Goal: Task Accomplishment & Management: Use online tool/utility

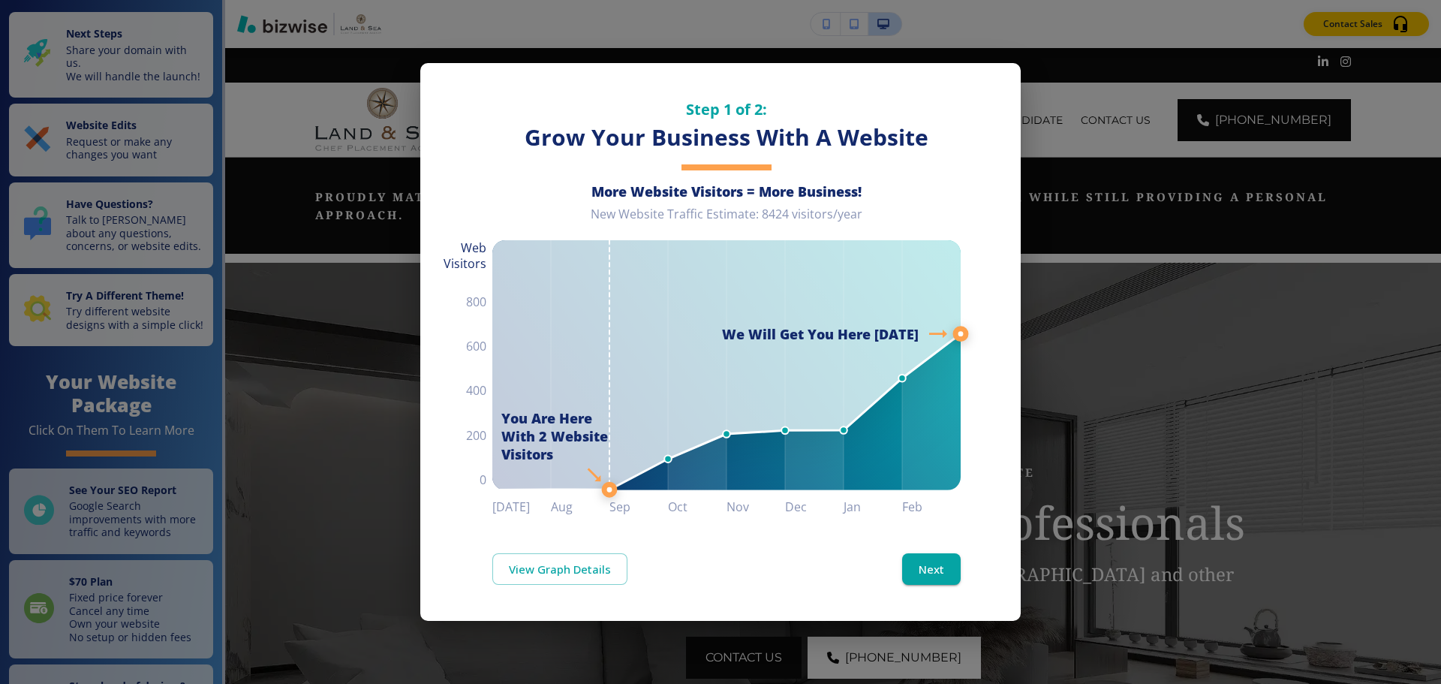
click at [1142, 163] on div "Step 1 of 2: Grow Your Business With A Website More Website Visitors = More Bus…" at bounding box center [720, 342] width 1441 height 684
click at [922, 555] on button "Next" at bounding box center [931, 569] width 59 height 32
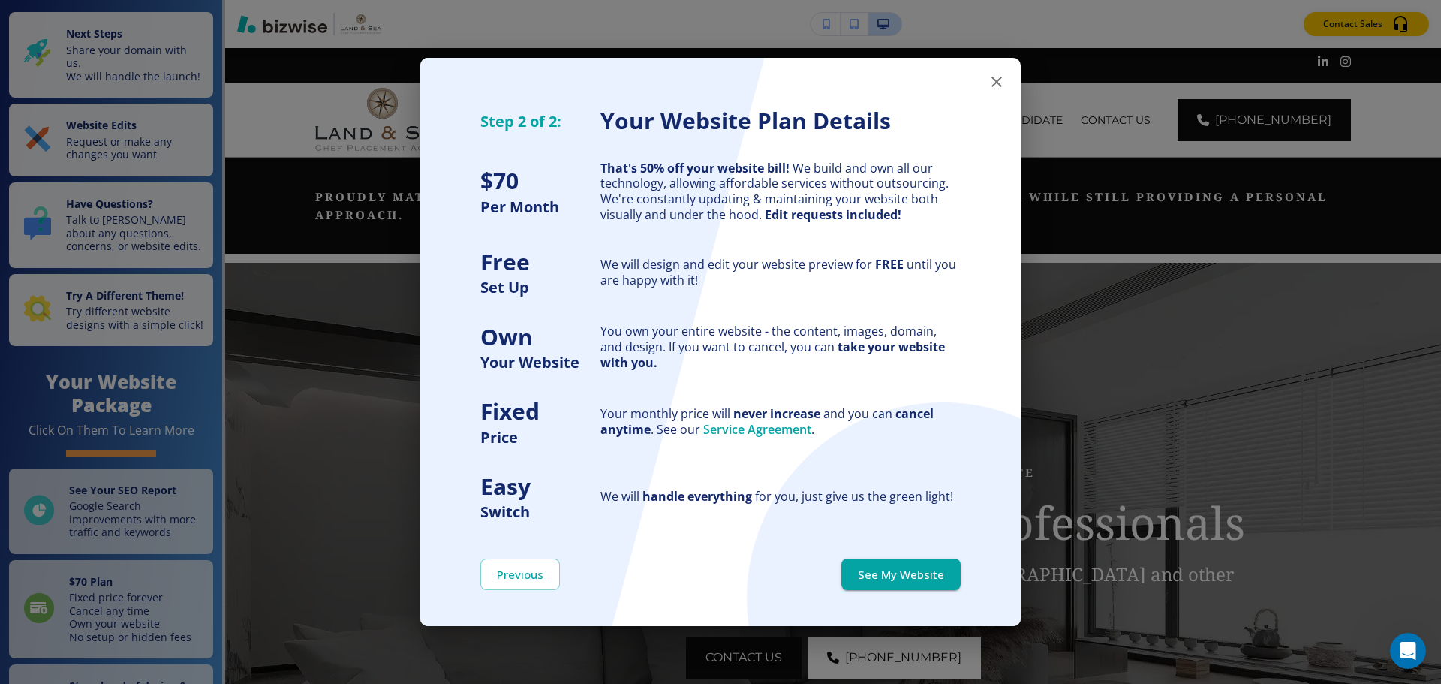
click at [997, 83] on icon "button" at bounding box center [997, 82] width 18 height 18
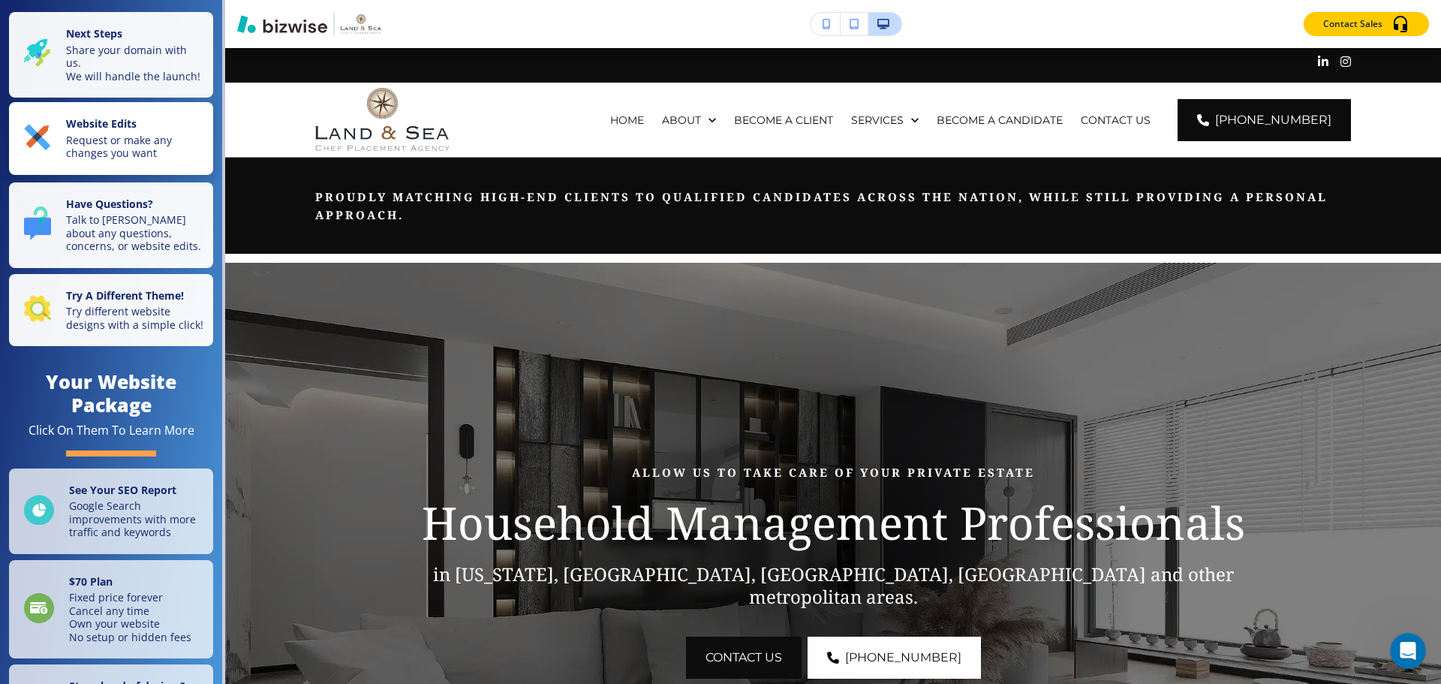
click at [137, 160] on p "Request or make any changes you want" at bounding box center [135, 147] width 138 height 26
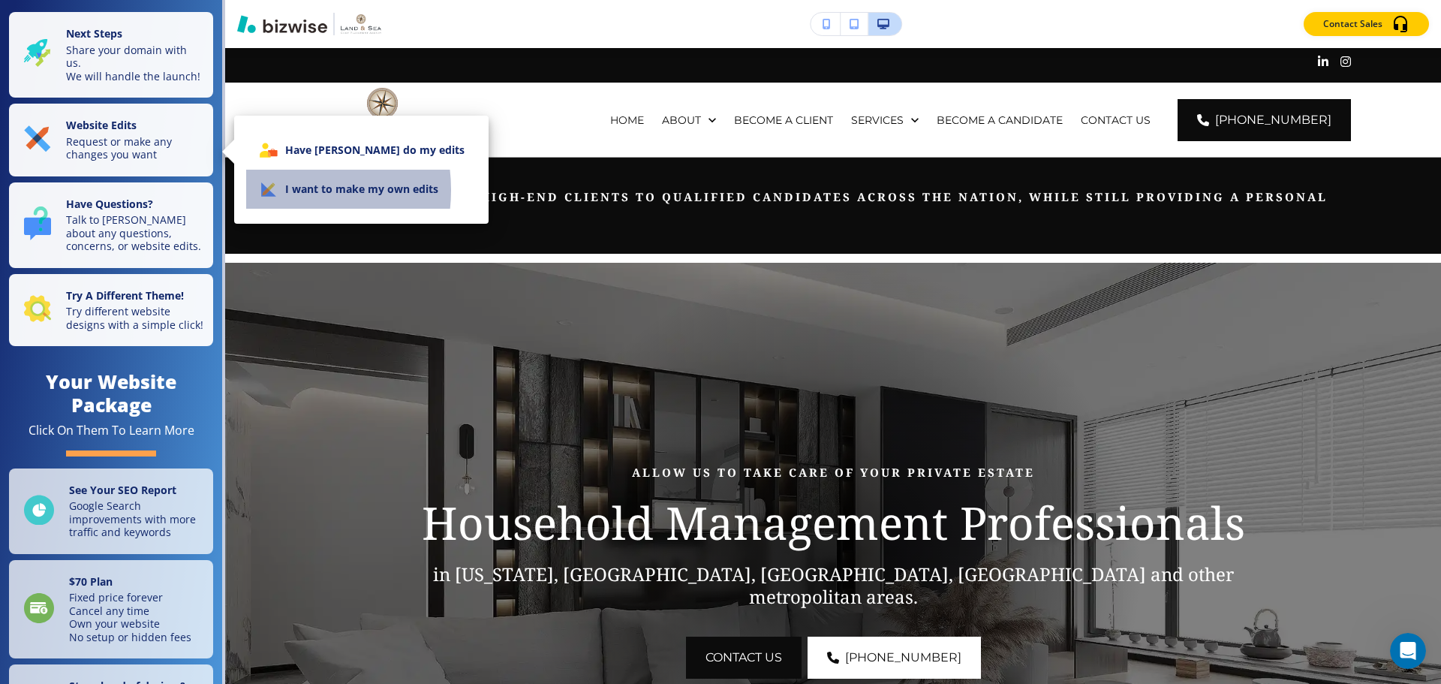
click at [276, 190] on icon at bounding box center [280, 179] width 71 height 66
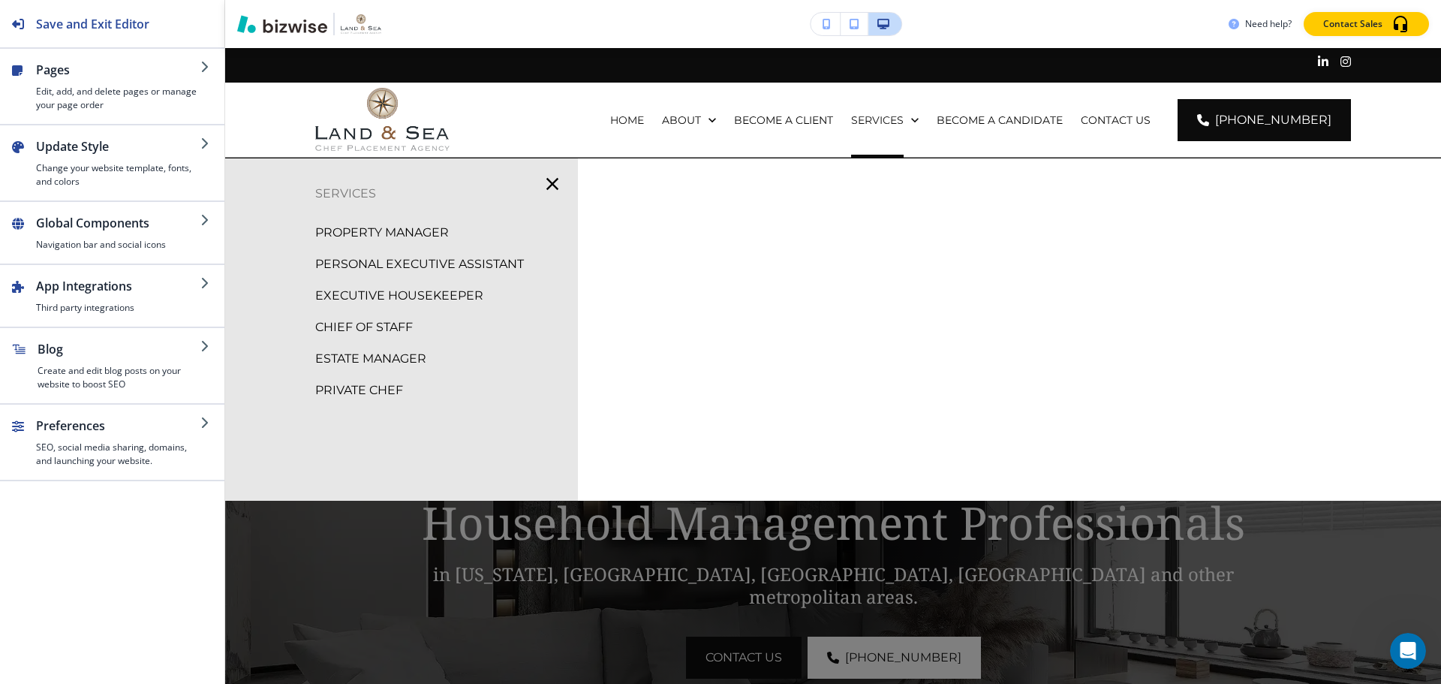
click at [348, 230] on p "PROPERTY MANAGER" at bounding box center [382, 232] width 134 height 23
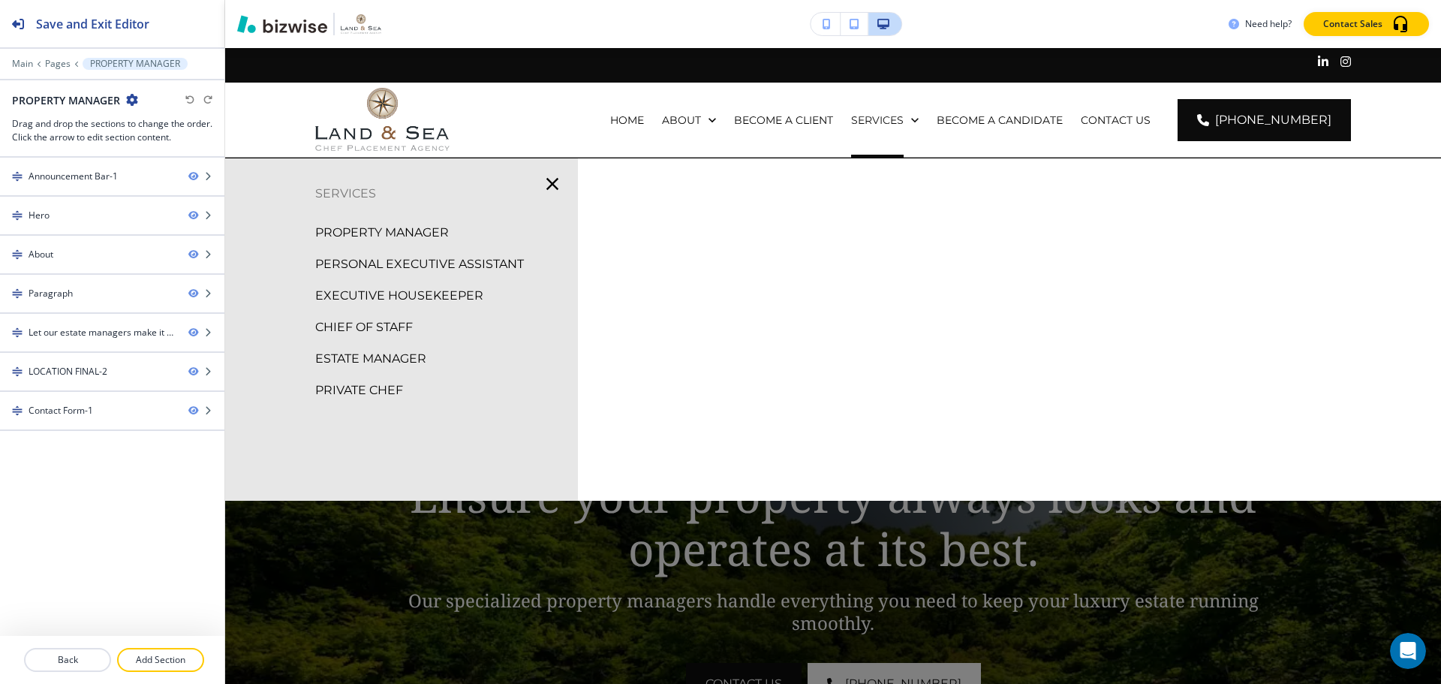
click at [371, 260] on p "PERSONAL EXECUTIVE ASSISTANT" at bounding box center [419, 264] width 209 height 23
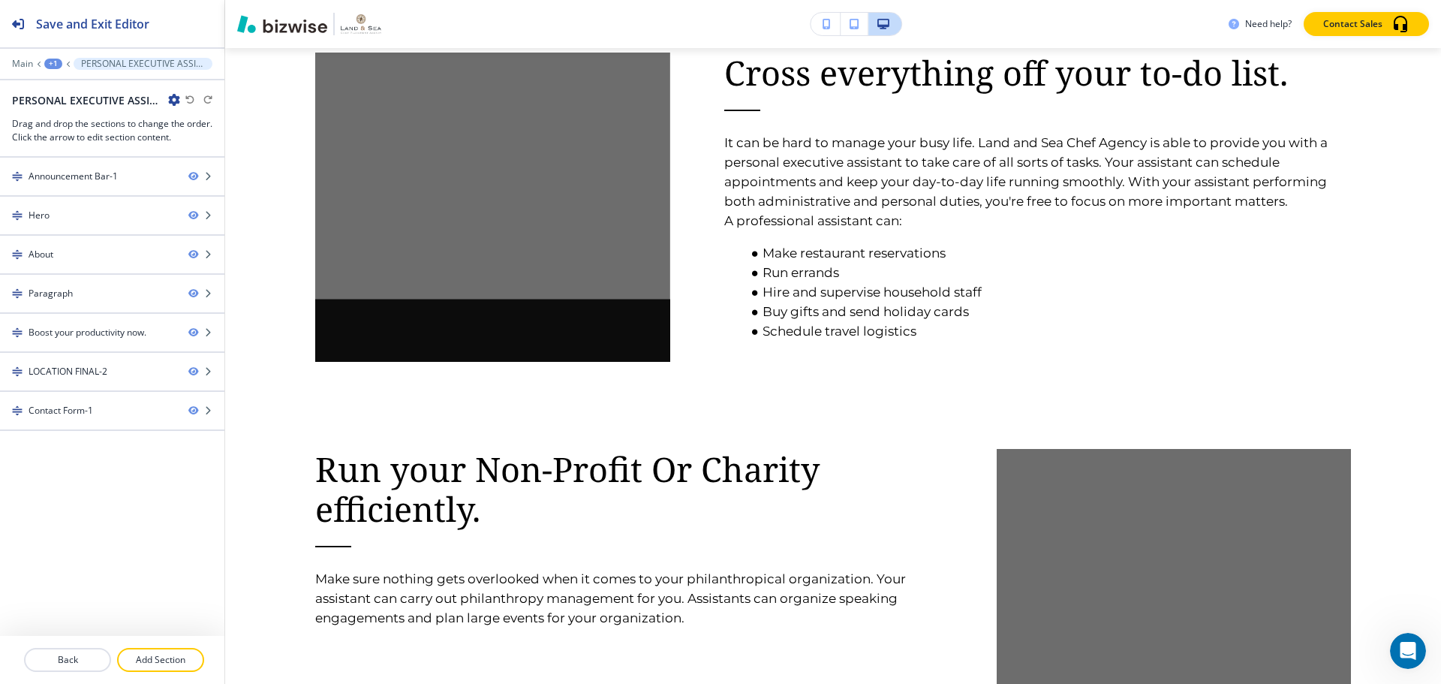
scroll to position [751, 0]
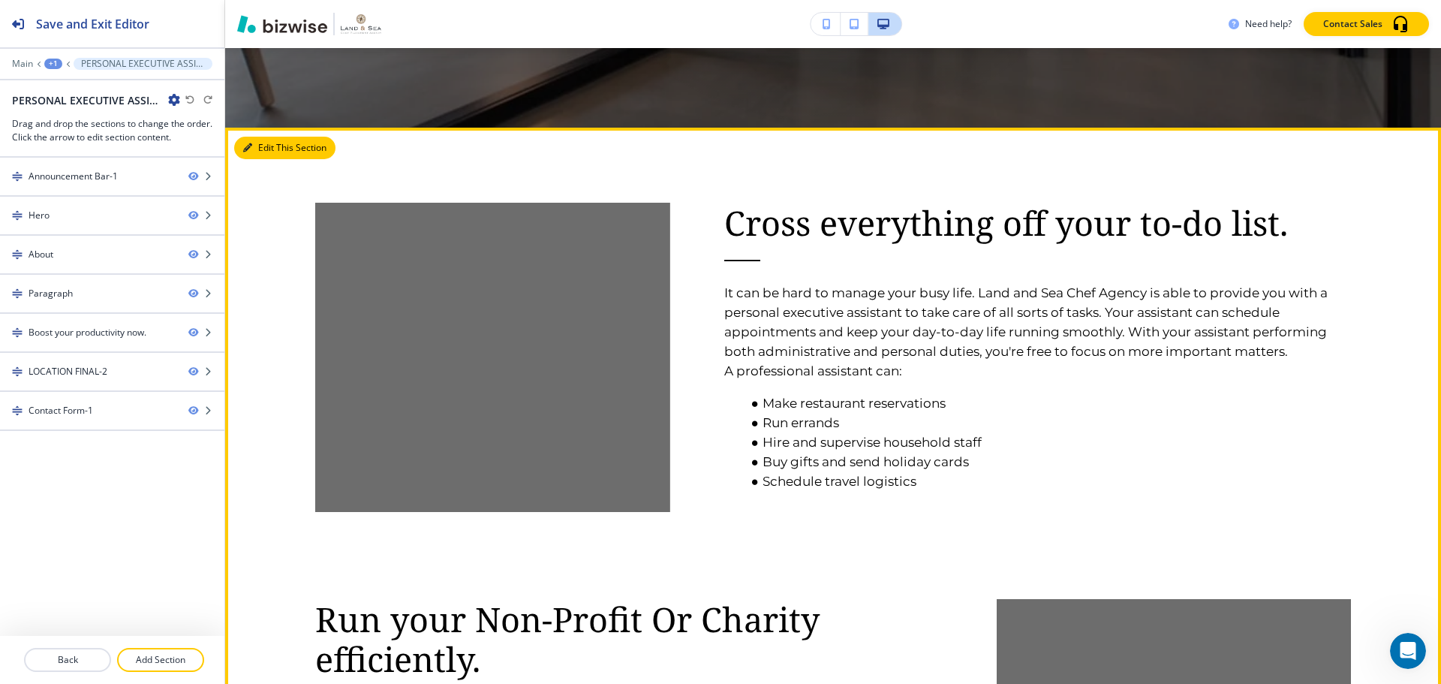
click at [257, 149] on button "Edit This Section" at bounding box center [284, 148] width 101 height 23
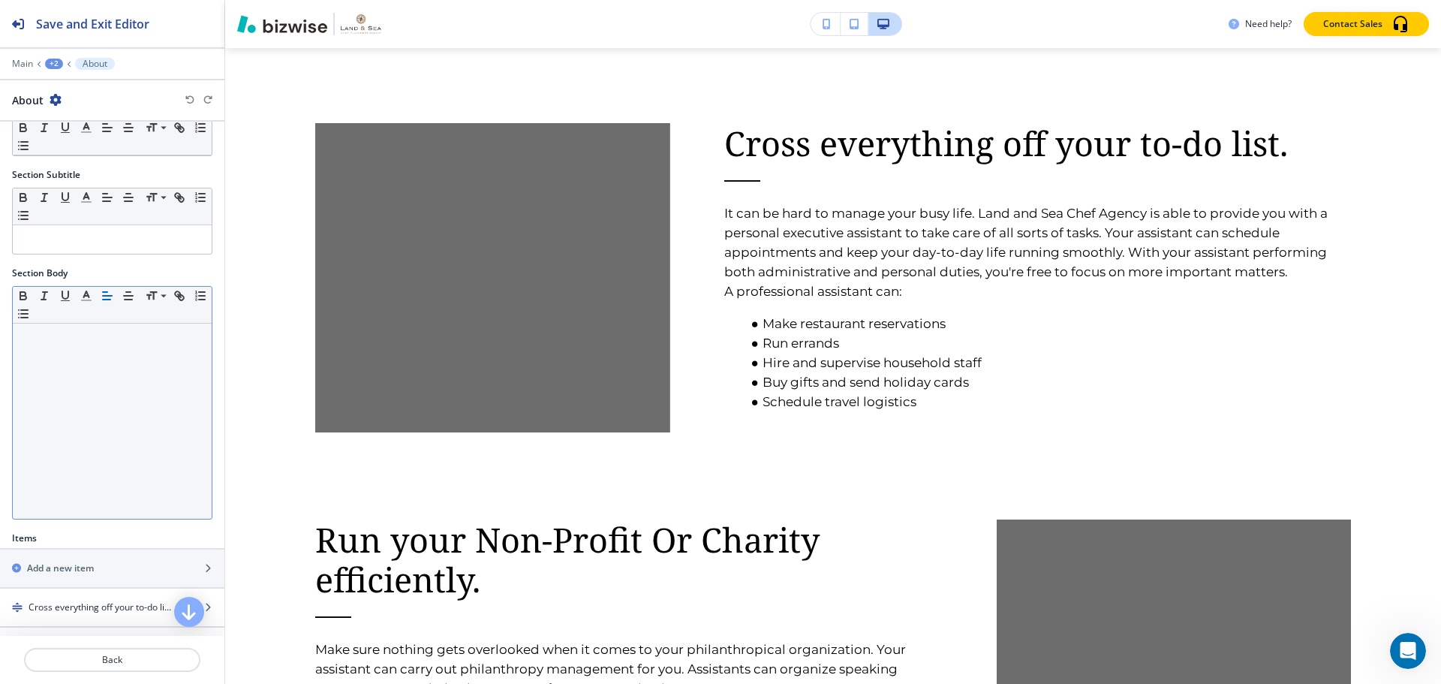
scroll to position [209, 0]
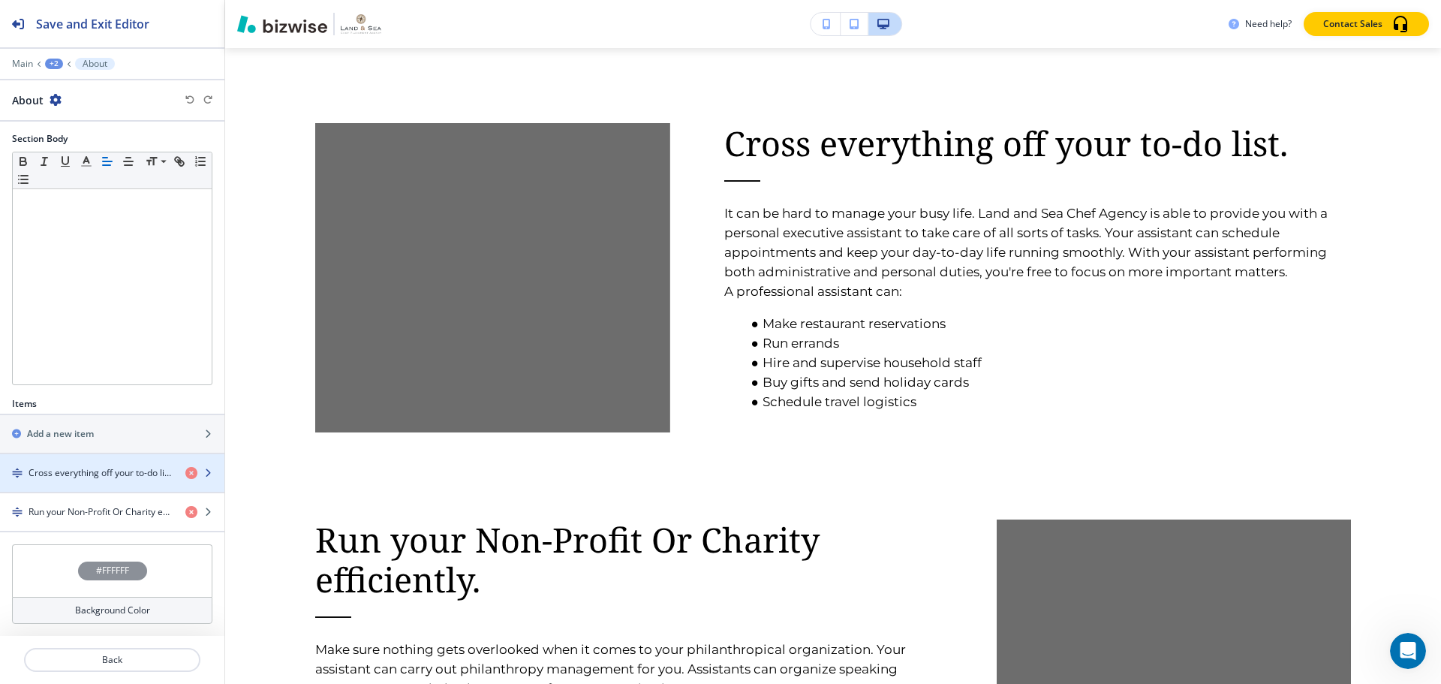
click at [73, 463] on div "button" at bounding box center [112, 460] width 224 height 12
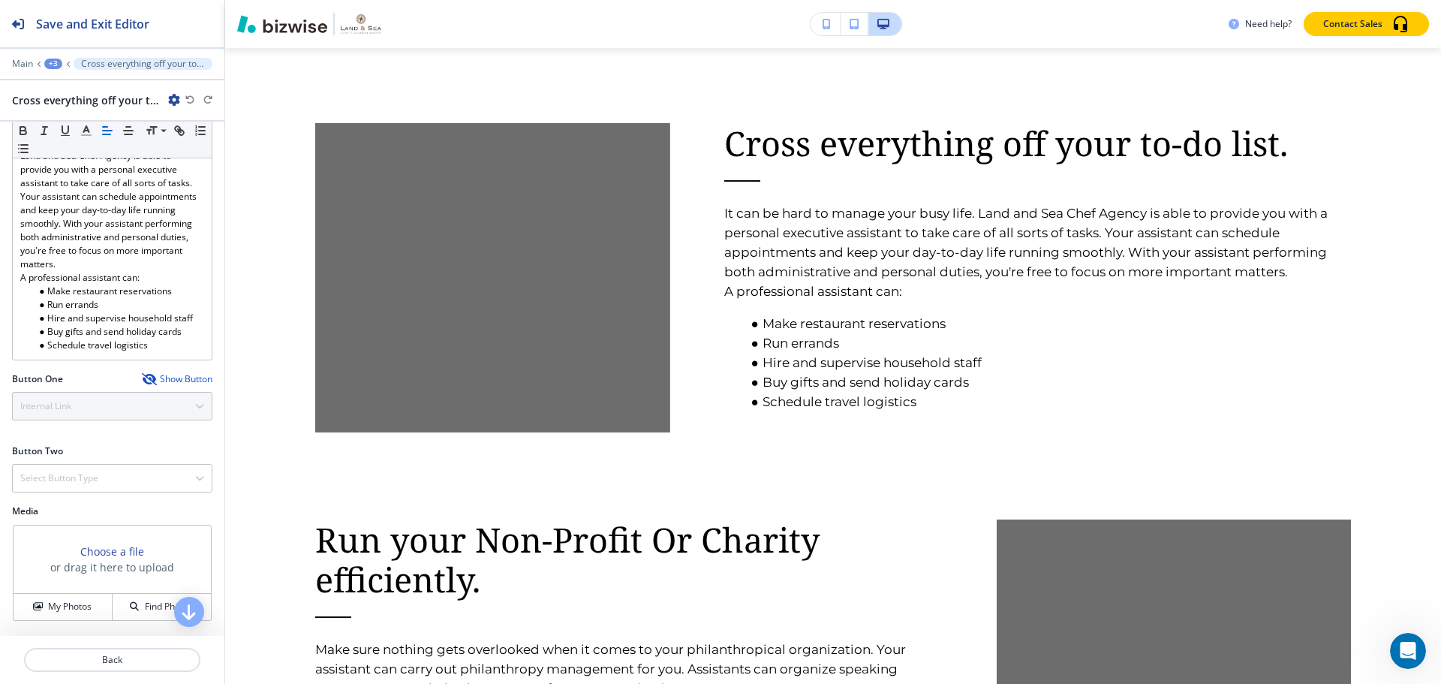
scroll to position [336, 0]
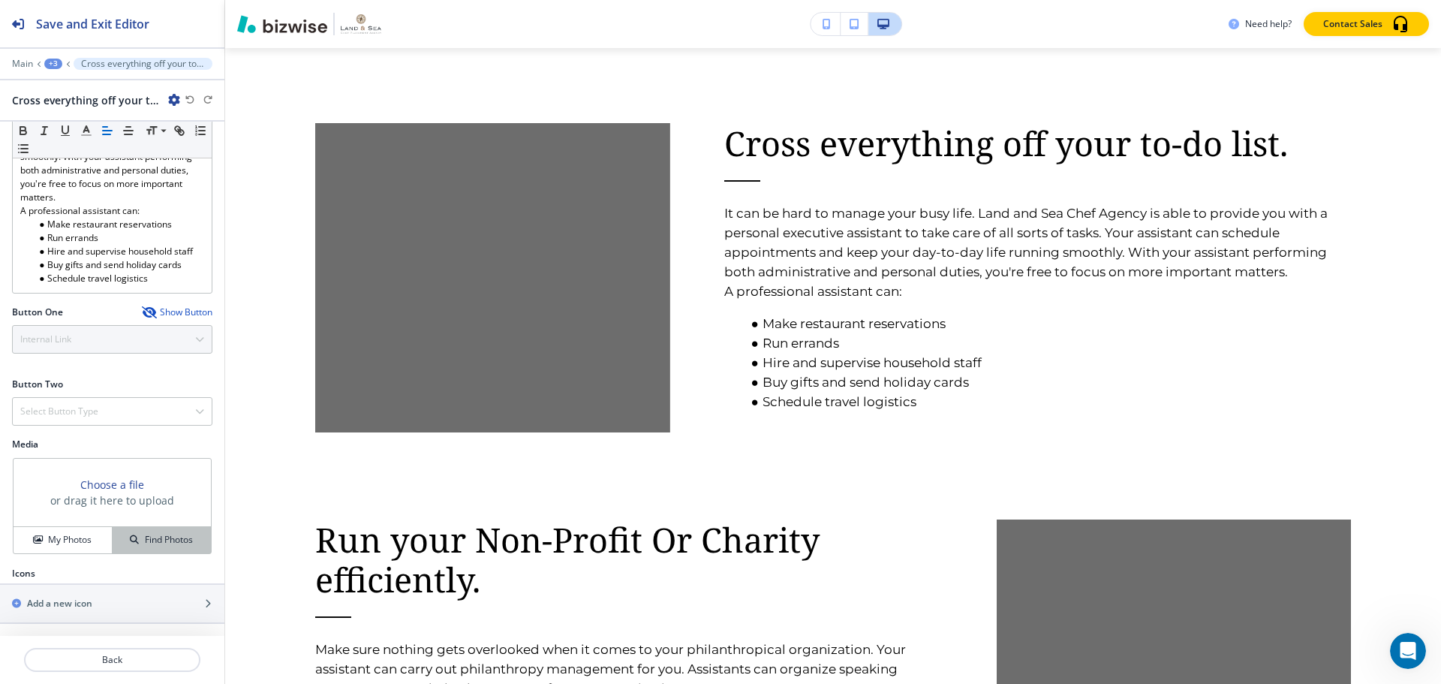
click at [152, 527] on button "Find Photos" at bounding box center [162, 540] width 98 height 26
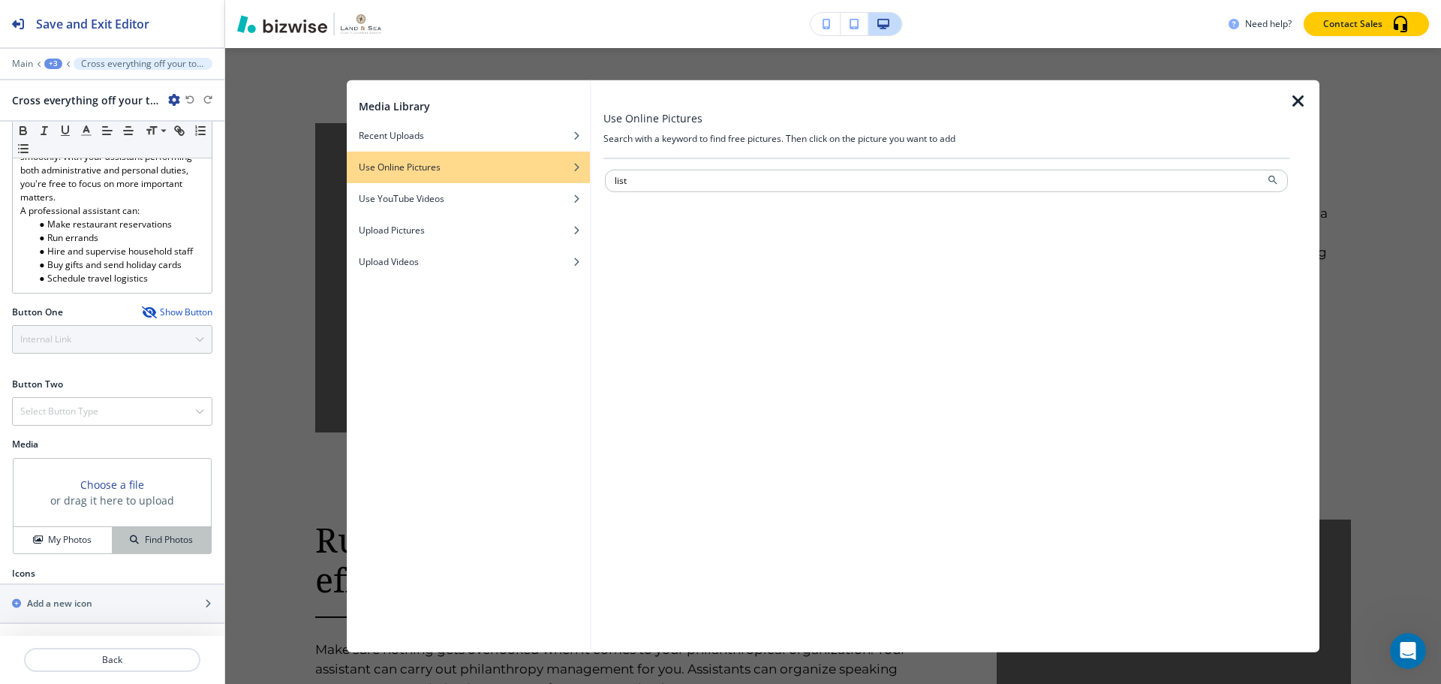
type input "list"
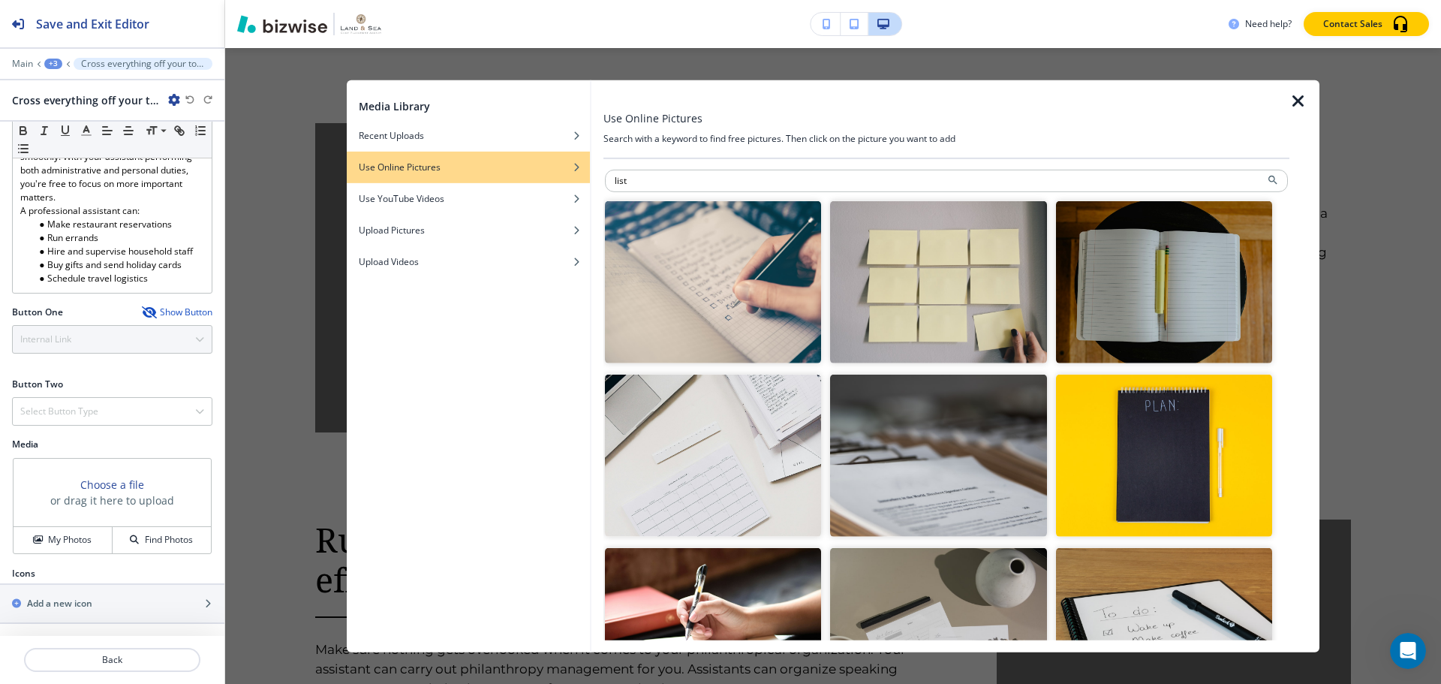
click at [1017, 450] on img "button" at bounding box center [938, 456] width 216 height 162
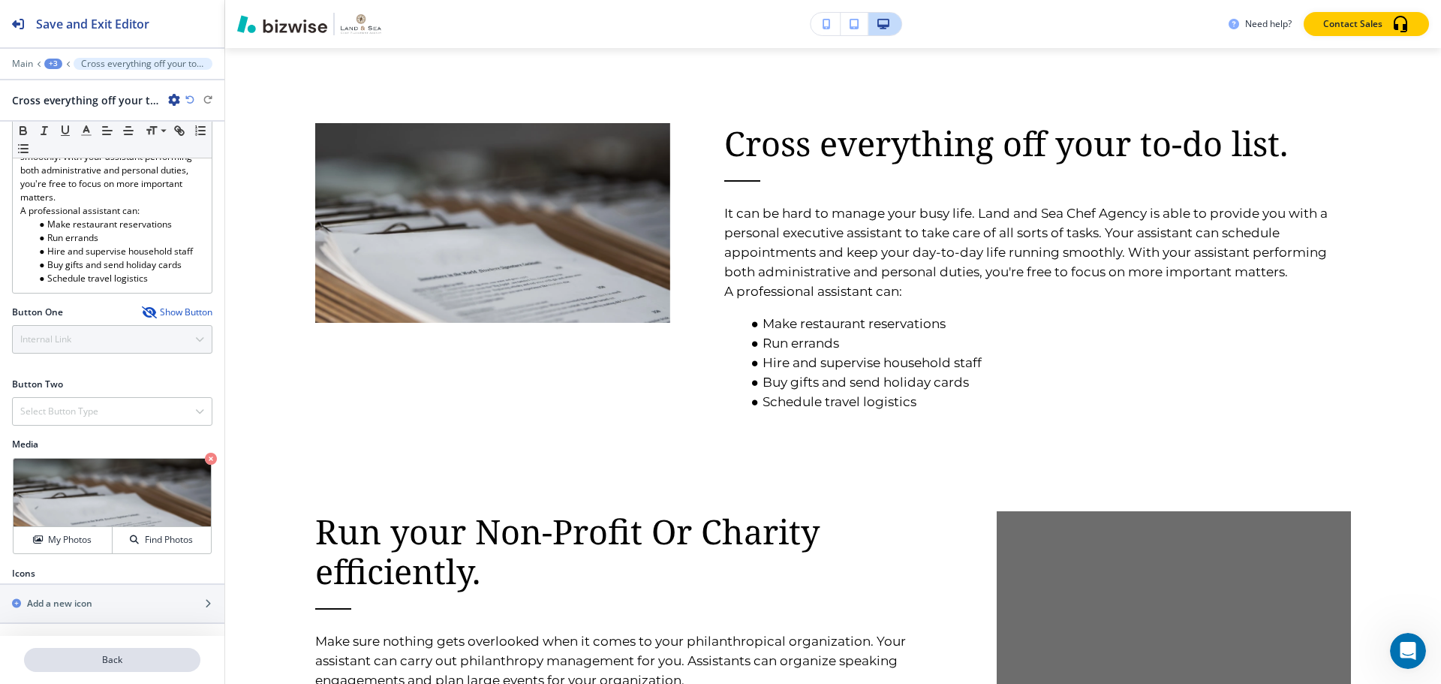
click at [128, 661] on p "Back" at bounding box center [112, 660] width 173 height 14
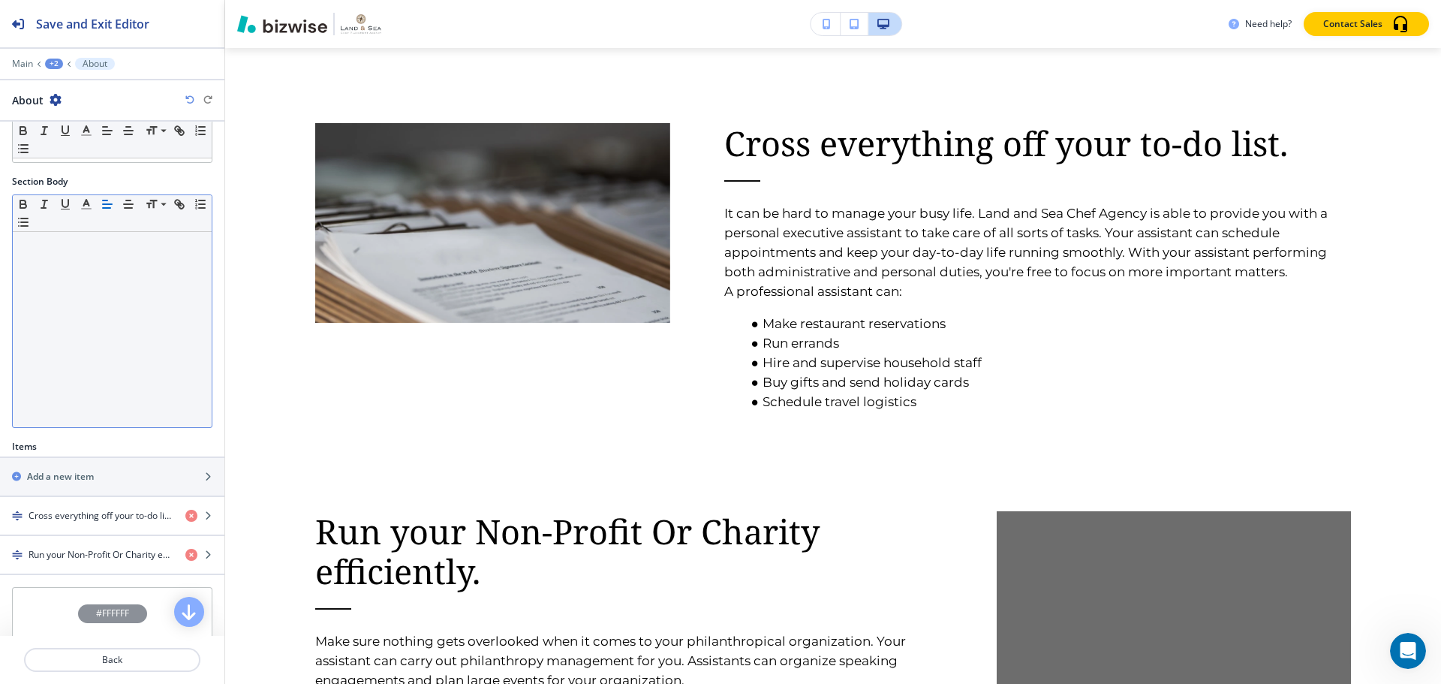
scroll to position [209, 0]
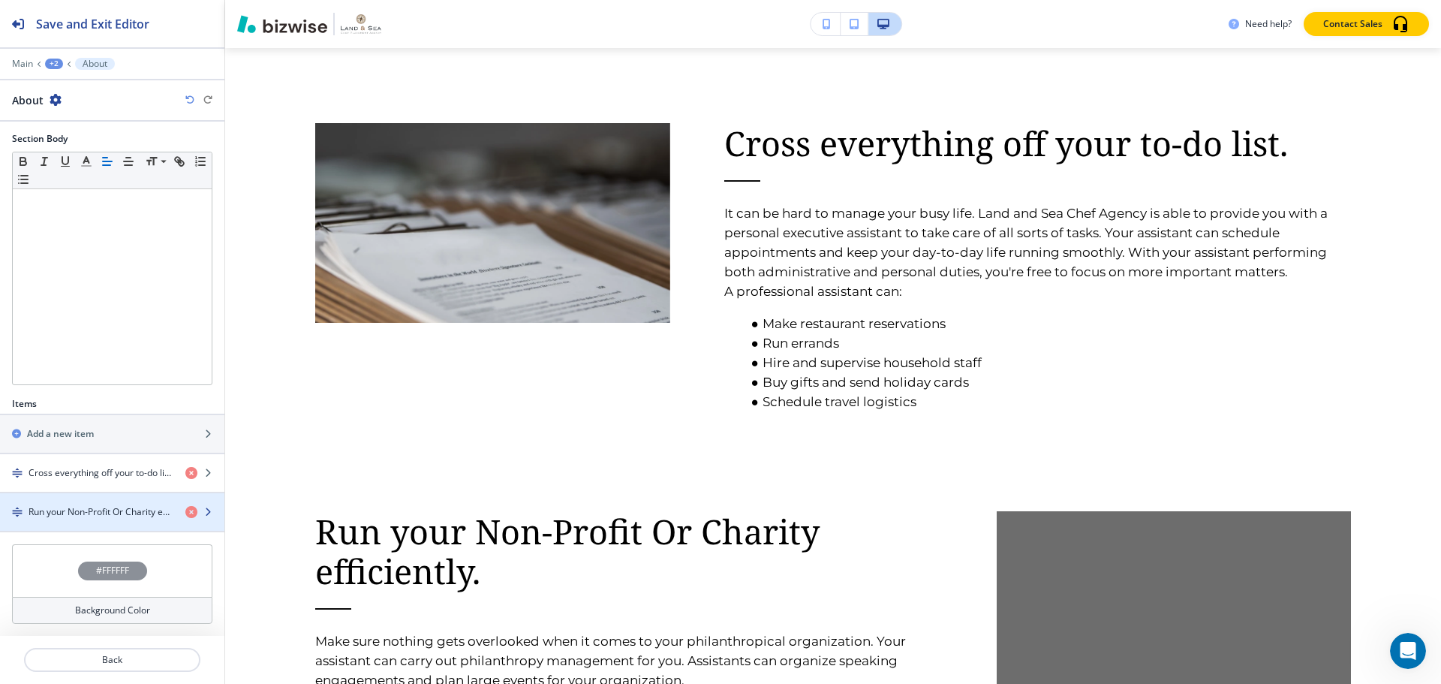
click at [138, 521] on div "button" at bounding box center [112, 525] width 224 height 12
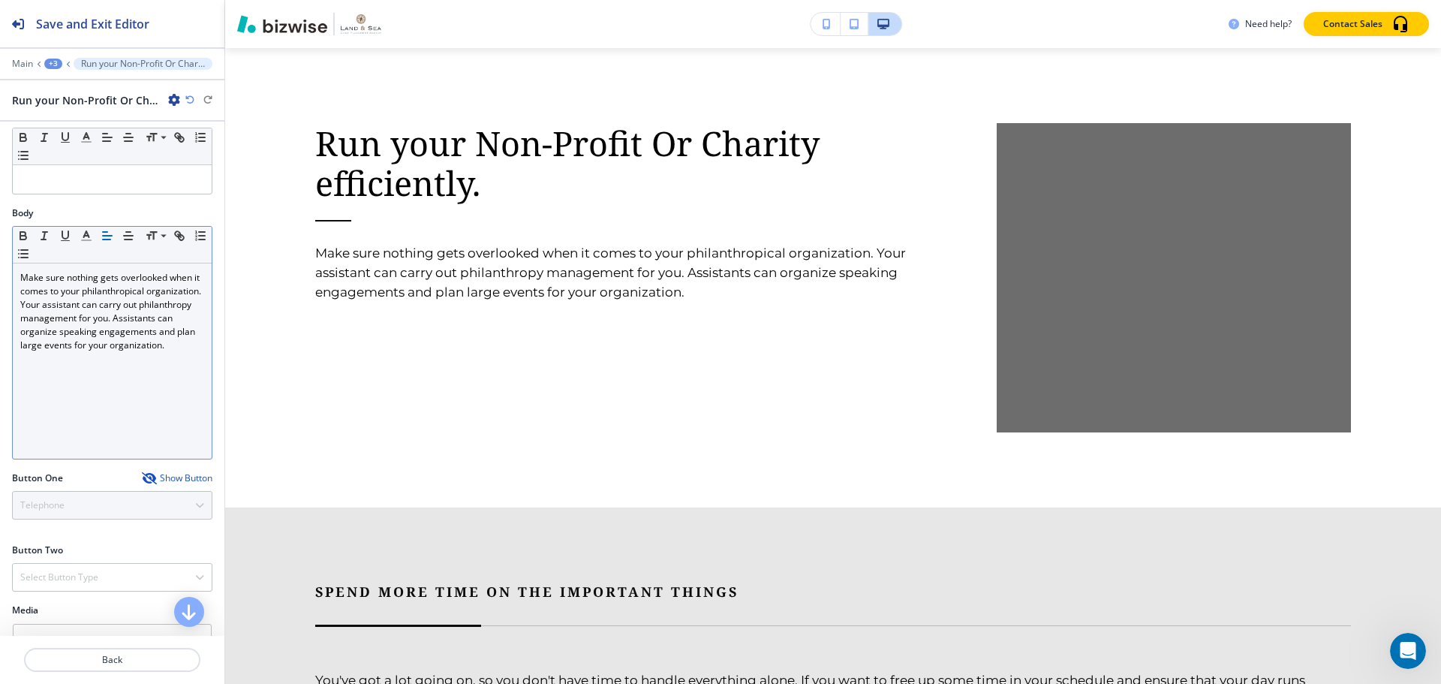
scroll to position [225, 0]
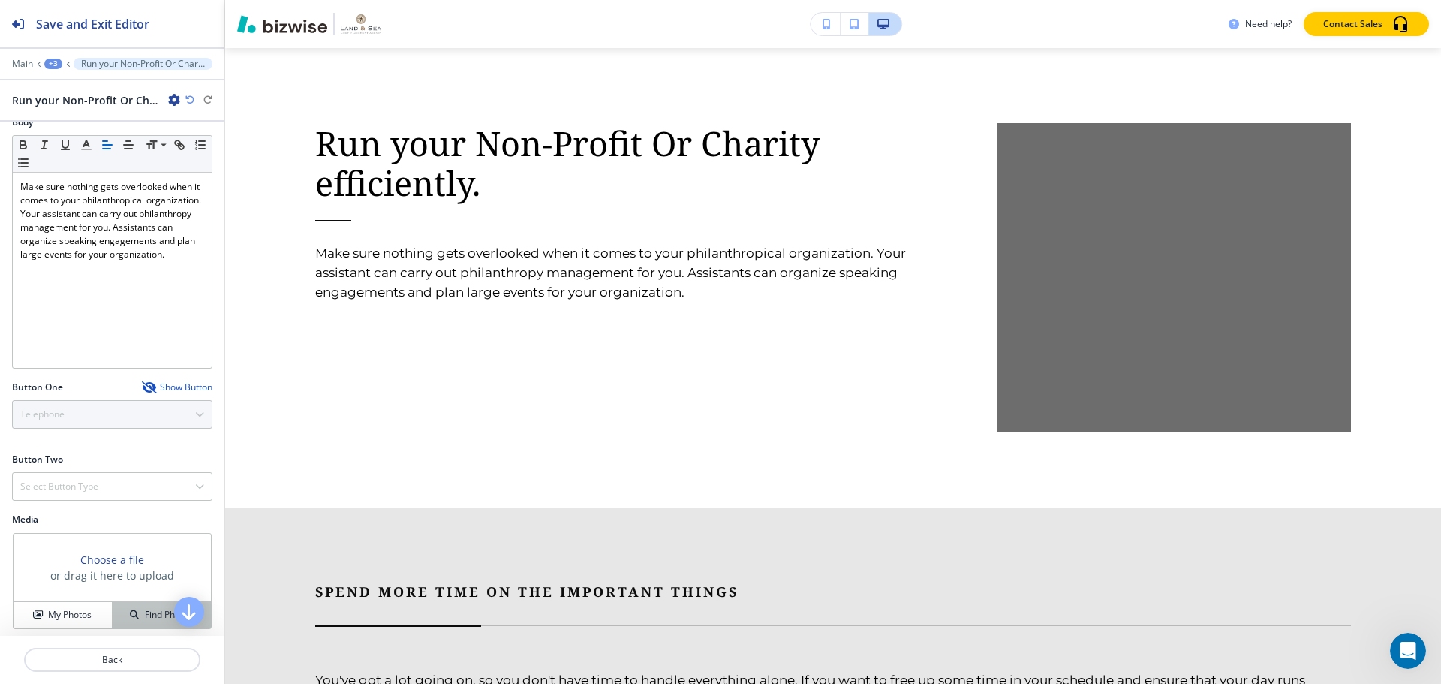
click at [128, 621] on div "Find Photos" at bounding box center [162, 615] width 98 height 14
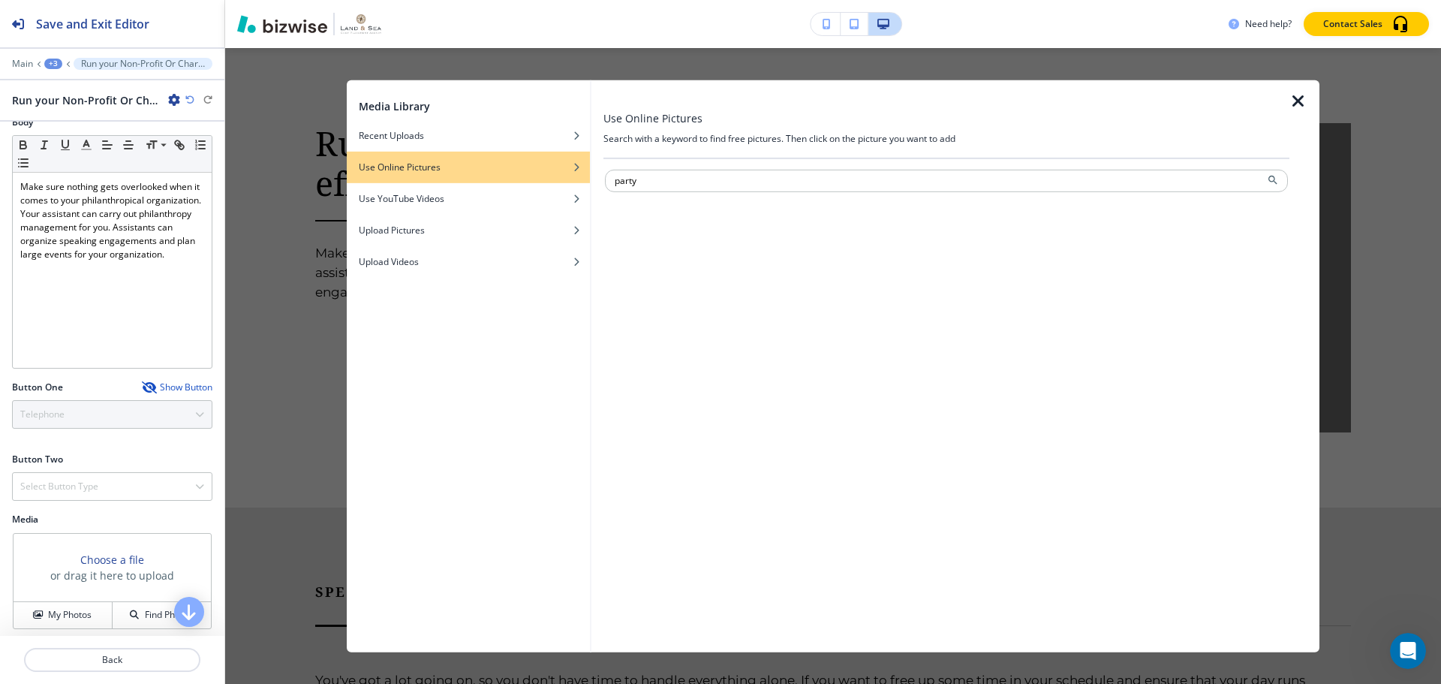
type input "party"
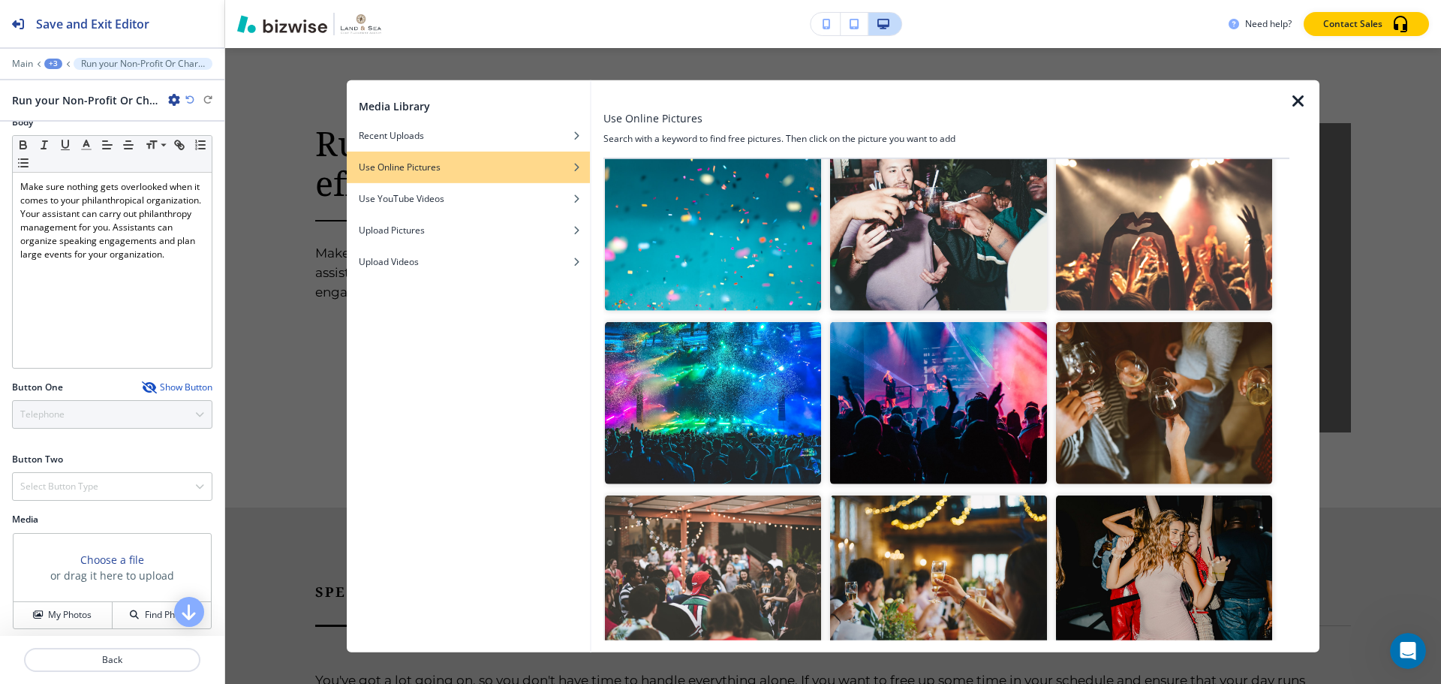
scroll to position [450, 0]
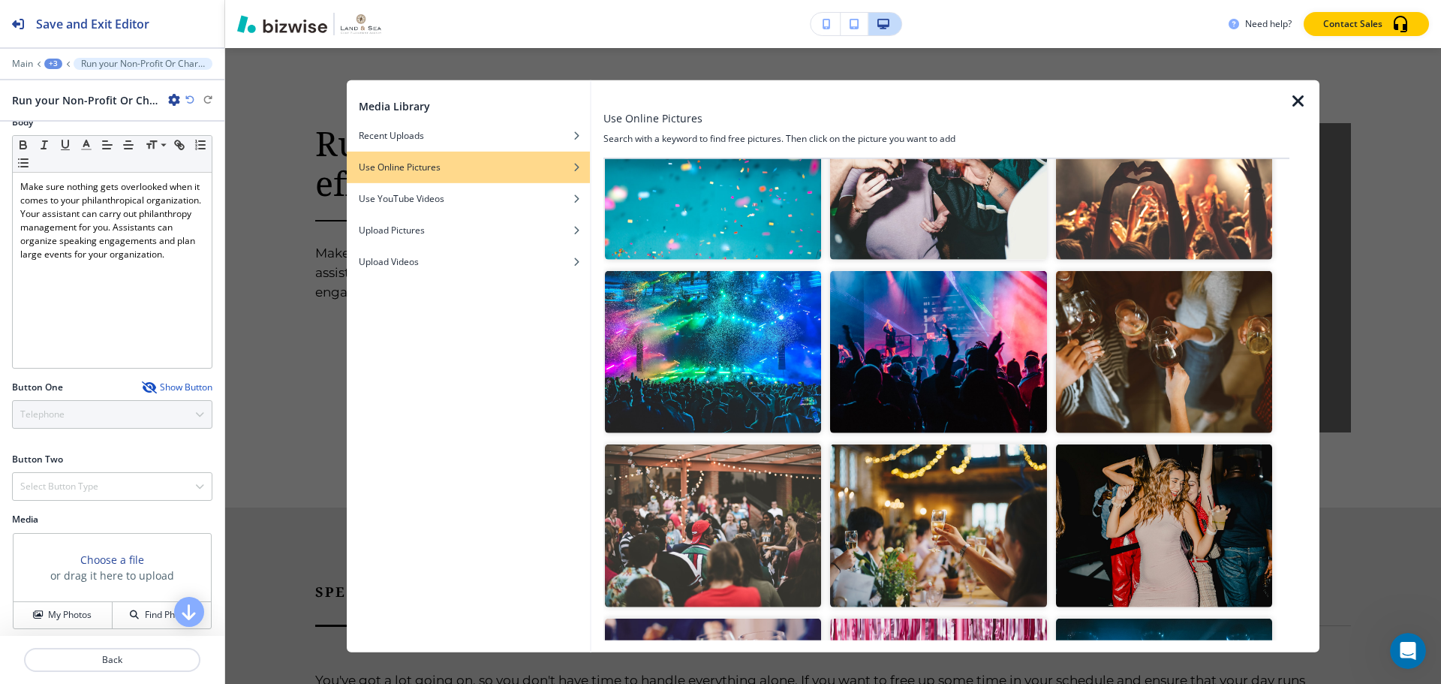
click at [996, 516] on img "button" at bounding box center [938, 525] width 216 height 162
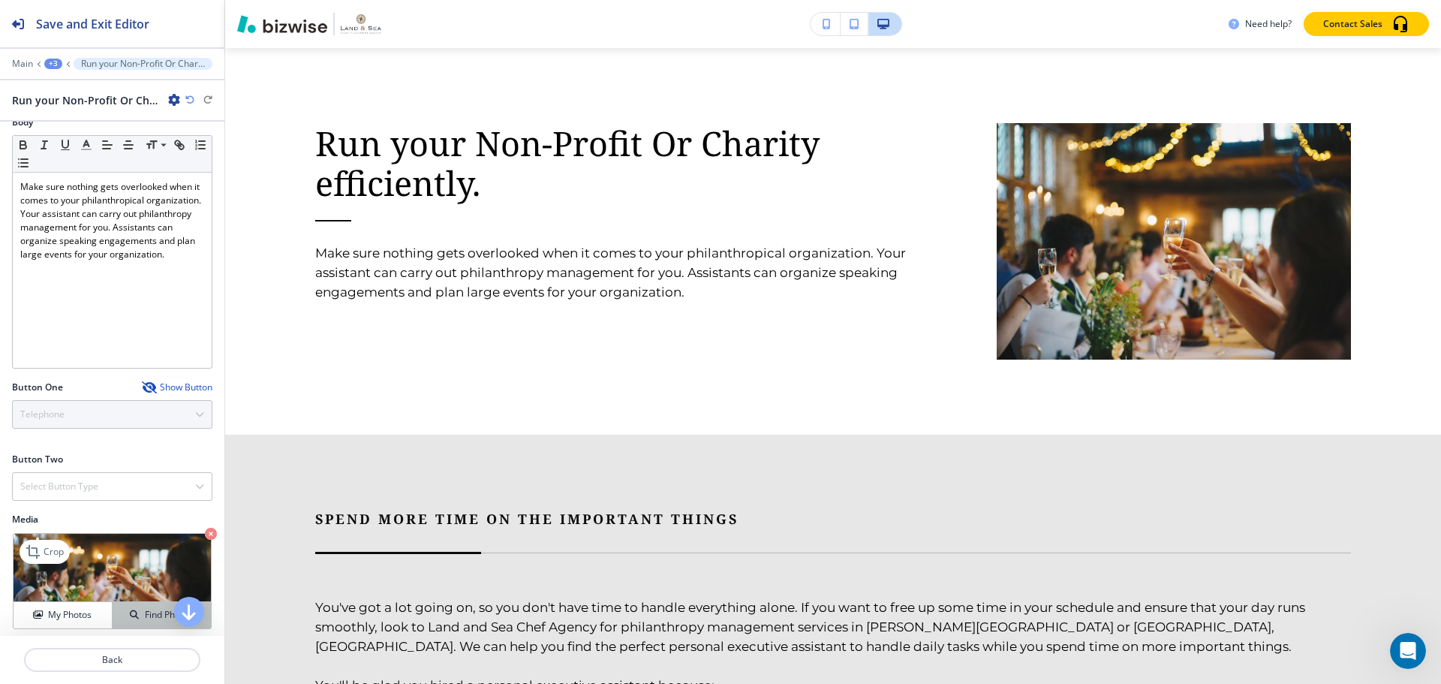
click at [131, 615] on div "Find Photos" at bounding box center [162, 615] width 98 height 14
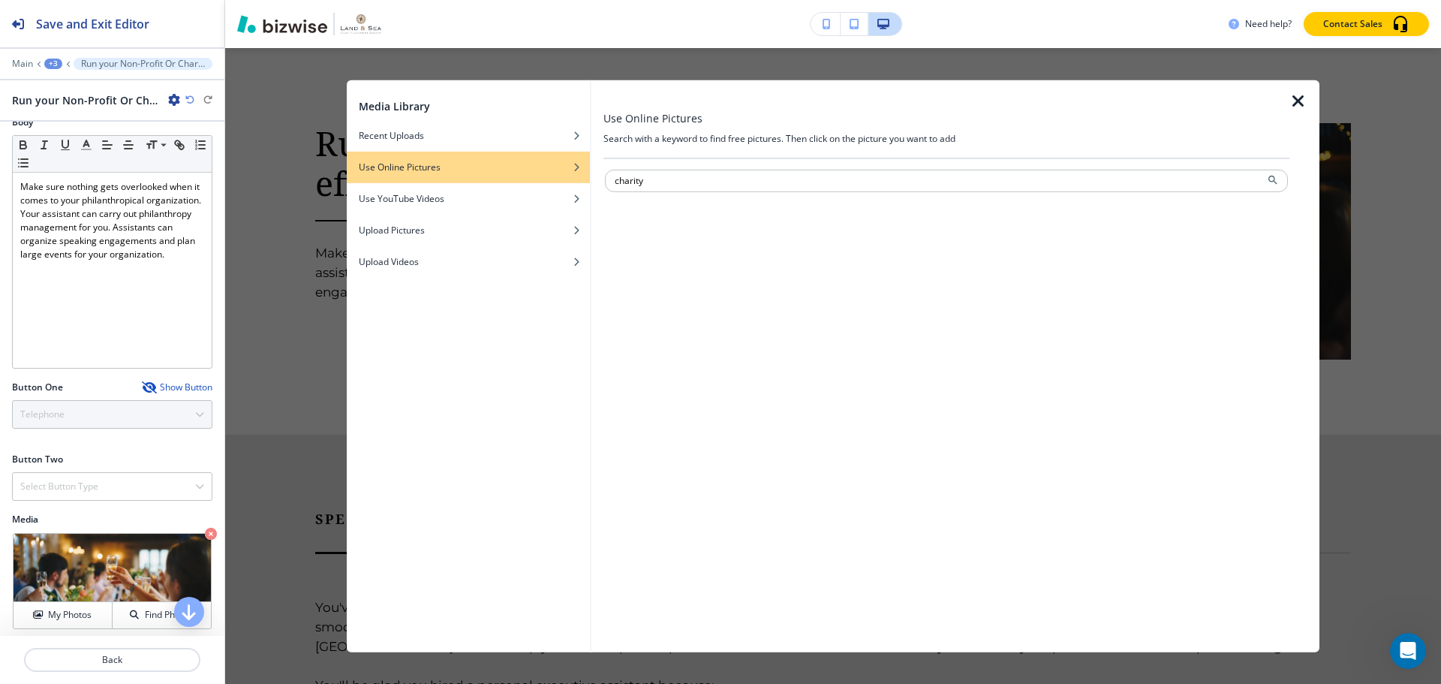
type input "charity"
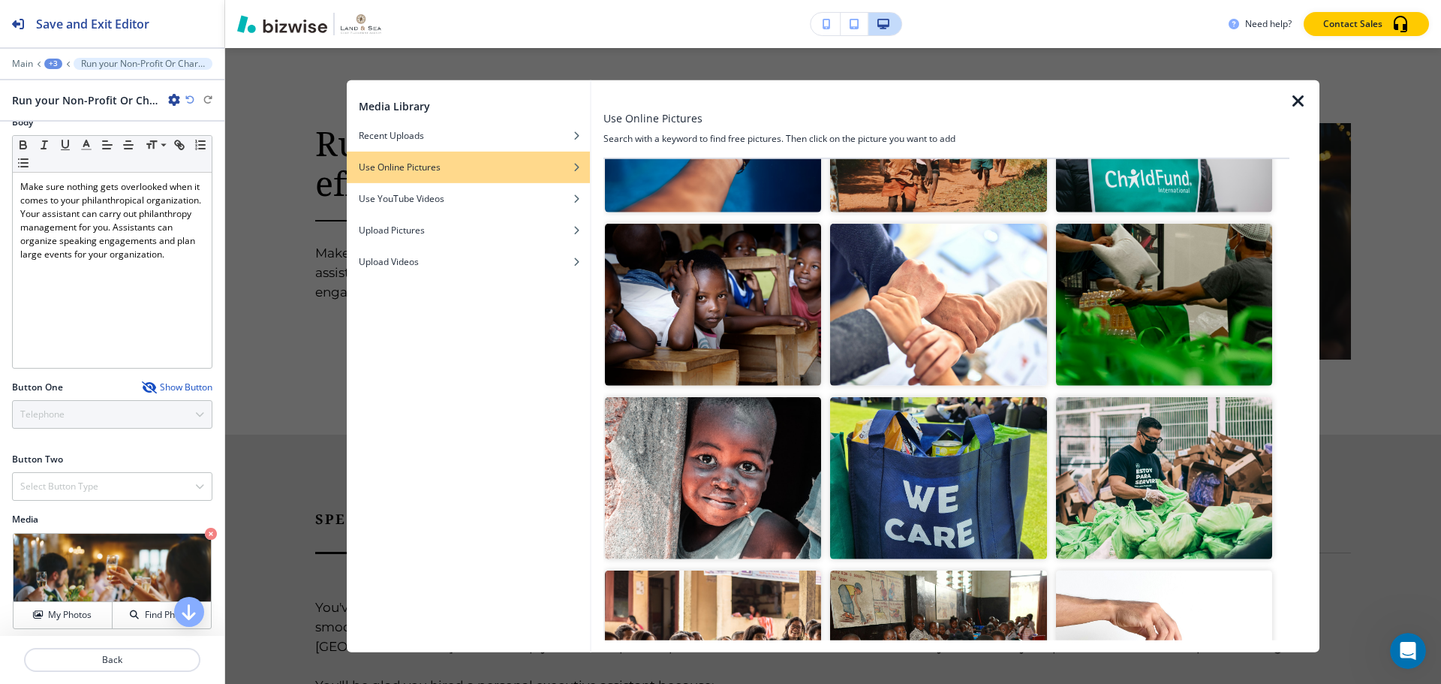
scroll to position [1051, 0]
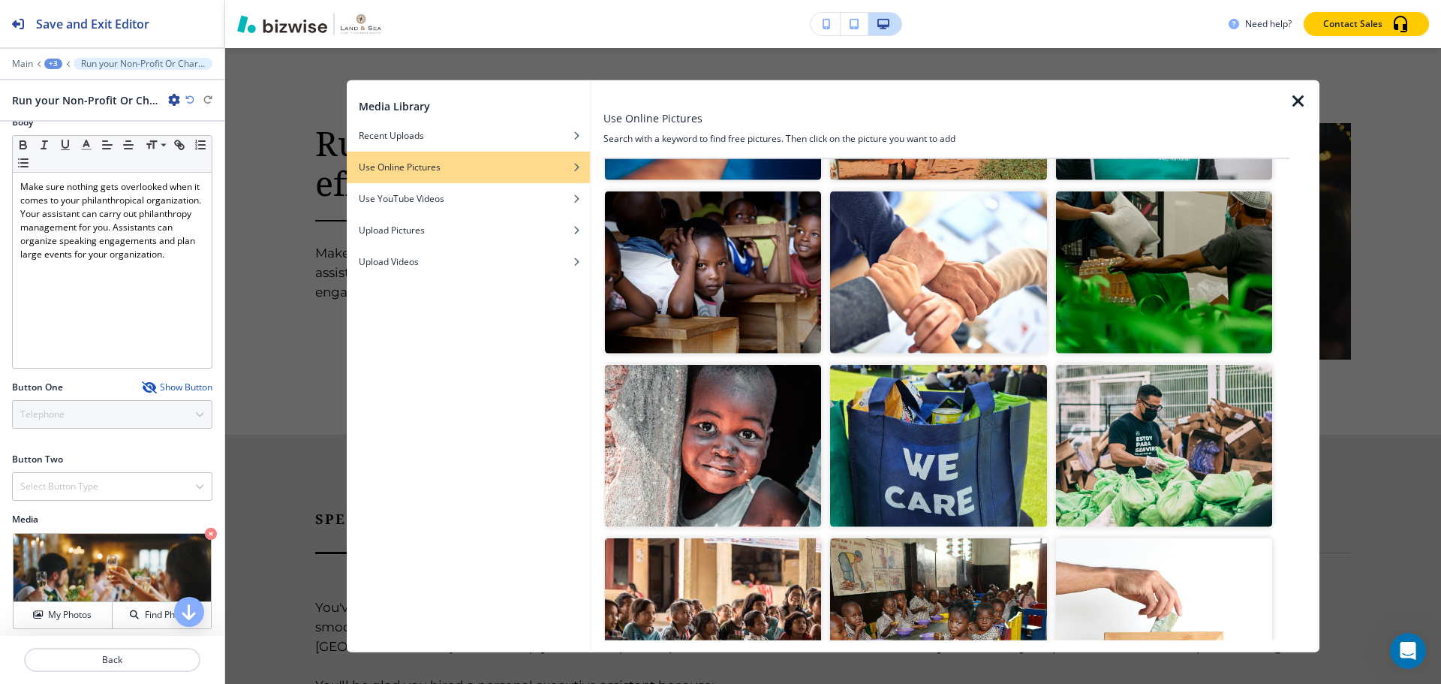
click at [988, 269] on img "button" at bounding box center [938, 272] width 216 height 162
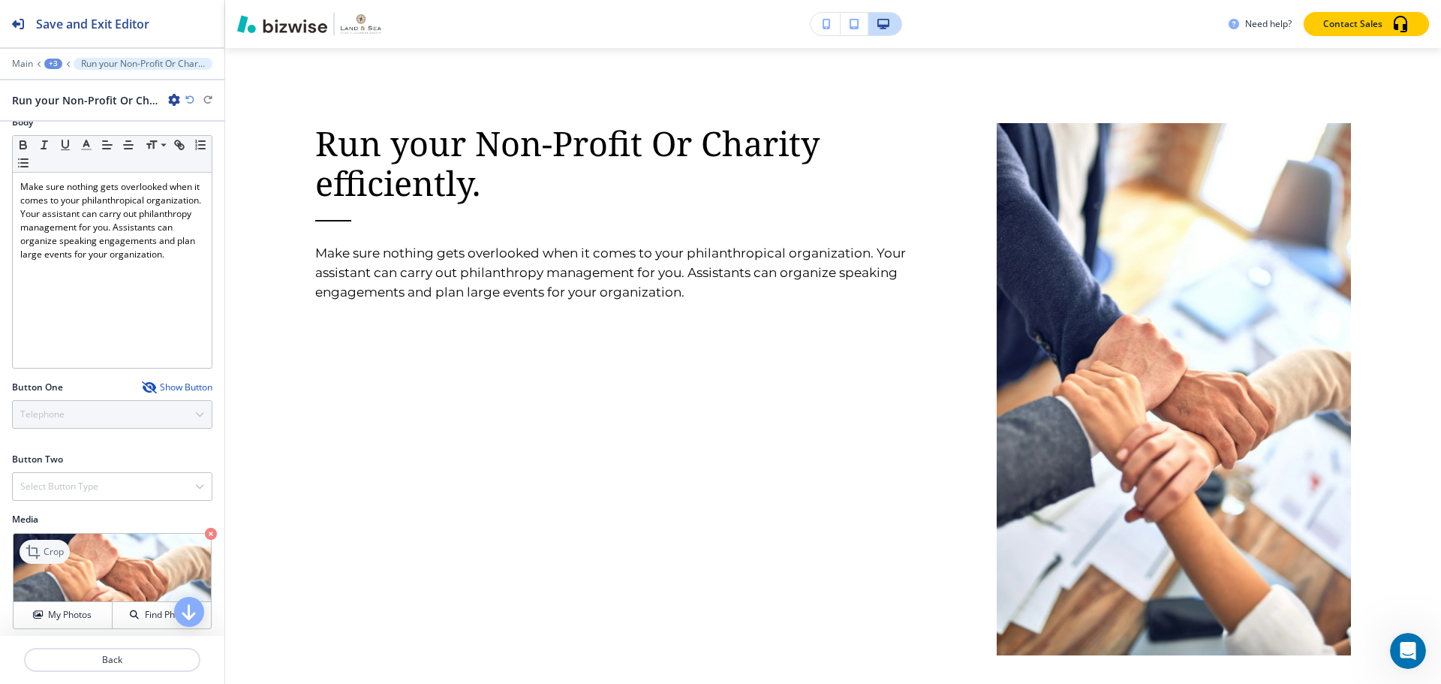
click at [34, 550] on icon at bounding box center [33, 552] width 14 height 14
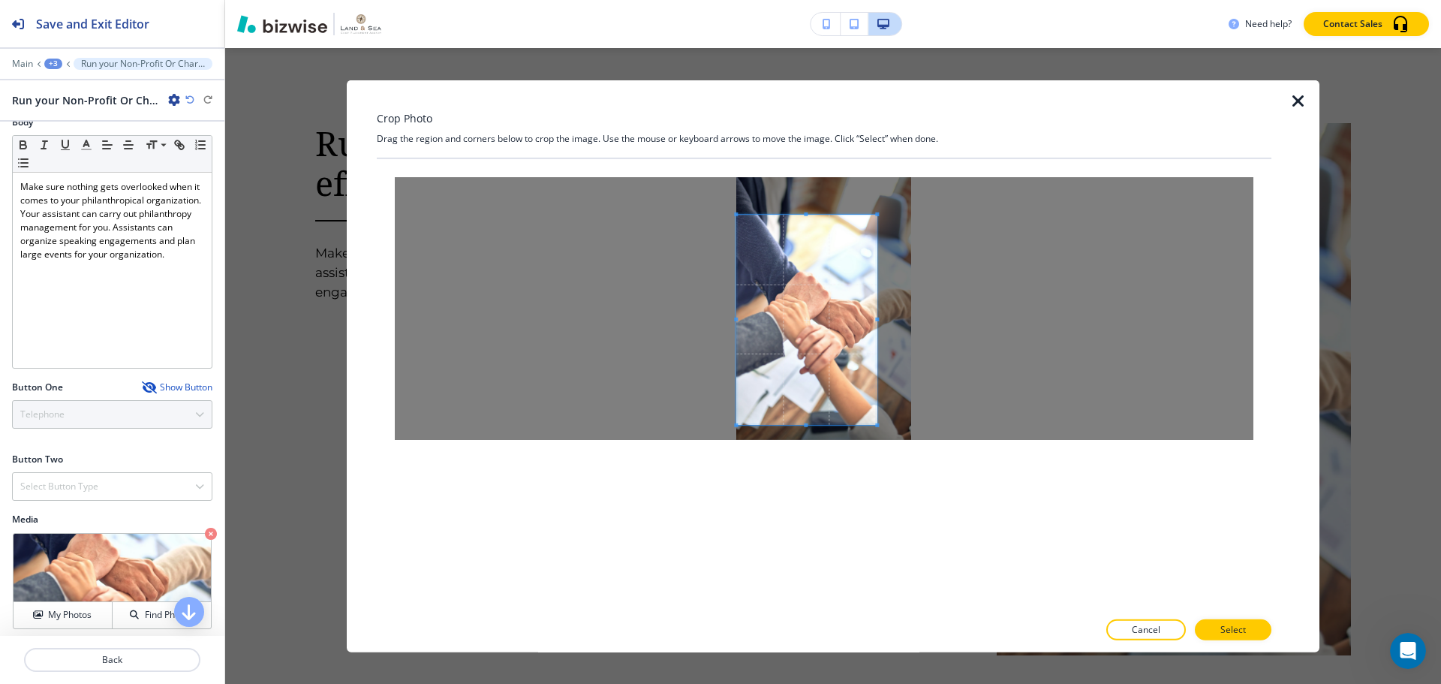
click at [755, 298] on span at bounding box center [806, 319] width 140 height 210
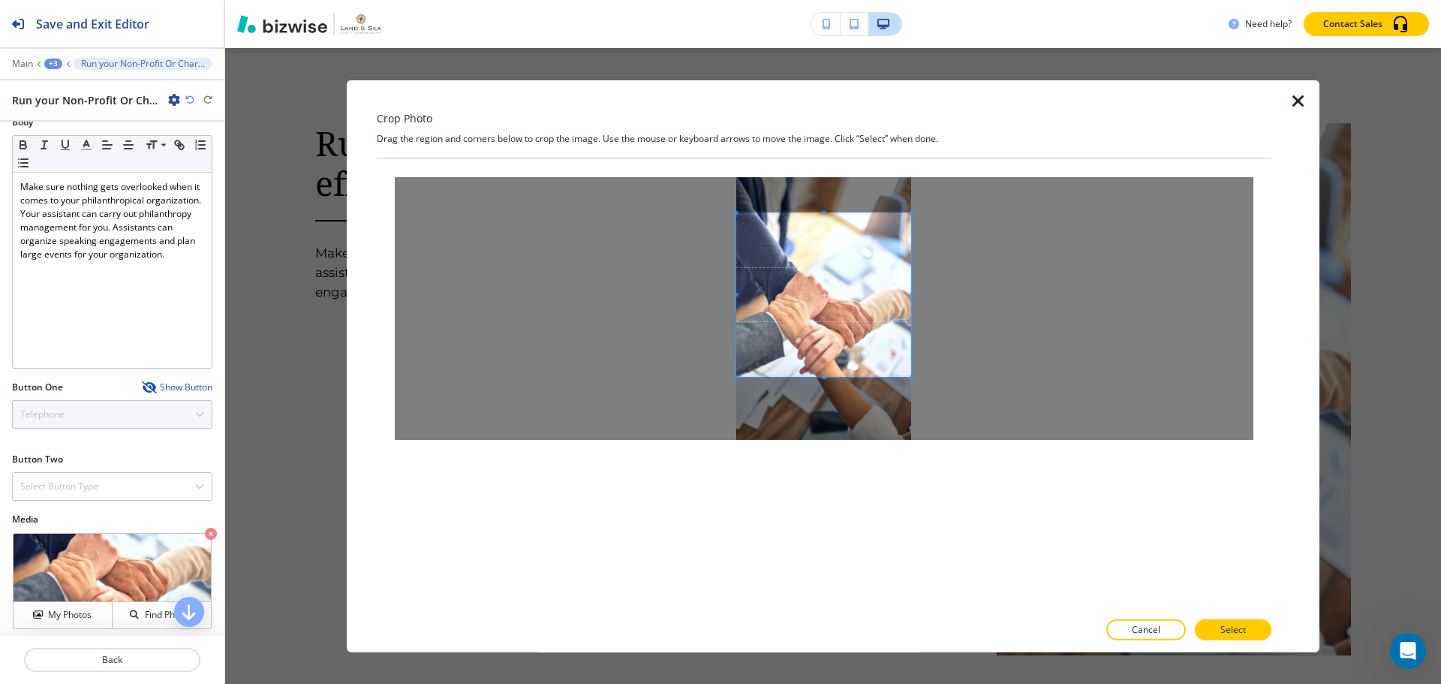
click at [932, 376] on div at bounding box center [824, 307] width 859 height 263
click at [827, 263] on span at bounding box center [823, 264] width 175 height 4
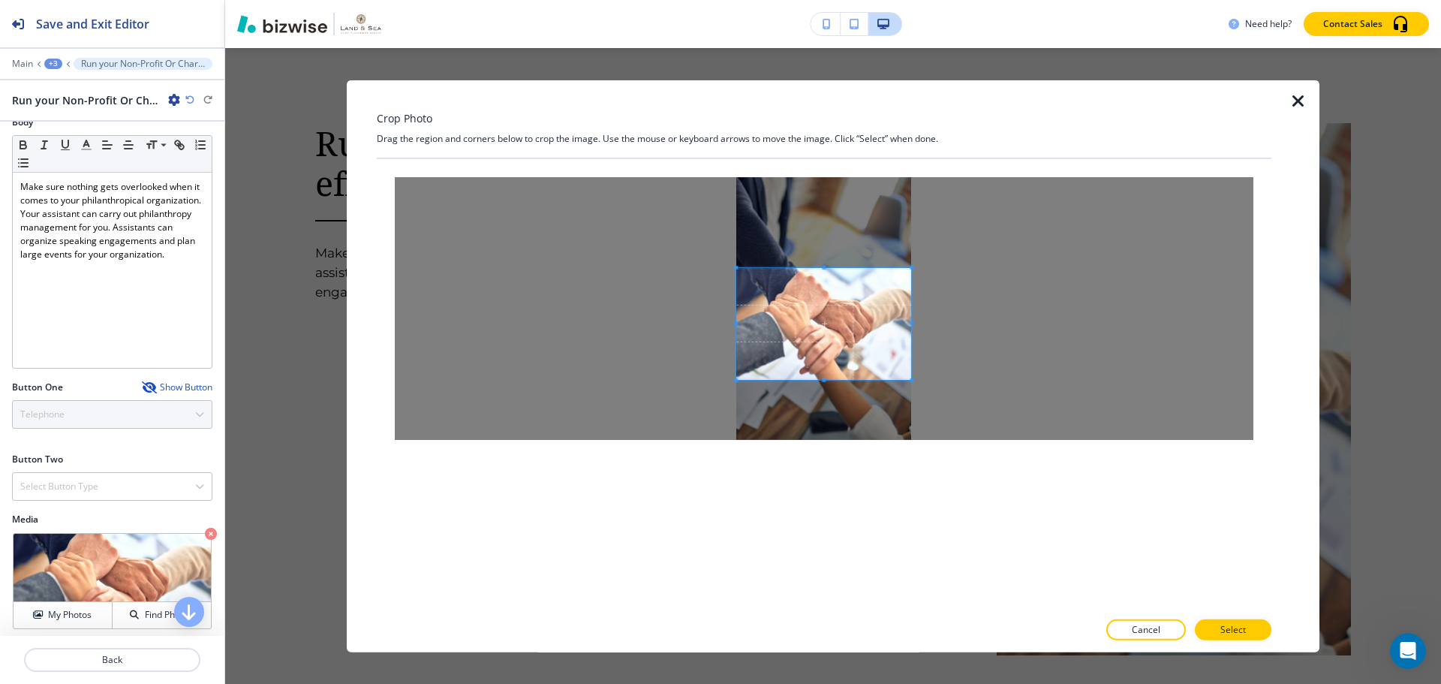
click at [829, 360] on span at bounding box center [823, 323] width 175 height 112
click at [1233, 633] on p "Select" at bounding box center [1233, 630] width 26 height 14
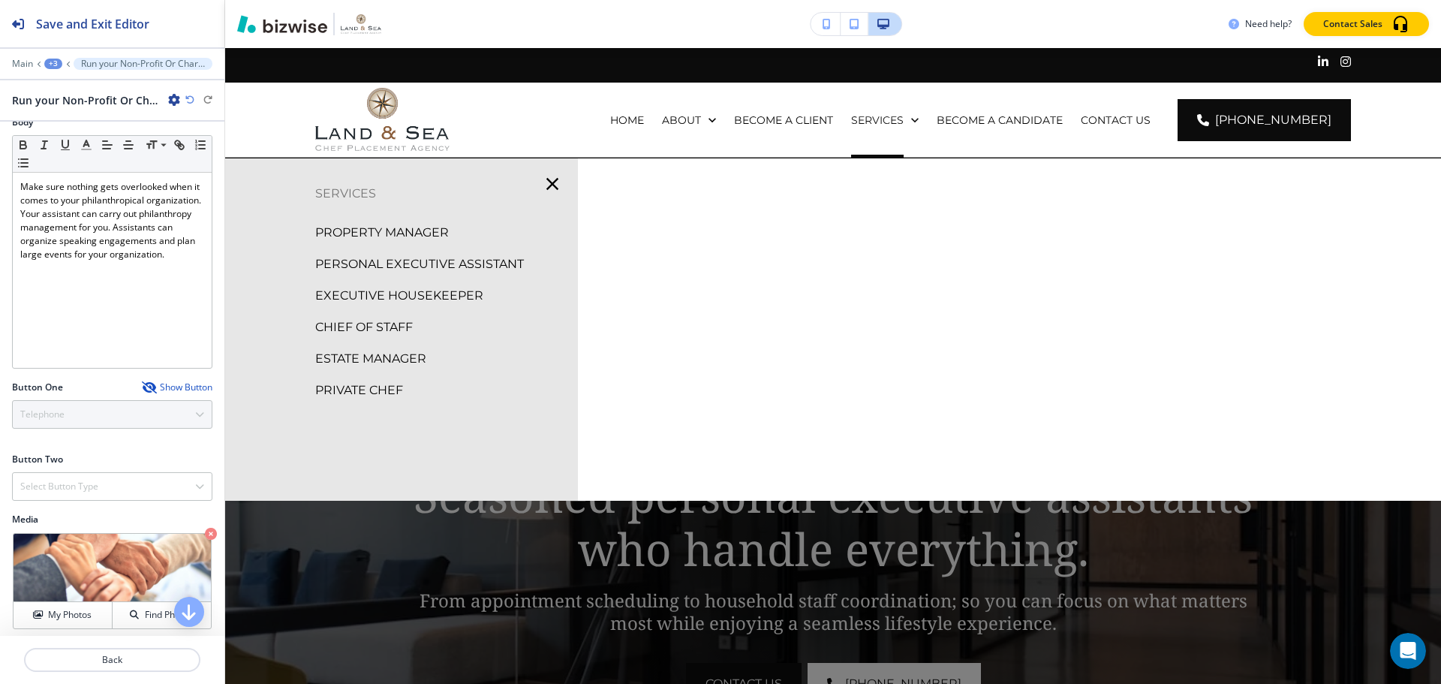
click at [436, 293] on p "EXECUTIVE HOUSEKEEPER" at bounding box center [399, 295] width 168 height 23
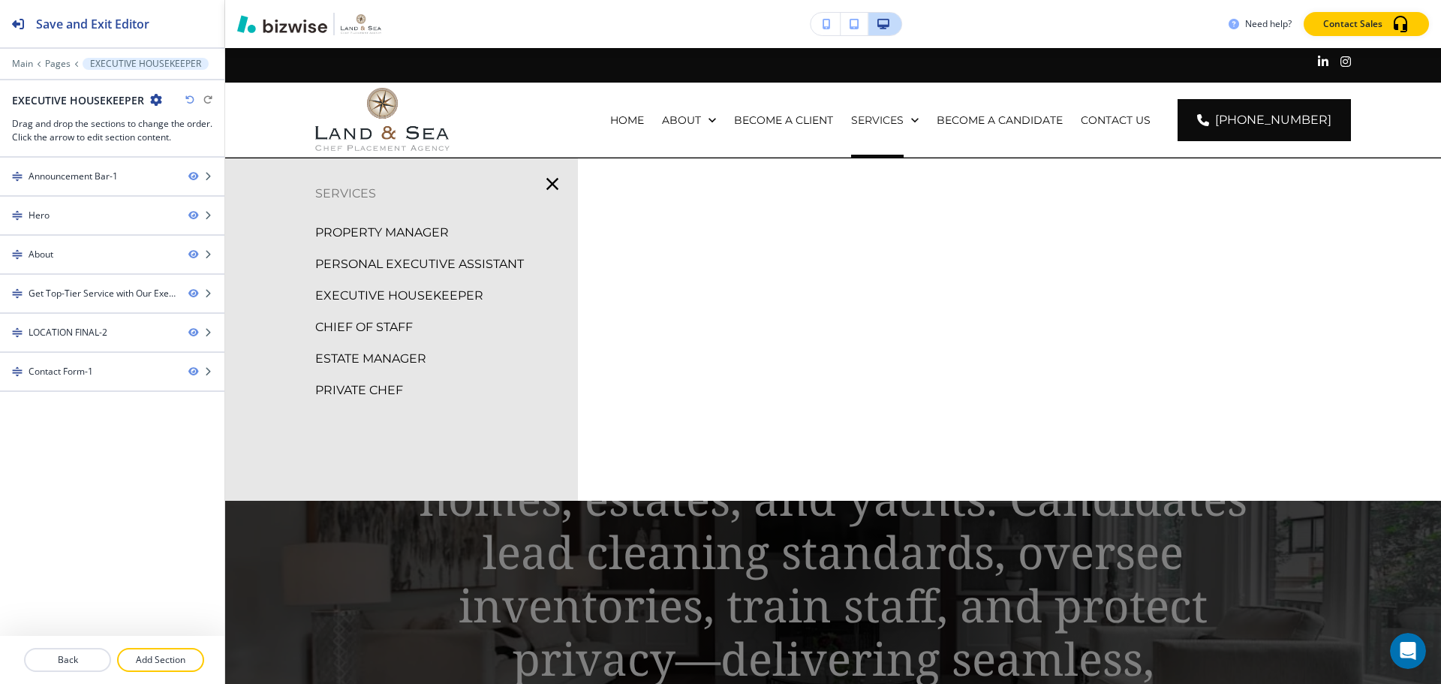
click at [391, 325] on p "CHIEF OF STAFF" at bounding box center [364, 327] width 98 height 23
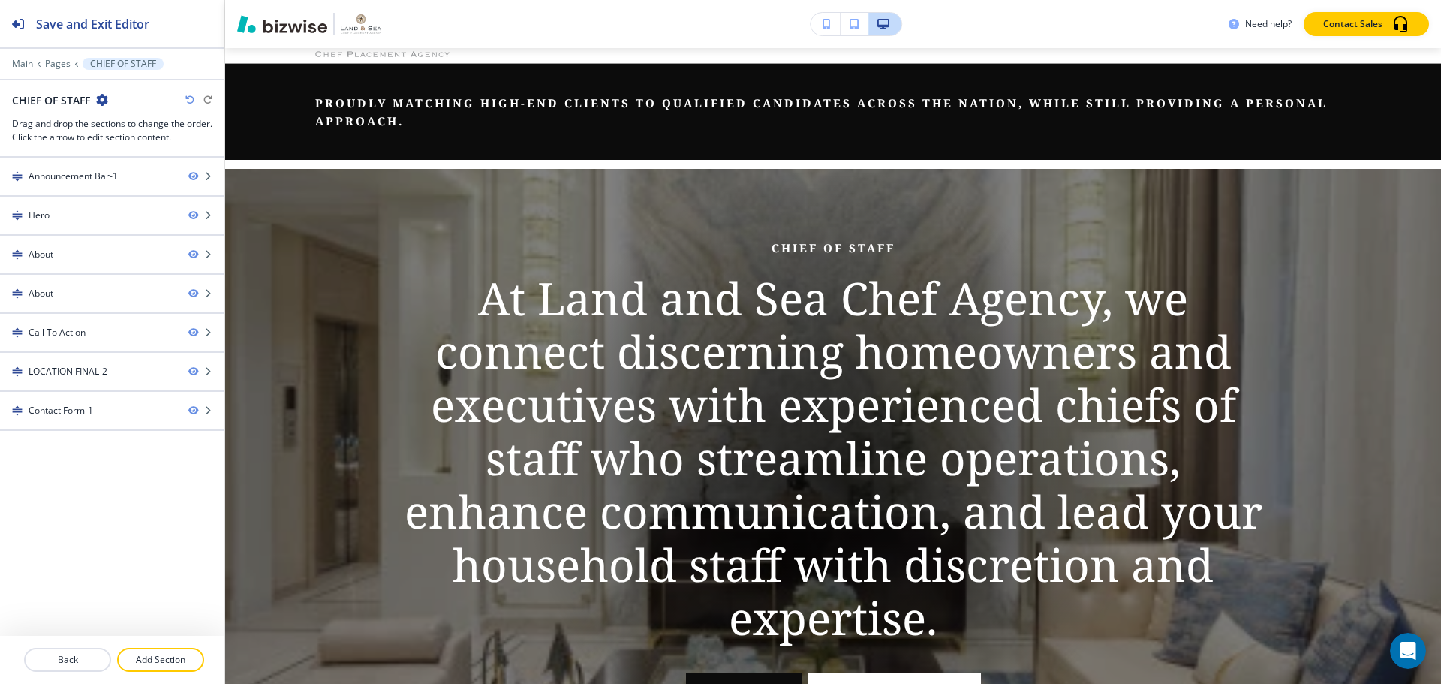
scroll to position [75, 0]
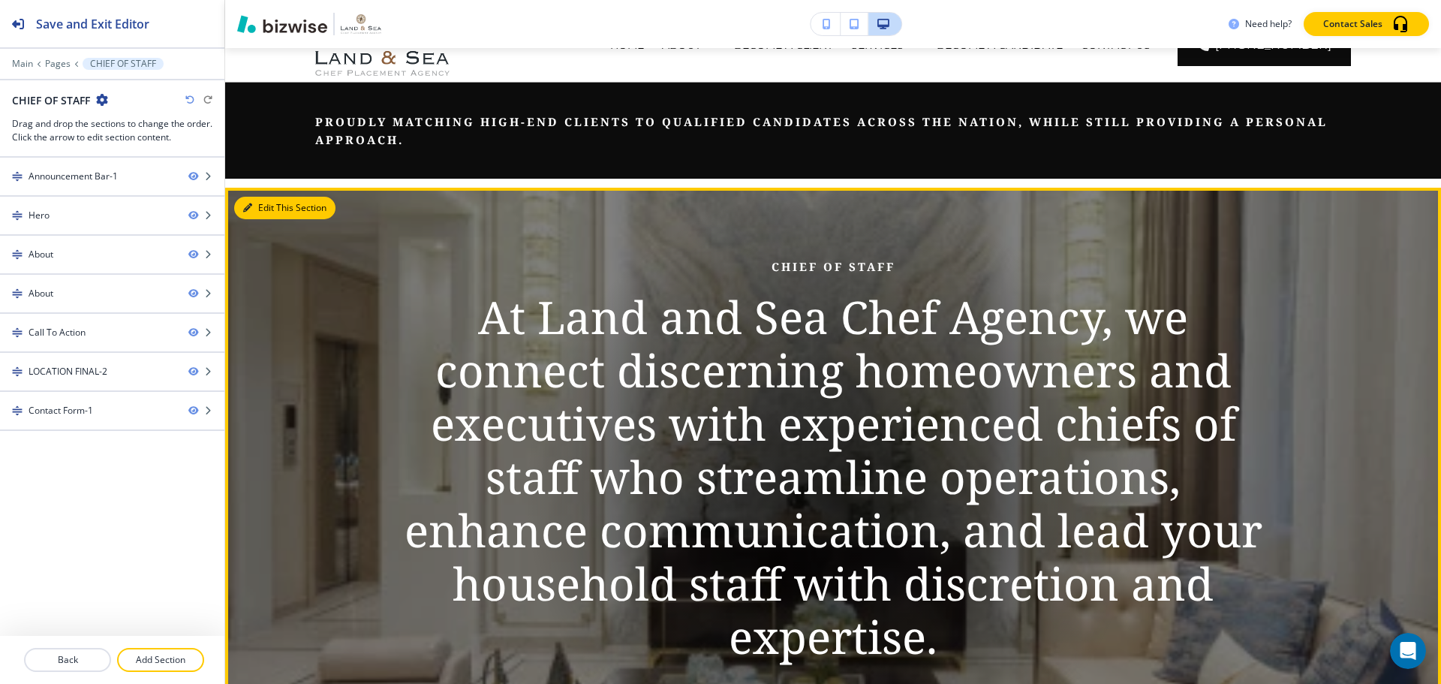
click at [263, 209] on button "Edit This Section" at bounding box center [284, 208] width 101 height 23
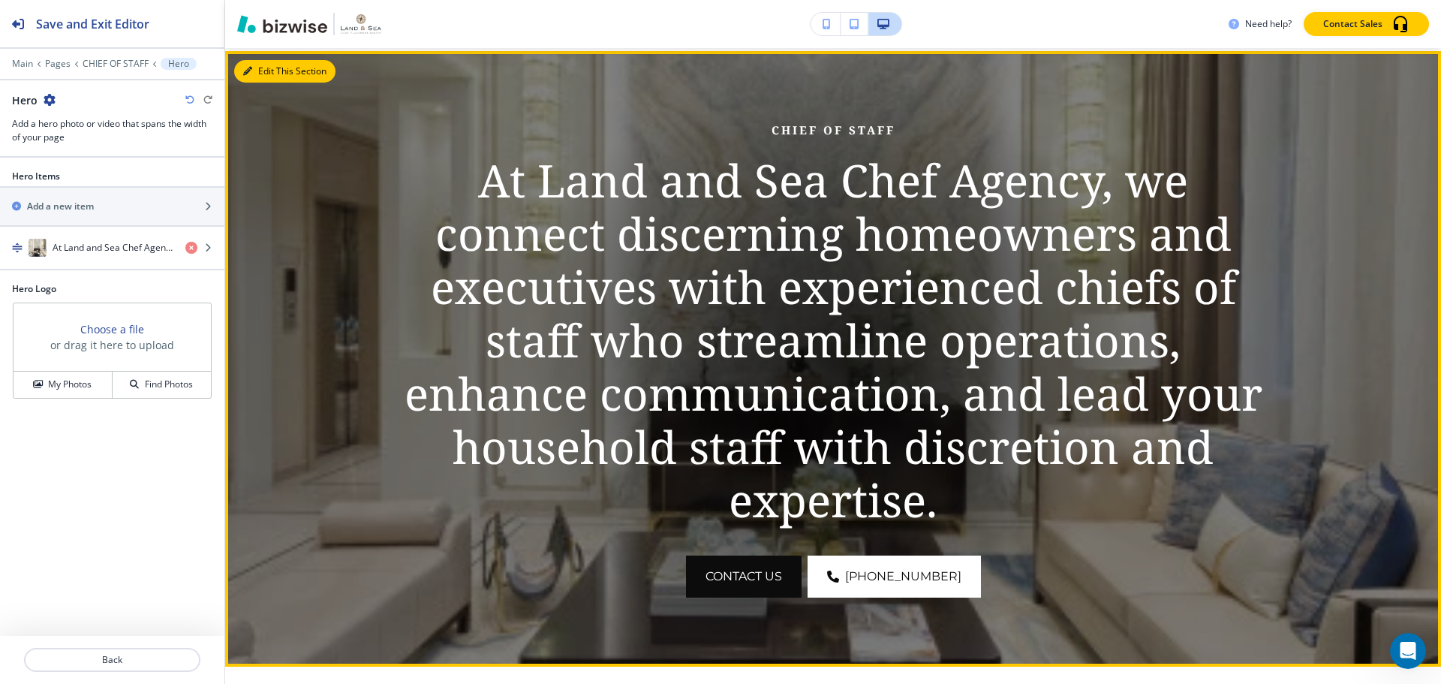
scroll to position [215, 0]
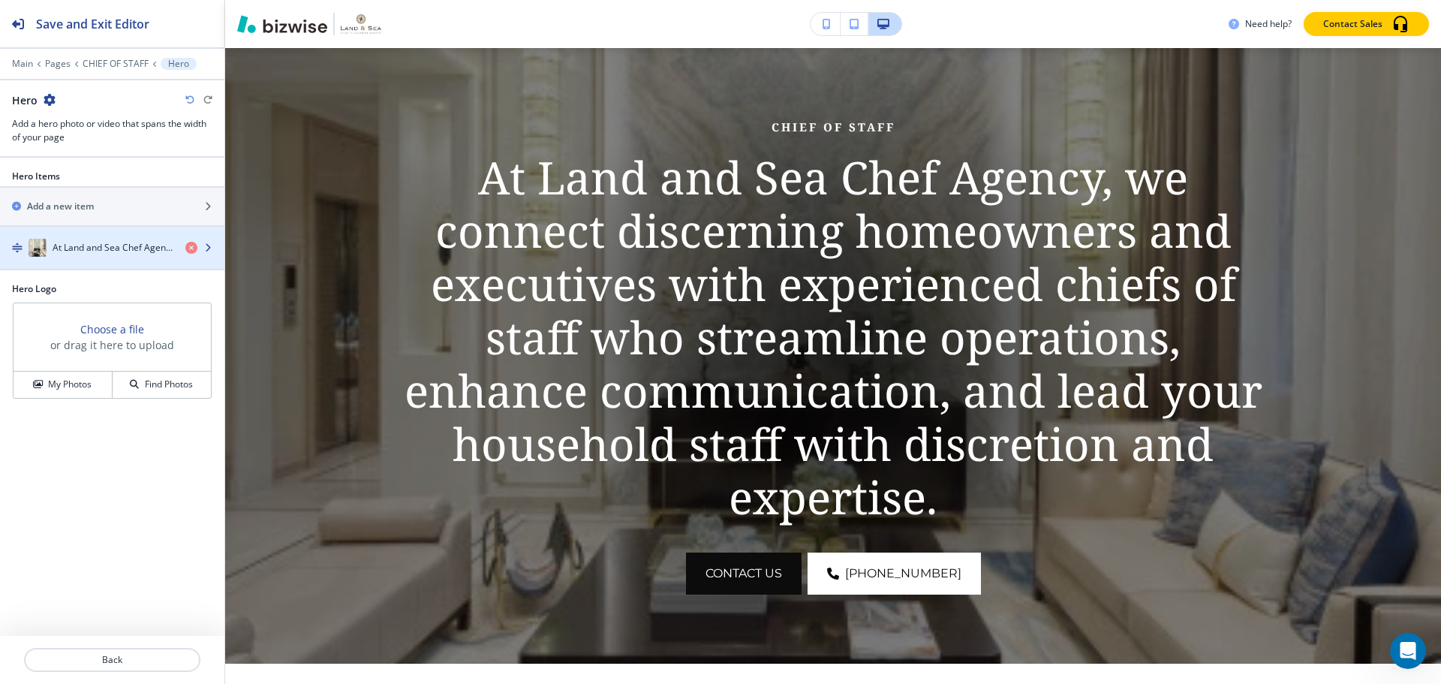
click at [139, 253] on h4 "At Land and Sea Chef Agency, we connect discerning homeowners and executives wi…" at bounding box center [113, 248] width 121 height 14
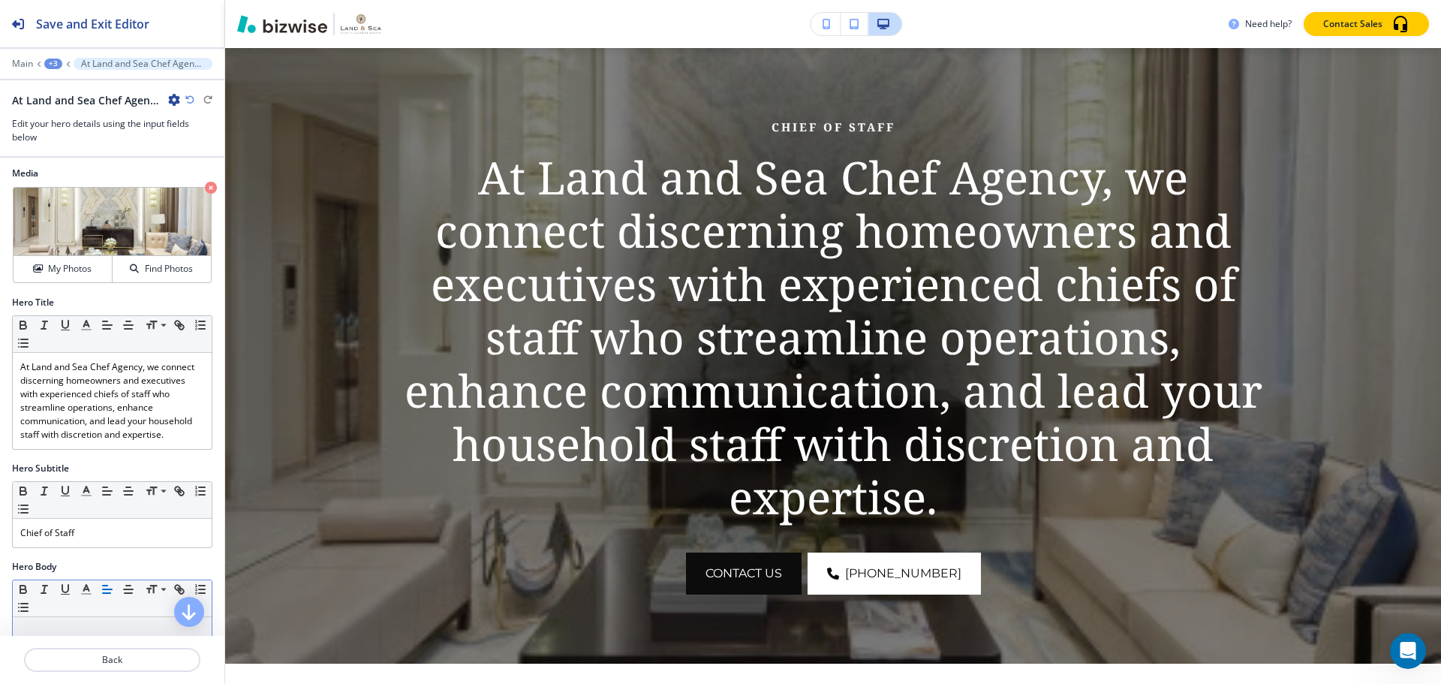
scroll to position [0, 0]
click at [90, 269] on div "My Photos" at bounding box center [63, 272] width 98 height 14
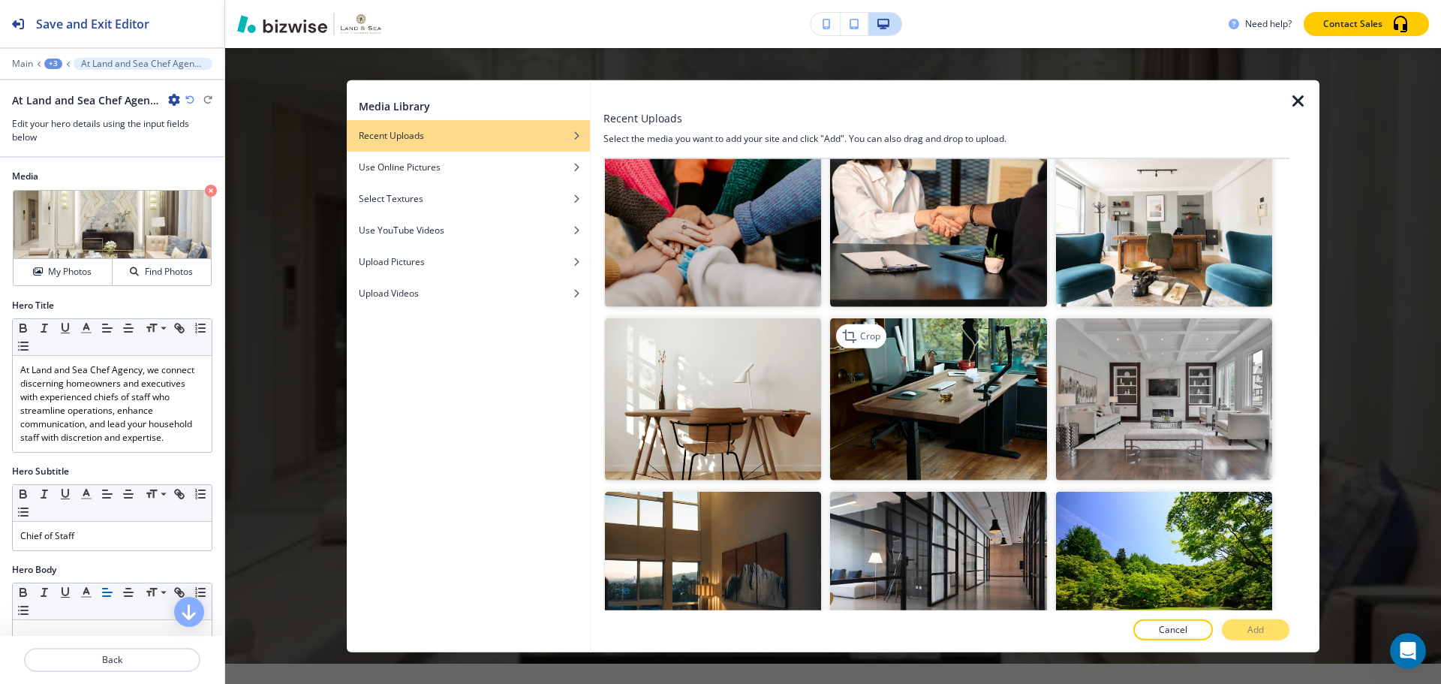
scroll to position [375, 0]
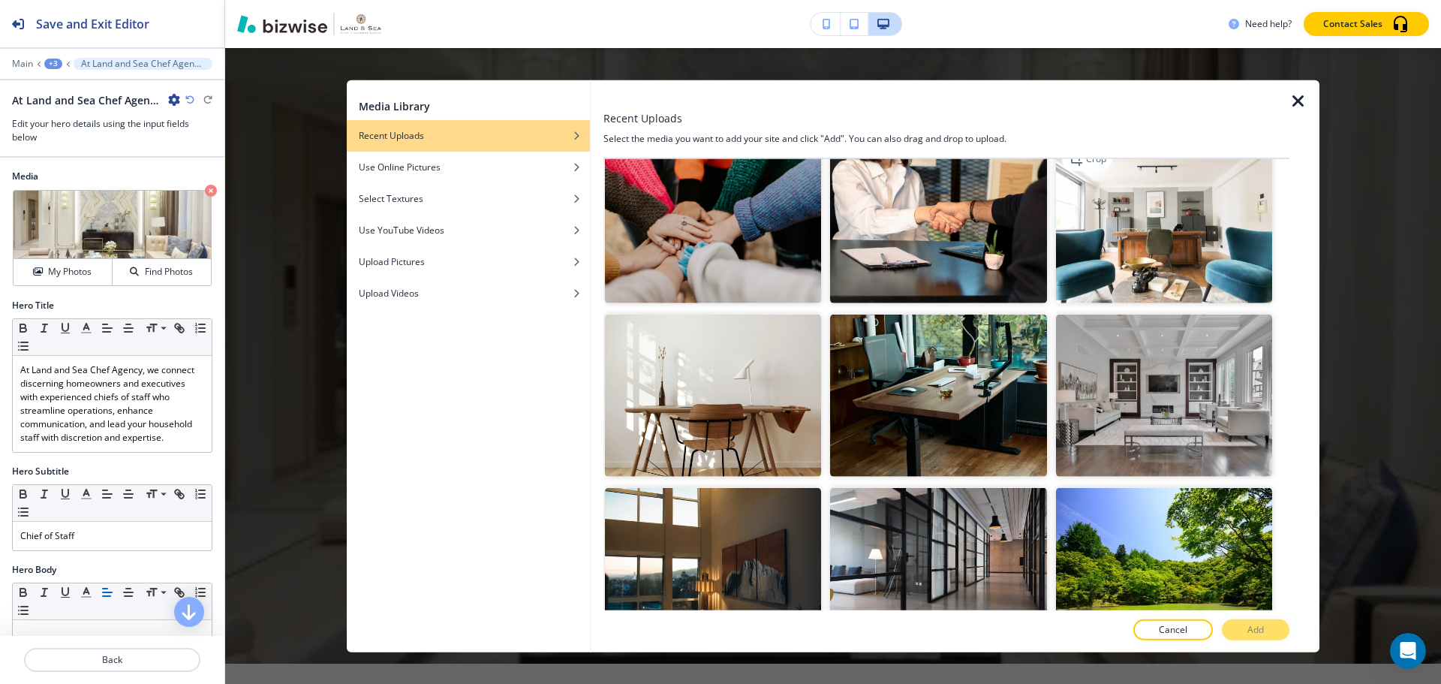
click at [1128, 245] on img "button" at bounding box center [1164, 222] width 216 height 162
click at [1267, 625] on button "Add" at bounding box center [1256, 629] width 68 height 21
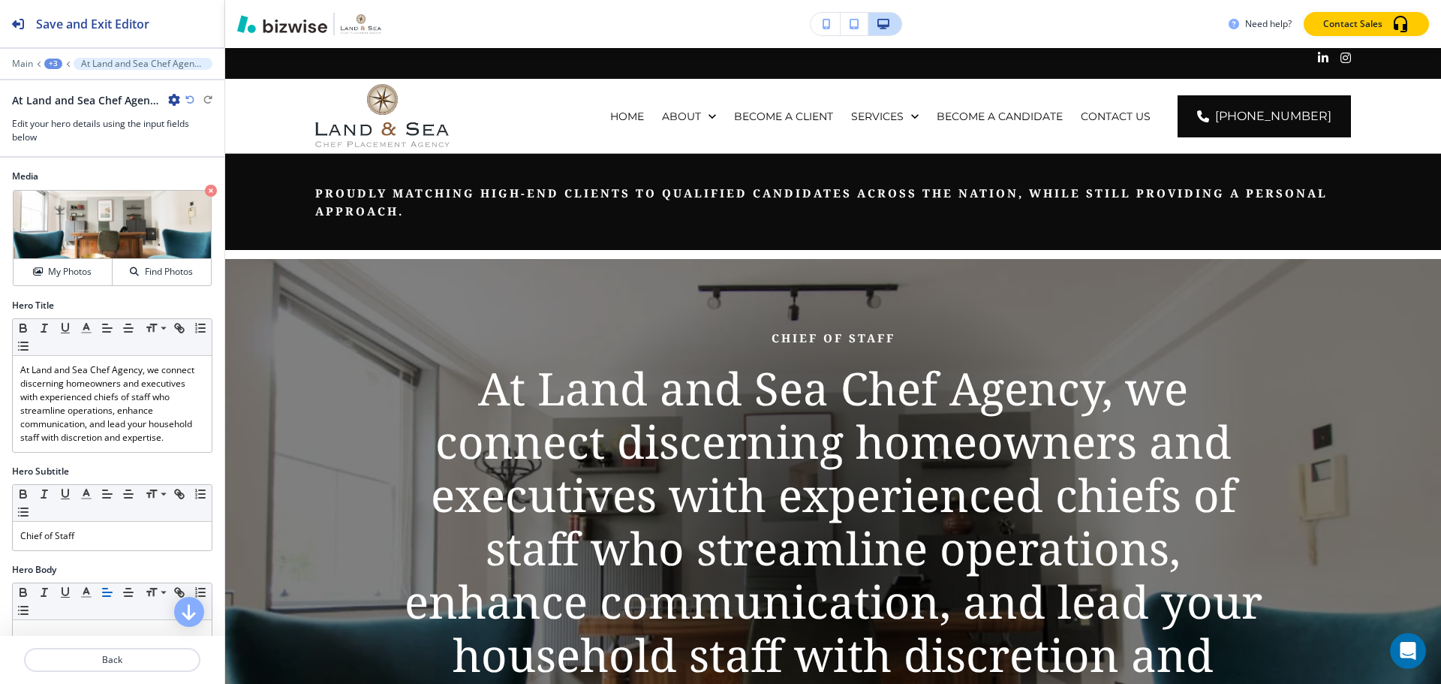
scroll to position [0, 0]
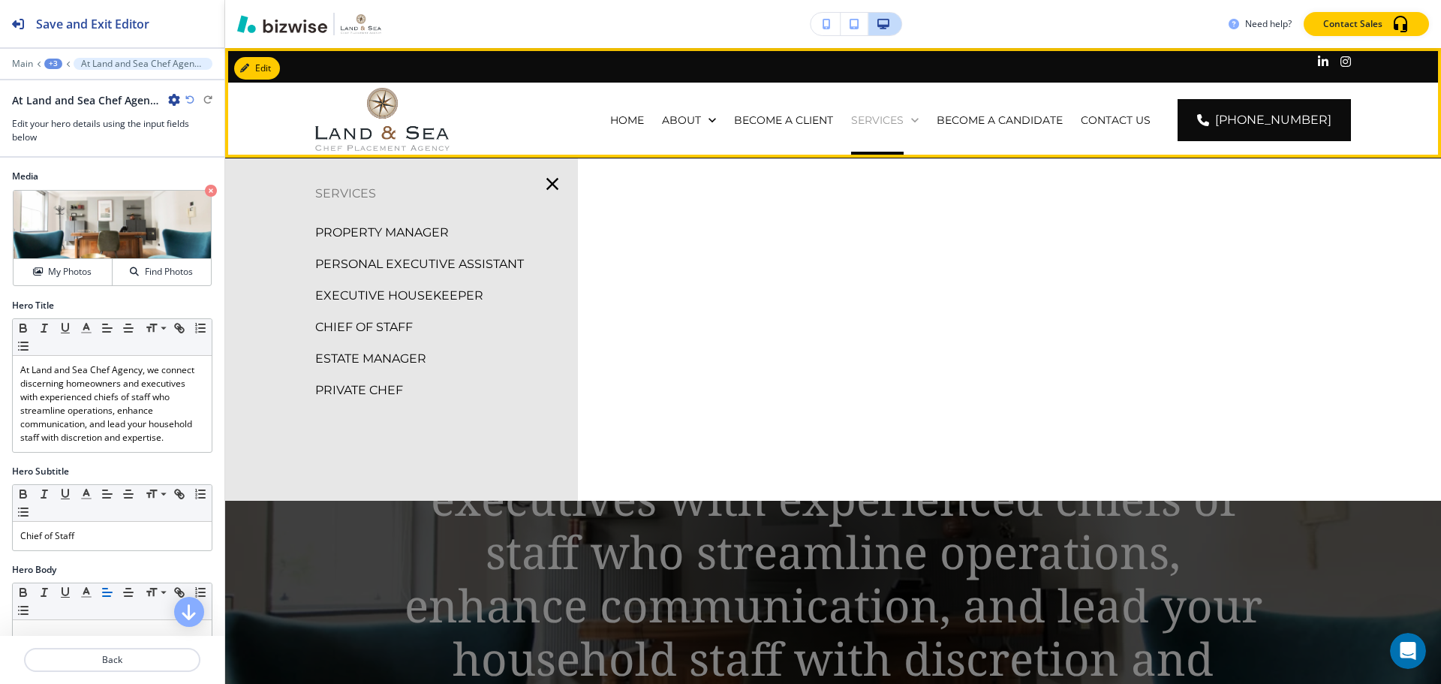
click at [904, 123] on p "SERVICES" at bounding box center [877, 120] width 53 height 15
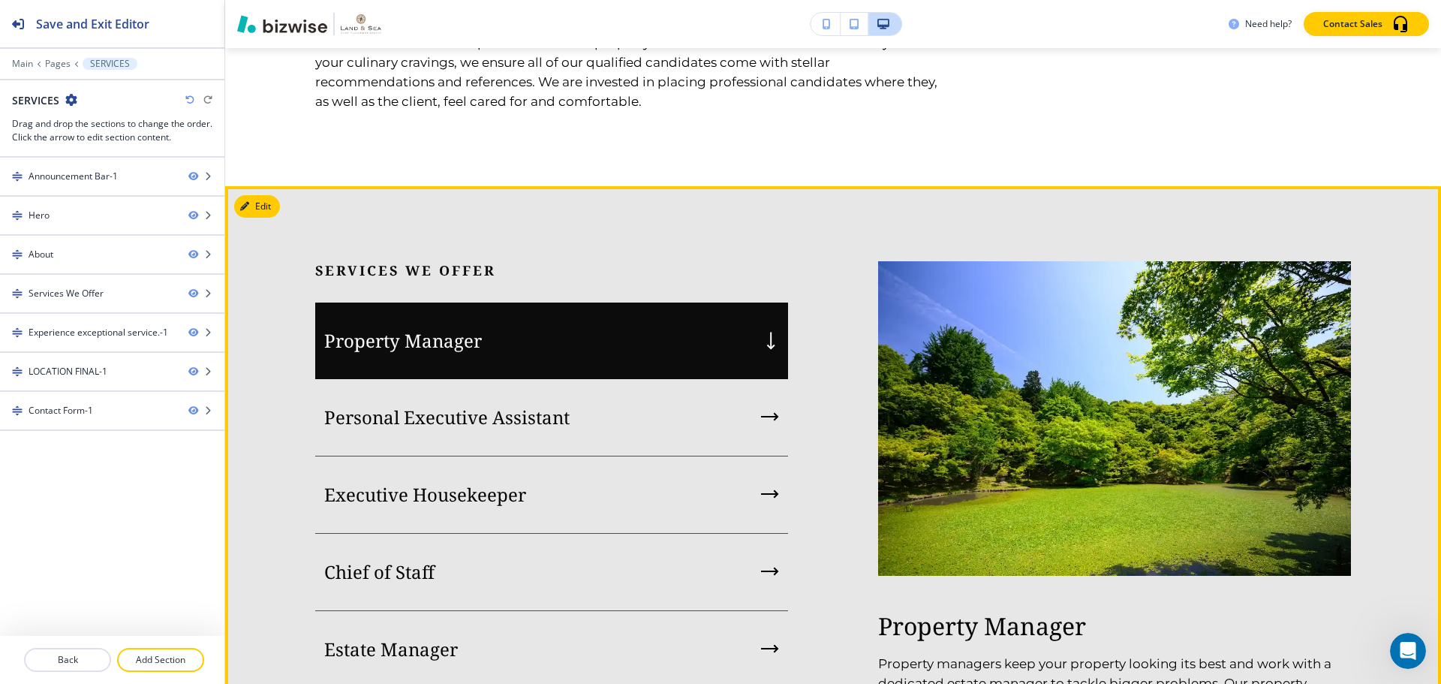
scroll to position [1501, 0]
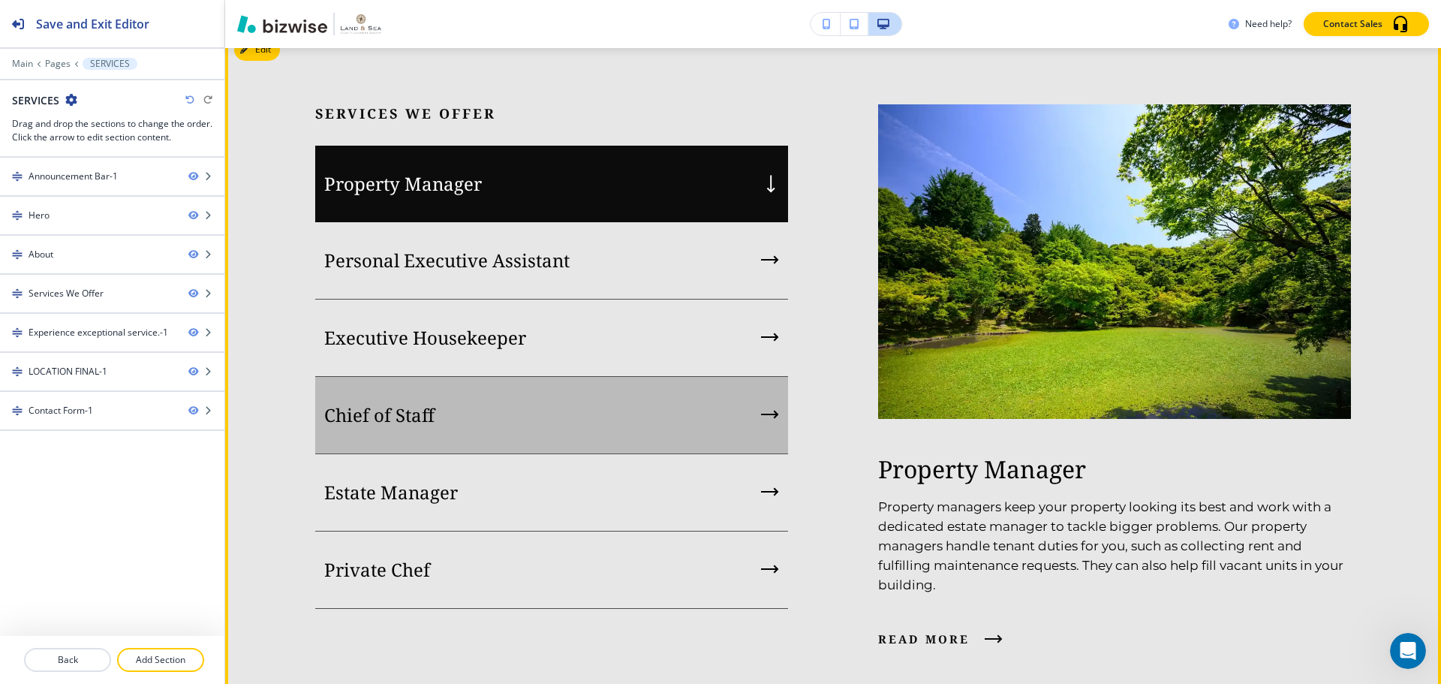
click at [488, 454] on div "Chief of Staff" at bounding box center [551, 415] width 473 height 77
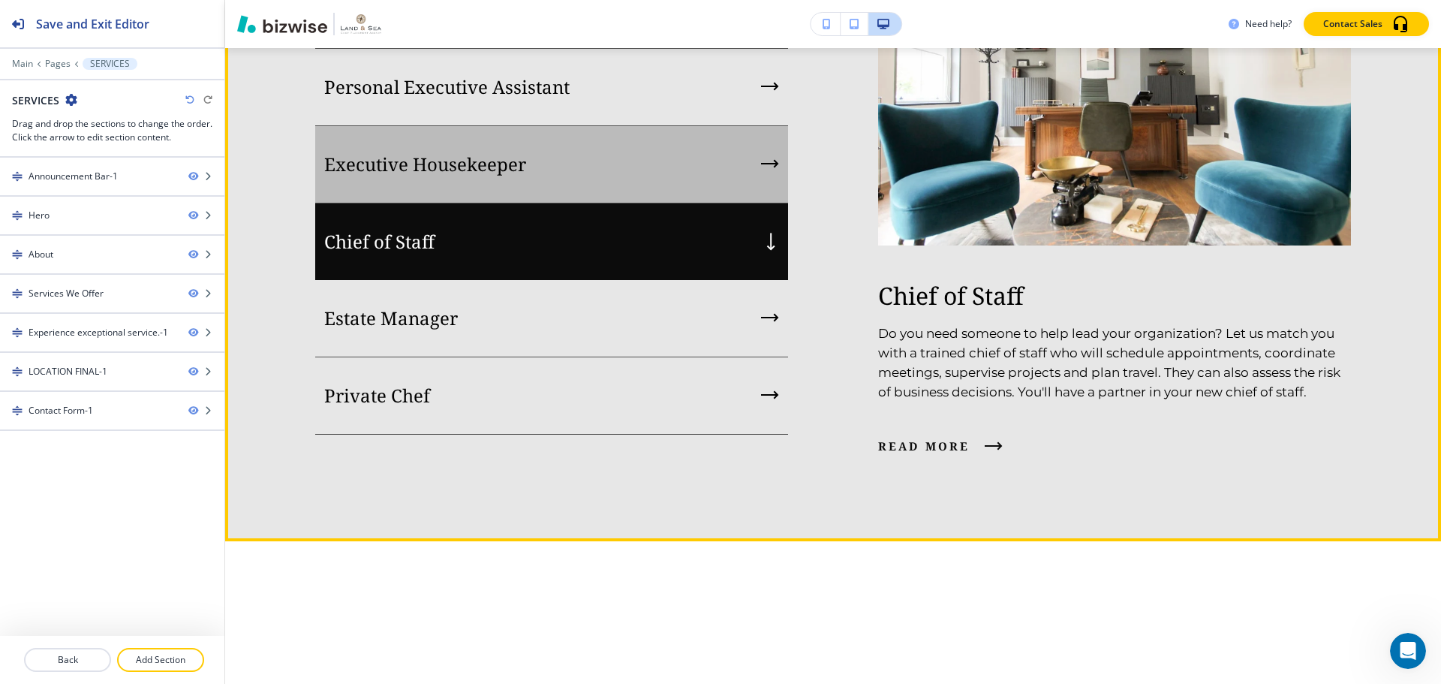
scroll to position [1726, 0]
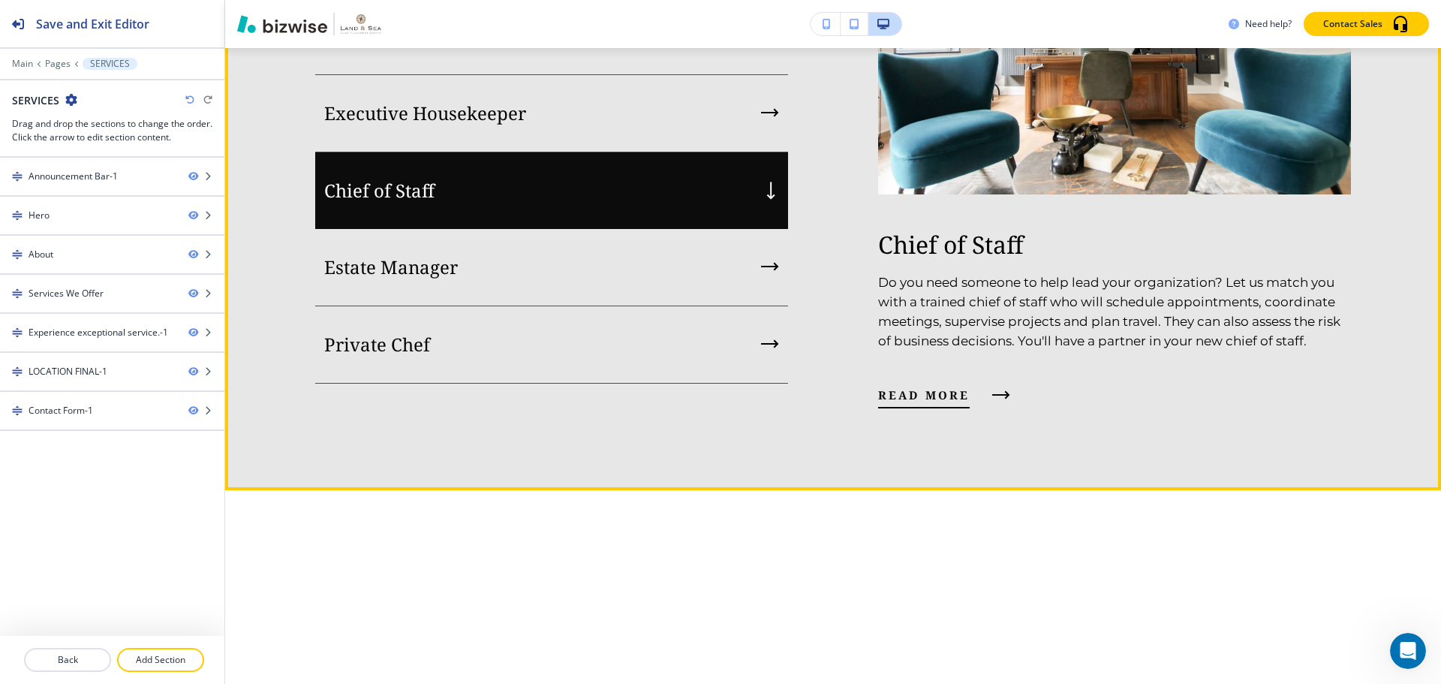
click at [917, 404] on span "read more" at bounding box center [924, 395] width 92 height 18
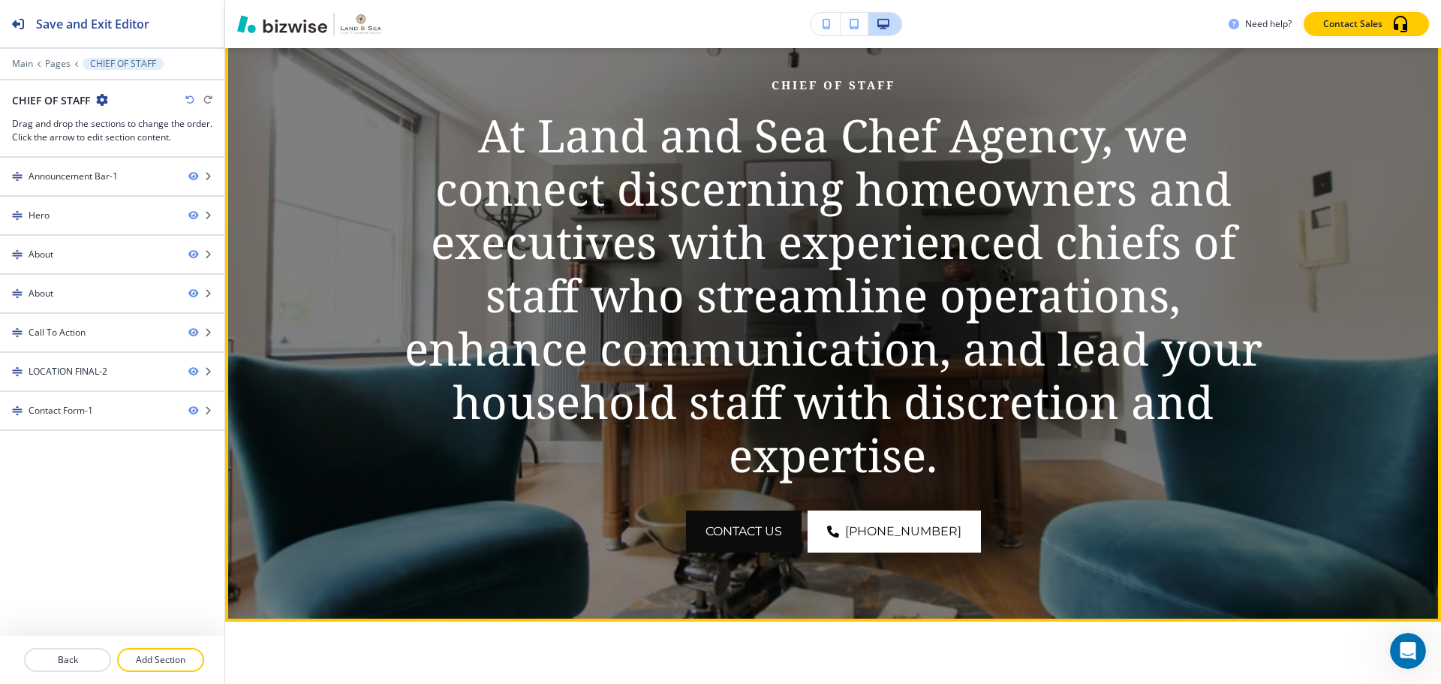
scroll to position [225, 0]
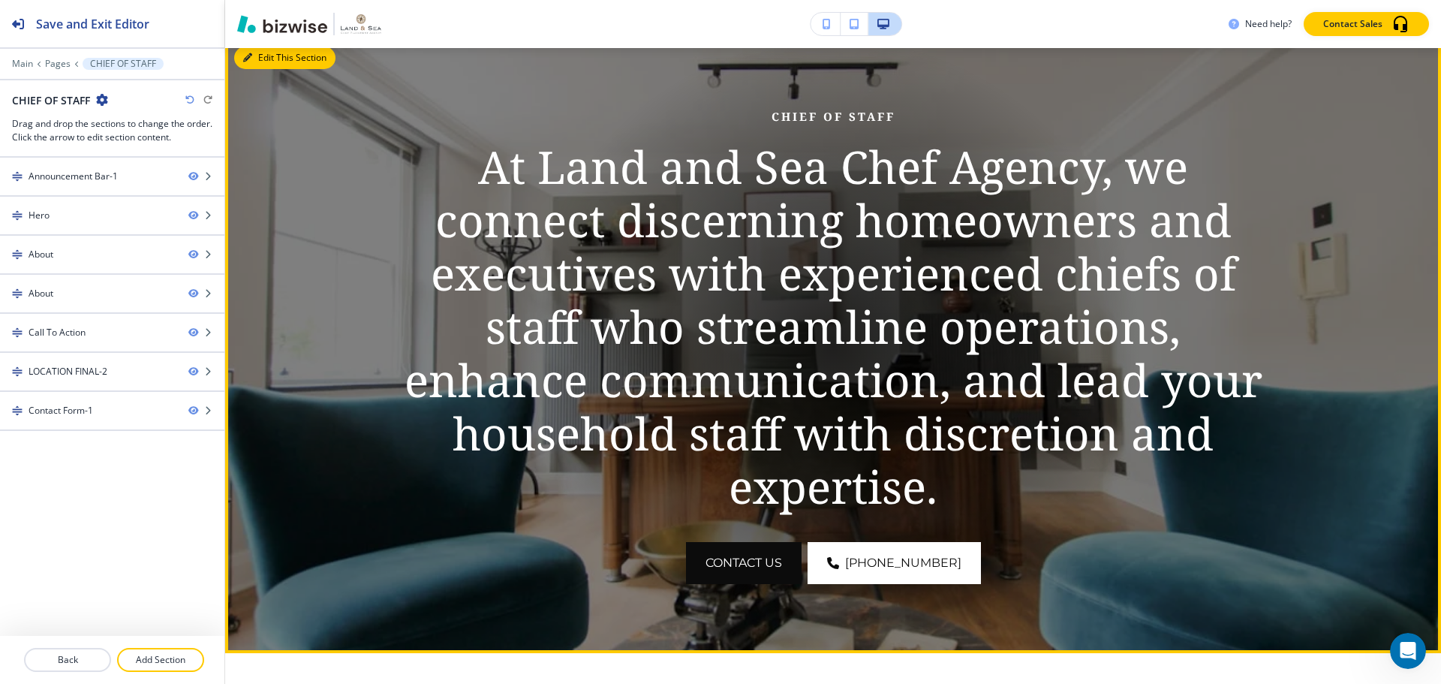
click at [257, 62] on button "Edit This Section" at bounding box center [284, 58] width 101 height 23
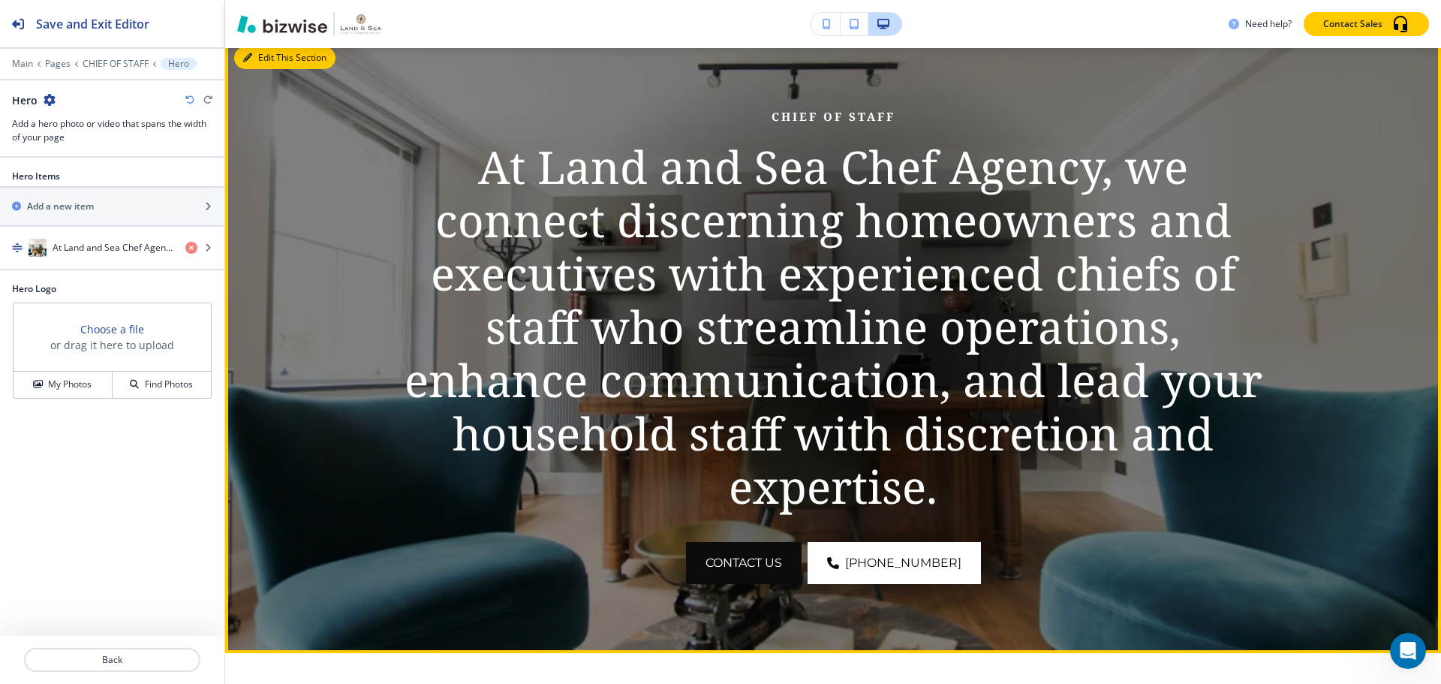
scroll to position [215, 0]
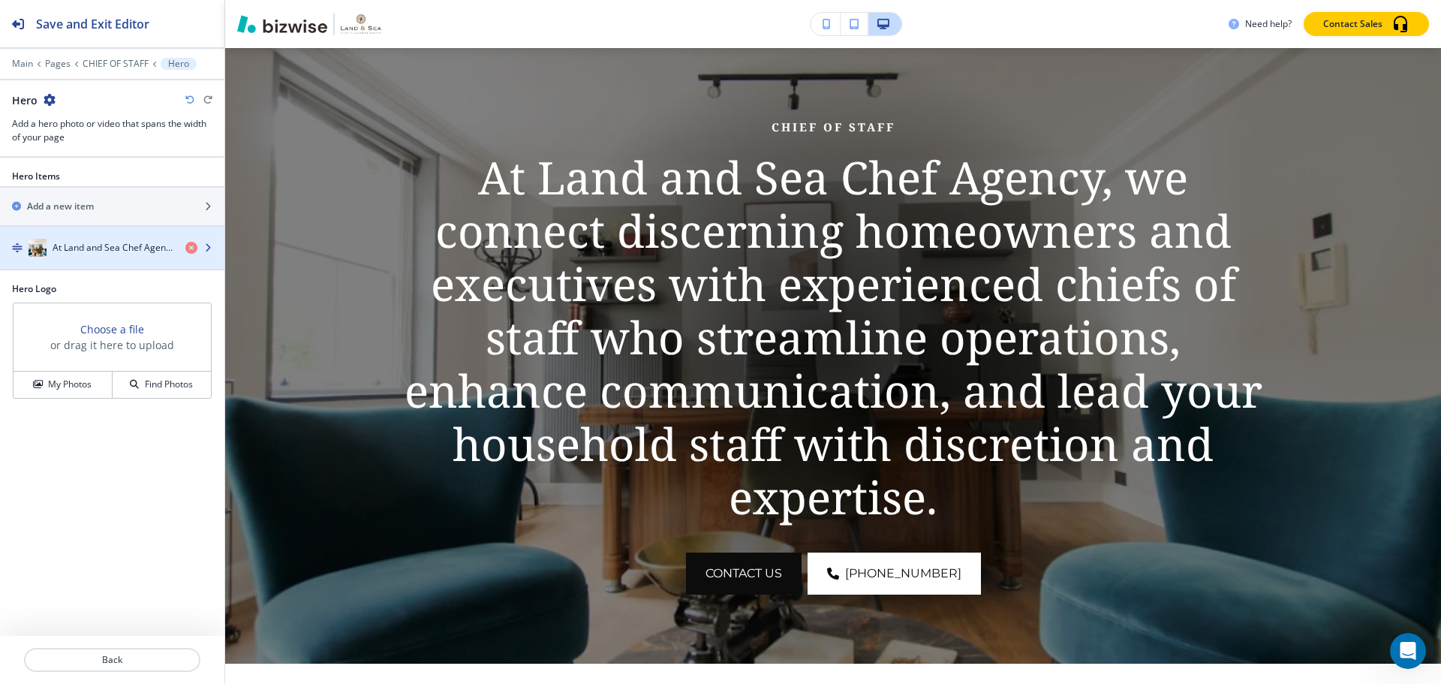
click at [140, 263] on div "button" at bounding box center [112, 263] width 224 height 12
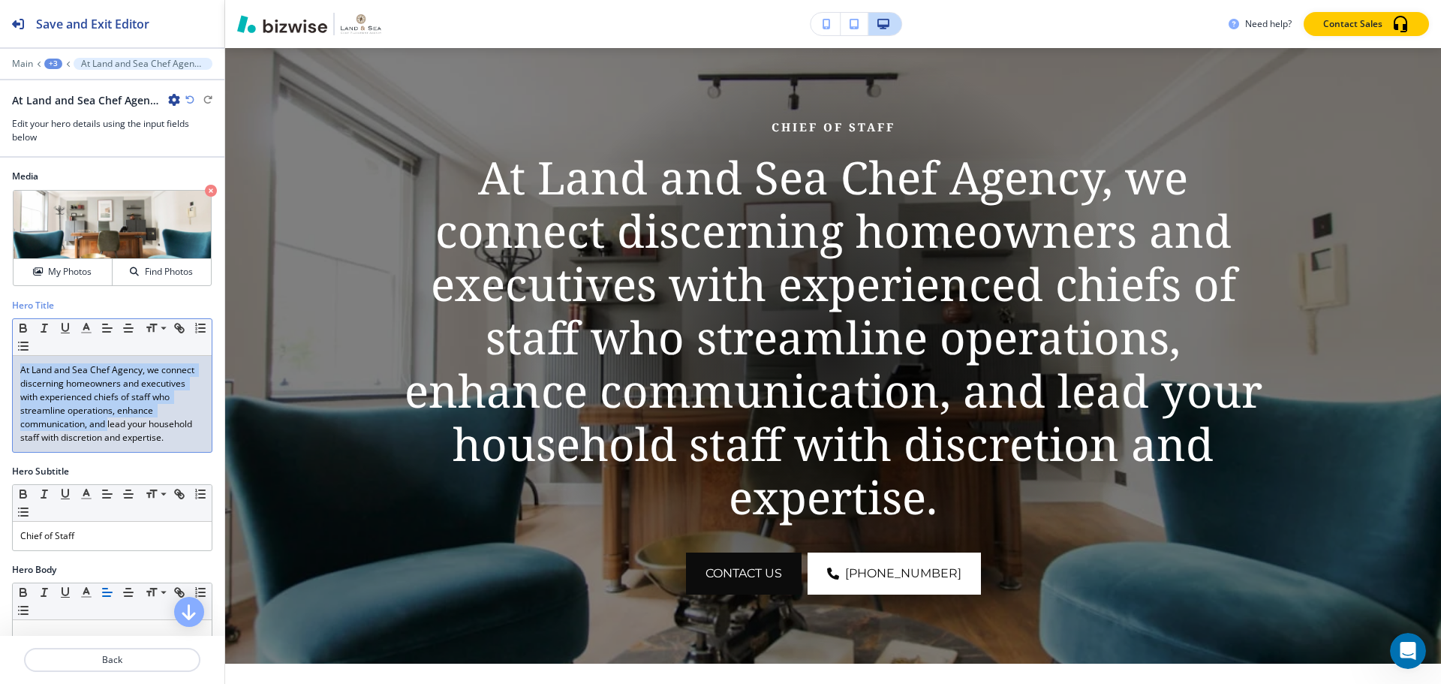
drag, startPoint x: 19, startPoint y: 369, endPoint x: 146, endPoint y: 426, distance: 140.1
click at [146, 426] on div "At Land and Sea Chef Agency, we connect discerning homeowners and executives wi…" at bounding box center [112, 404] width 199 height 96
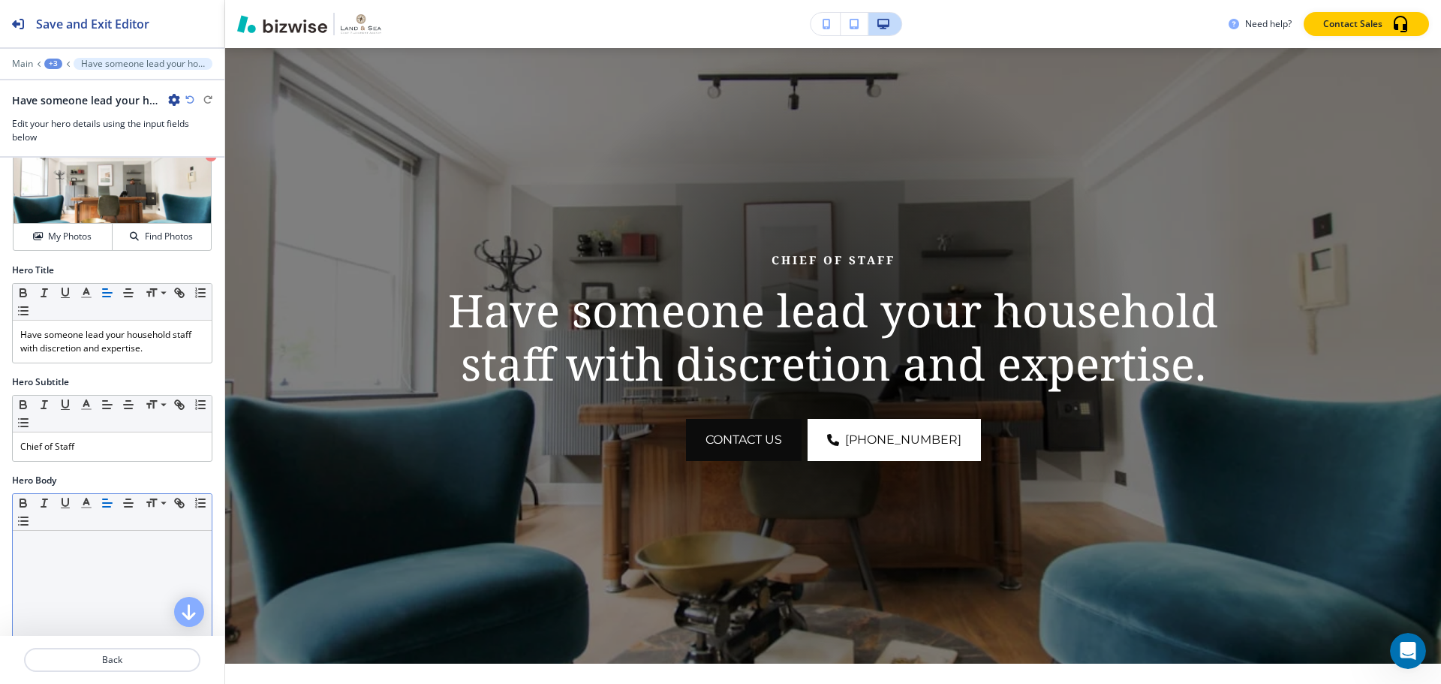
scroll to position [150, 0]
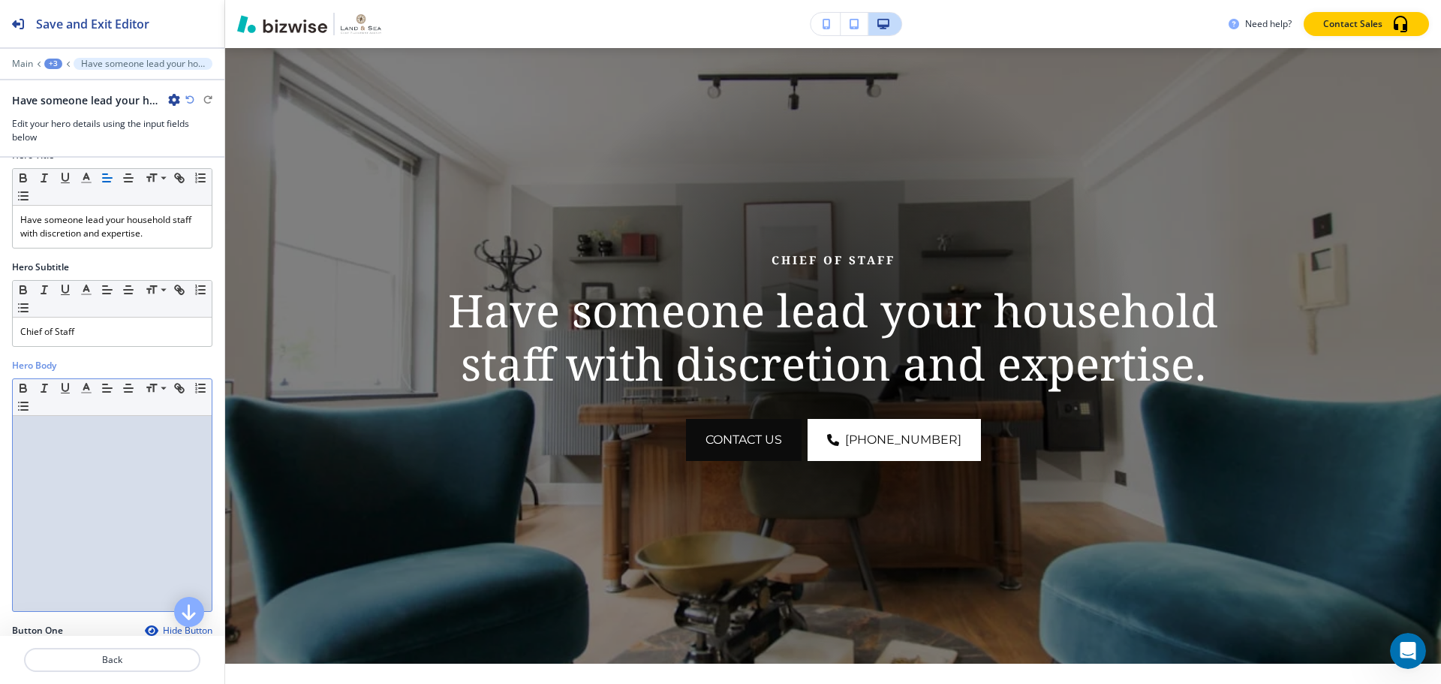
click at [127, 474] on div at bounding box center [112, 513] width 199 height 195
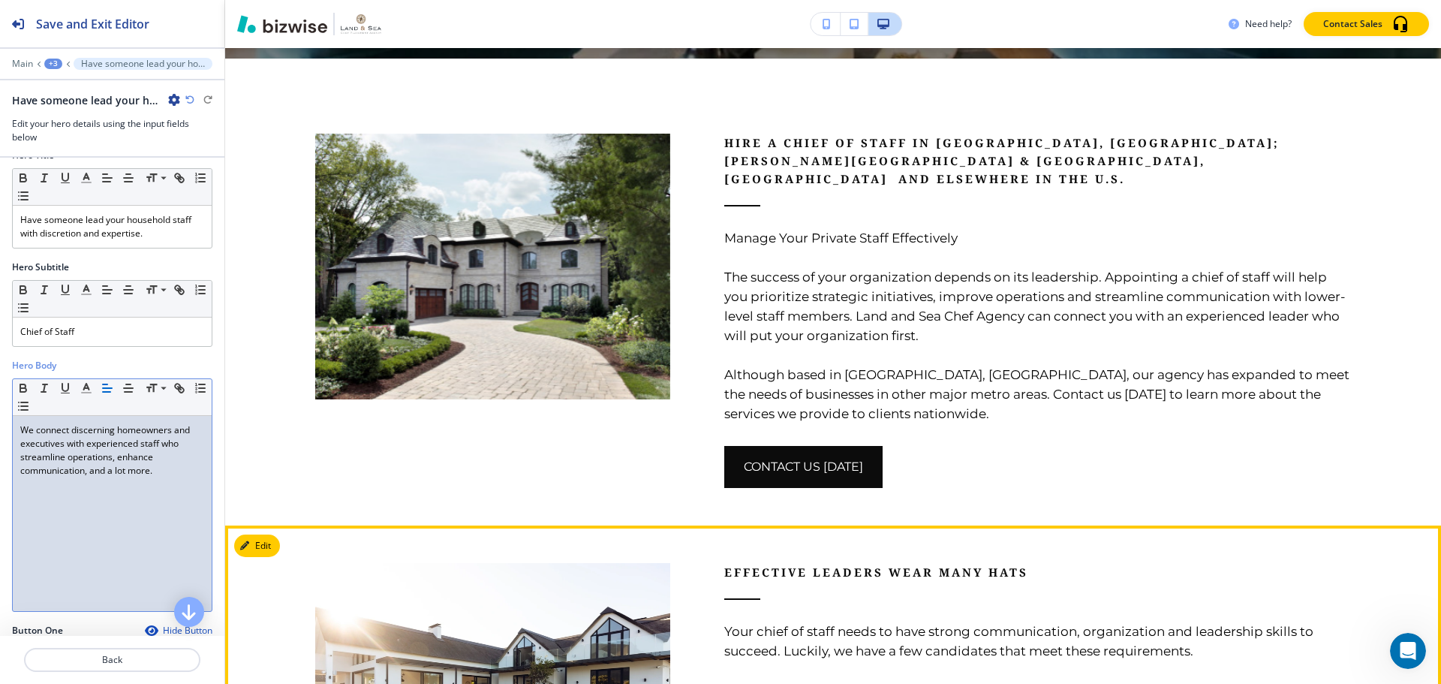
scroll to position [815, 0]
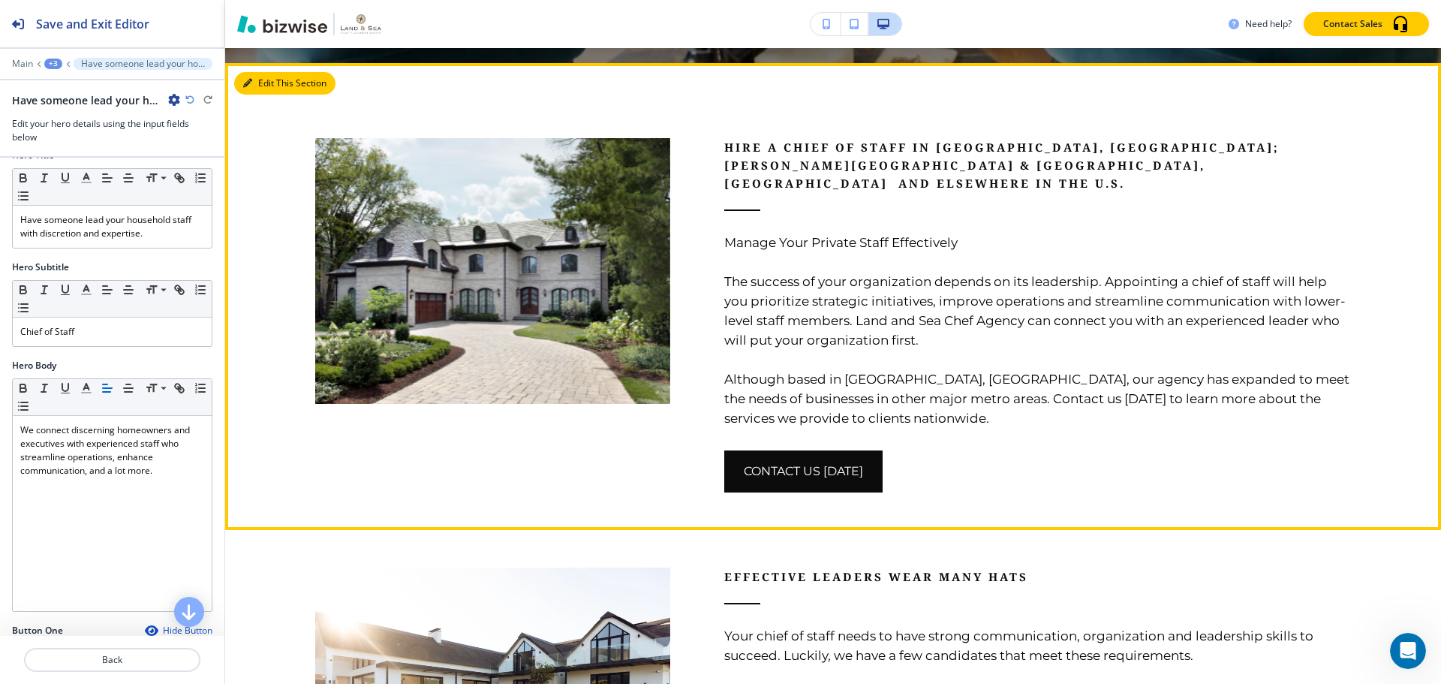
click at [270, 85] on button "Edit This Section" at bounding box center [284, 83] width 101 height 23
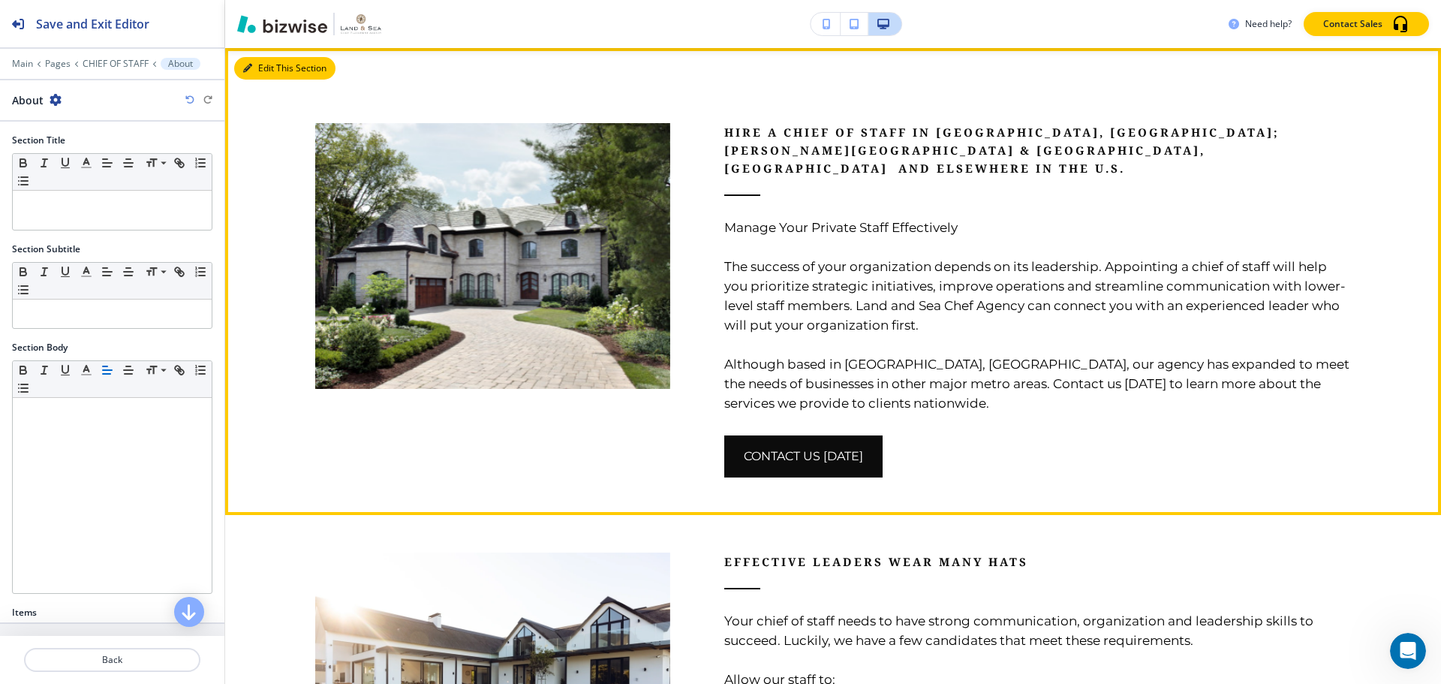
click at [263, 75] on button "Edit This Section" at bounding box center [284, 68] width 101 height 23
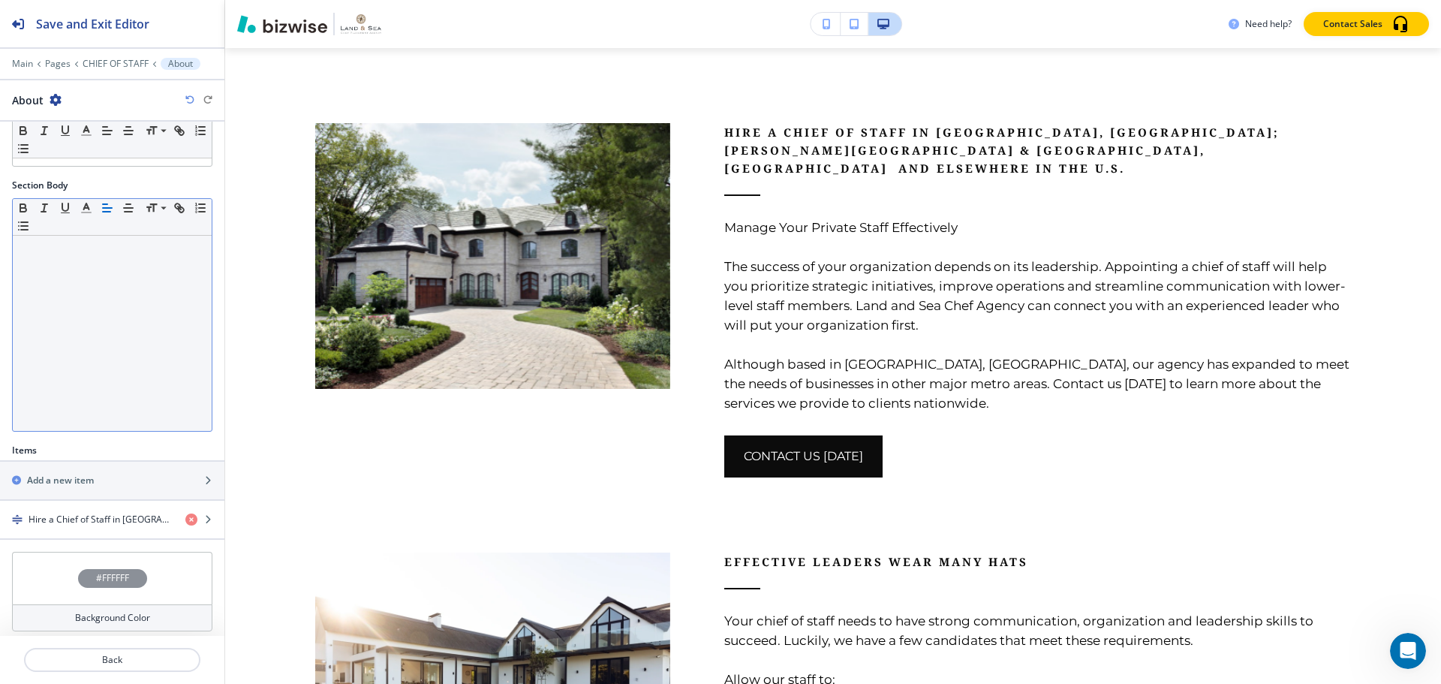
scroll to position [170, 0]
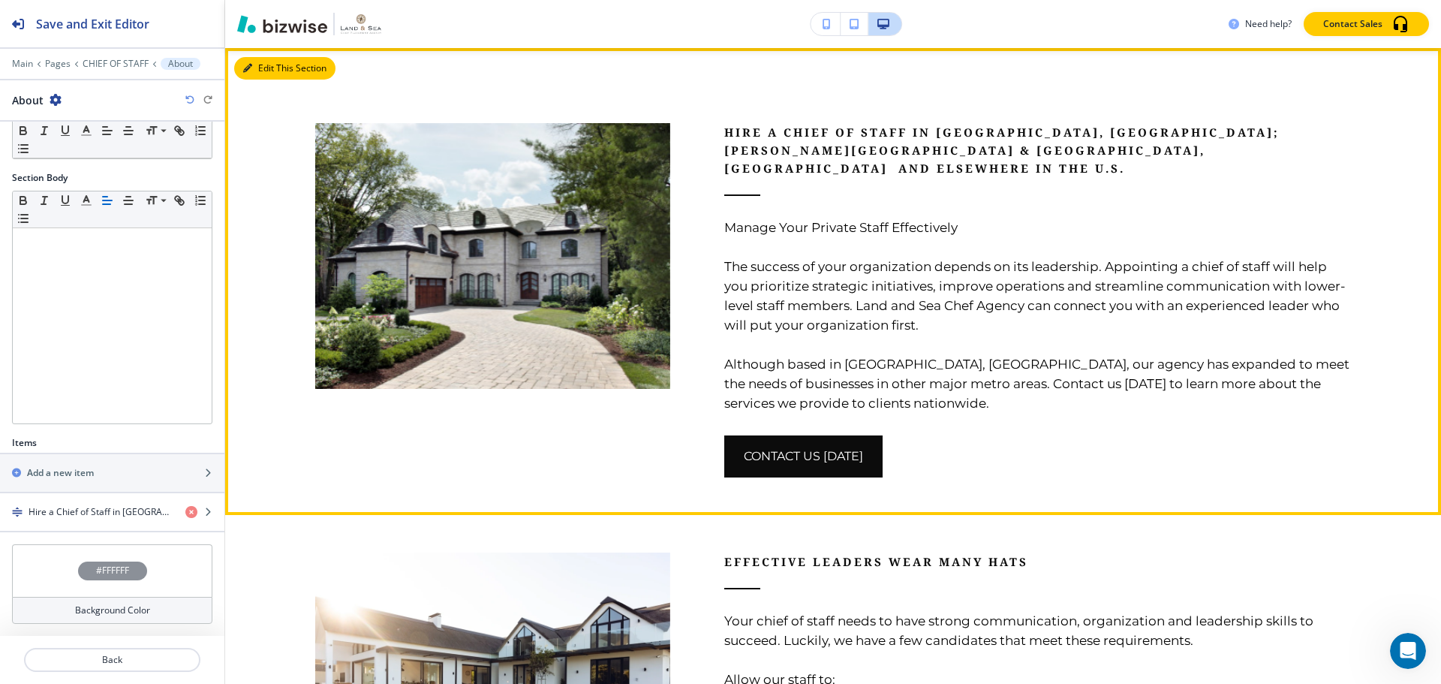
click at [261, 74] on button "Edit This Section" at bounding box center [284, 68] width 101 height 23
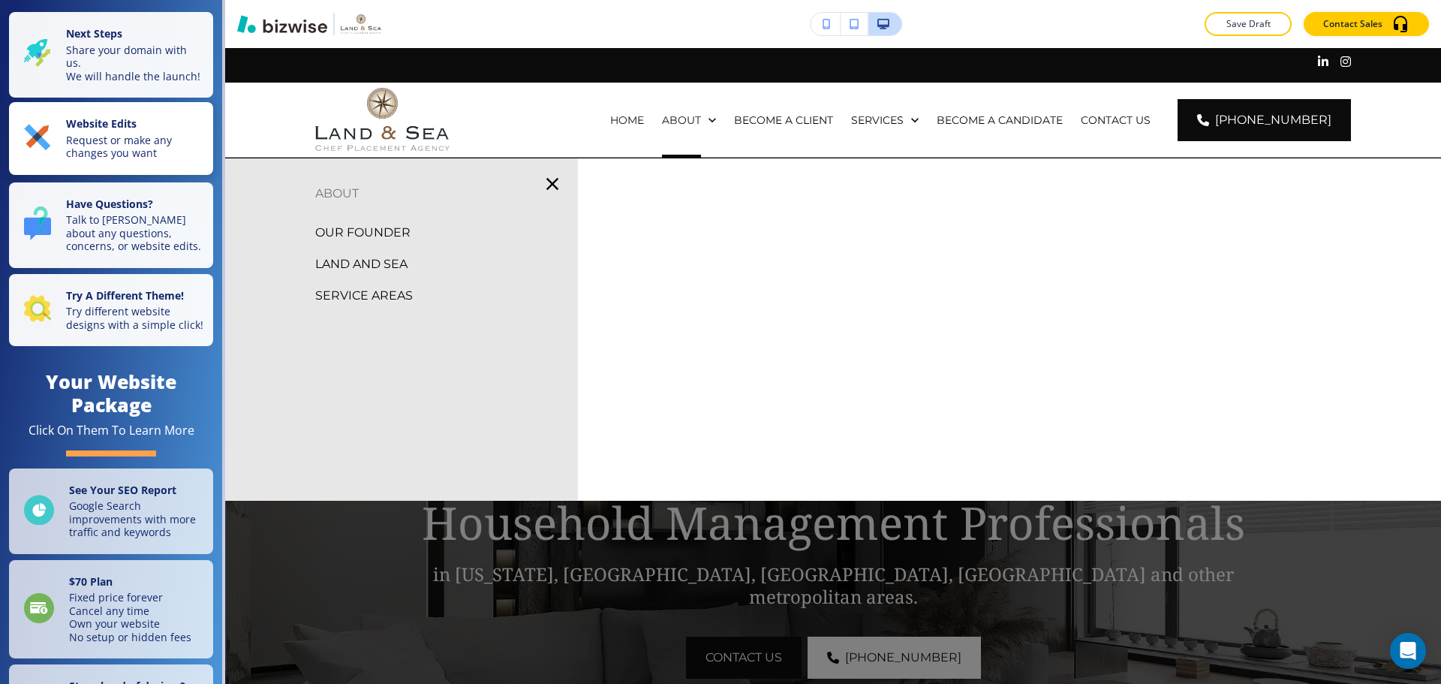
click at [143, 134] on p "Website Edits" at bounding box center [135, 125] width 138 height 17
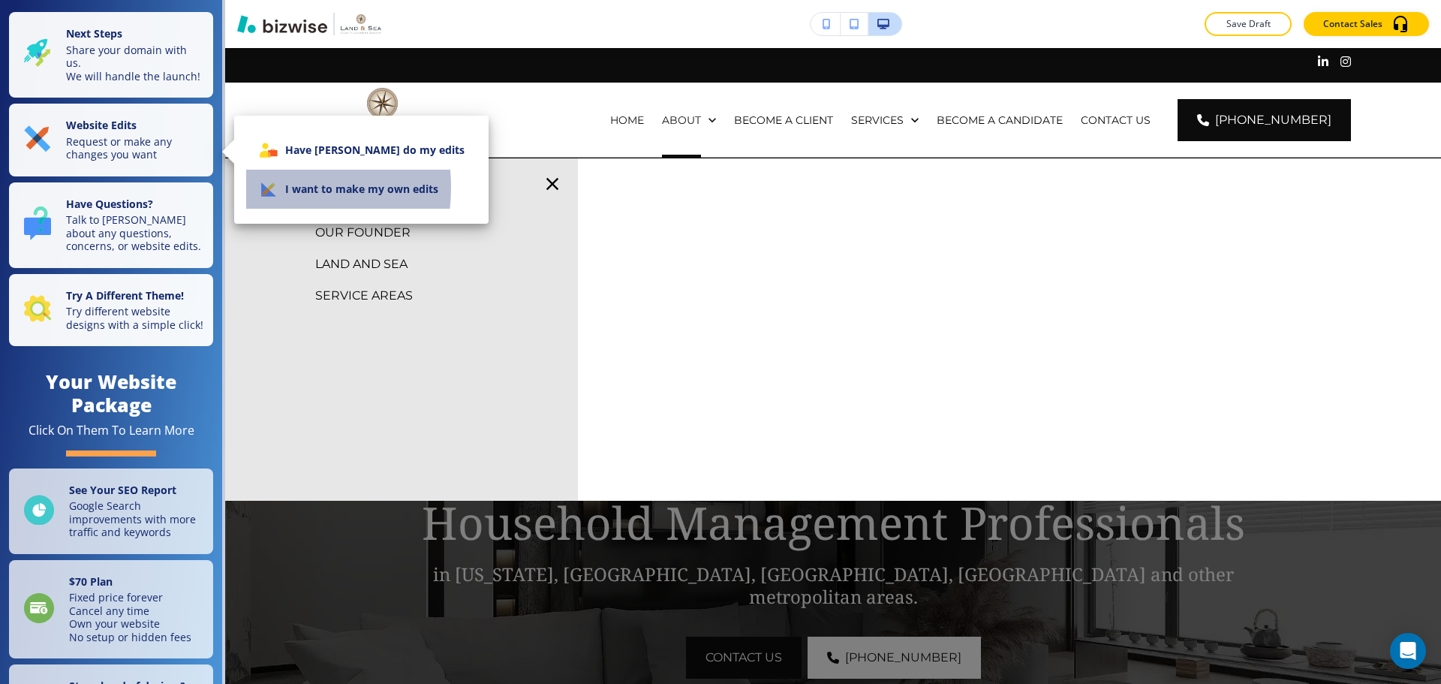
click at [256, 187] on li "I want to make my own edits" at bounding box center [361, 189] width 230 height 39
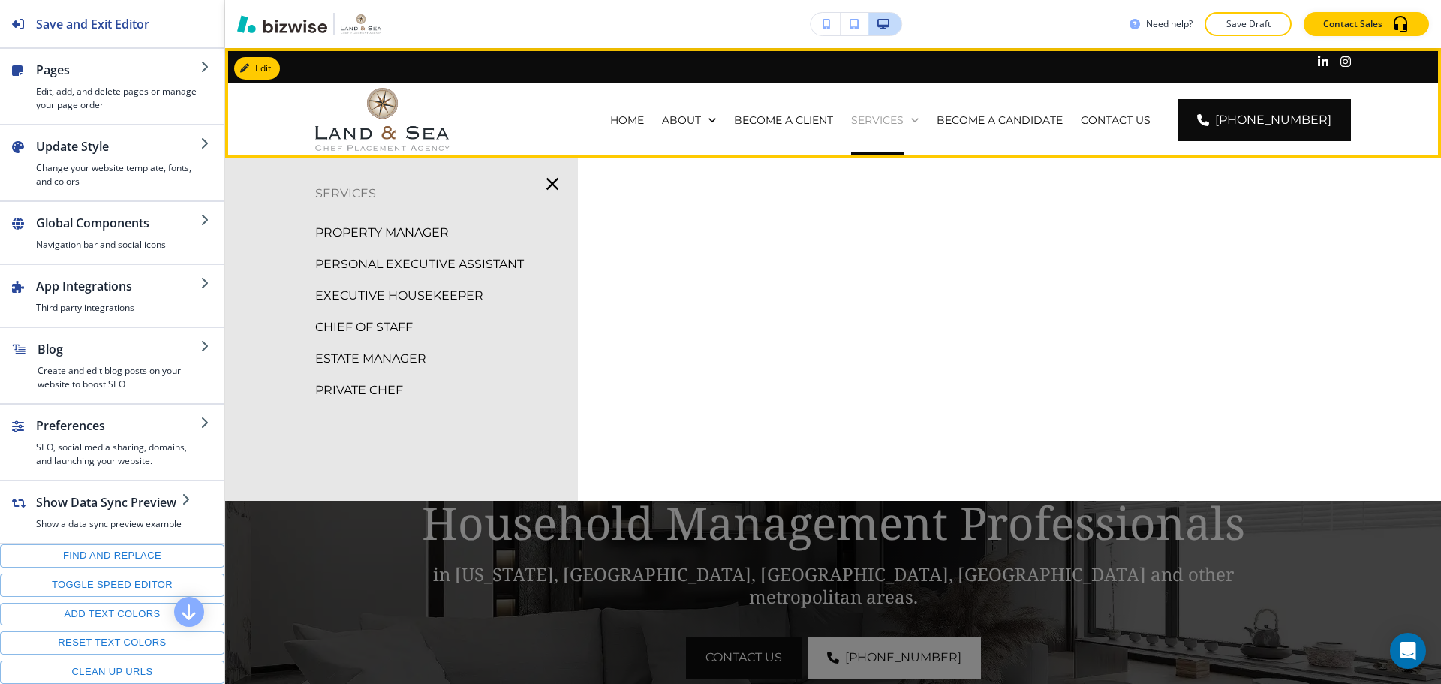
click at [890, 122] on p "SERVICES" at bounding box center [877, 120] width 53 height 15
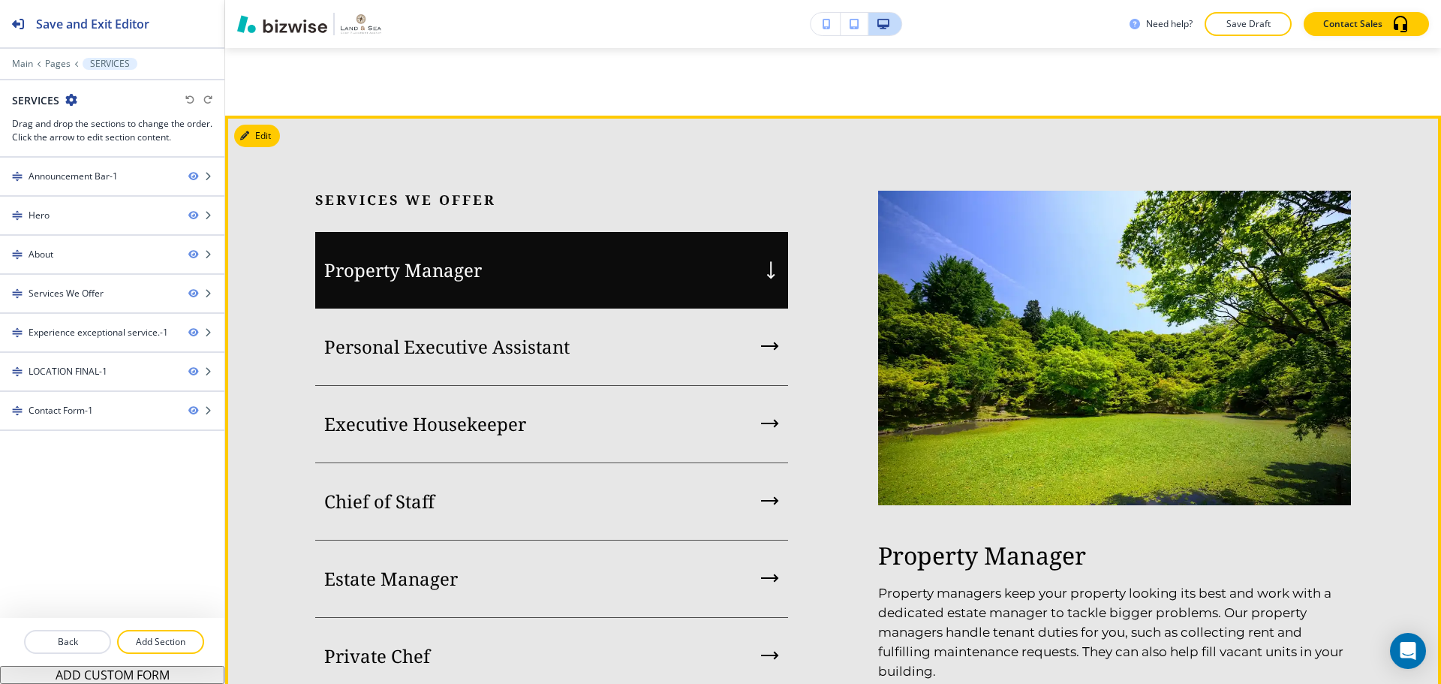
scroll to position [1576, 0]
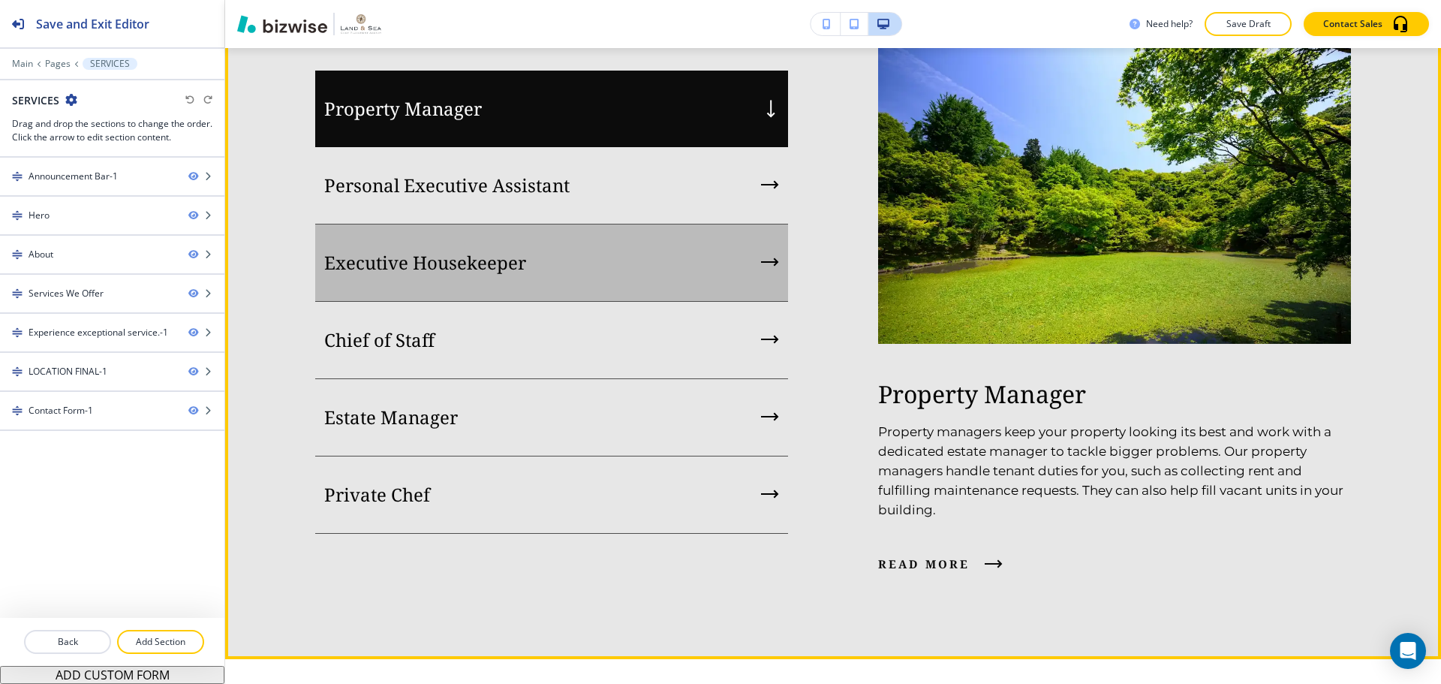
click at [586, 302] on div "Executive Housekeeper" at bounding box center [551, 262] width 473 height 77
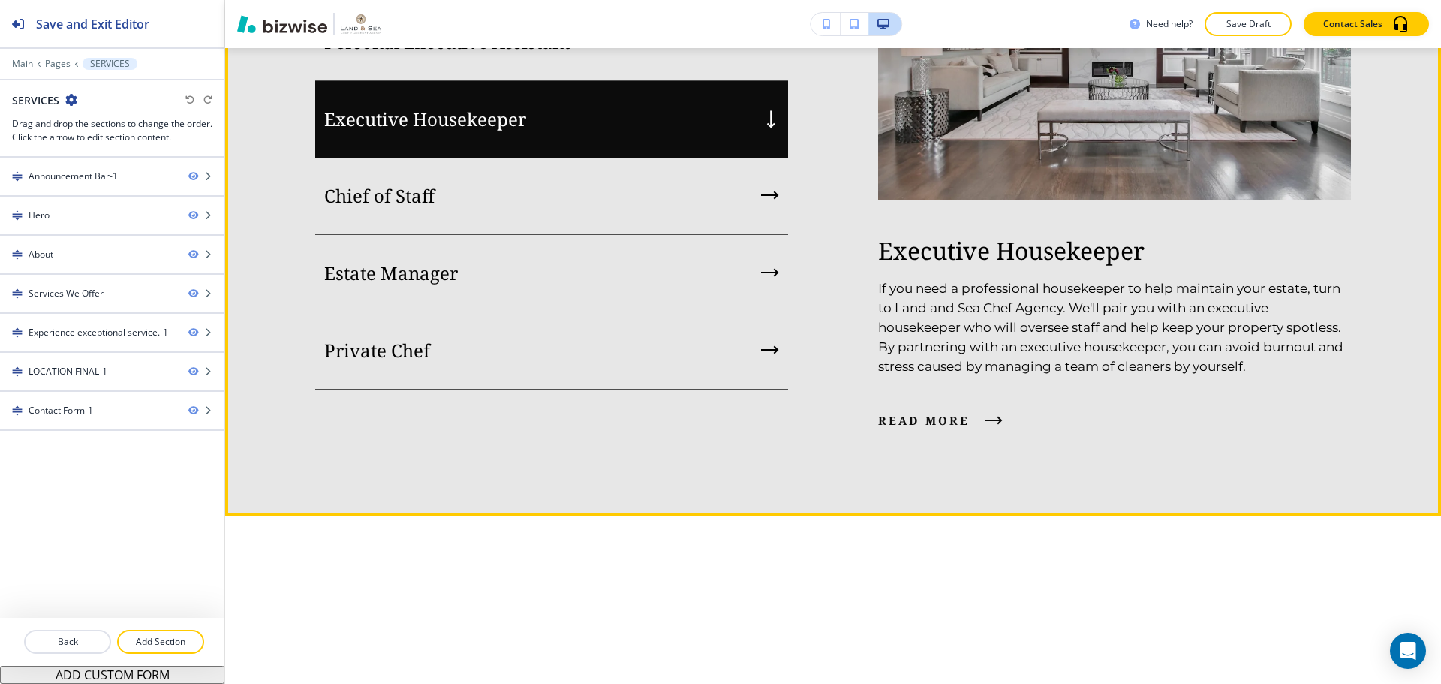
scroll to position [1726, 0]
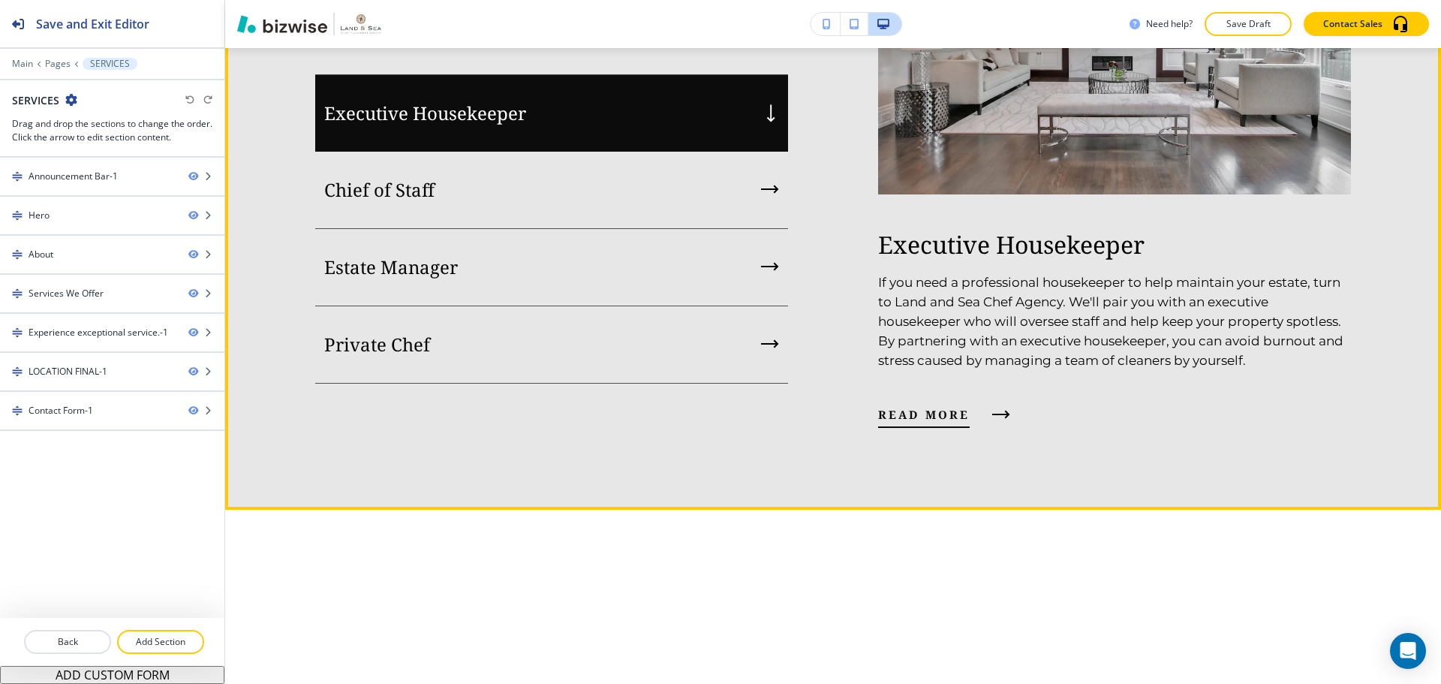
click at [939, 423] on span "read more" at bounding box center [924, 414] width 92 height 18
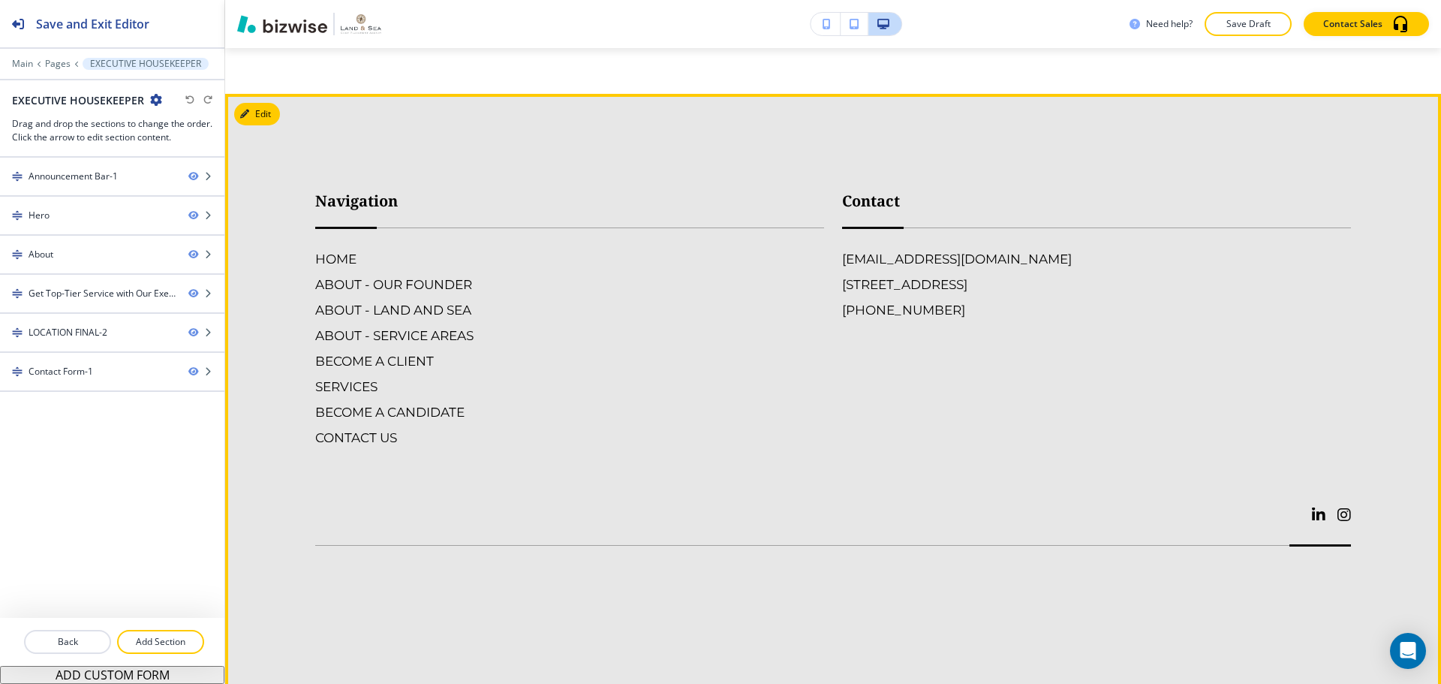
scroll to position [3453, 0]
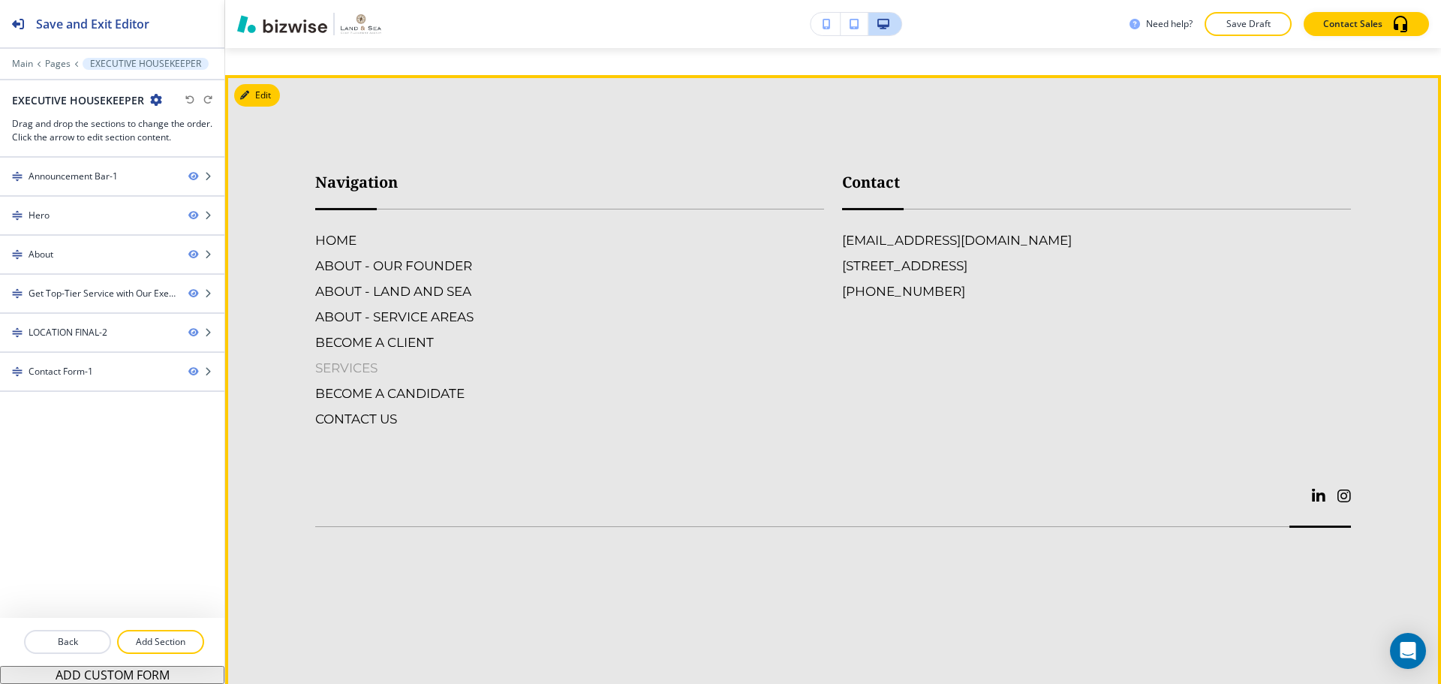
click at [363, 378] on h6 "SERVICES" at bounding box center [569, 368] width 509 height 20
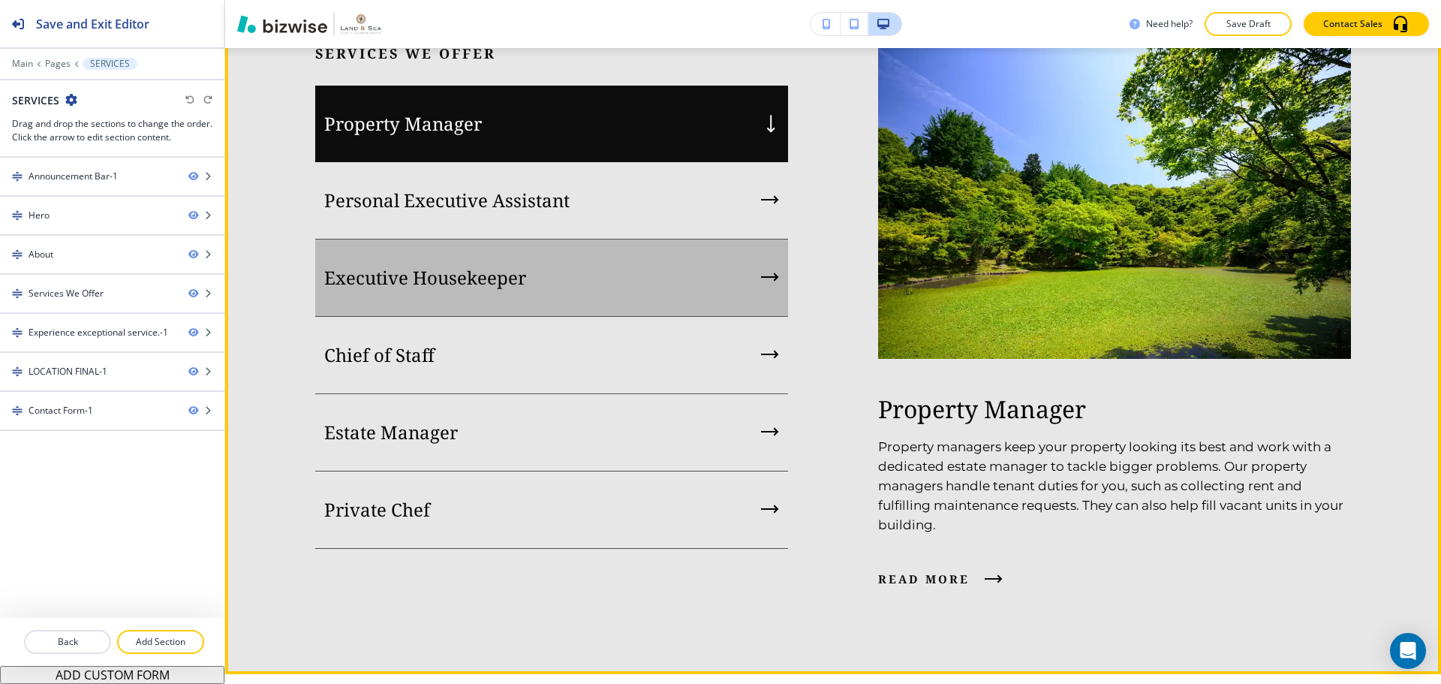
scroll to position [1576, 0]
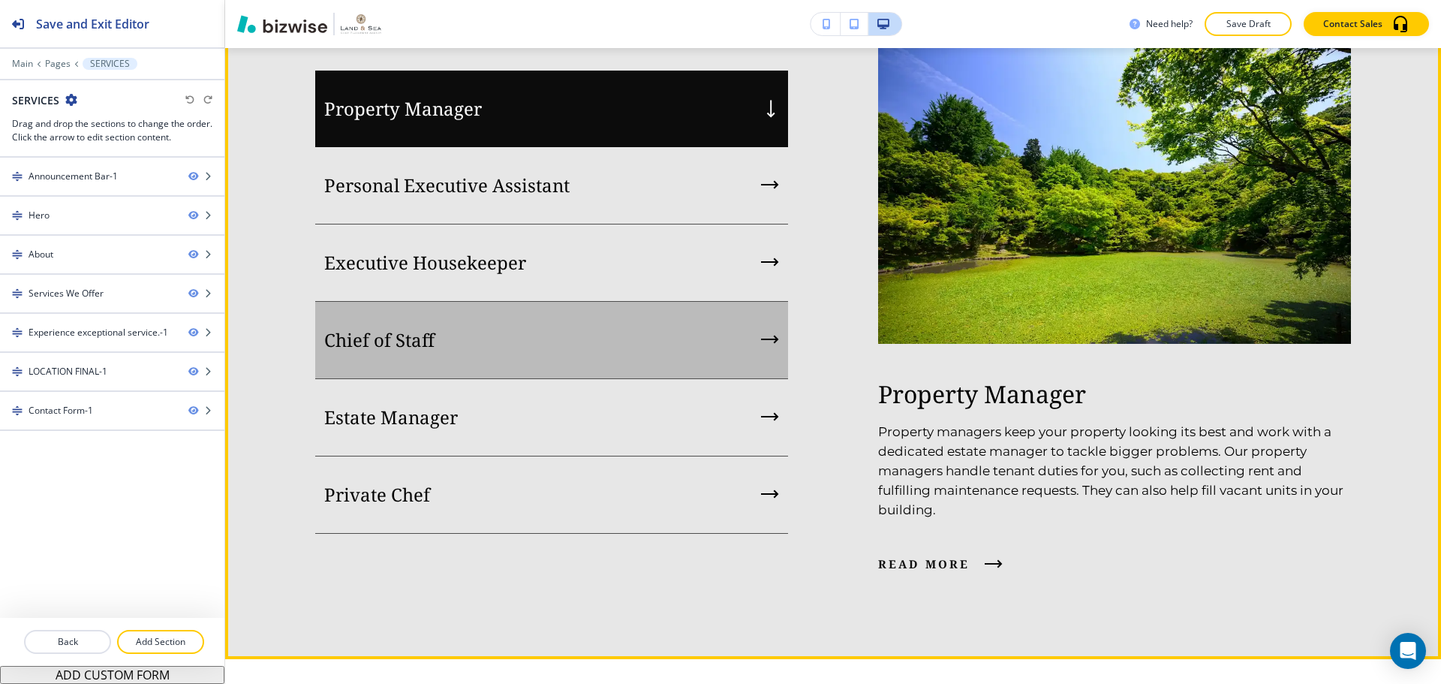
click at [605, 379] on div "Chief of Staff" at bounding box center [551, 340] width 473 height 77
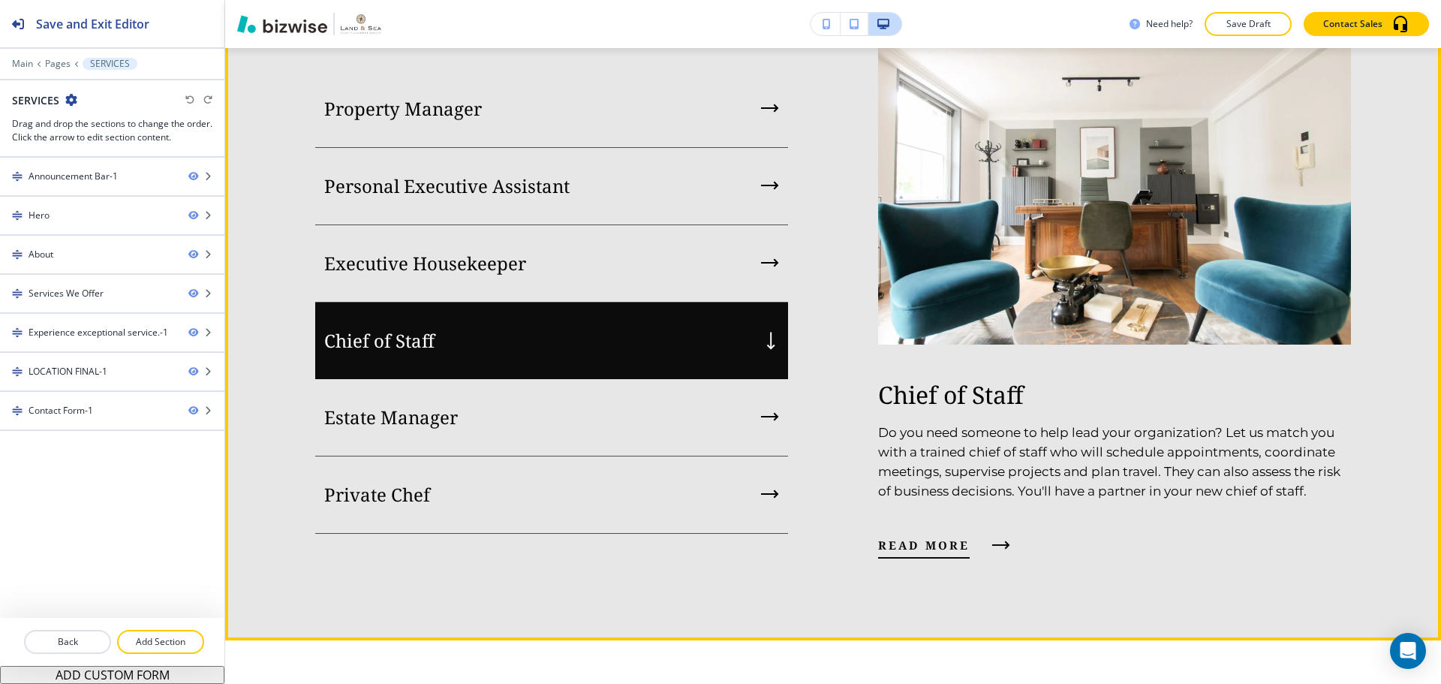
click at [925, 554] on span "read more" at bounding box center [924, 545] width 92 height 18
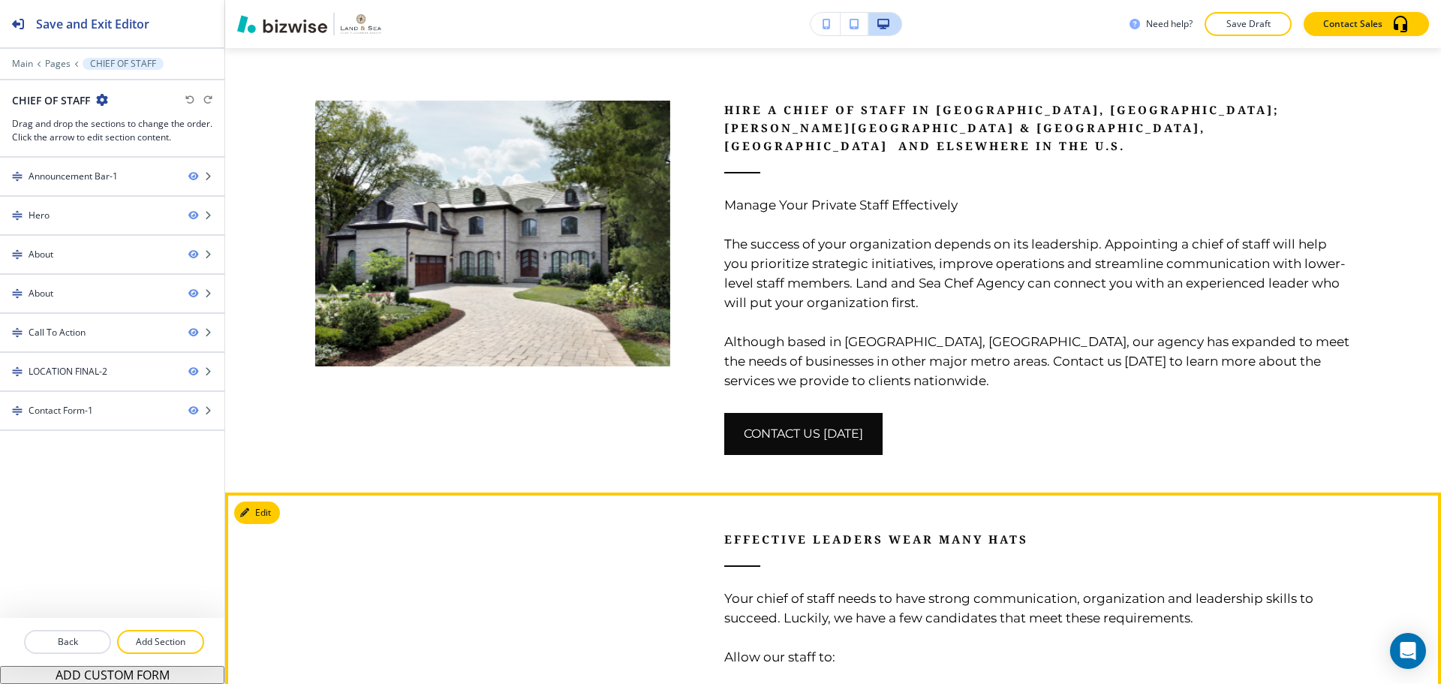
scroll to position [826, 0]
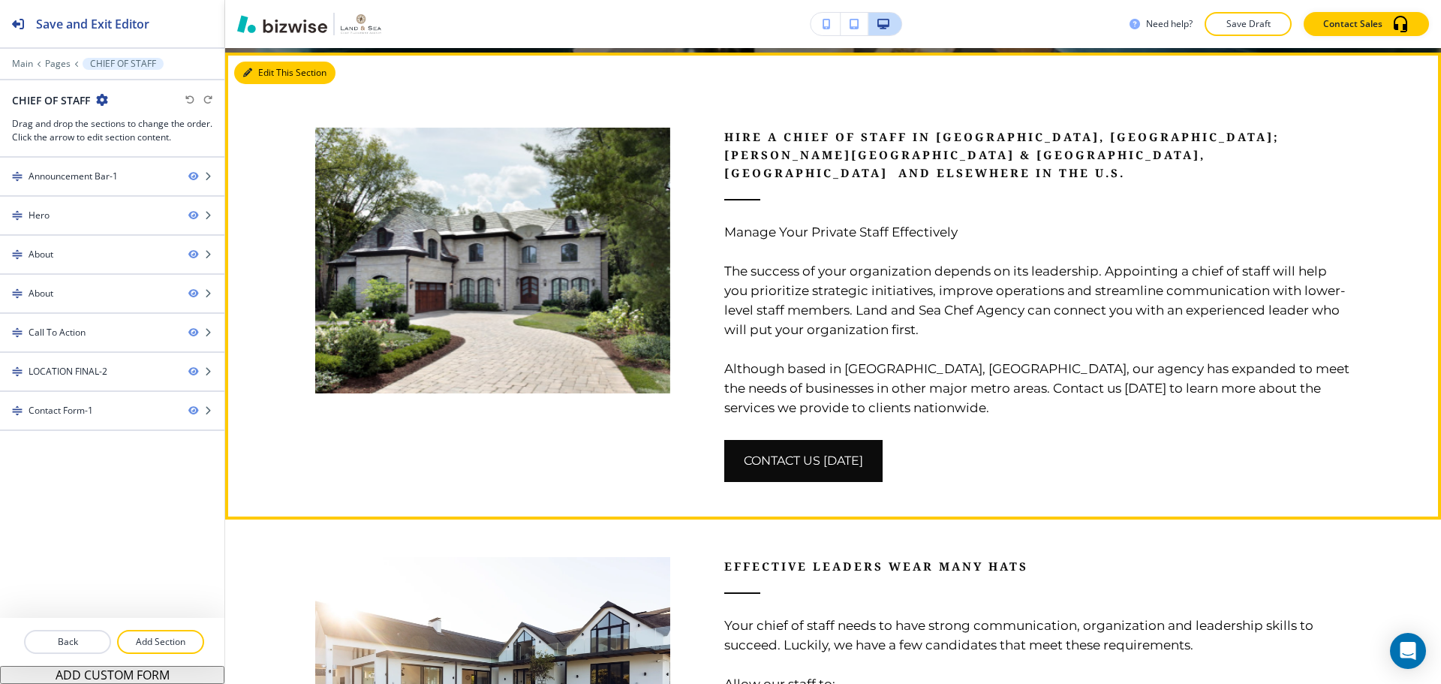
click at [265, 65] on button "Edit This Section" at bounding box center [284, 73] width 101 height 23
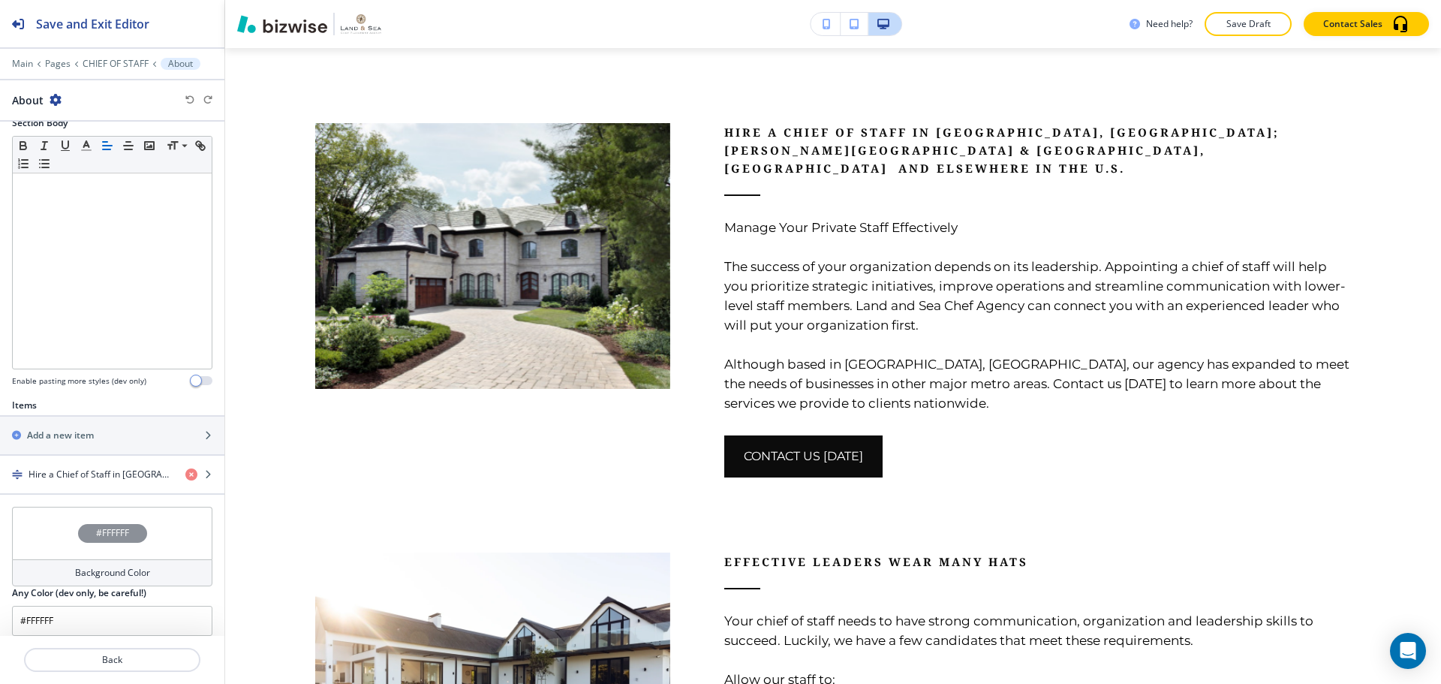
scroll to position [348, 0]
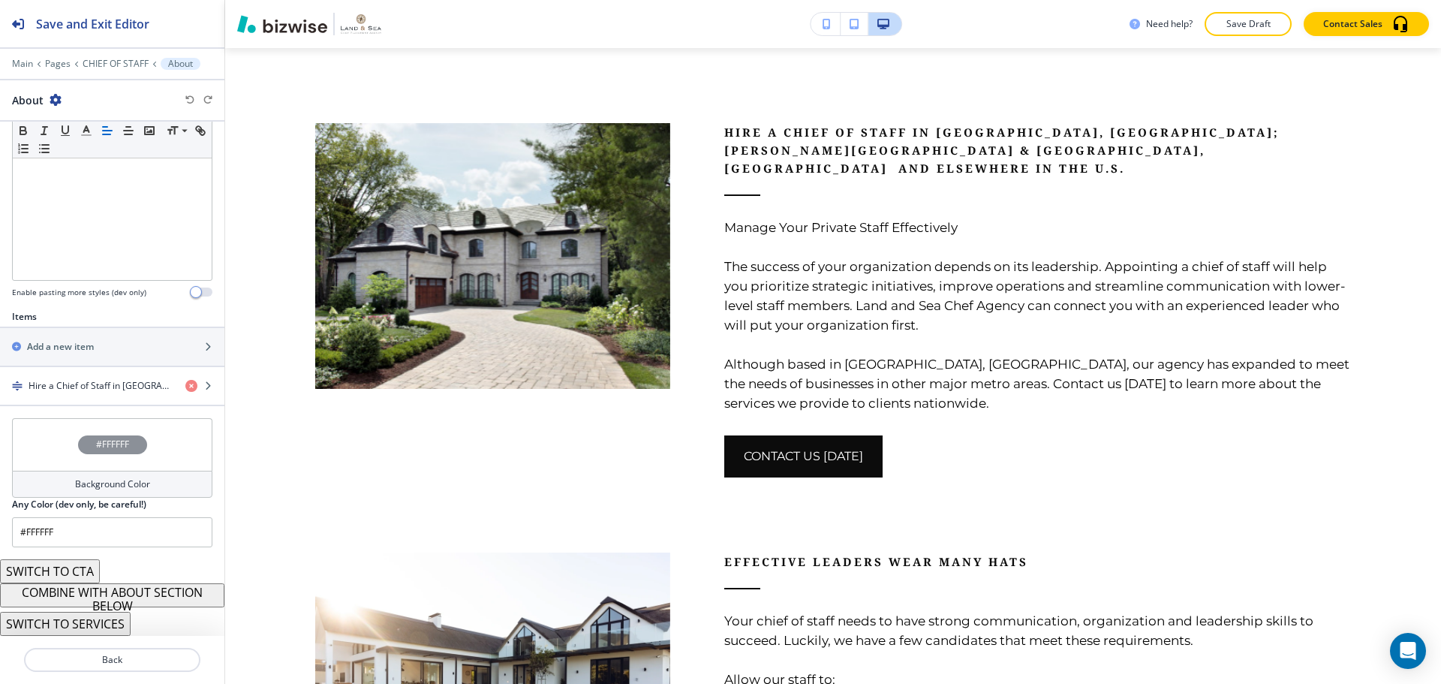
click at [163, 591] on button "COMBINE WITH ABOUT SECTION BELOW" at bounding box center [112, 595] width 224 height 24
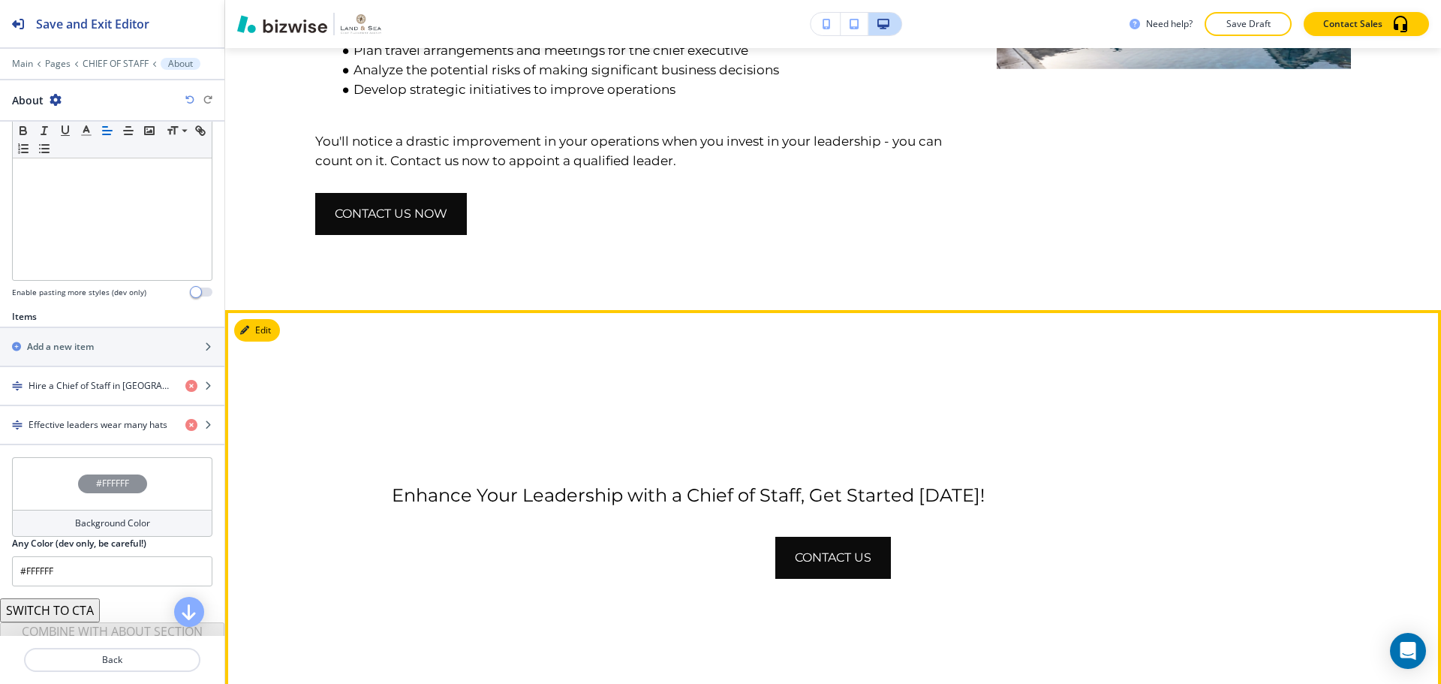
scroll to position [1581, 0]
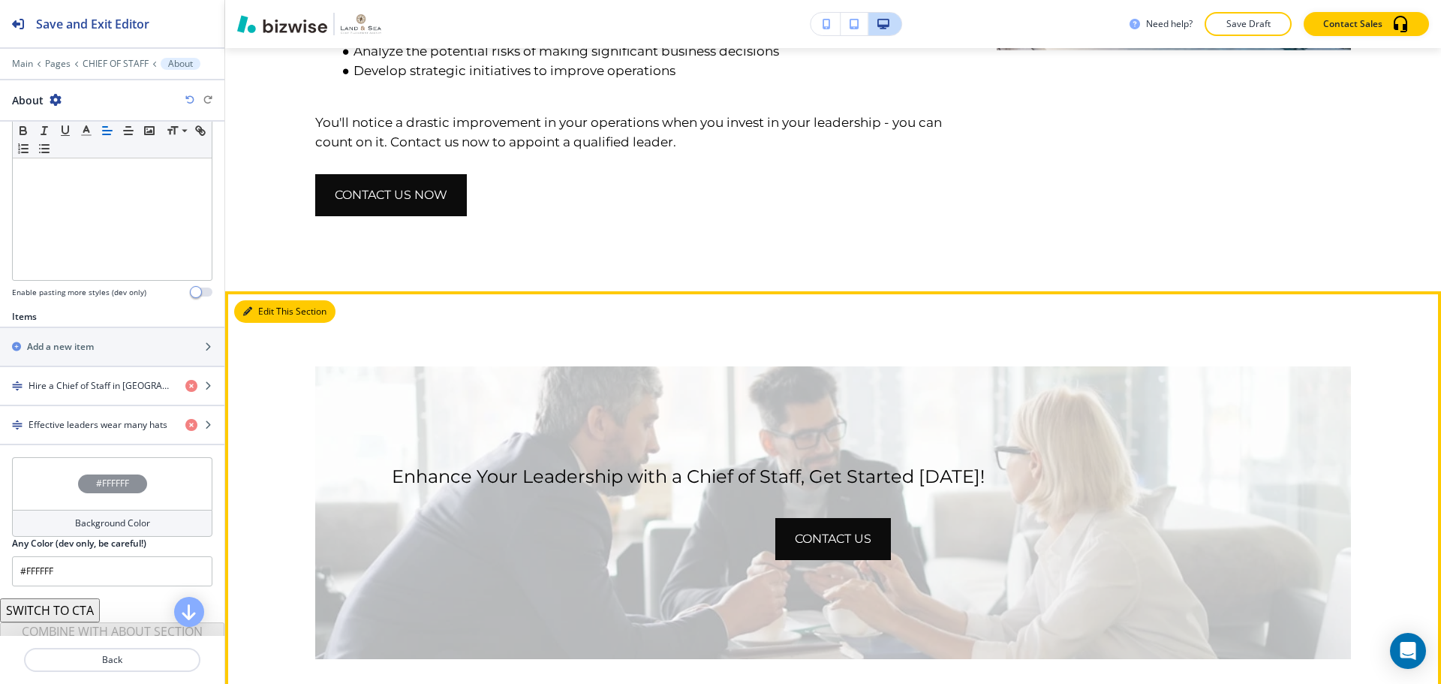
click at [261, 300] on button "Edit This Section" at bounding box center [284, 311] width 101 height 23
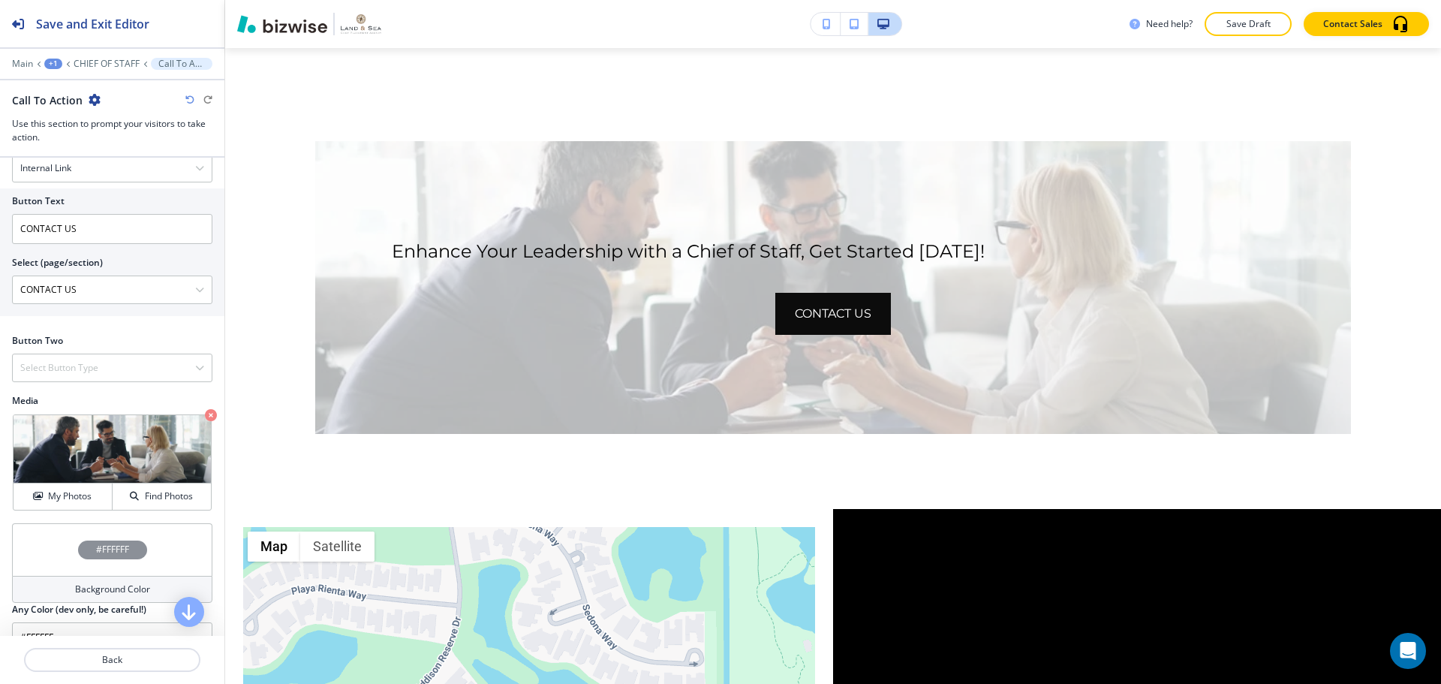
scroll to position [600, 0]
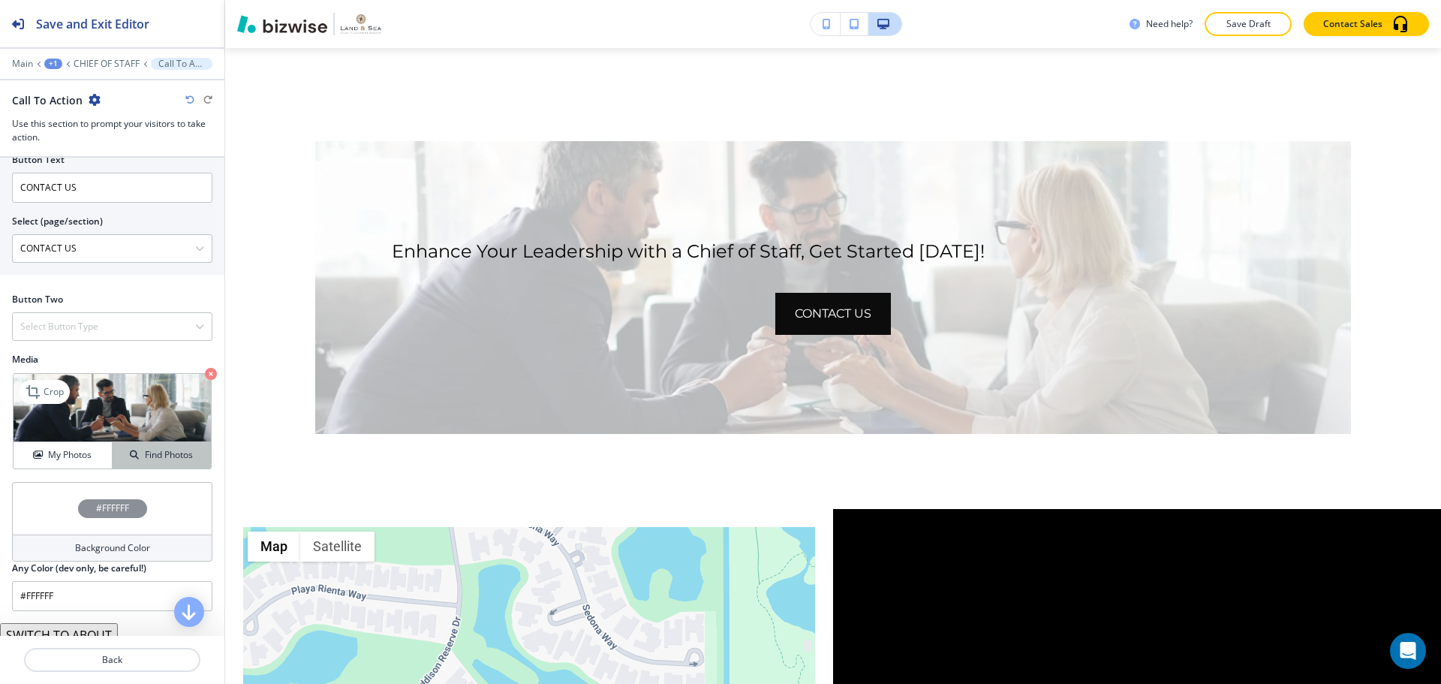
click at [164, 462] on h4 "Find Photos" at bounding box center [169, 455] width 48 height 14
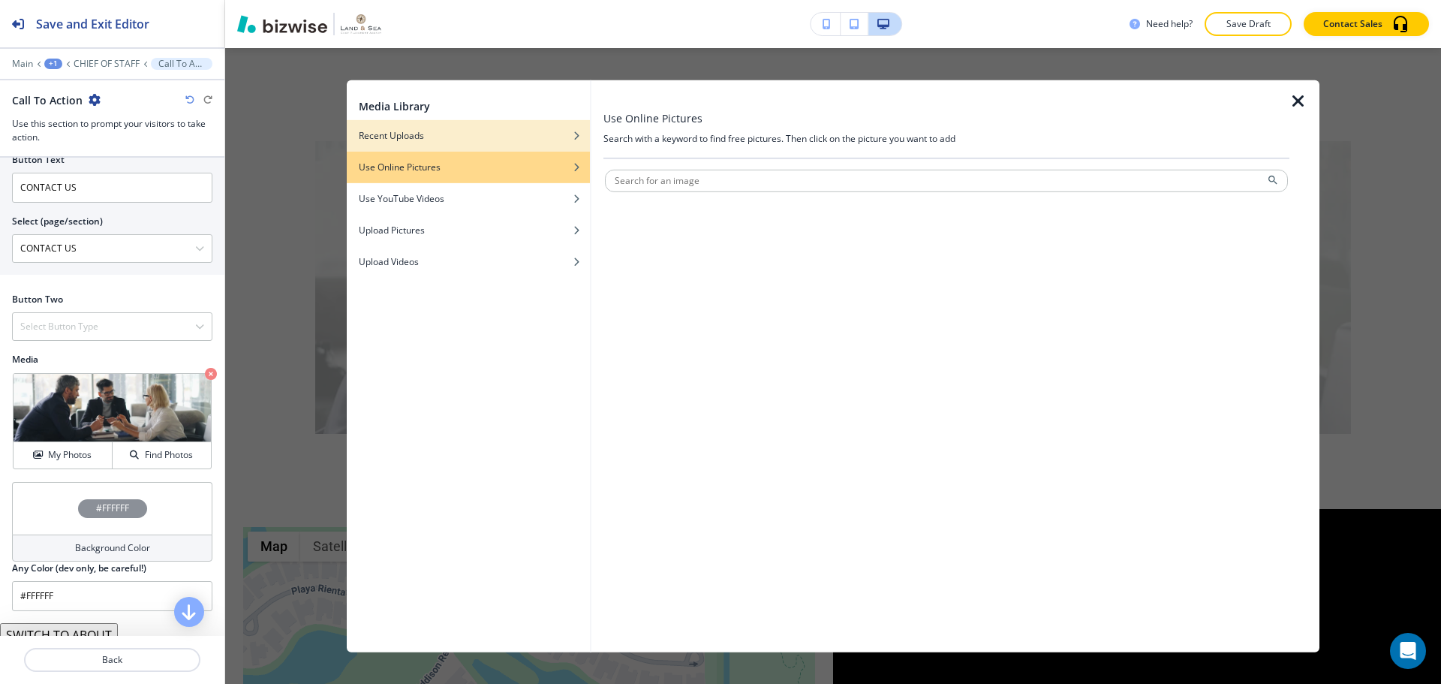
click at [501, 143] on div "button" at bounding box center [468, 146] width 243 height 9
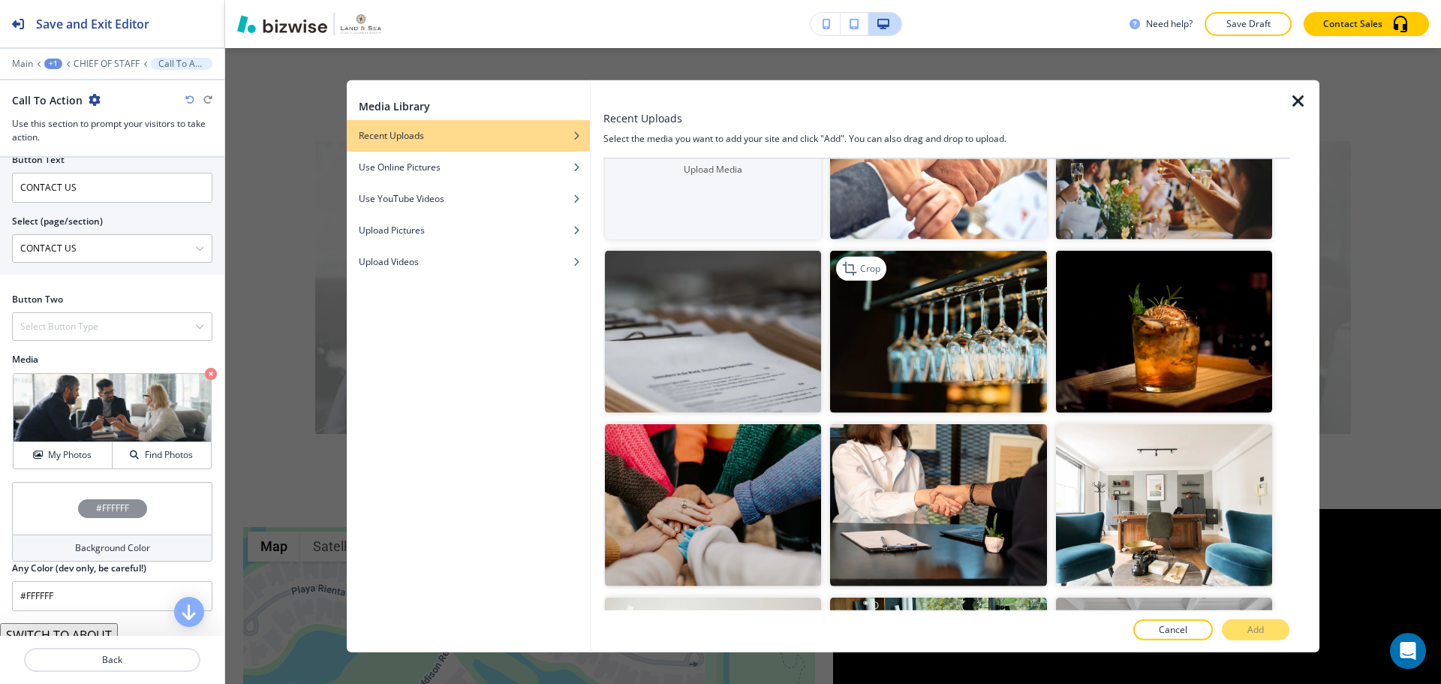
scroll to position [150, 0]
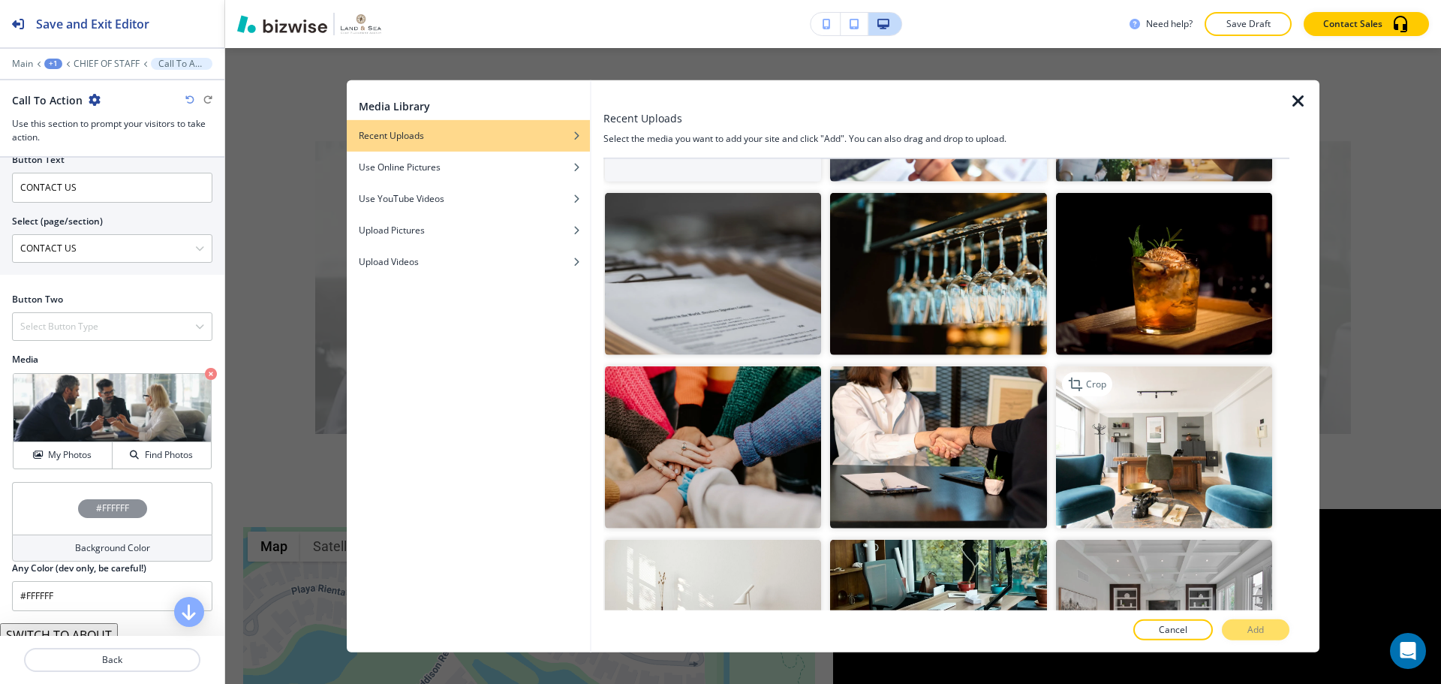
click at [1176, 476] on img "button" at bounding box center [1164, 447] width 216 height 162
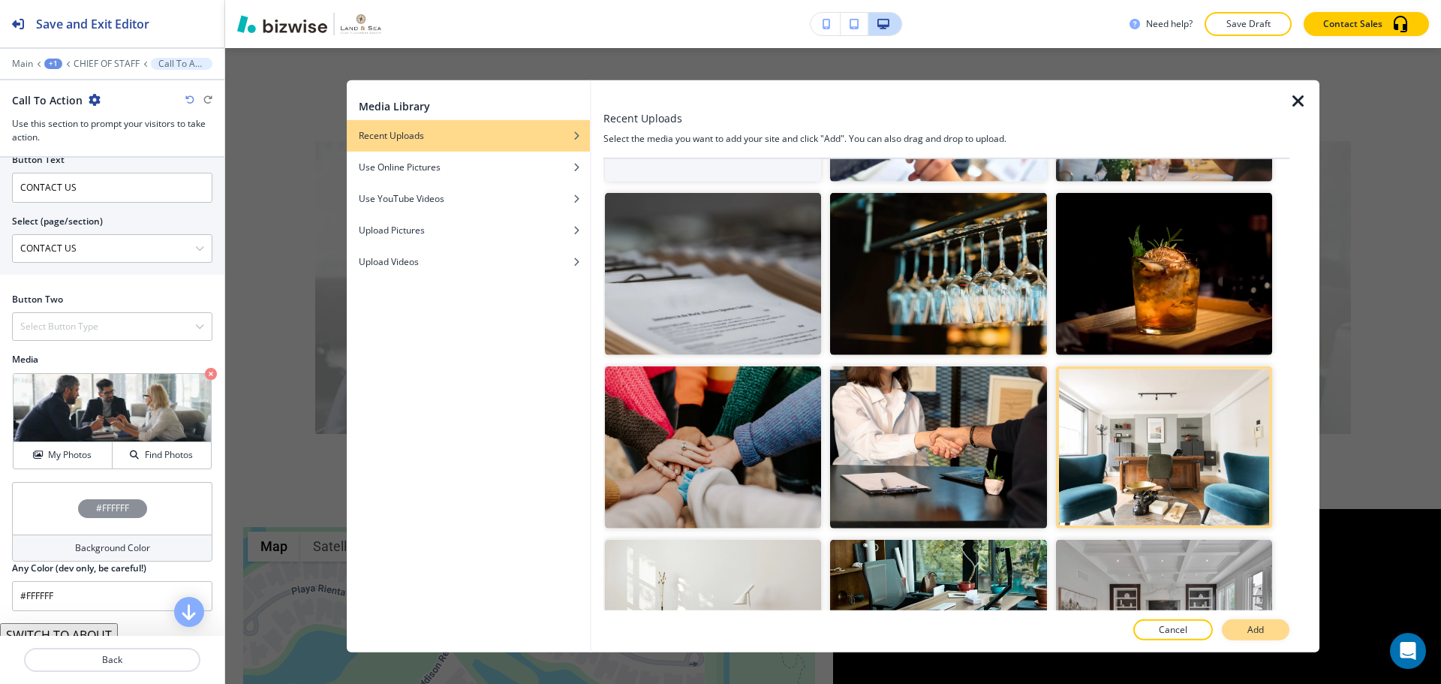
click at [1250, 631] on p "Add" at bounding box center [1255, 630] width 17 height 14
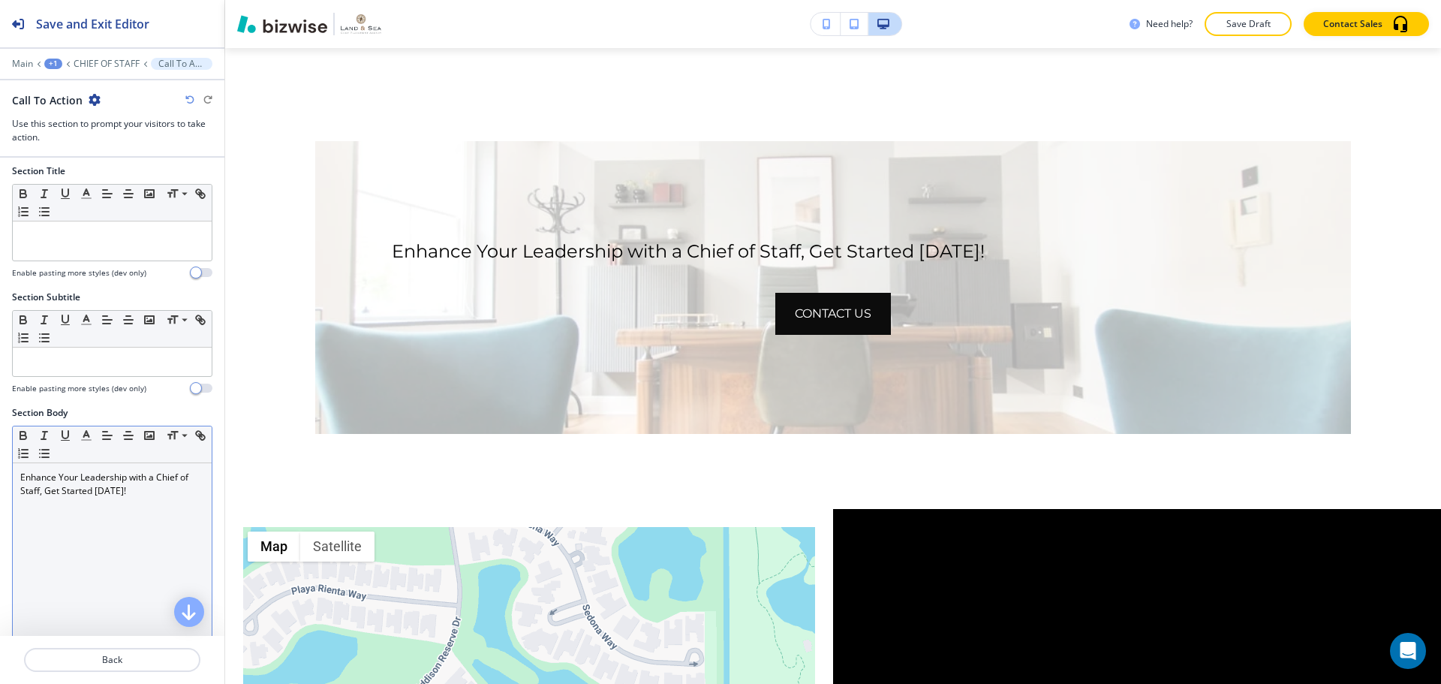
scroll to position [0, 0]
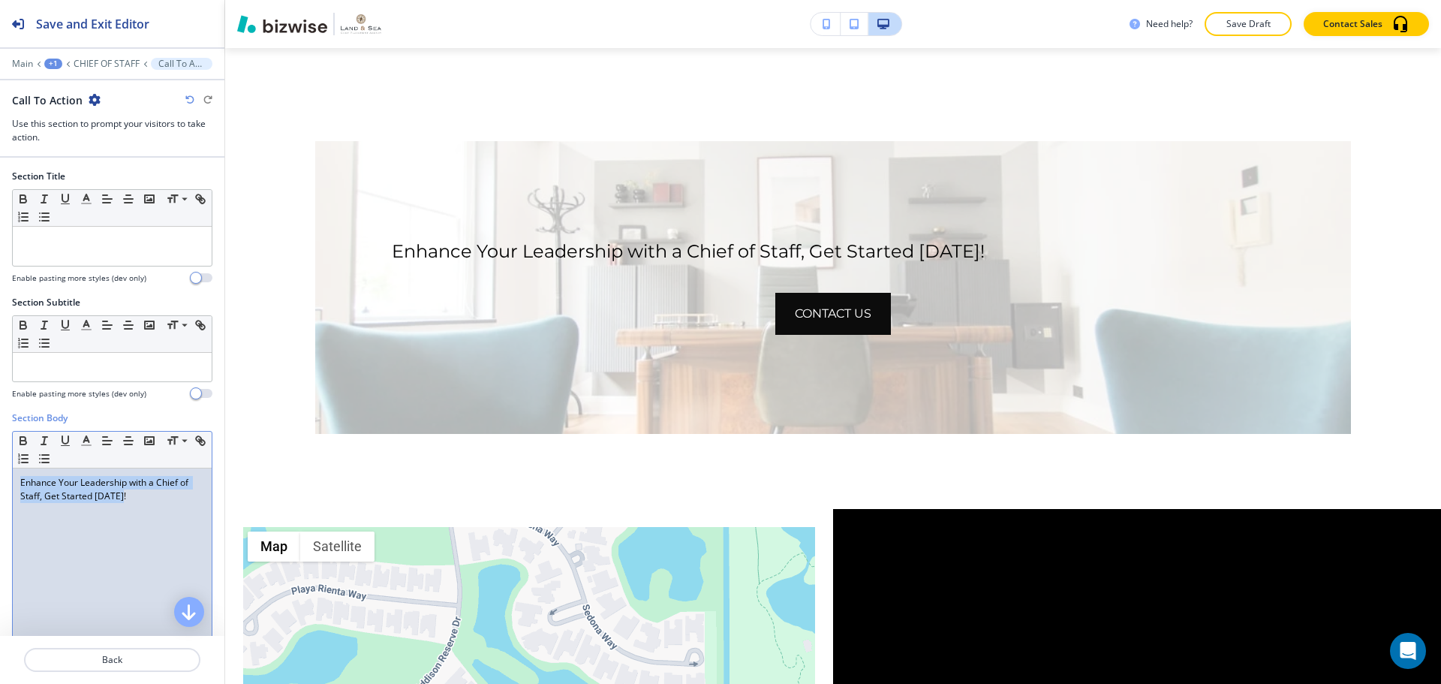
drag, startPoint x: 144, startPoint y: 501, endPoint x: 8, endPoint y: 482, distance: 137.9
click at [8, 482] on div "Section Body Small Normal Large Huge Enhance Your Leadership with a Chief of St…" at bounding box center [112, 552] width 224 height 282
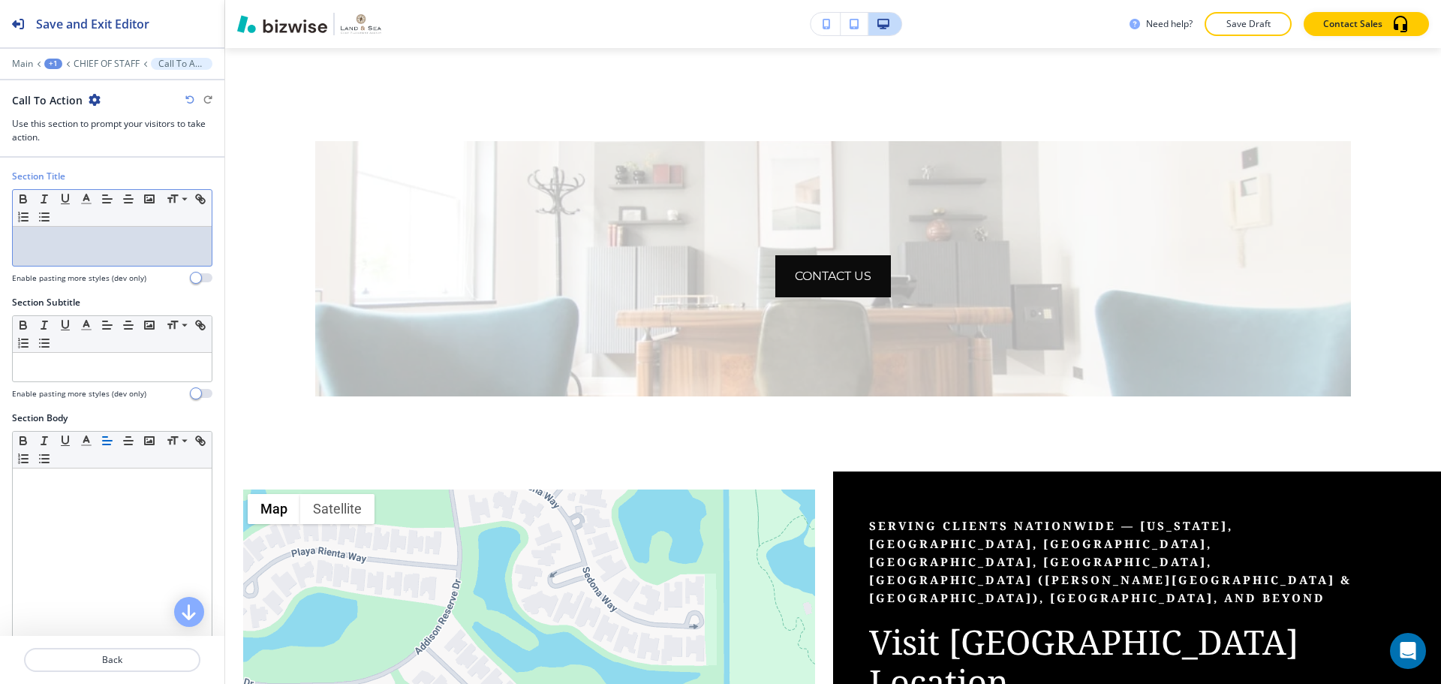
click at [93, 261] on div at bounding box center [112, 246] width 199 height 39
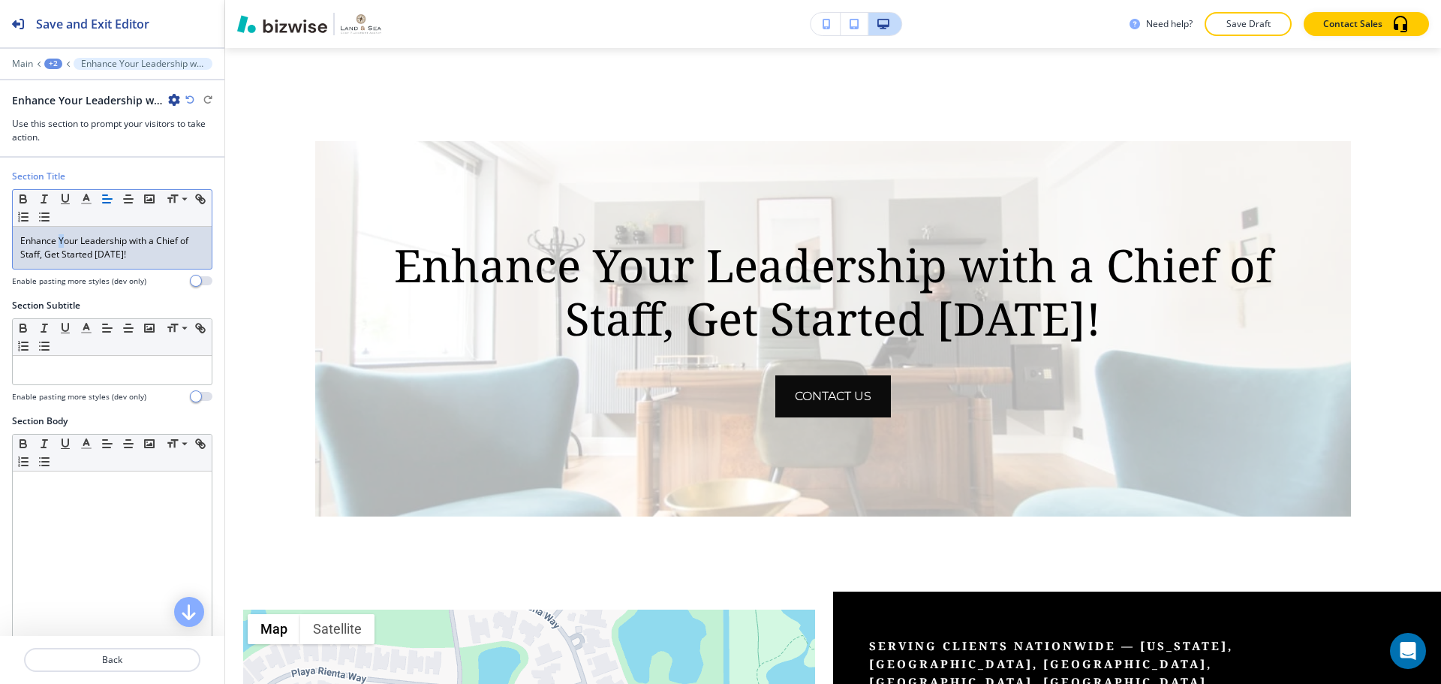
click at [64, 238] on p "Enhance Your Leadership with a Chief of Staff, Get Started [DATE]!" at bounding box center [112, 247] width 184 height 27
drag, startPoint x: 84, startPoint y: 237, endPoint x: 99, endPoint y: 256, distance: 24.0
click at [99, 256] on p "Enhance your Leadership with a Chief of Staff, Get Started [DATE]!" at bounding box center [112, 247] width 184 height 27
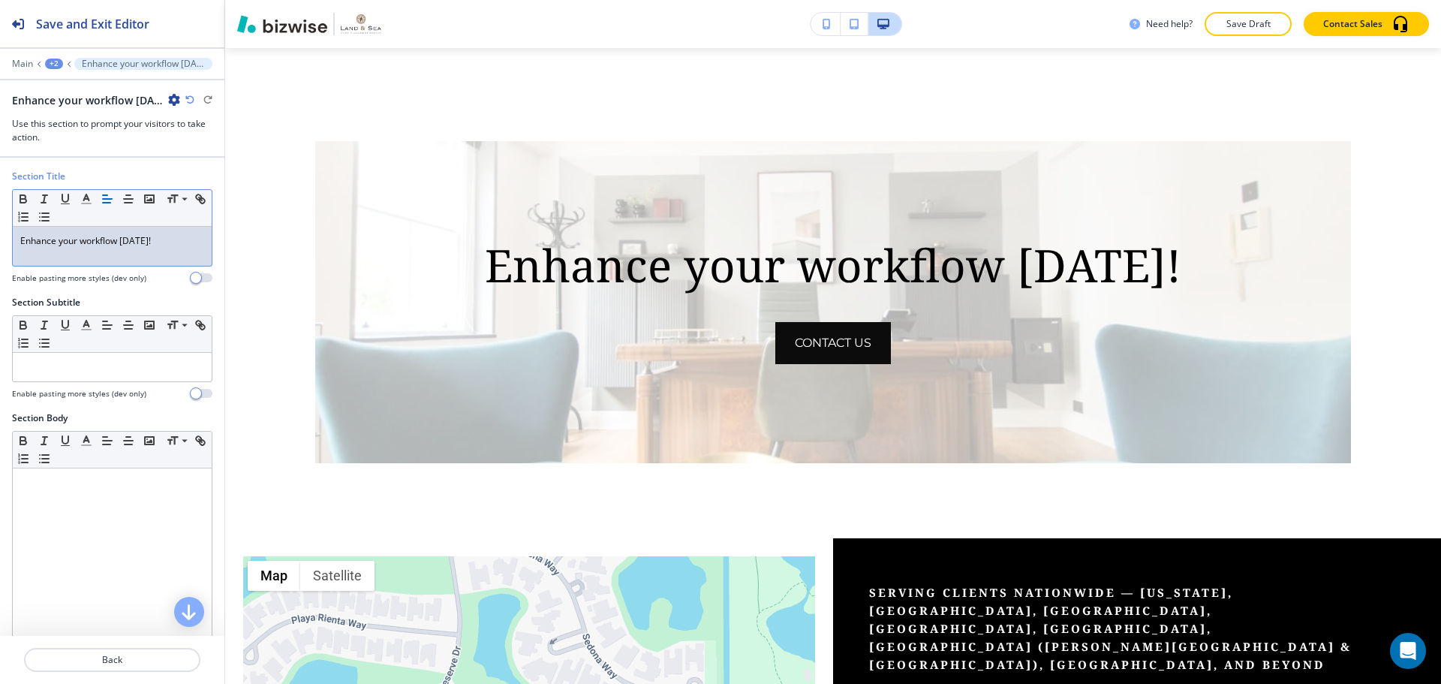
click at [165, 251] on div "Enhance your workflow [DATE]!" at bounding box center [112, 246] width 199 height 39
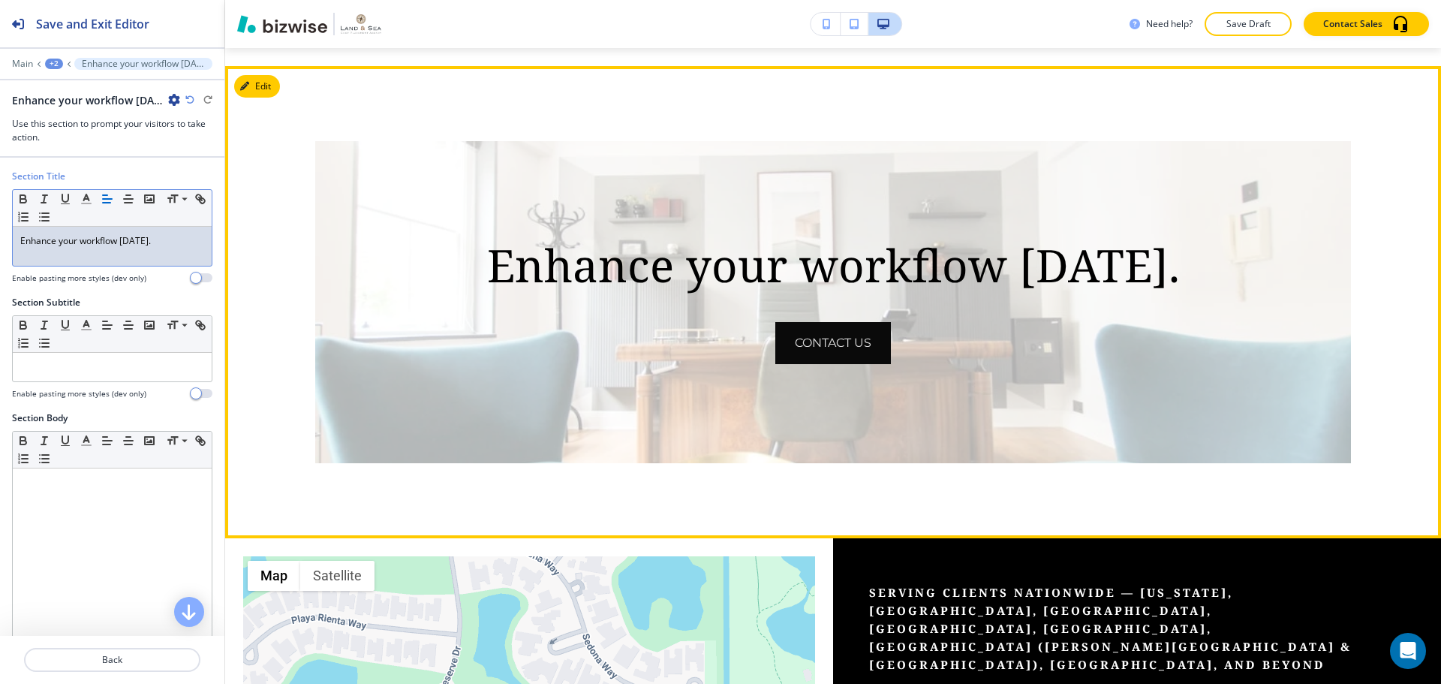
click at [797, 334] on button "CONTACT US" at bounding box center [833, 343] width 116 height 42
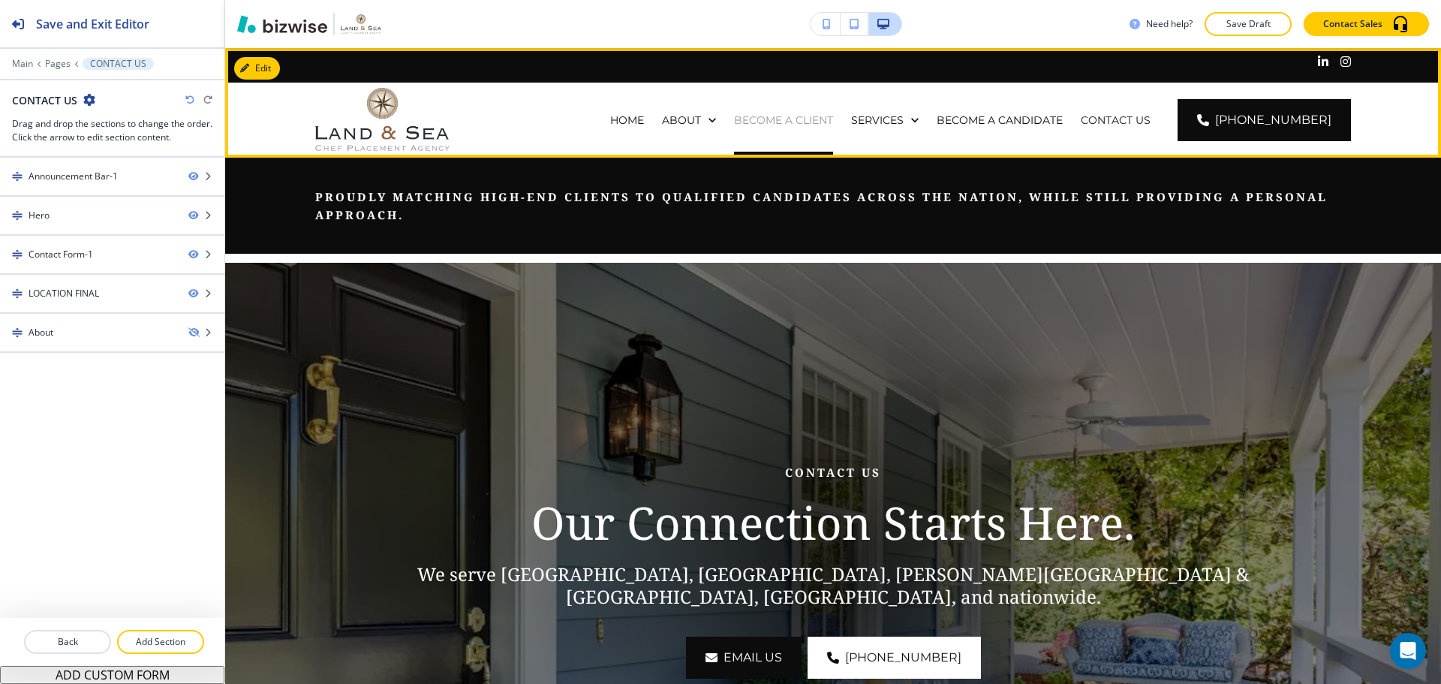
click at [818, 119] on p "BECOME A CLIENT" at bounding box center [783, 120] width 99 height 15
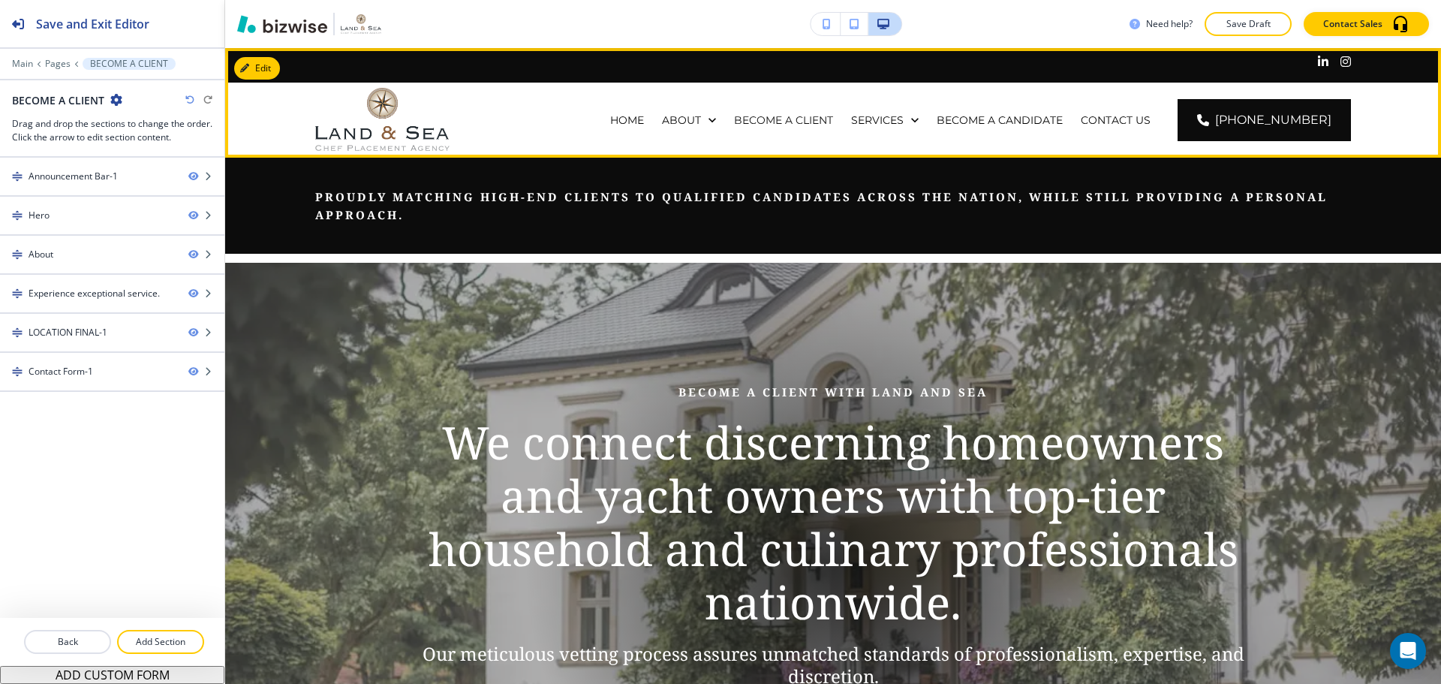
click at [679, 134] on div "ABOUT" at bounding box center [689, 120] width 72 height 75
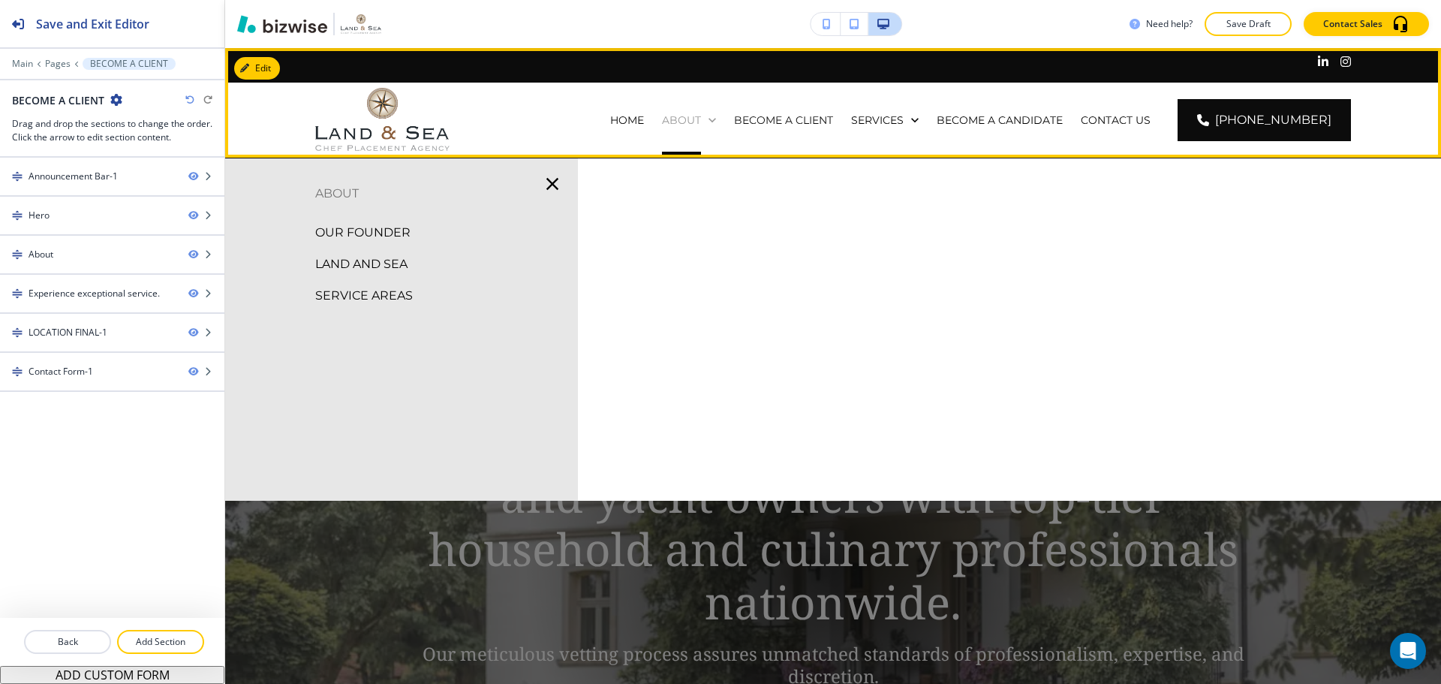
click at [700, 127] on p "ABOUT" at bounding box center [681, 120] width 39 height 15
click at [701, 114] on p "ABOUT" at bounding box center [681, 120] width 39 height 15
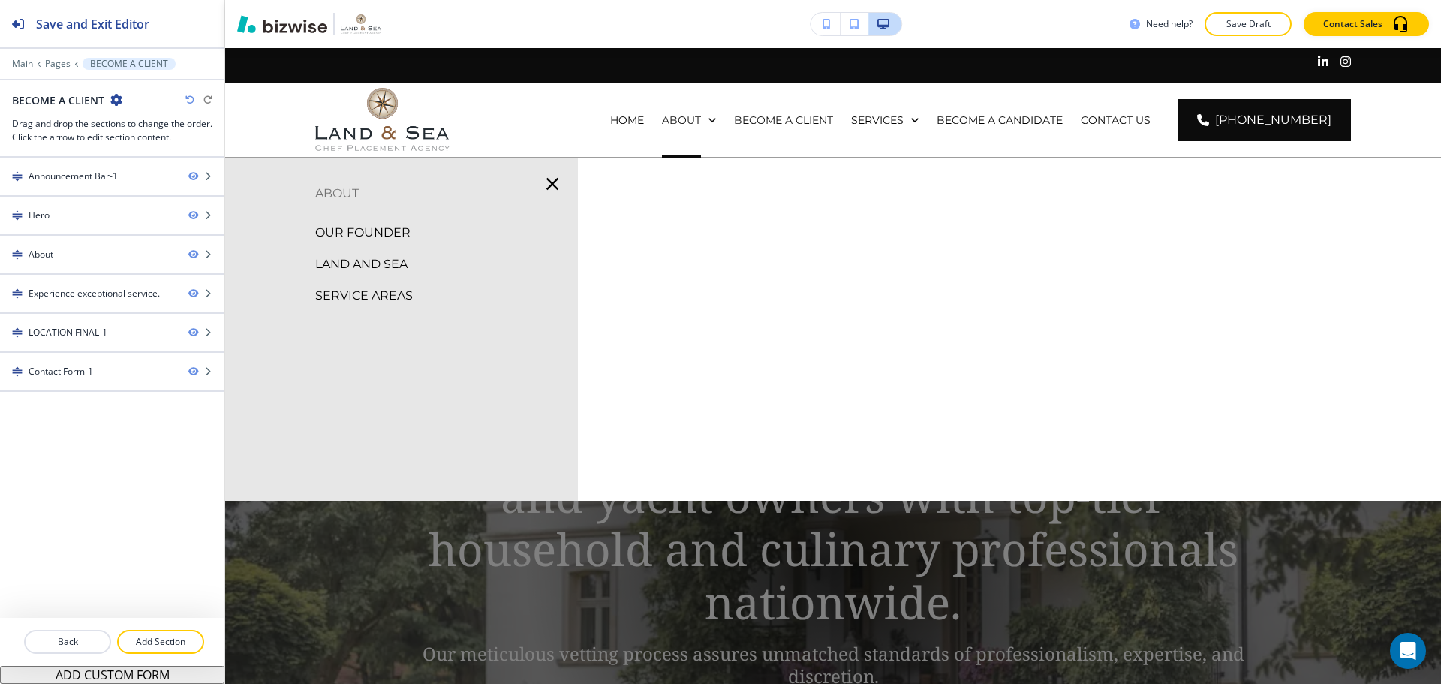
click at [388, 227] on p "OUR FOUNDER" at bounding box center [362, 232] width 95 height 23
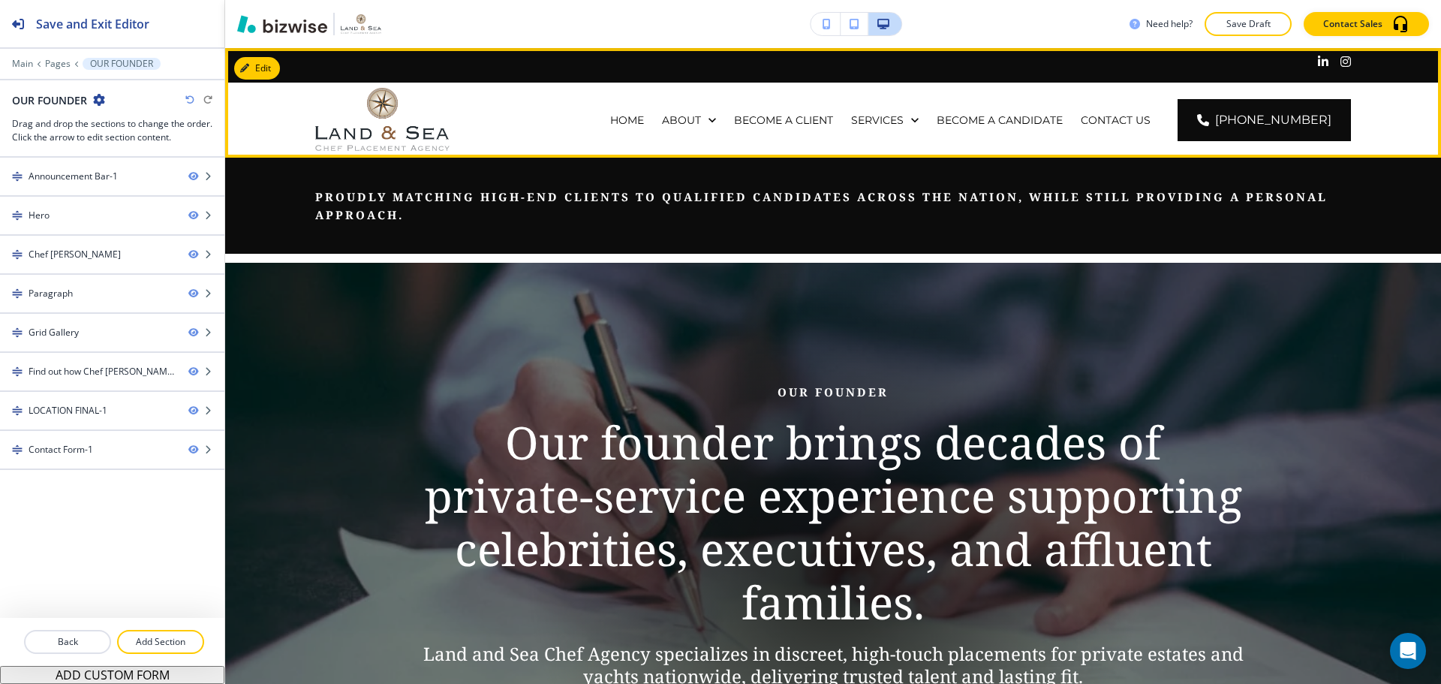
click at [651, 128] on div "HOME" at bounding box center [627, 120] width 52 height 75
click at [644, 113] on p "HOME" at bounding box center [627, 120] width 34 height 15
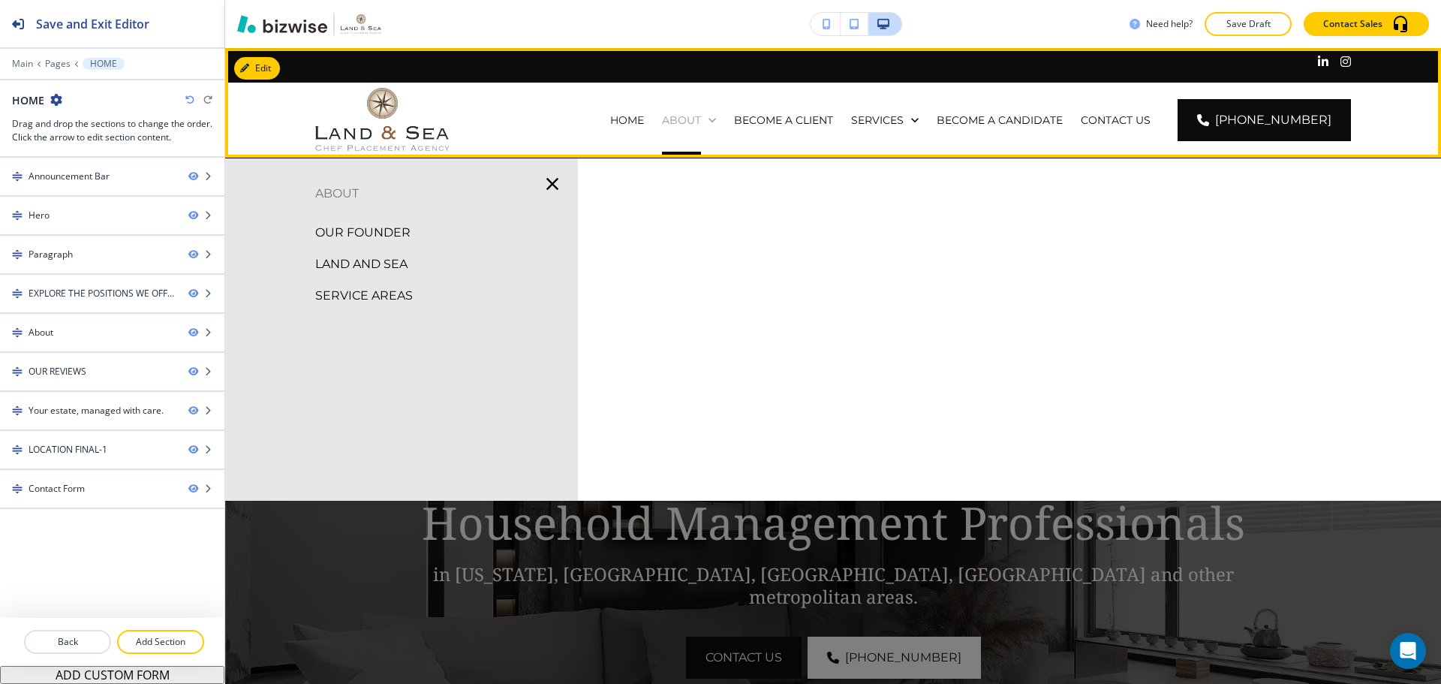
click at [701, 119] on p "ABOUT" at bounding box center [681, 120] width 39 height 15
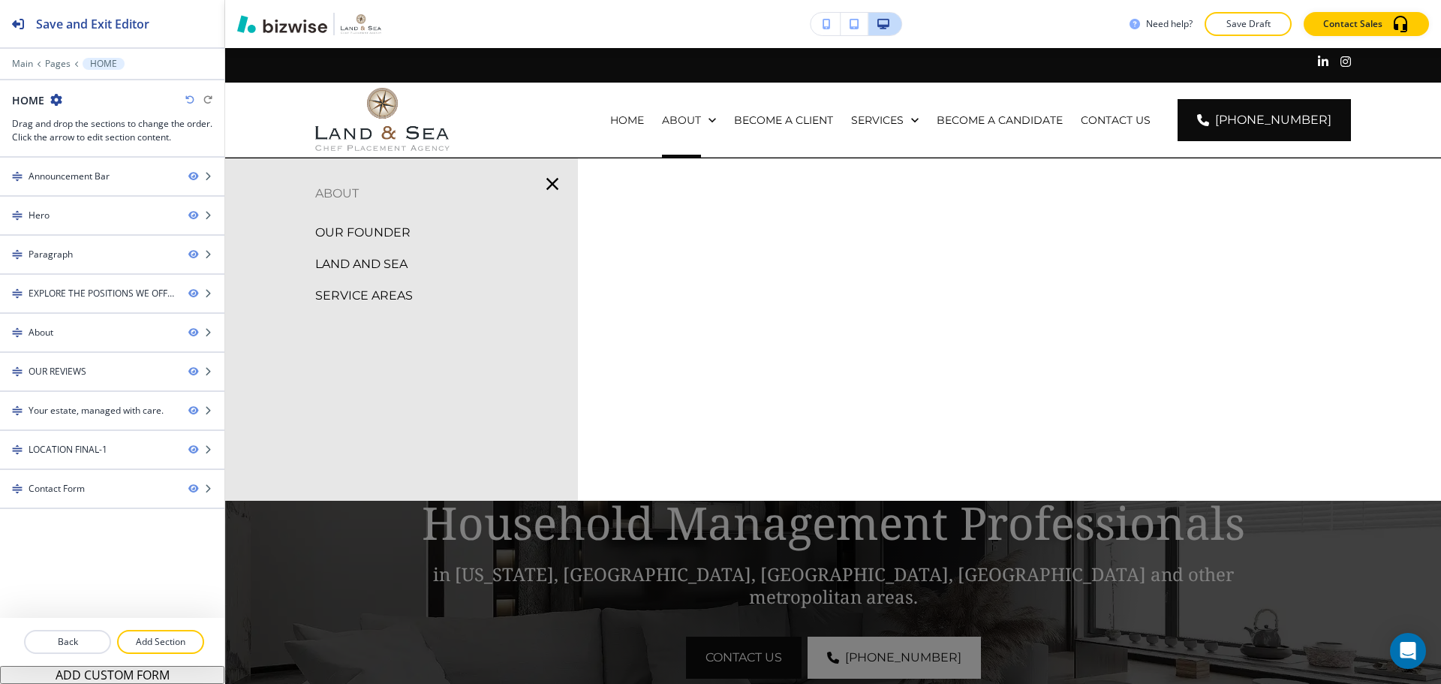
click at [389, 261] on p "LAND AND SEA" at bounding box center [361, 264] width 92 height 23
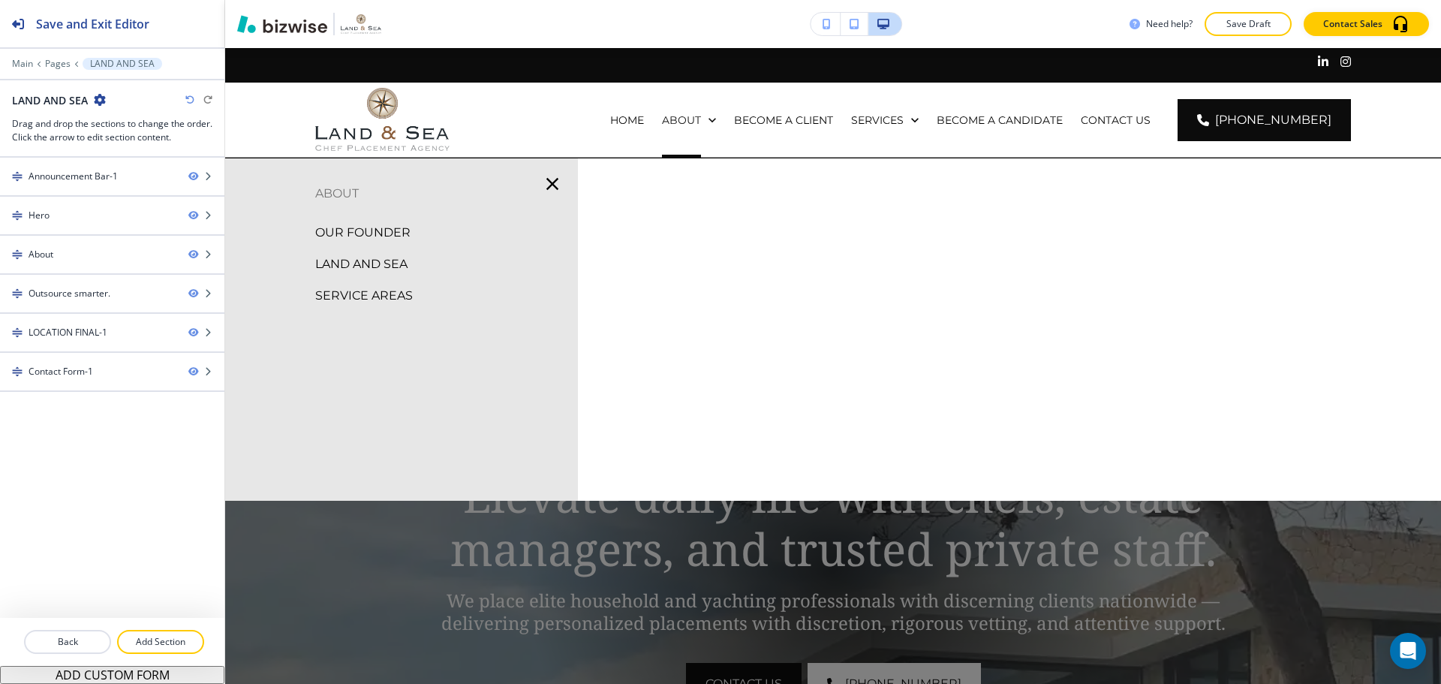
click at [351, 292] on p "SERVICE AREAS" at bounding box center [364, 295] width 98 height 23
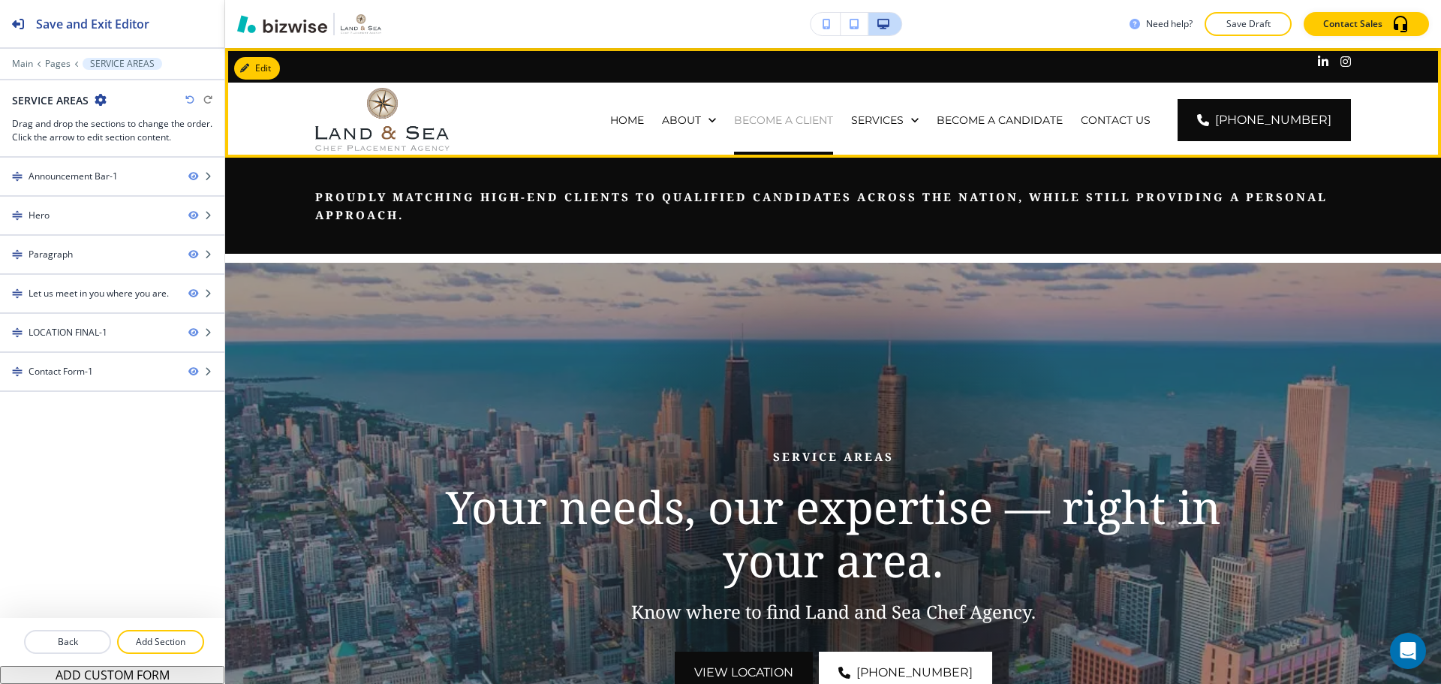
click at [784, 114] on p "BECOME A CLIENT" at bounding box center [783, 120] width 99 height 15
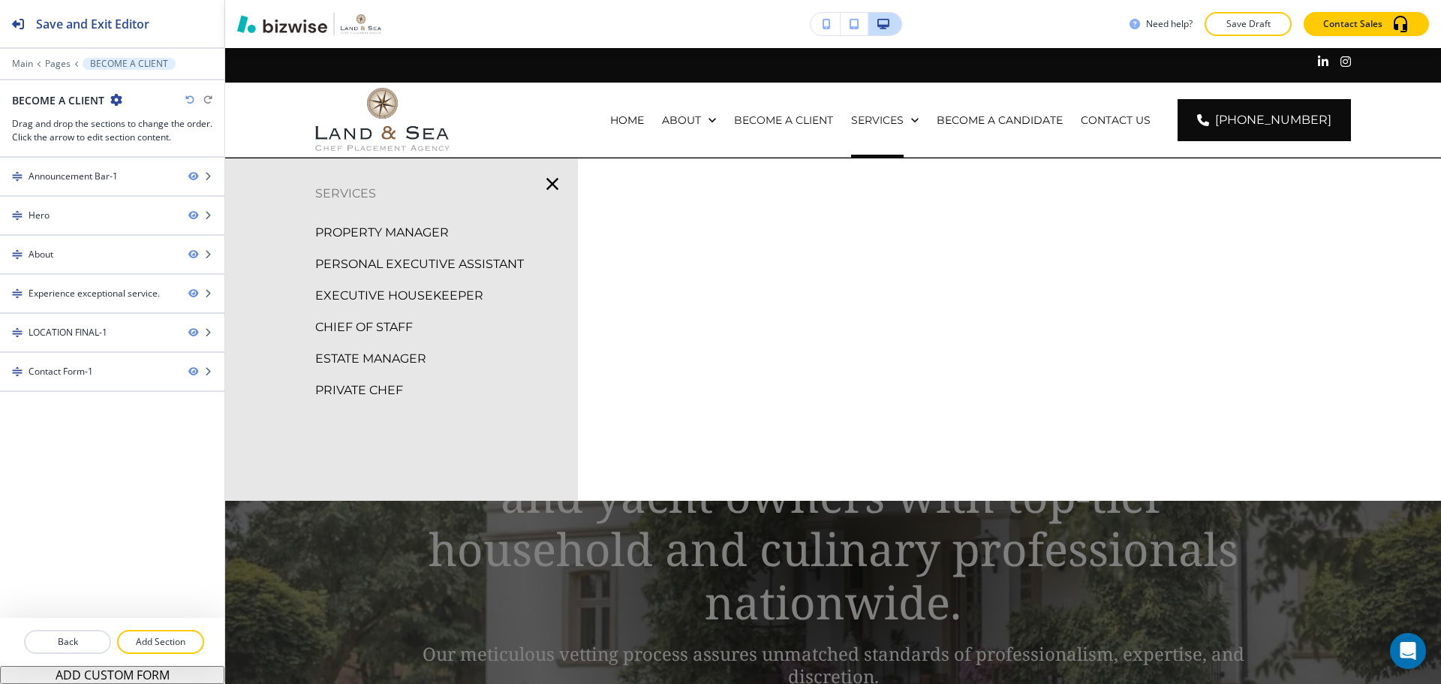
click at [434, 234] on p "PROPERTY MANAGER" at bounding box center [382, 232] width 134 height 23
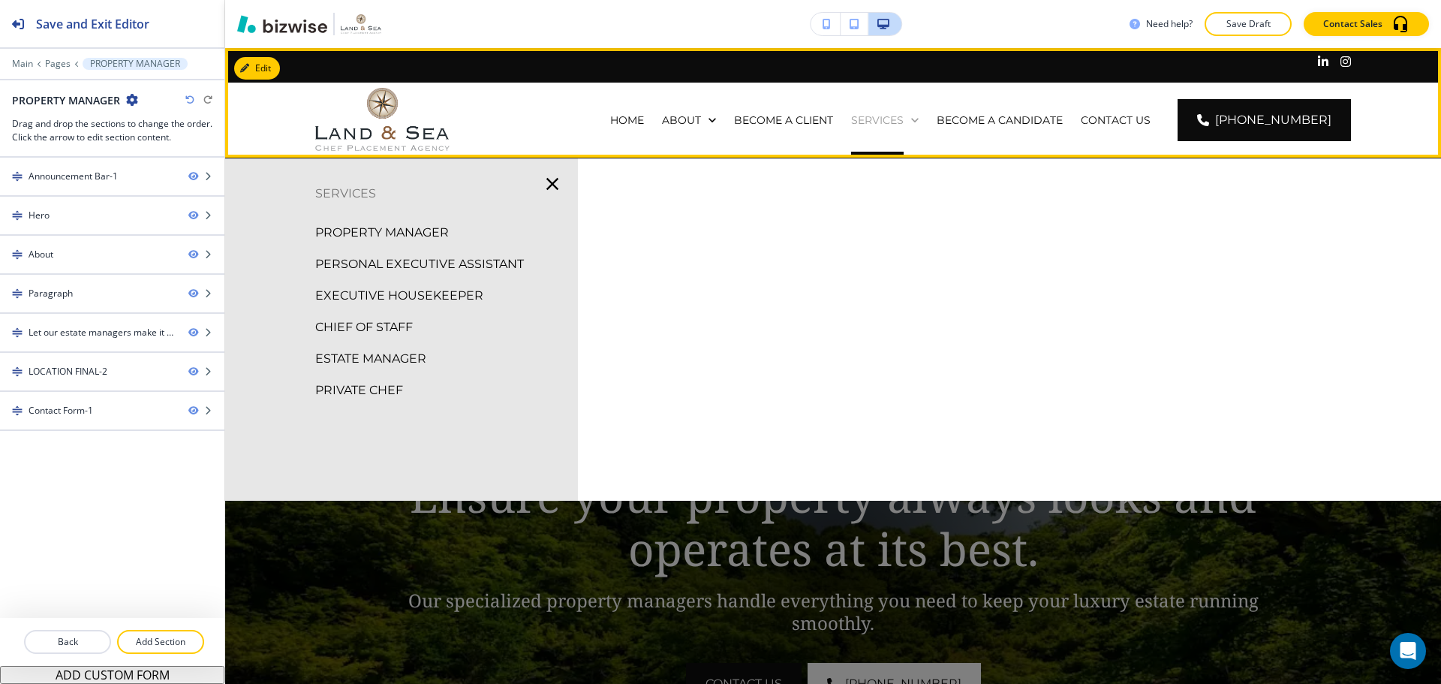
click at [904, 124] on p "SERVICES" at bounding box center [877, 120] width 53 height 15
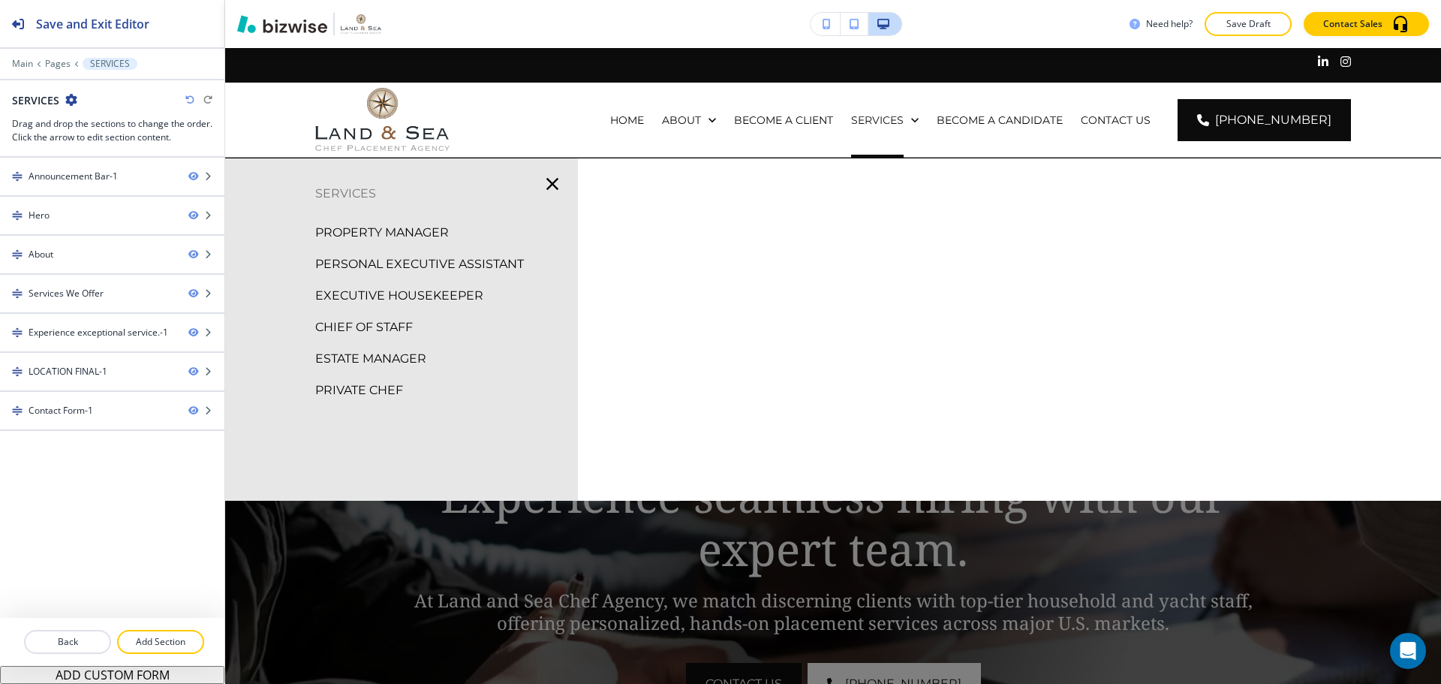
click at [423, 263] on p "PERSONAL EXECUTIVE ASSISTANT" at bounding box center [419, 264] width 209 height 23
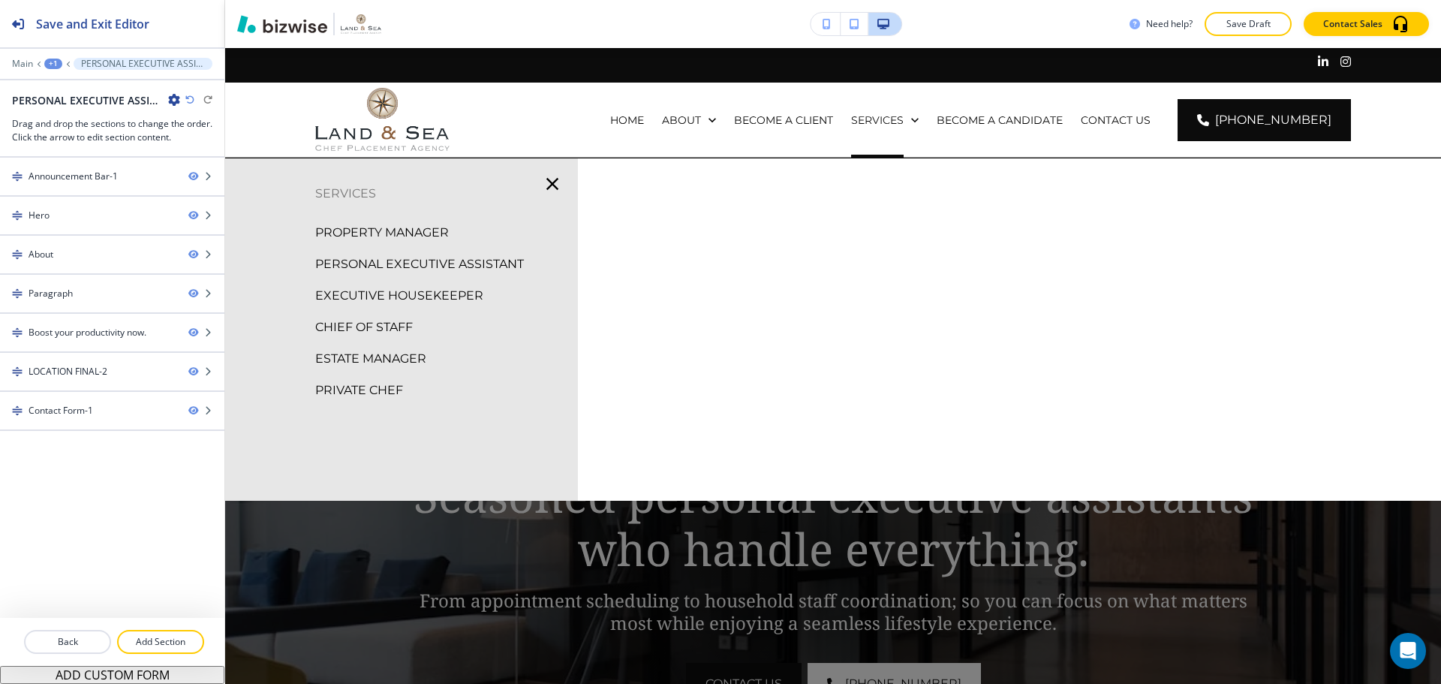
click at [429, 290] on p "EXECUTIVE HOUSEKEEPER" at bounding box center [399, 295] width 168 height 23
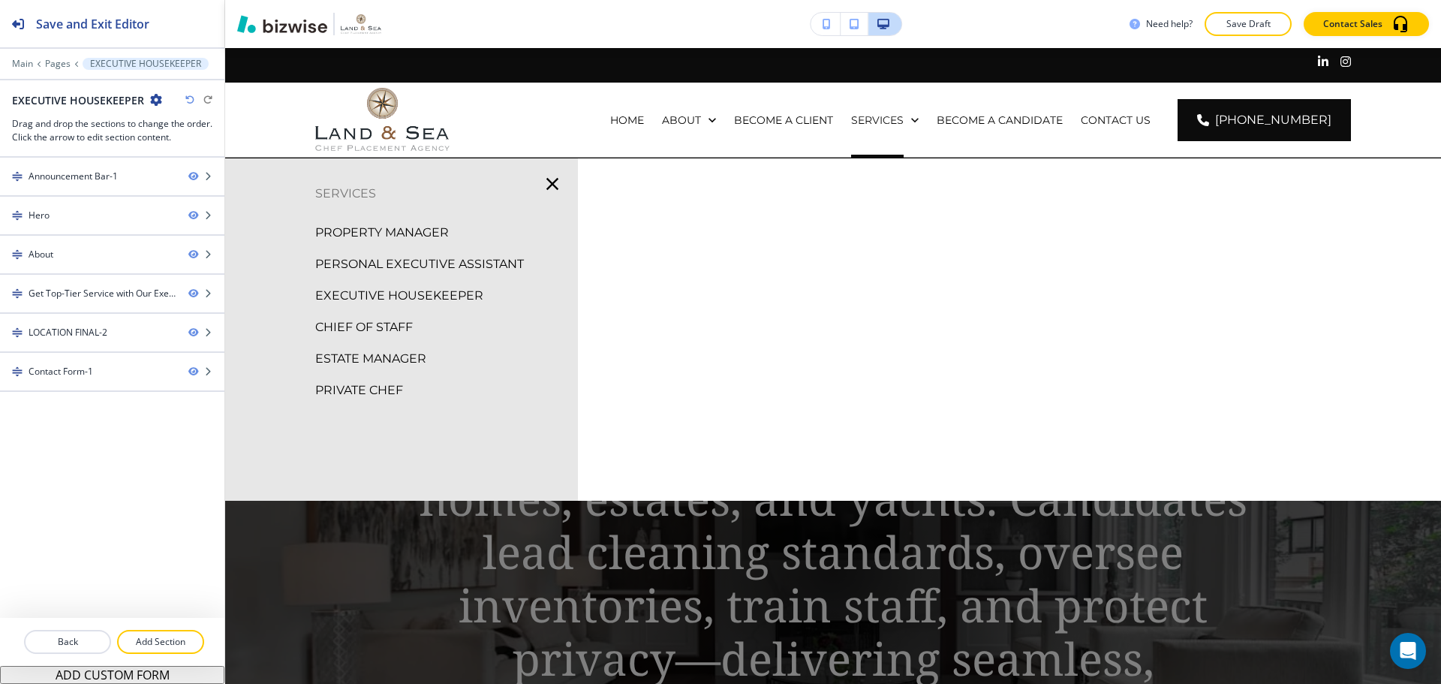
click at [414, 299] on p "EXECUTIVE HOUSEKEEPER" at bounding box center [399, 295] width 168 height 23
click at [386, 326] on p "CHIEF OF STAFF" at bounding box center [364, 327] width 98 height 23
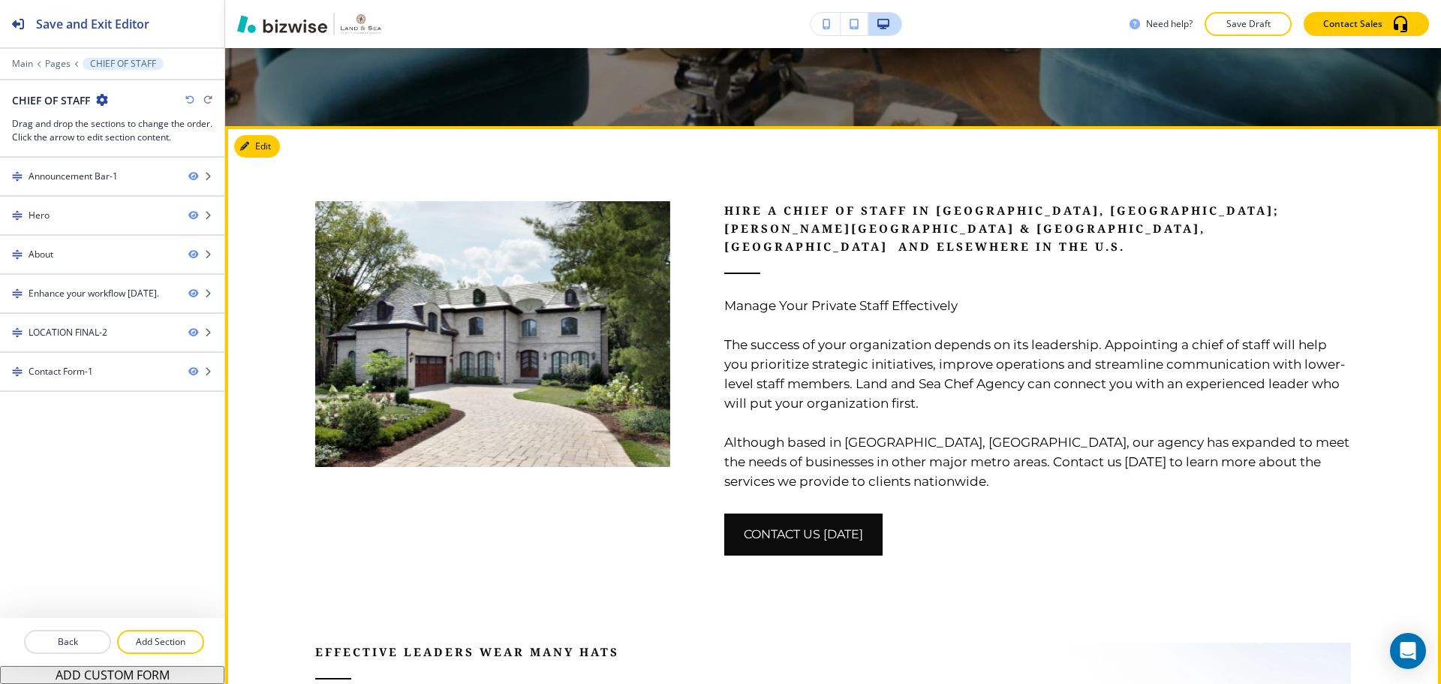
scroll to position [751, 0]
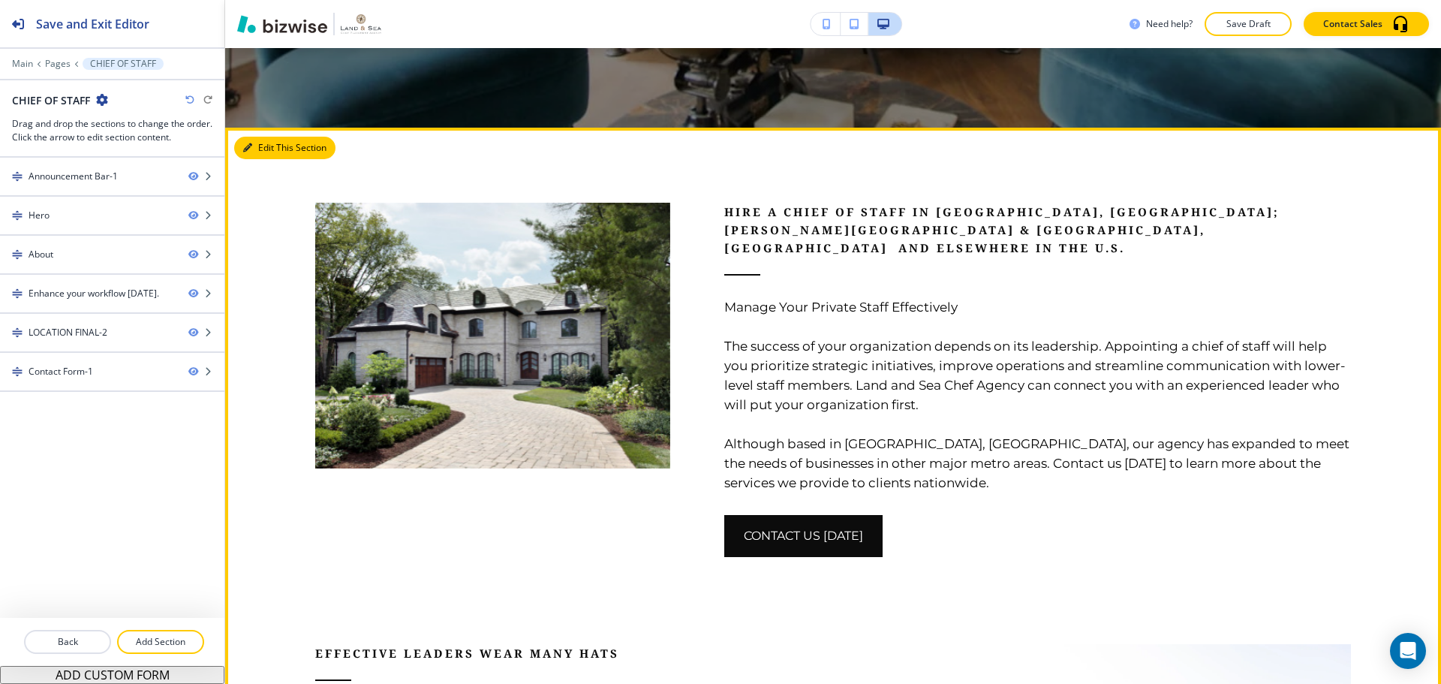
click at [264, 146] on button "Edit This Section" at bounding box center [284, 148] width 101 height 23
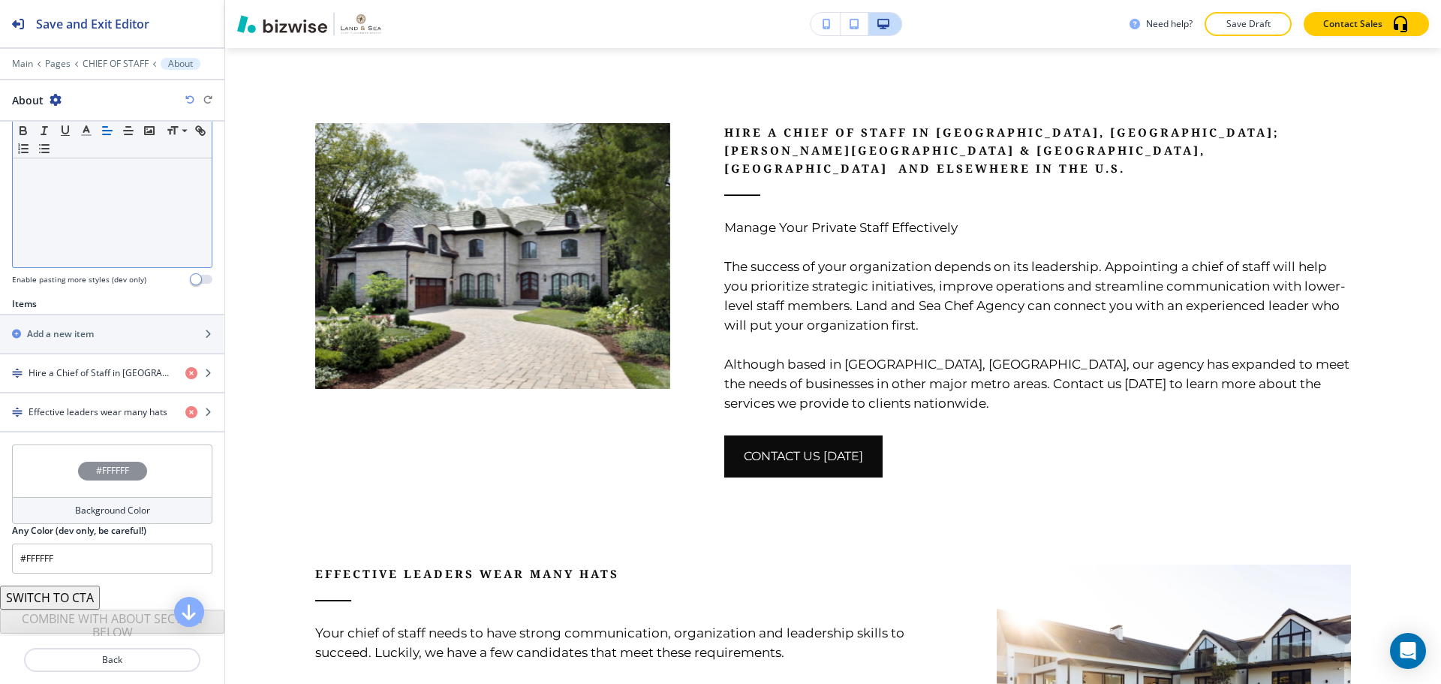
scroll to position [375, 0]
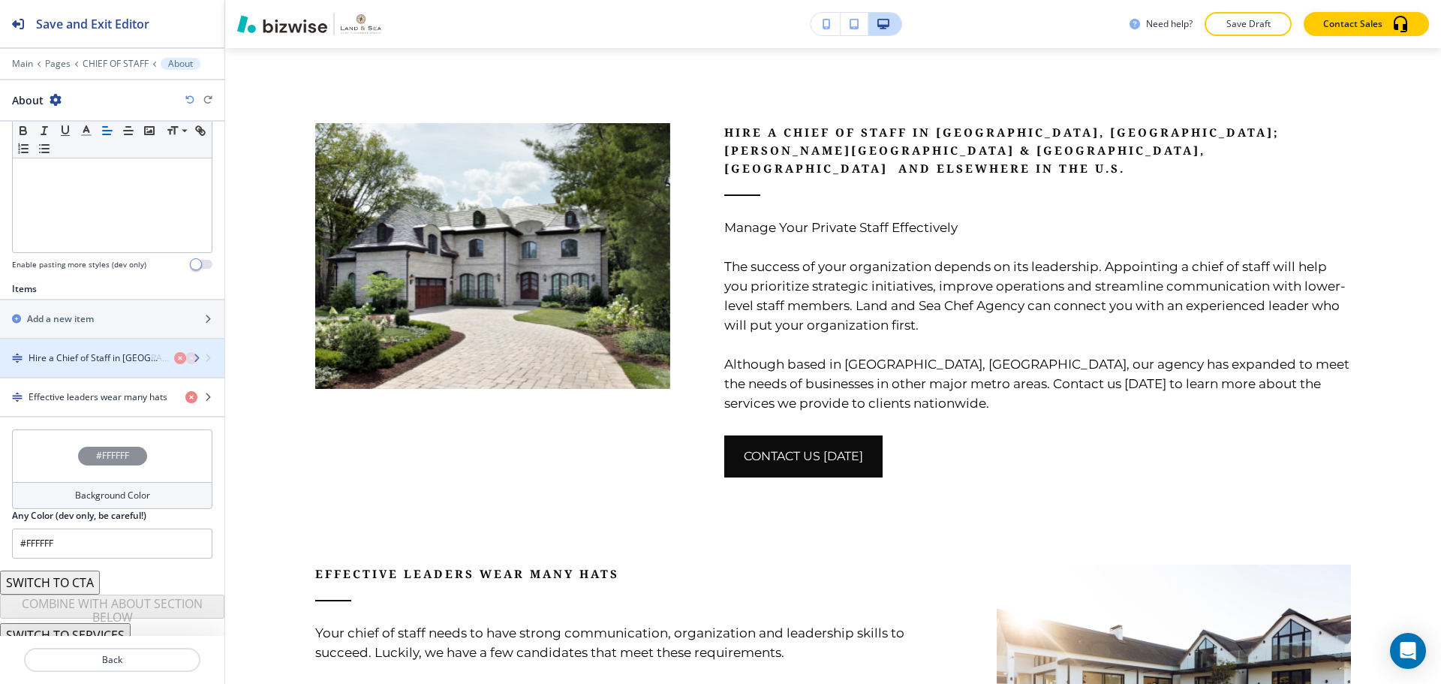
click at [75, 363] on h4 "Hire a Chief of Staff in [GEOGRAPHIC_DATA], [GEOGRAPHIC_DATA]; [PERSON_NAME][GE…" at bounding box center [101, 358] width 145 height 14
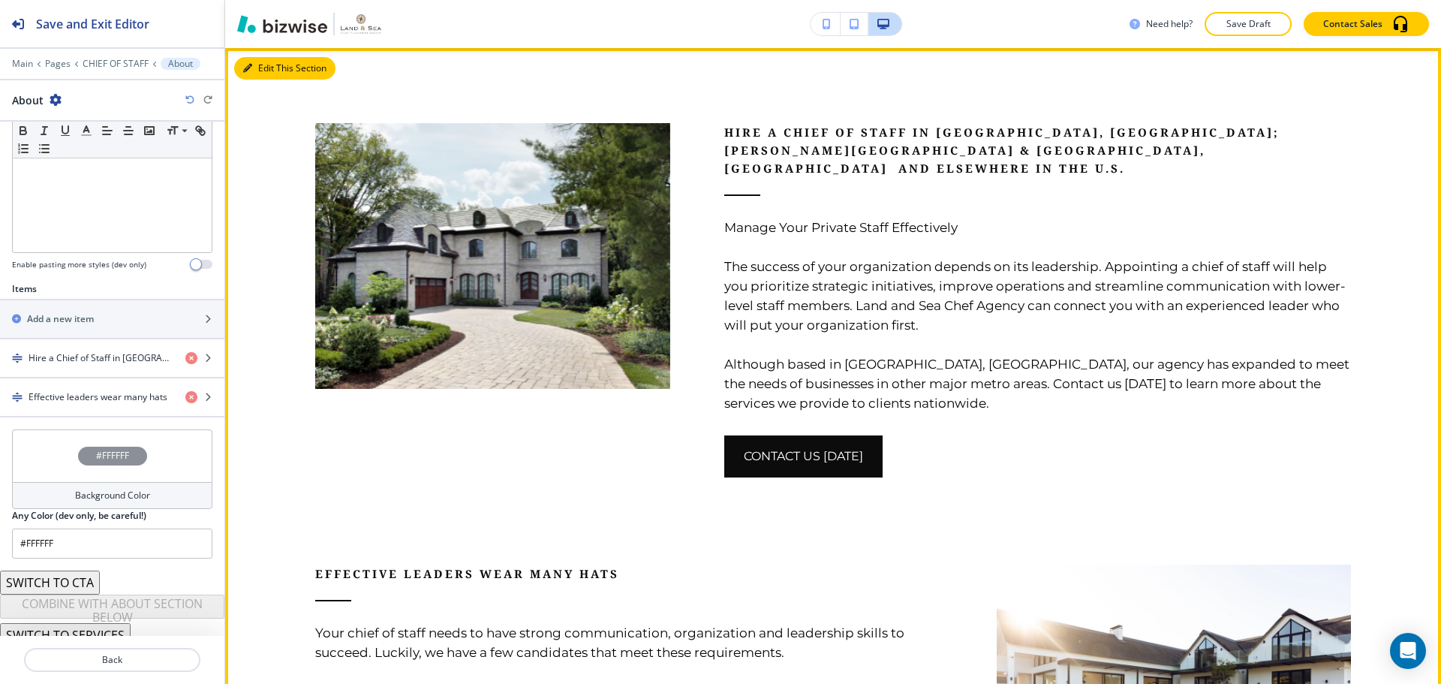
click at [268, 71] on button "Edit This Section" at bounding box center [284, 68] width 101 height 23
click at [263, 70] on button "Edit This Section" at bounding box center [284, 68] width 101 height 23
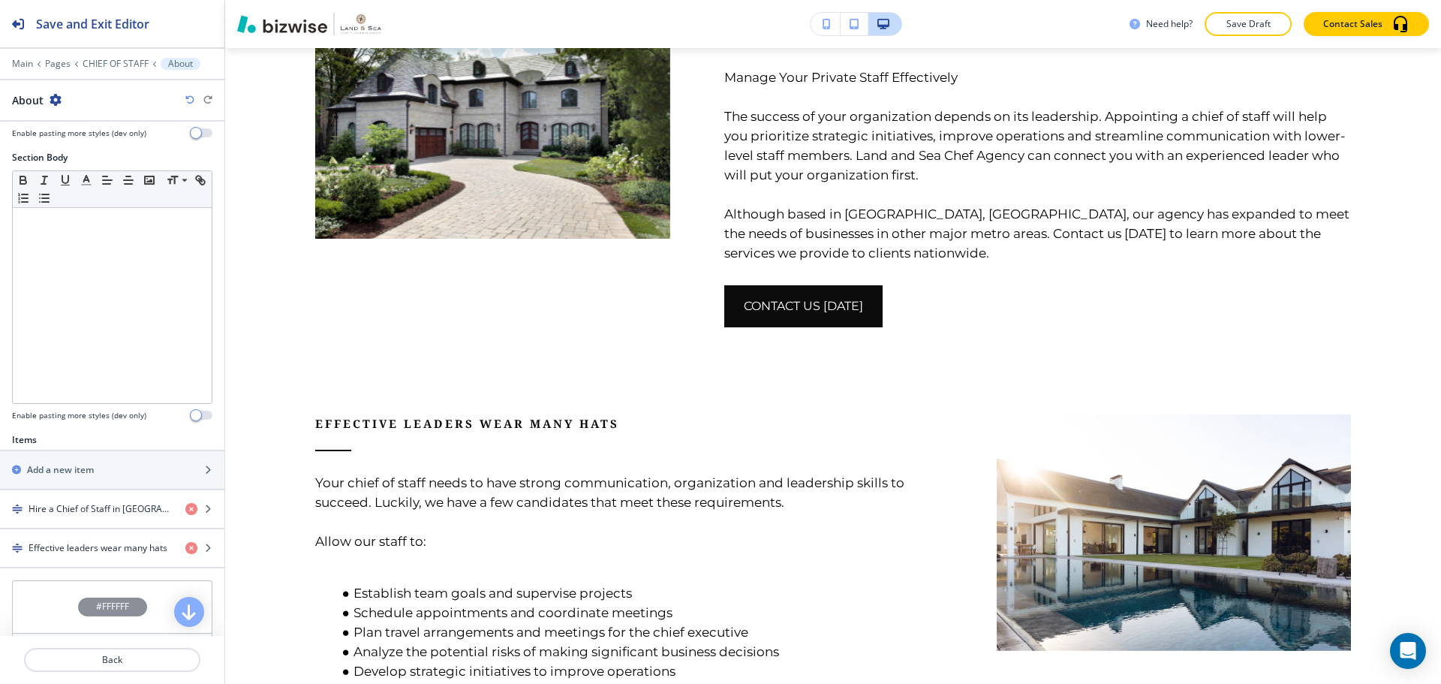
scroll to position [225, 0]
click at [83, 519] on div "button" at bounding box center [112, 521] width 224 height 12
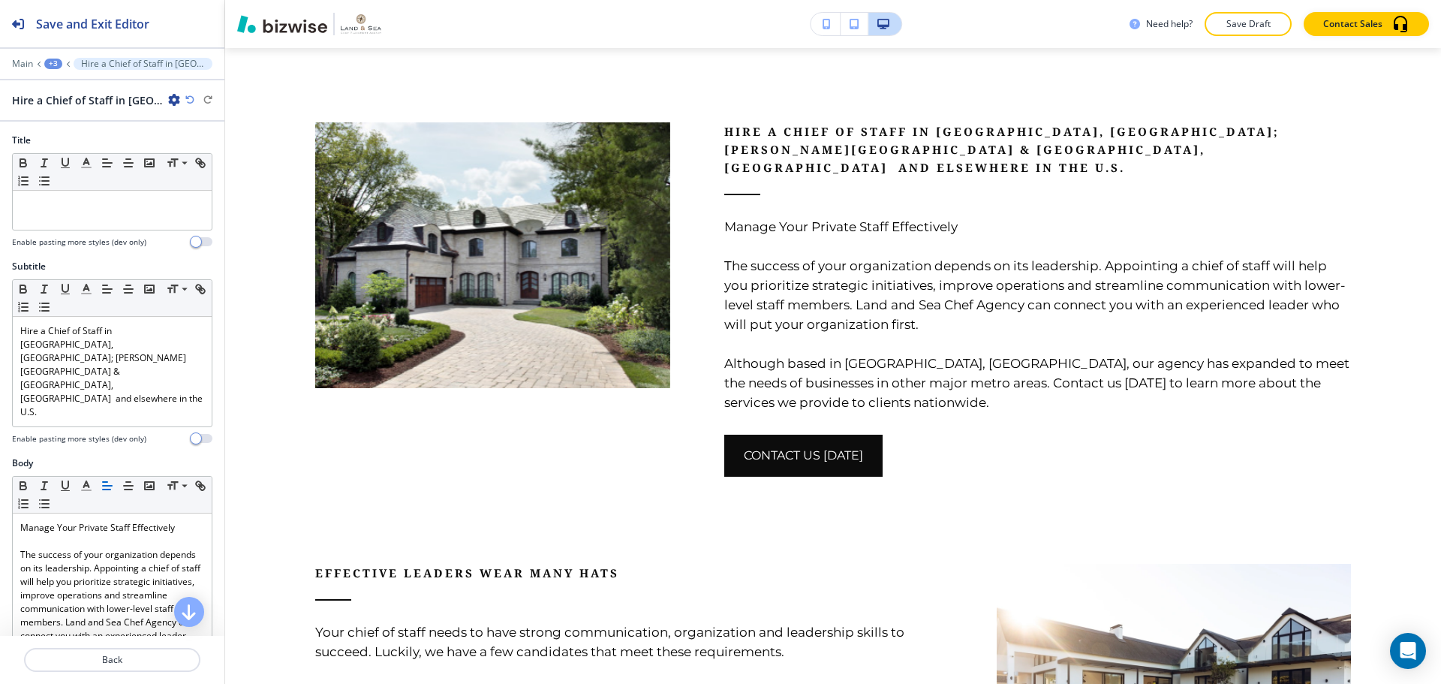
scroll to position [830, 0]
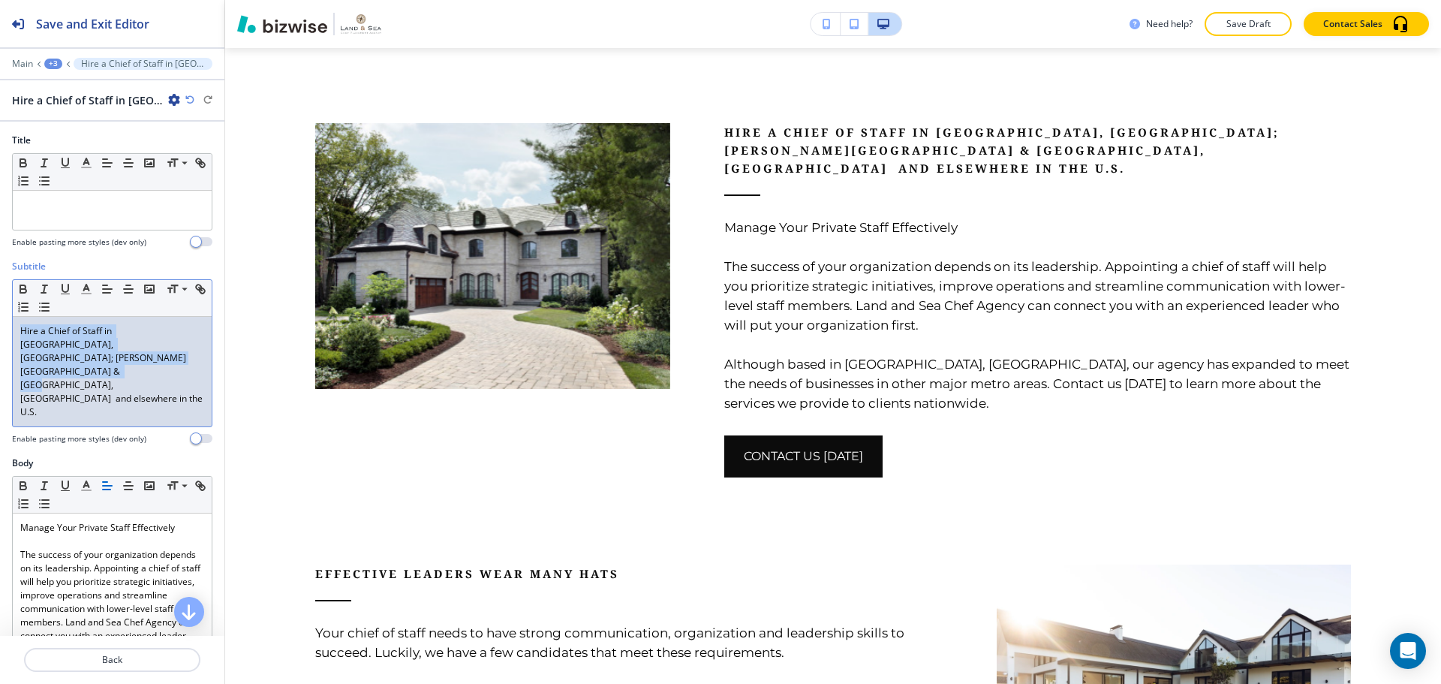
drag, startPoint x: 119, startPoint y: 371, endPoint x: 13, endPoint y: 320, distance: 117.8
click at [13, 320] on div "Hire a Chief of Staff in [GEOGRAPHIC_DATA], [GEOGRAPHIC_DATA]; [PERSON_NAME][GE…" at bounding box center [112, 372] width 199 height 110
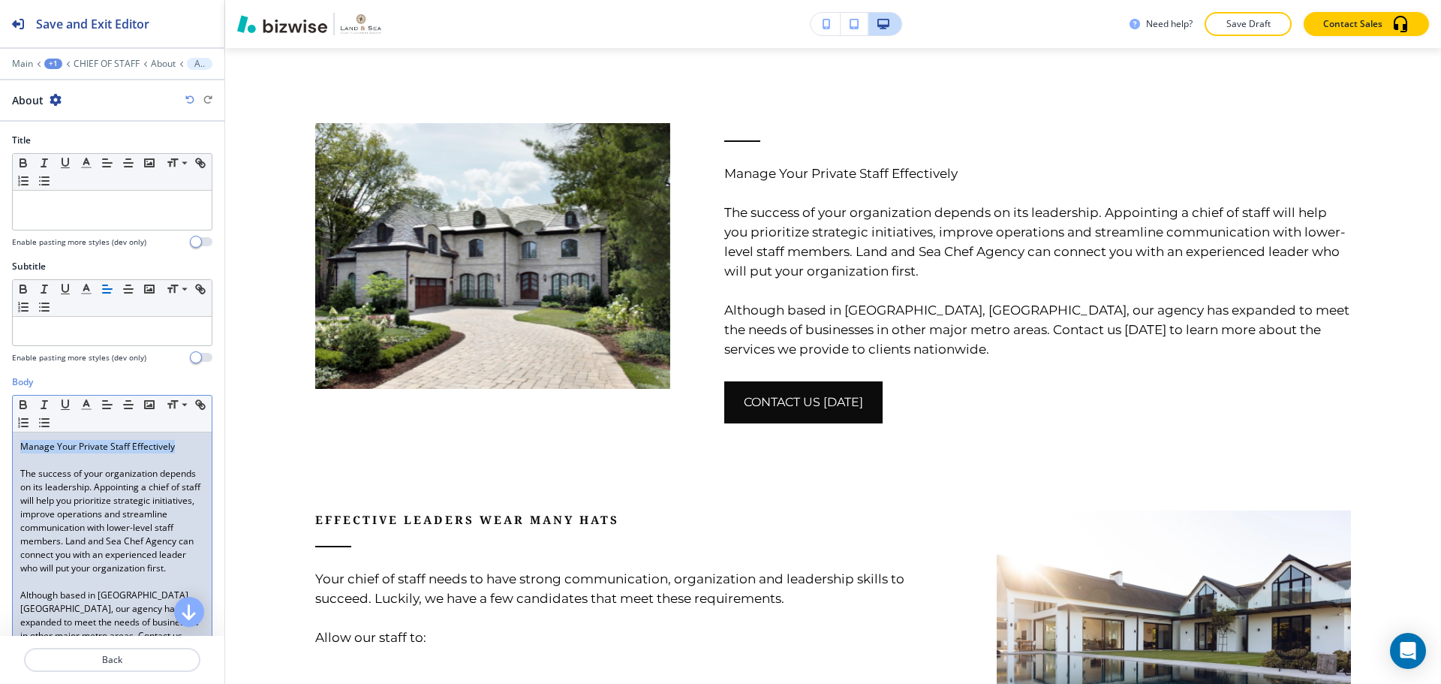
drag, startPoint x: 185, startPoint y: 447, endPoint x: 14, endPoint y: 442, distance: 171.2
click at [14, 442] on div "Manage Your Private Staff Effectively The success of your organization depends …" at bounding box center [112, 554] width 199 height 245
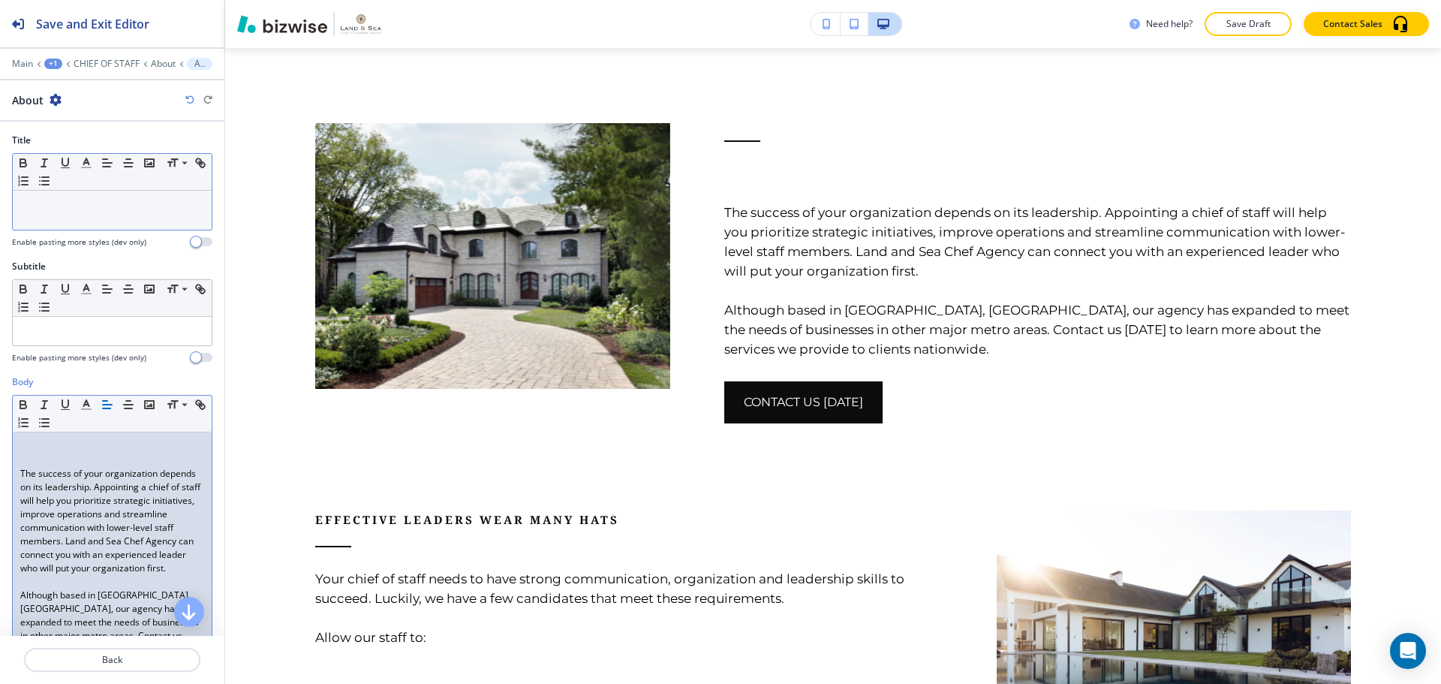
click at [67, 196] on div at bounding box center [112, 210] width 199 height 39
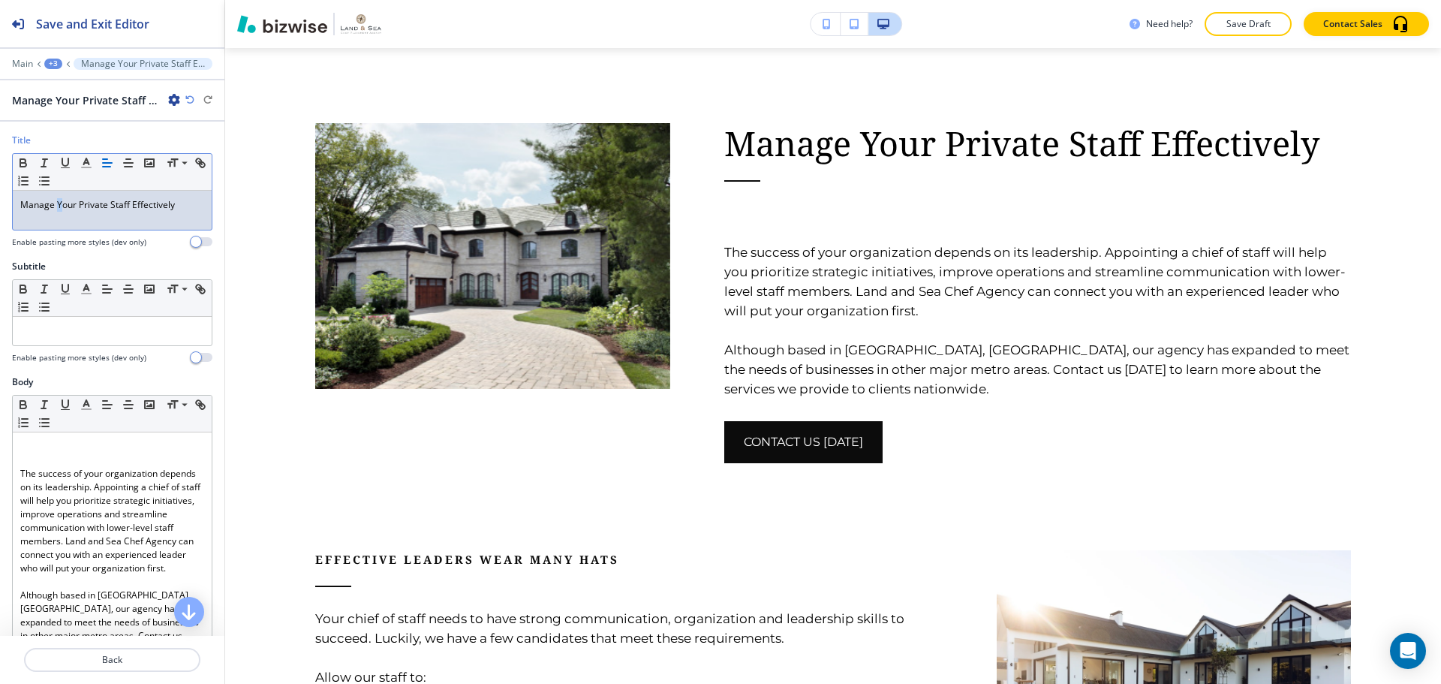
click at [60, 209] on p "Manage Your Private Staff Effectively" at bounding box center [112, 205] width 184 height 14
click at [78, 201] on p "Manage your Private Staff Effectively" at bounding box center [112, 205] width 184 height 14
click at [110, 212] on div "Manage your private Staff Effectively" at bounding box center [112, 210] width 199 height 39
click at [132, 203] on p "Manage your private staff Effectively" at bounding box center [112, 205] width 184 height 14
click at [184, 200] on p "Manage your private staff effectively" at bounding box center [112, 205] width 184 height 14
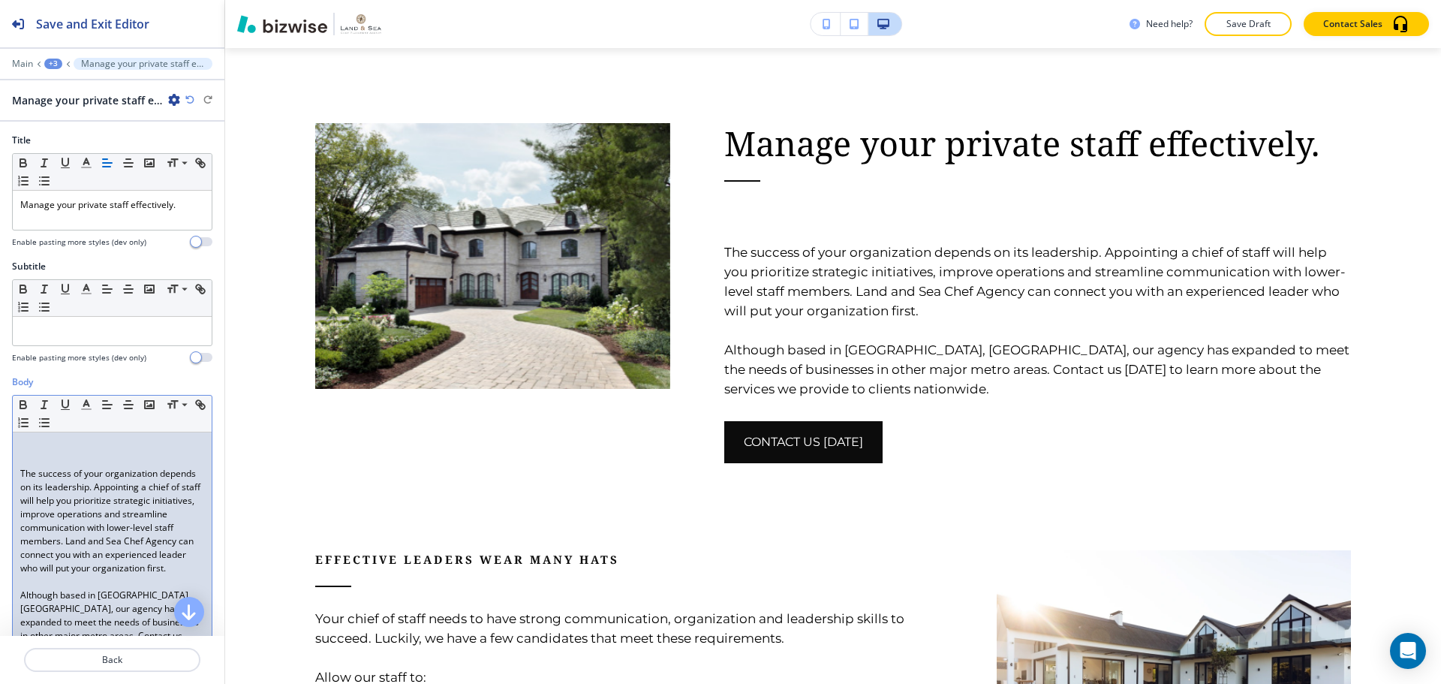
click at [75, 443] on p at bounding box center [112, 447] width 184 height 14
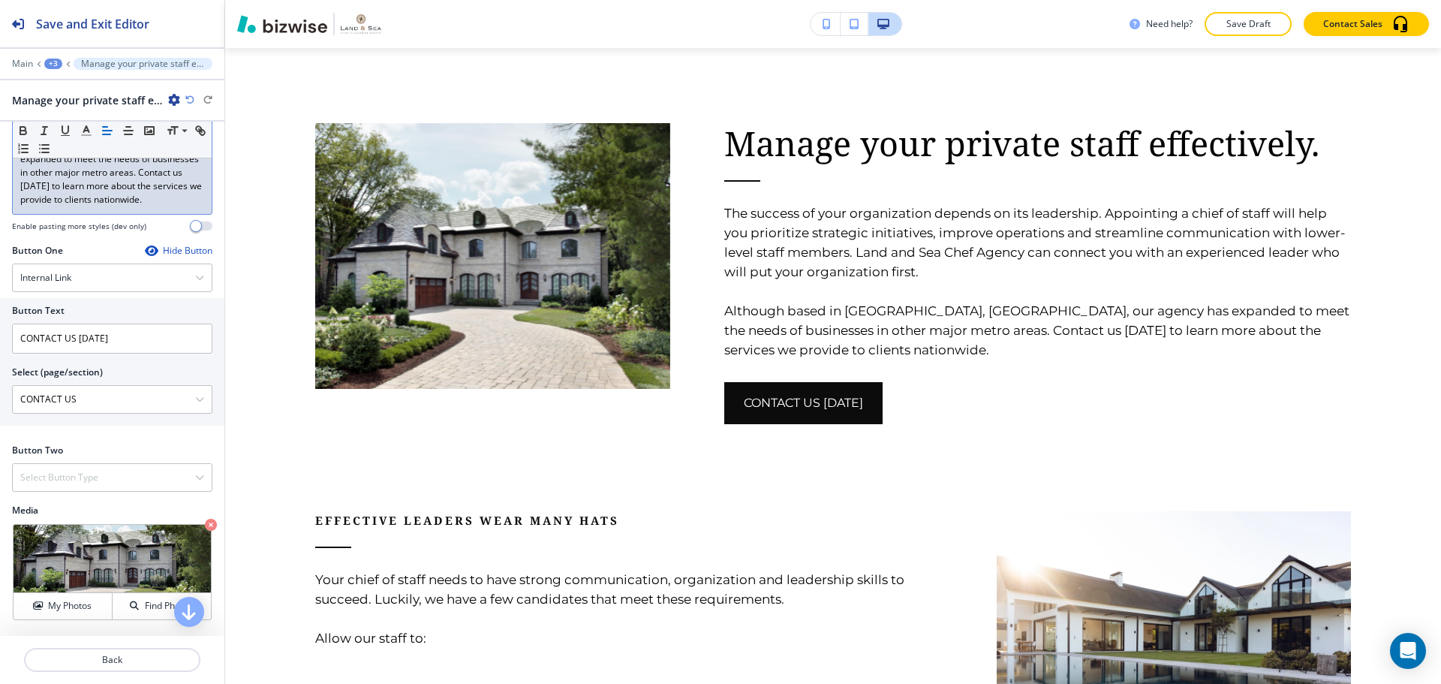
scroll to position [450, 0]
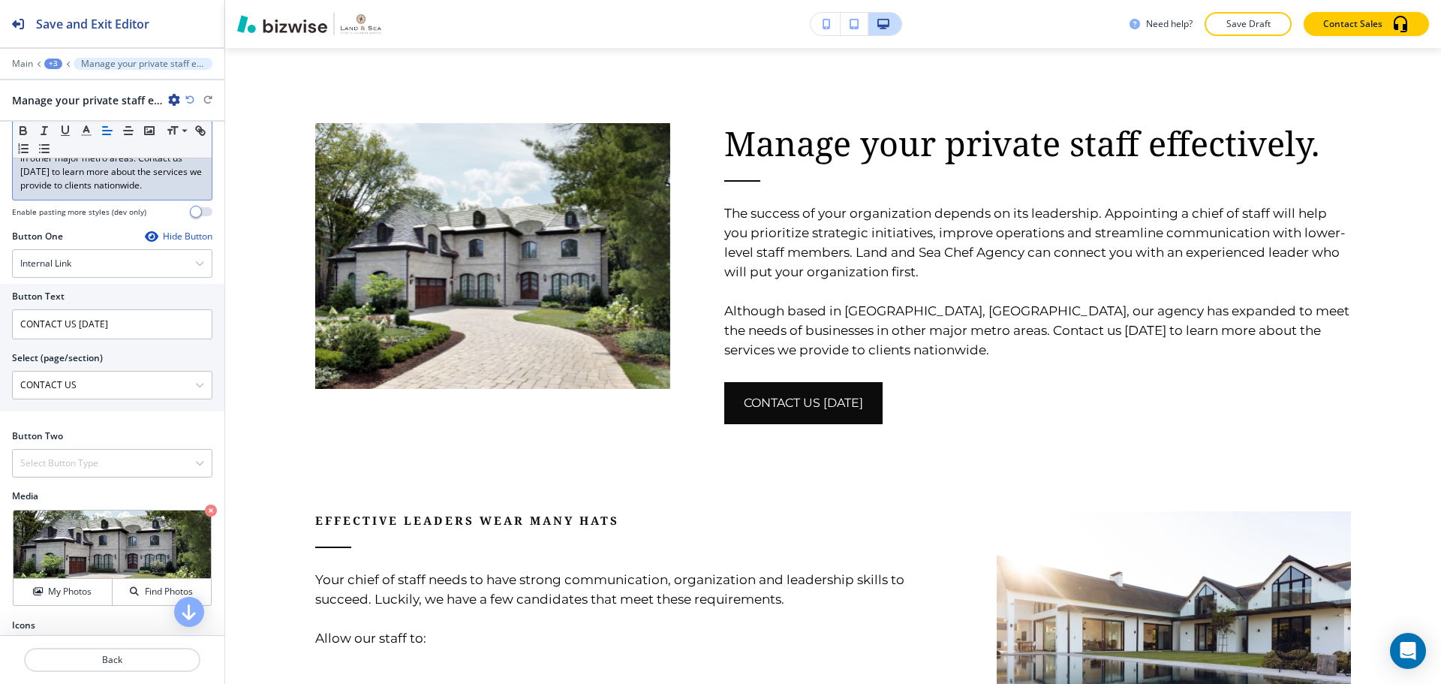
click at [167, 242] on div "Hide Button" at bounding box center [179, 236] width 68 height 12
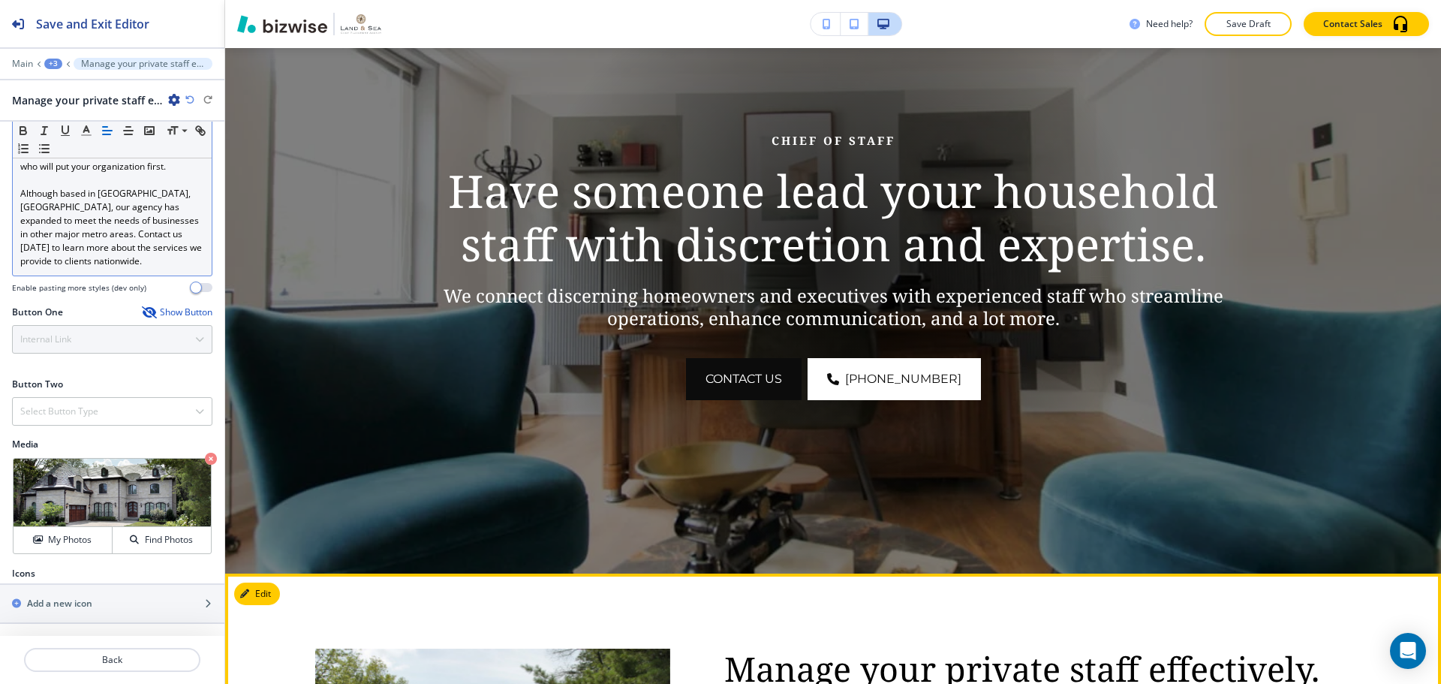
scroll to position [0, 0]
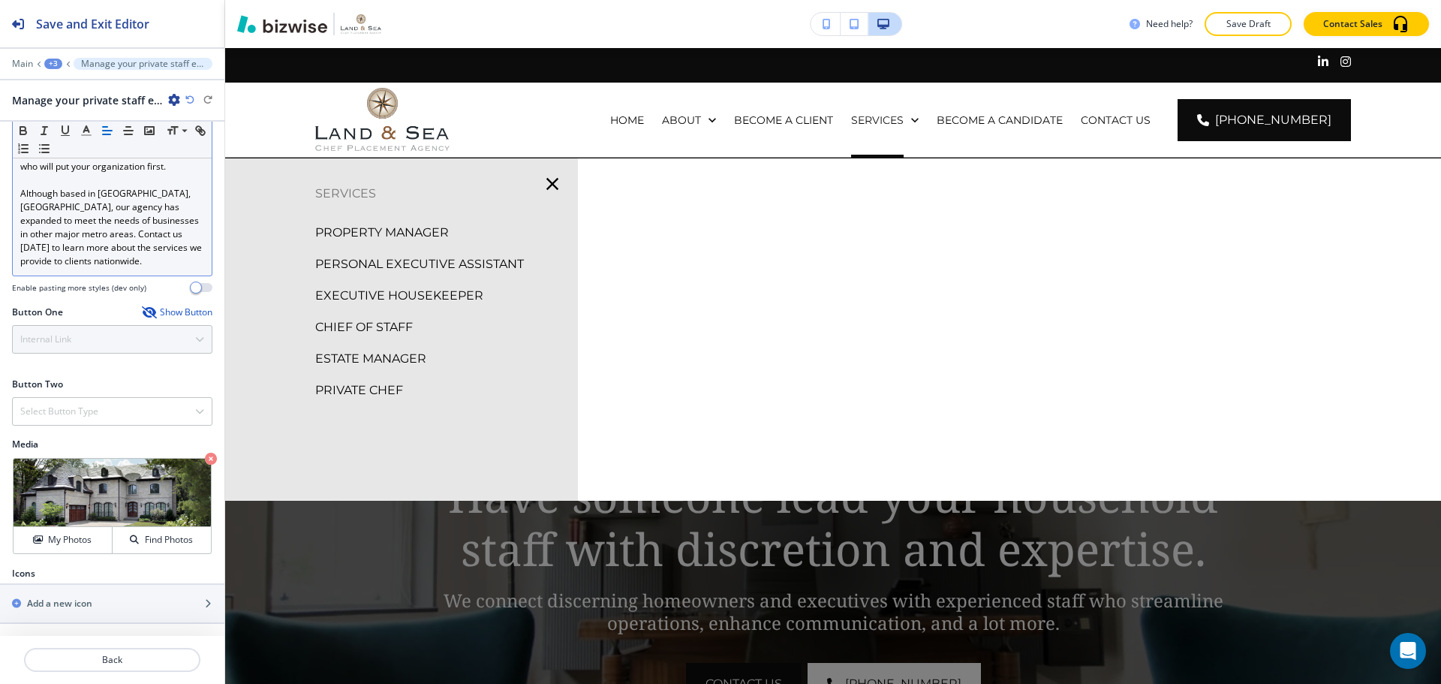
click at [345, 234] on p "PROPERTY MANAGER" at bounding box center [382, 232] width 134 height 23
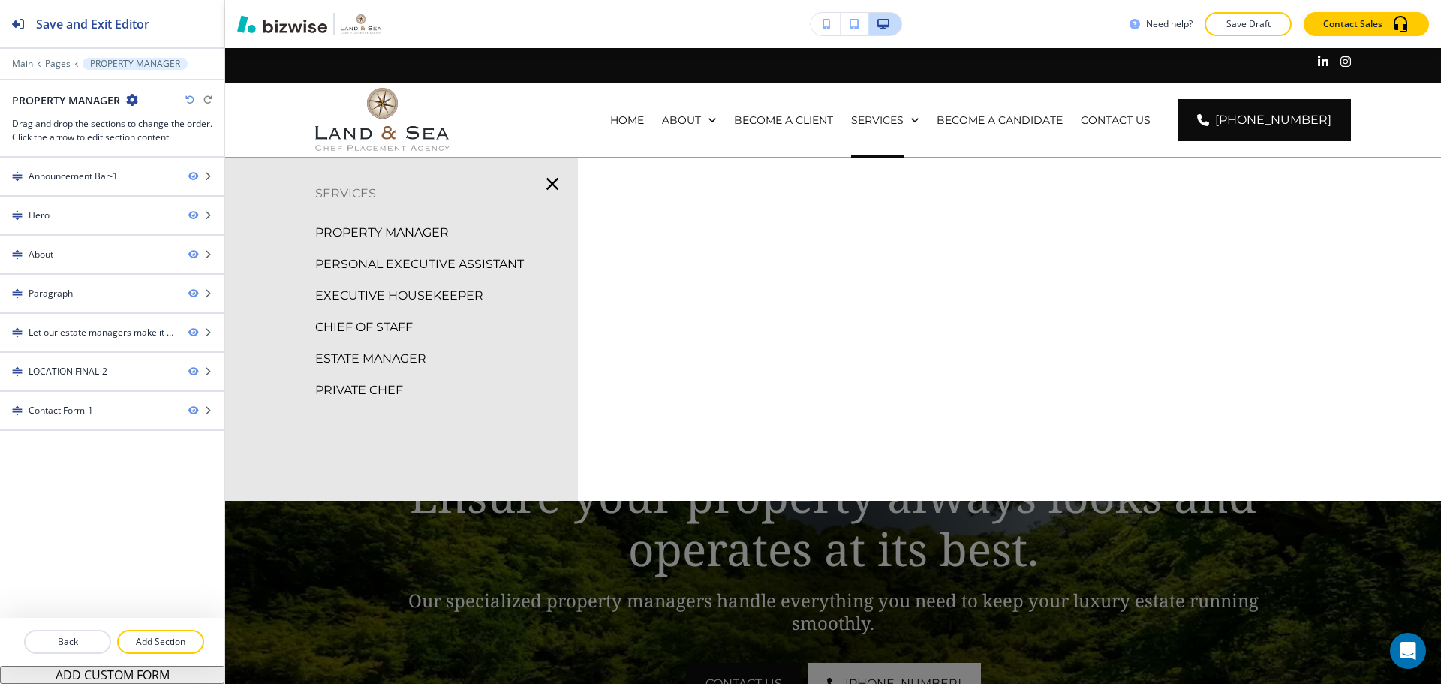
click at [391, 228] on p "PROPERTY MANAGER" at bounding box center [382, 232] width 134 height 23
click at [464, 262] on p "PERSONAL EXECUTIVE ASSISTANT" at bounding box center [419, 264] width 209 height 23
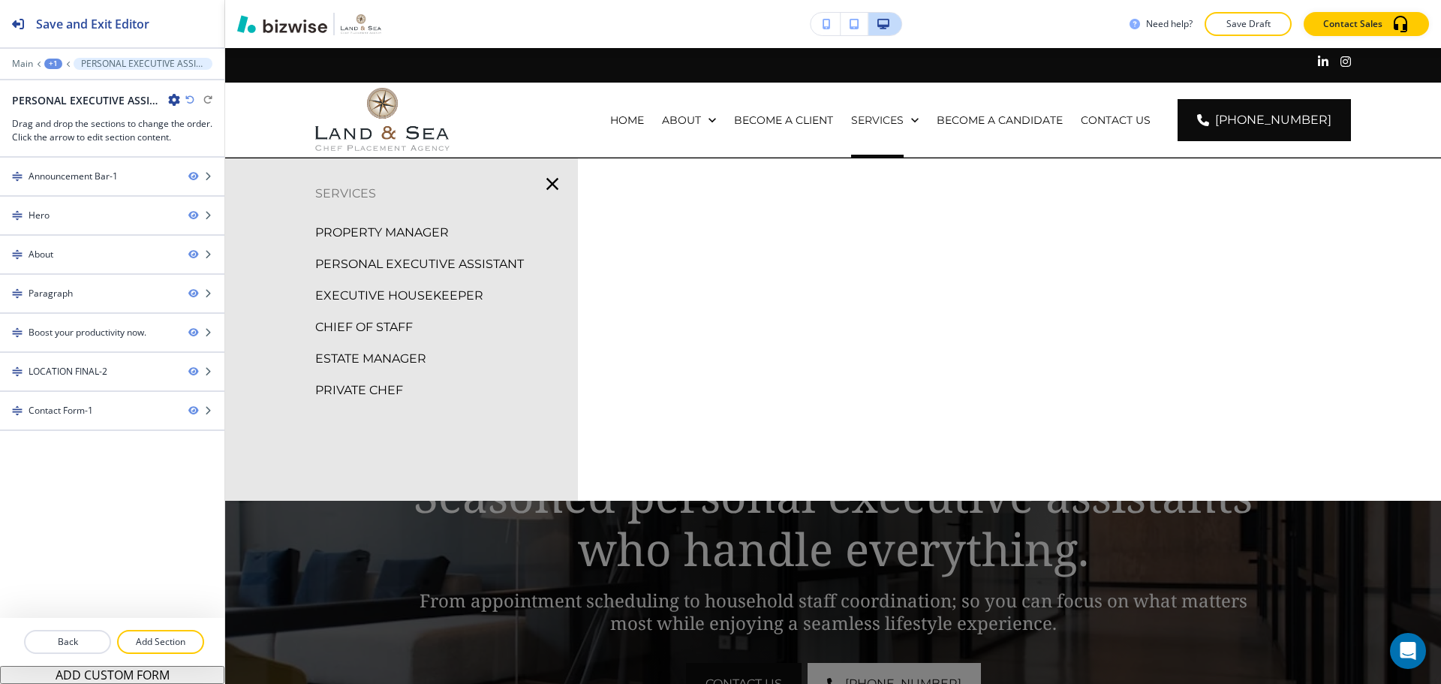
click at [456, 290] on p "EXECUTIVE HOUSEKEEPER" at bounding box center [399, 295] width 168 height 23
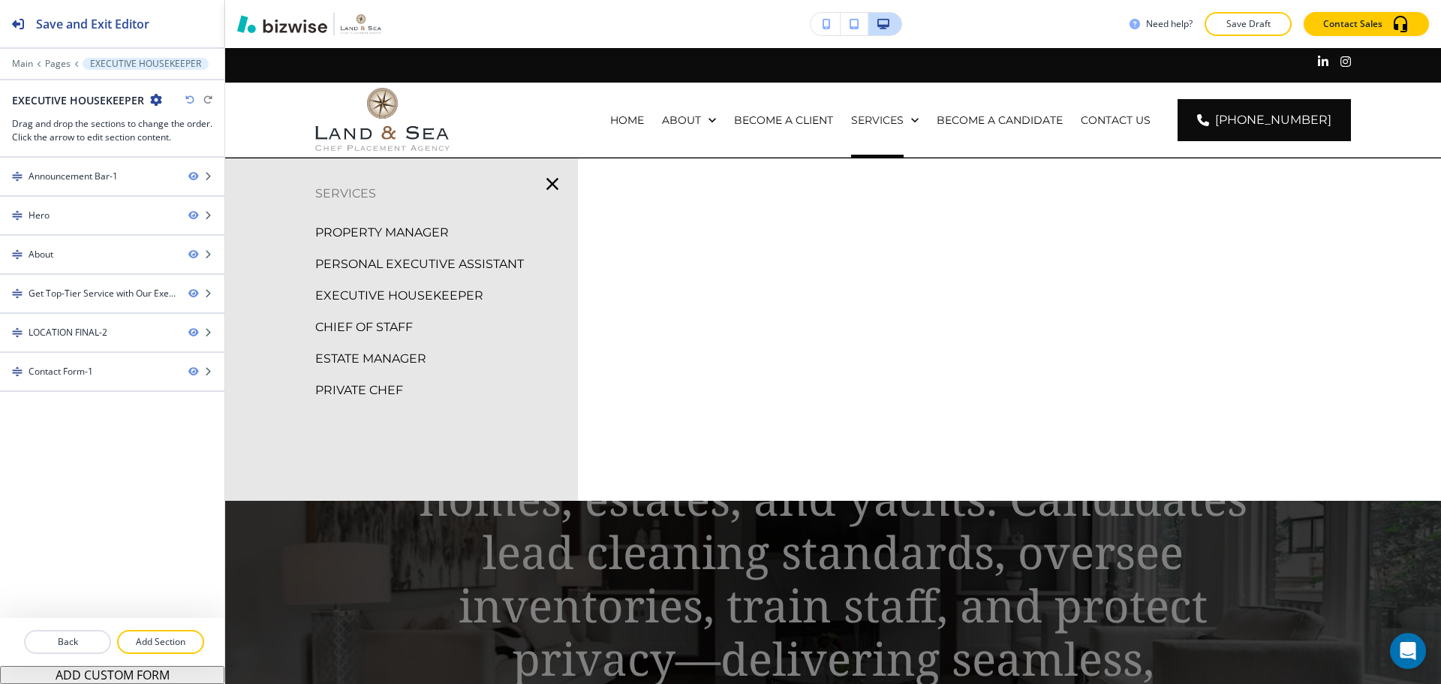
click at [385, 327] on p "CHIEF OF STAFF" at bounding box center [364, 327] width 98 height 23
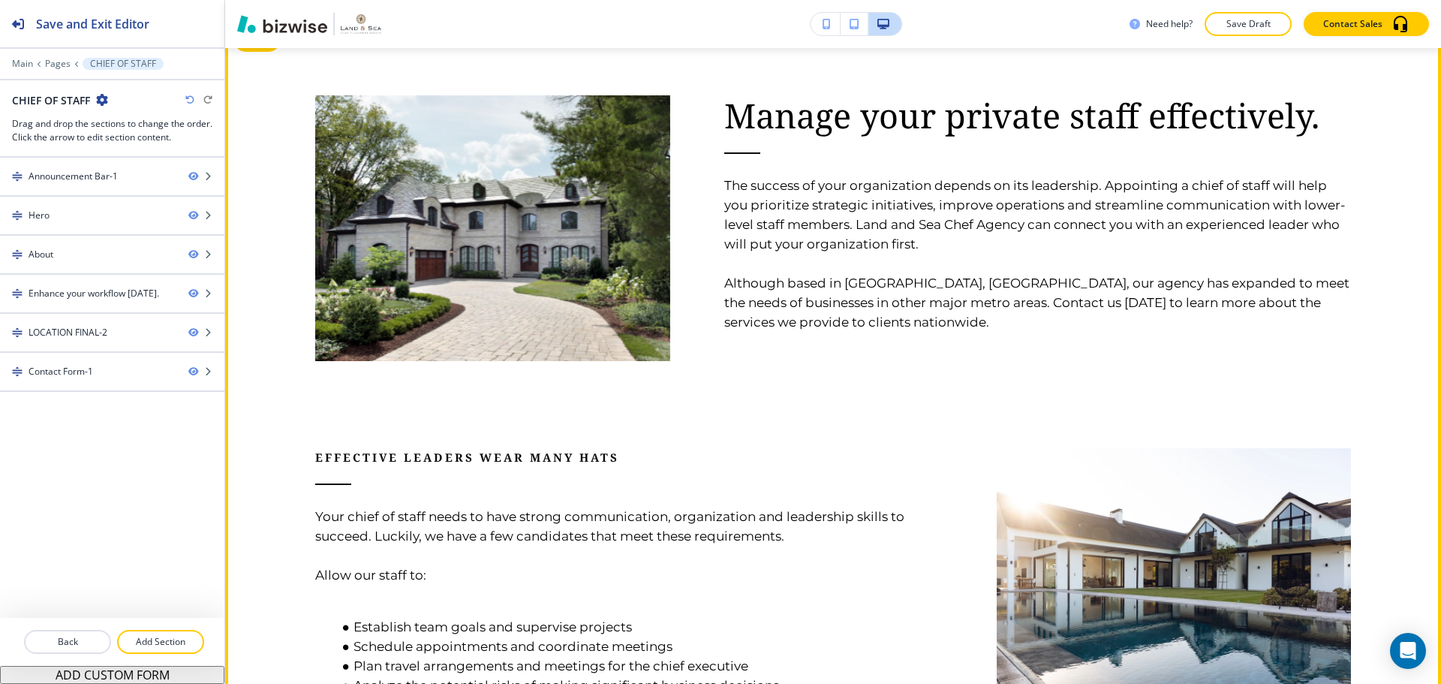
scroll to position [826, 0]
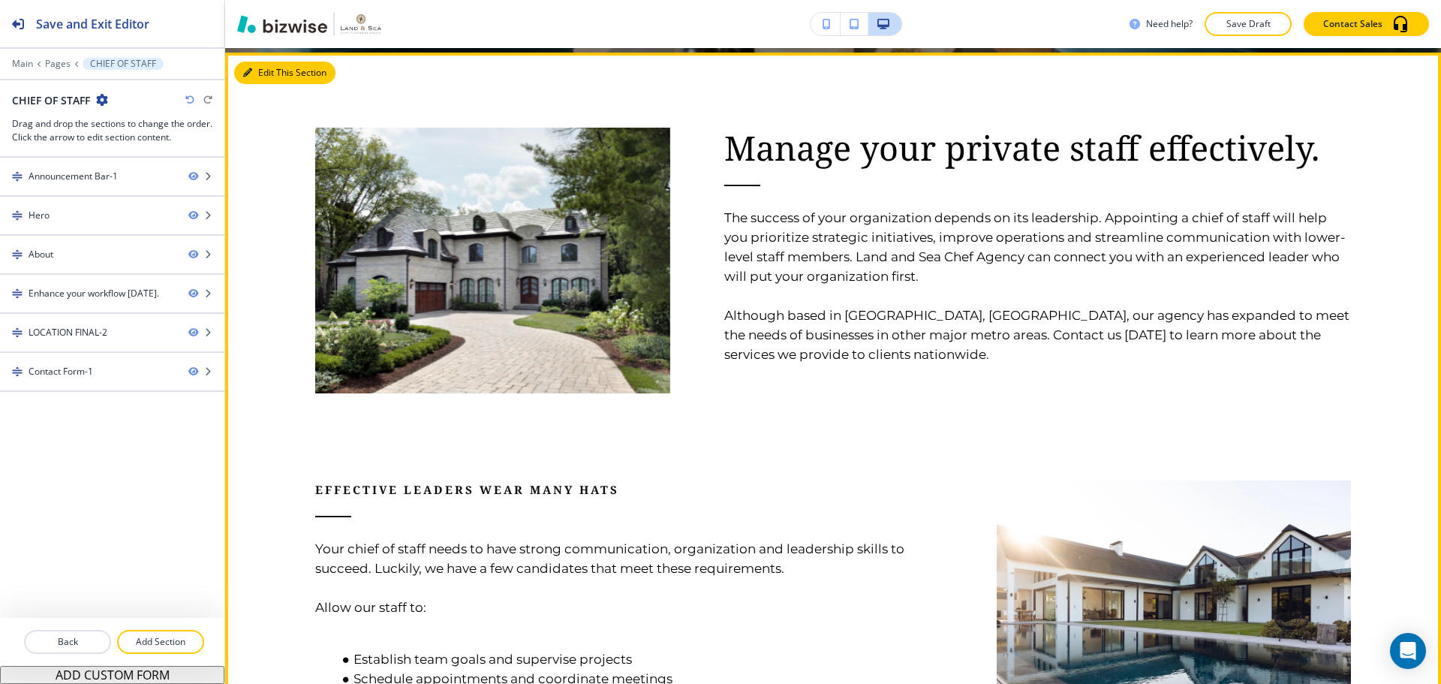
click at [251, 68] on icon "button" at bounding box center [247, 72] width 9 height 9
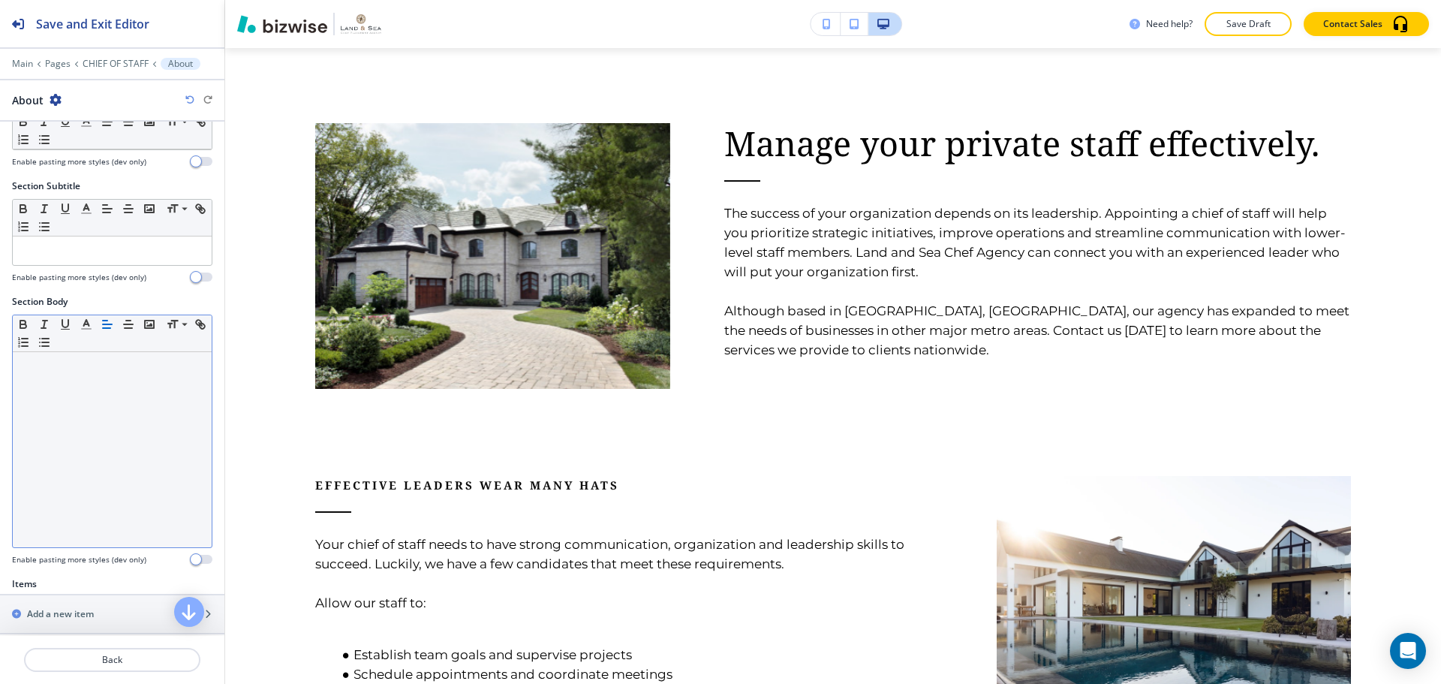
scroll to position [225, 0]
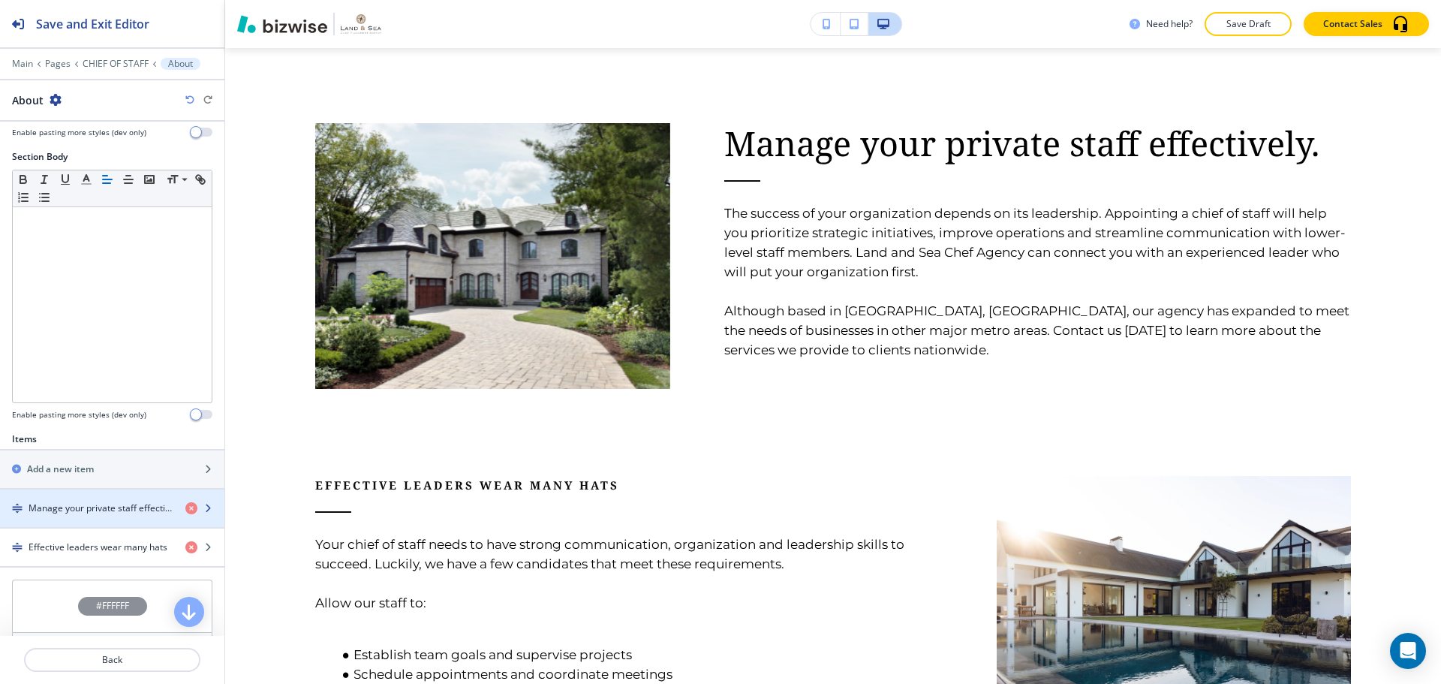
click at [74, 503] on h4 "Manage your private staff effectively." at bounding box center [101, 508] width 145 height 14
click at [75, 516] on div "button" at bounding box center [112, 521] width 224 height 12
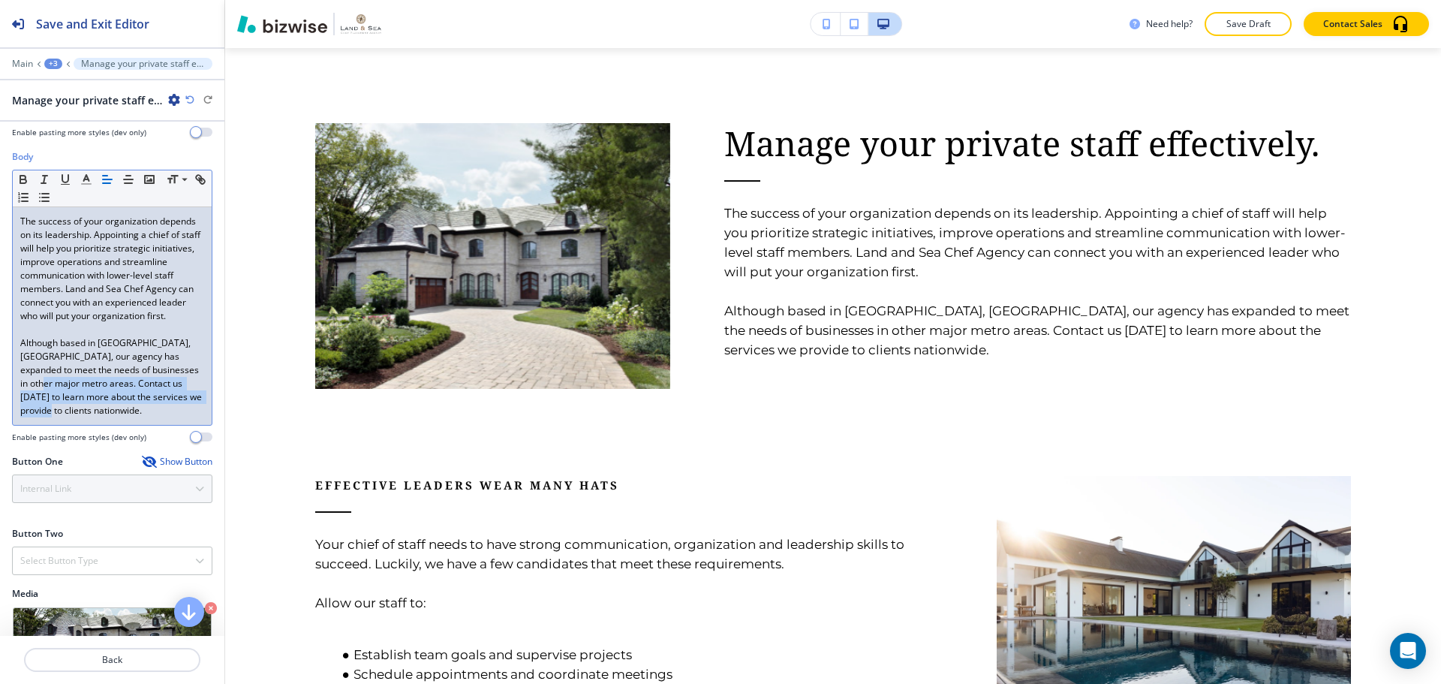
drag, startPoint x: 50, startPoint y: 400, endPoint x: 108, endPoint y: 442, distance: 71.5
click at [108, 442] on div "Body Small Normal Large Huge The success of your organization depends on its le…" at bounding box center [112, 296] width 200 height 293
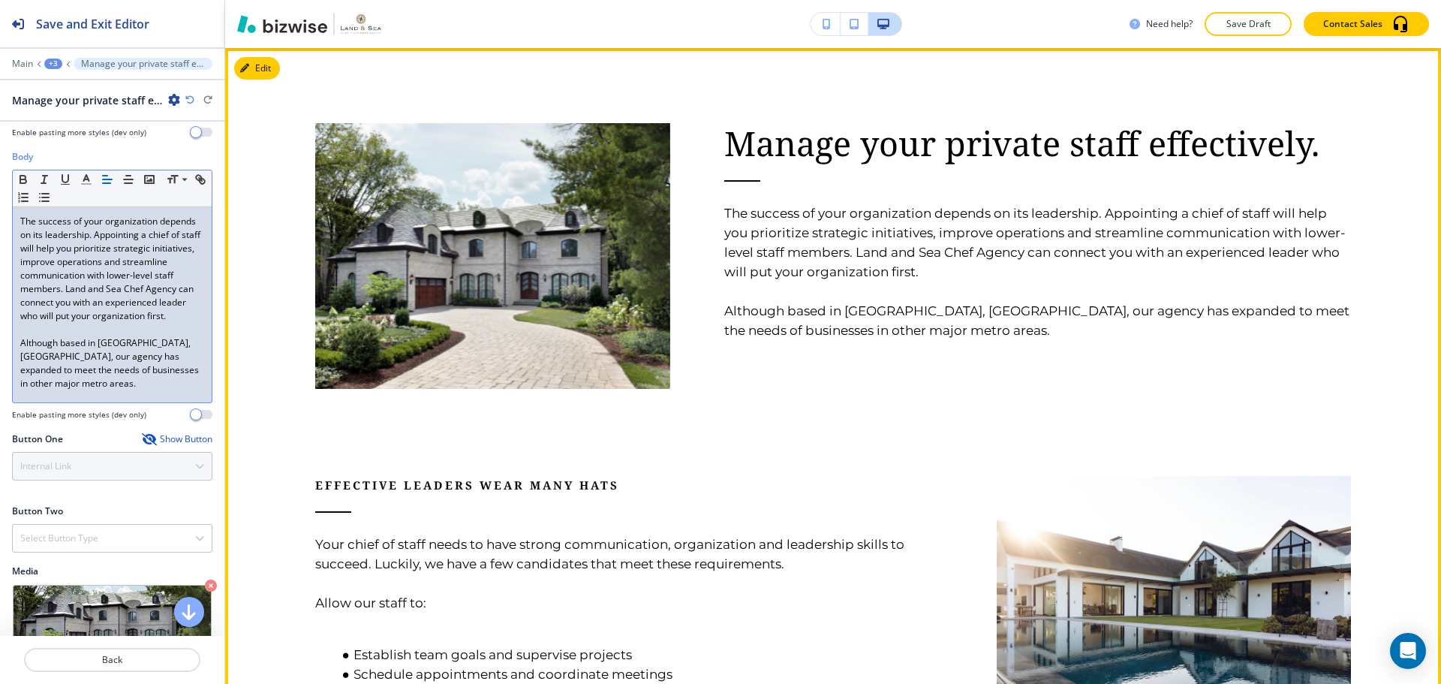
scroll to position [905, 0]
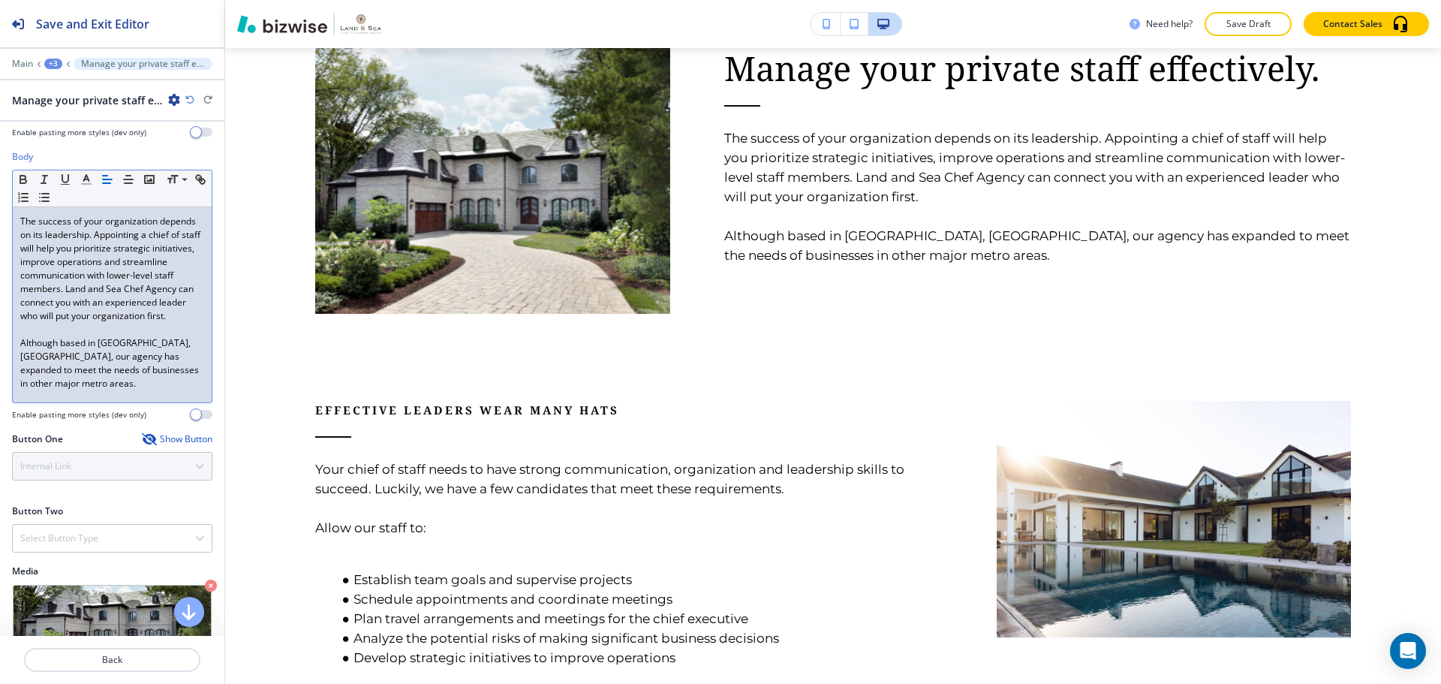
click at [132, 290] on p "The success of your organization depends on its leadership. Appointing a chief …" at bounding box center [112, 269] width 184 height 108
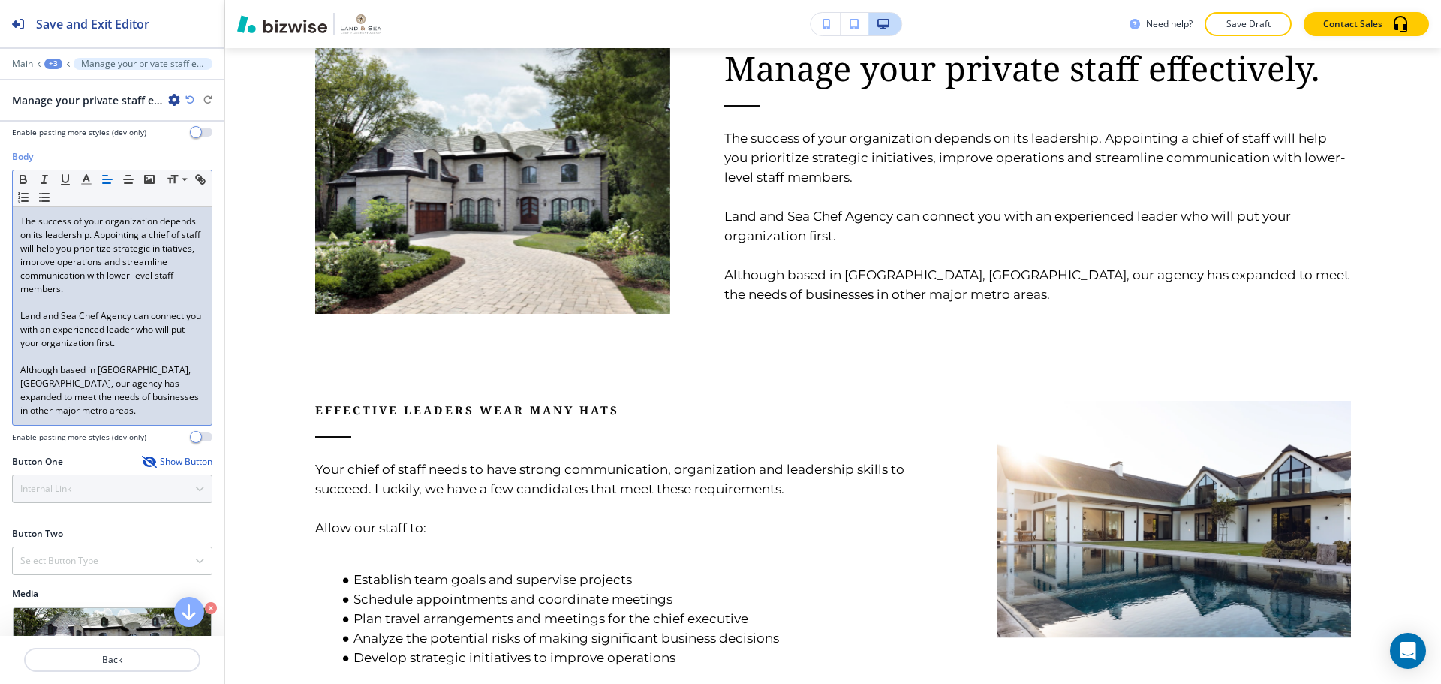
click at [132, 339] on p "Land and Sea Chef Agency can connect you with an experienced leader who will pu…" at bounding box center [112, 329] width 184 height 41
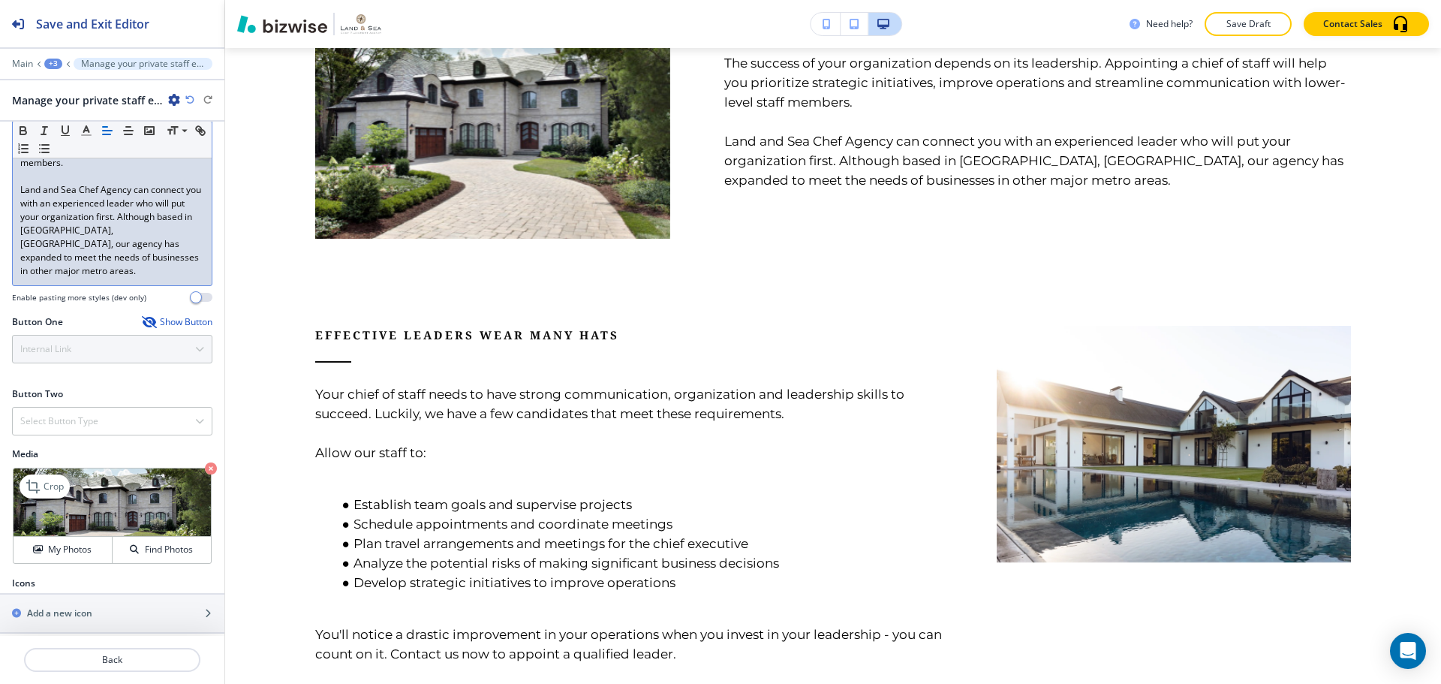
scroll to position [352, 0]
click at [164, 653] on p "Back" at bounding box center [112, 660] width 173 height 14
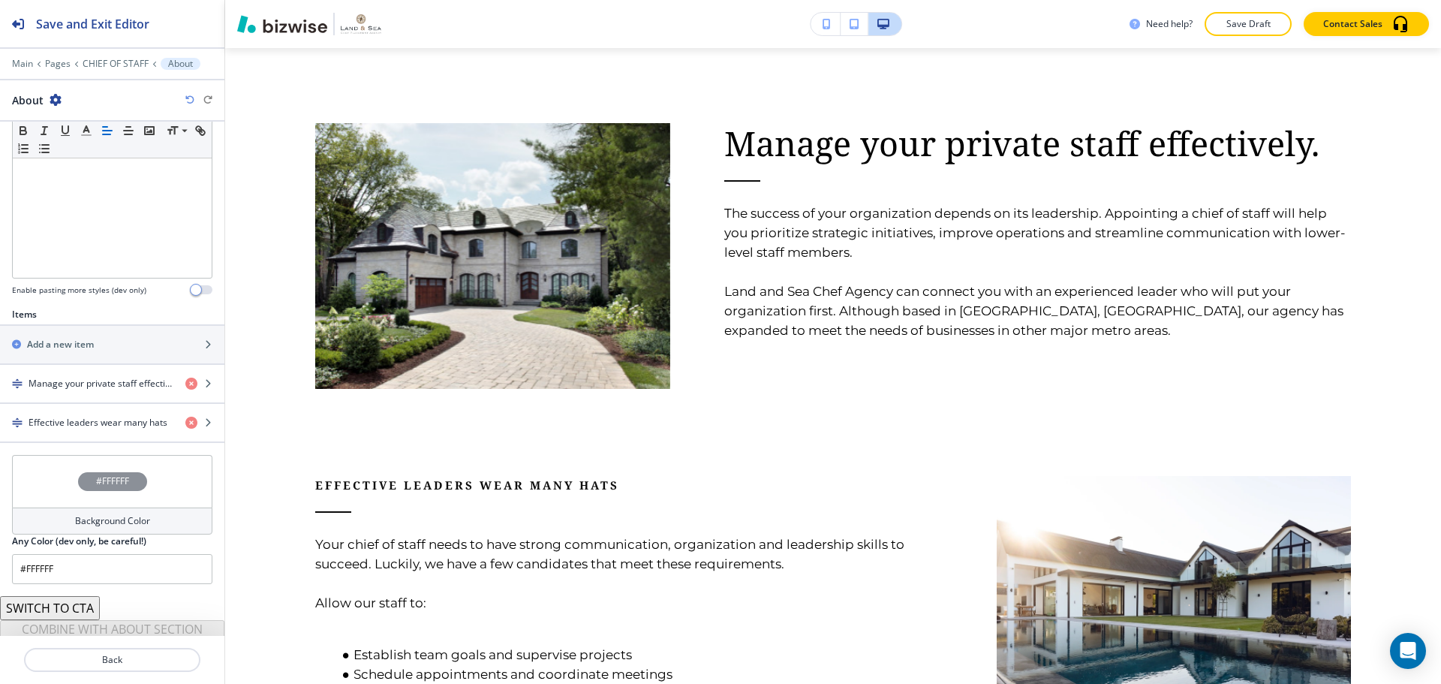
scroll to position [375, 0]
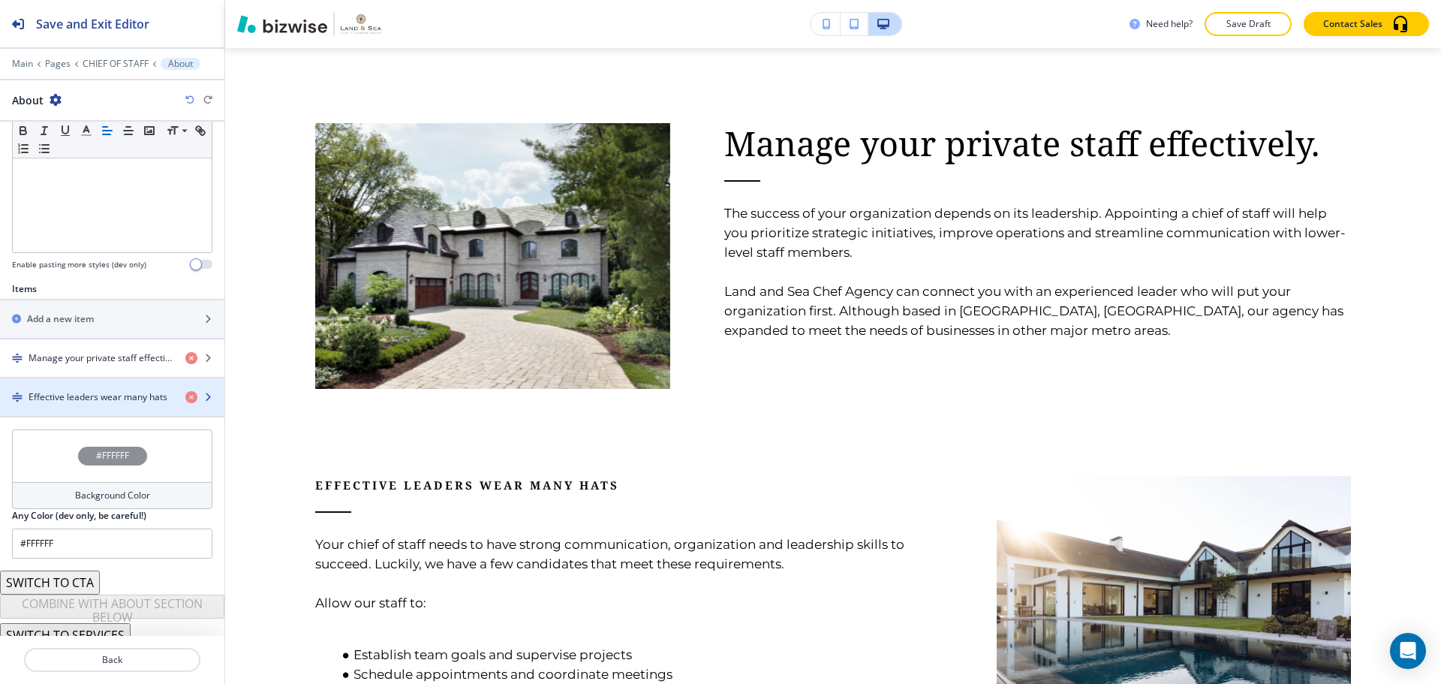
click at [98, 393] on h4 "Effective leaders wear many hats" at bounding box center [98, 397] width 139 height 14
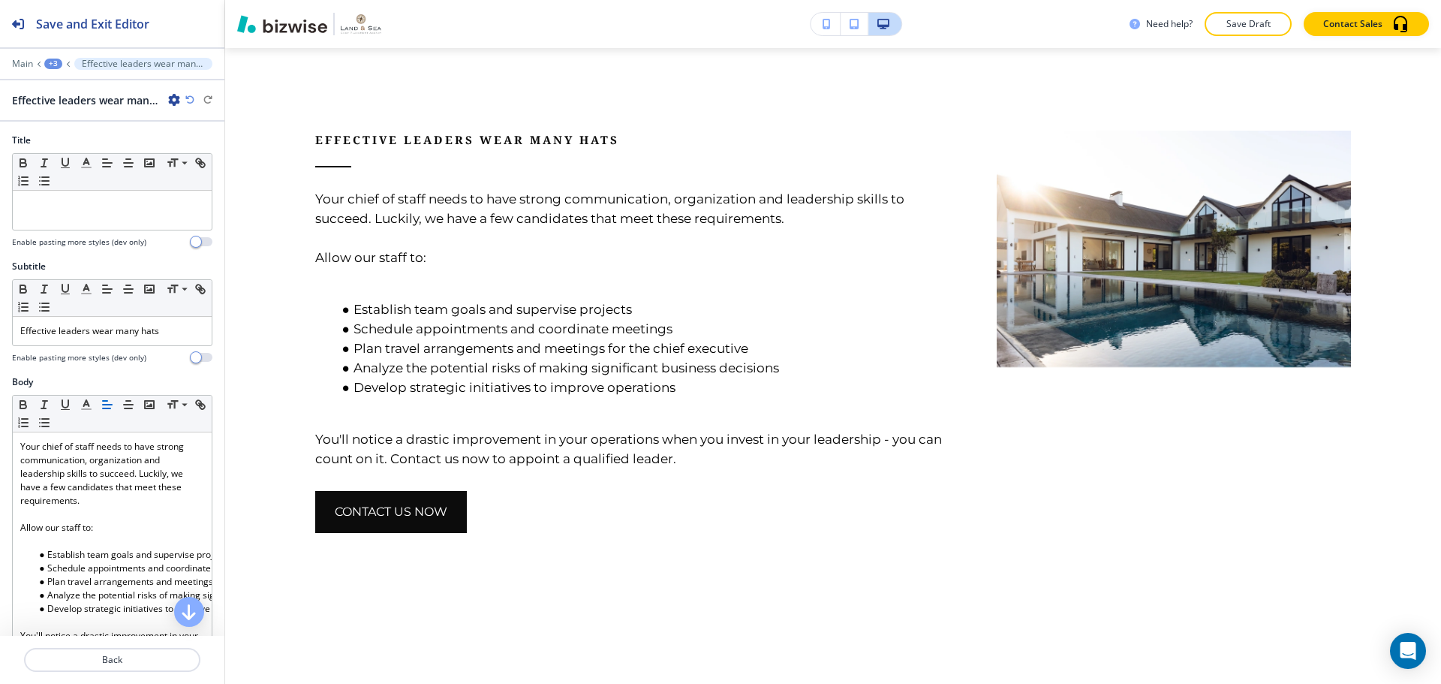
scroll to position [1180, 0]
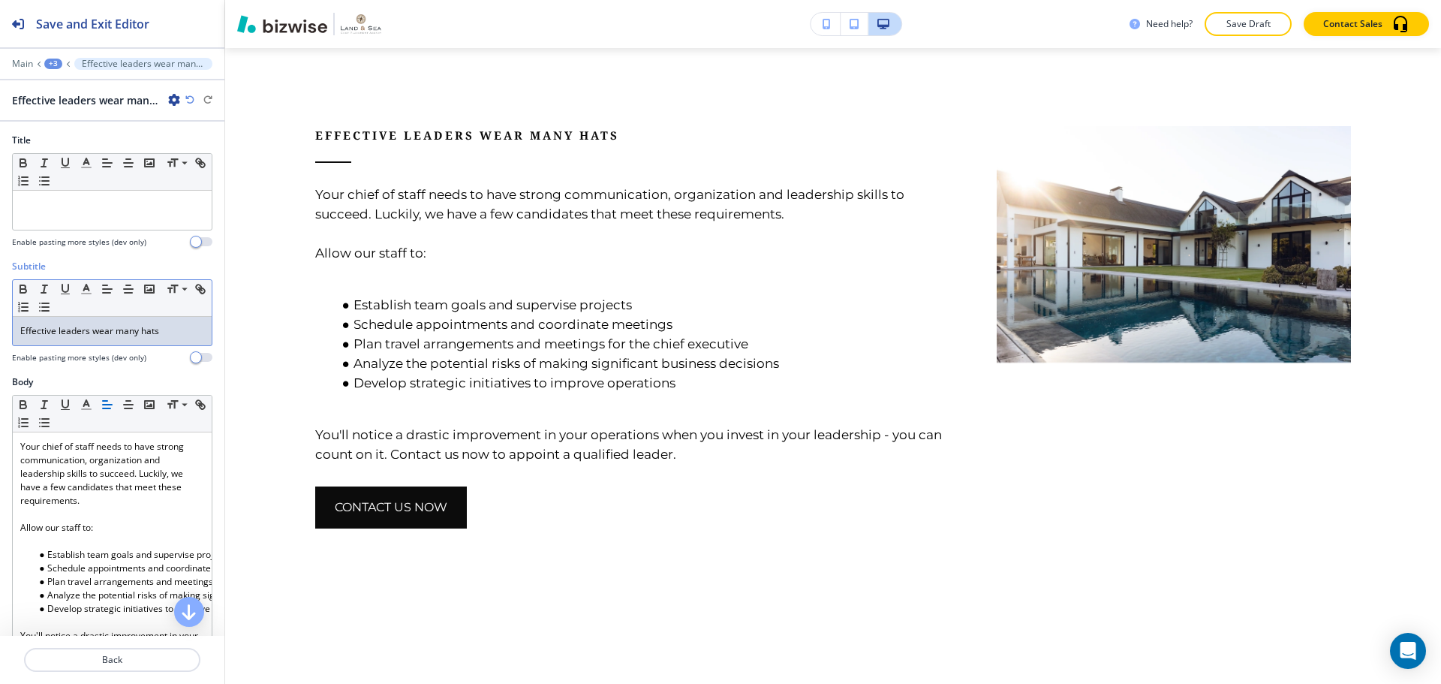
click at [158, 327] on p "Effective leaders wear many hats" at bounding box center [112, 331] width 184 height 14
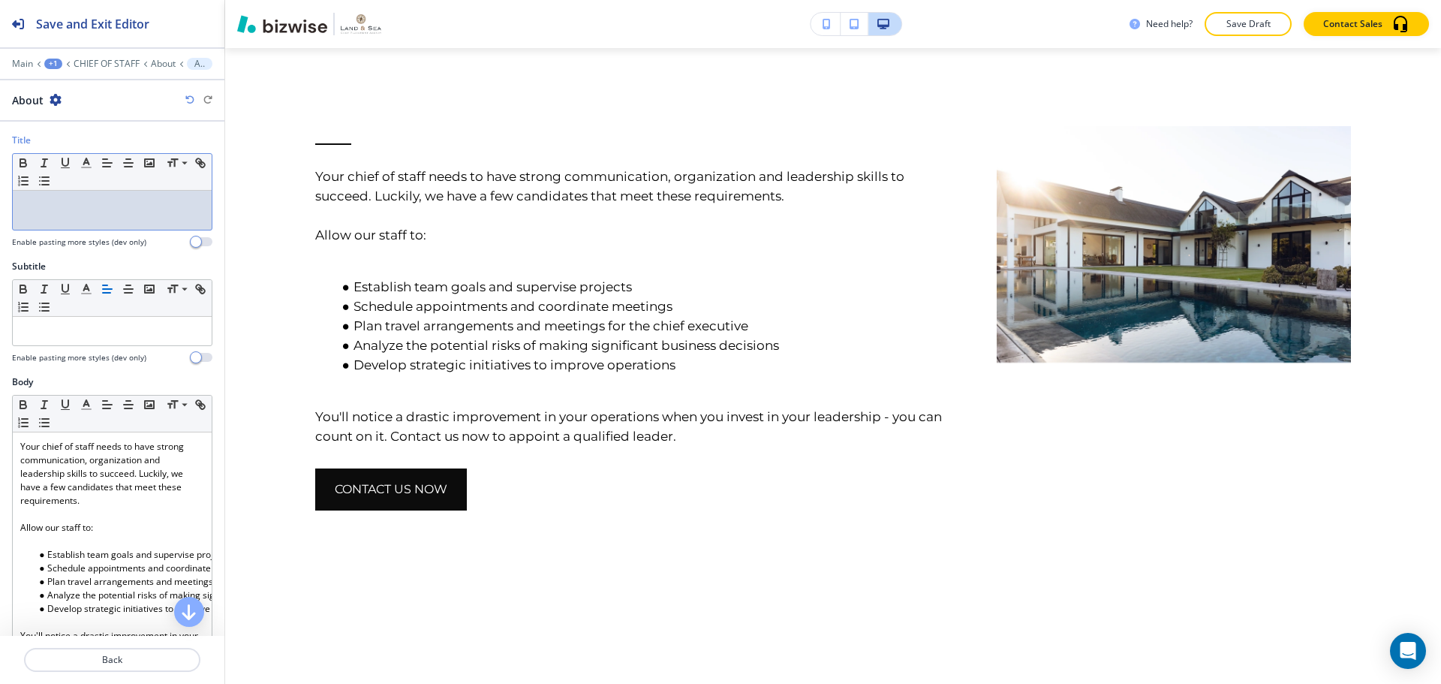
click at [129, 226] on div at bounding box center [112, 210] width 199 height 39
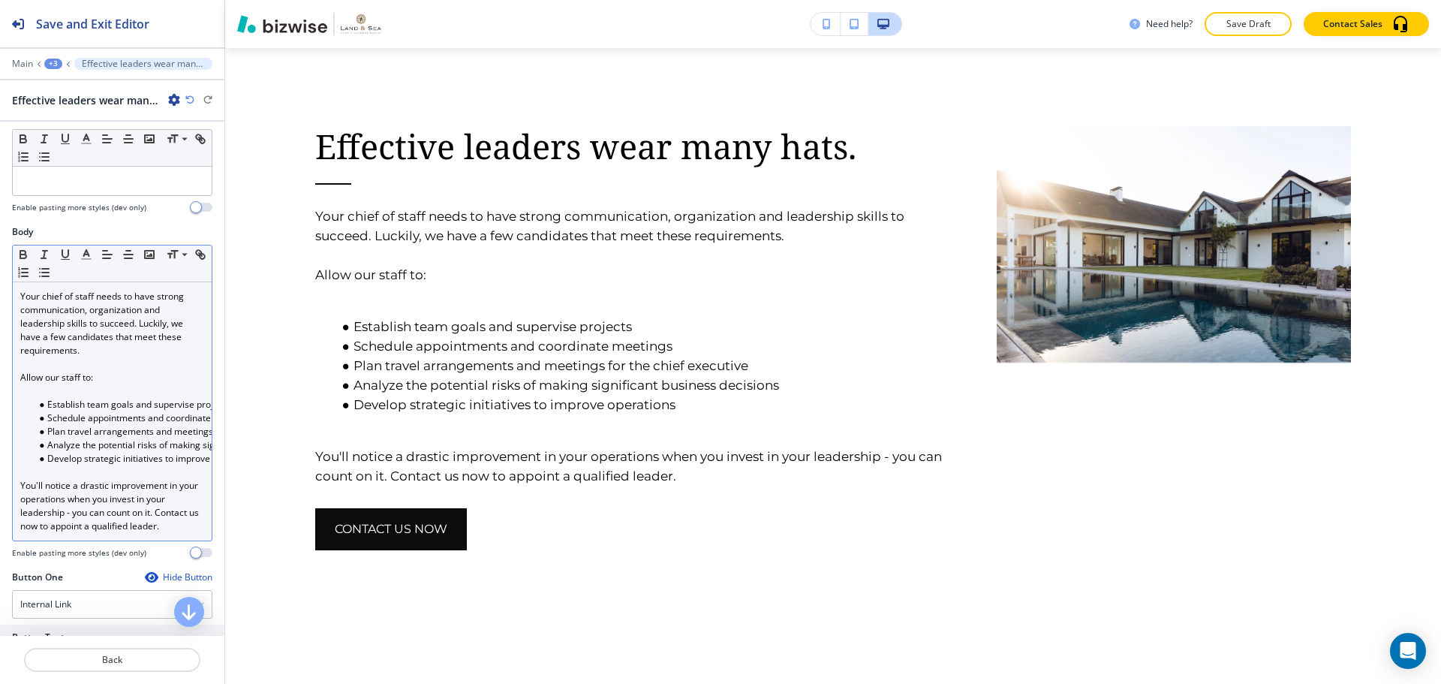
scroll to position [225, 0]
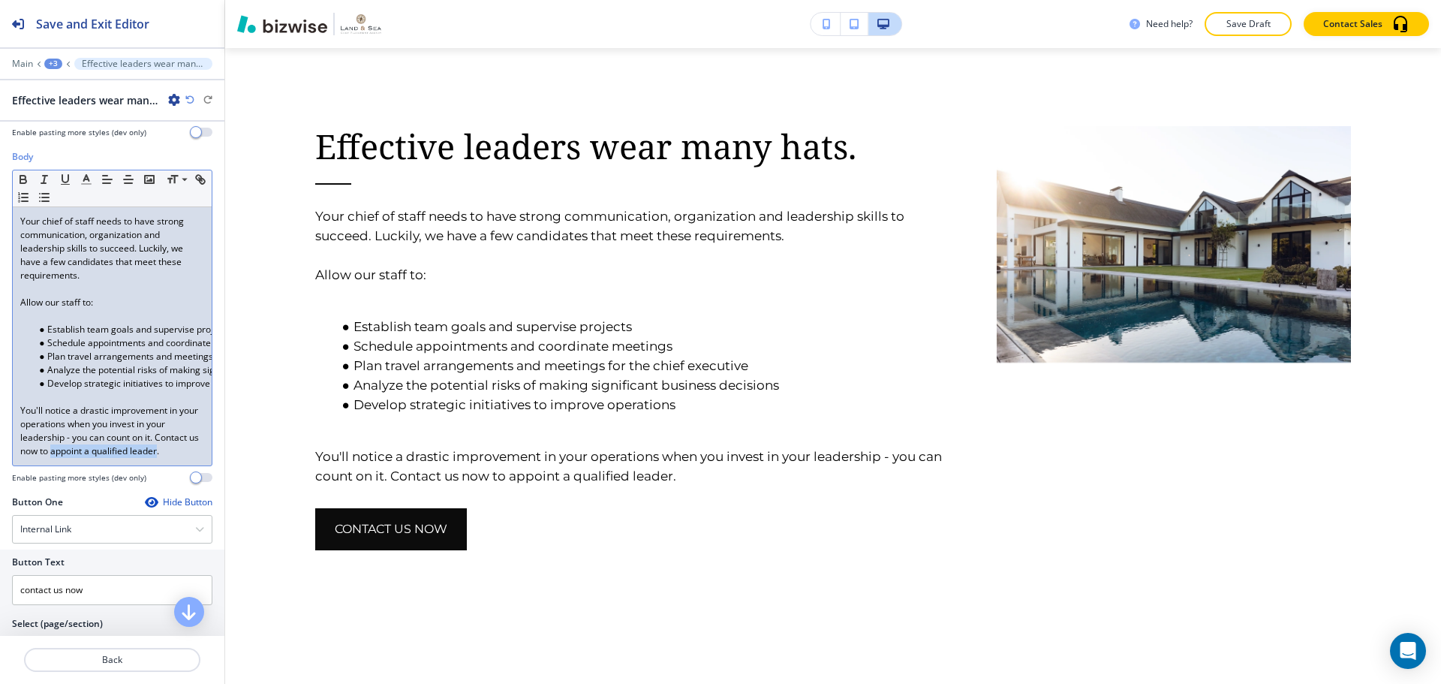
drag, startPoint x: 65, startPoint y: 450, endPoint x: 170, endPoint y: 450, distance: 105.8
click at [170, 450] on p "You'll notice a drastic improvement in your operations when you invest in your …" at bounding box center [112, 431] width 184 height 54
drag, startPoint x: 162, startPoint y: 447, endPoint x: 158, endPoint y: 438, distance: 10.1
click at [158, 438] on p "You'll notice a drastic improvement in your operations when you invest in your …" at bounding box center [112, 431] width 184 height 54
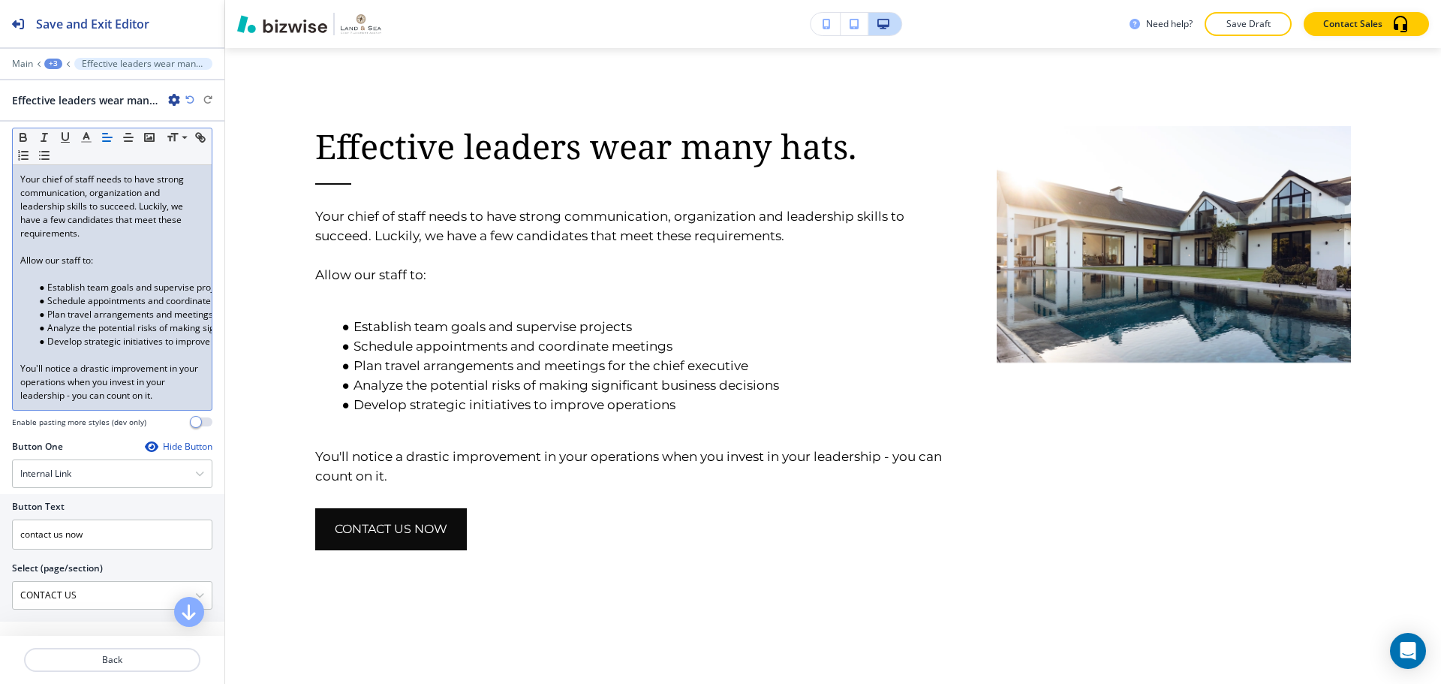
scroll to position [300, 0]
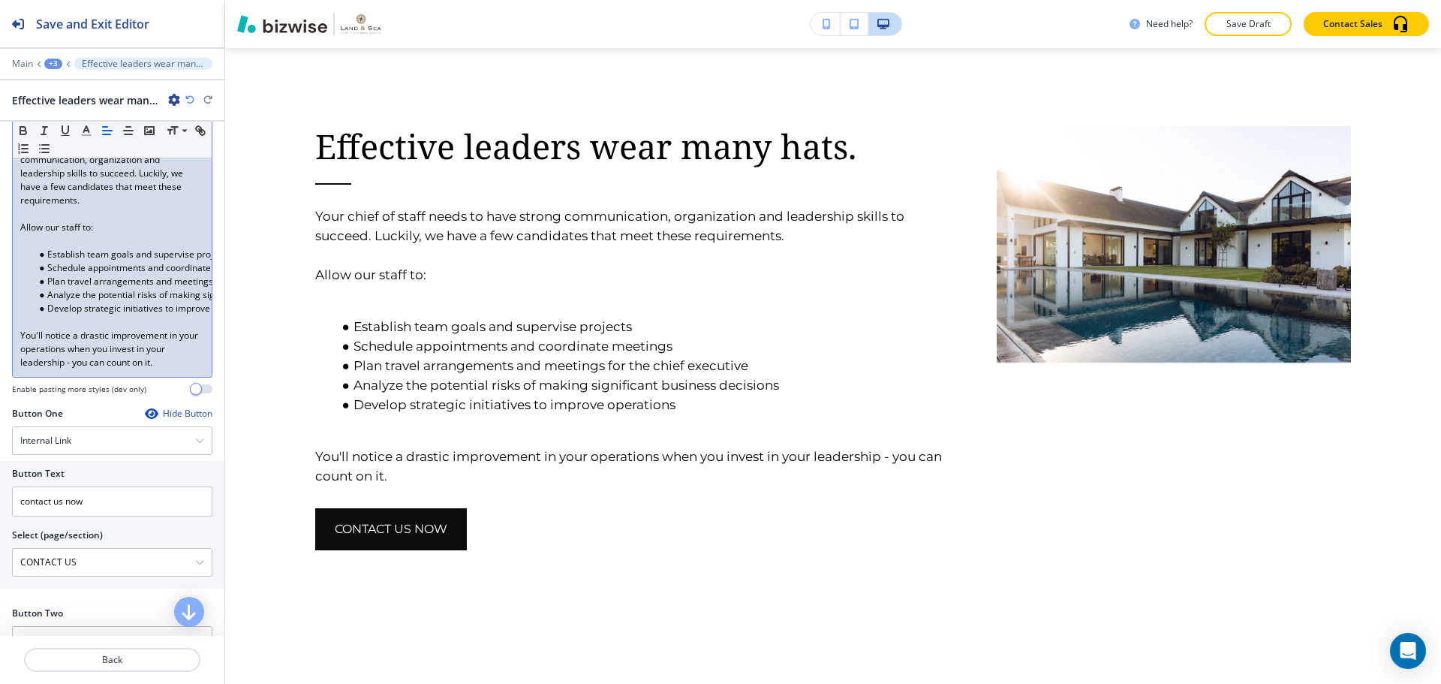
click at [155, 420] on div "Hide Button" at bounding box center [179, 414] width 68 height 12
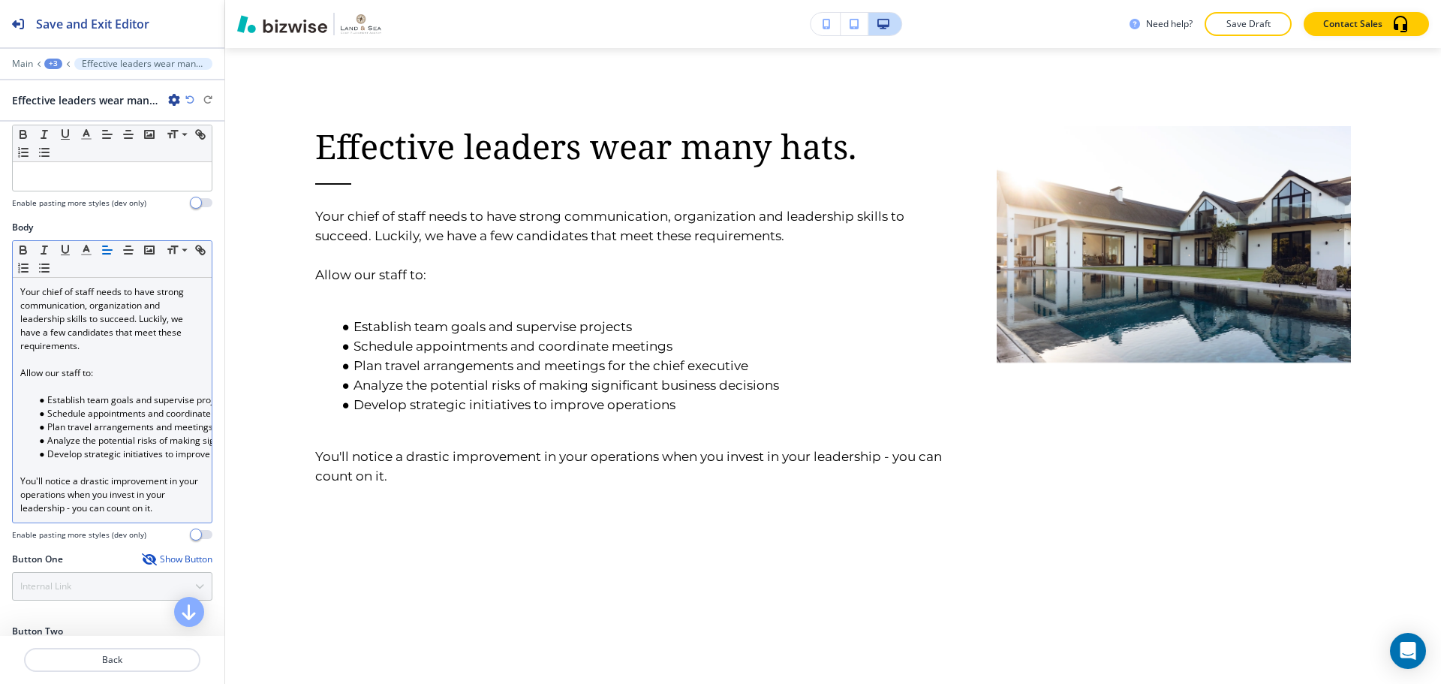
scroll to position [150, 0]
click at [101, 395] on p at bounding box center [112, 391] width 184 height 14
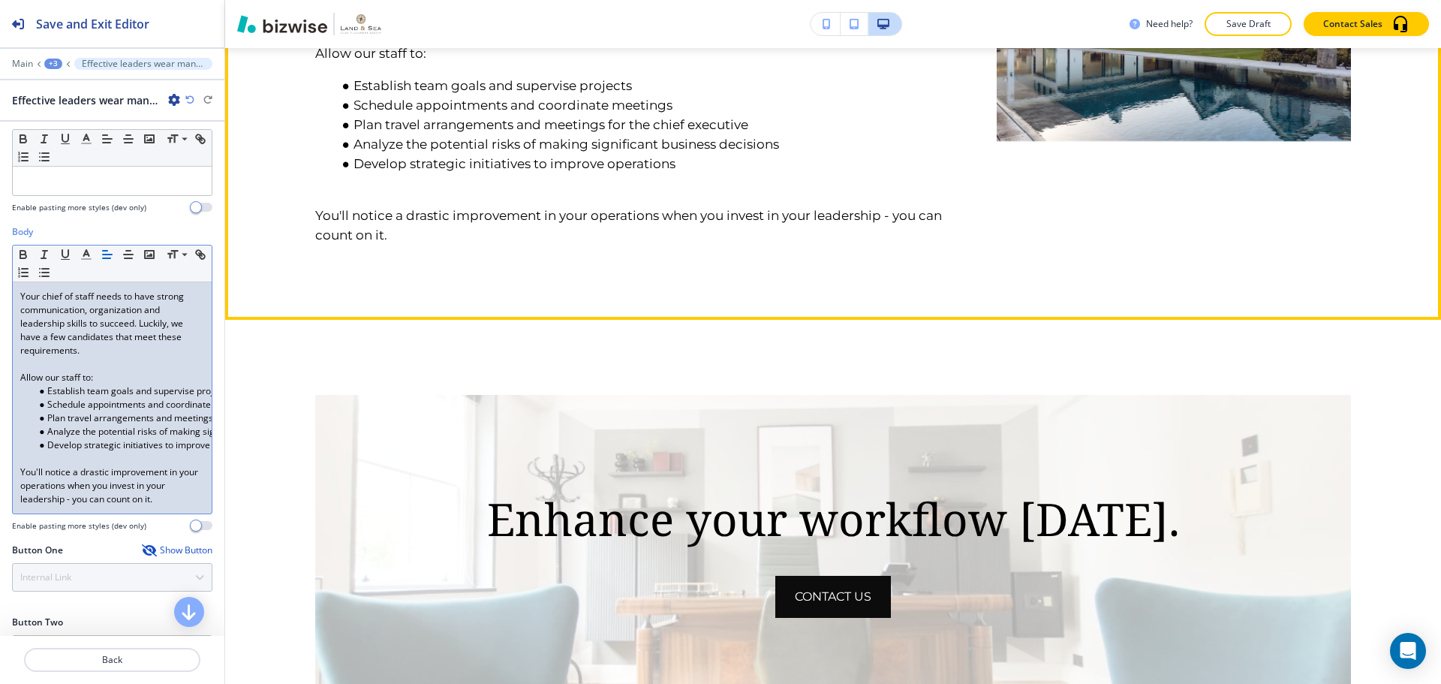
scroll to position [1480, 0]
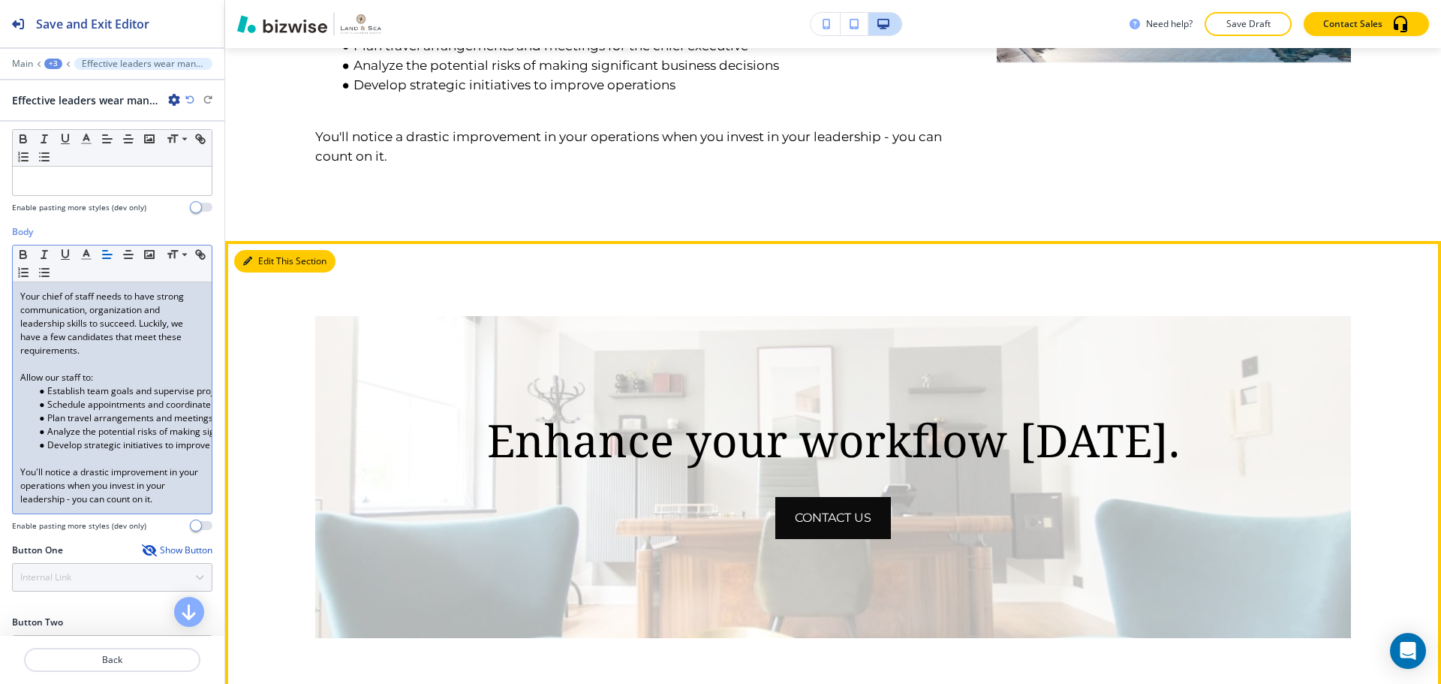
click at [255, 251] on button "Edit This Section" at bounding box center [284, 261] width 101 height 23
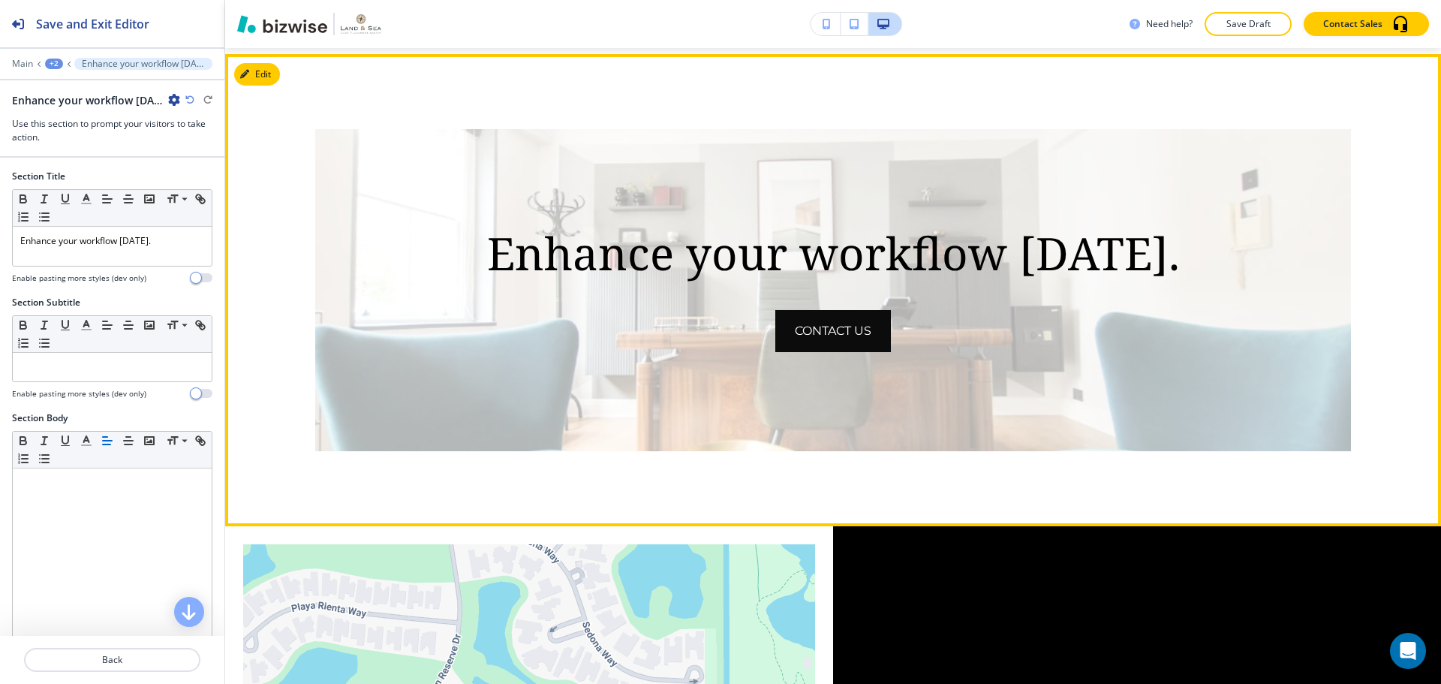
scroll to position [1670, 0]
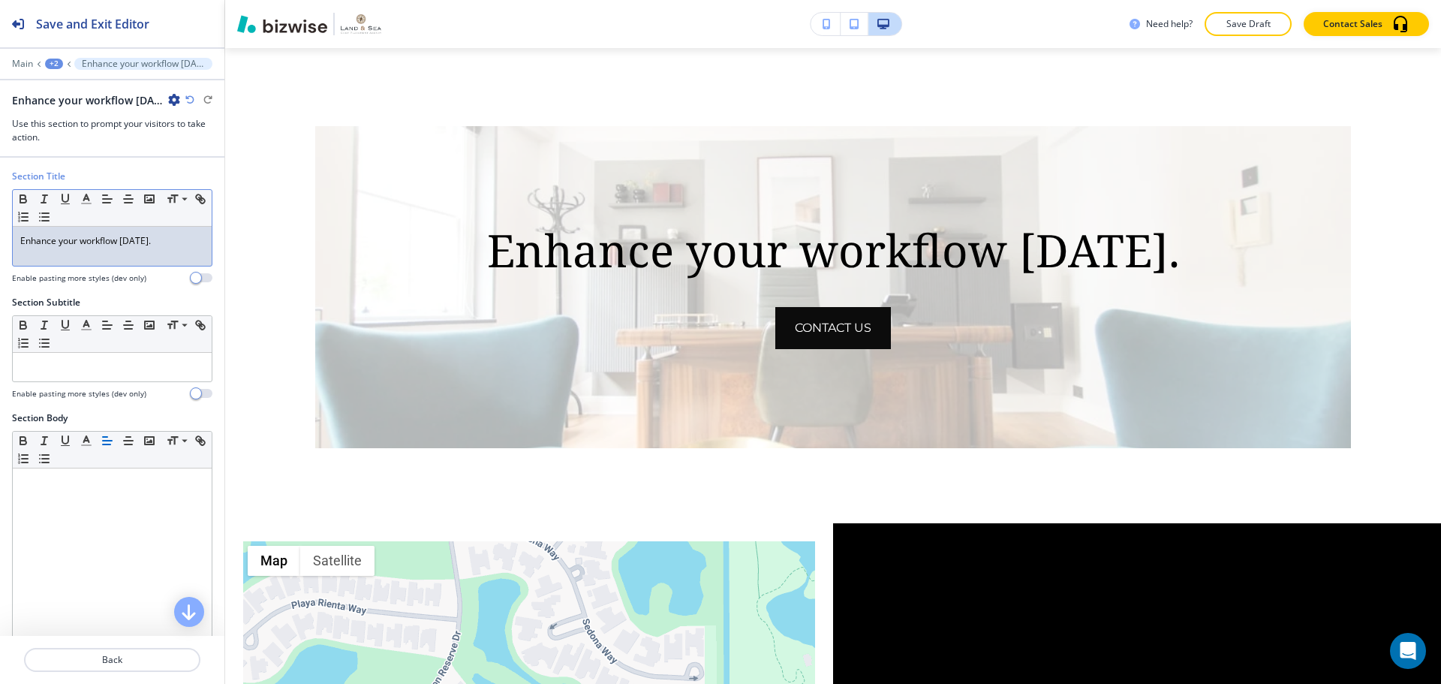
click at [146, 261] on div "Enhance your workflow [DATE]." at bounding box center [112, 246] width 199 height 39
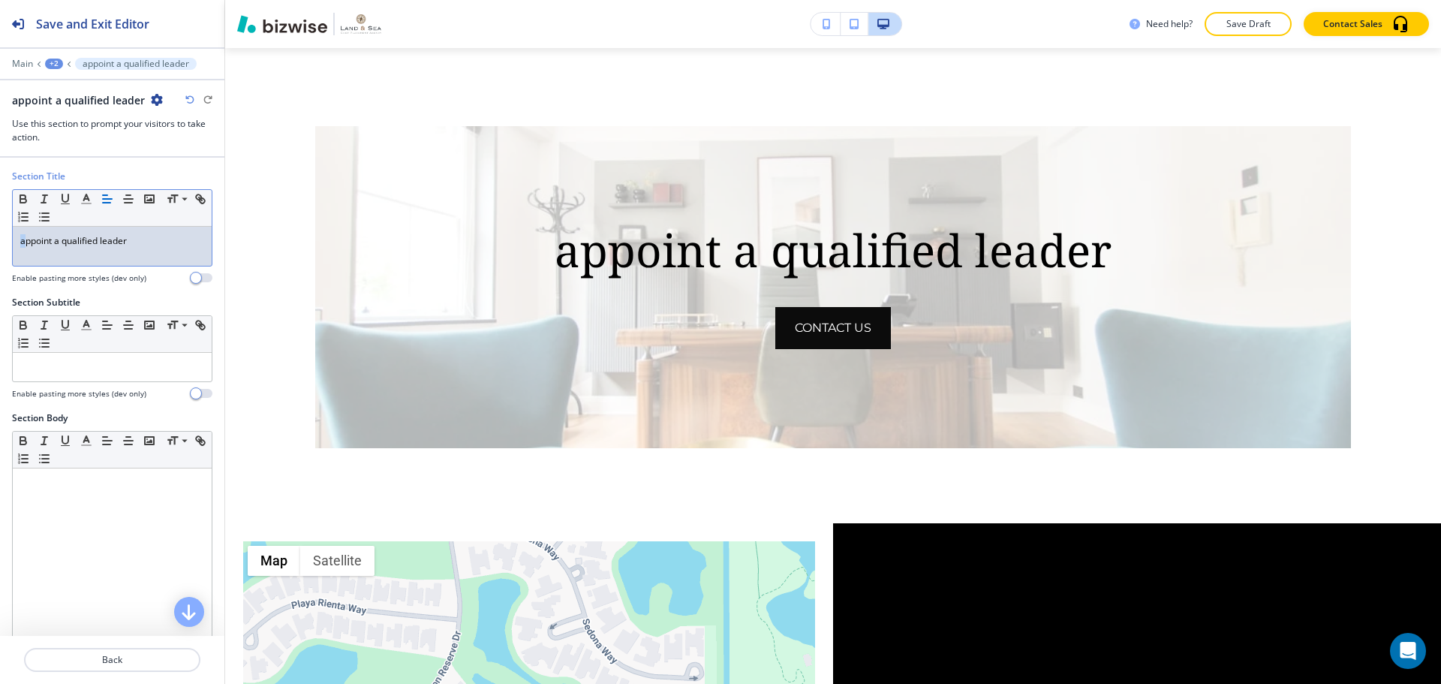
drag, startPoint x: 26, startPoint y: 242, endPoint x: 8, endPoint y: 242, distance: 18.8
click at [8, 242] on div "Section Title Small Normal Large Huge appoint a qualified leader Enable pasting…" at bounding box center [112, 233] width 224 height 126
click at [149, 236] on p "Appoint a qualified leader" at bounding box center [112, 241] width 184 height 14
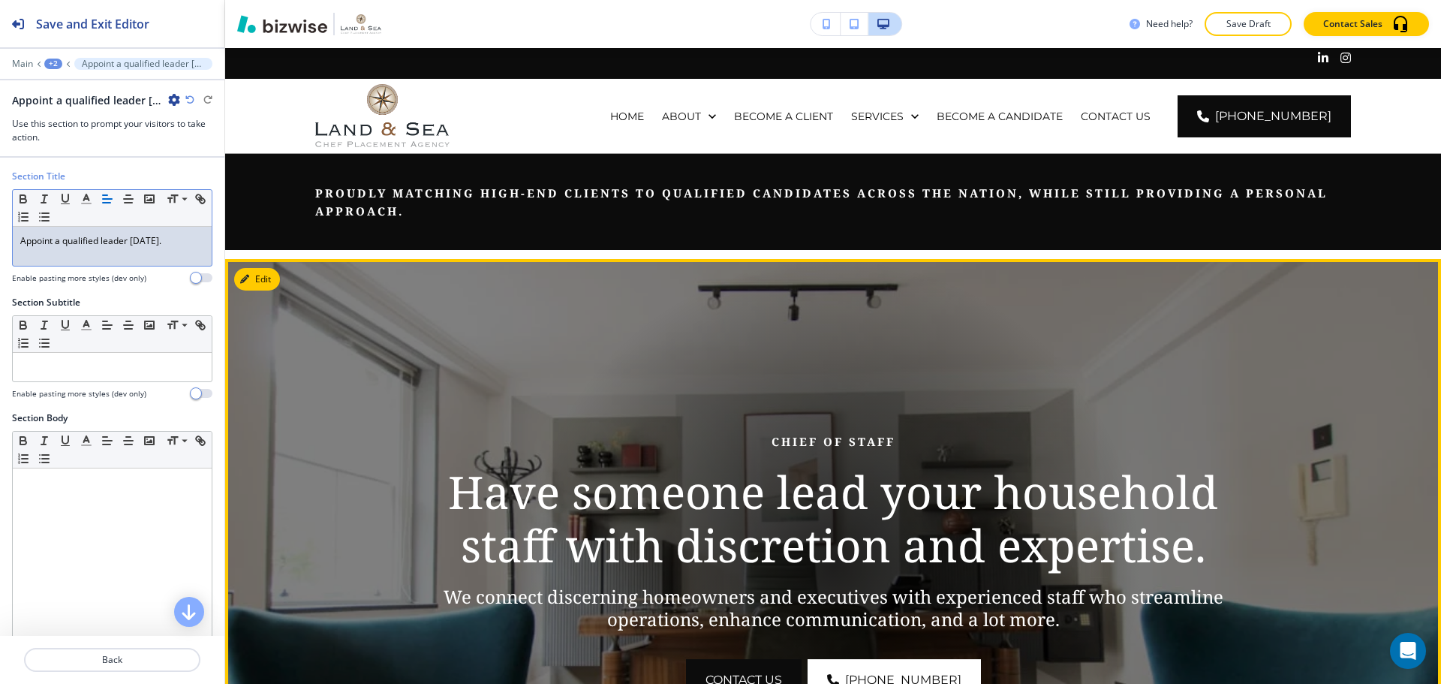
scroll to position [0, 0]
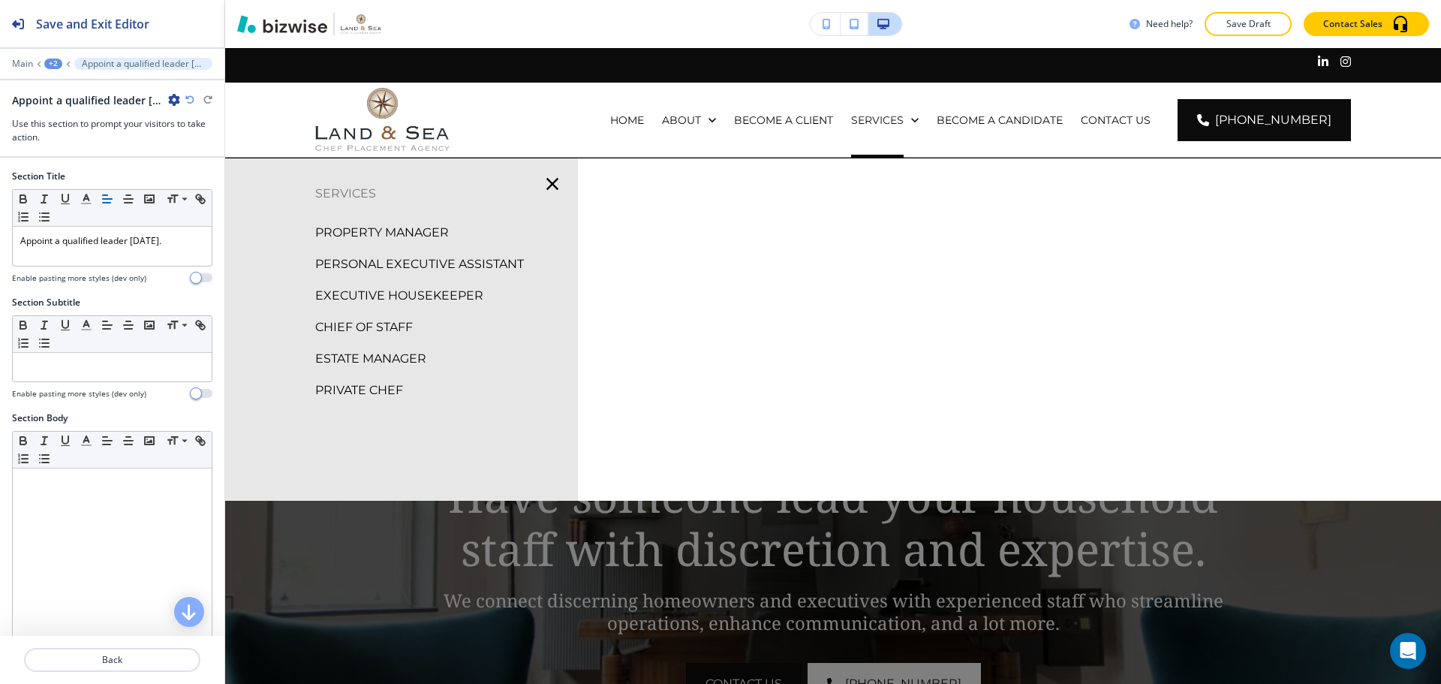
click at [402, 299] on p "EXECUTIVE HOUSEKEEPER" at bounding box center [399, 295] width 168 height 23
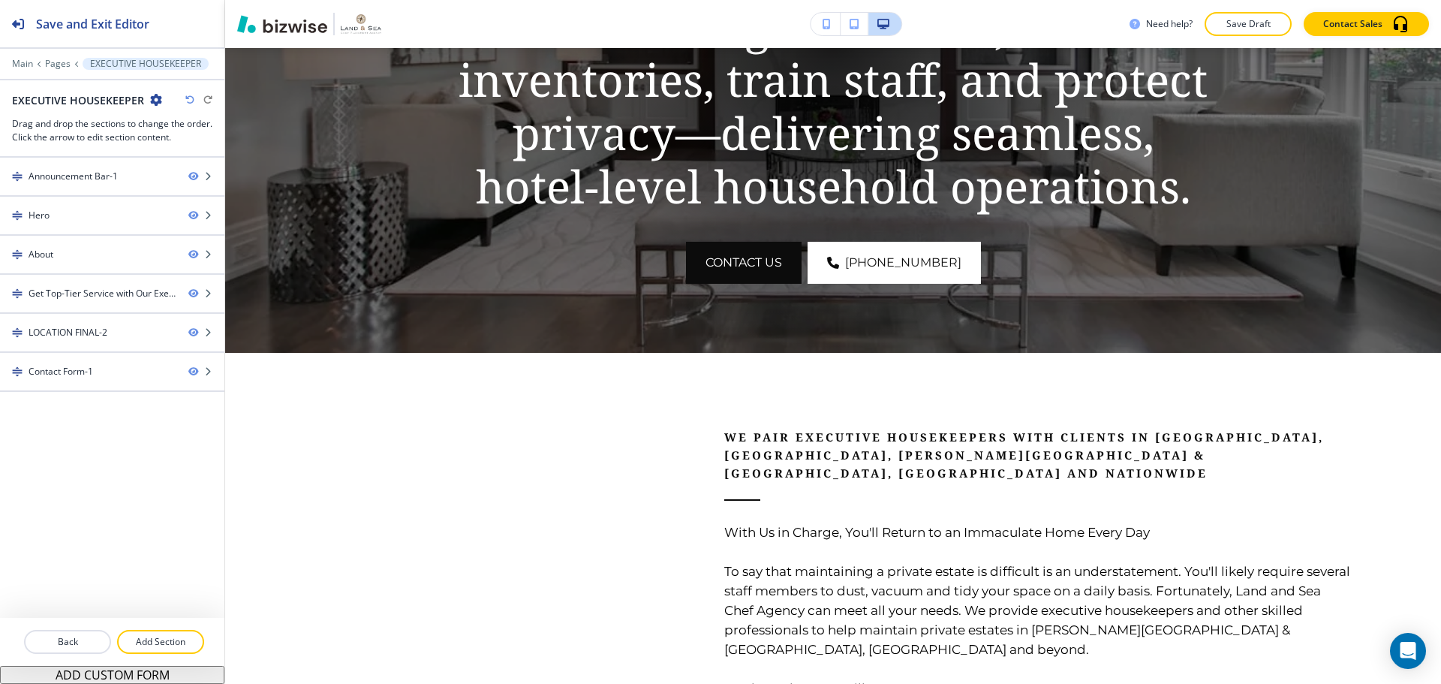
scroll to position [751, 0]
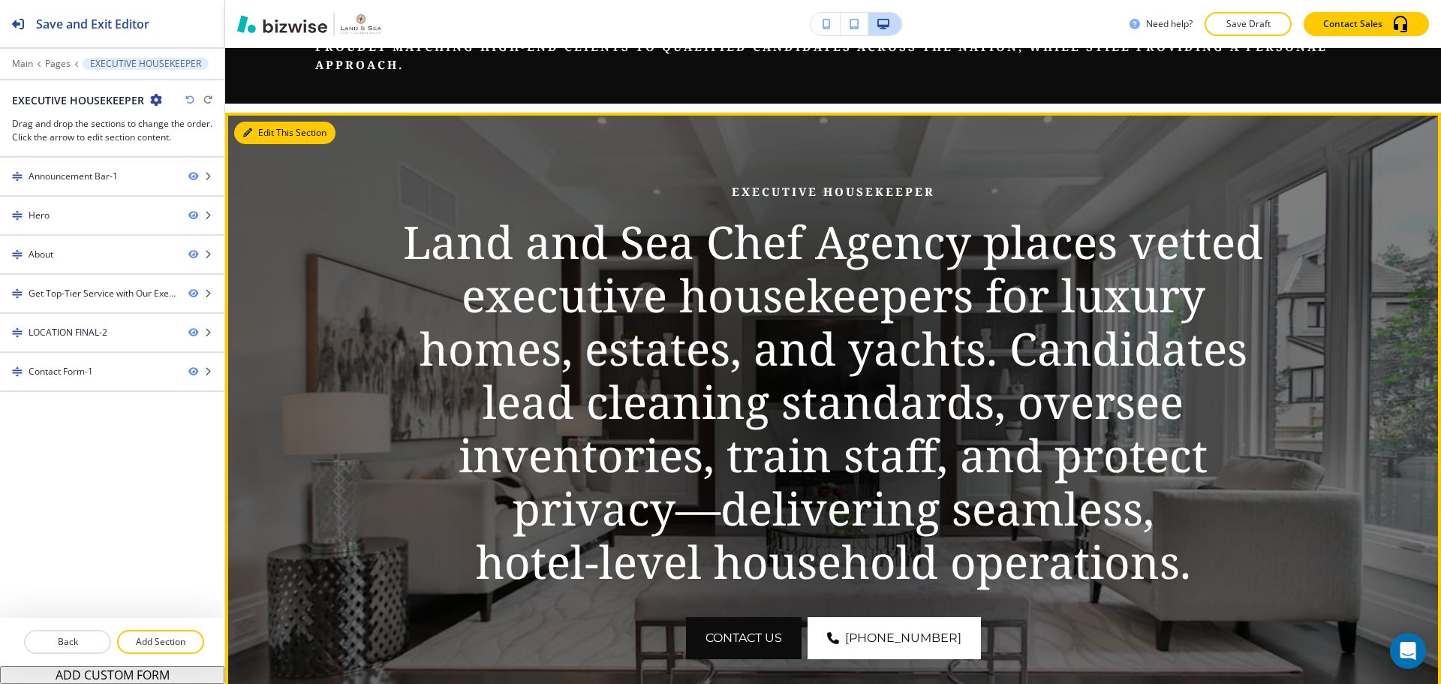
click at [266, 131] on button "Edit This Section" at bounding box center [284, 133] width 101 height 23
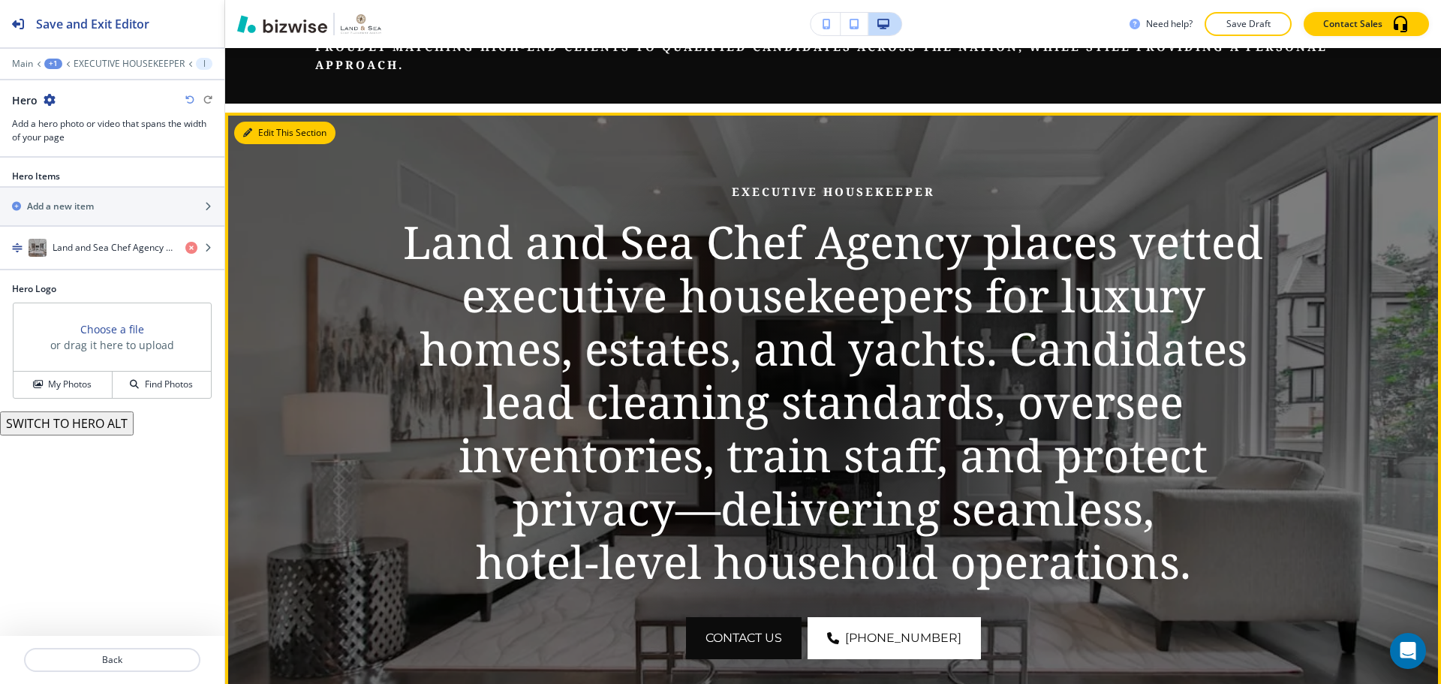
scroll to position [215, 0]
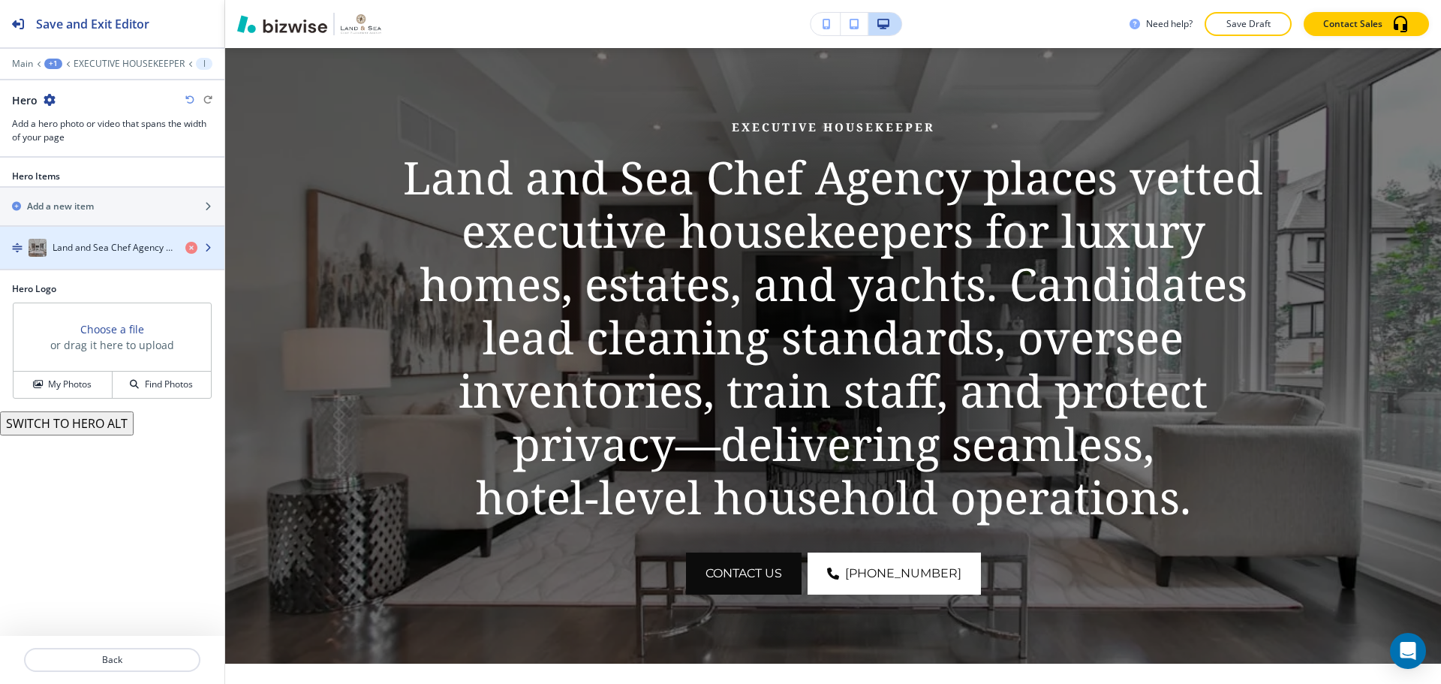
click at [92, 245] on h4 "Land and Sea Chef Agency places vetted executive housekeepers for luxury homes,…" at bounding box center [113, 248] width 121 height 14
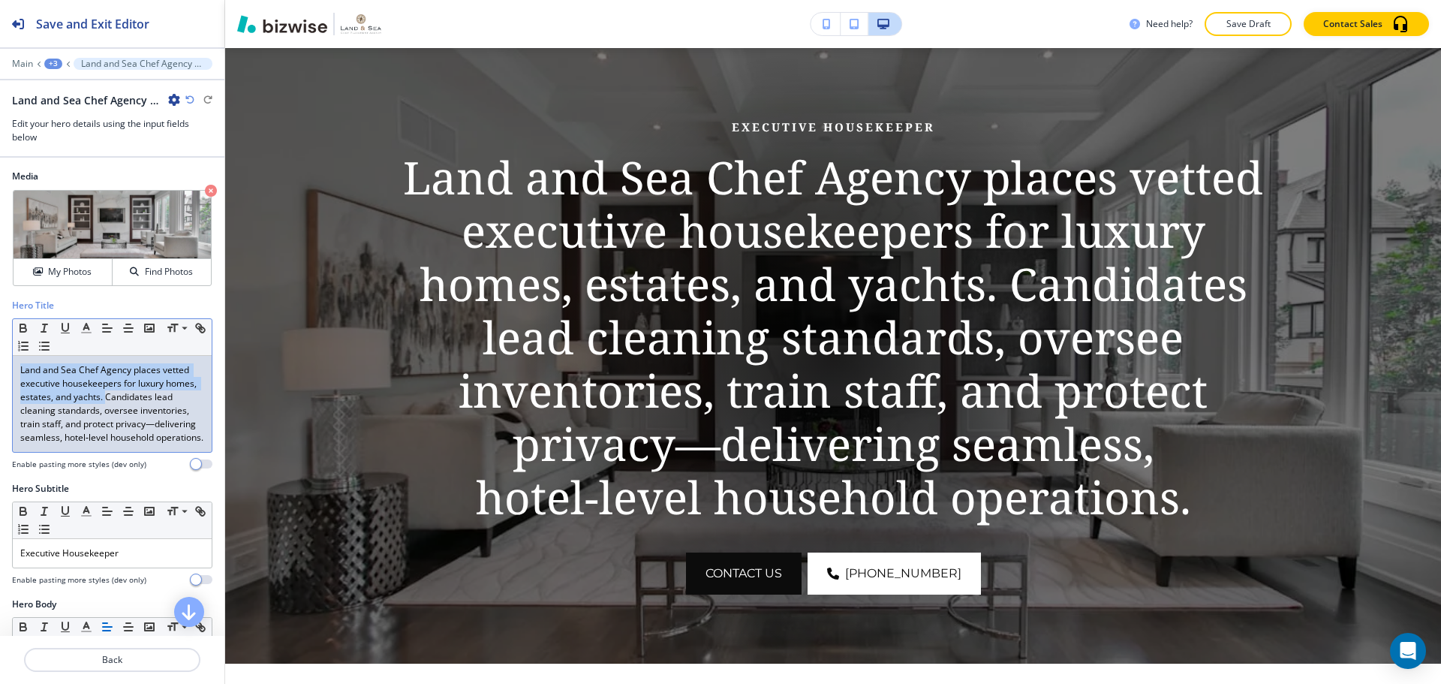
drag, startPoint x: 21, startPoint y: 368, endPoint x: 137, endPoint y: 399, distance: 120.5
click at [137, 399] on p "Land and Sea Chef Agency places vetted executive housekeepers for luxury homes,…" at bounding box center [112, 403] width 184 height 81
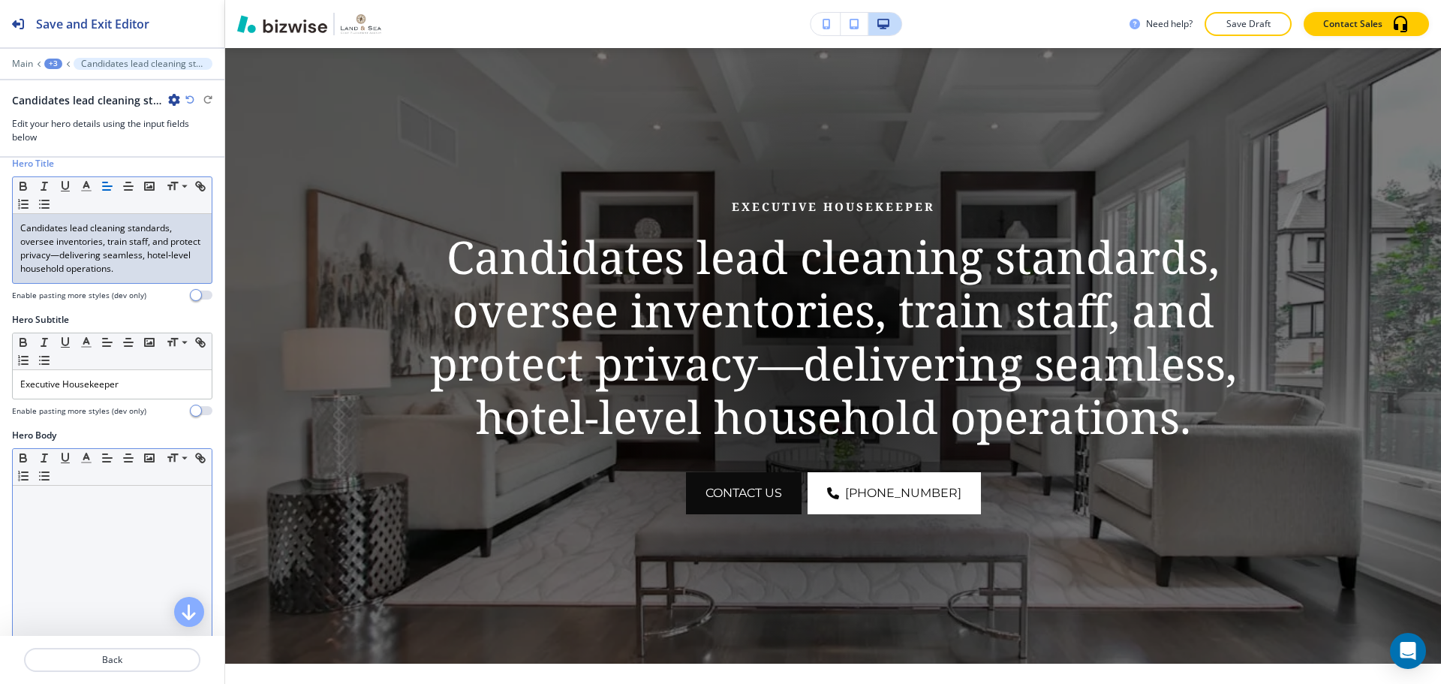
scroll to position [150, 0]
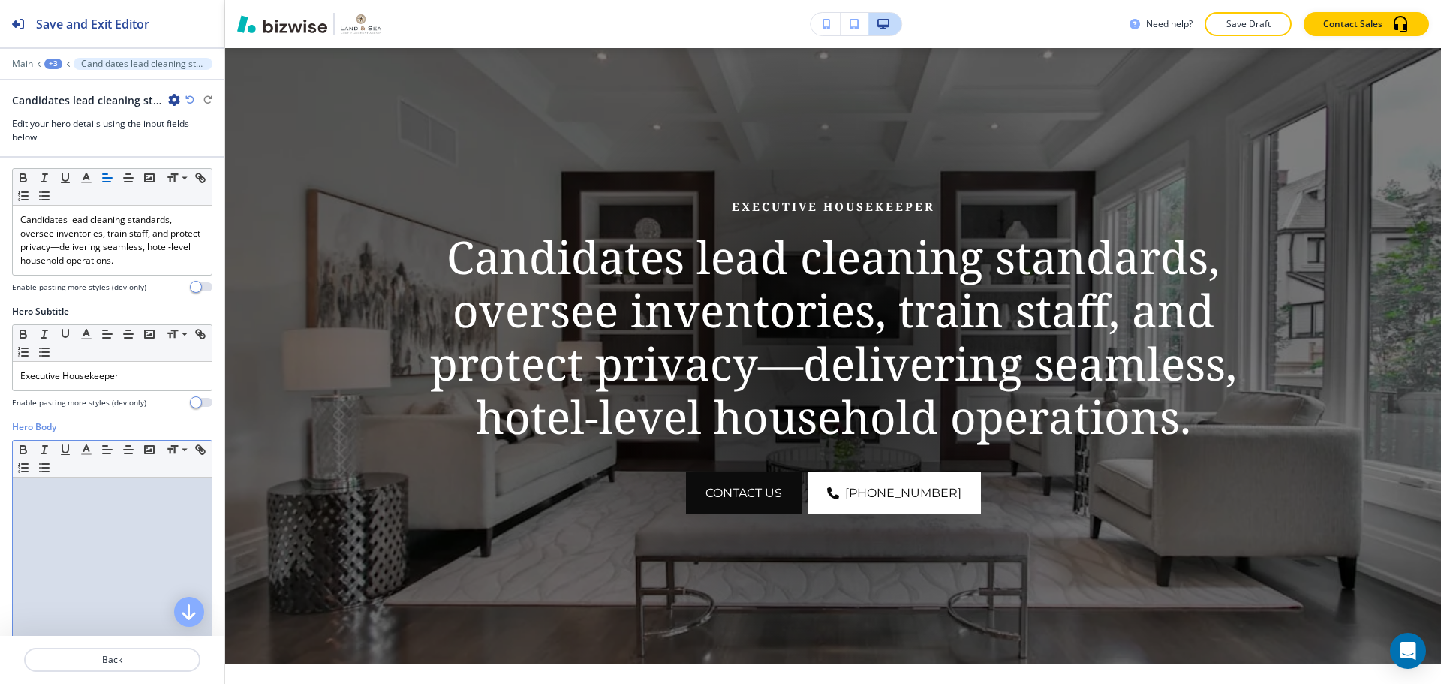
click at [142, 503] on div at bounding box center [112, 574] width 199 height 195
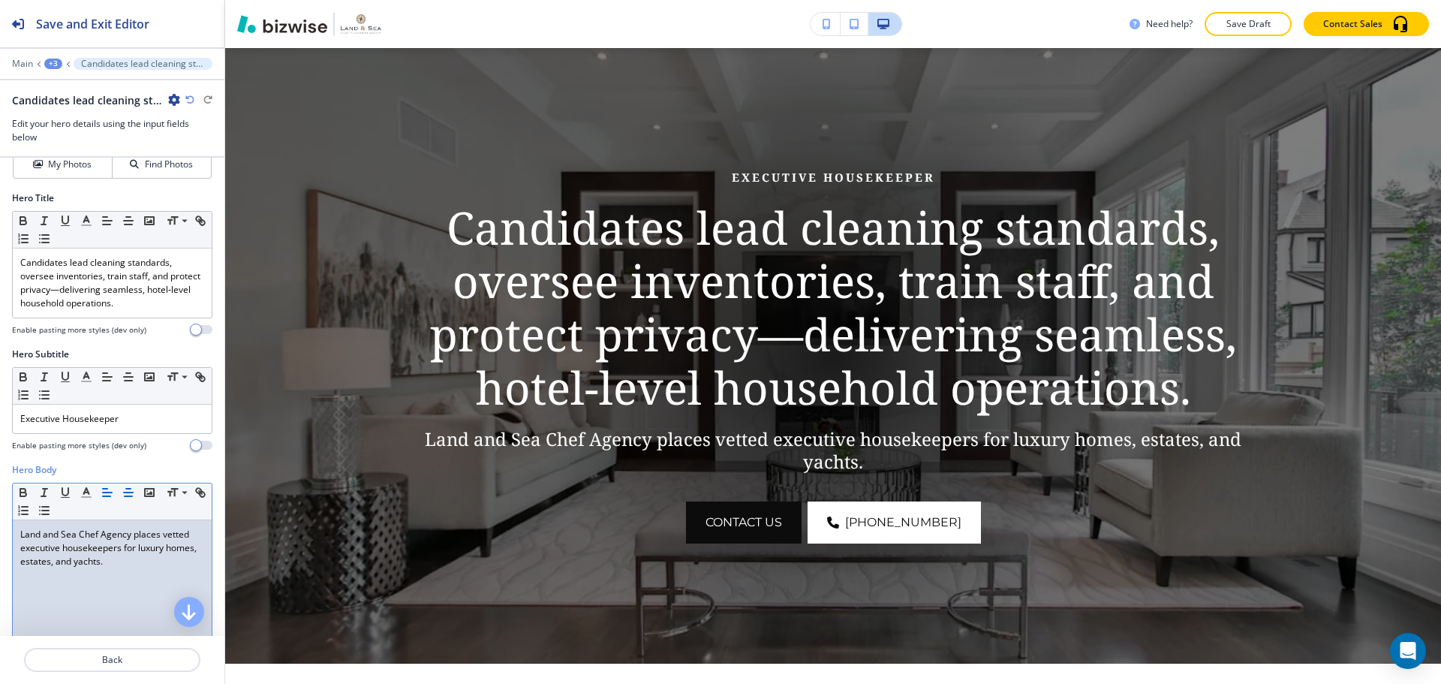
scroll to position [75, 0]
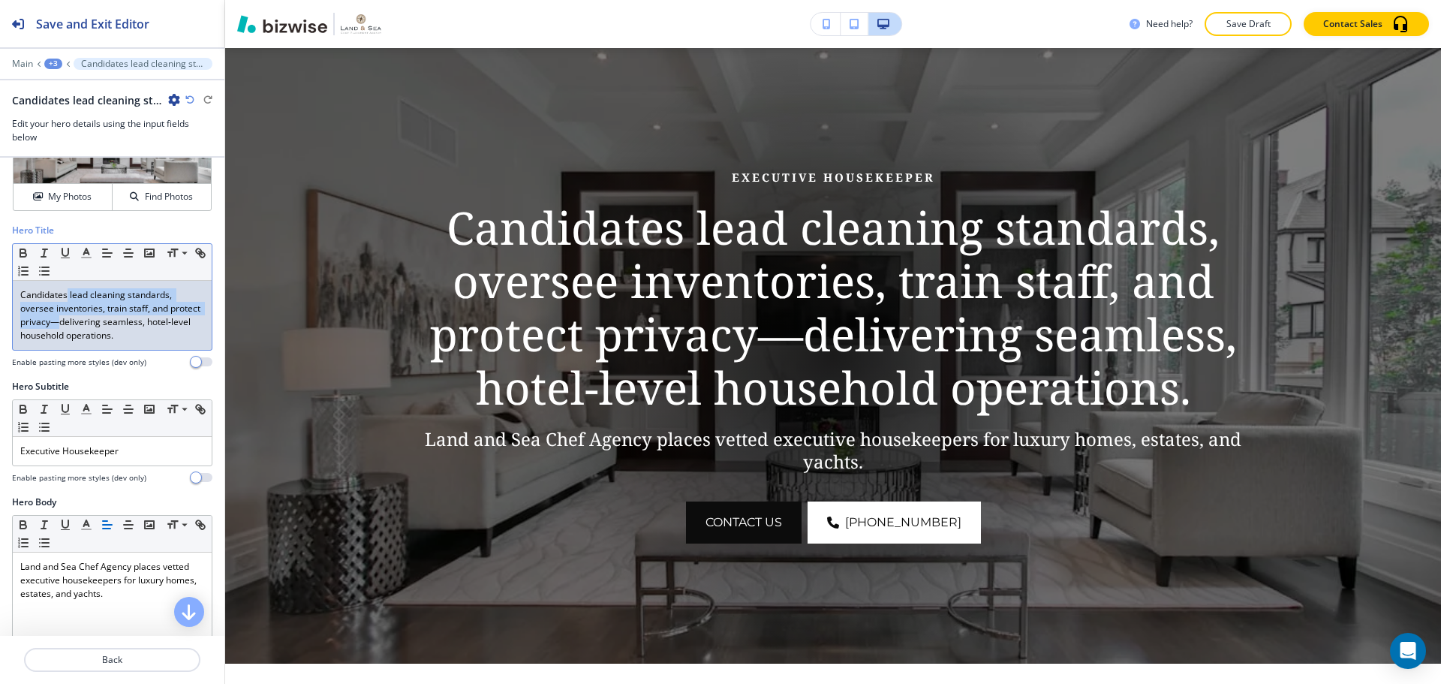
drag, startPoint x: 94, startPoint y: 323, endPoint x: 68, endPoint y: 296, distance: 37.2
click at [68, 296] on p "Candidates lead cleaning standards, oversee inventories, train staff, and prote…" at bounding box center [112, 315] width 184 height 54
drag, startPoint x: 95, startPoint y: 320, endPoint x: 14, endPoint y: 290, distance: 86.4
click at [14, 290] on div "Candidates lead cleaning standards, oversee inventories, train staff, and prote…" at bounding box center [112, 315] width 199 height 69
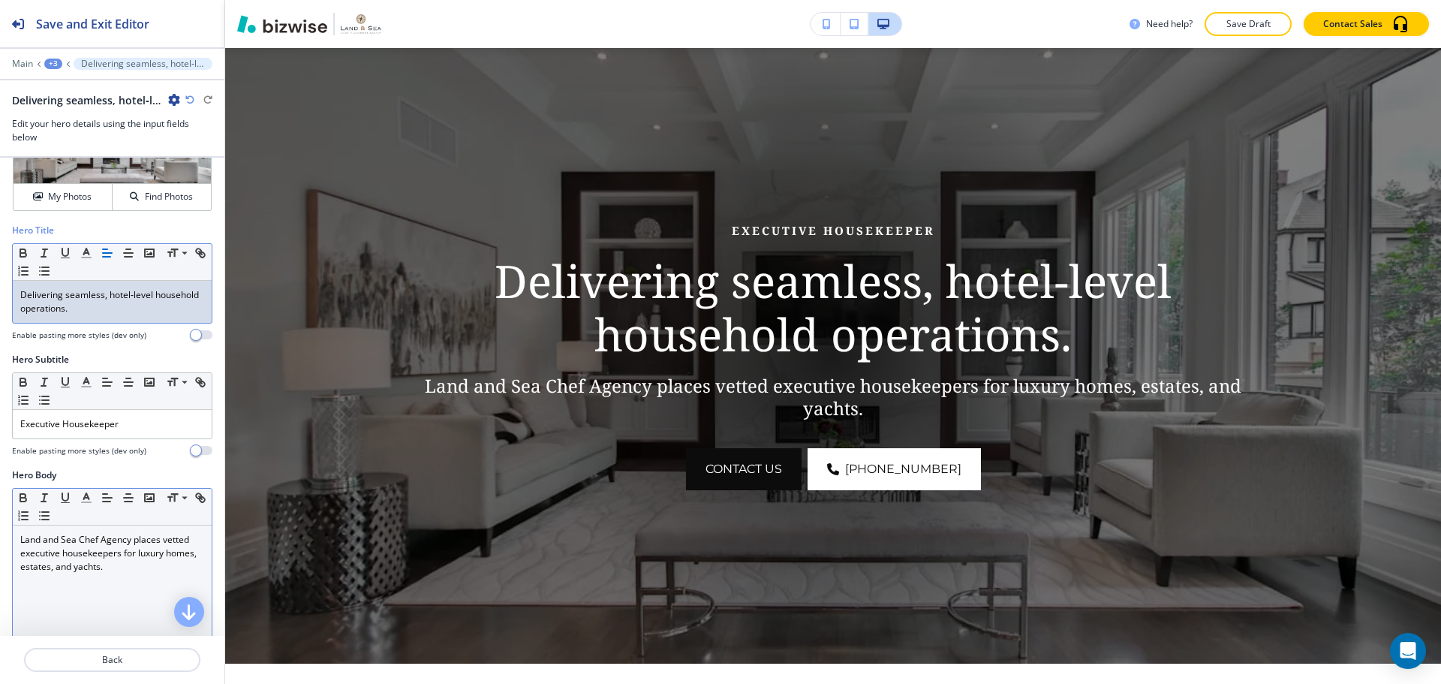
click at [164, 562] on p "Land and Sea Chef Agency places vetted executive housekeepers for luxury homes,…" at bounding box center [112, 553] width 184 height 41
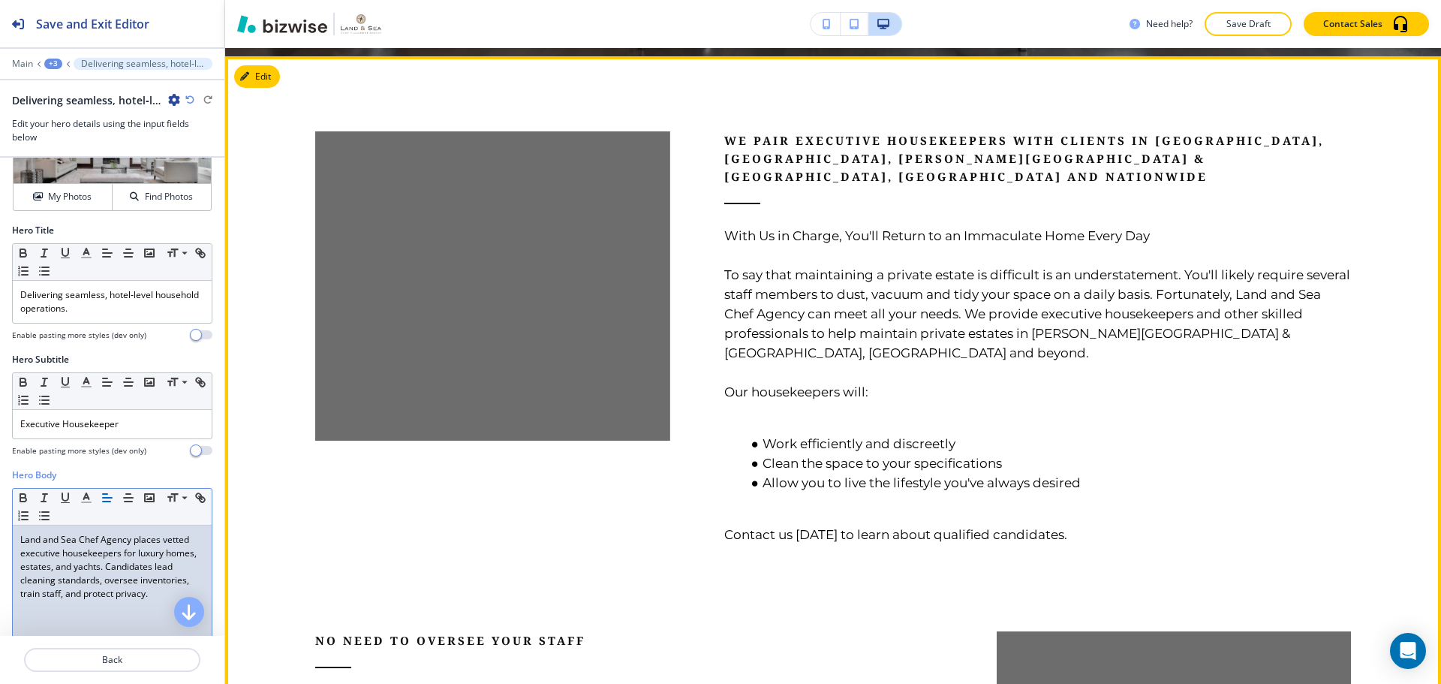
scroll to position [815, 0]
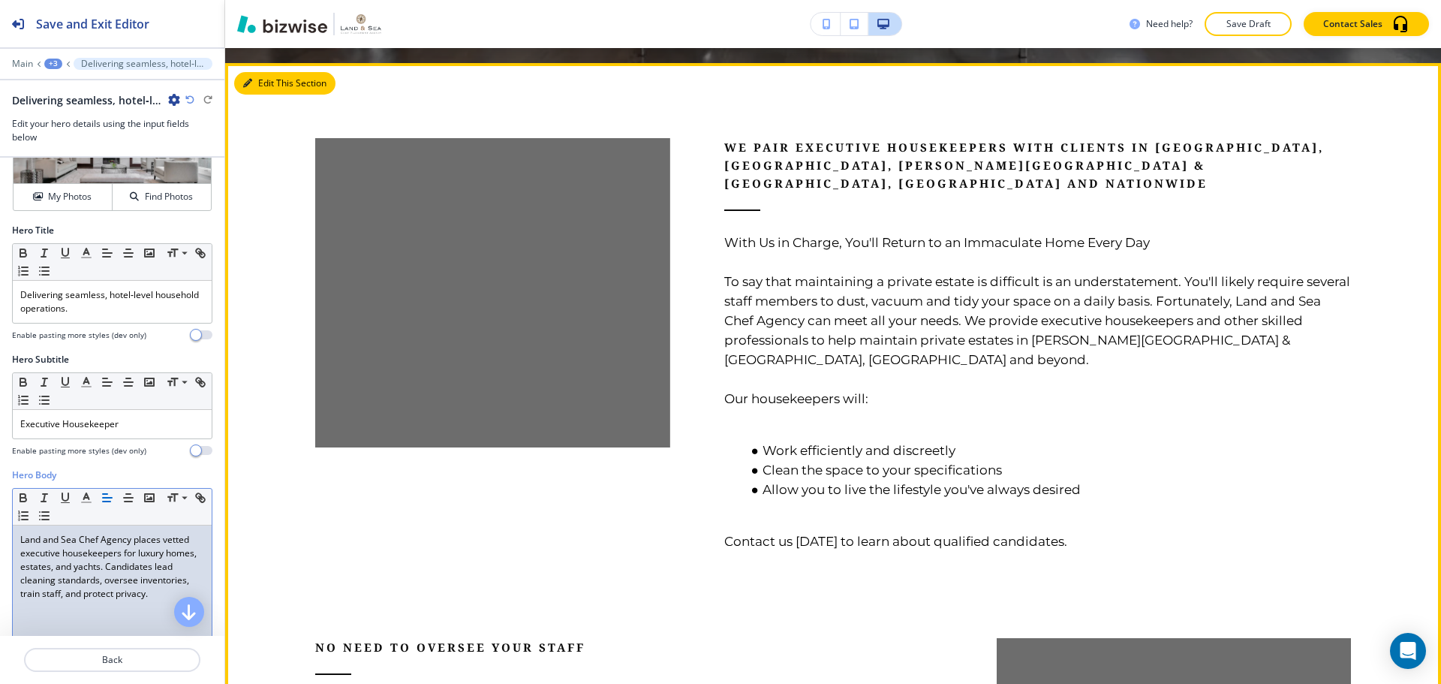
click at [281, 86] on button "Edit This Section" at bounding box center [284, 83] width 101 height 23
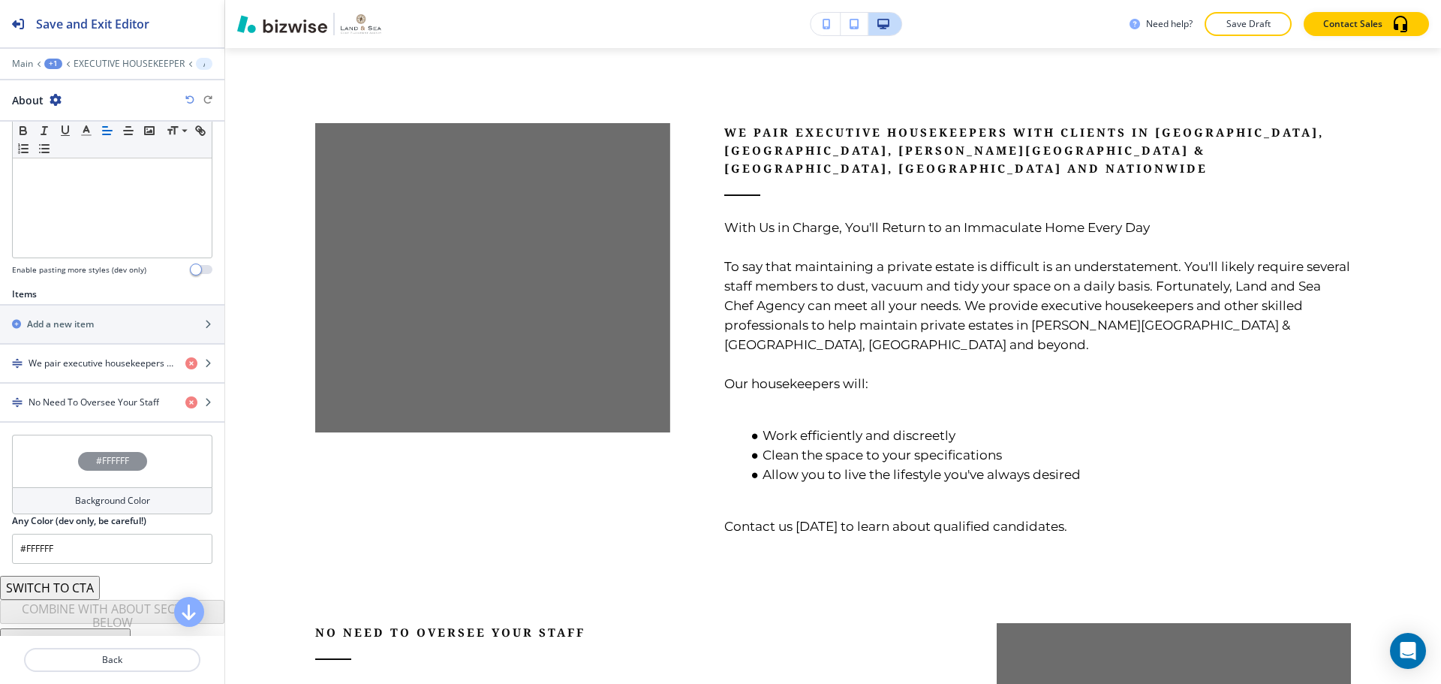
scroll to position [375, 0]
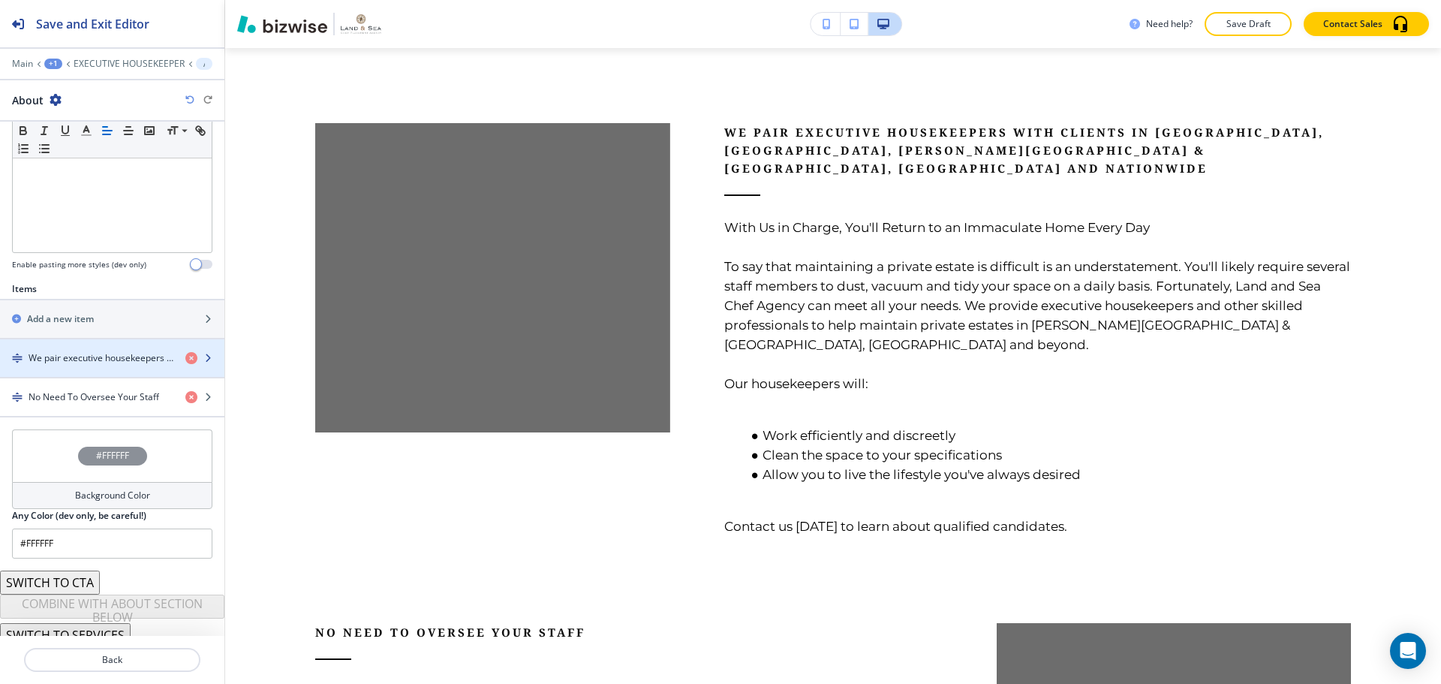
click at [94, 365] on div "button" at bounding box center [112, 371] width 224 height 12
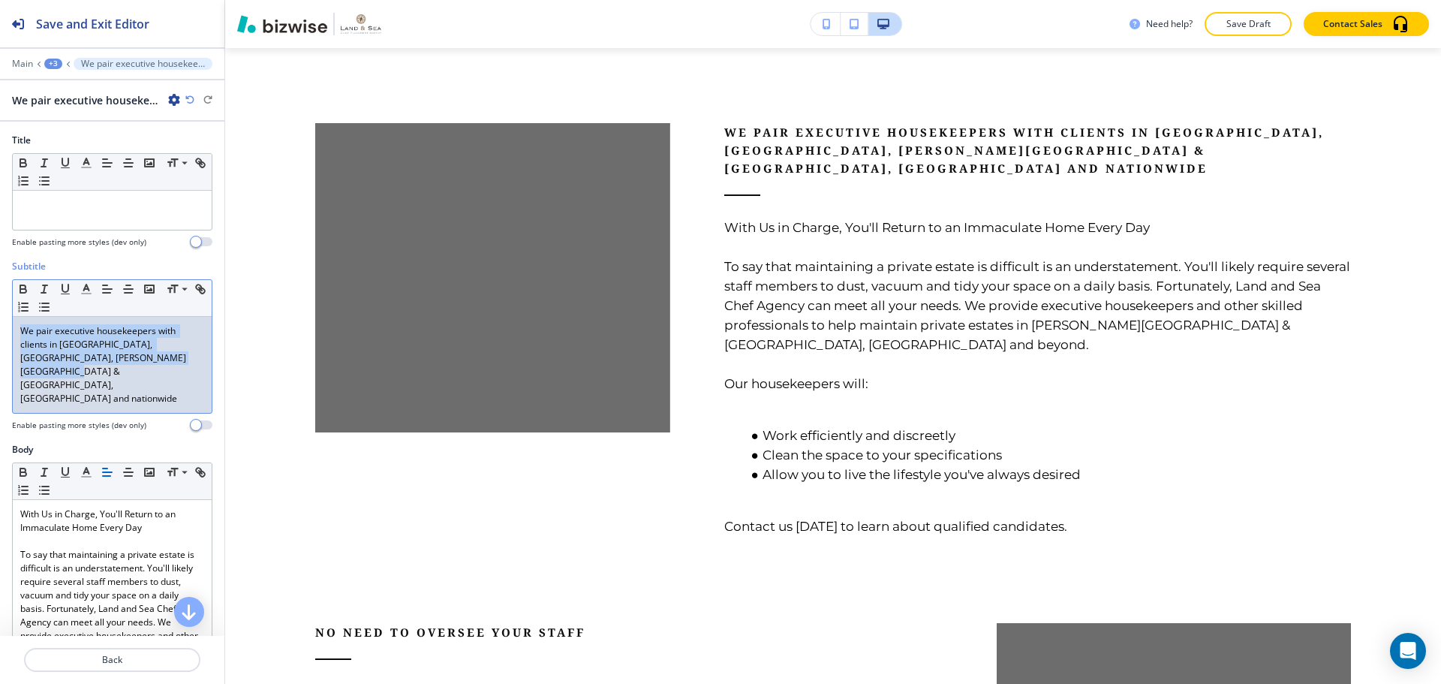
drag, startPoint x: 167, startPoint y: 356, endPoint x: 20, endPoint y: 323, distance: 151.3
click at [20, 323] on div "We pair executive housekeepers with clients in [GEOGRAPHIC_DATA], [GEOGRAPHIC_D…" at bounding box center [112, 365] width 199 height 96
copy p "We pair executive housekeepers with clients in [GEOGRAPHIC_DATA], [GEOGRAPHIC_D…"
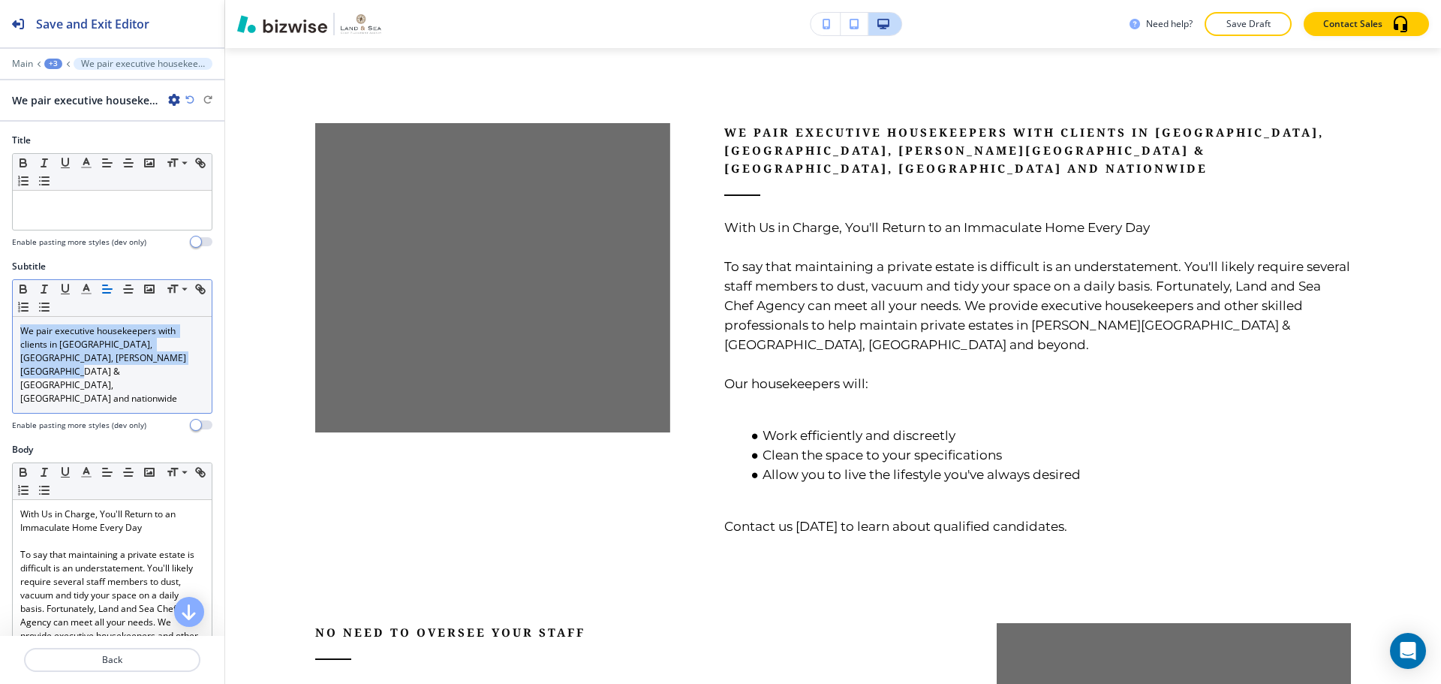
click at [100, 361] on p "We pair executive housekeepers with clients in [GEOGRAPHIC_DATA], [GEOGRAPHIC_D…" at bounding box center [112, 364] width 184 height 81
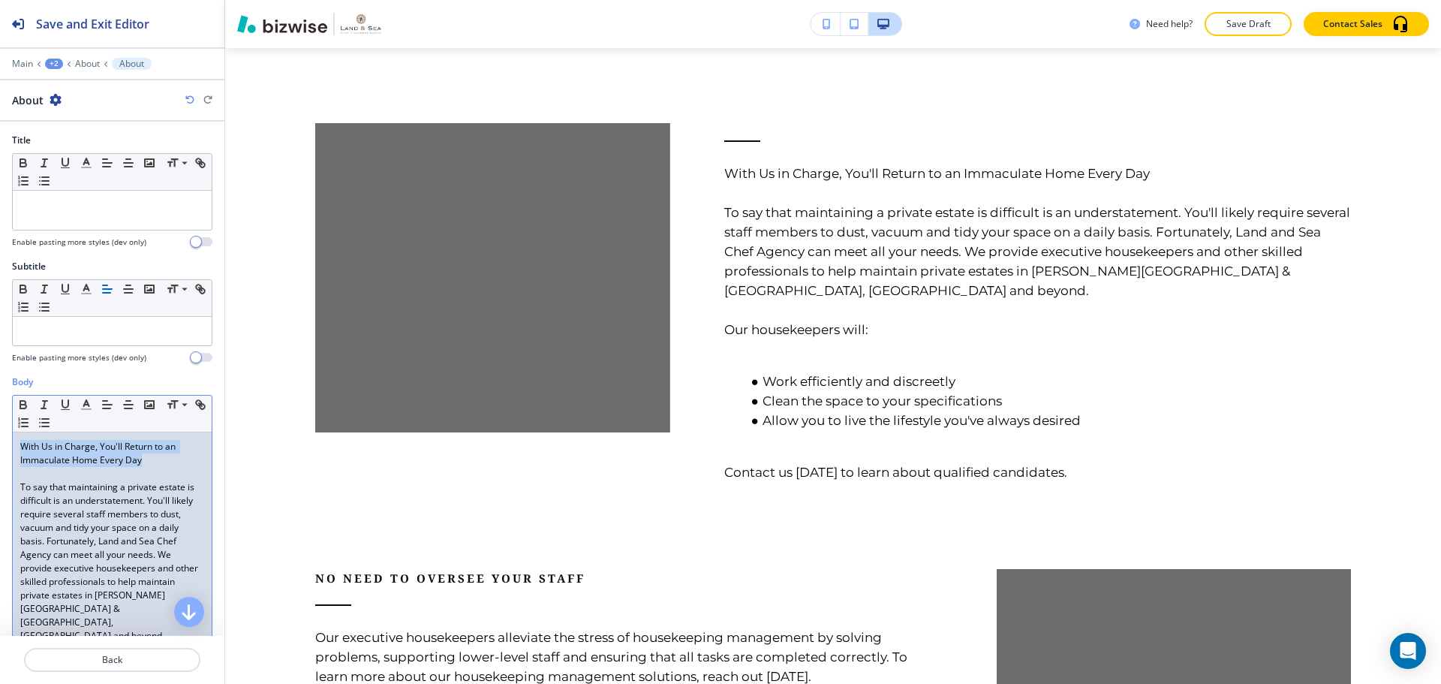
drag, startPoint x: 20, startPoint y: 444, endPoint x: 182, endPoint y: 456, distance: 161.9
click at [182, 456] on p "With Us in Charge, You'll Return to an Immaculate Home Every Day" at bounding box center [112, 453] width 184 height 27
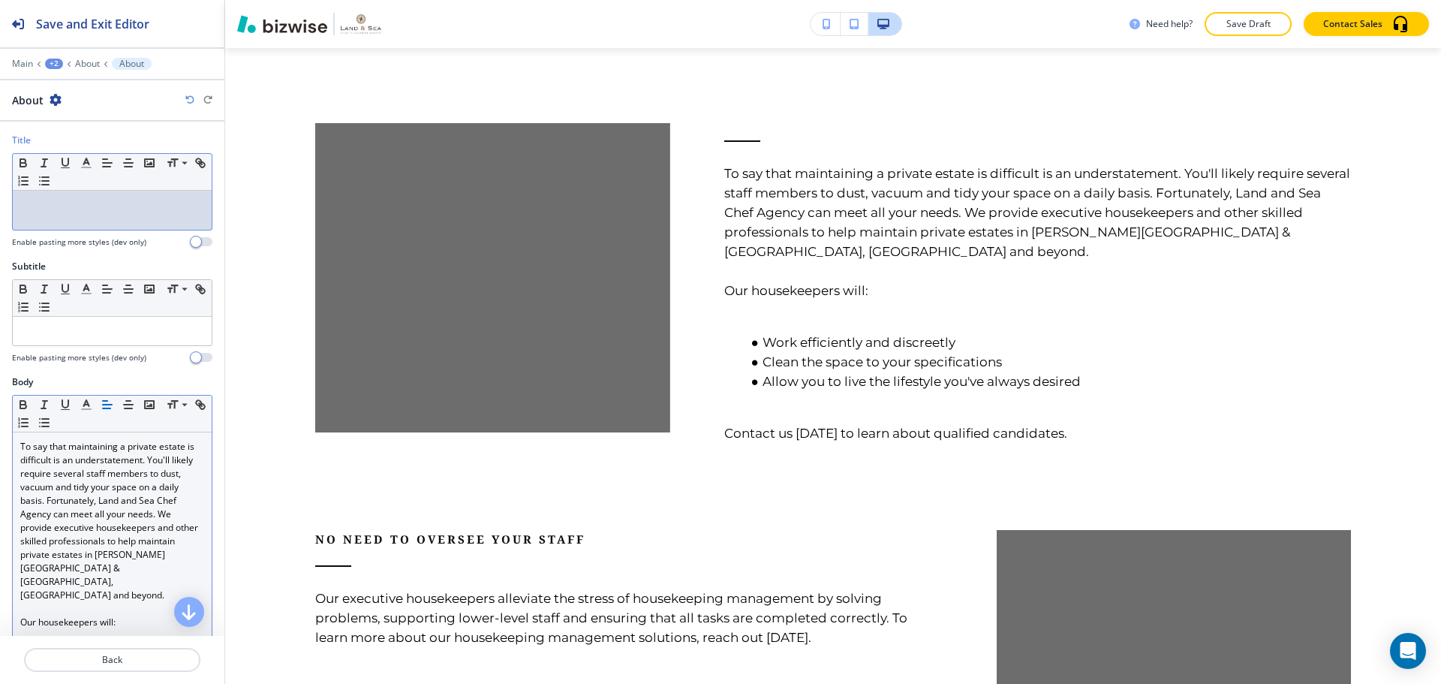
click at [160, 201] on p at bounding box center [112, 205] width 184 height 14
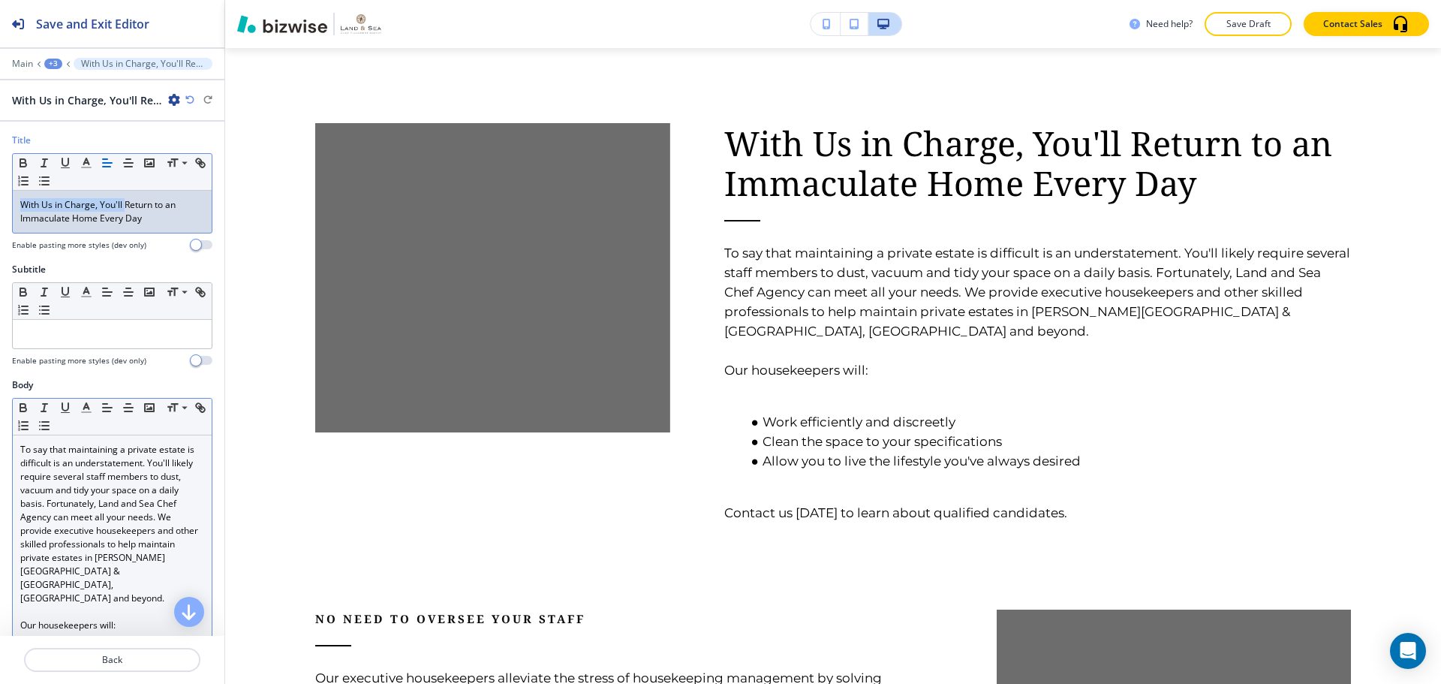
drag, startPoint x: 127, startPoint y: 203, endPoint x: 5, endPoint y: 206, distance: 121.6
click at [5, 206] on div "Title Small Normal Large Huge With Us in Charge, You'll Return to an Immaculate…" at bounding box center [112, 198] width 224 height 129
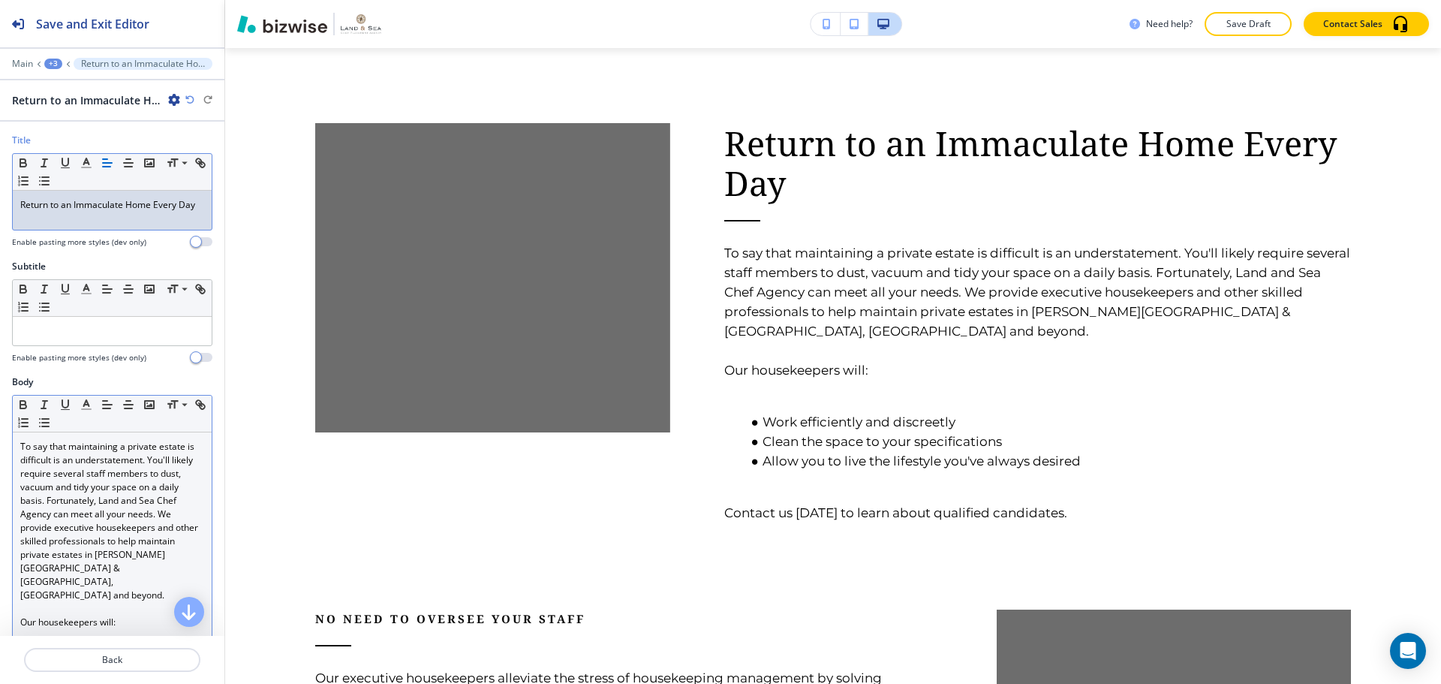
click at [79, 202] on p "Return to an Immaculate Home Every Day" at bounding box center [112, 205] width 184 height 14
click at [130, 205] on p "Return to an immaculate Home Every Day" at bounding box center [112, 205] width 184 height 14
drag, startPoint x: 156, startPoint y: 203, endPoint x: 181, endPoint y: 242, distance: 45.6
click at [181, 242] on div "Title Small Normal Large Huge Return to an immaculate home Every Day Enable pas…" at bounding box center [112, 191] width 200 height 114
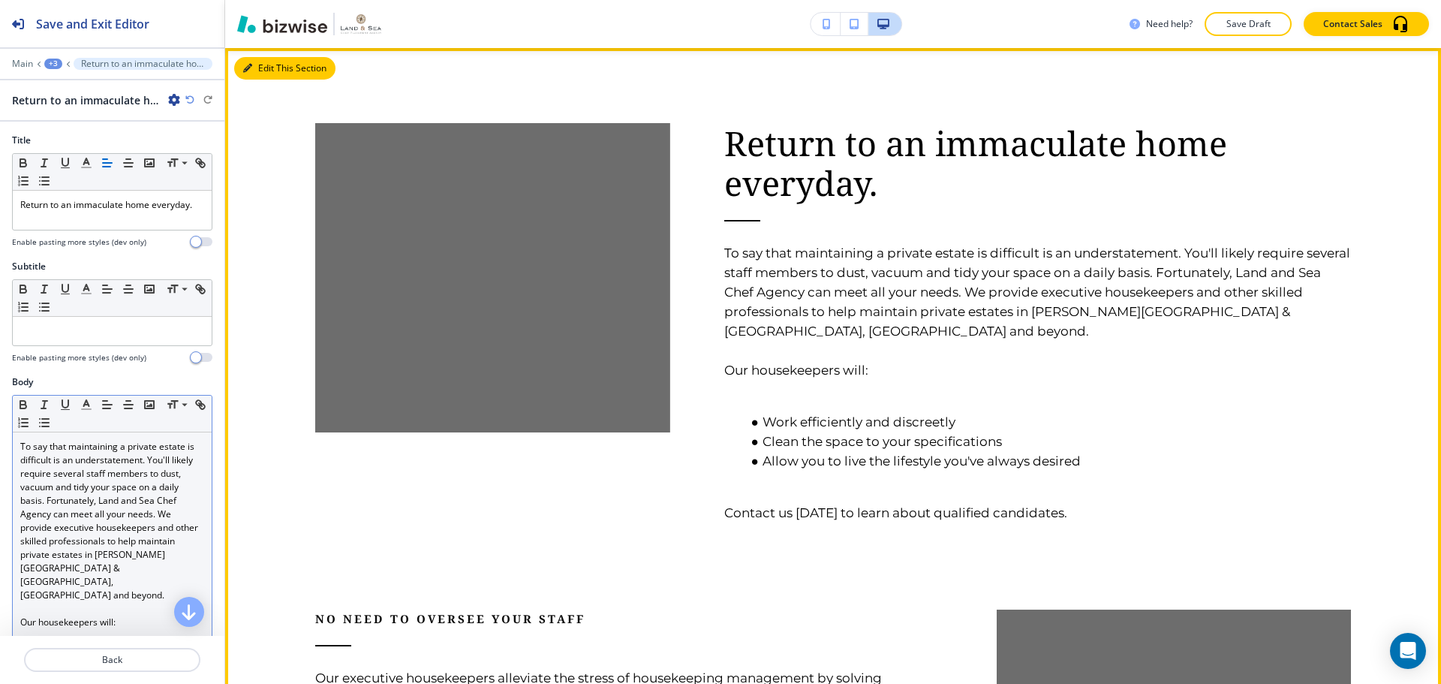
click at [275, 75] on button "Edit This Section" at bounding box center [284, 68] width 101 height 23
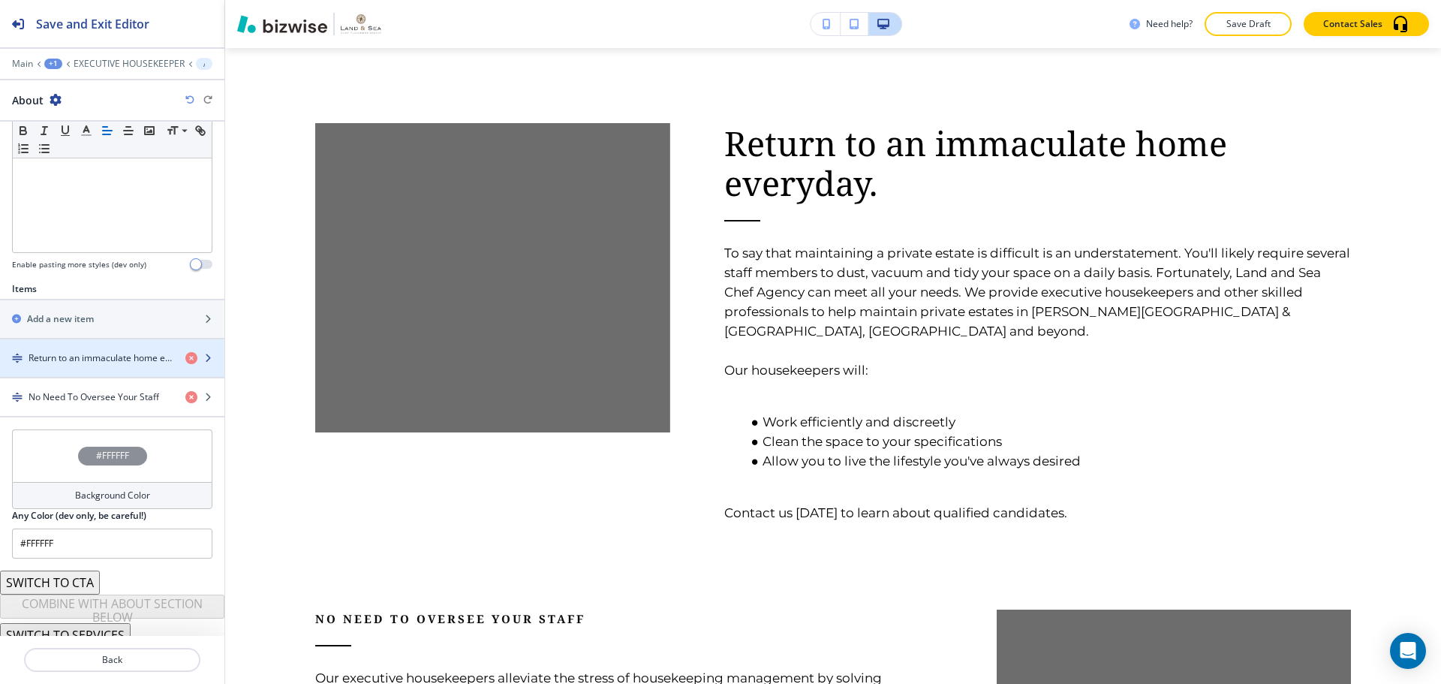
click at [101, 365] on div "button" at bounding box center [112, 371] width 224 height 12
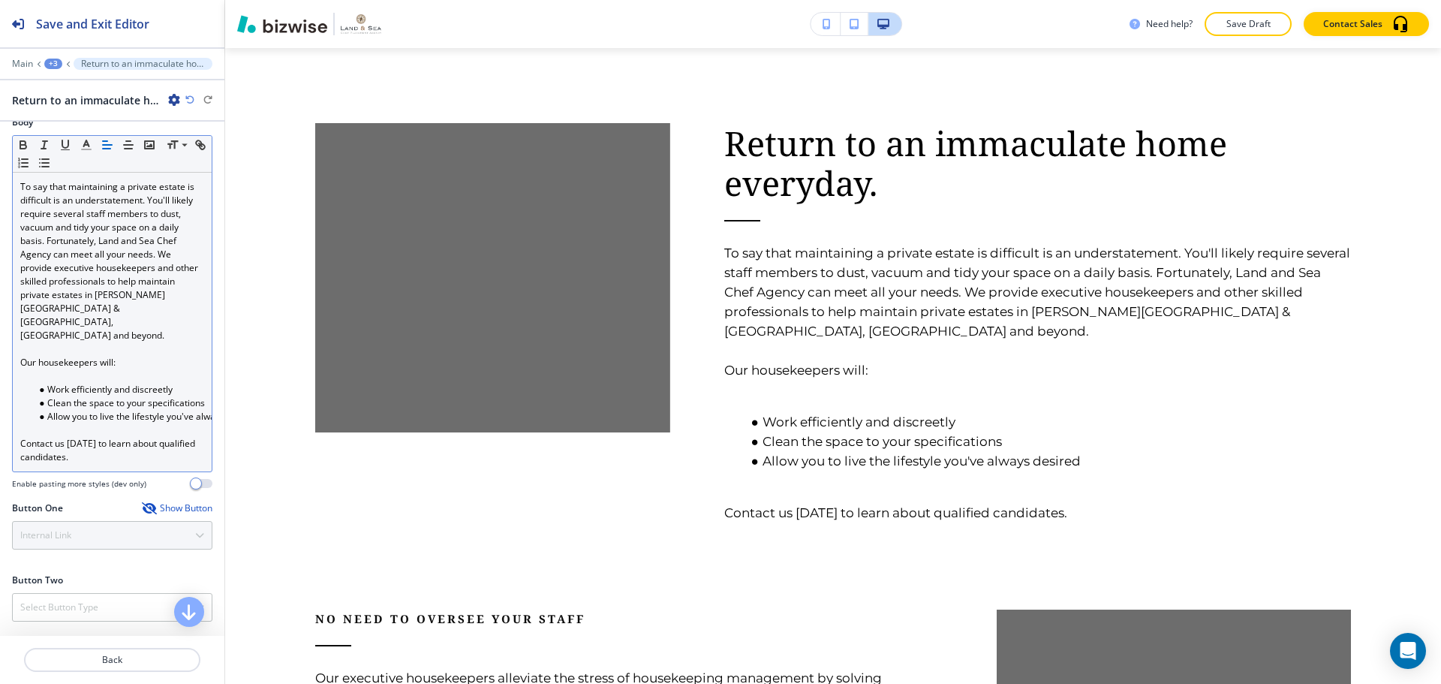
scroll to position [300, 0]
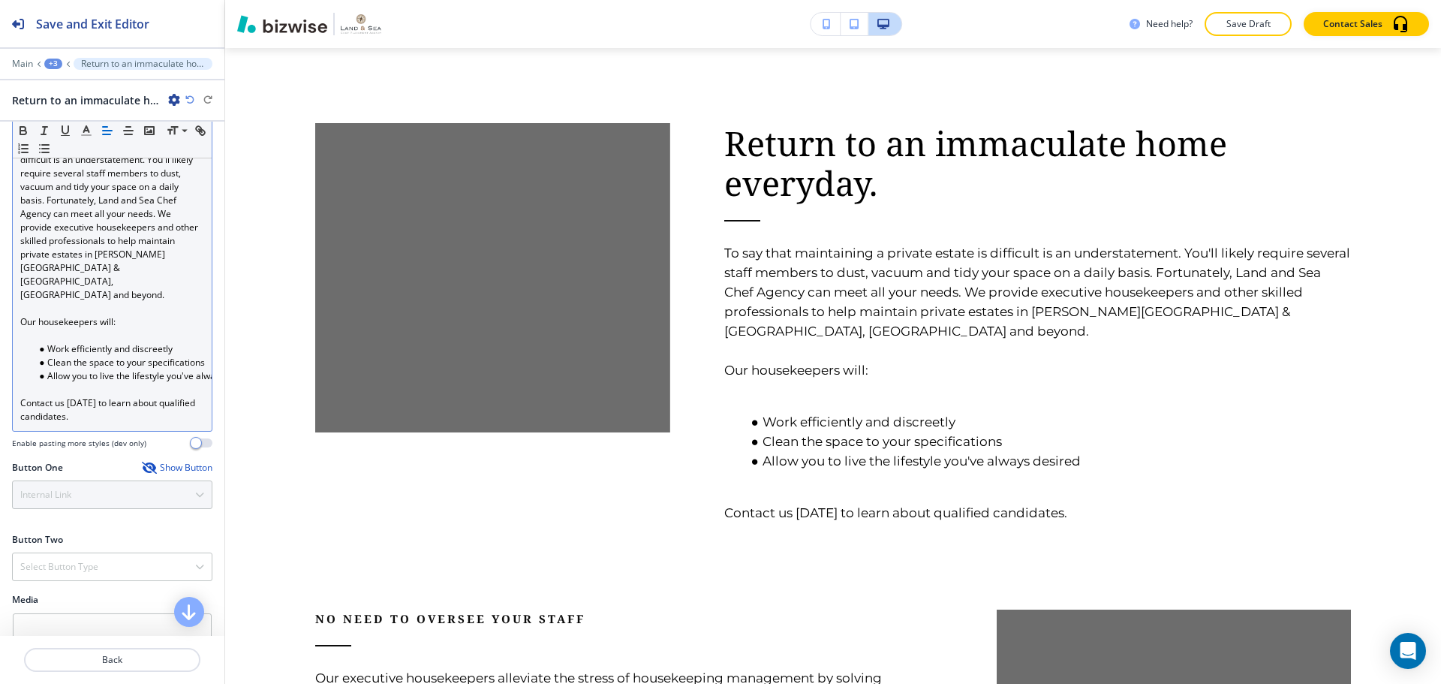
click at [92, 329] on p at bounding box center [112, 336] width 184 height 14
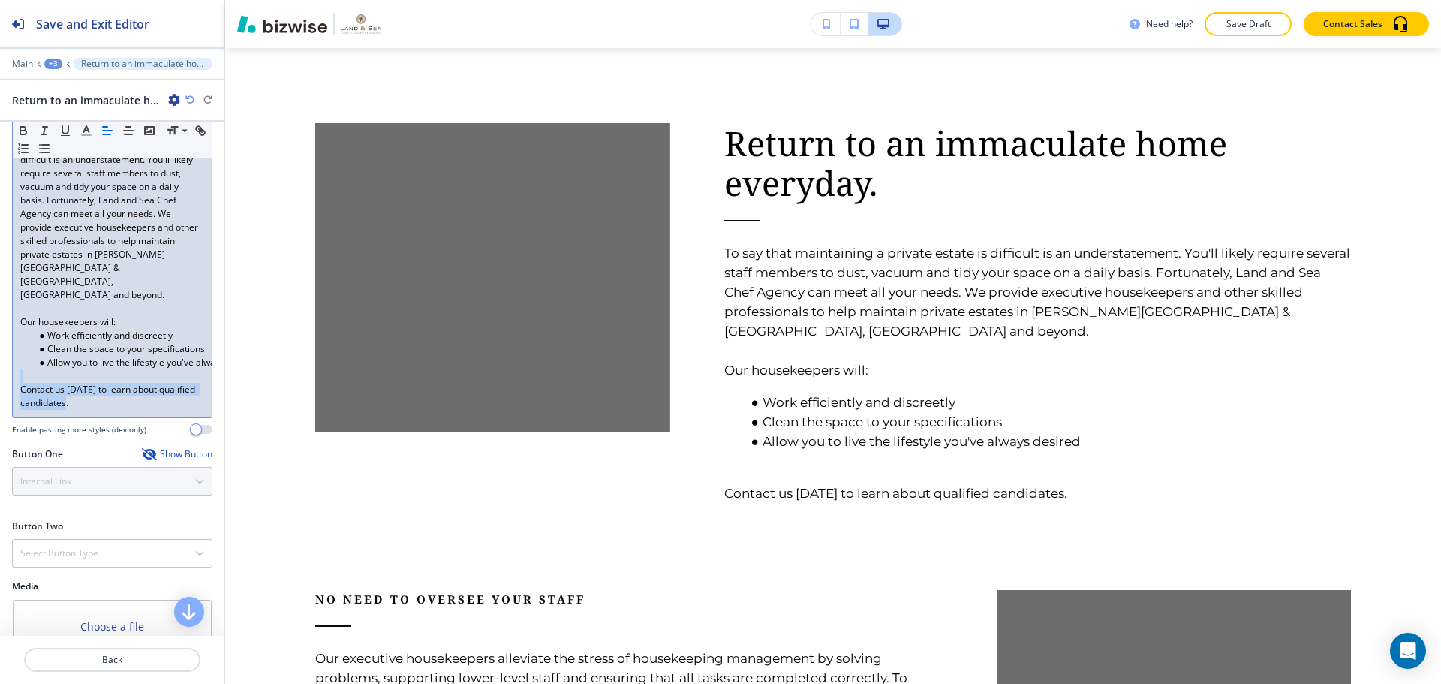
drag, startPoint x: 74, startPoint y: 378, endPoint x: 38, endPoint y: 351, distance: 44.4
click at [38, 351] on div "To say that maintaining a private estate is difficult is an understatement. You…" at bounding box center [112, 274] width 199 height 285
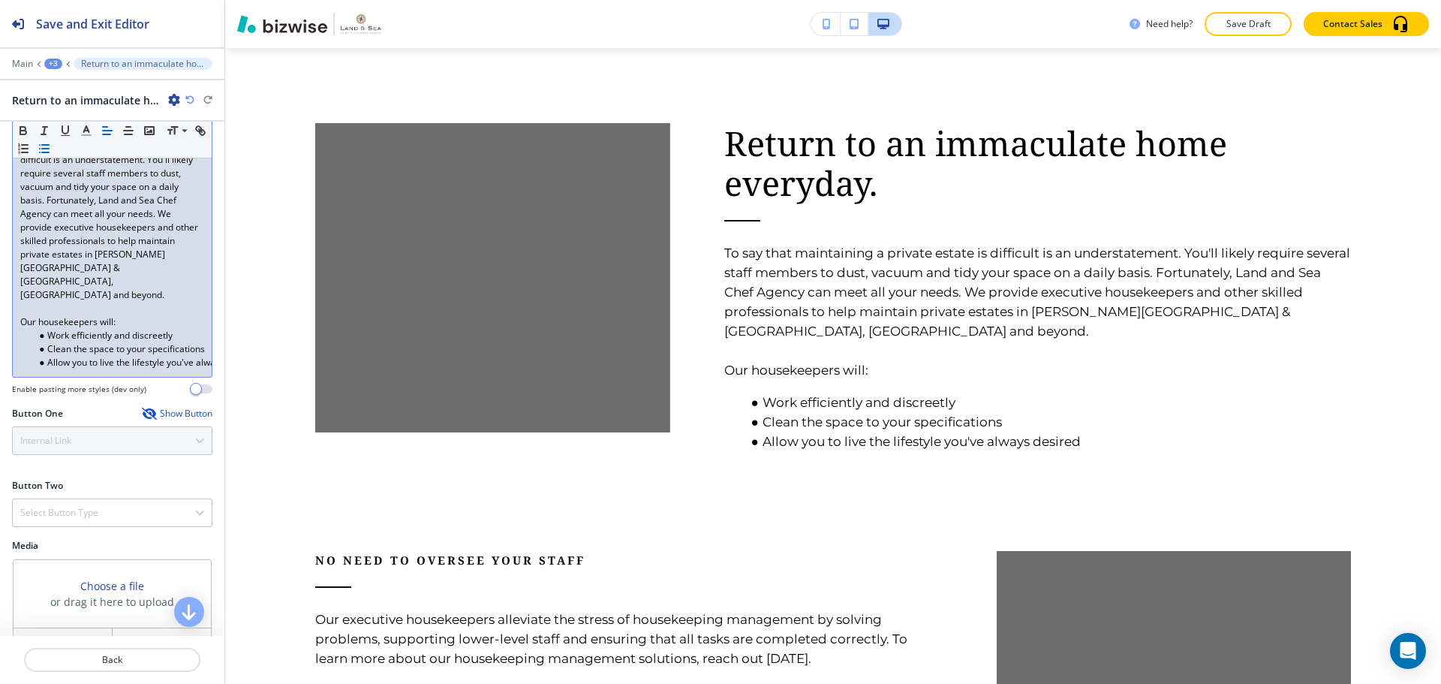
scroll to position [225, 0]
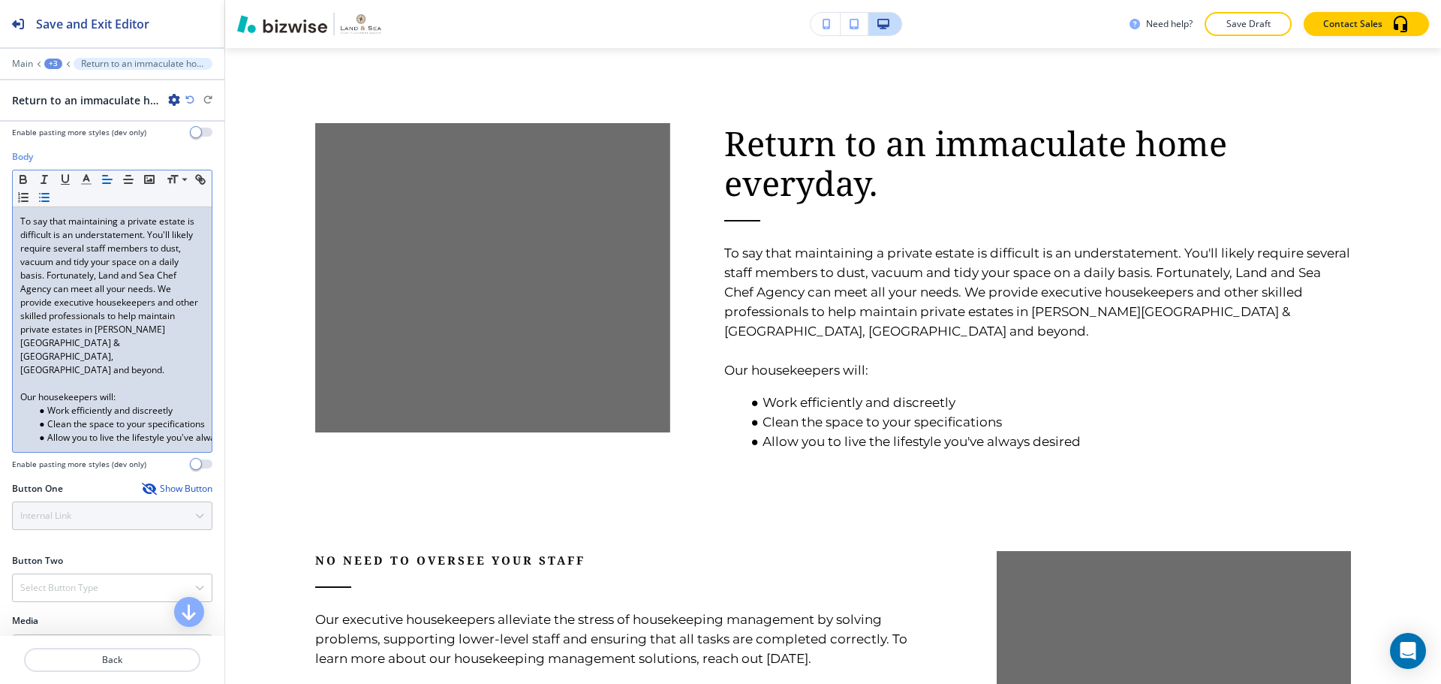
click at [71, 277] on p "To say that maintaining a private estate is difficult is an understatement. You…" at bounding box center [112, 296] width 184 height 162
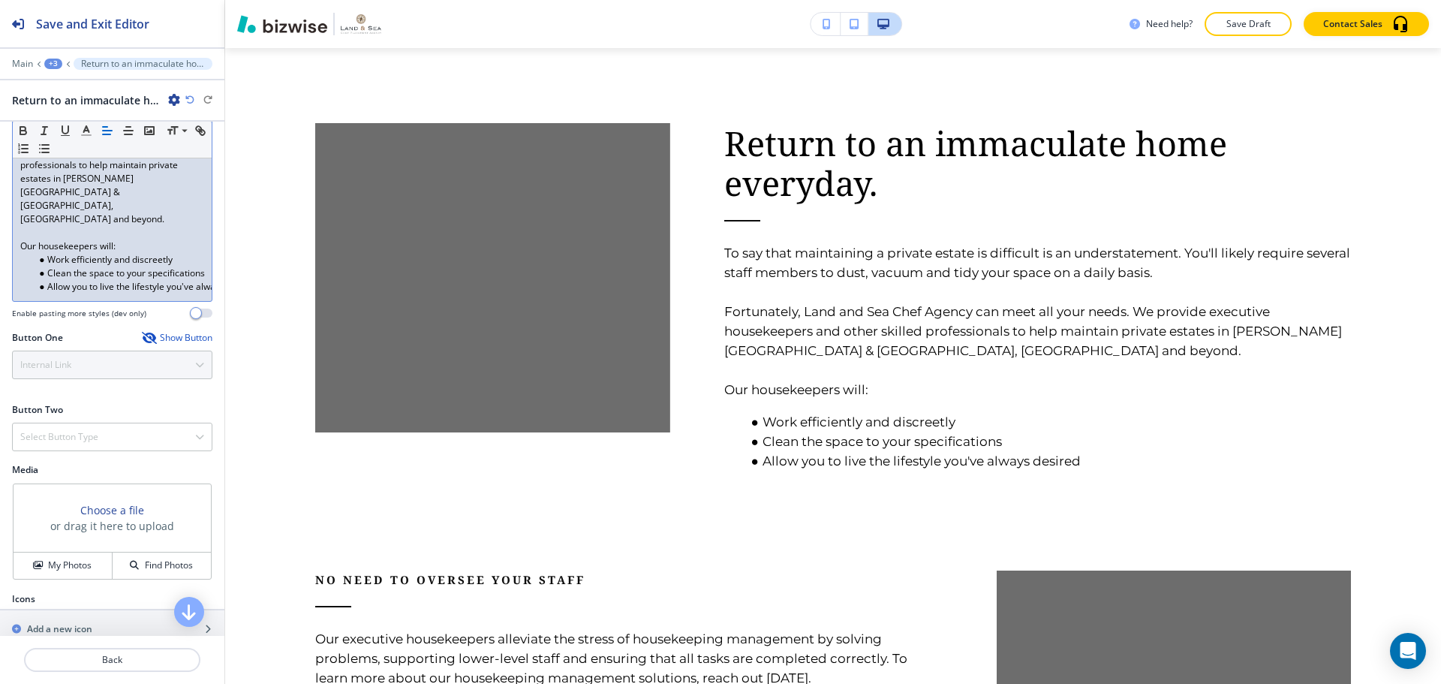
scroll to position [416, 0]
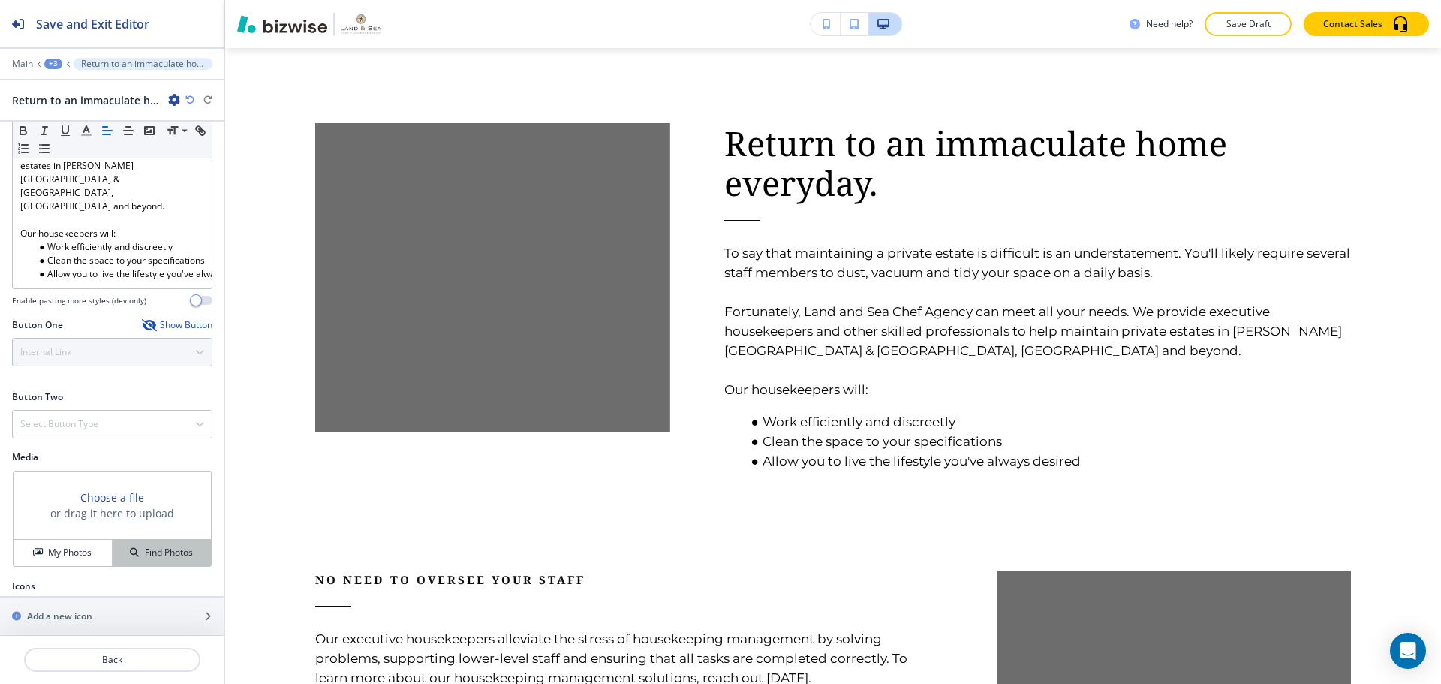
click at [130, 548] on icon "button" at bounding box center [134, 552] width 9 height 9
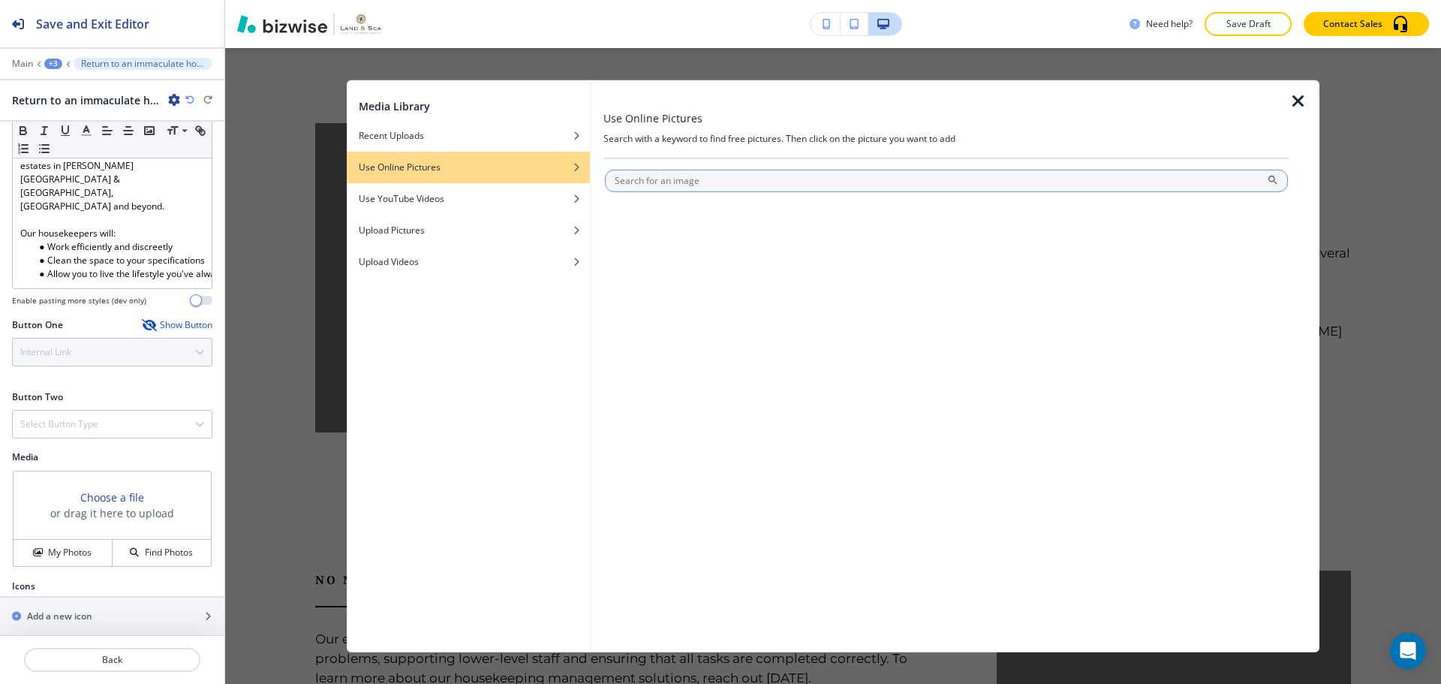
click at [685, 187] on input "text" at bounding box center [946, 180] width 683 height 23
type input "living room"
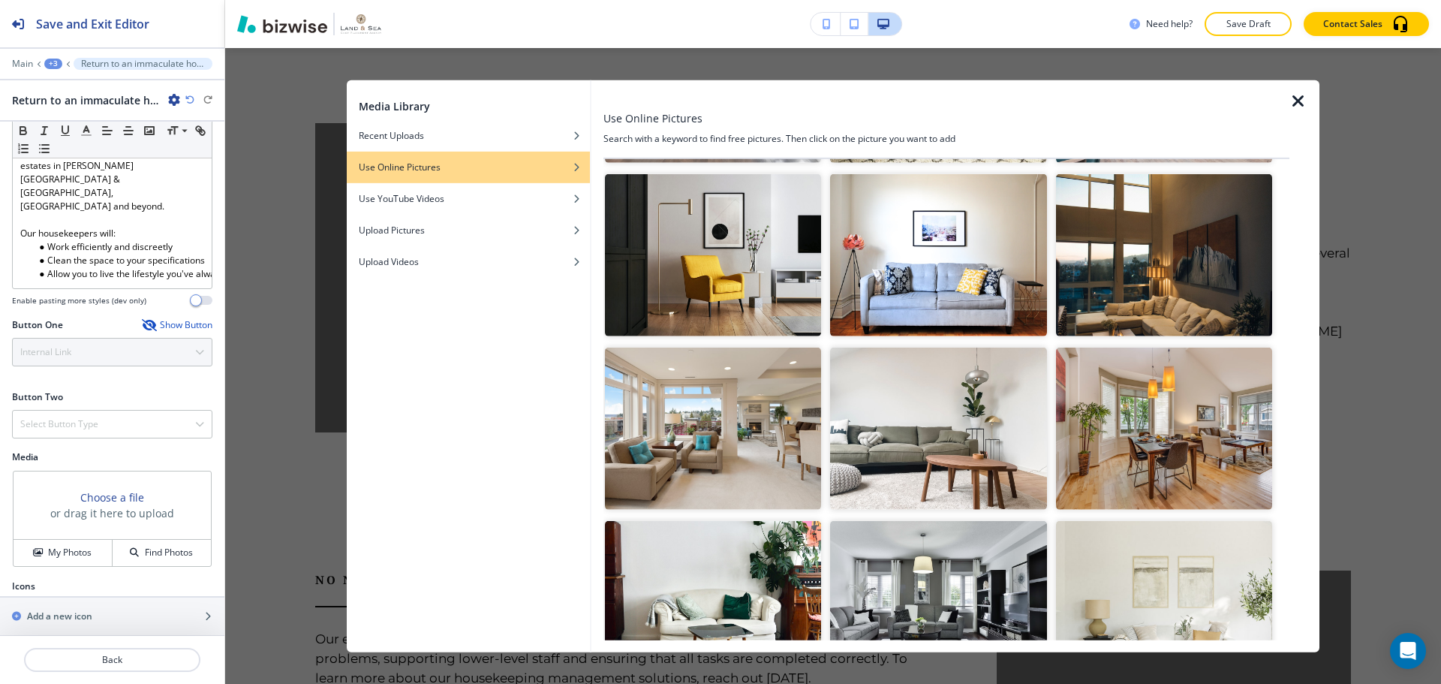
scroll to position [375, 0]
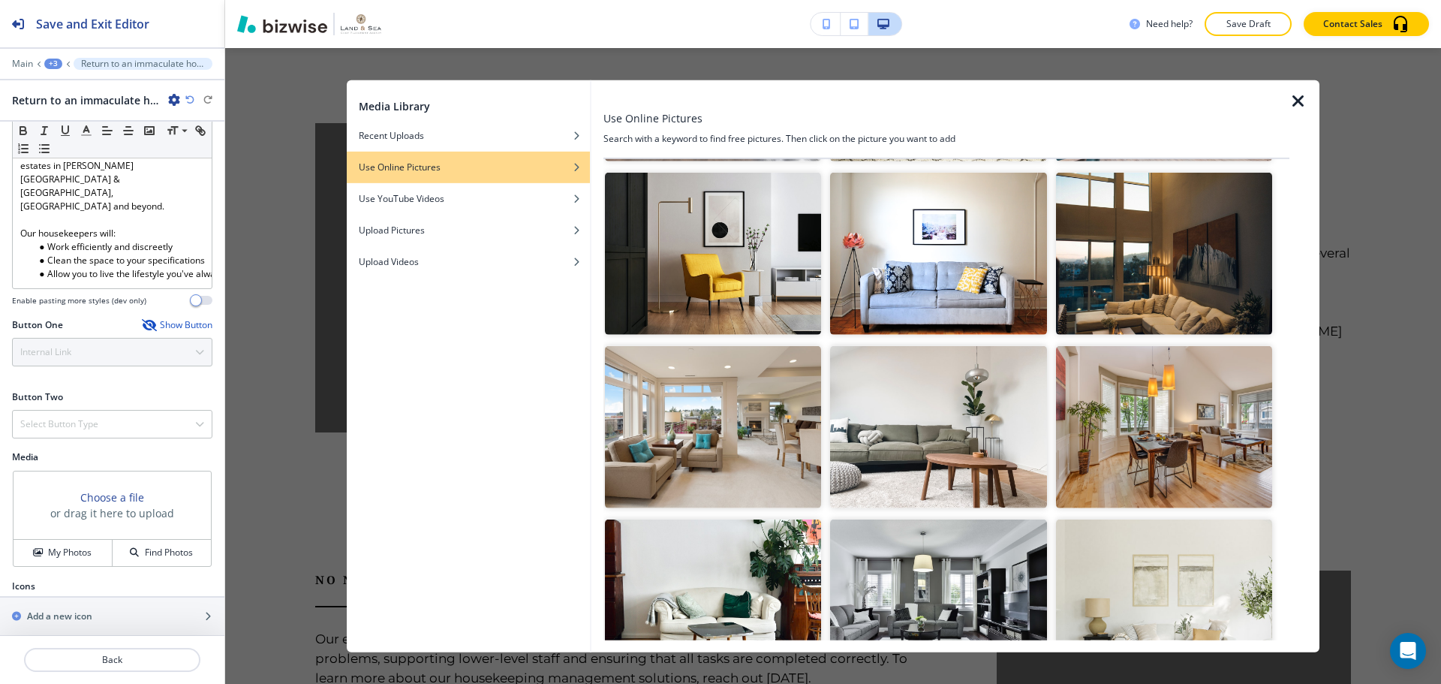
click at [1206, 283] on img "button" at bounding box center [1164, 254] width 216 height 162
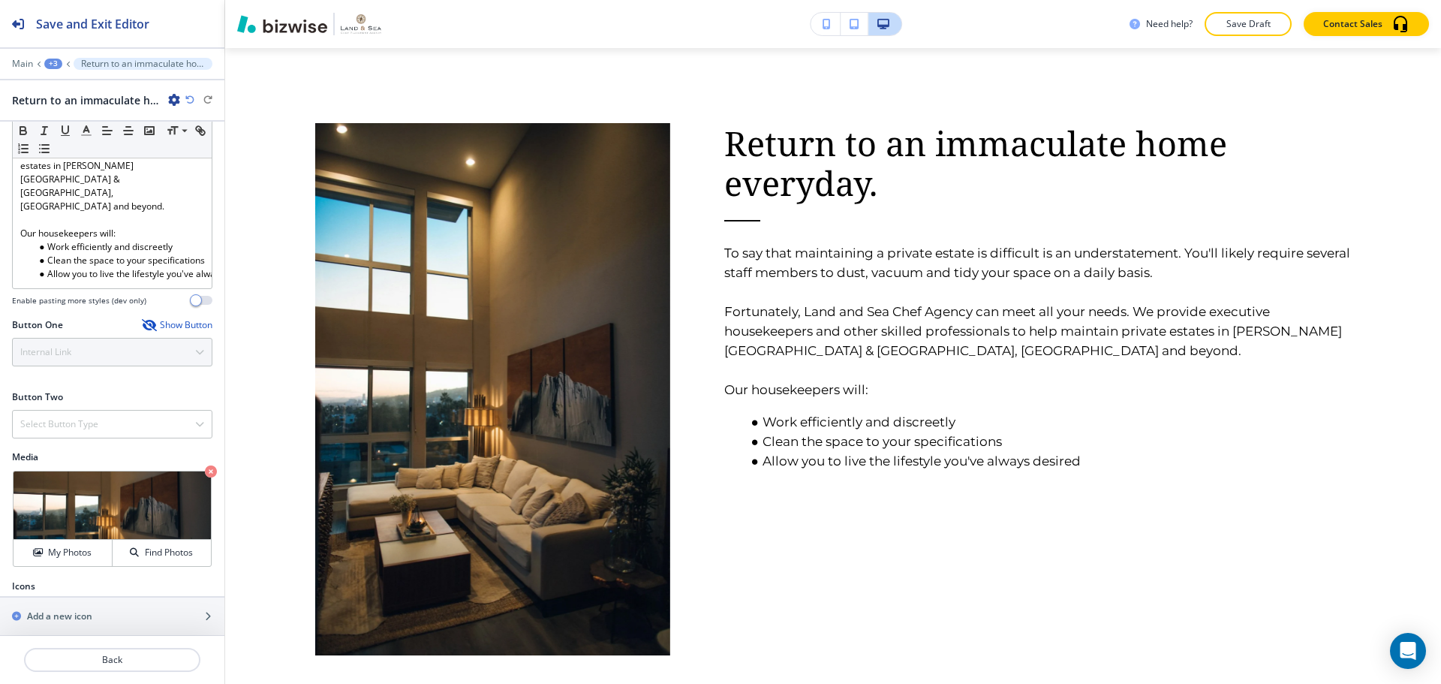
click at [516, 357] on img at bounding box center [492, 389] width 355 height 532
click at [63, 483] on p "Crop" at bounding box center [54, 490] width 20 height 14
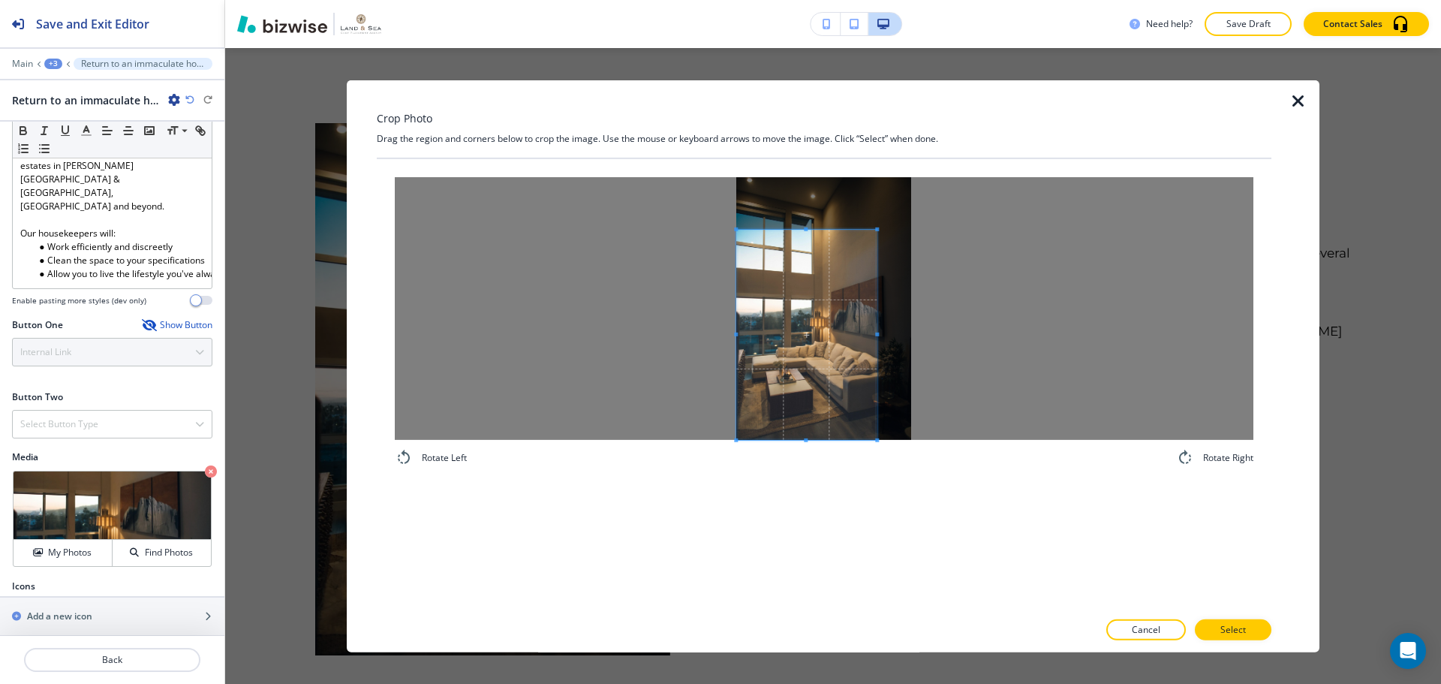
click at [799, 345] on span at bounding box center [806, 334] width 140 height 210
click at [808, 264] on span at bounding box center [807, 262] width 4 height 4
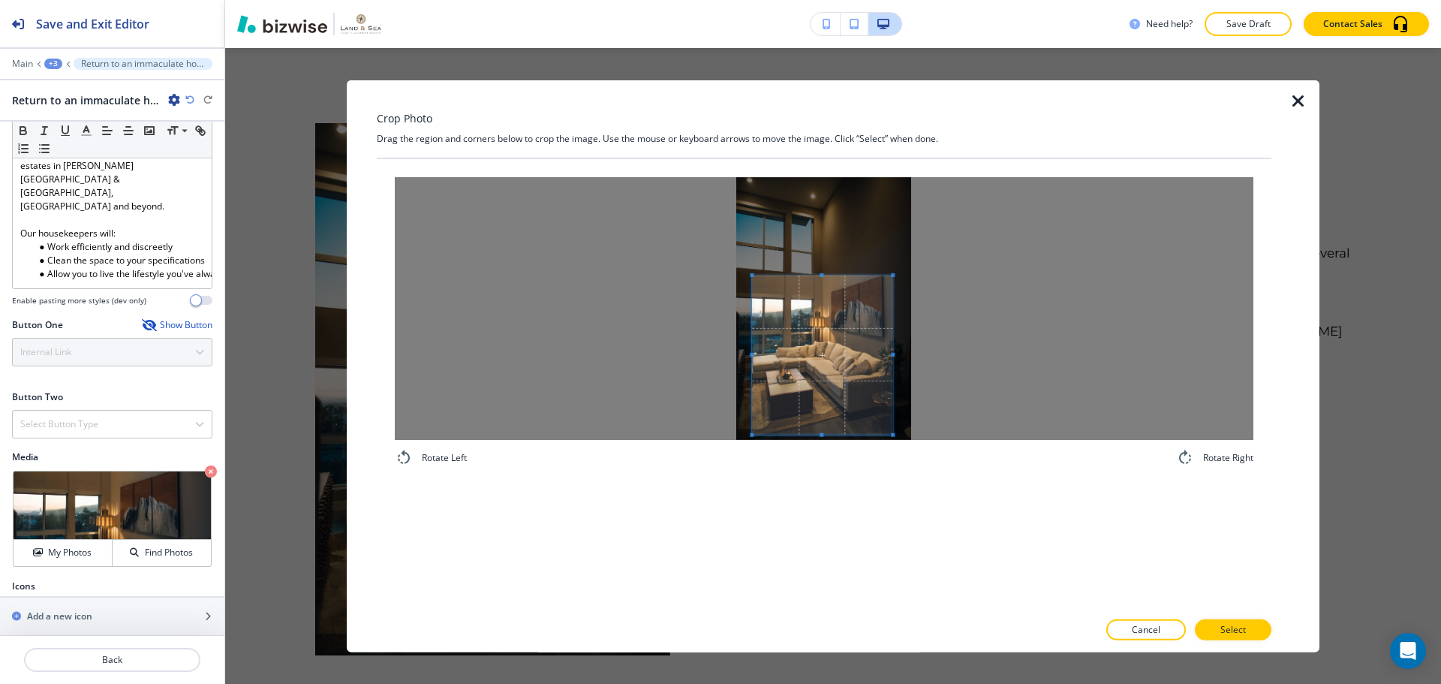
click at [849, 367] on span at bounding box center [822, 354] width 140 height 159
click at [823, 394] on span at bounding box center [822, 394] width 4 height 4
click at [814, 341] on span at bounding box center [818, 346] width 140 height 119
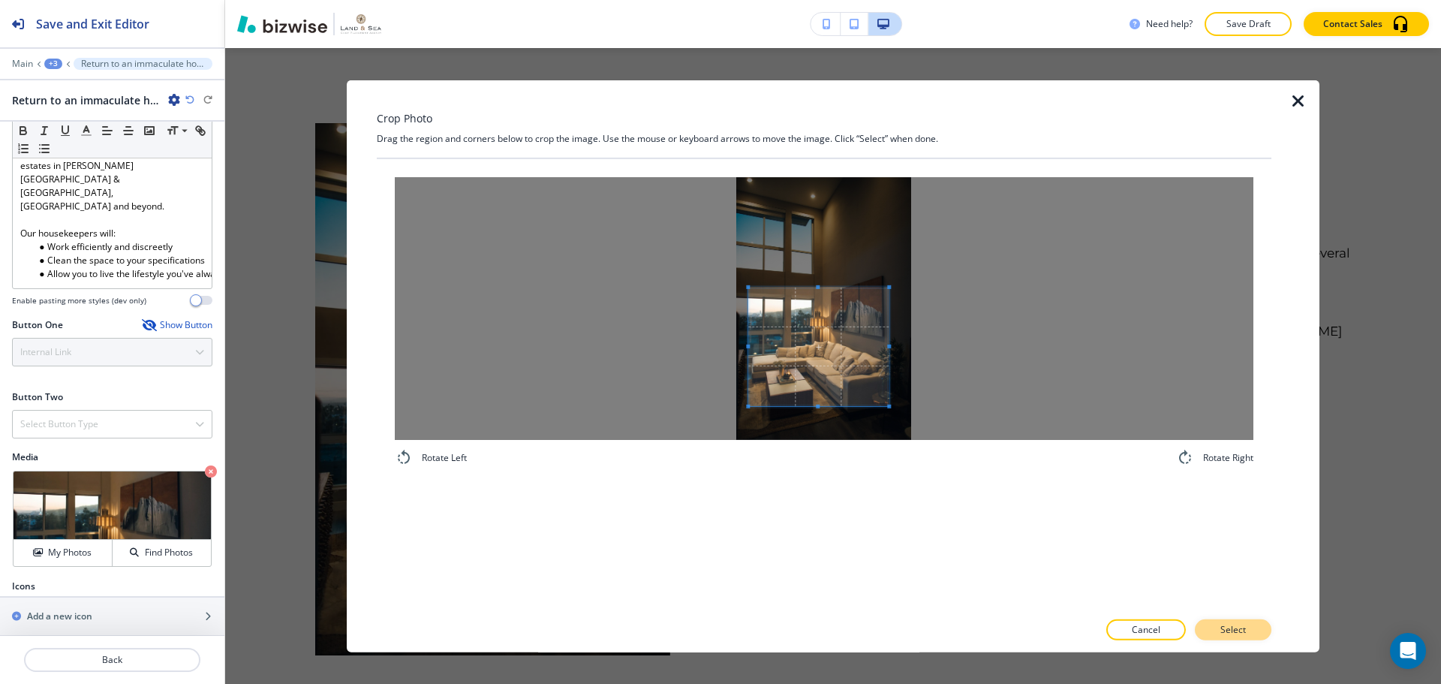
click at [1235, 625] on p "Select" at bounding box center [1233, 630] width 26 height 14
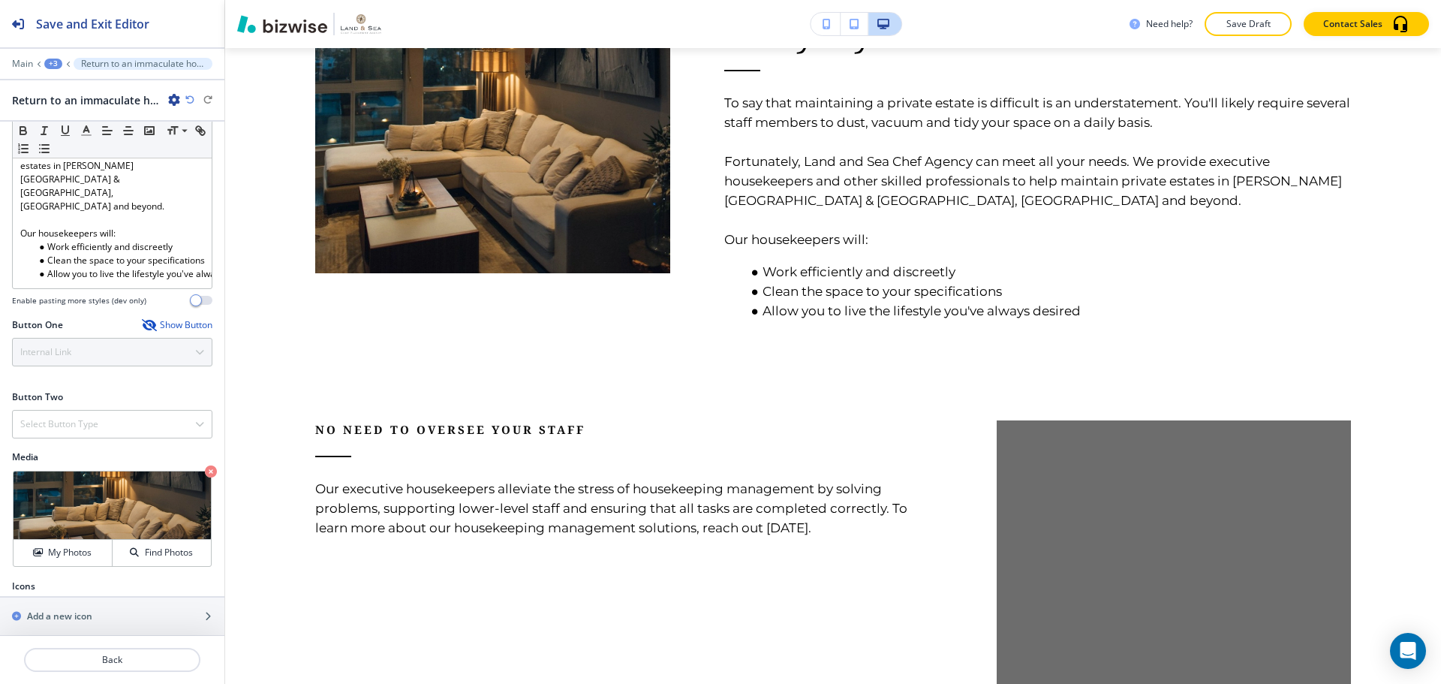
scroll to position [1055, 0]
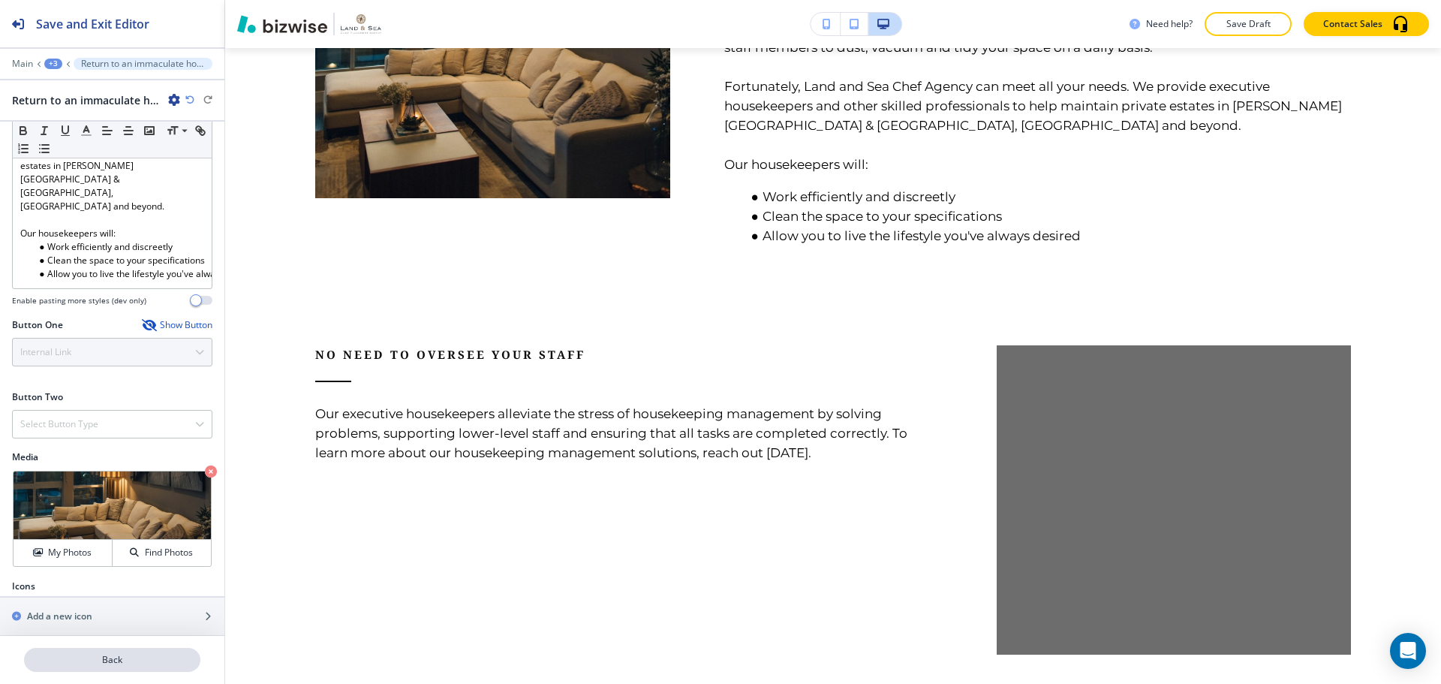
click at [141, 664] on p "Back" at bounding box center [112, 660] width 173 height 14
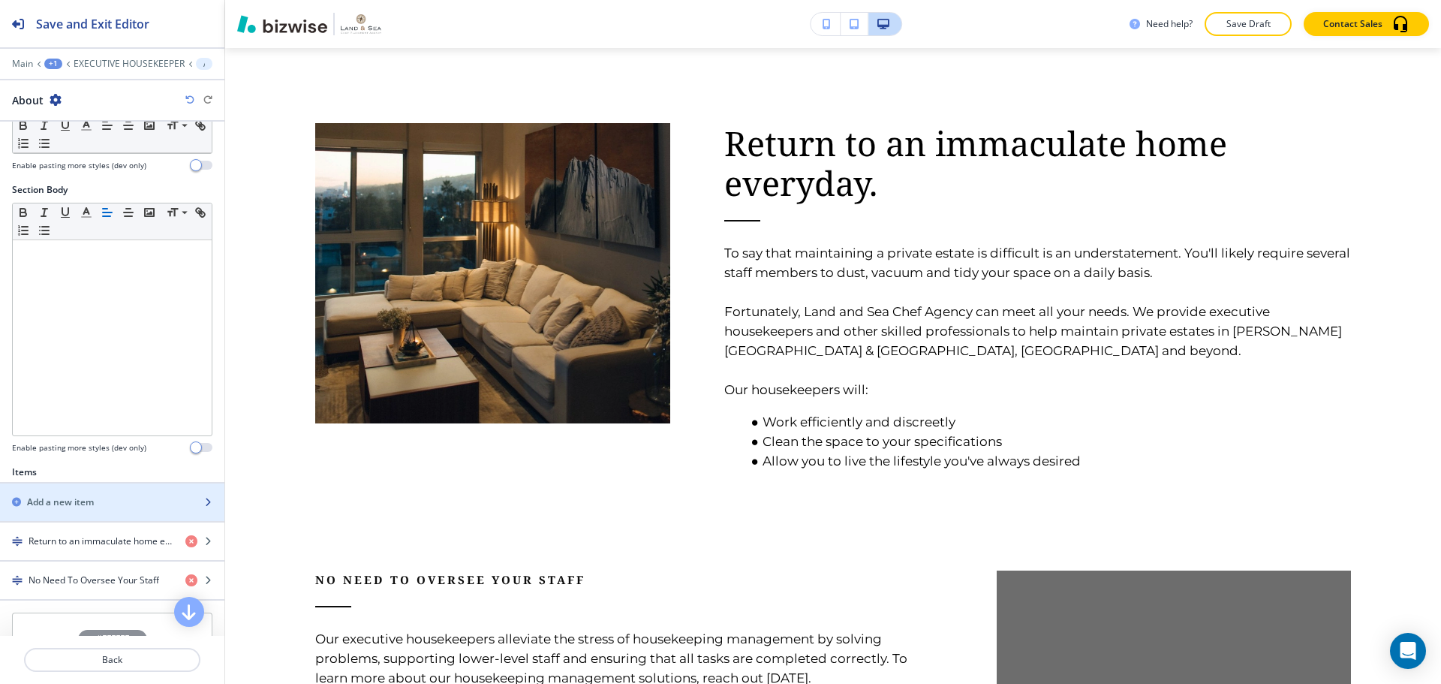
scroll to position [225, 0]
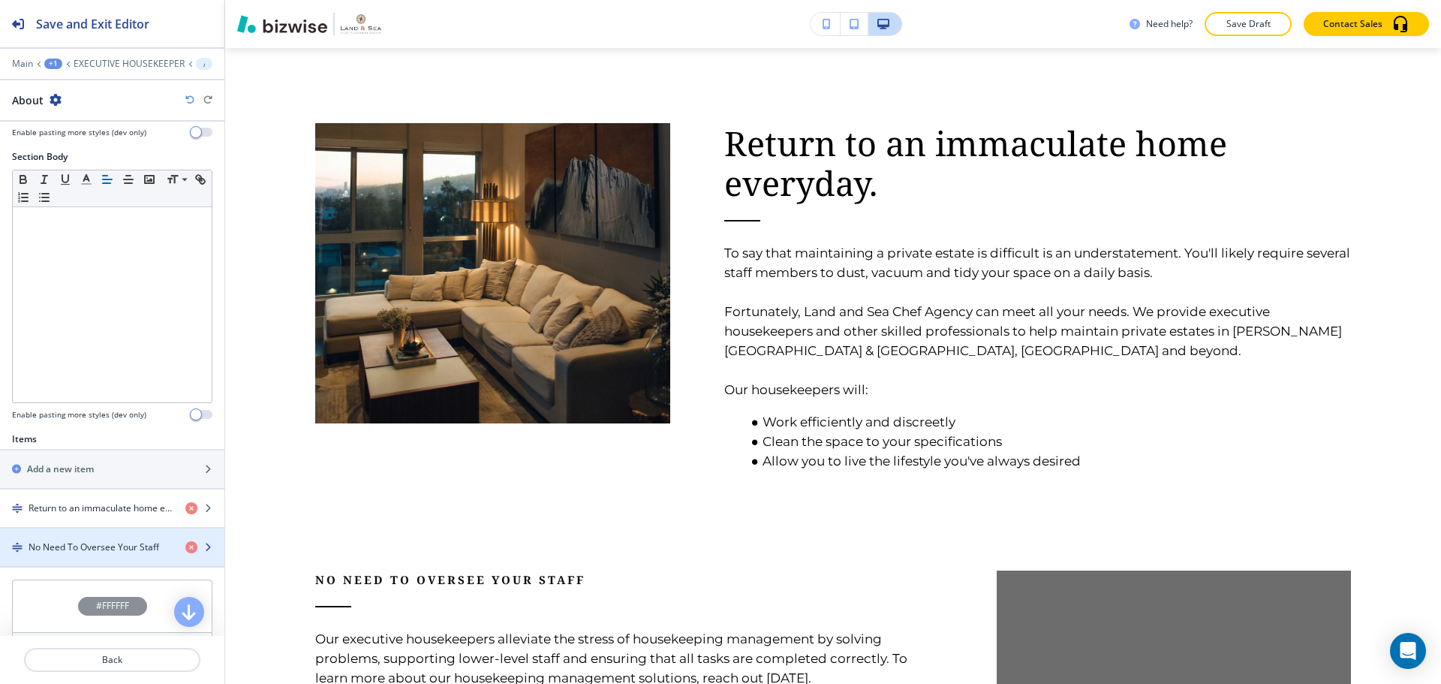
click at [110, 554] on div "button" at bounding box center [112, 560] width 224 height 12
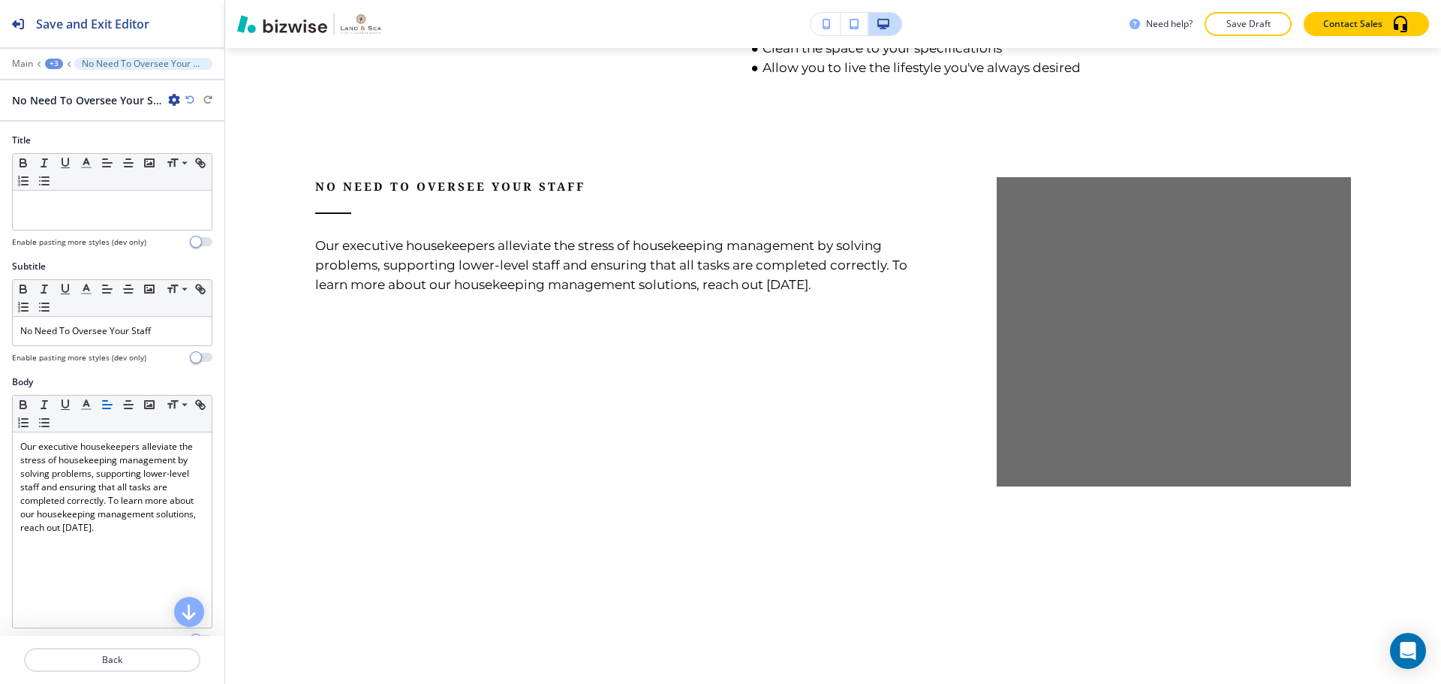
scroll to position [1277, 0]
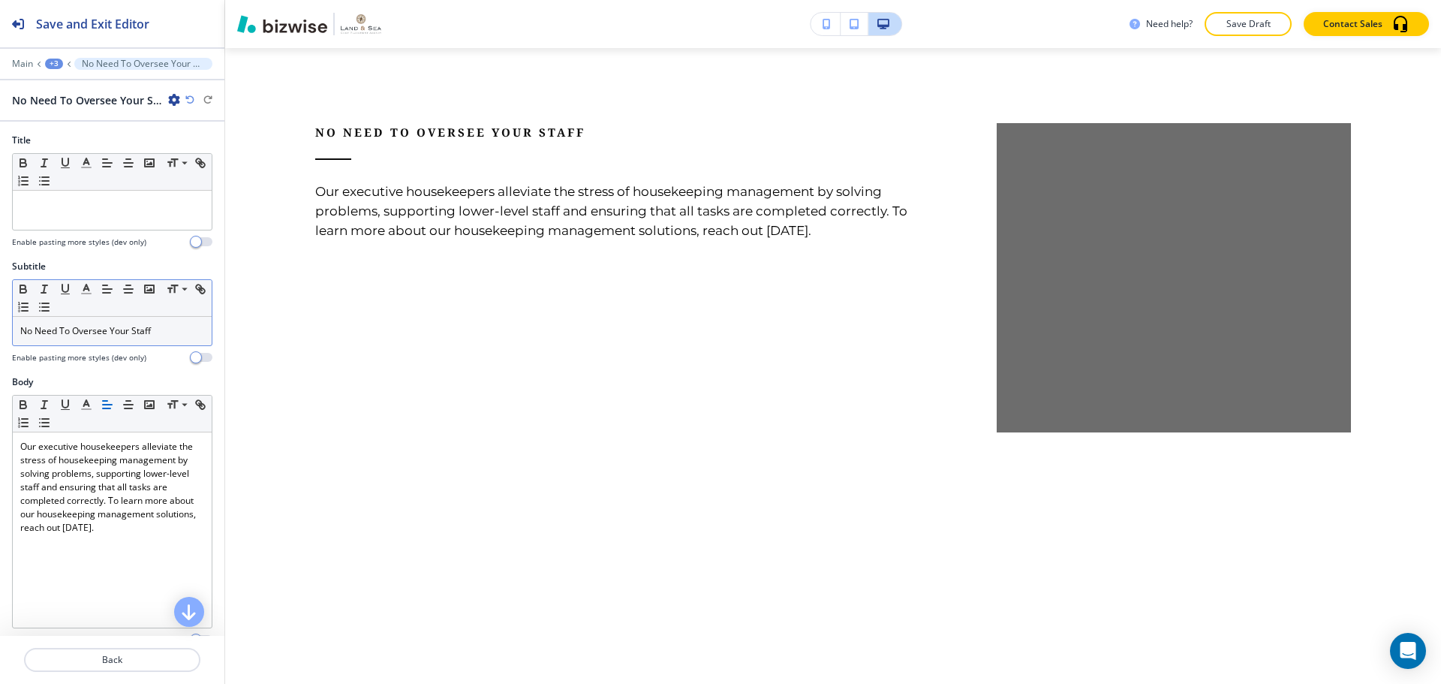
click at [179, 332] on p "No Need To Oversee Your Staff" at bounding box center [112, 331] width 184 height 14
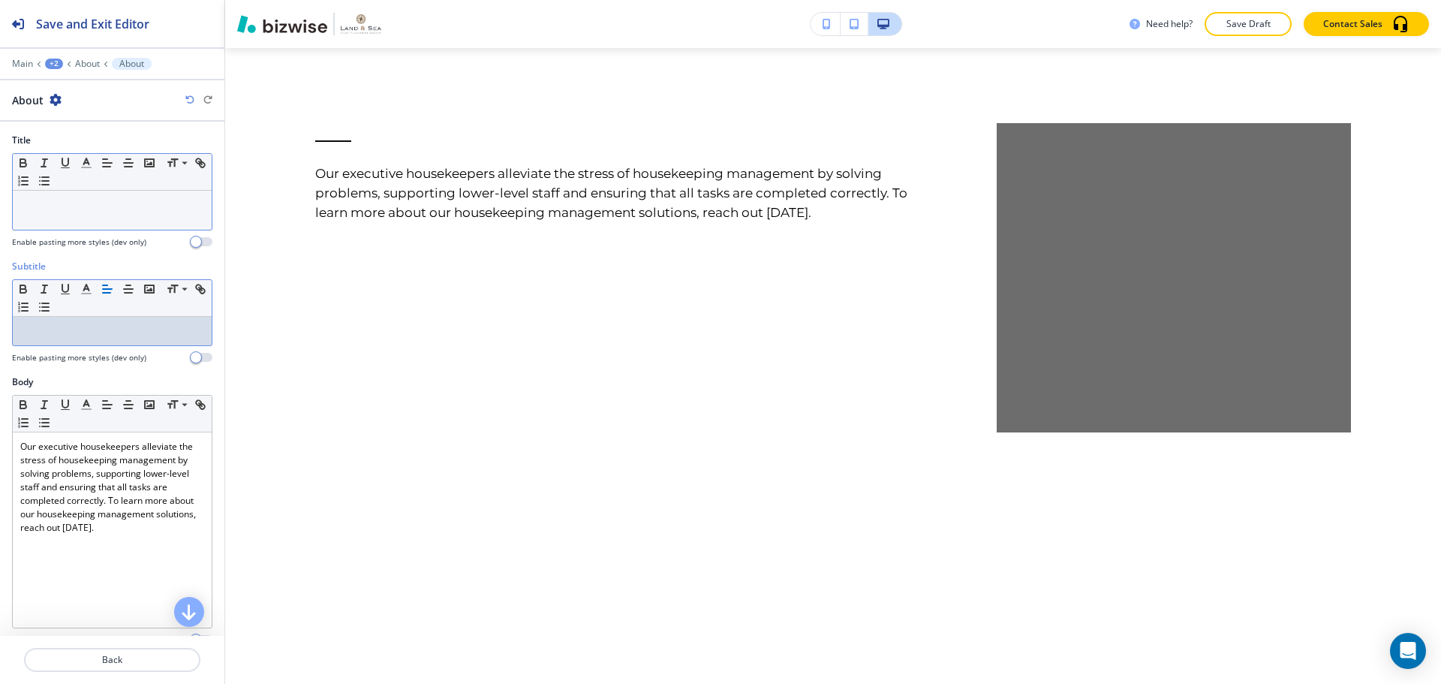
click at [86, 199] on p at bounding box center [112, 205] width 184 height 14
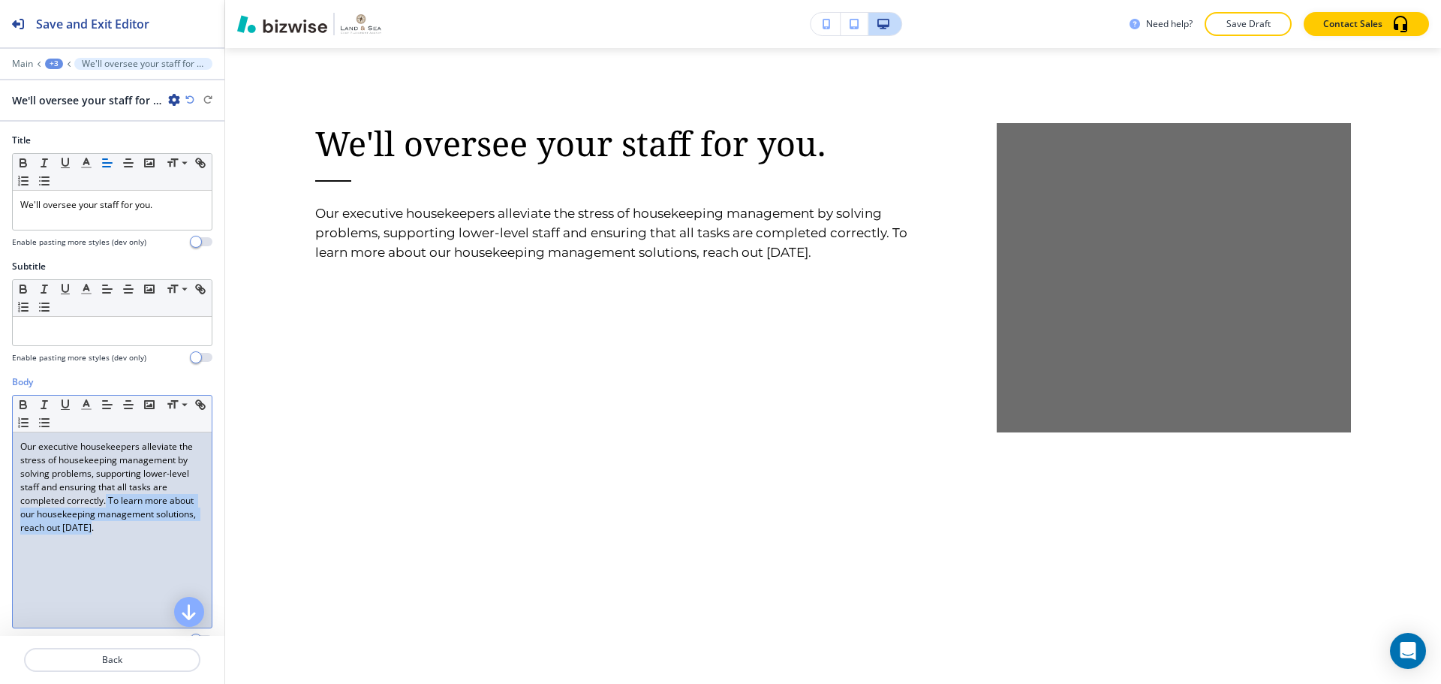
drag, startPoint x: 106, startPoint y: 501, endPoint x: 143, endPoint y: 546, distance: 58.6
click at [143, 546] on div "Our executive housekeepers alleviate the stress of housekeeping management by s…" at bounding box center [112, 529] width 199 height 195
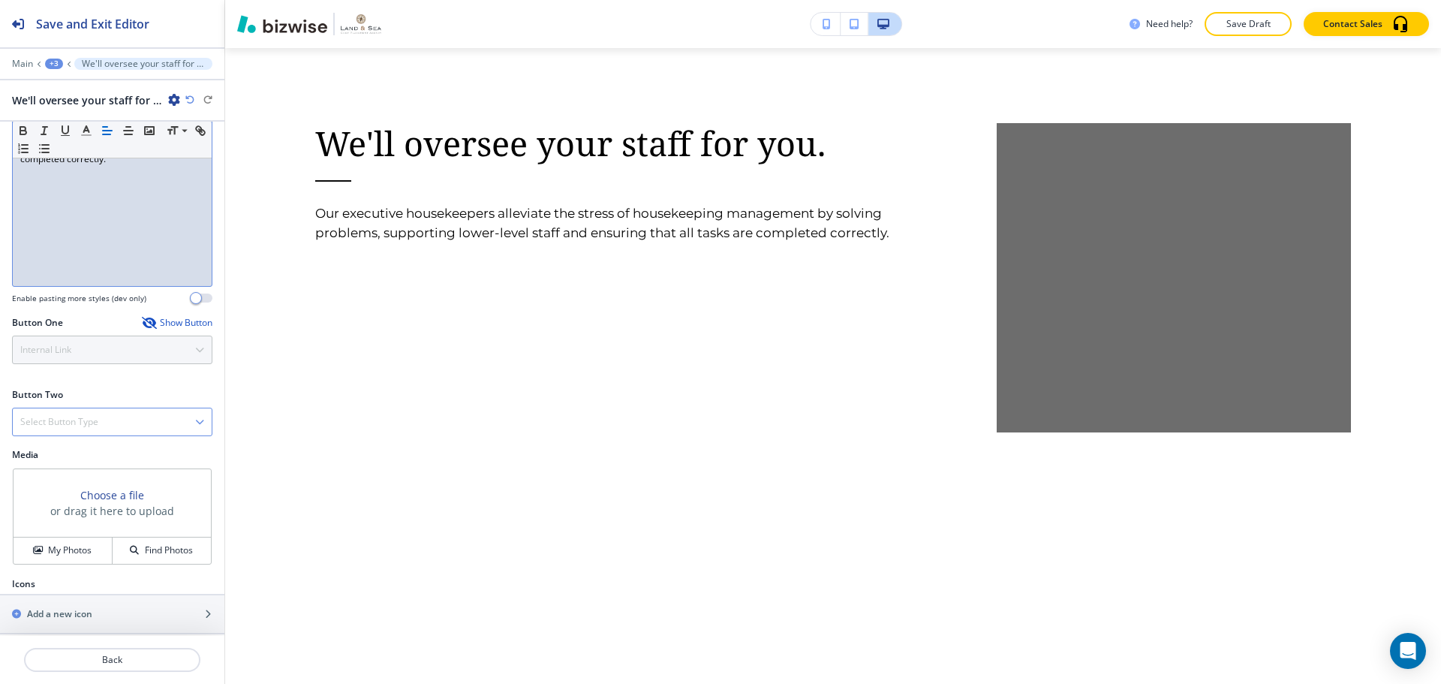
scroll to position [352, 0]
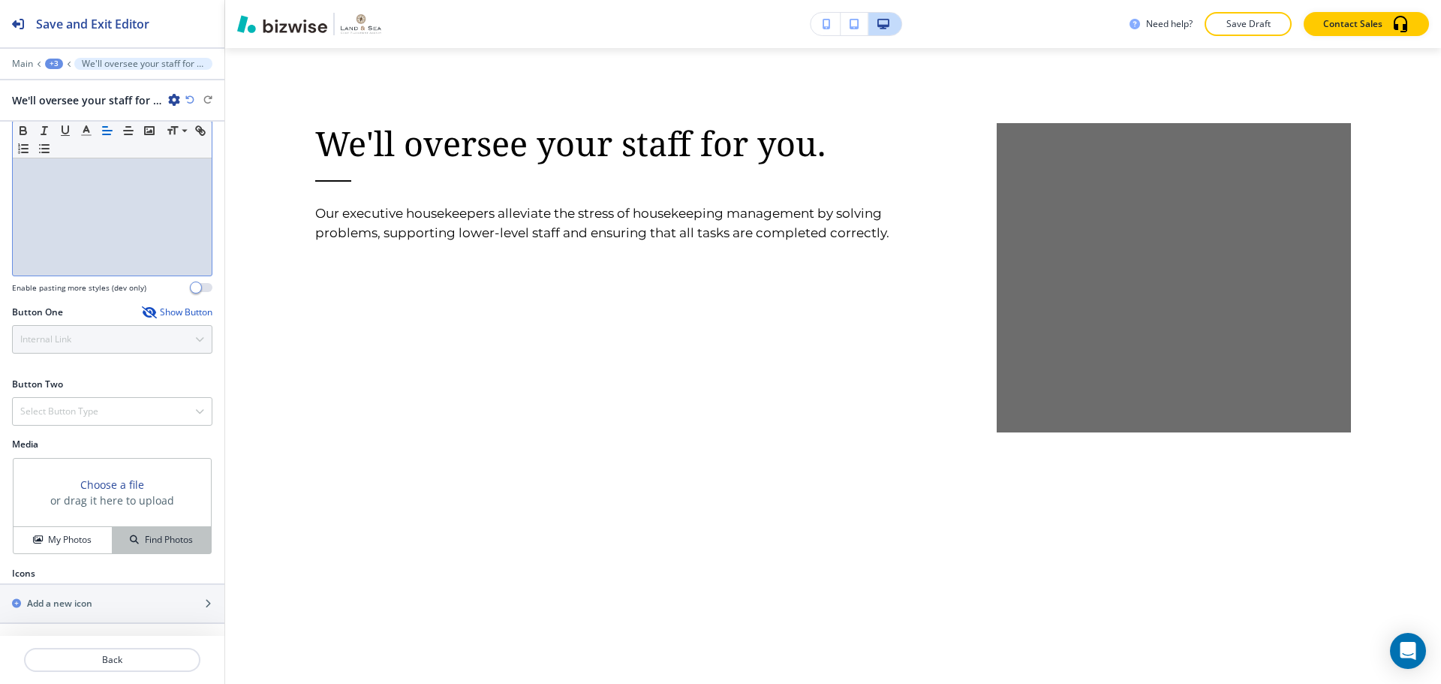
click at [125, 528] on button "Find Photos" at bounding box center [162, 540] width 98 height 26
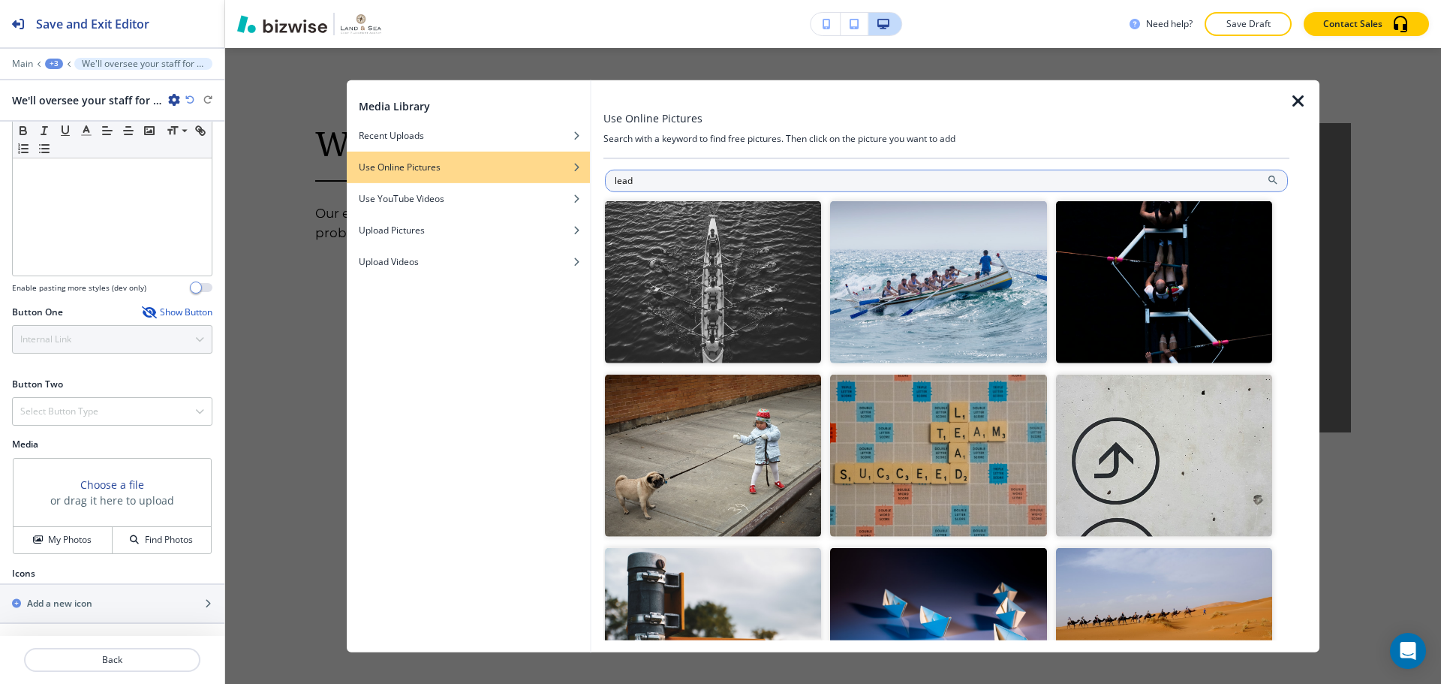
click at [624, 184] on input "lead" at bounding box center [946, 180] width 683 height 23
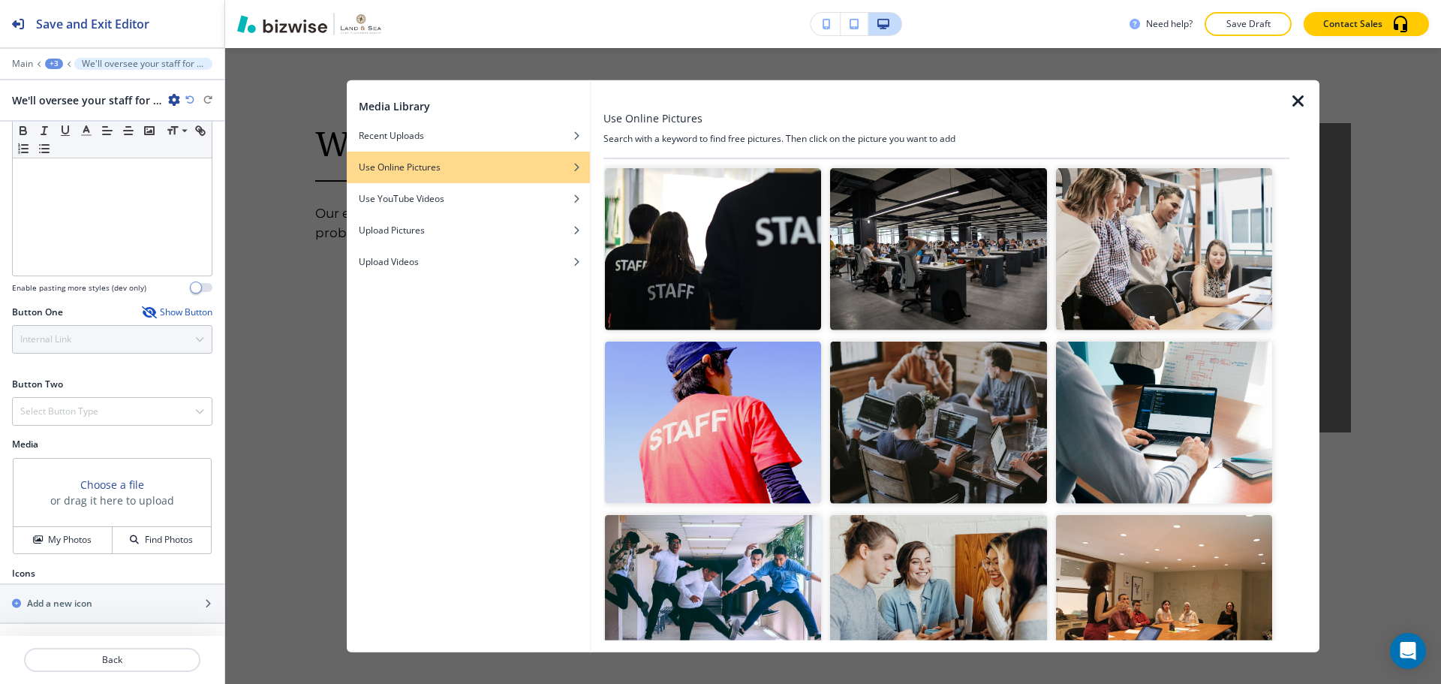
scroll to position [0, 0]
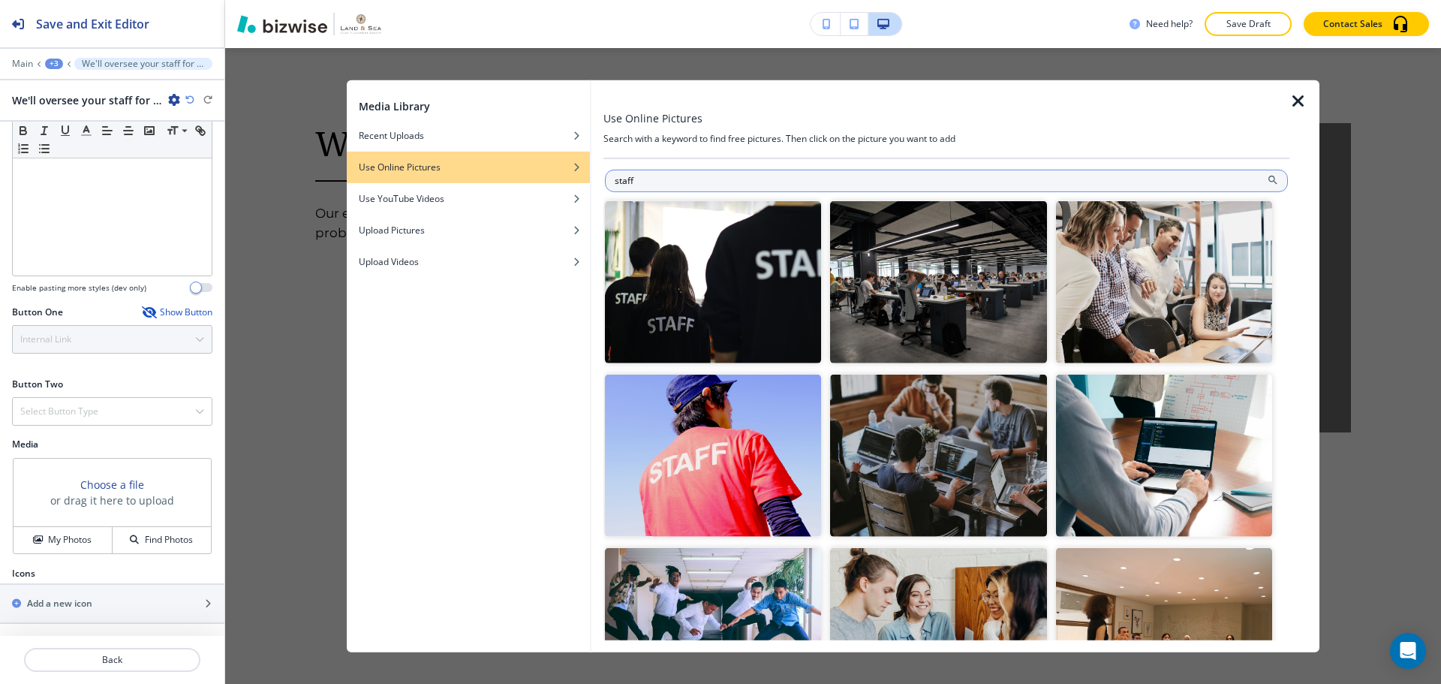
click at [715, 179] on input "staff" at bounding box center [946, 180] width 683 height 23
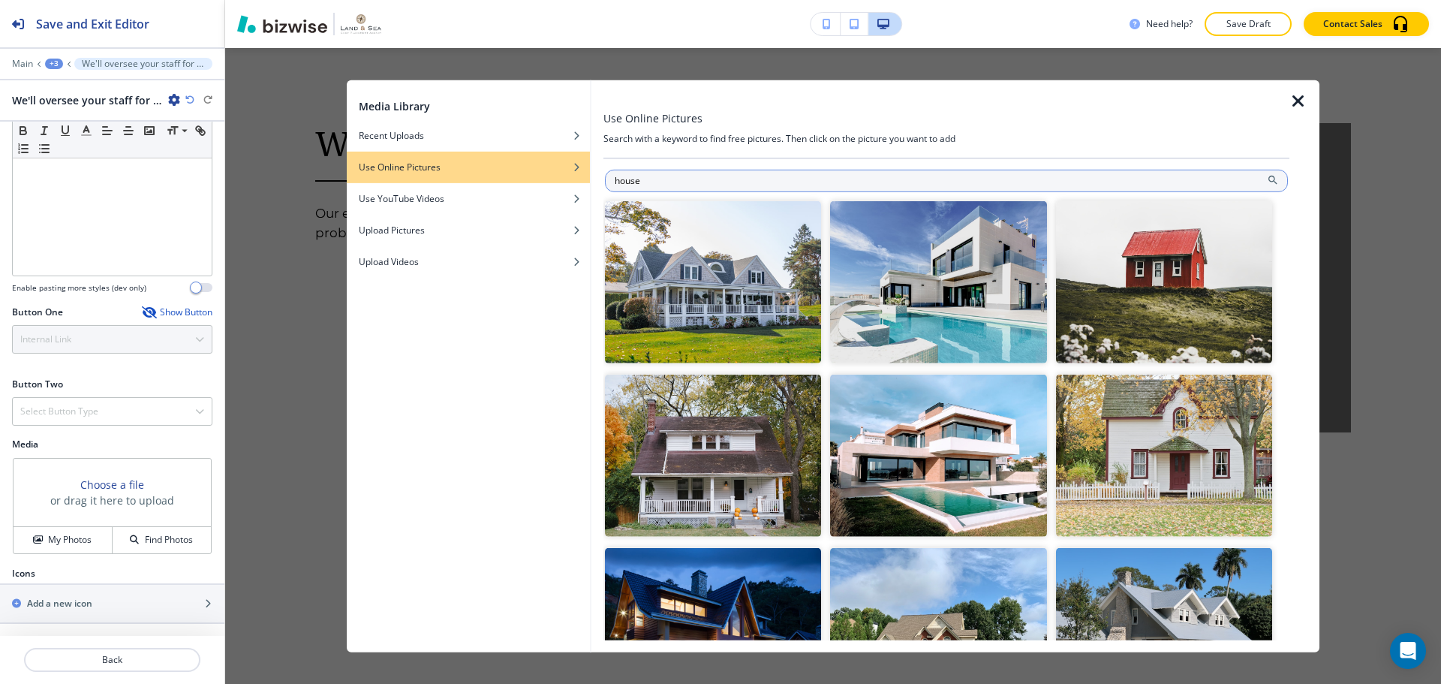
click at [1080, 178] on input "house" at bounding box center [946, 180] width 683 height 23
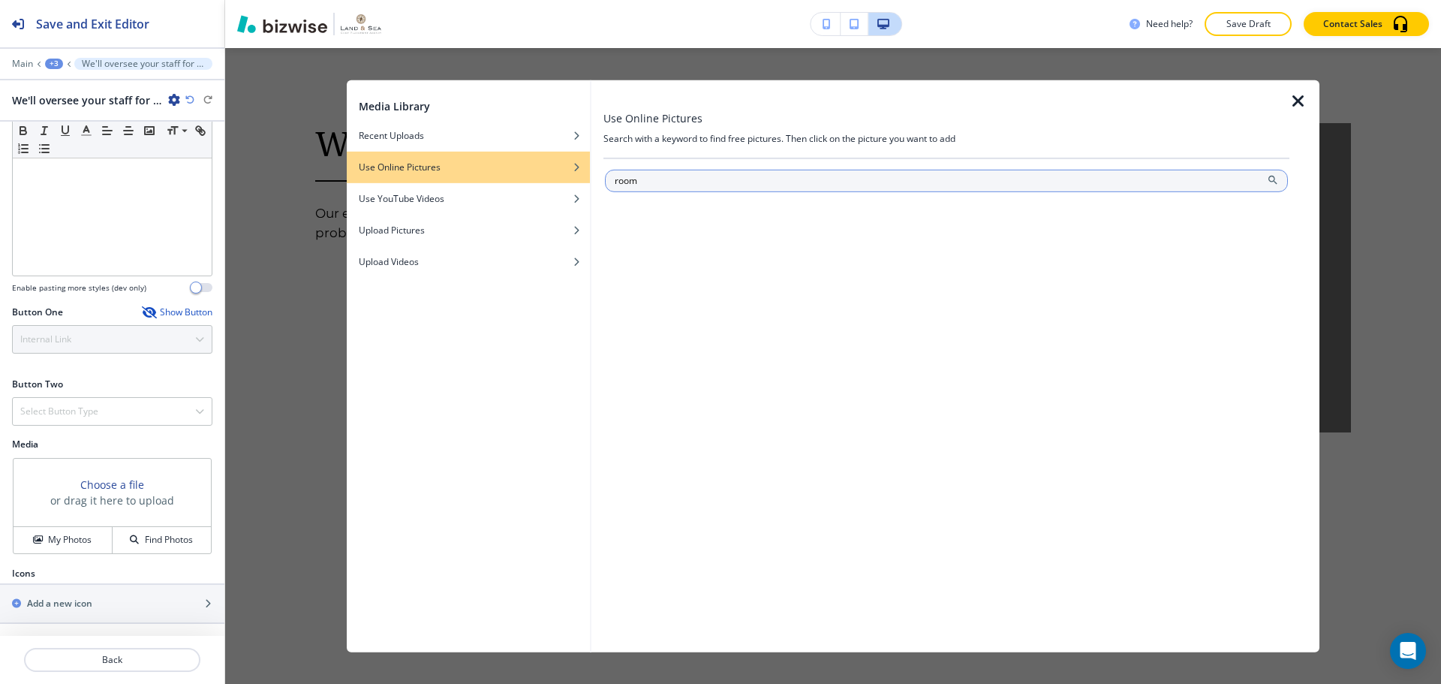
click at [927, 173] on input "room" at bounding box center [946, 180] width 683 height 23
type input "living room"
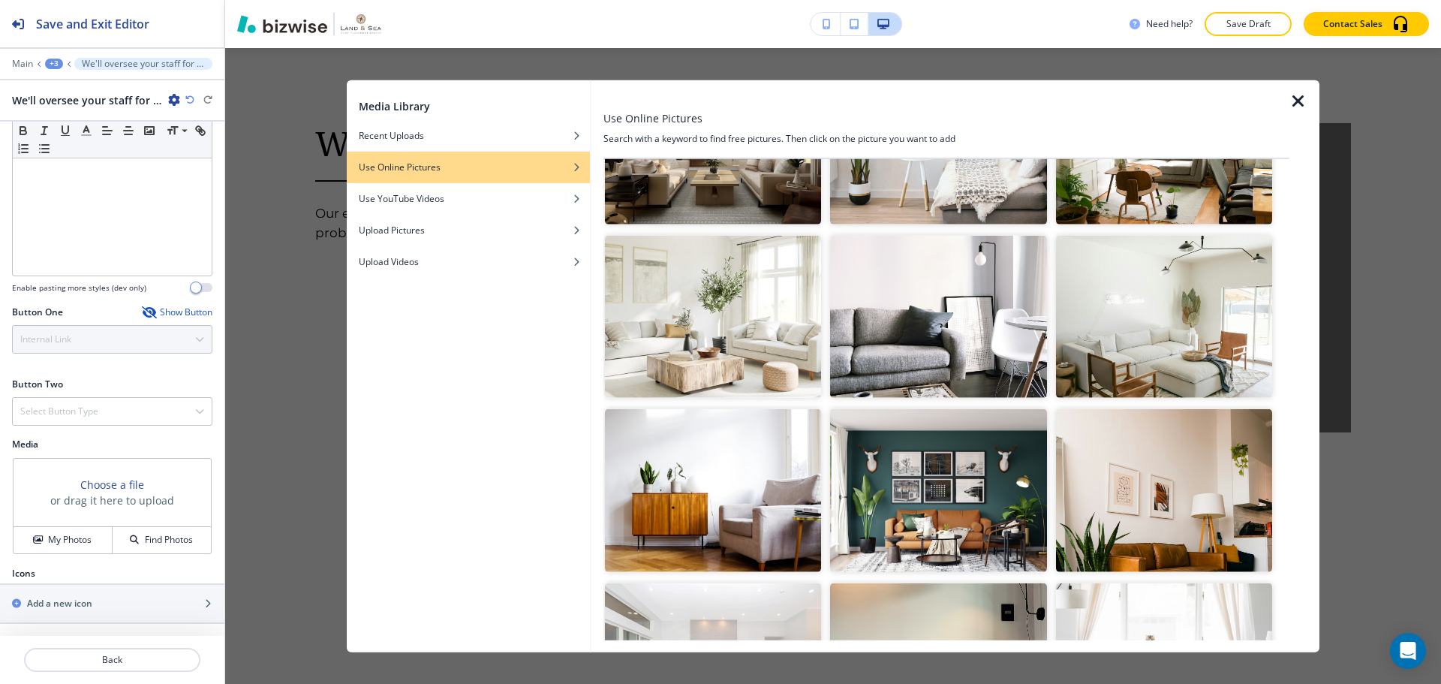
scroll to position [1351, 0]
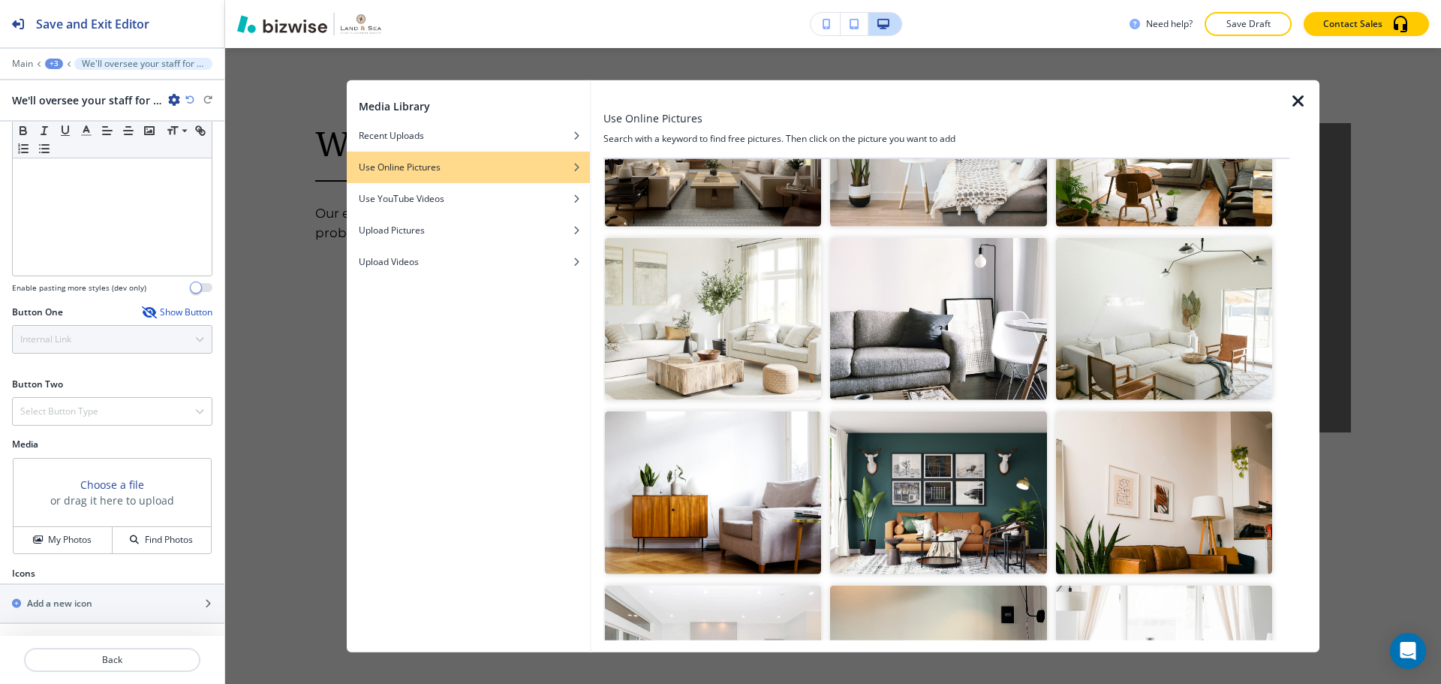
click at [926, 323] on img "button" at bounding box center [938, 319] width 216 height 162
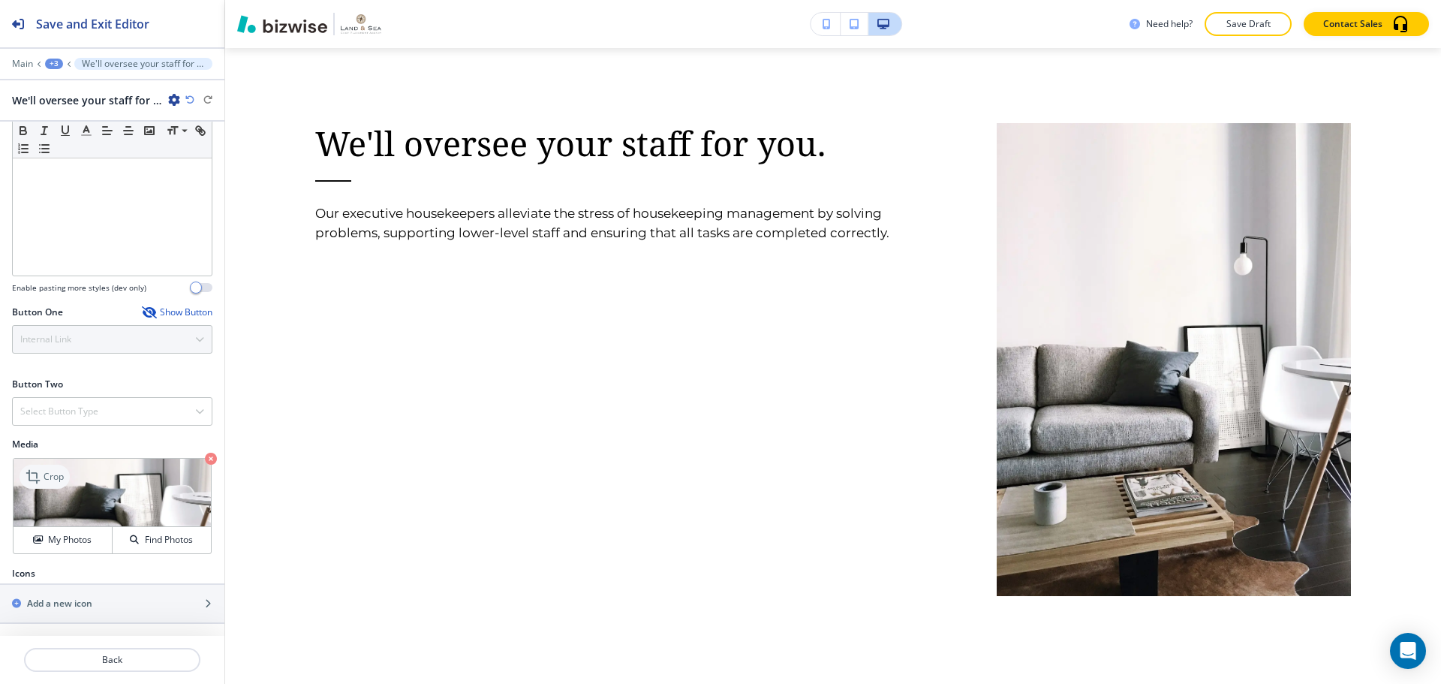
click at [58, 474] on p "Crop" at bounding box center [54, 477] width 20 height 14
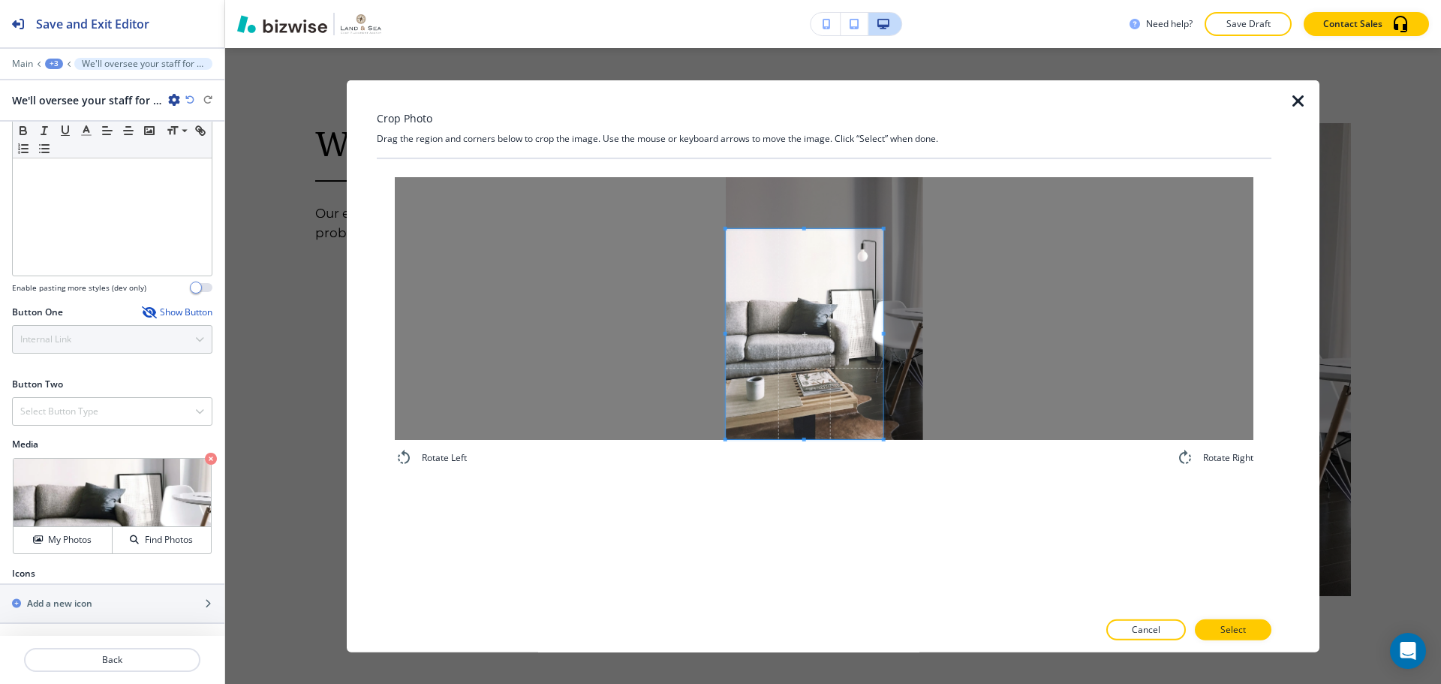
click at [768, 378] on span at bounding box center [805, 333] width 158 height 210
click at [1022, 343] on div at bounding box center [824, 307] width 859 height 263
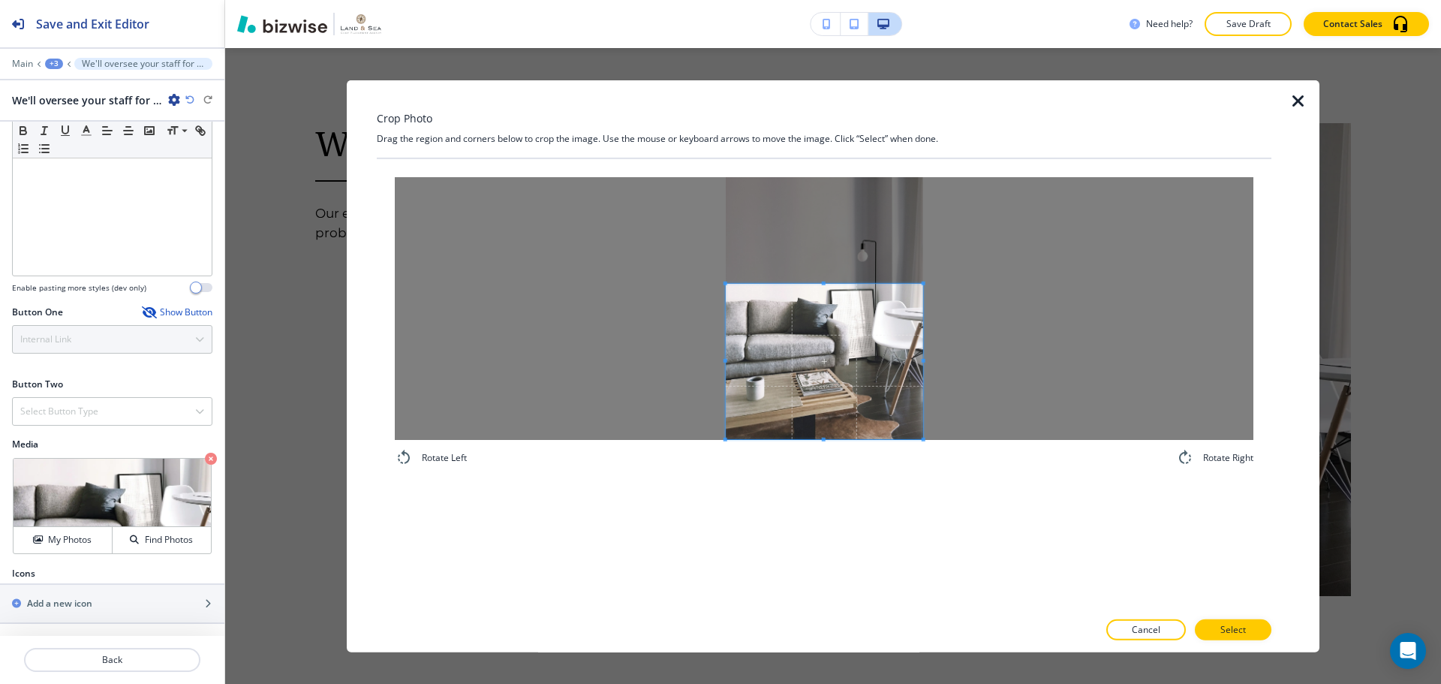
click at [826, 283] on span at bounding box center [824, 283] width 197 height 4
click at [826, 403] on div at bounding box center [824, 344] width 197 height 122
click at [1247, 621] on button "Select" at bounding box center [1233, 629] width 77 height 21
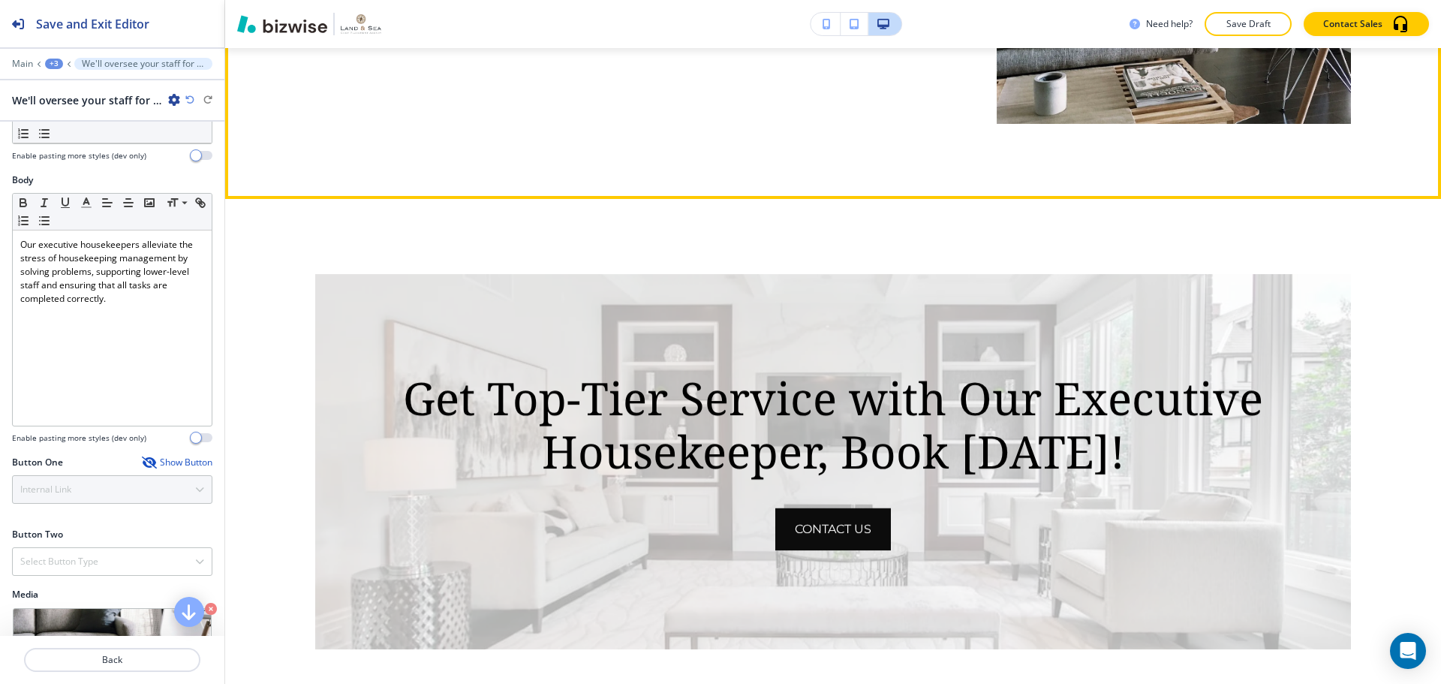
scroll to position [1503, 0]
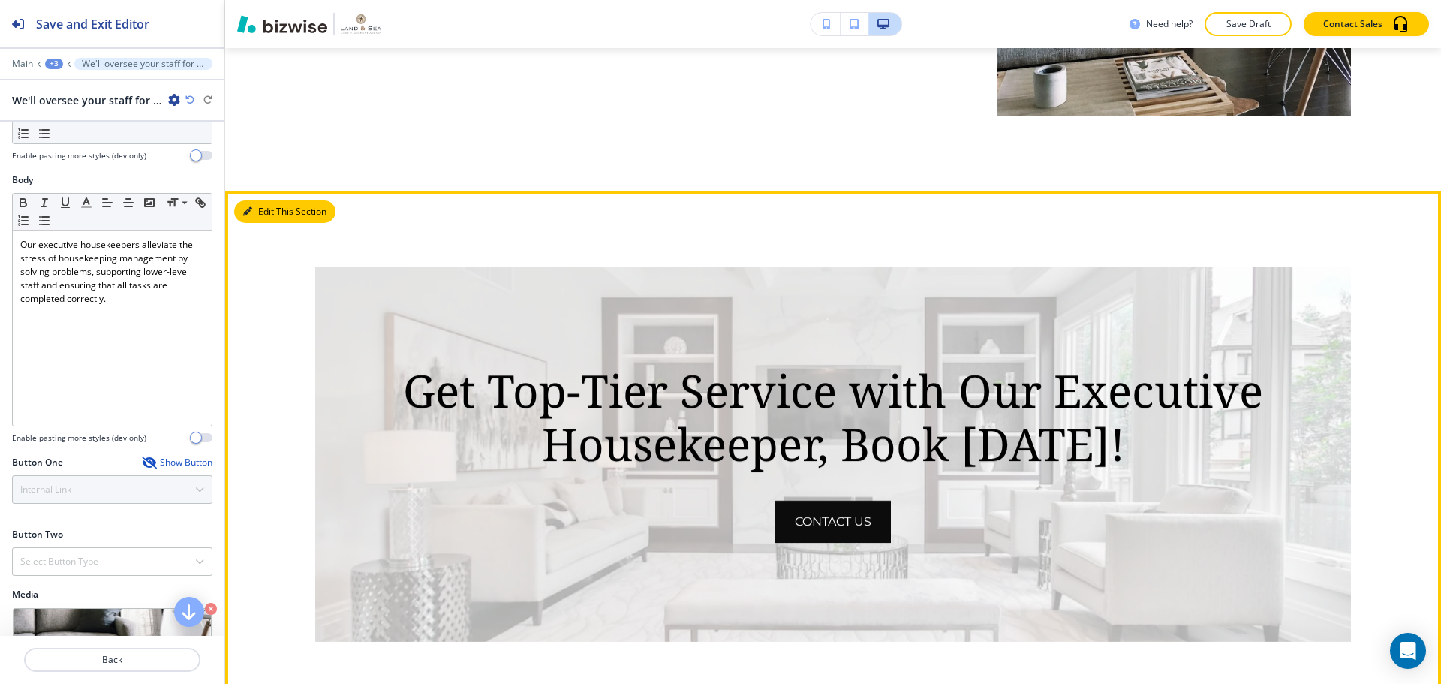
click at [267, 209] on button "Edit This Section" at bounding box center [284, 211] width 101 height 23
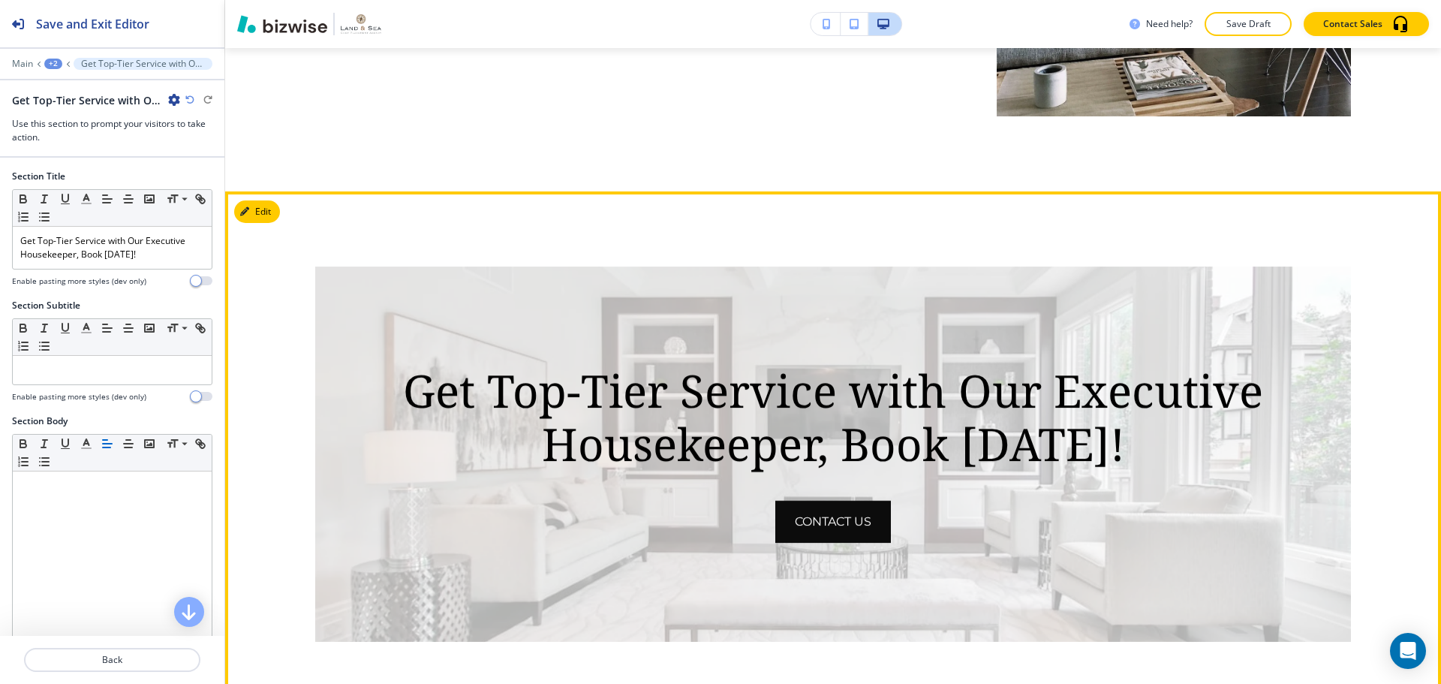
scroll to position [1644, 0]
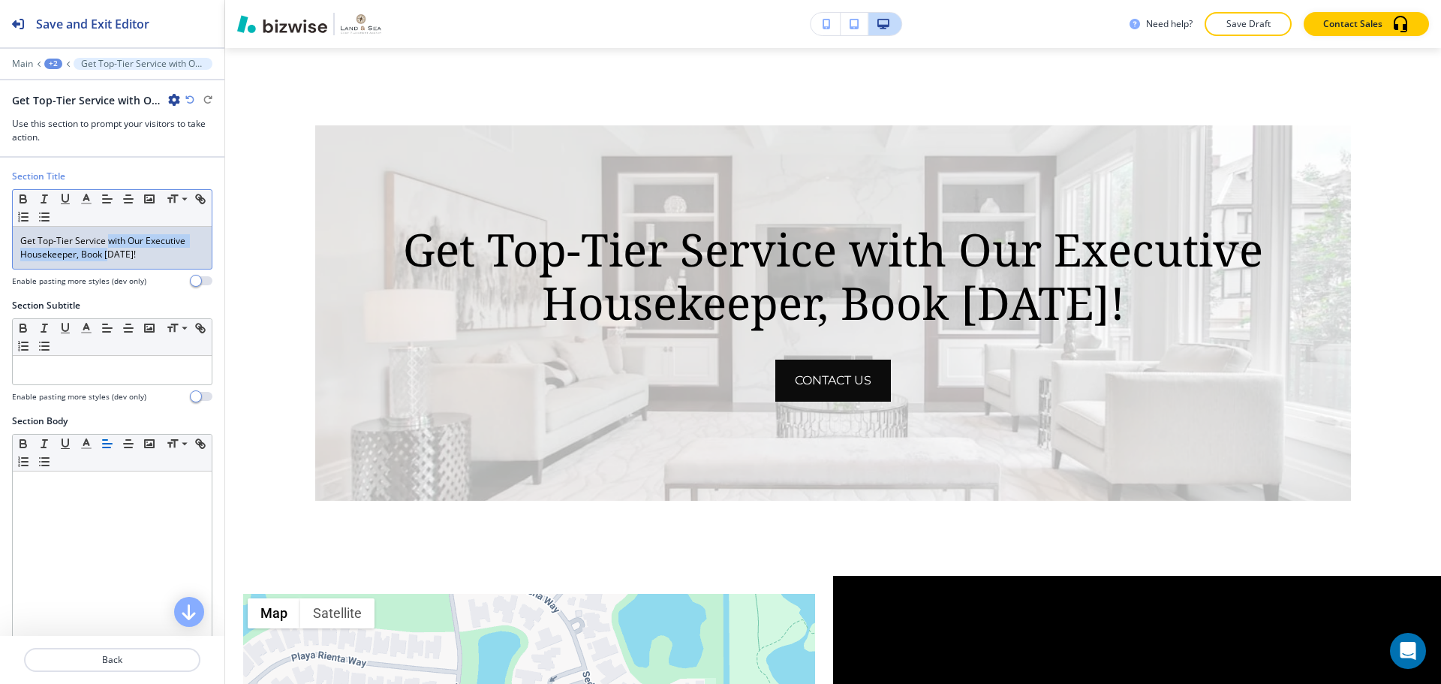
drag, startPoint x: 106, startPoint y: 239, endPoint x: 111, endPoint y: 254, distance: 15.9
click at [111, 254] on p "Get Top-Tier Service with Our Executive Housekeeper, Book [DATE]!" at bounding box center [112, 247] width 184 height 27
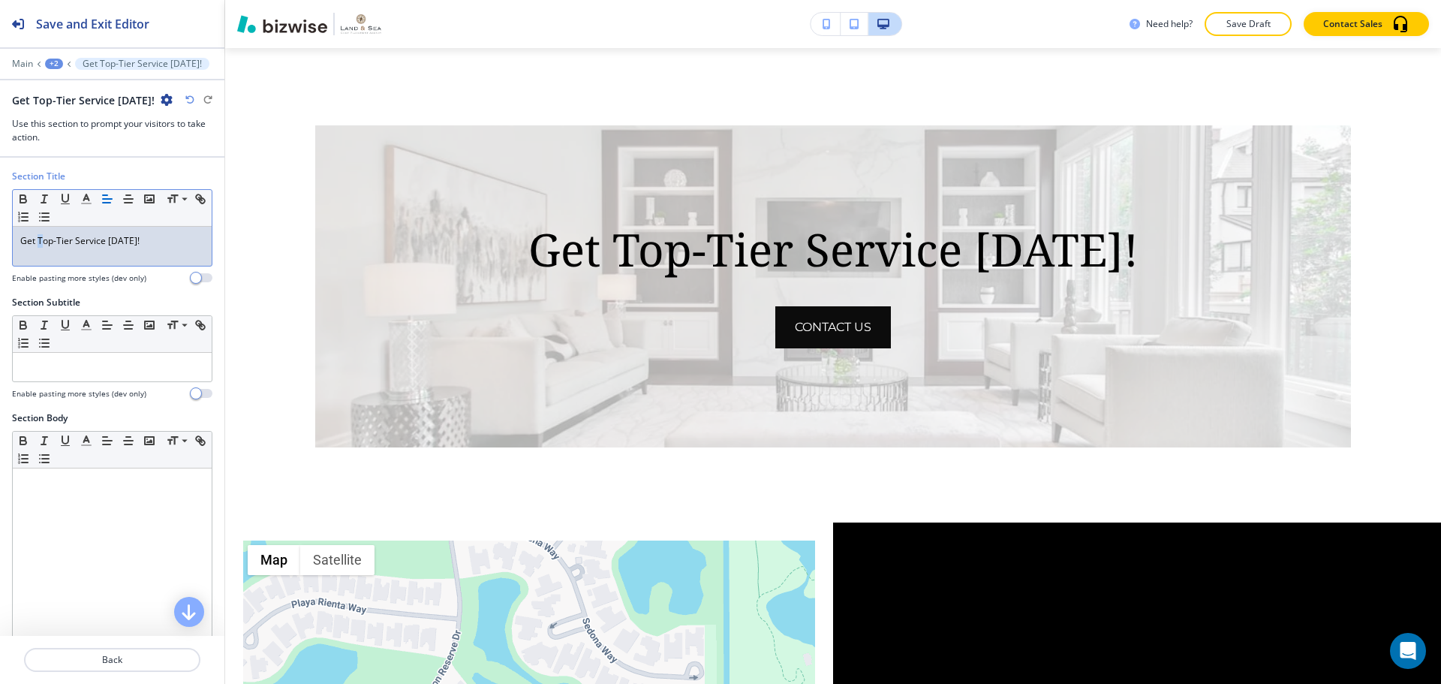
click at [40, 233] on div "Get Top-Tier Service [DATE]!" at bounding box center [112, 246] width 199 height 39
click at [56, 233] on div "Get top-Tier Service [DATE]!" at bounding box center [112, 246] width 199 height 39
click at [73, 233] on div "Get top-tier Service [DATE]!" at bounding box center [112, 246] width 199 height 39
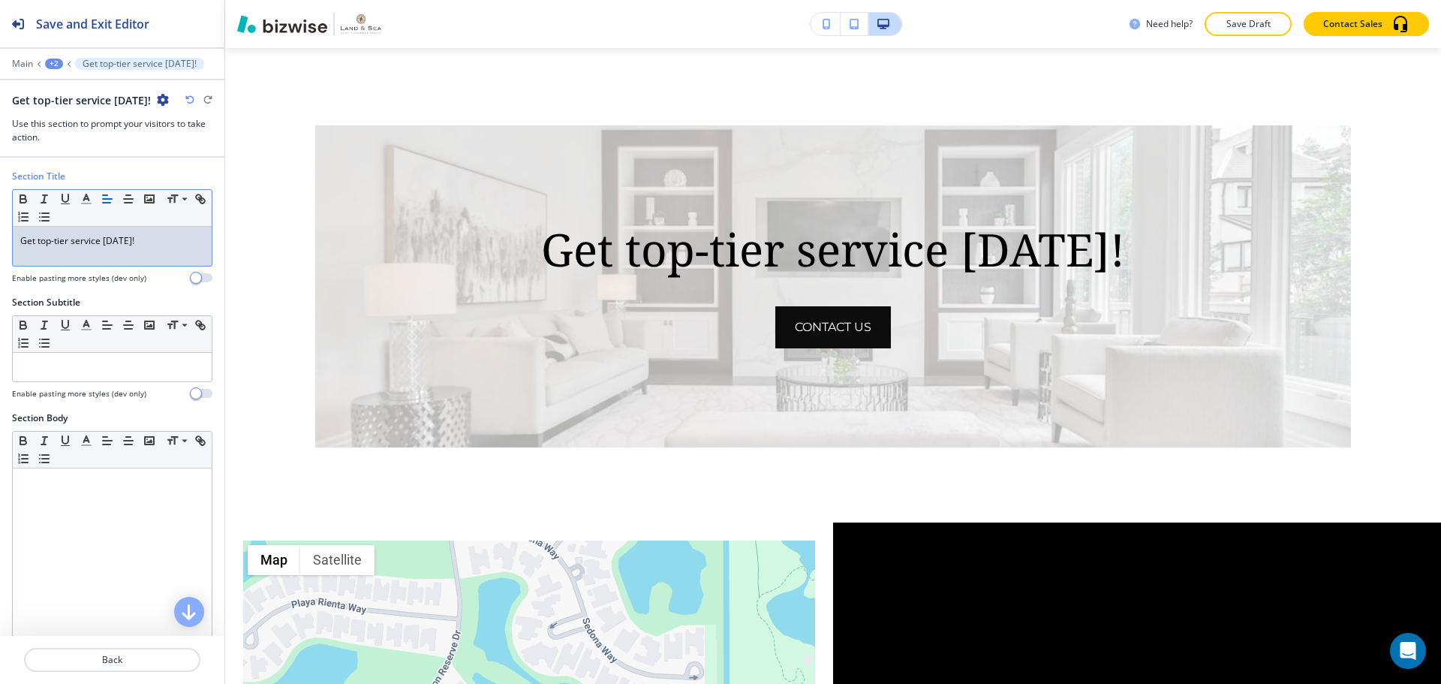
click at [142, 236] on p "Get top-tier service [DATE]!" at bounding box center [112, 241] width 184 height 14
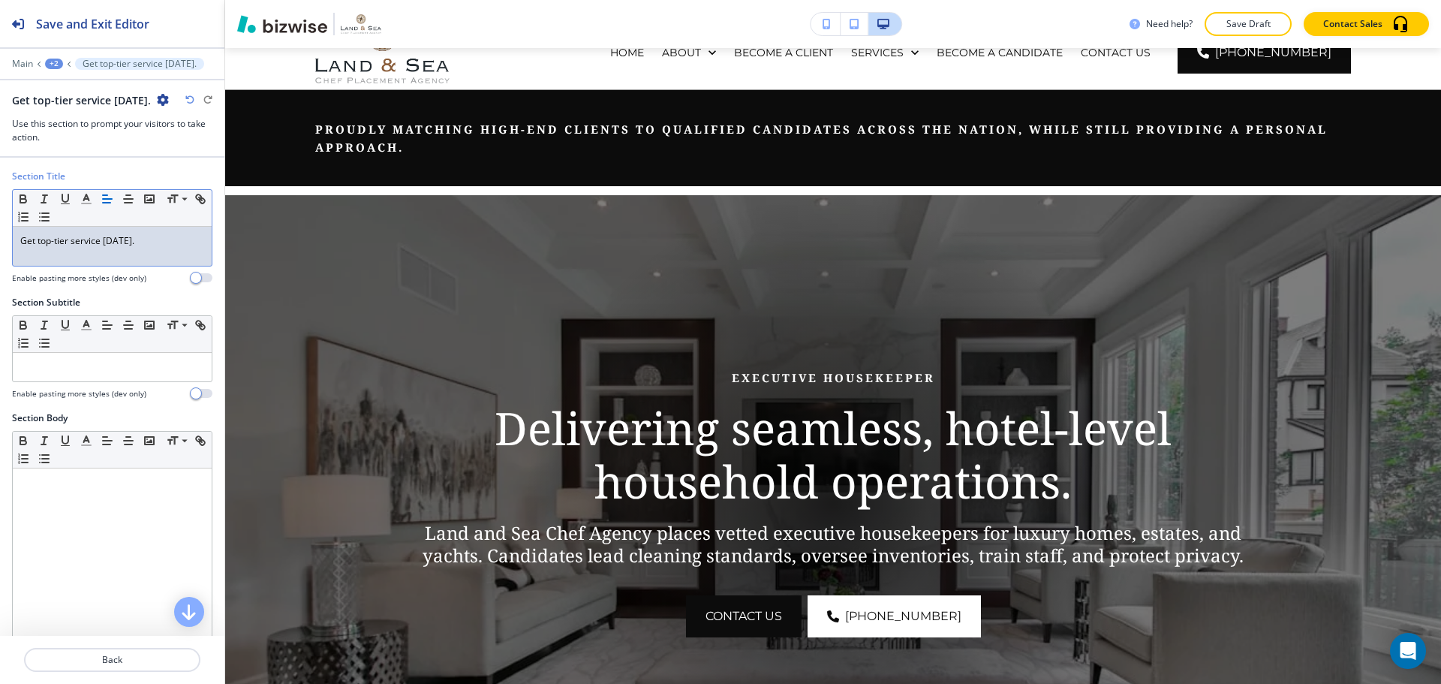
scroll to position [0, 0]
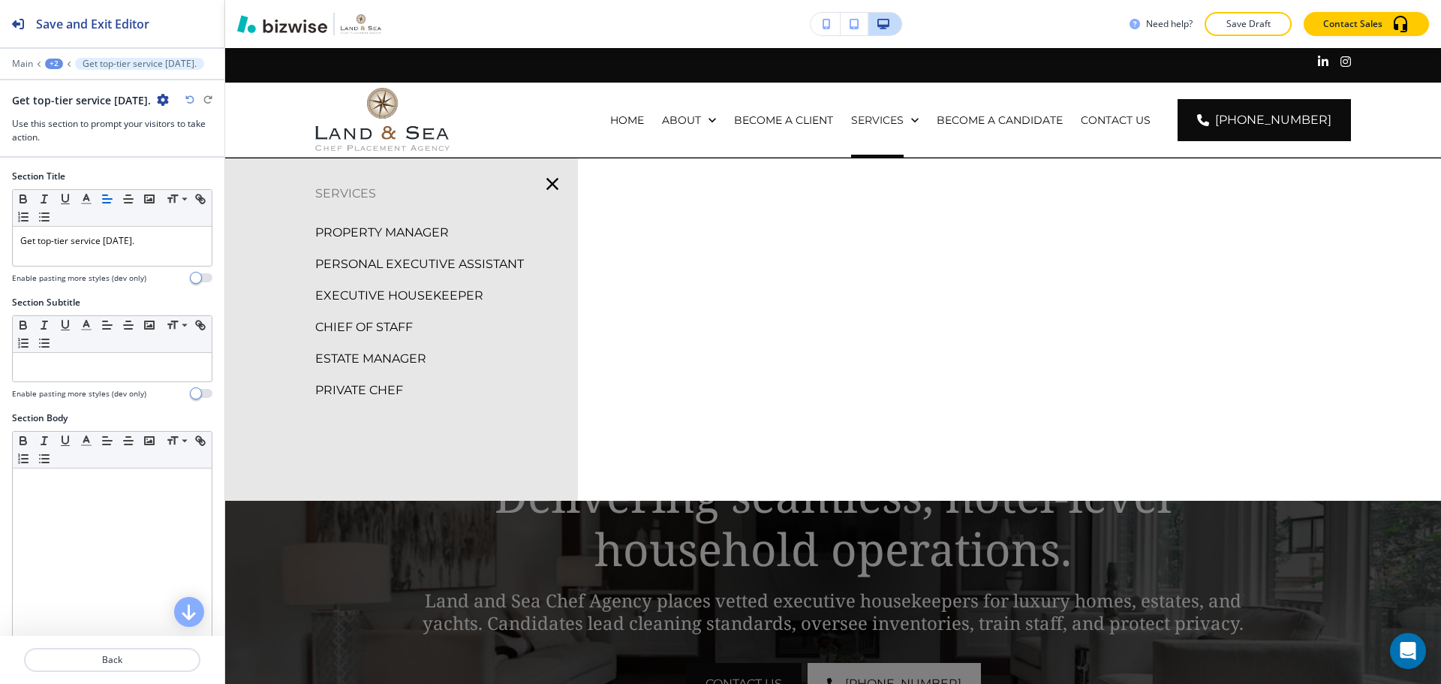
click at [420, 239] on p "PROPERTY MANAGER" at bounding box center [382, 232] width 134 height 23
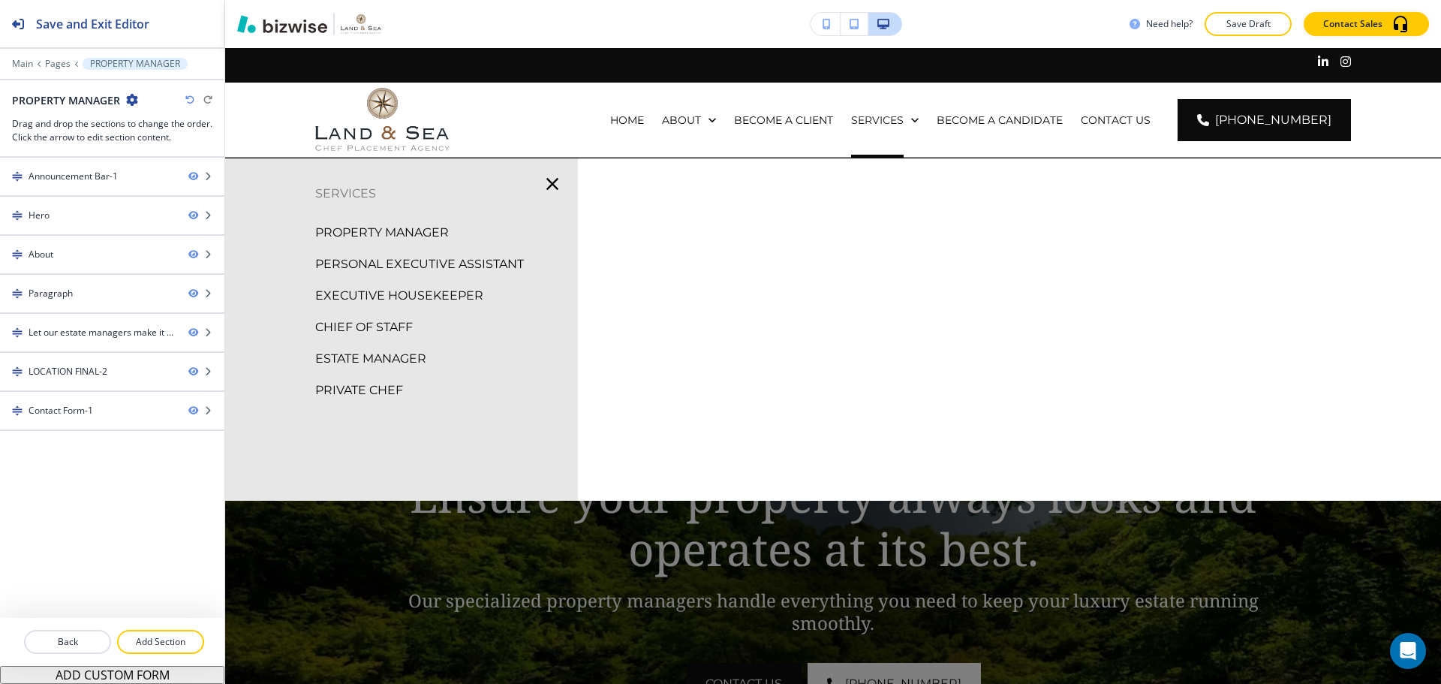
click at [402, 264] on p "PERSONAL EXECUTIVE ASSISTANT" at bounding box center [419, 264] width 209 height 23
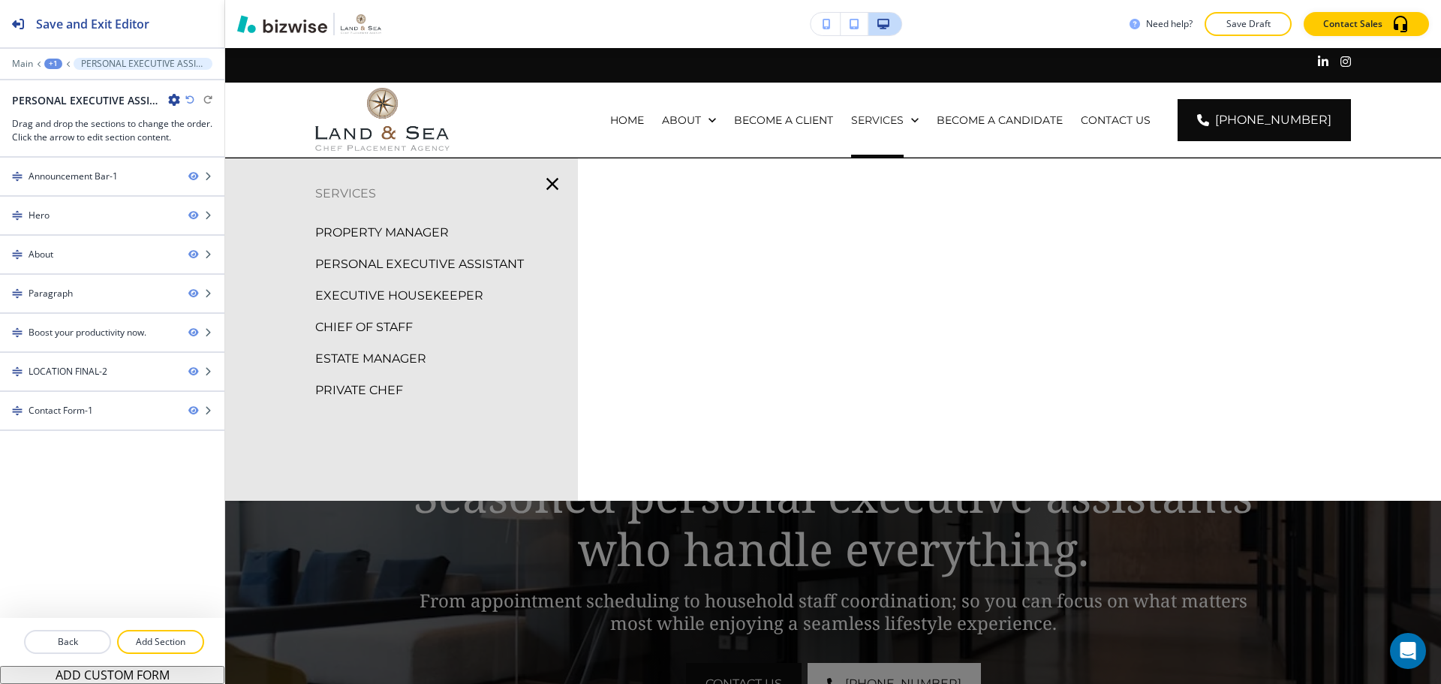
click at [353, 293] on p "EXECUTIVE HOUSEKEEPER" at bounding box center [399, 295] width 168 height 23
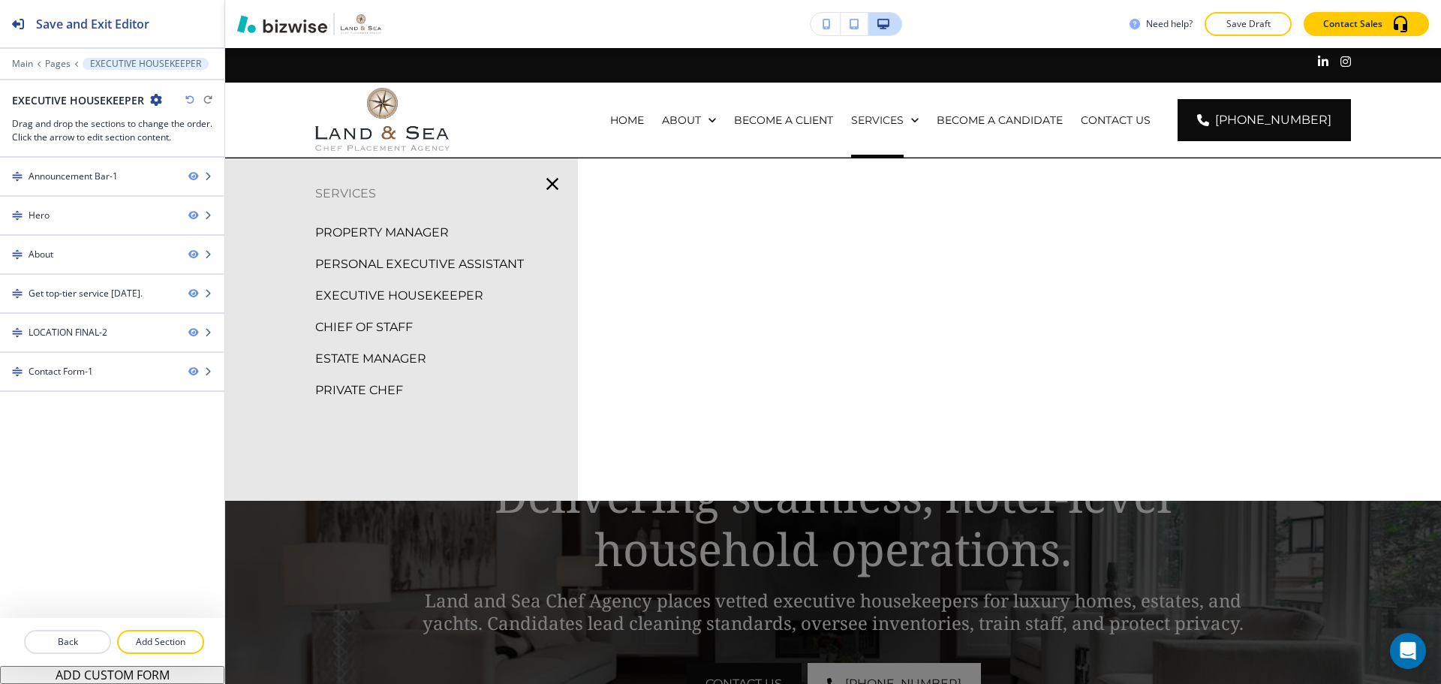
click at [368, 324] on p "CHIEF OF STAFF" at bounding box center [364, 327] width 98 height 23
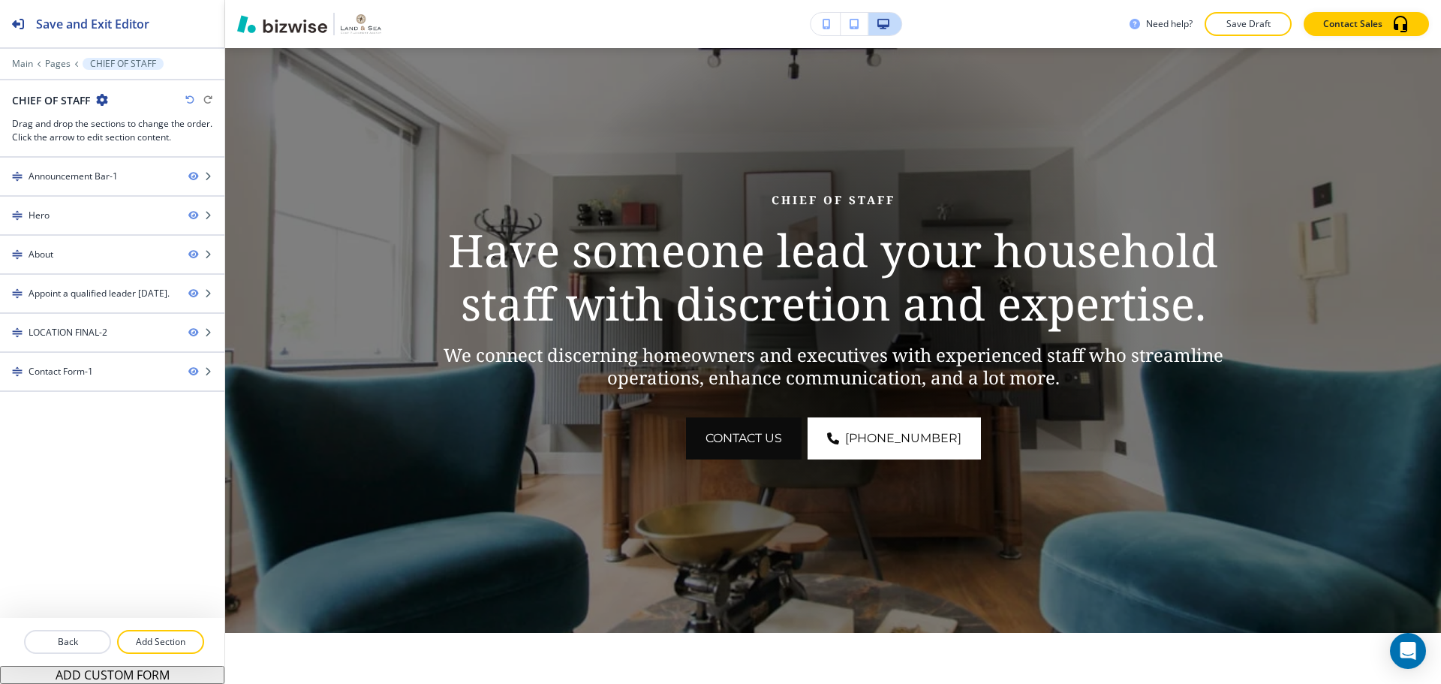
scroll to position [225, 0]
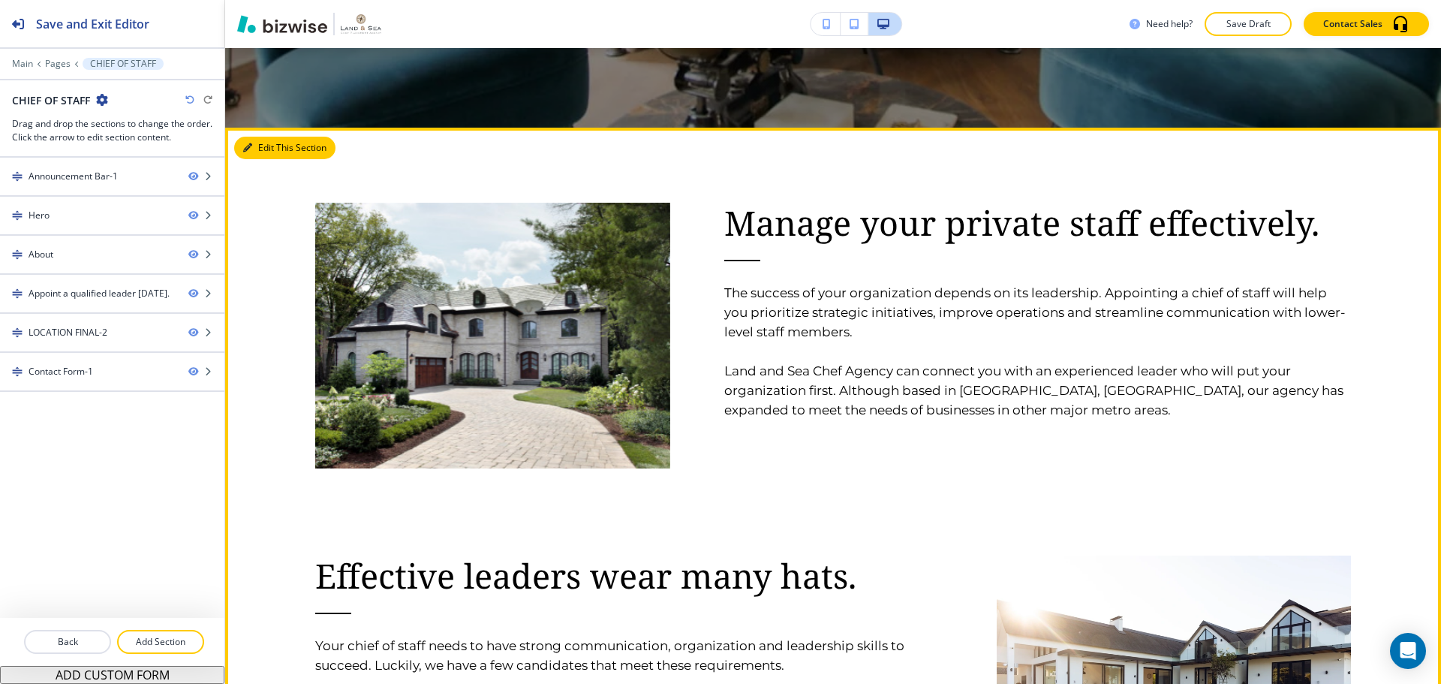
click at [251, 154] on button "Edit This Section" at bounding box center [284, 148] width 101 height 23
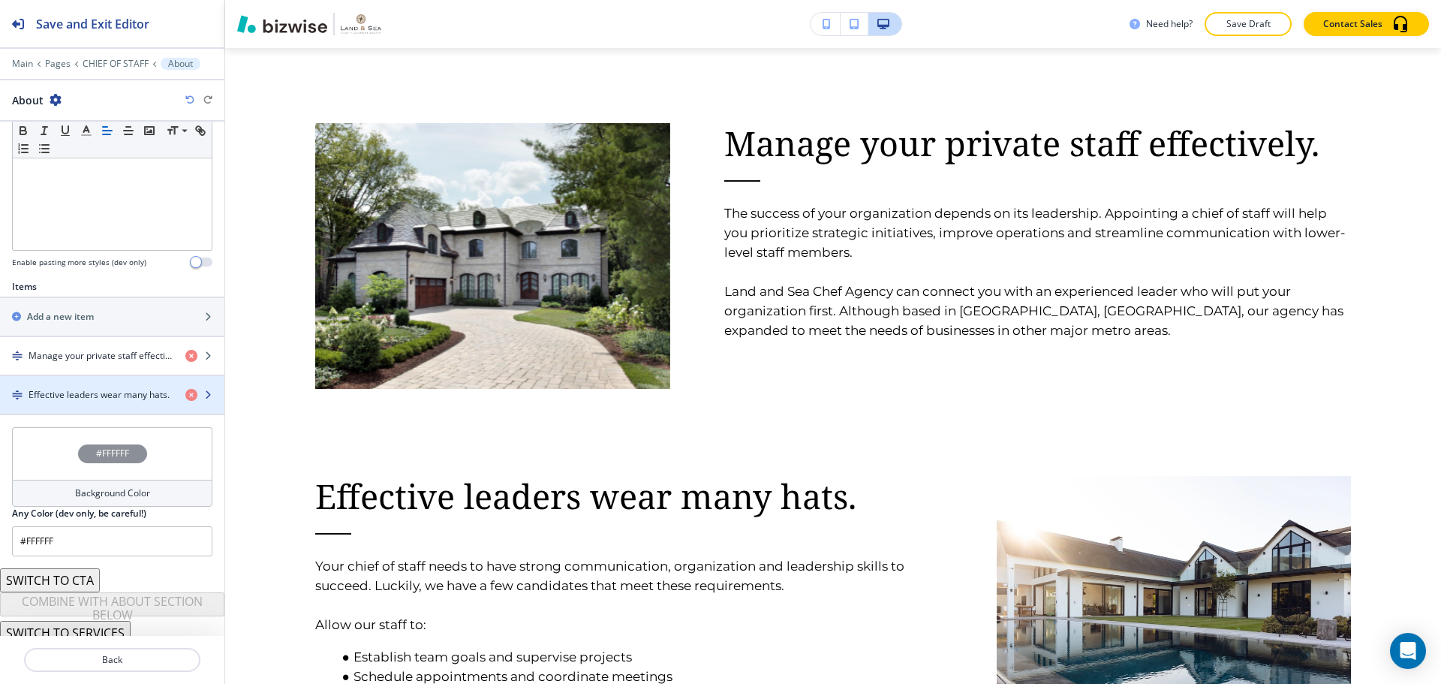
scroll to position [387, 0]
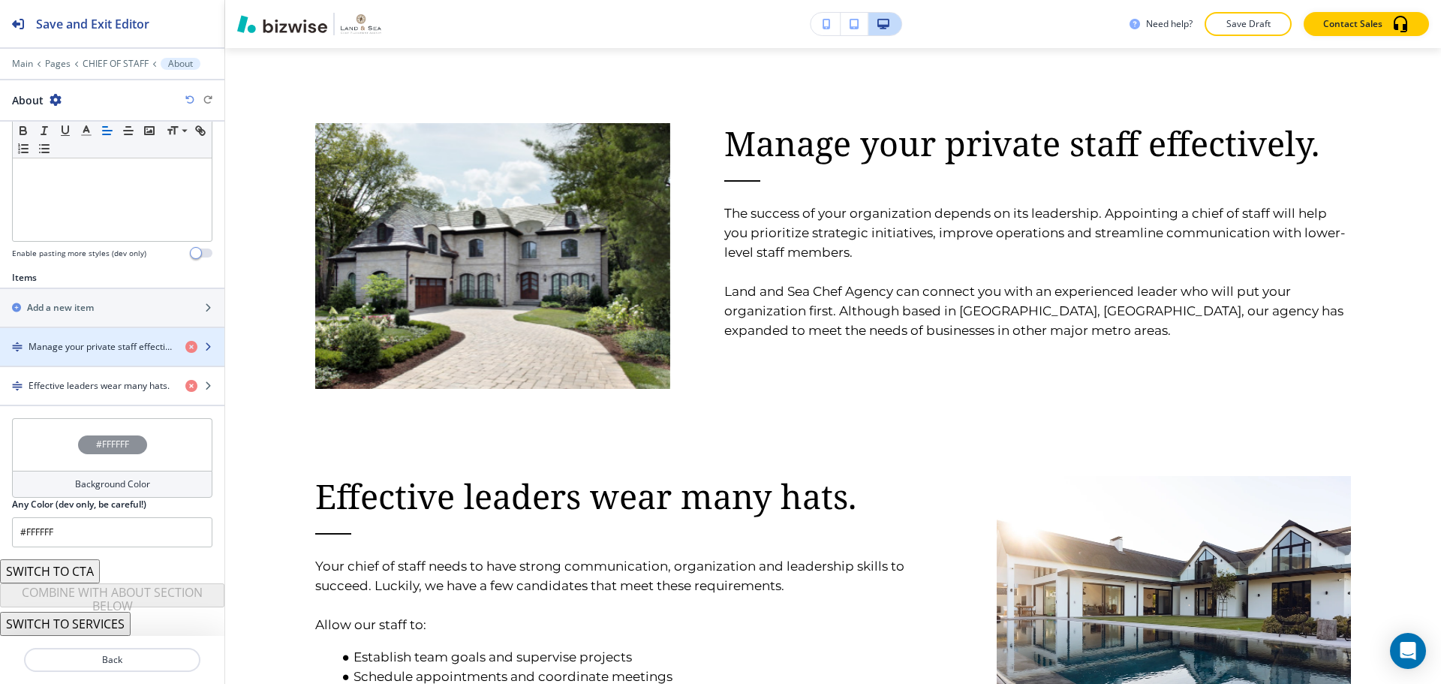
click at [124, 356] on div "button" at bounding box center [112, 360] width 224 height 12
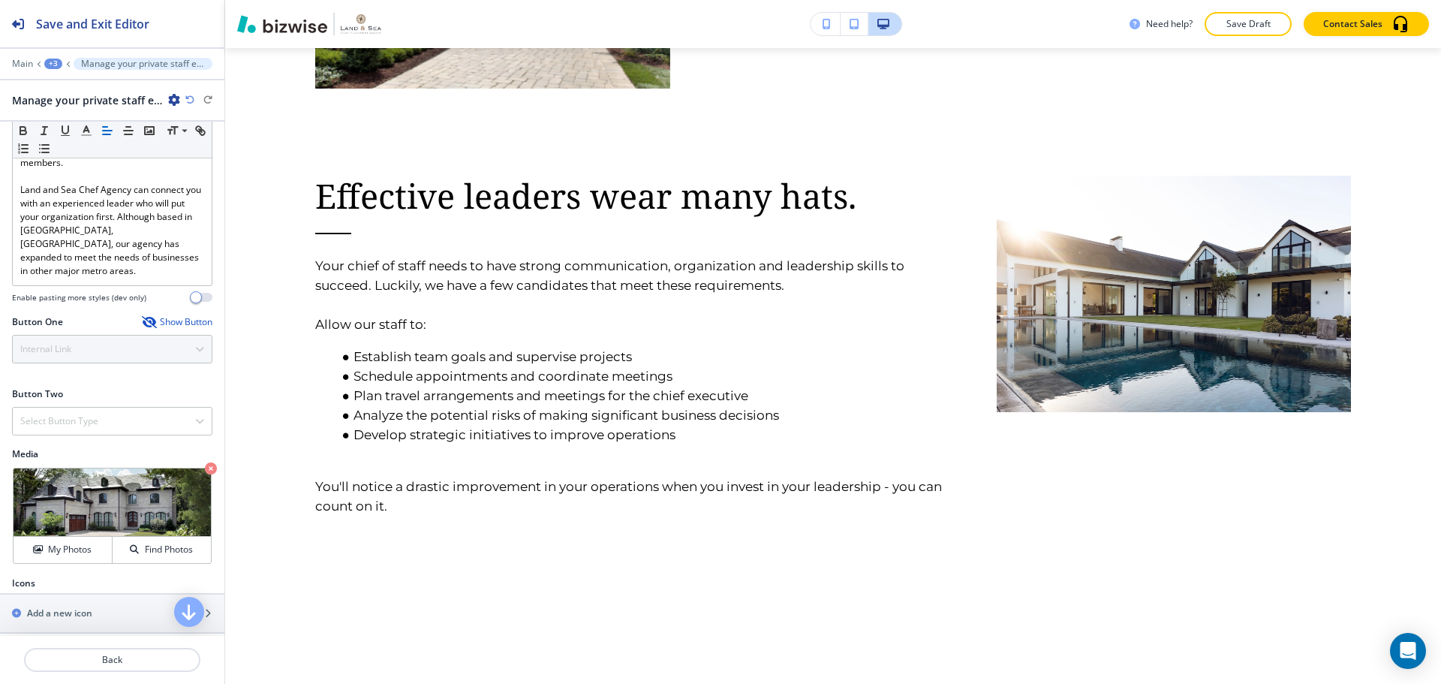
scroll to position [352, 0]
click at [145, 542] on h4 "Find Photos" at bounding box center [169, 549] width 48 height 14
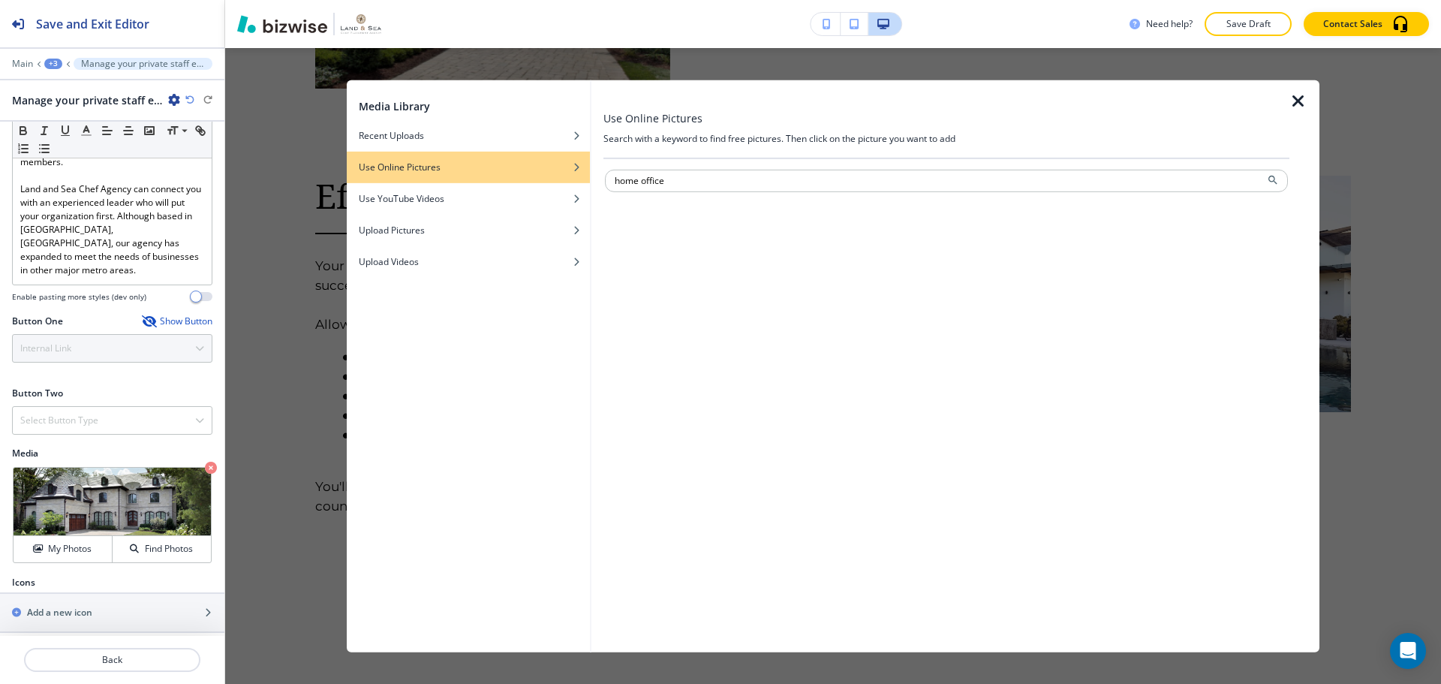
type input "home office"
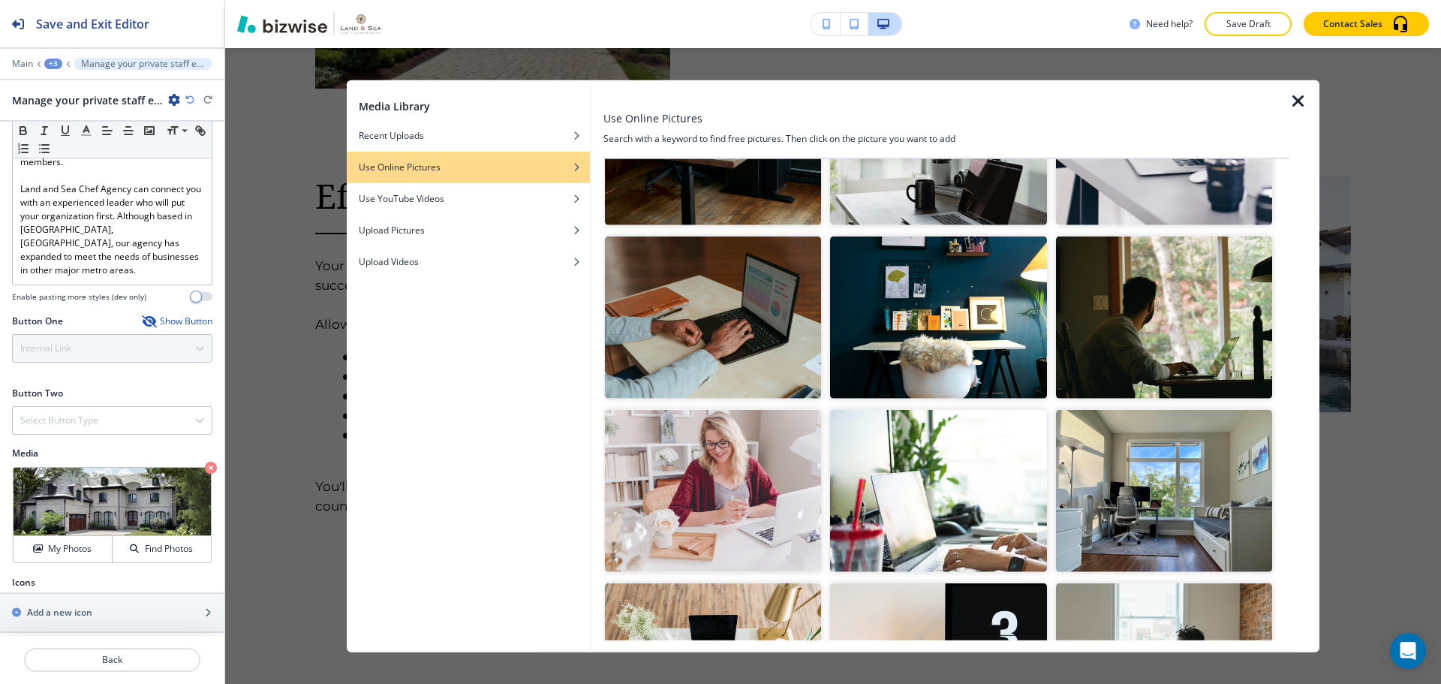
scroll to position [826, 0]
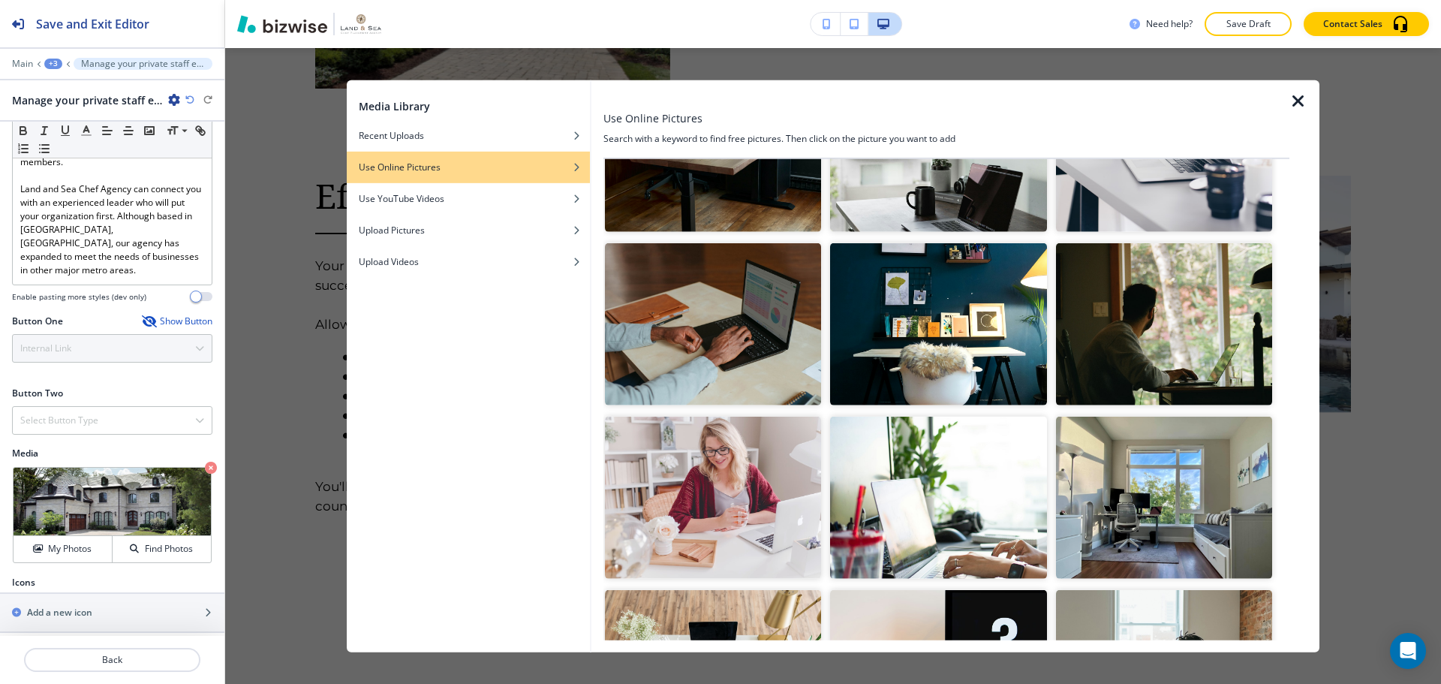
click at [716, 317] on img "button" at bounding box center [713, 323] width 216 height 162
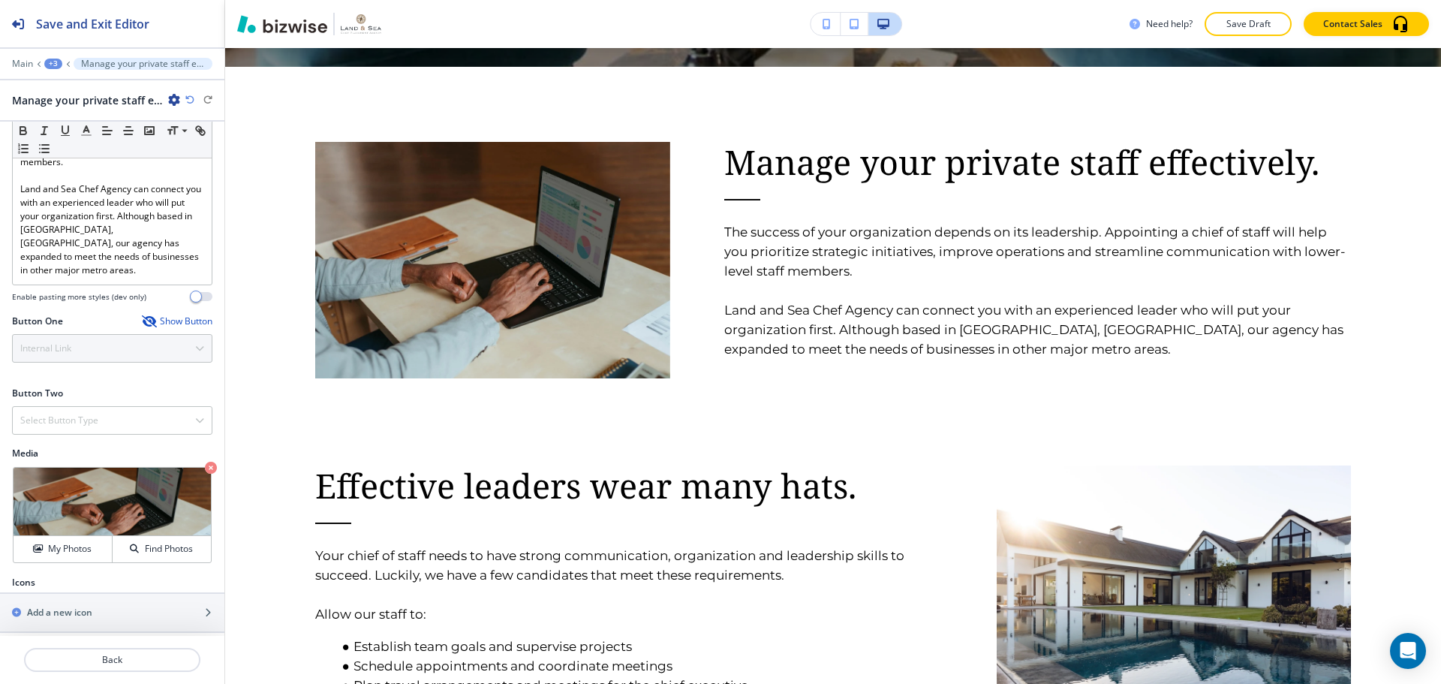
scroll to position [755, 0]
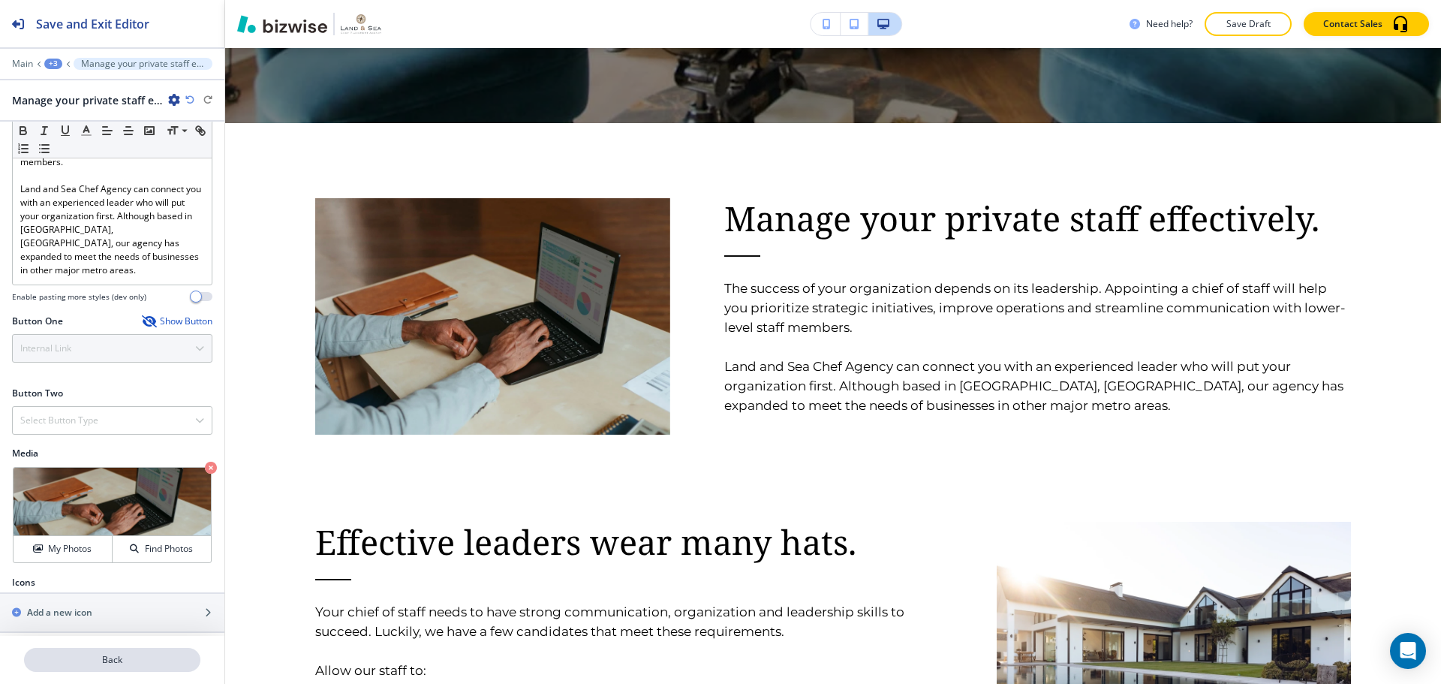
click at [109, 654] on p "Back" at bounding box center [112, 660] width 173 height 14
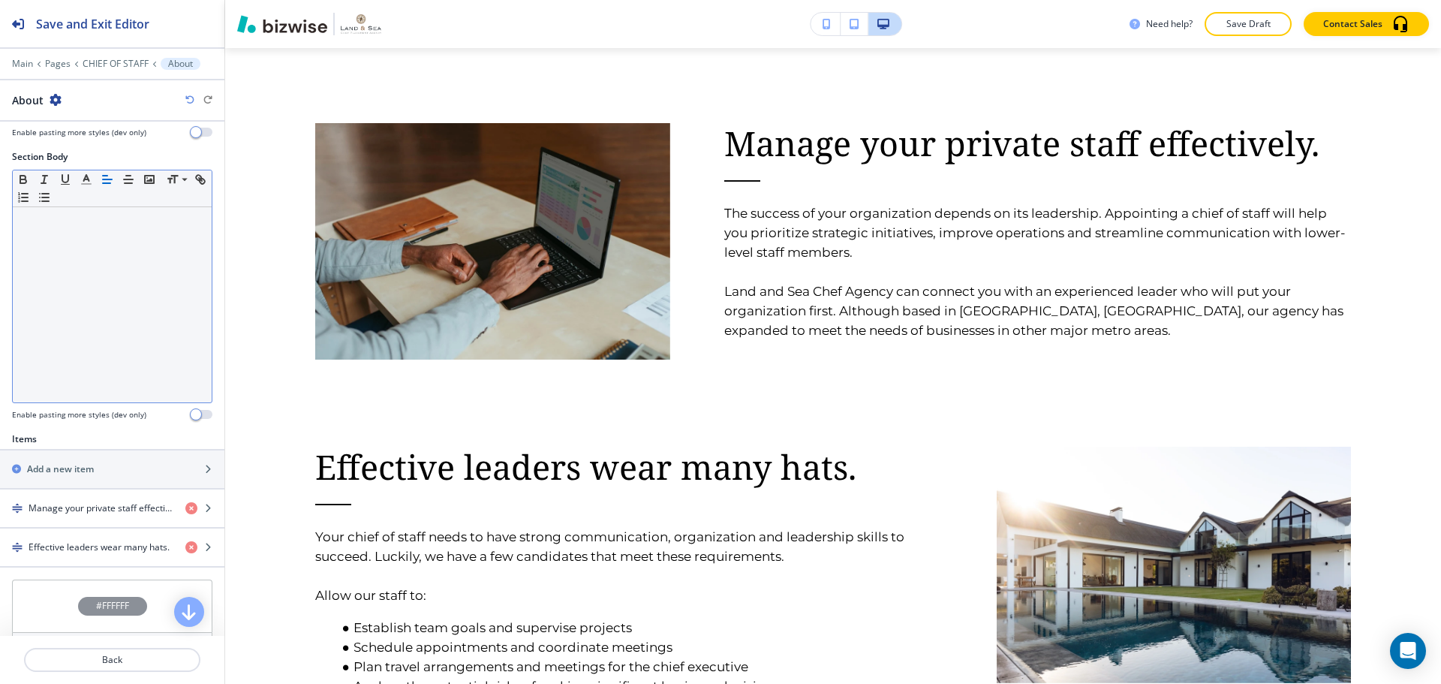
scroll to position [300, 0]
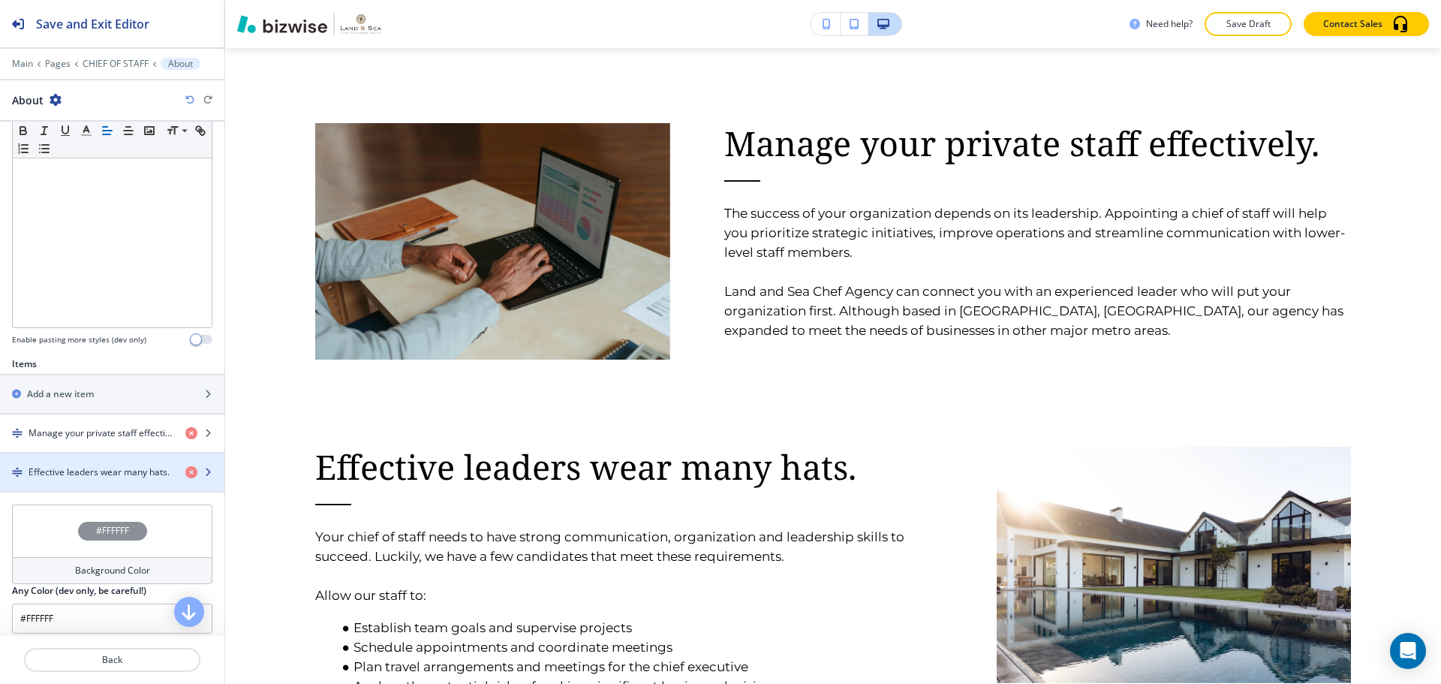
click at [112, 480] on div "button" at bounding box center [112, 485] width 224 height 12
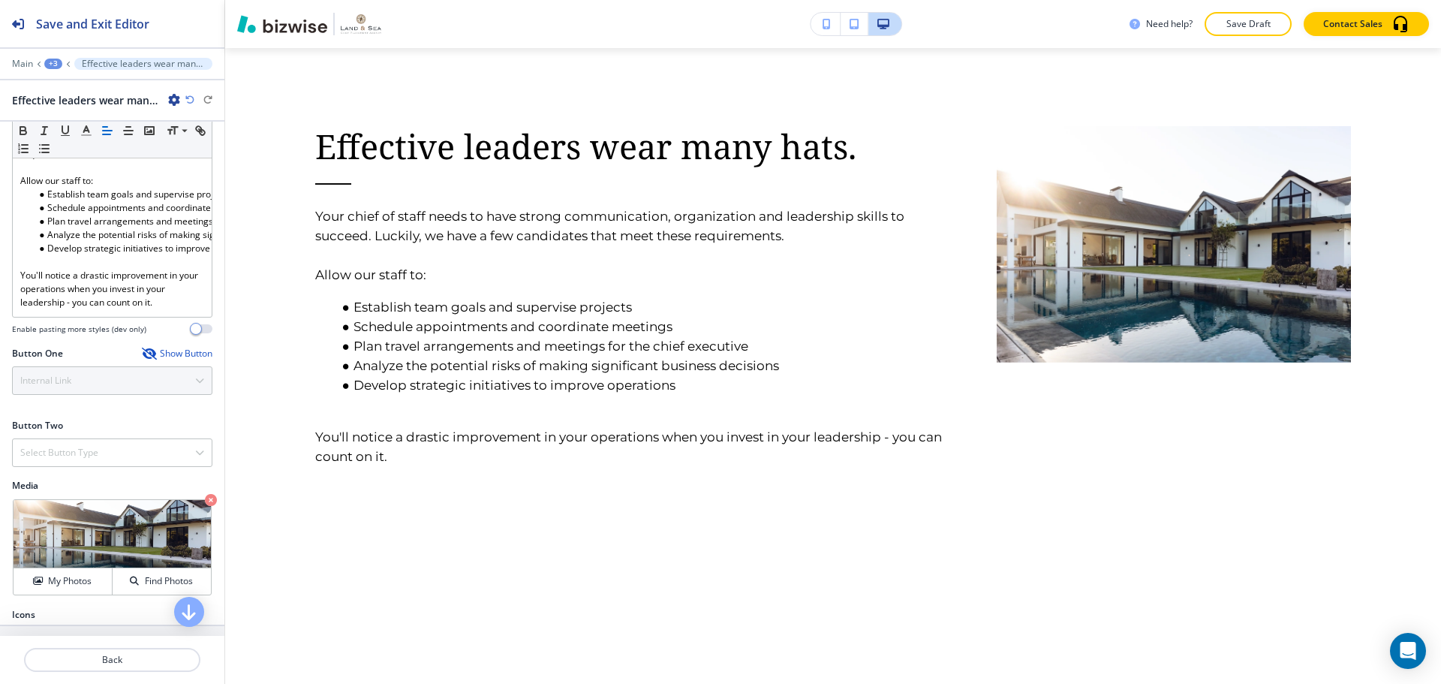
scroll to position [375, 0]
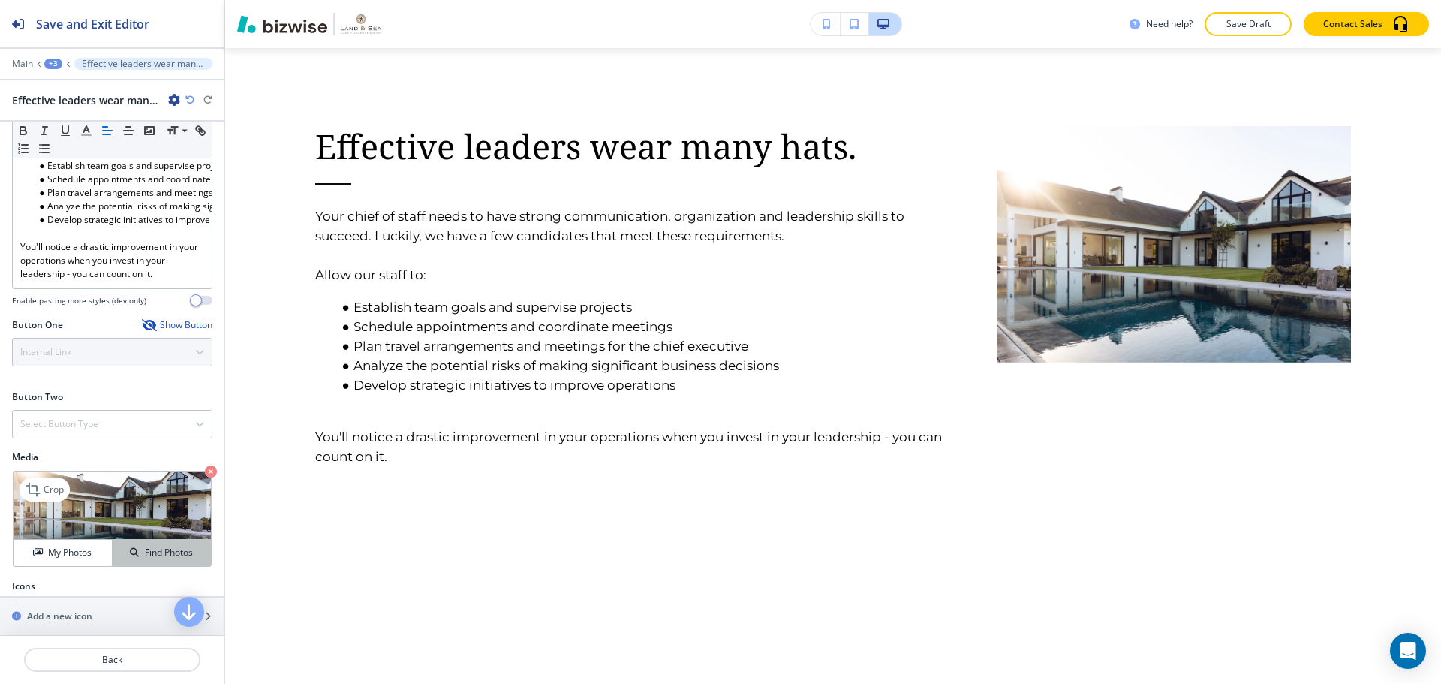
click at [158, 552] on button "Find Photos" at bounding box center [162, 553] width 98 height 26
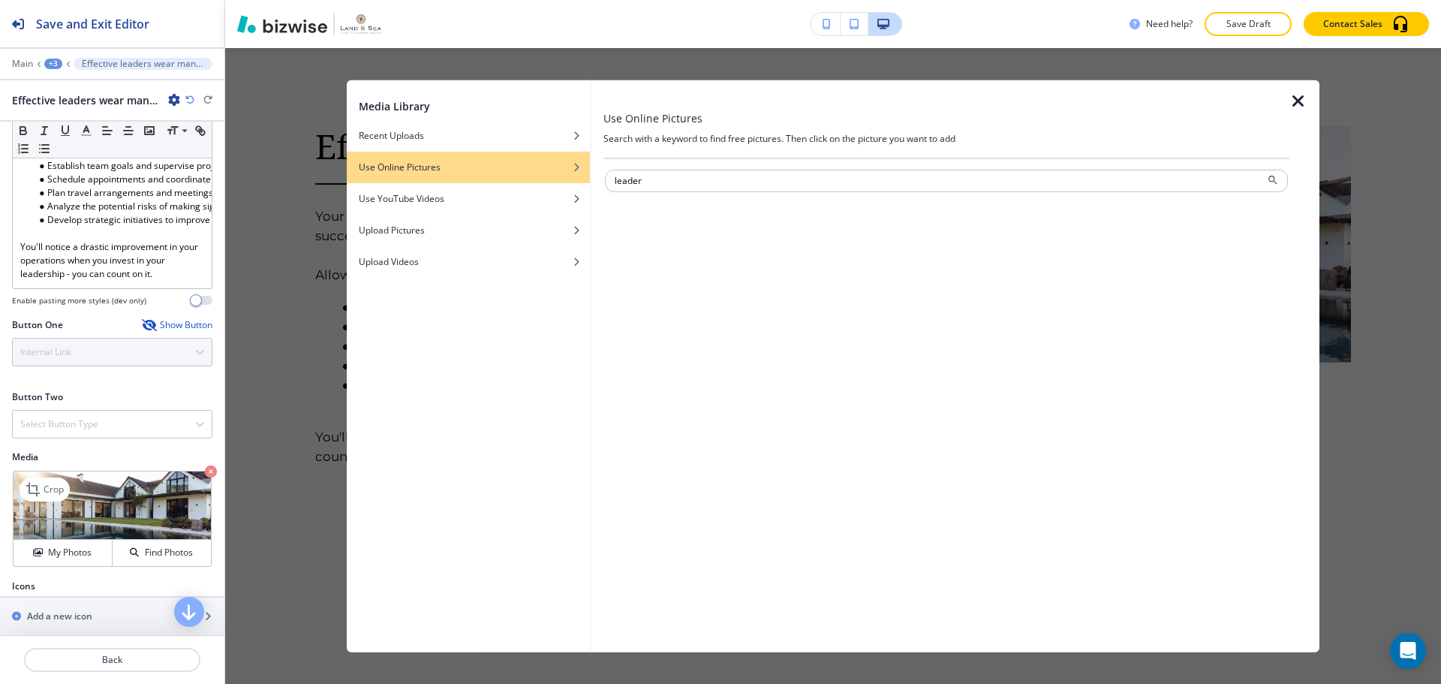
type input "leader"
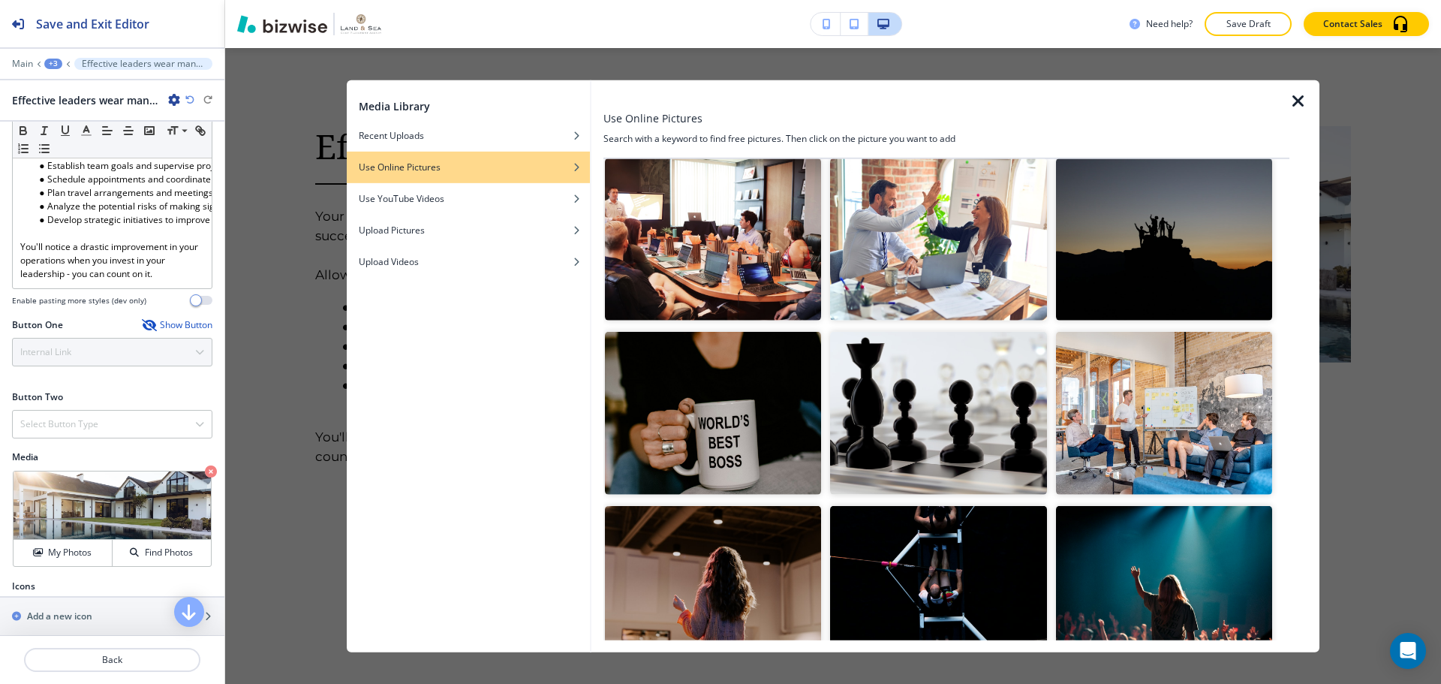
scroll to position [600, 0]
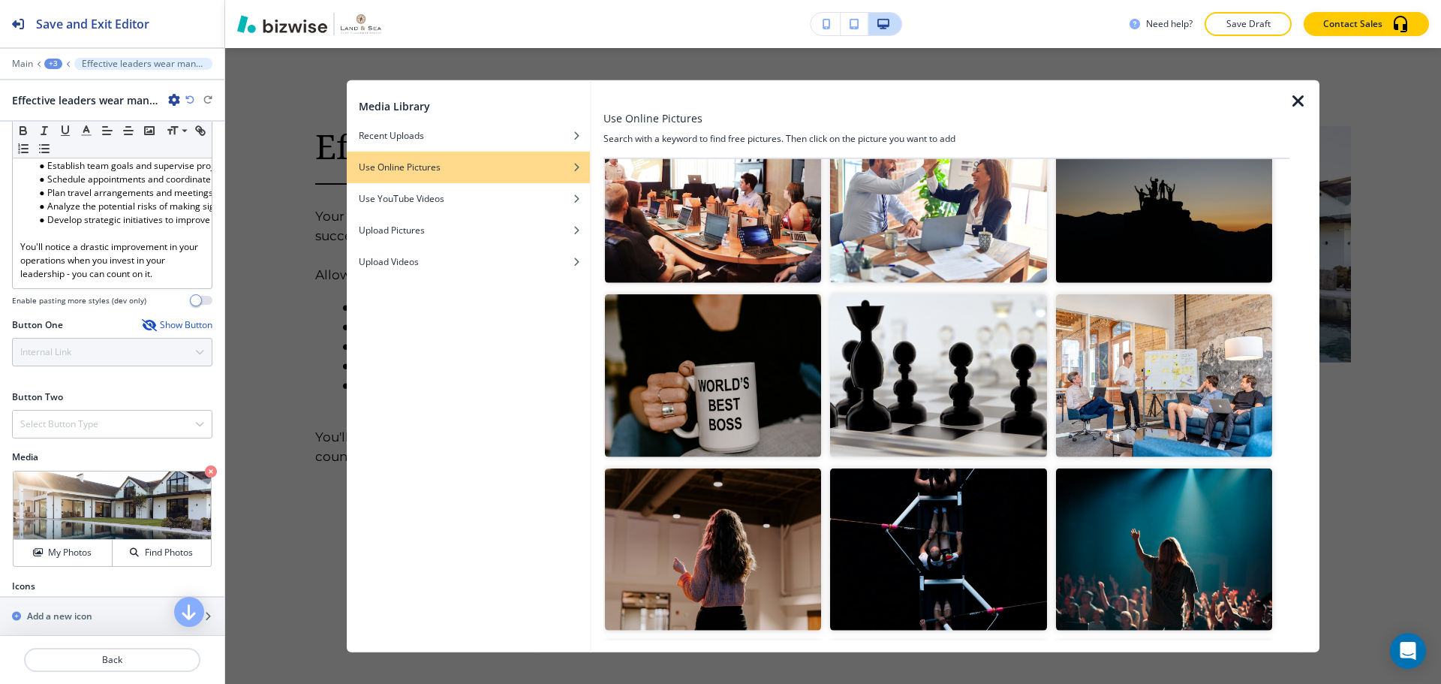
click at [950, 404] on img "button" at bounding box center [938, 375] width 216 height 162
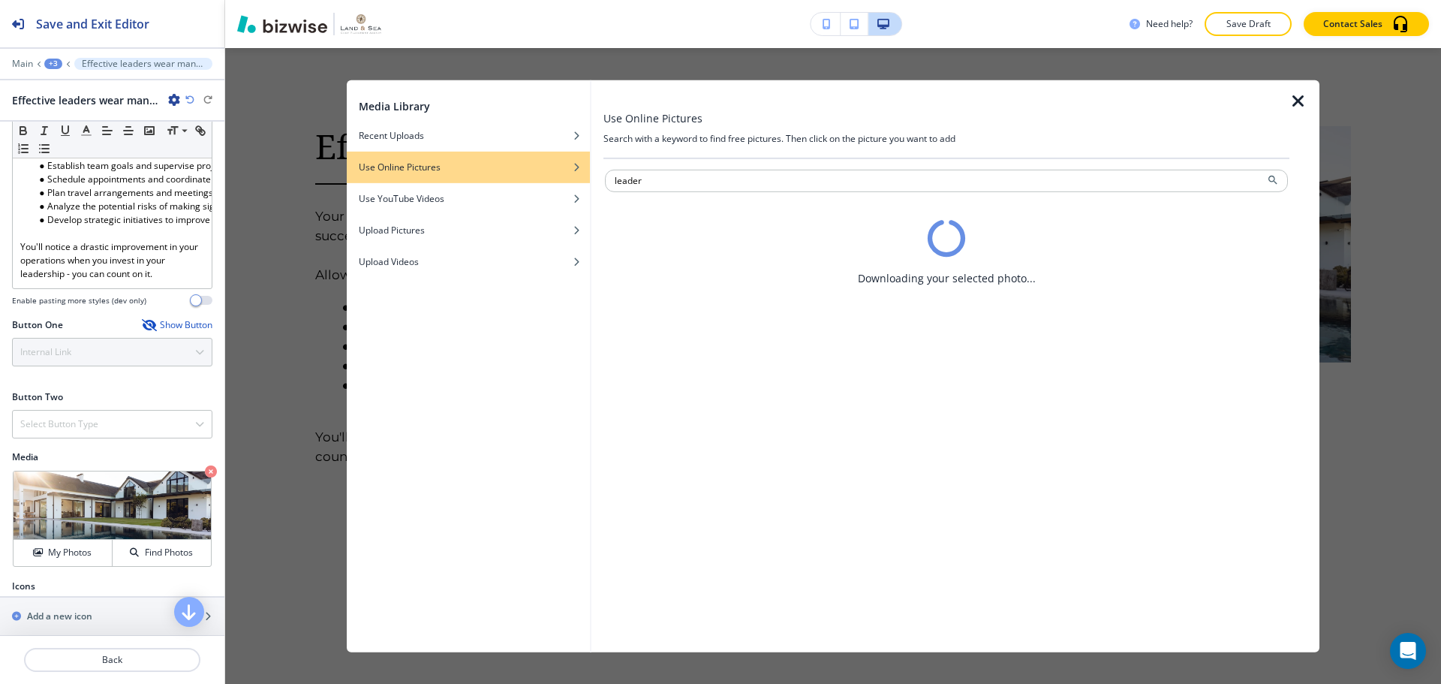
scroll to position [0, 0]
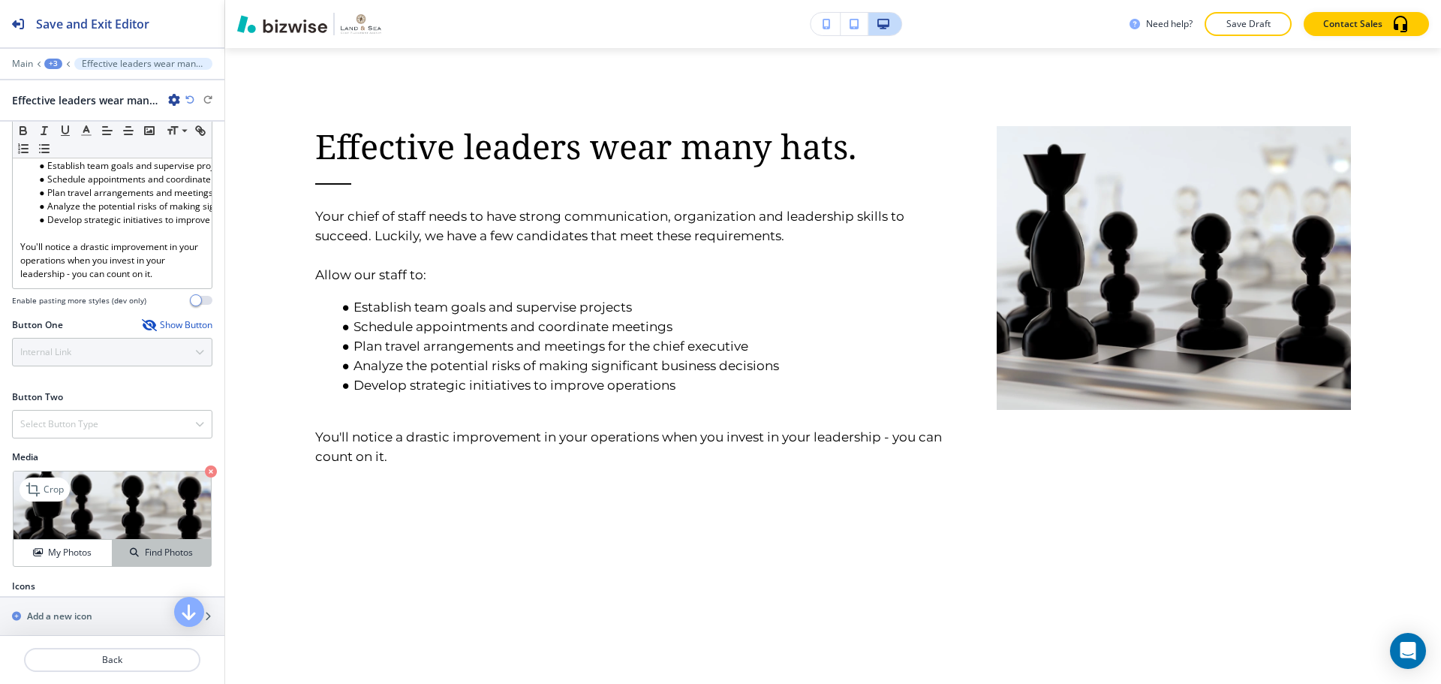
click at [152, 559] on h4 "Find Photos" at bounding box center [169, 553] width 48 height 14
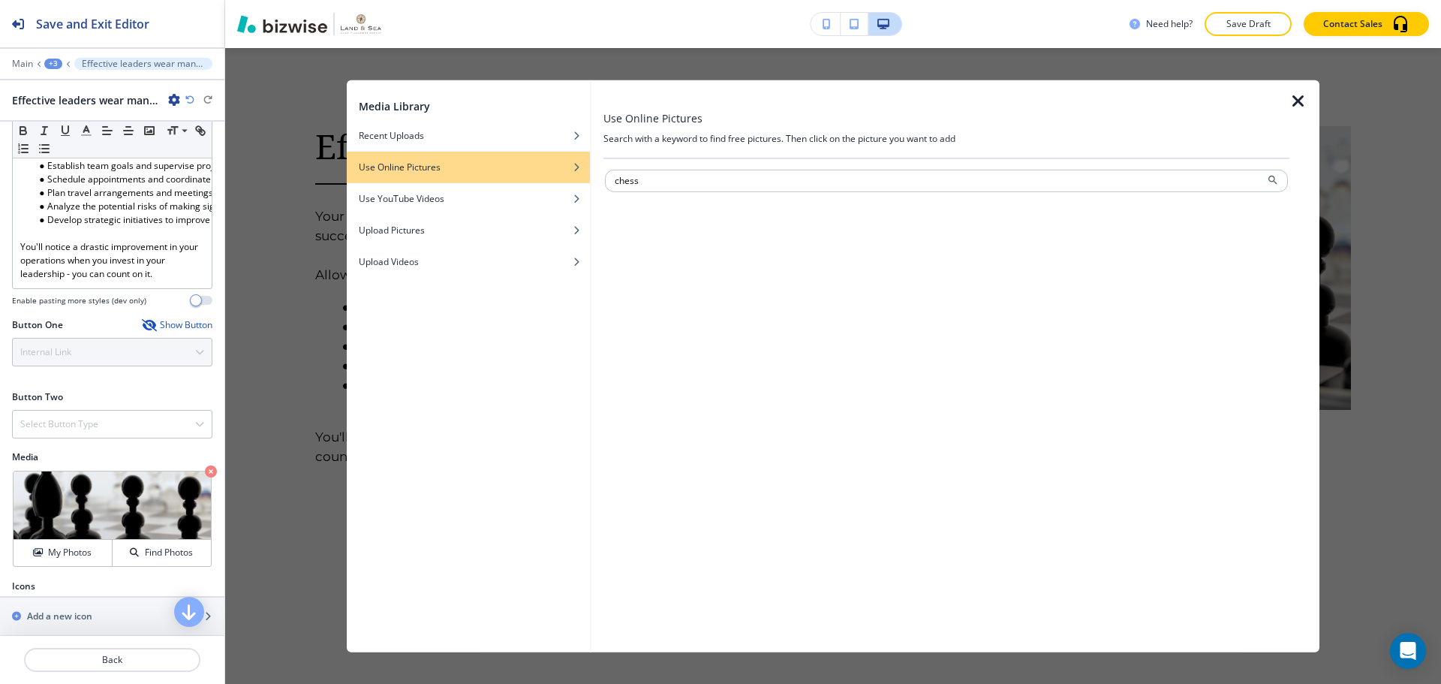
type input "chess"
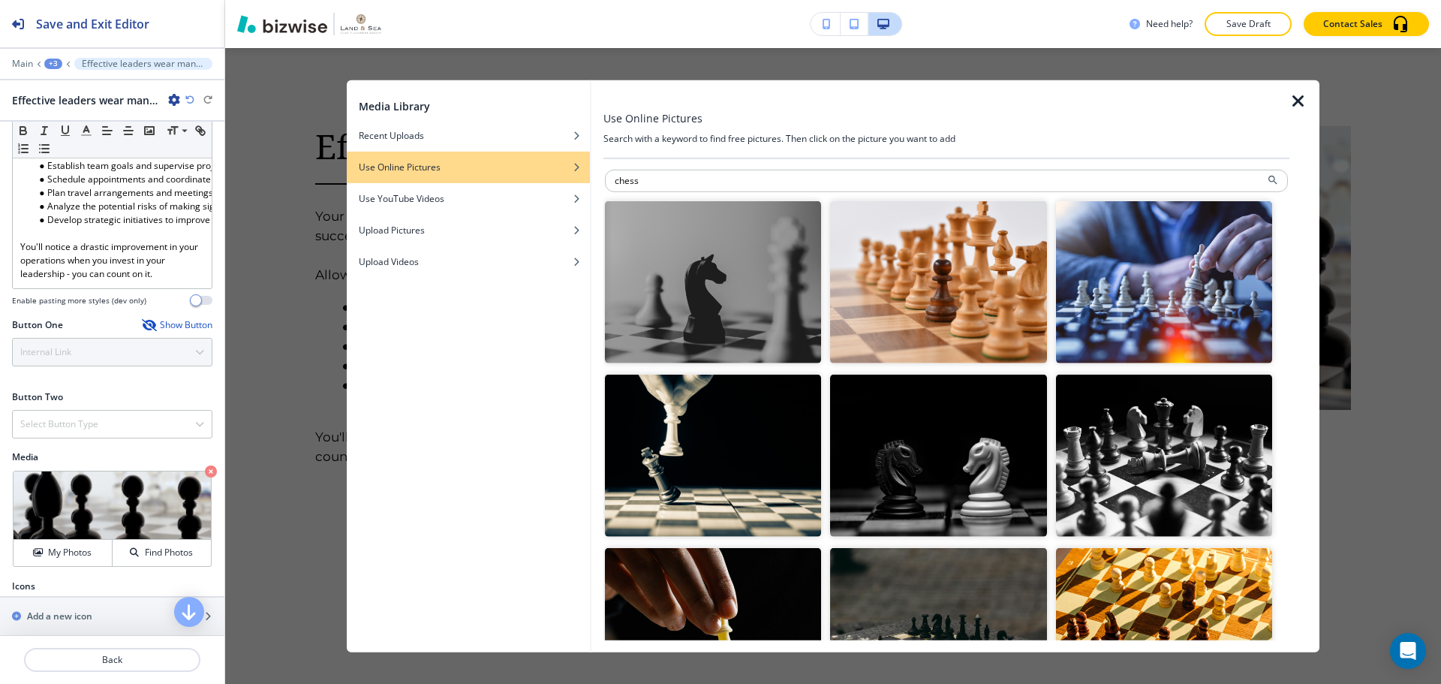
click at [878, 322] on img "button" at bounding box center [938, 281] width 216 height 162
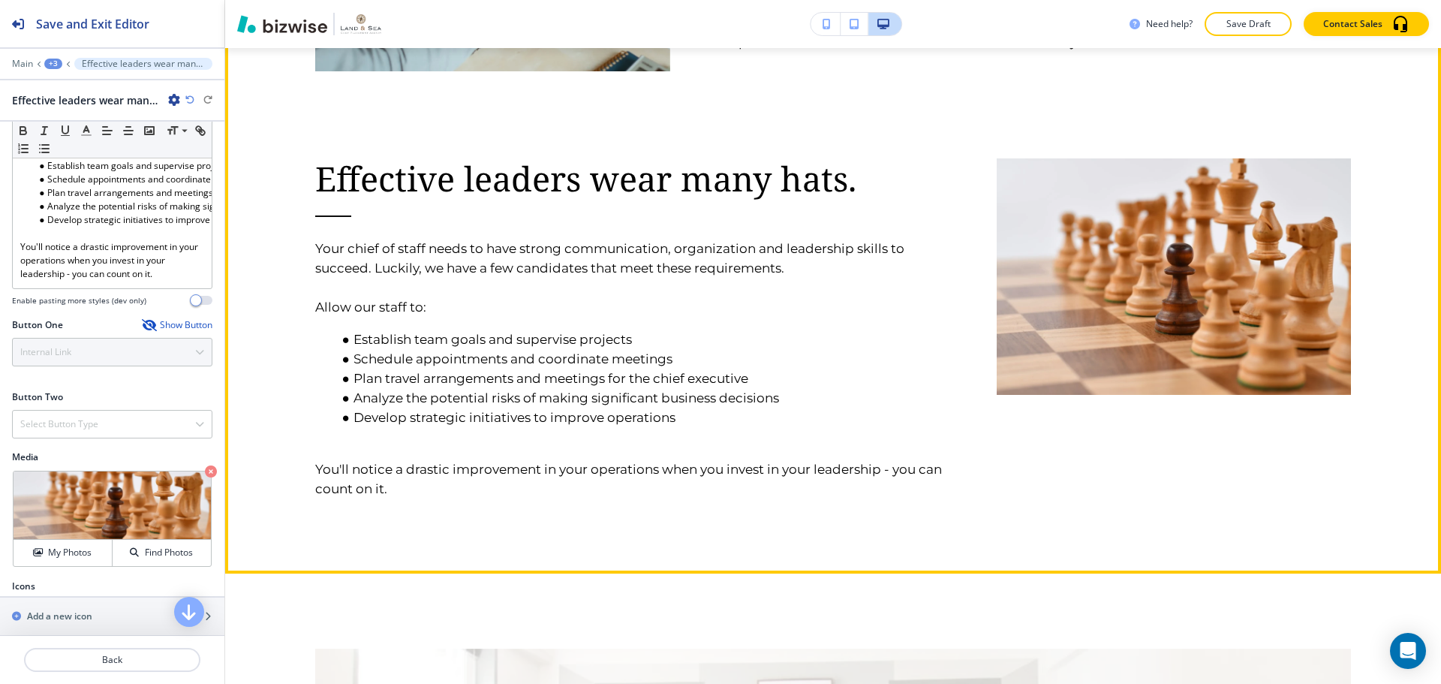
scroll to position [1076, 0]
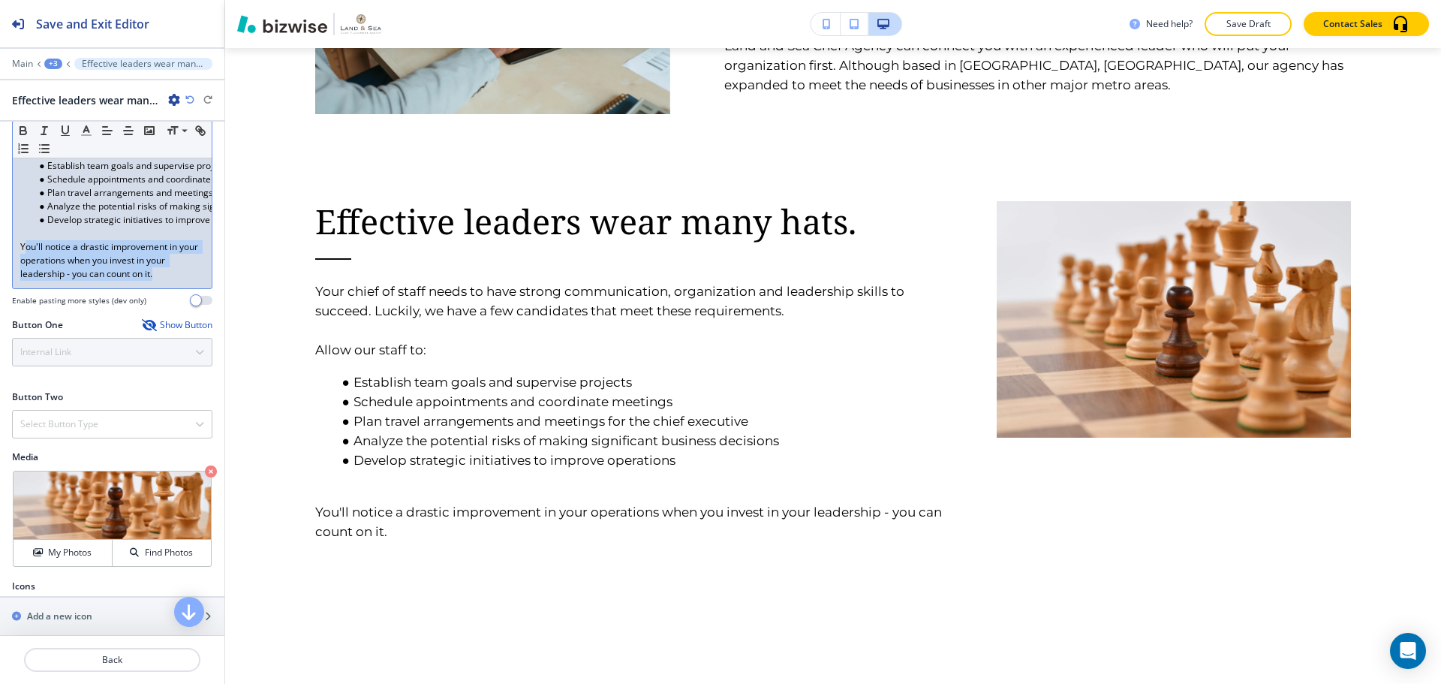
drag, startPoint x: 23, startPoint y: 248, endPoint x: 173, endPoint y: 277, distance: 152.9
click at [173, 277] on p "You'll notice a drastic improvement in your operations when you invest in your …" at bounding box center [112, 260] width 184 height 41
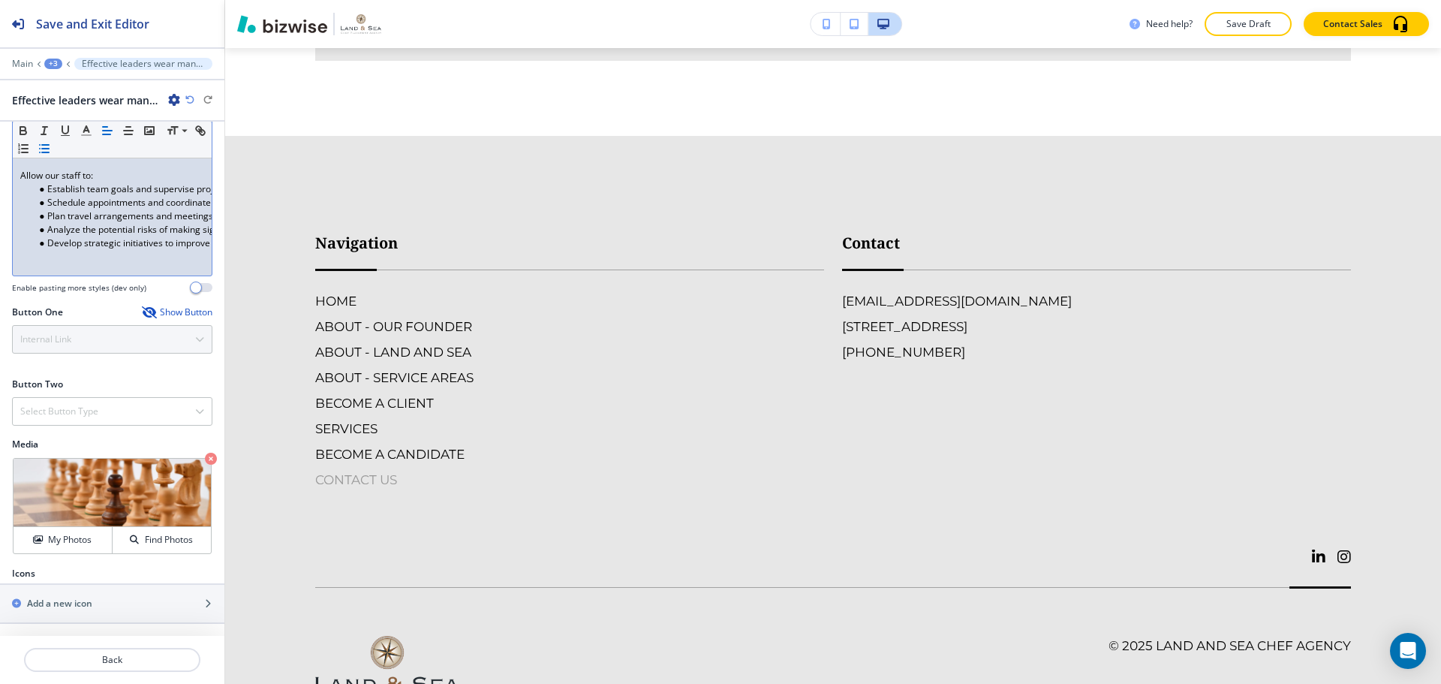
scroll to position [3327, 0]
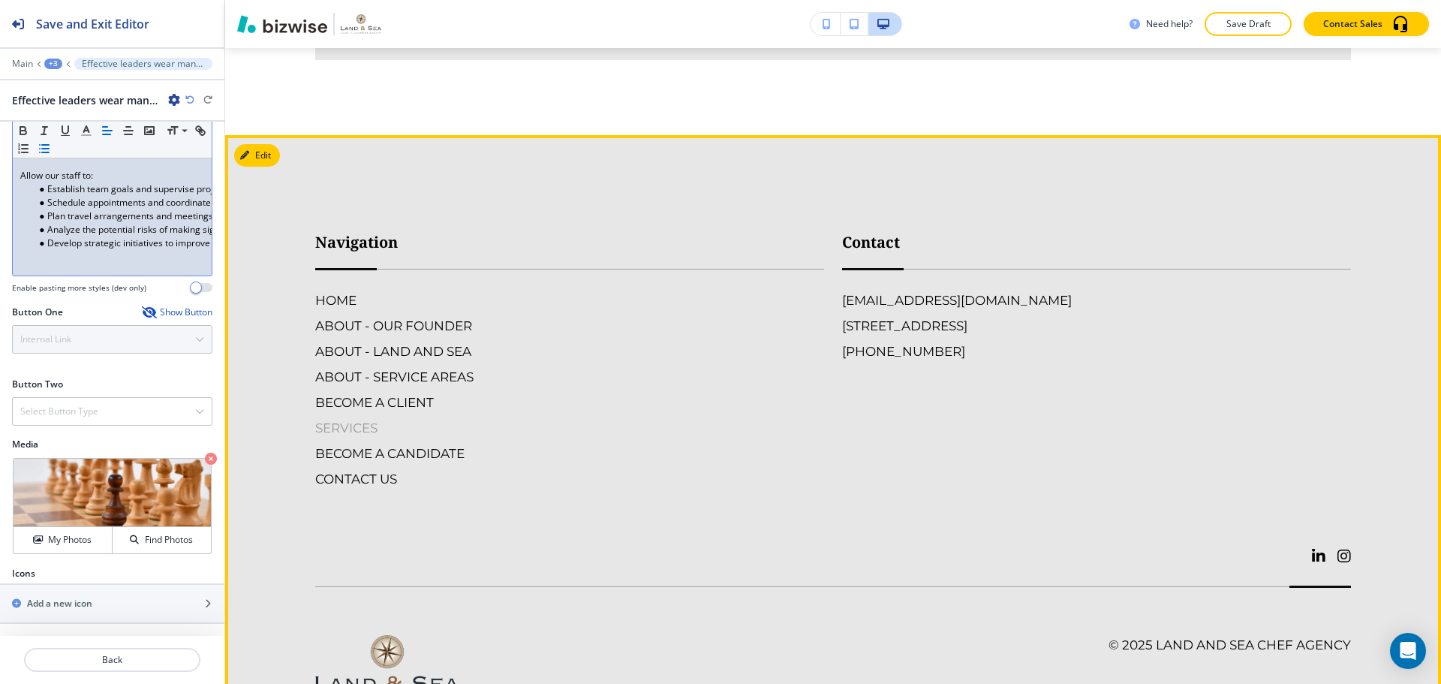
click at [375, 418] on h6 "SERVICES" at bounding box center [569, 428] width 509 height 20
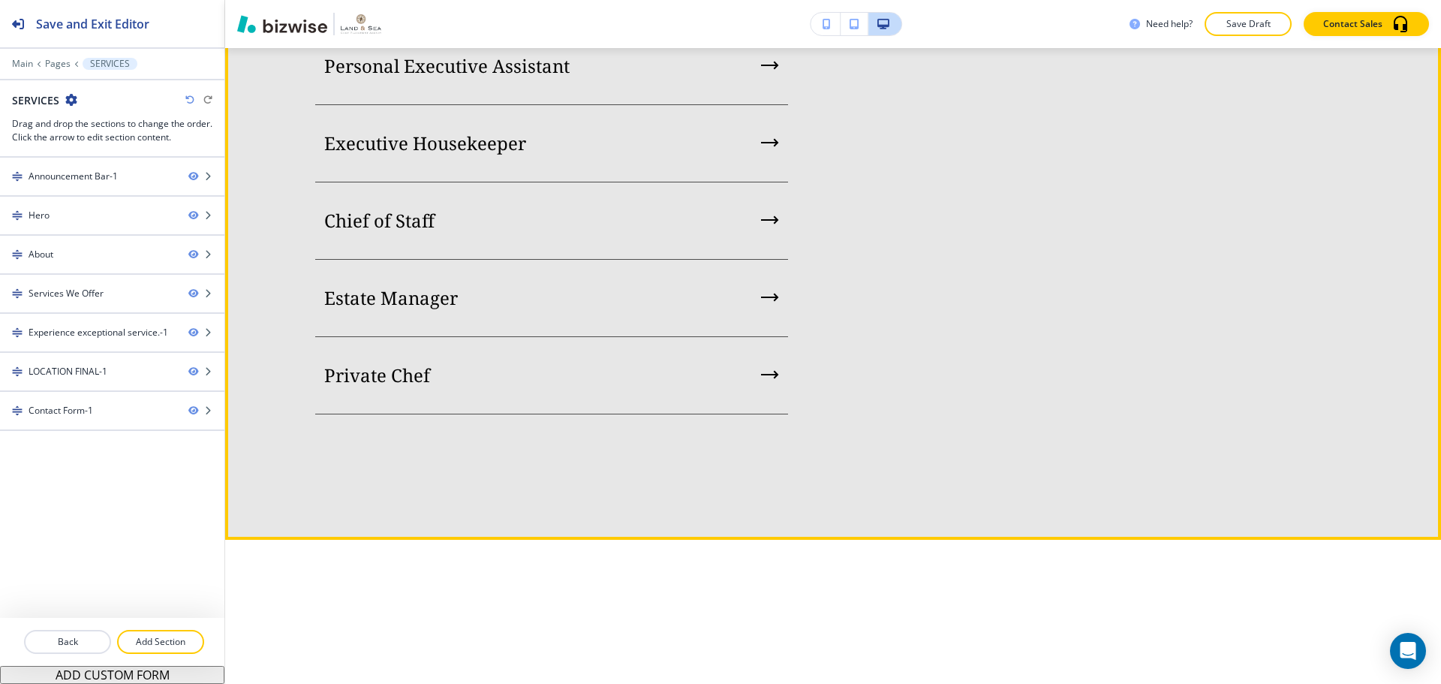
scroll to position [1726, 0]
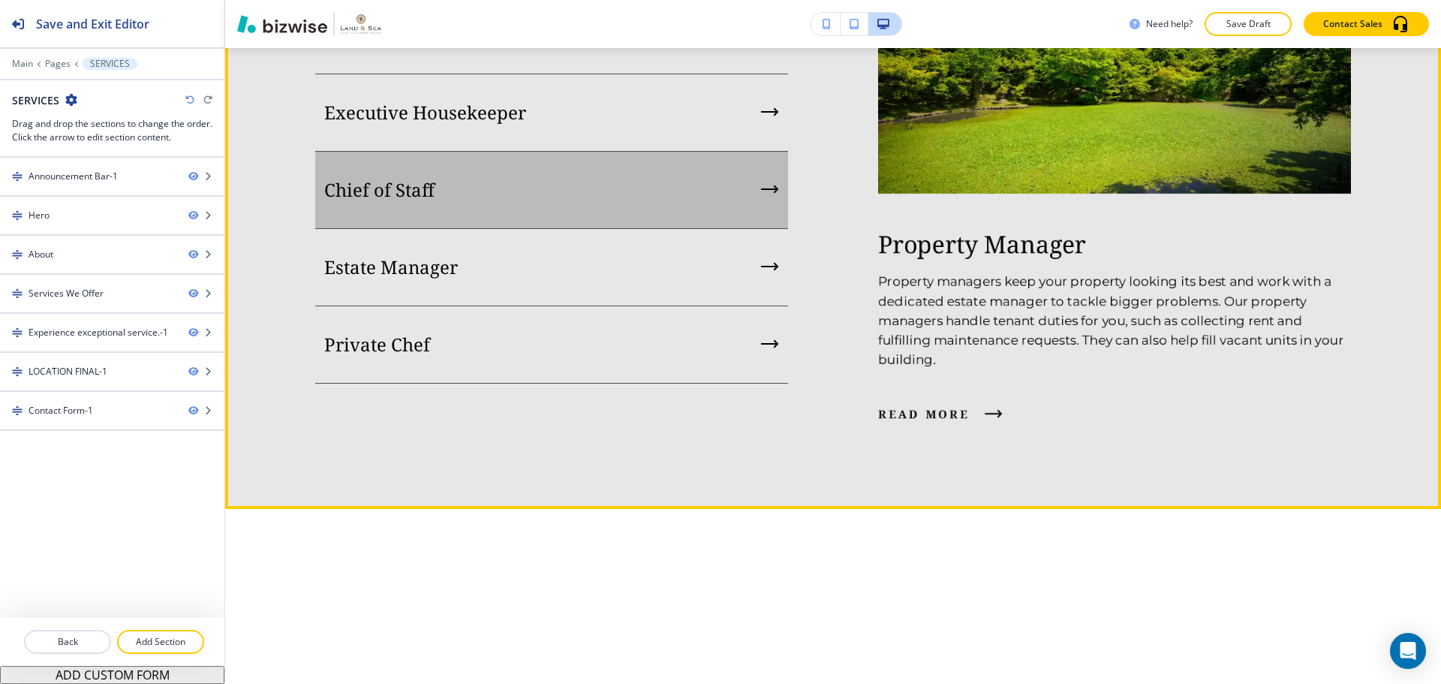
click at [552, 229] on div "Chief of Staff" at bounding box center [551, 190] width 473 height 77
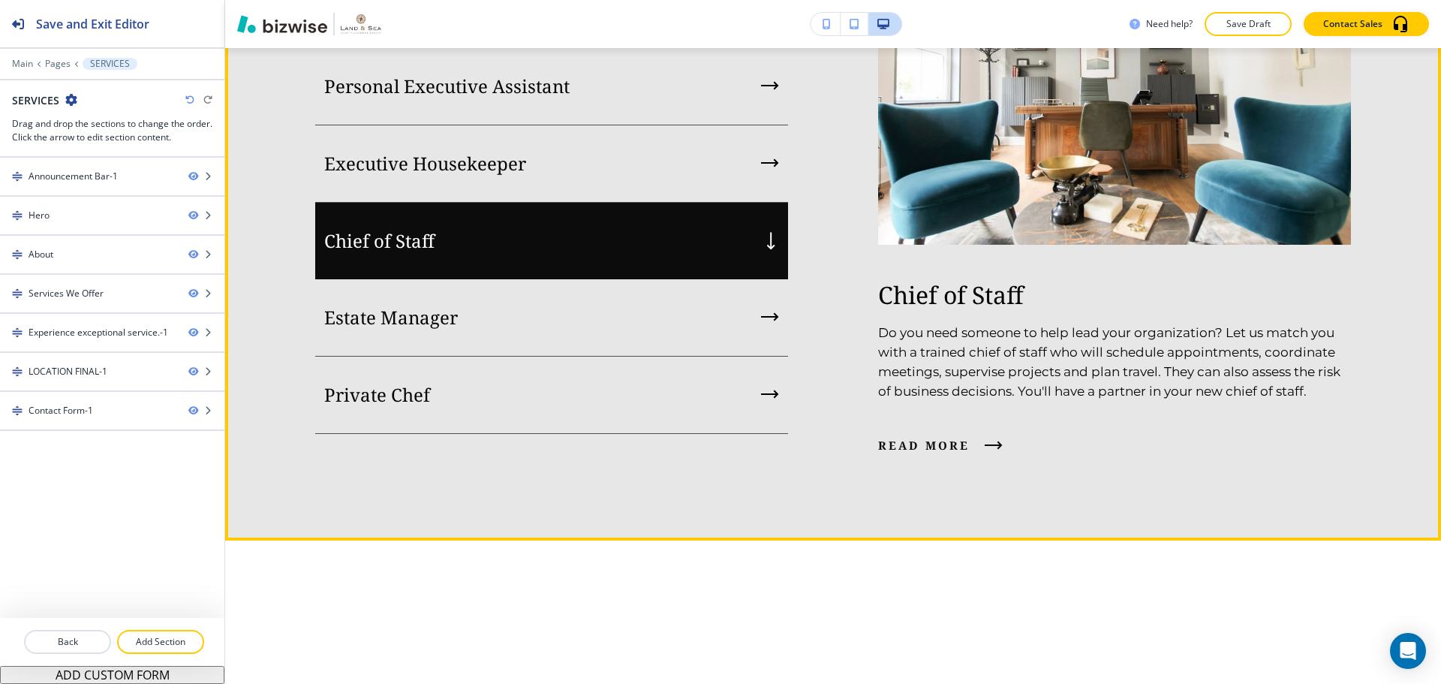
scroll to position [1576, 0]
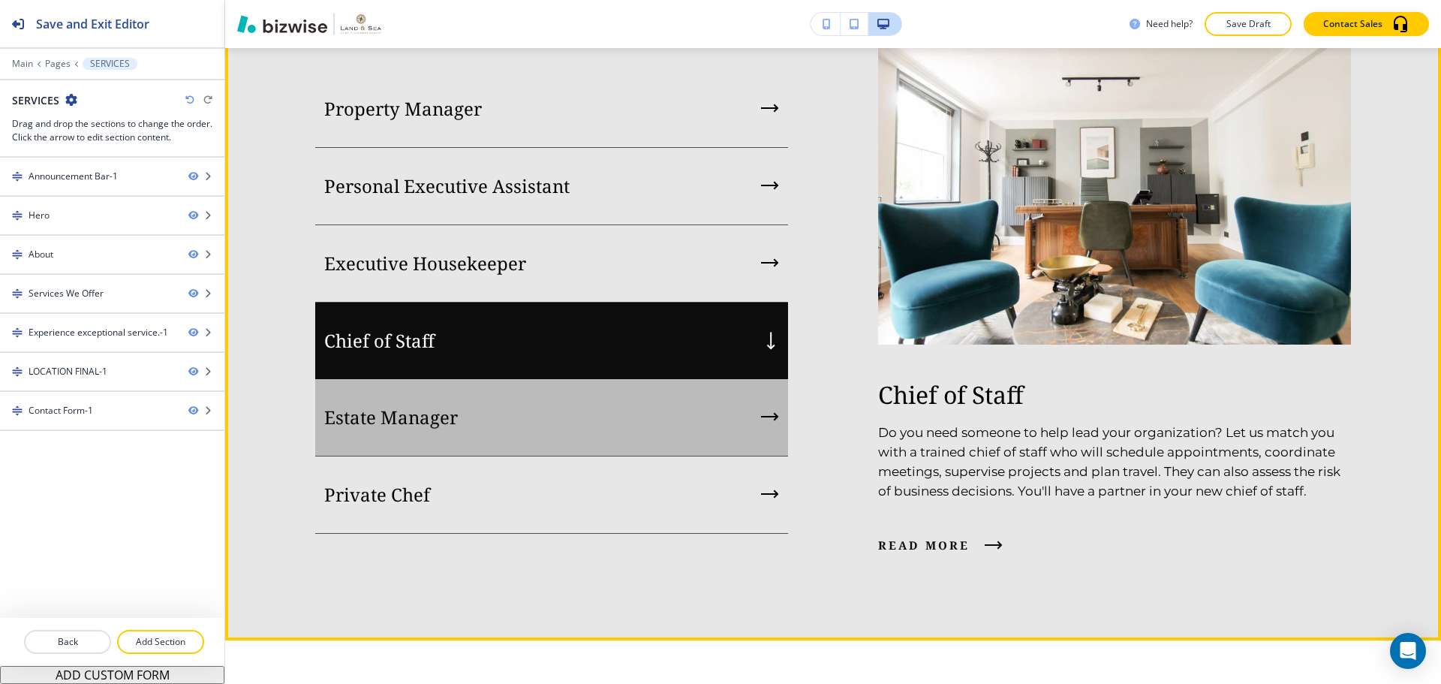
click at [558, 456] on div "Estate Manager" at bounding box center [551, 417] width 473 height 77
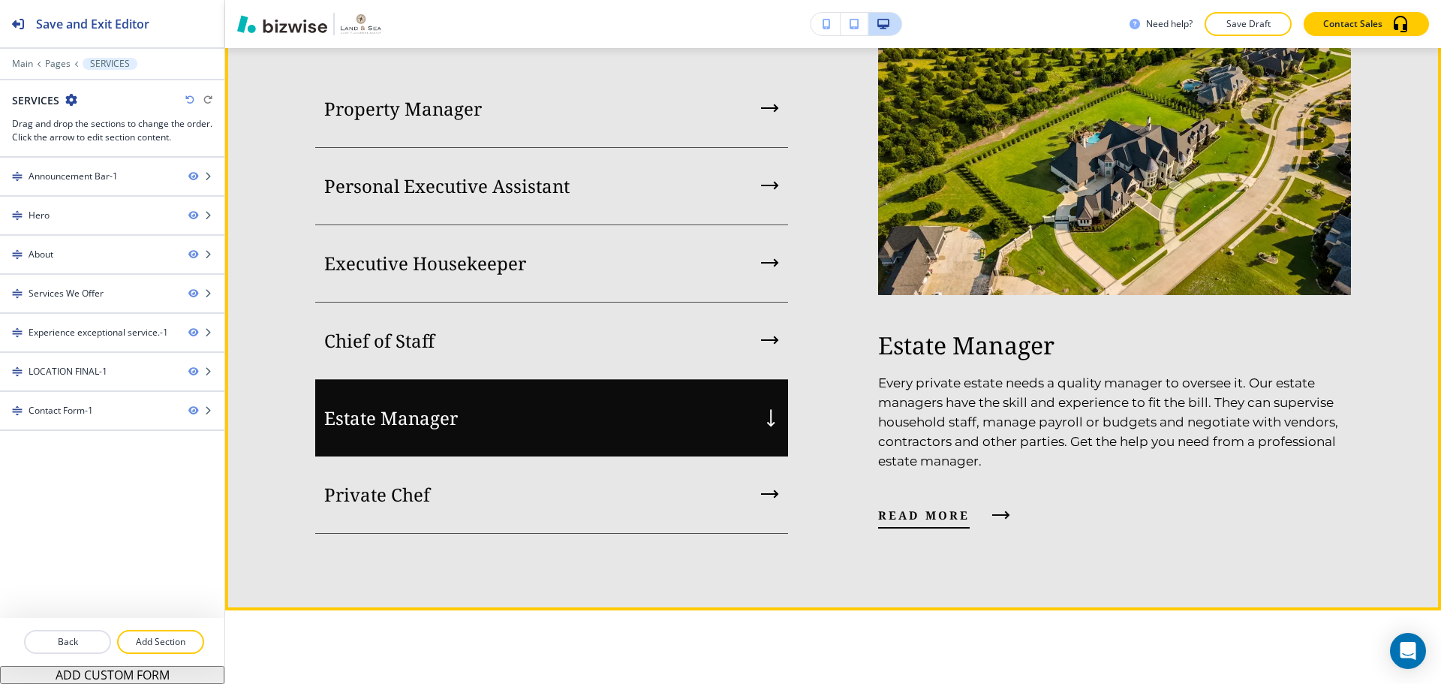
click at [919, 524] on span "read more" at bounding box center [924, 515] width 92 height 18
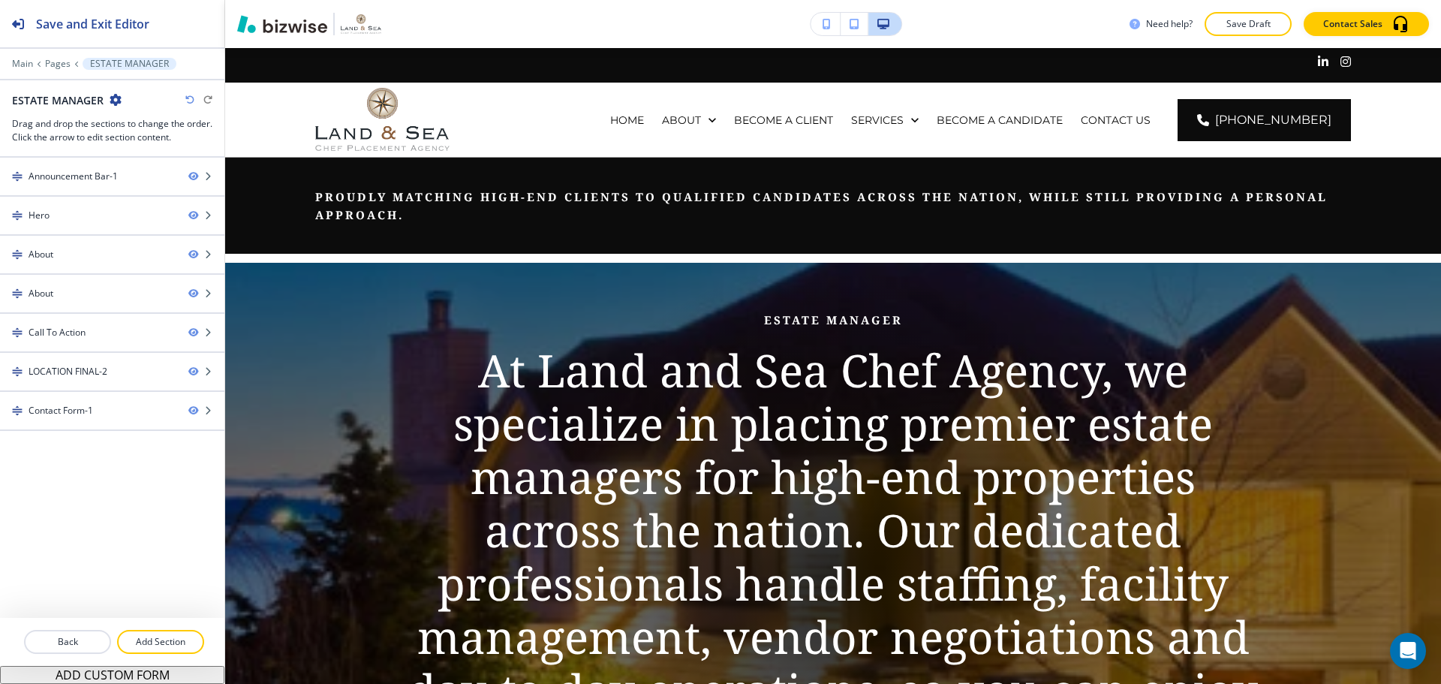
click at [251, 284] on img at bounding box center [833, 576] width 1216 height 626
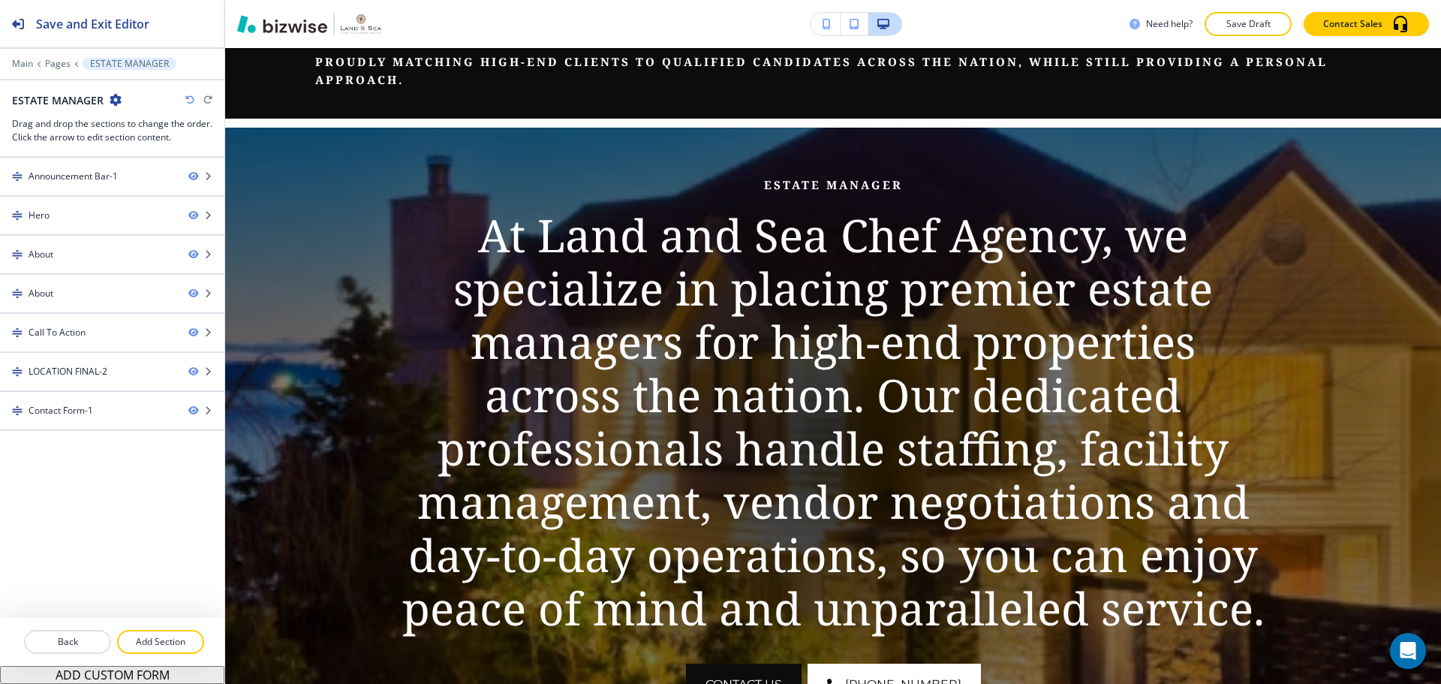
scroll to position [150, 0]
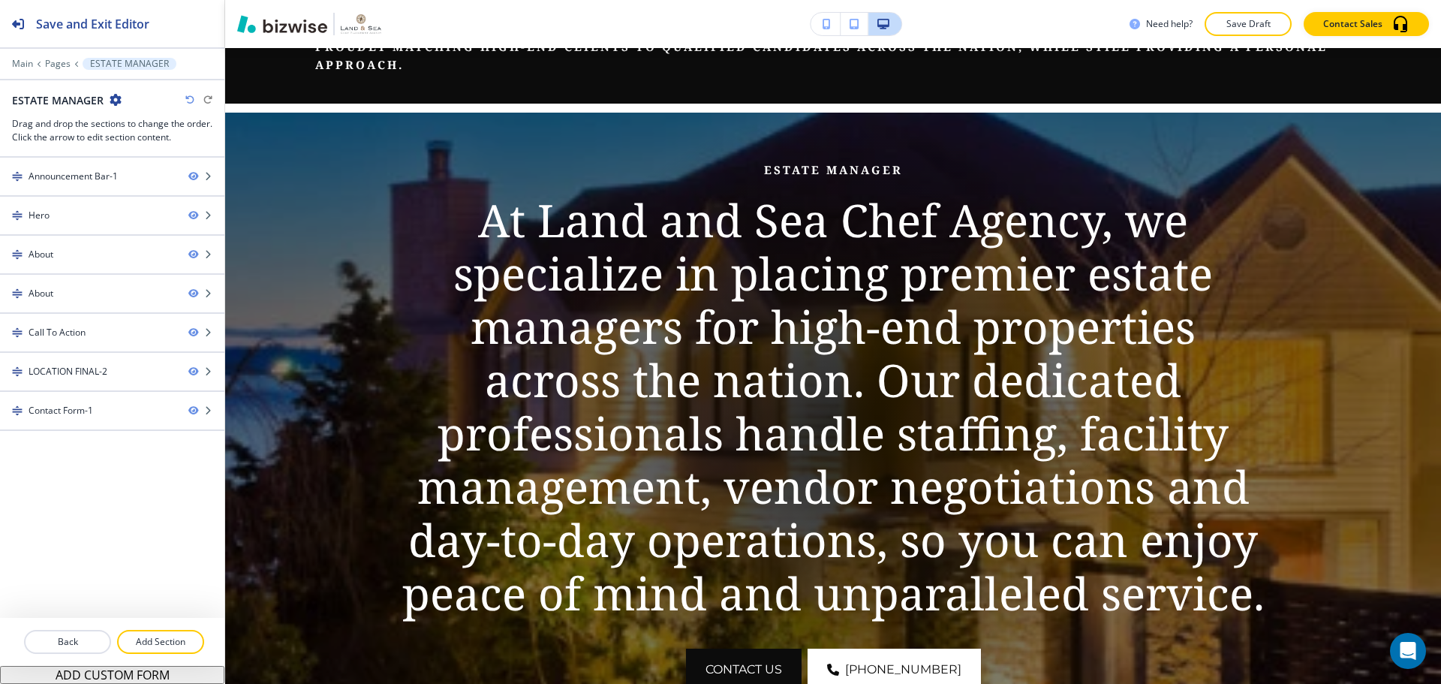
click at [441, 154] on img at bounding box center [833, 426] width 1216 height 626
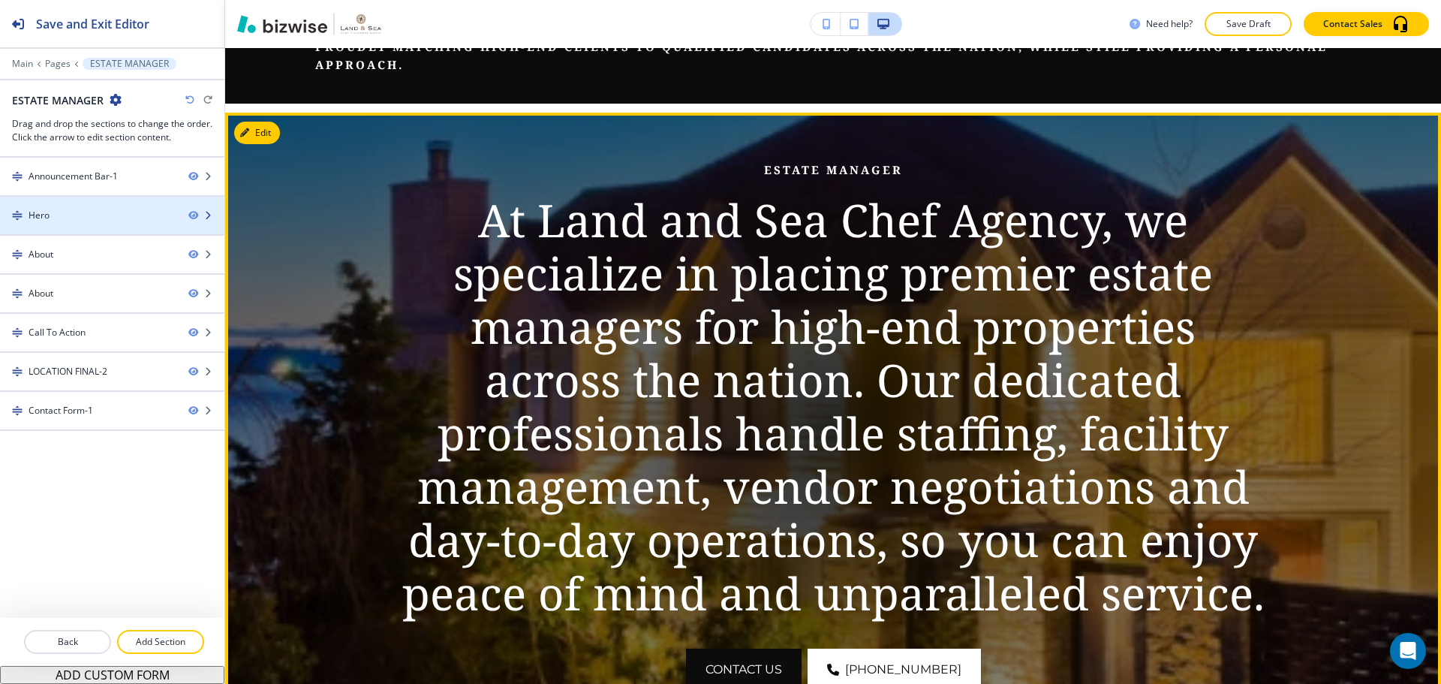
click at [110, 220] on div "Hero" at bounding box center [88, 216] width 176 height 14
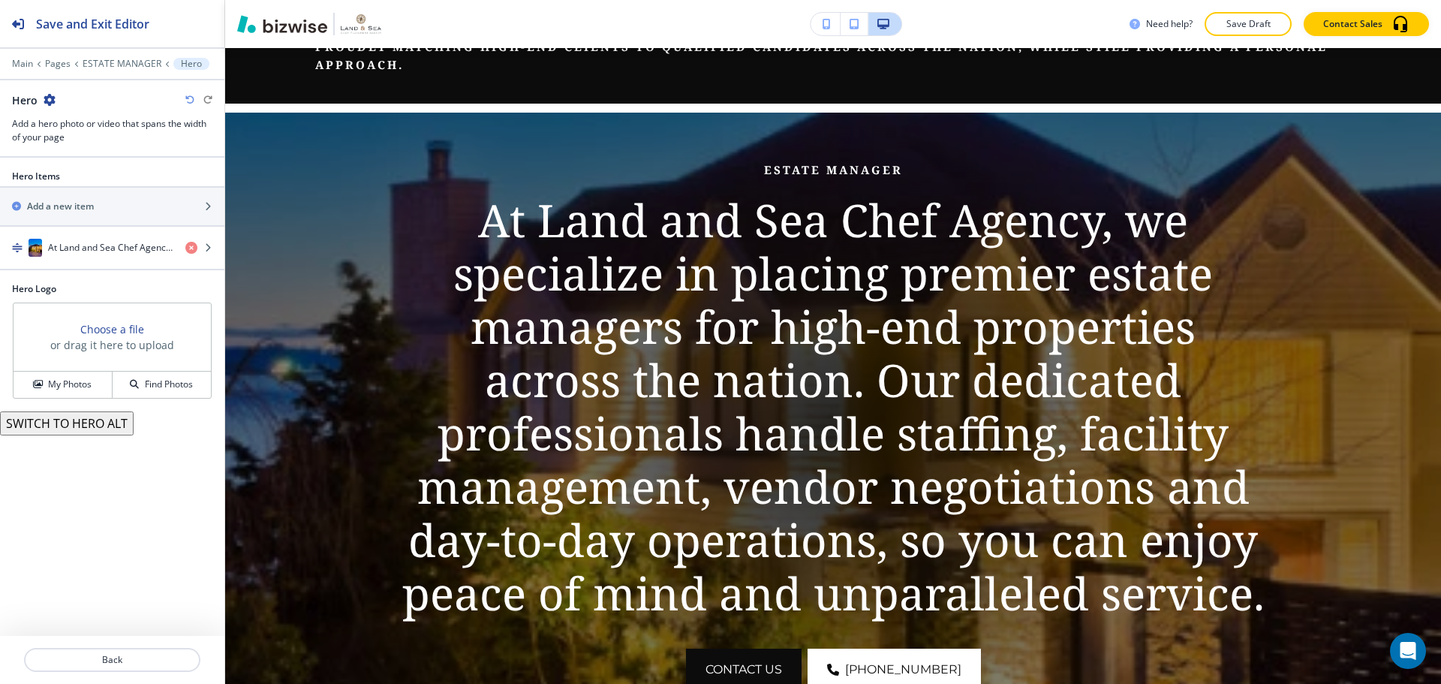
scroll to position [215, 0]
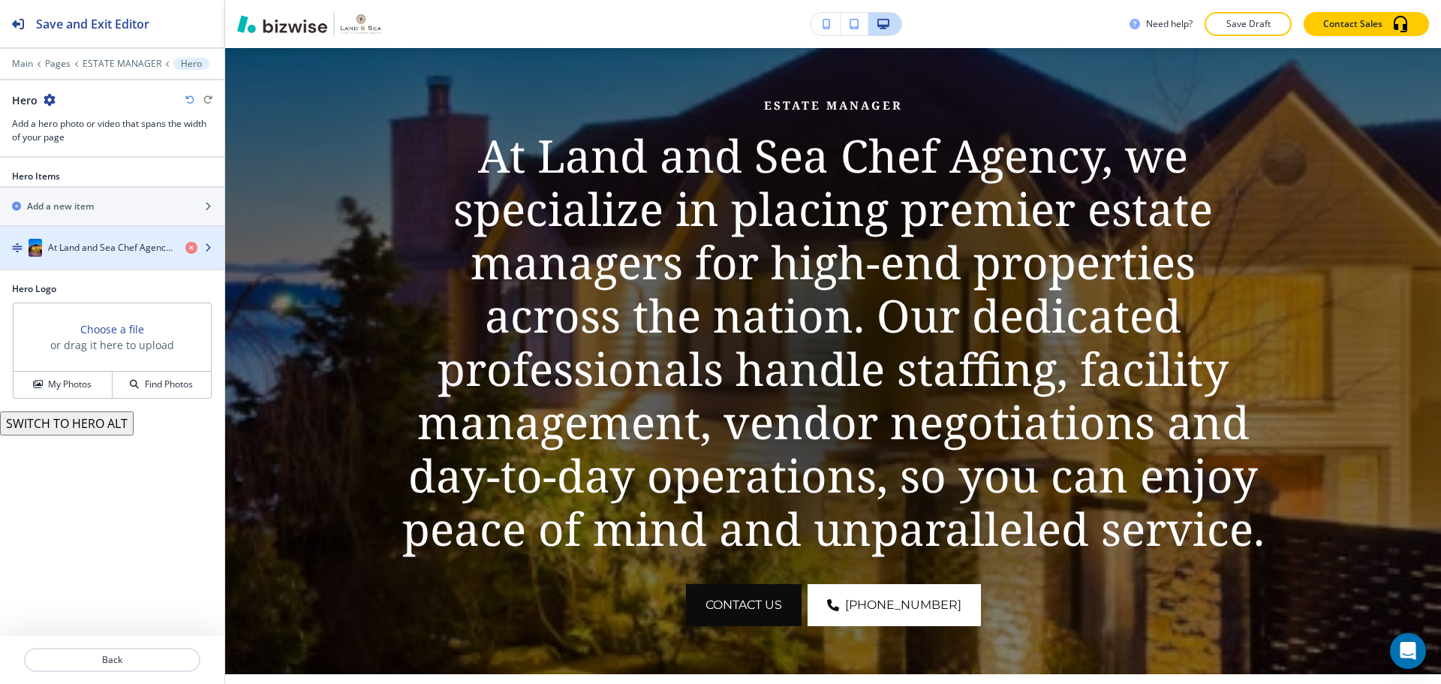
click at [113, 253] on h4 "At Land and Sea Chef Agency, we specialize in placing premier estate managers f…" at bounding box center [110, 248] width 125 height 14
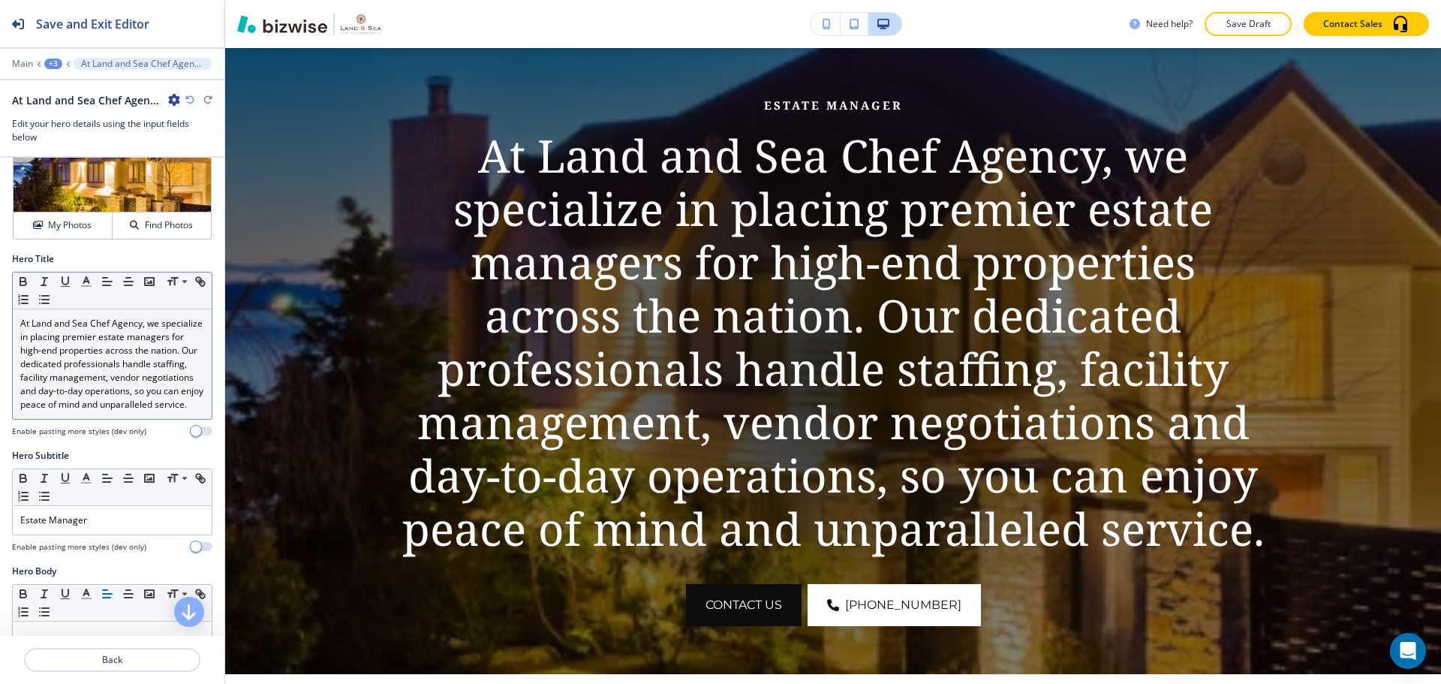
scroll to position [0, 0]
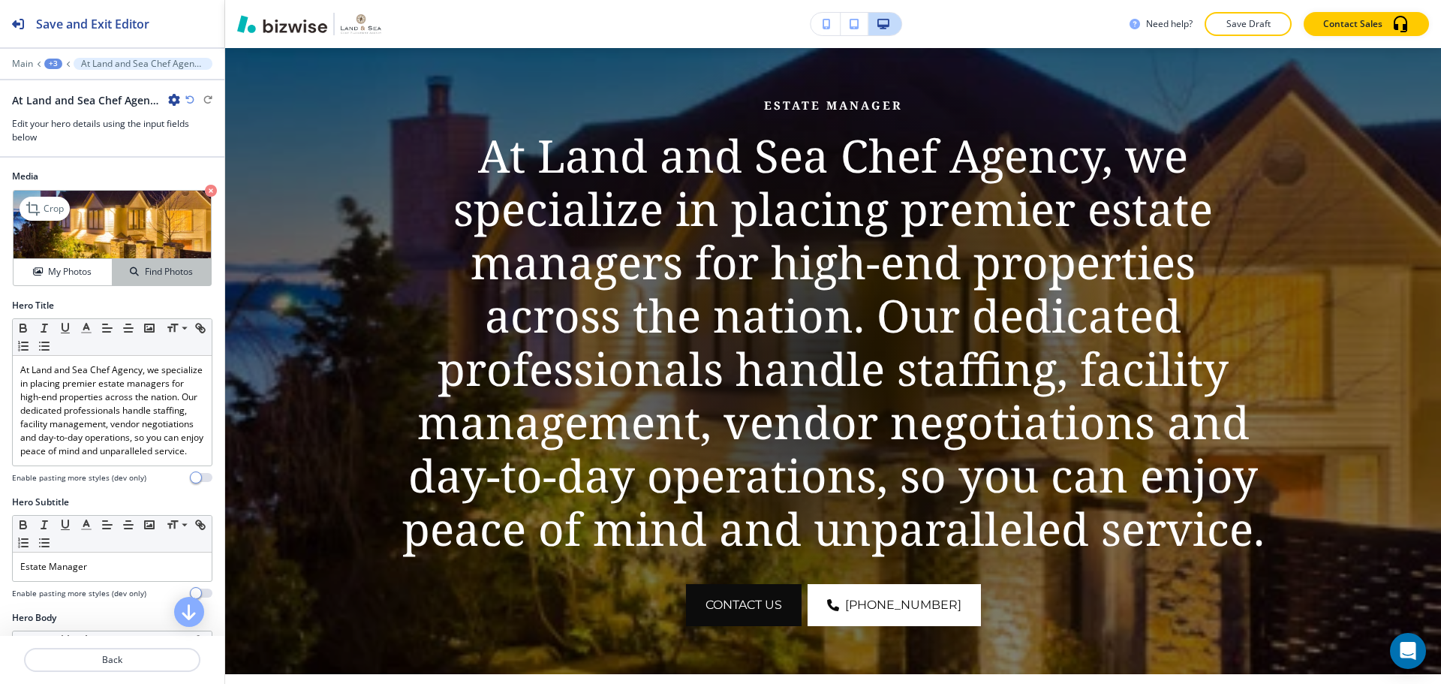
click at [155, 261] on button "Find Photos" at bounding box center [162, 272] width 98 height 26
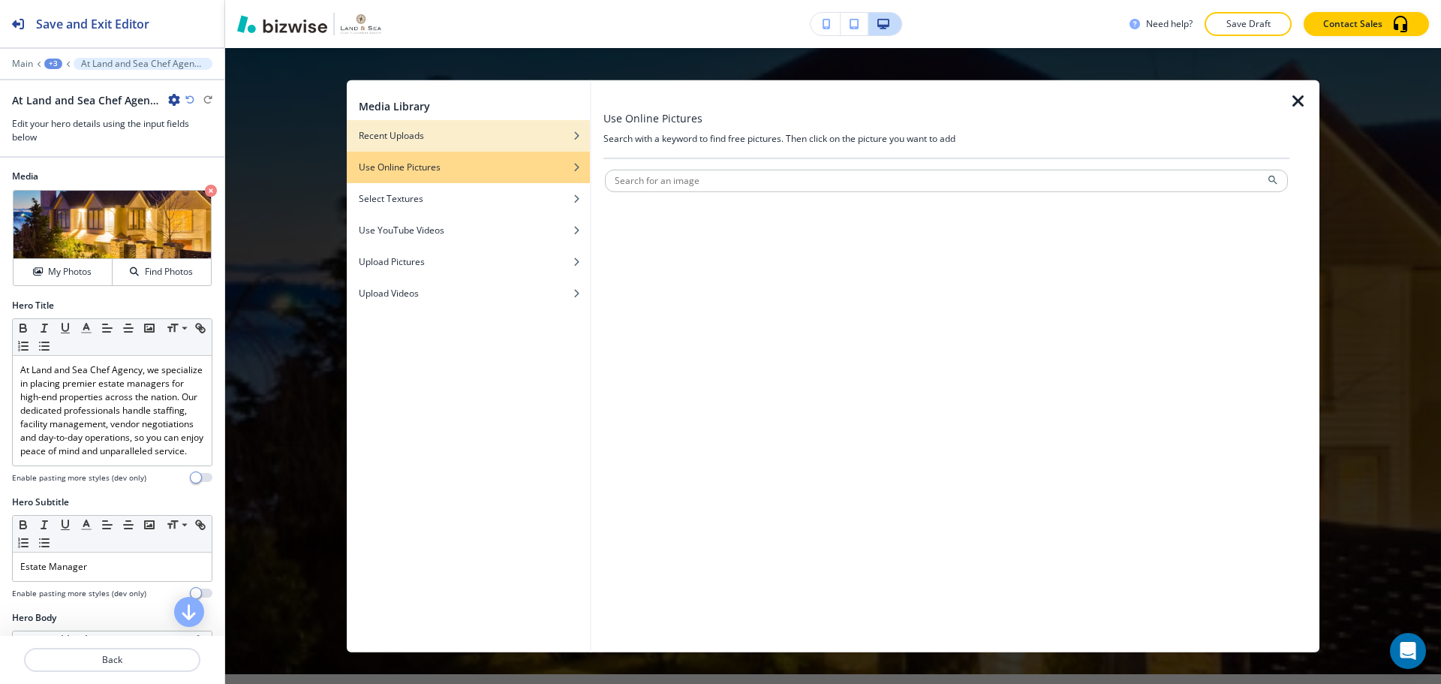
click at [494, 135] on div "Recent Uploads" at bounding box center [468, 135] width 243 height 14
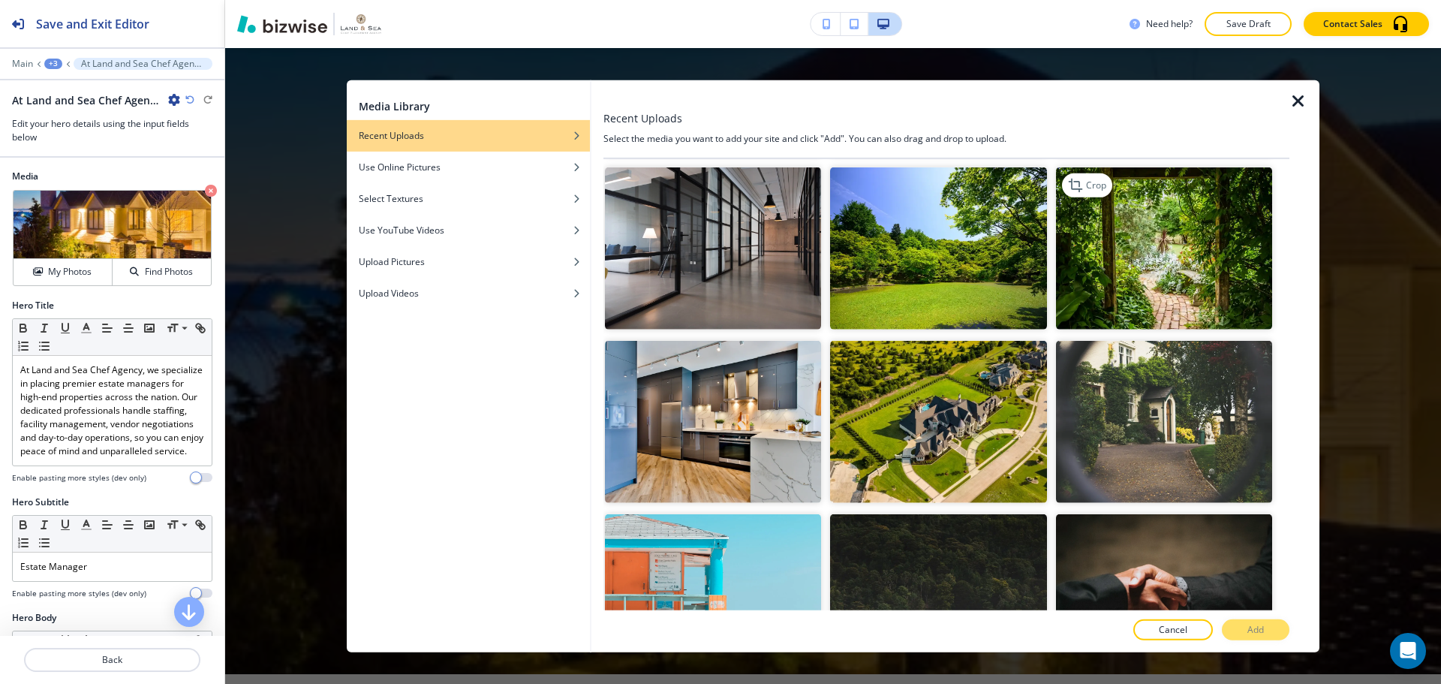
scroll to position [1051, 0]
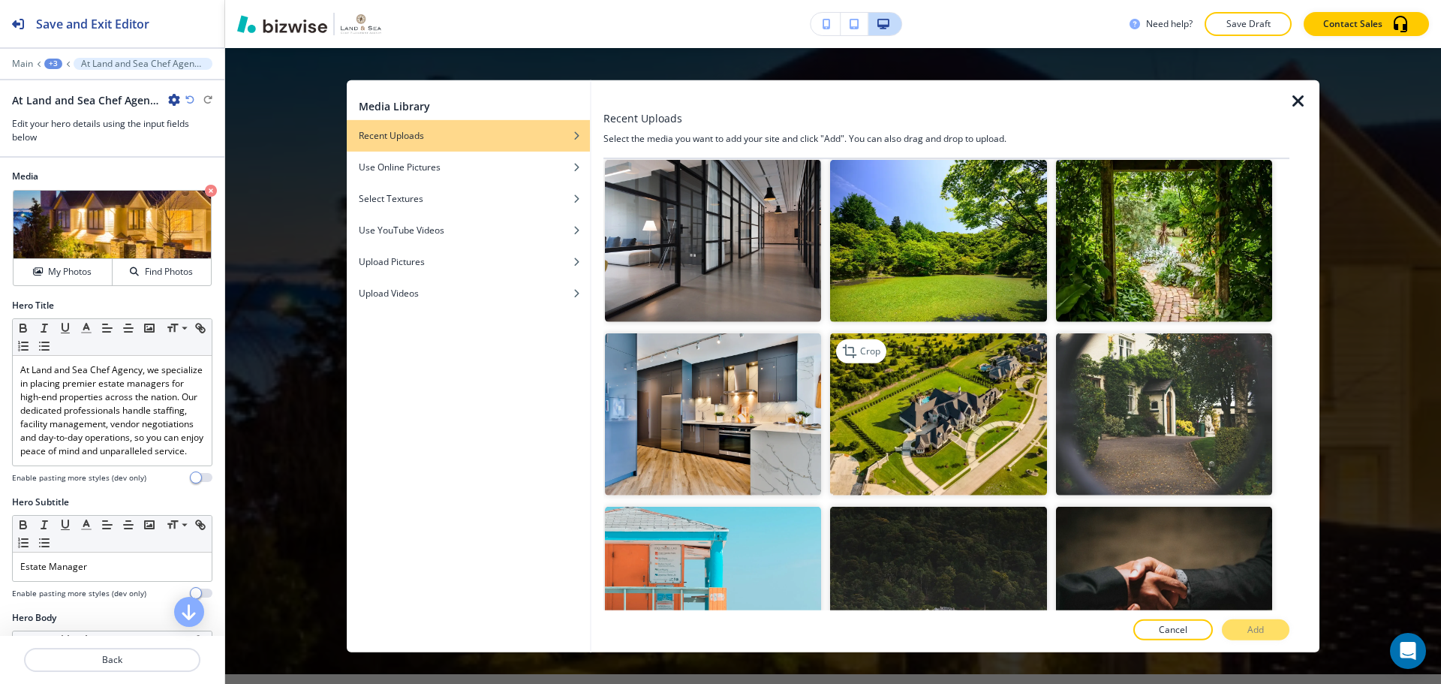
click at [977, 381] on img "button" at bounding box center [938, 414] width 216 height 162
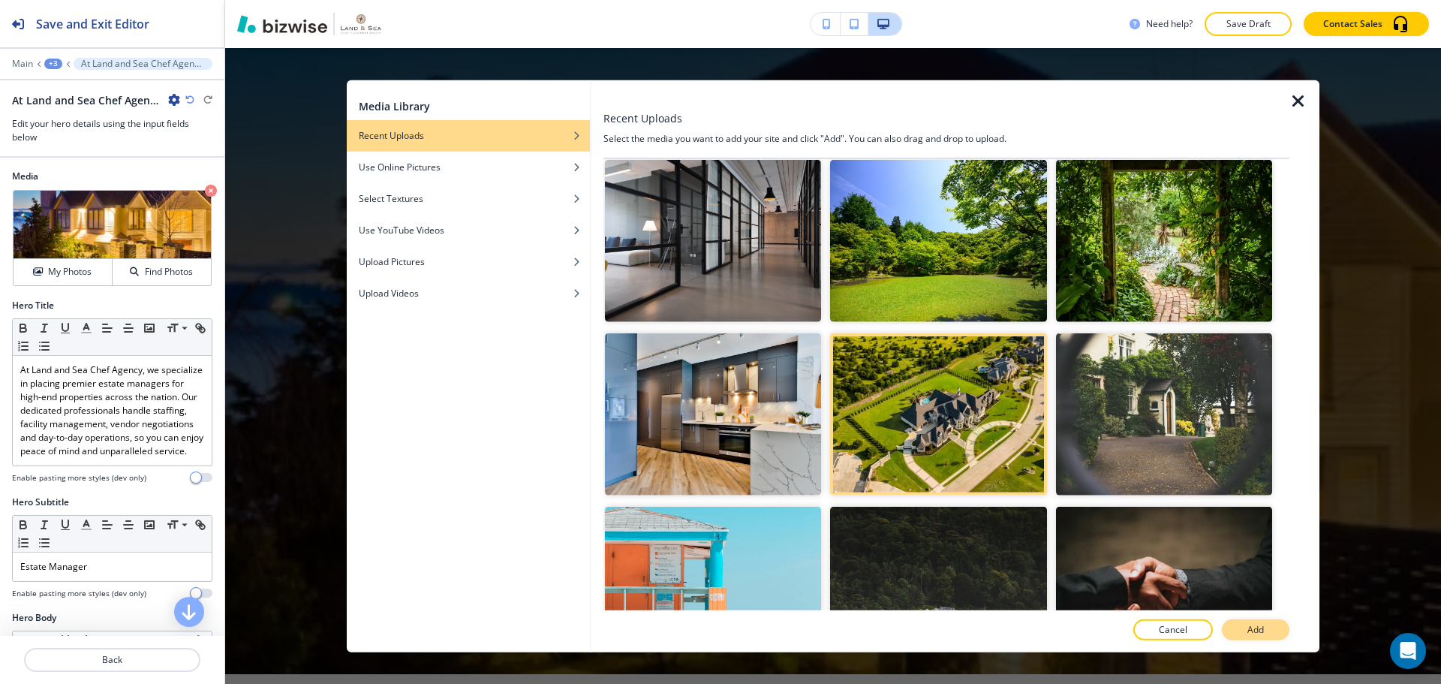
click at [1252, 623] on p "Add" at bounding box center [1255, 630] width 17 height 14
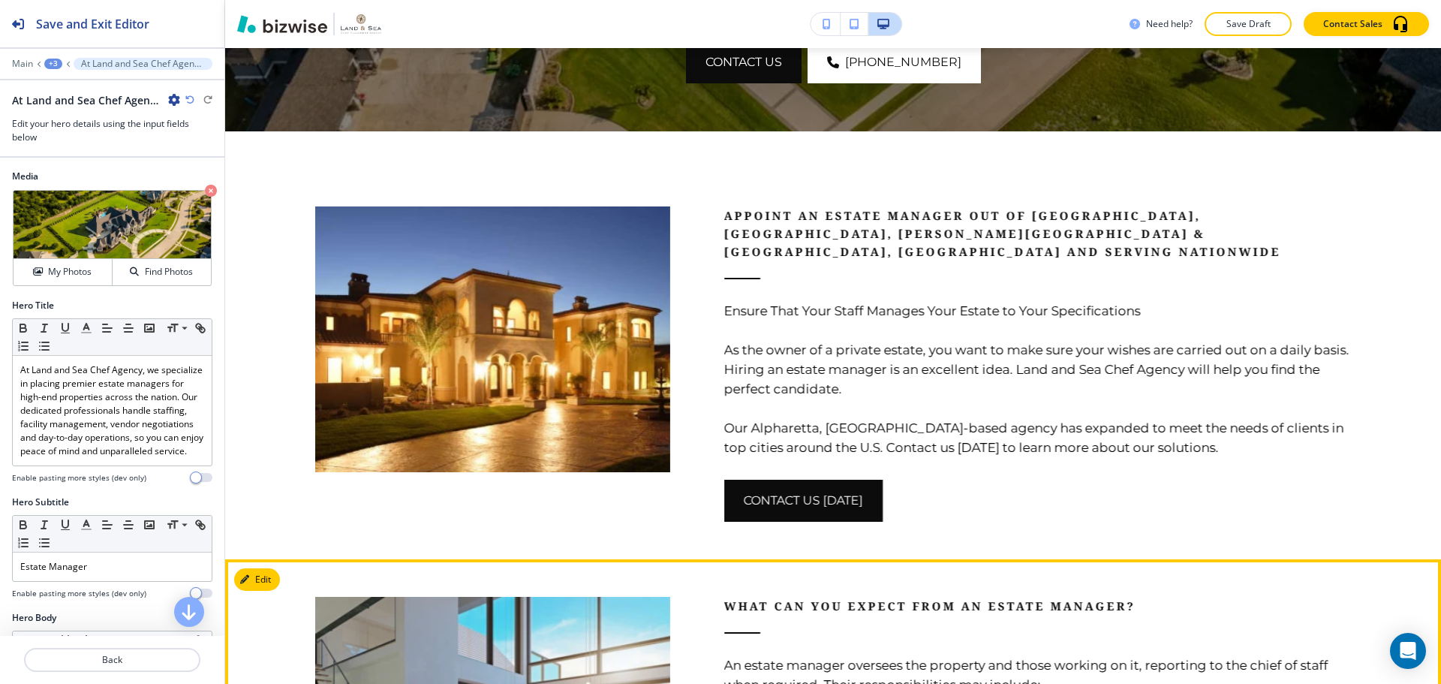
scroll to position [740, 0]
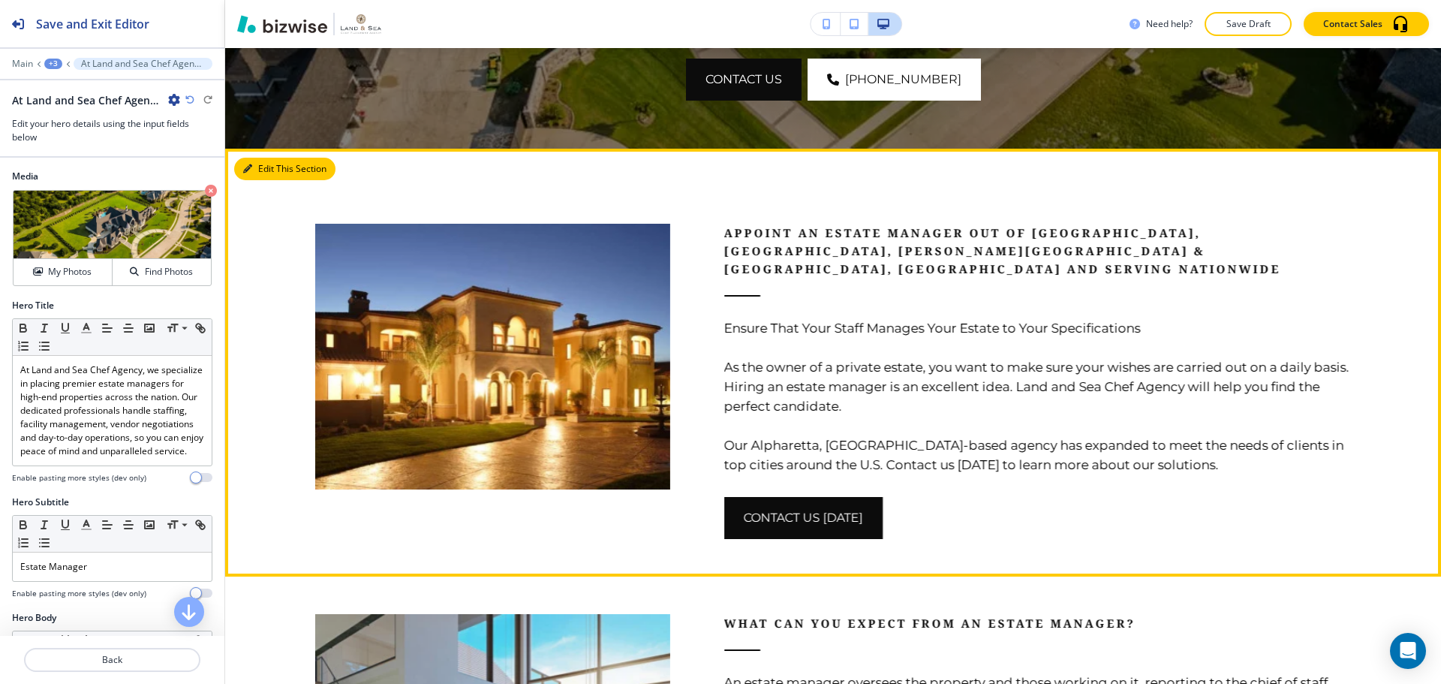
click at [252, 180] on button "Edit This Section" at bounding box center [284, 169] width 101 height 23
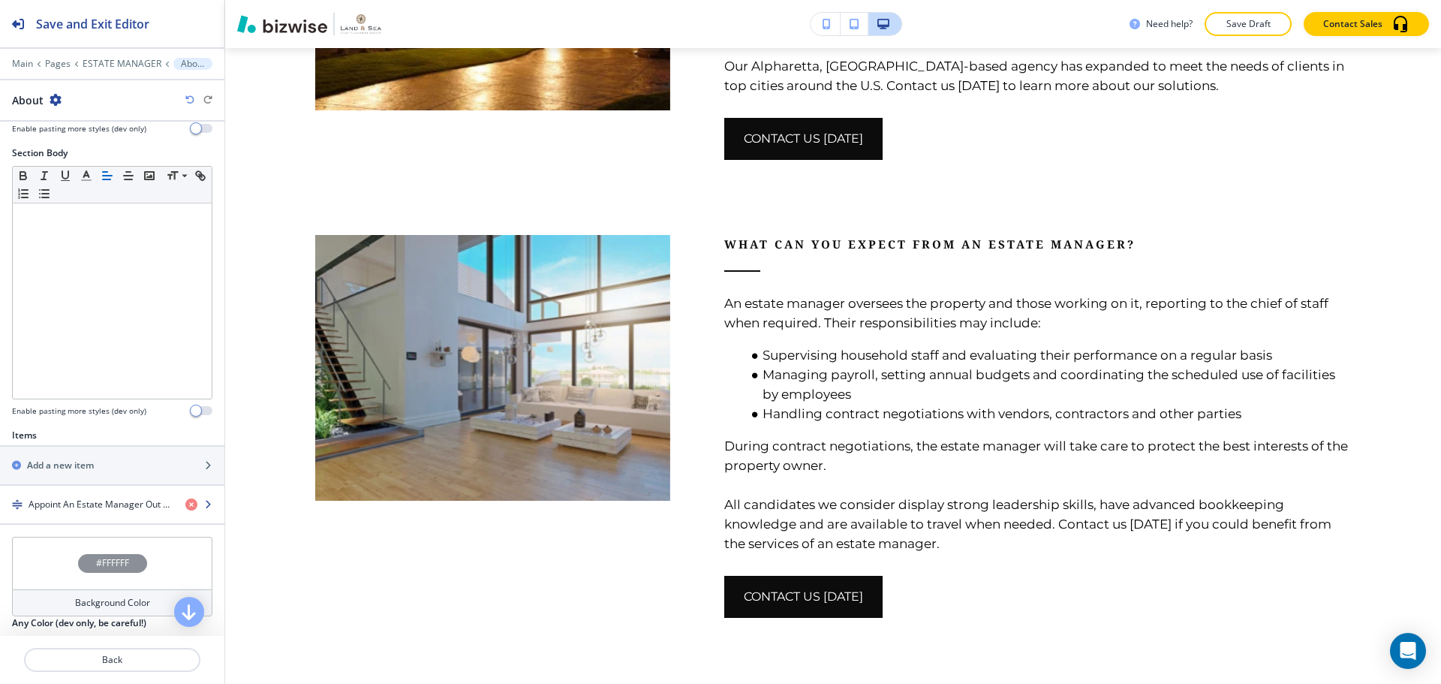
scroll to position [348, 0]
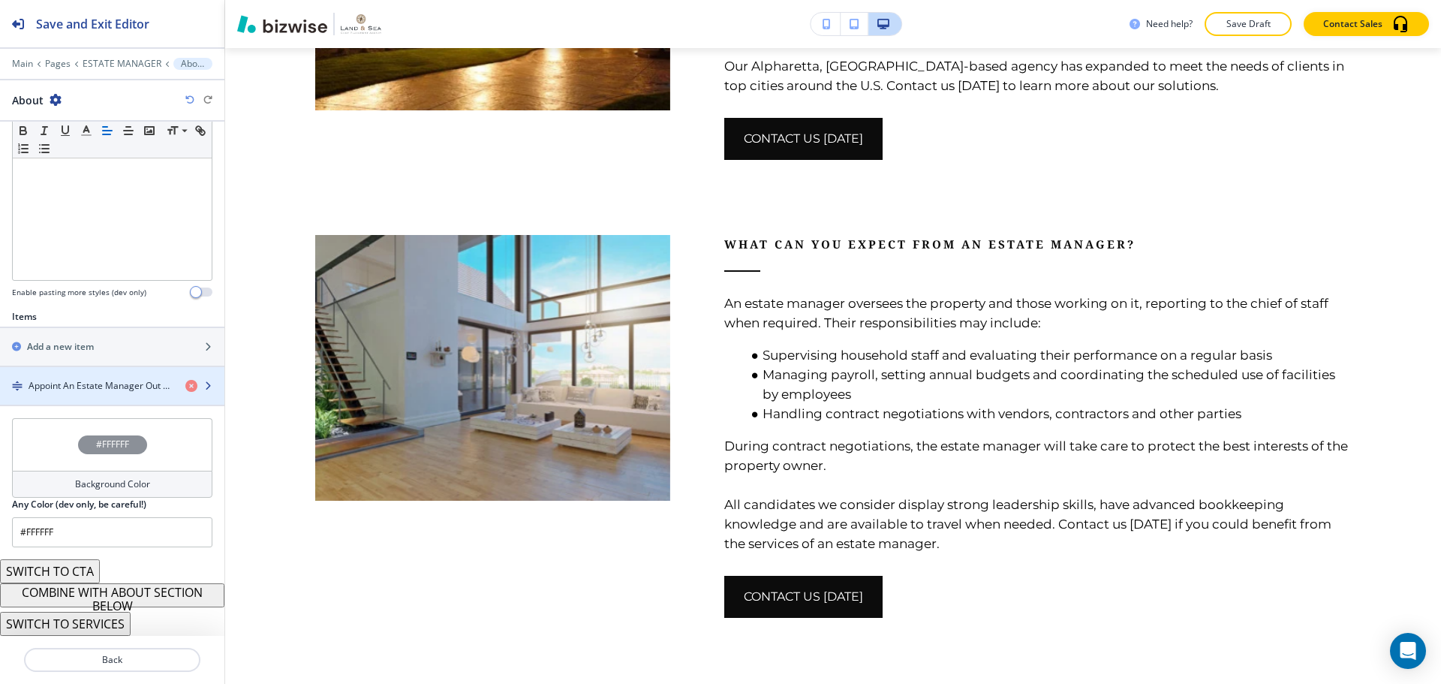
click at [72, 396] on div "button" at bounding box center [112, 399] width 224 height 12
click at [114, 391] on h4 "Appoint An Estate Manager Out Of [GEOGRAPHIC_DATA], [GEOGRAPHIC_DATA], [PERSON_…" at bounding box center [101, 386] width 145 height 14
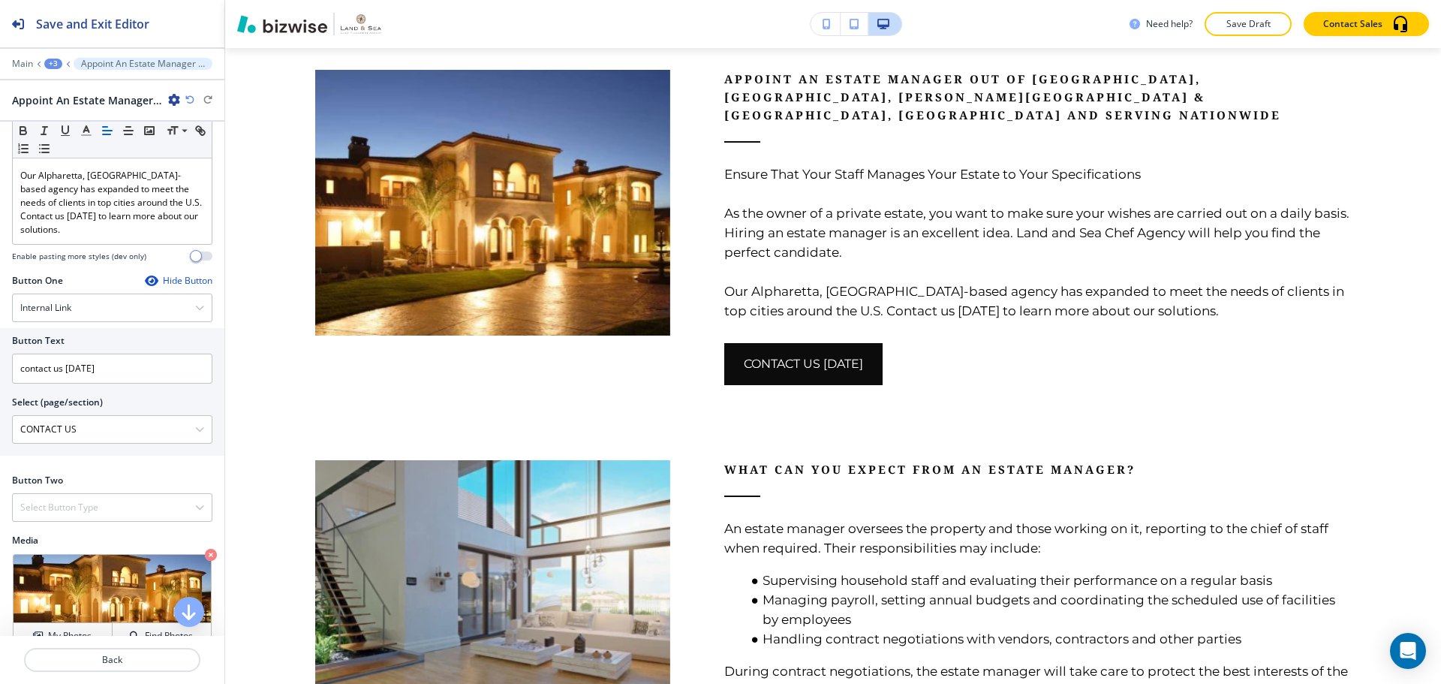
scroll to position [516, 0]
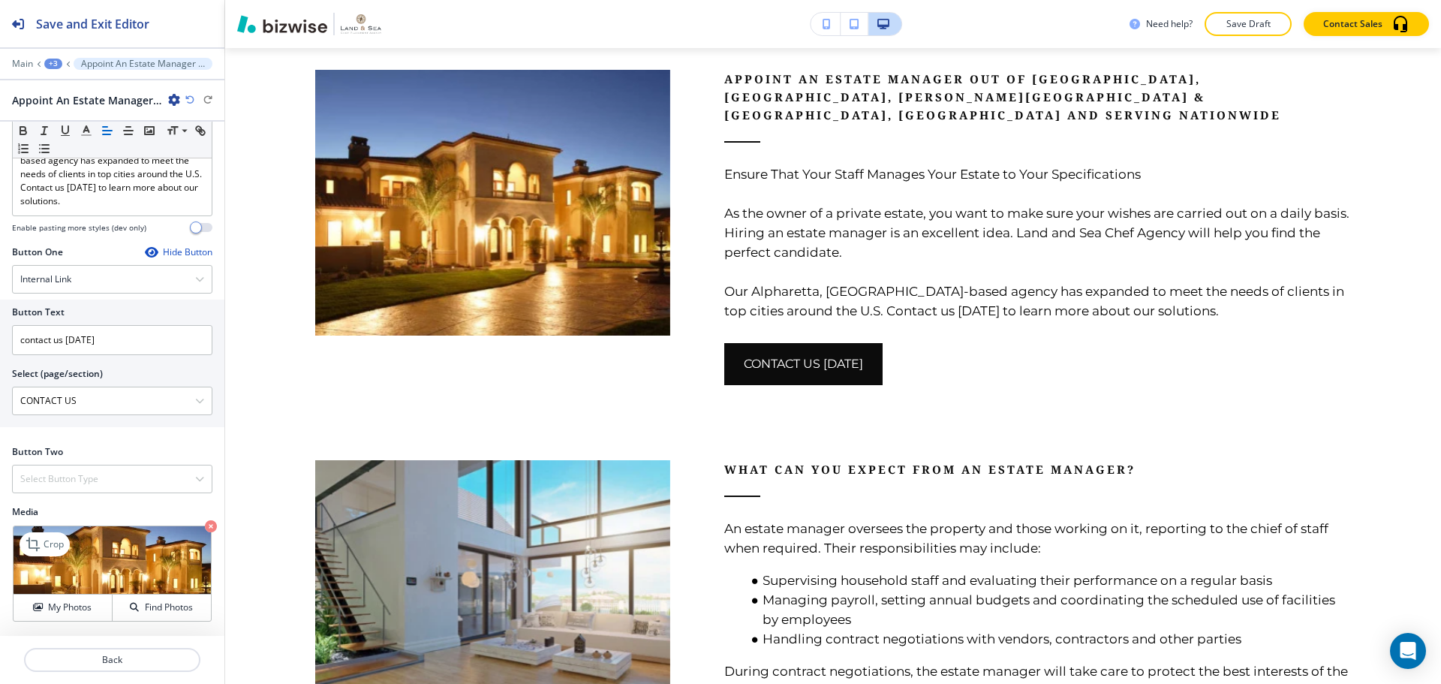
click at [205, 520] on icon "button" at bounding box center [211, 526] width 12 height 12
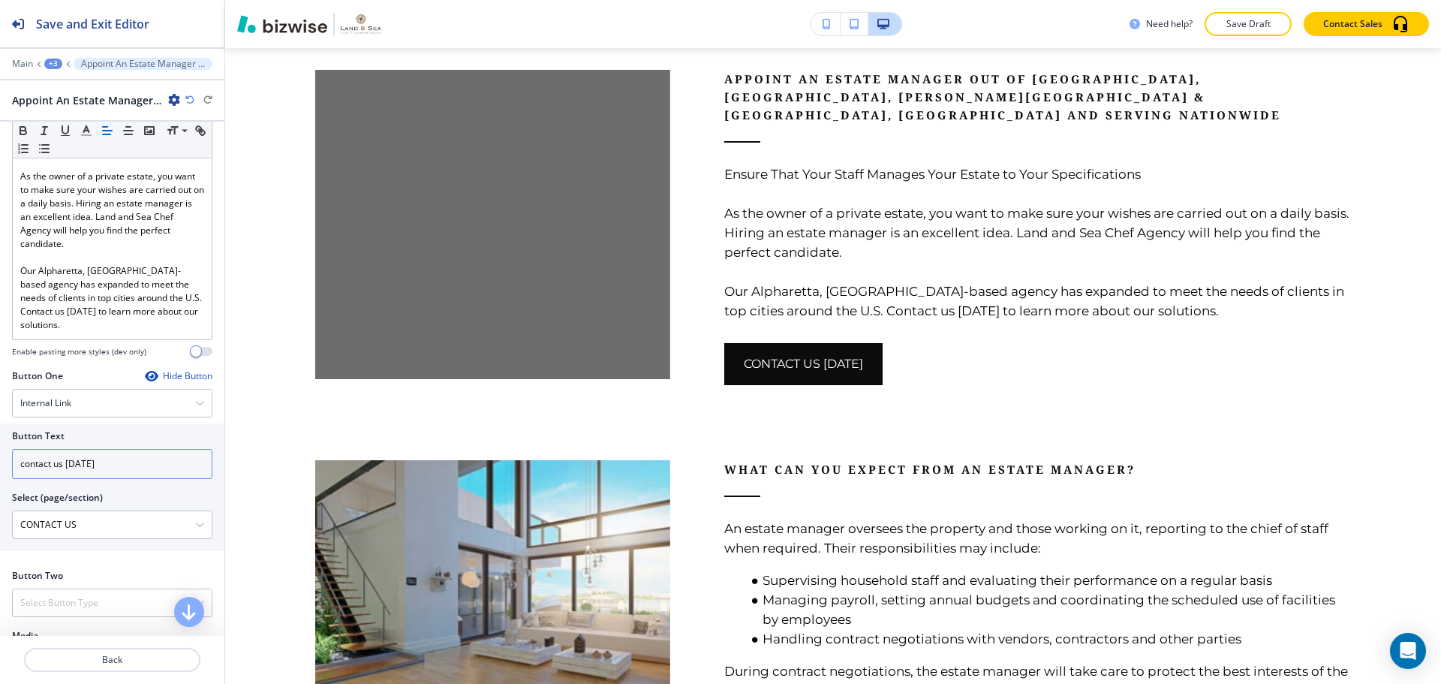
scroll to position [366, 0]
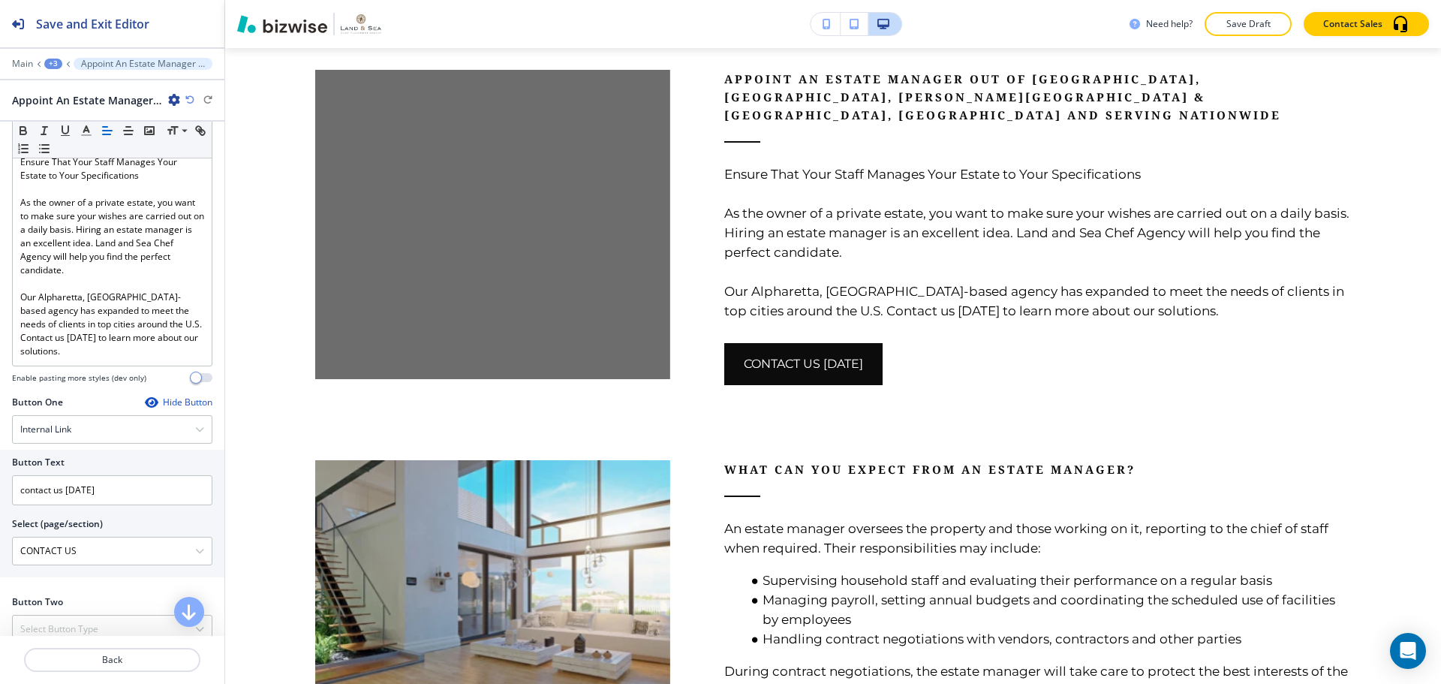
click at [169, 396] on div "Hide Button" at bounding box center [179, 402] width 68 height 12
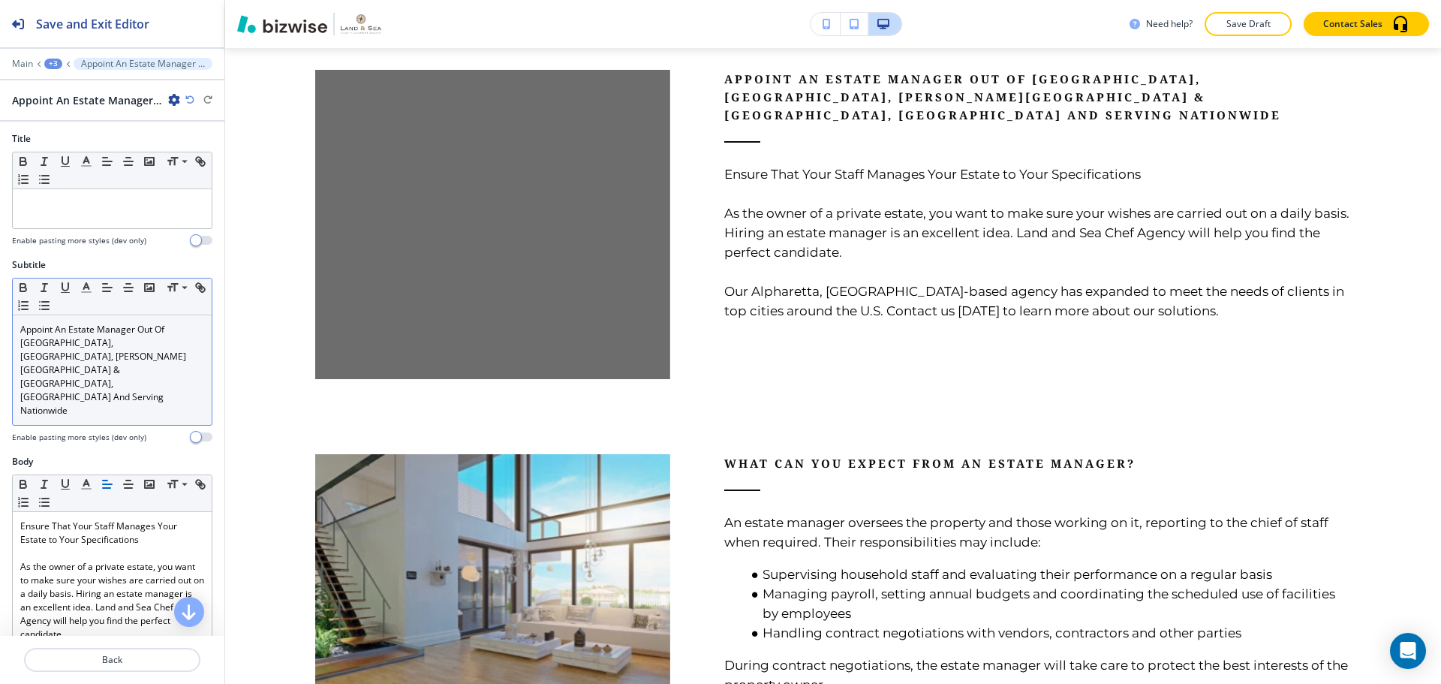
scroll to position [0, 0]
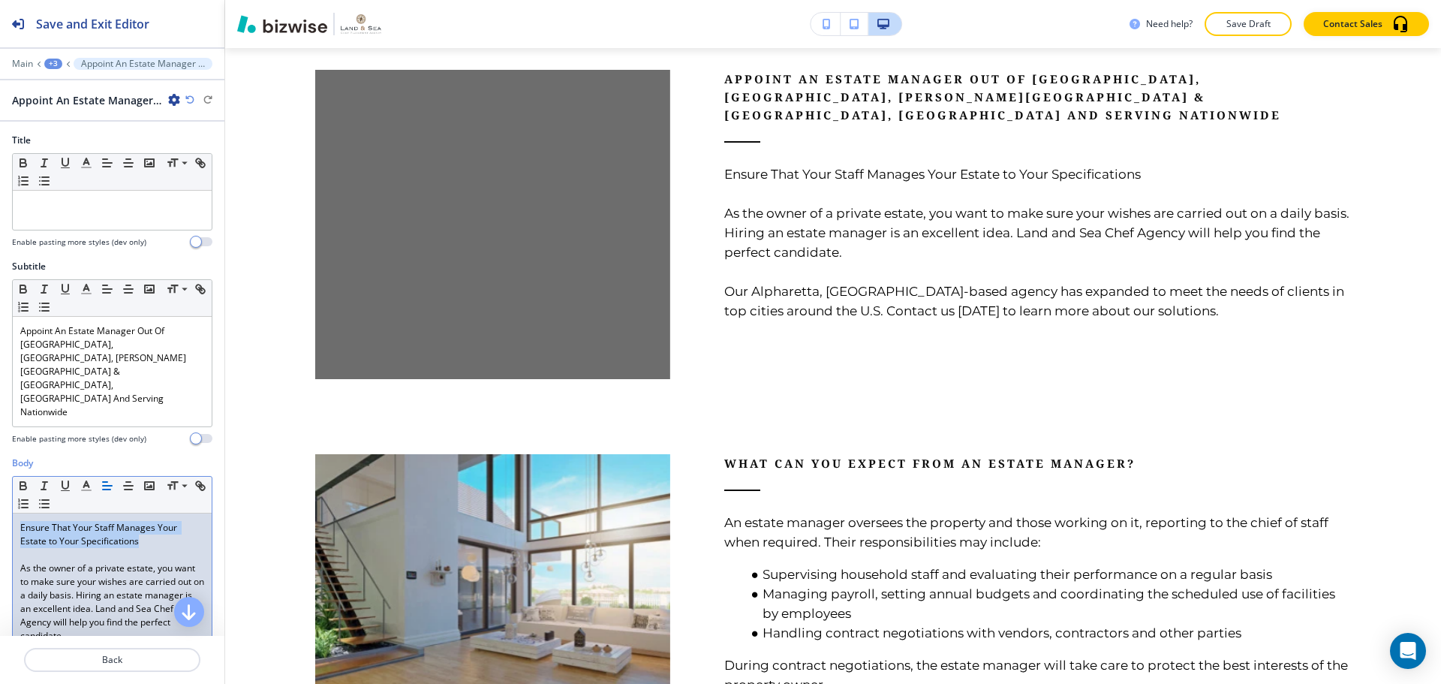
drag, startPoint x: 148, startPoint y: 492, endPoint x: 15, endPoint y: 476, distance: 133.9
click at [15, 513] on div "Ensure That Your Staff Manages Your Estate to Your Specifications As the owner …" at bounding box center [112, 622] width 199 height 218
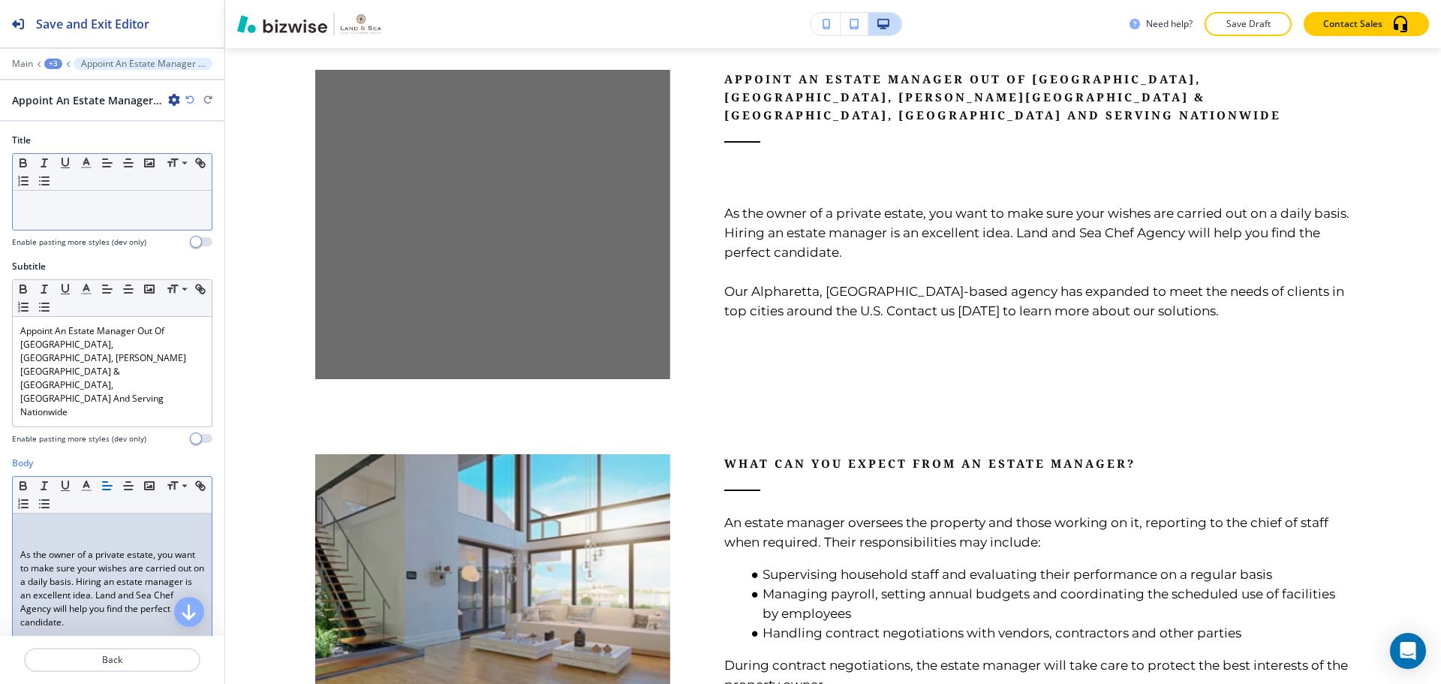
click at [62, 209] on p at bounding box center [112, 205] width 184 height 14
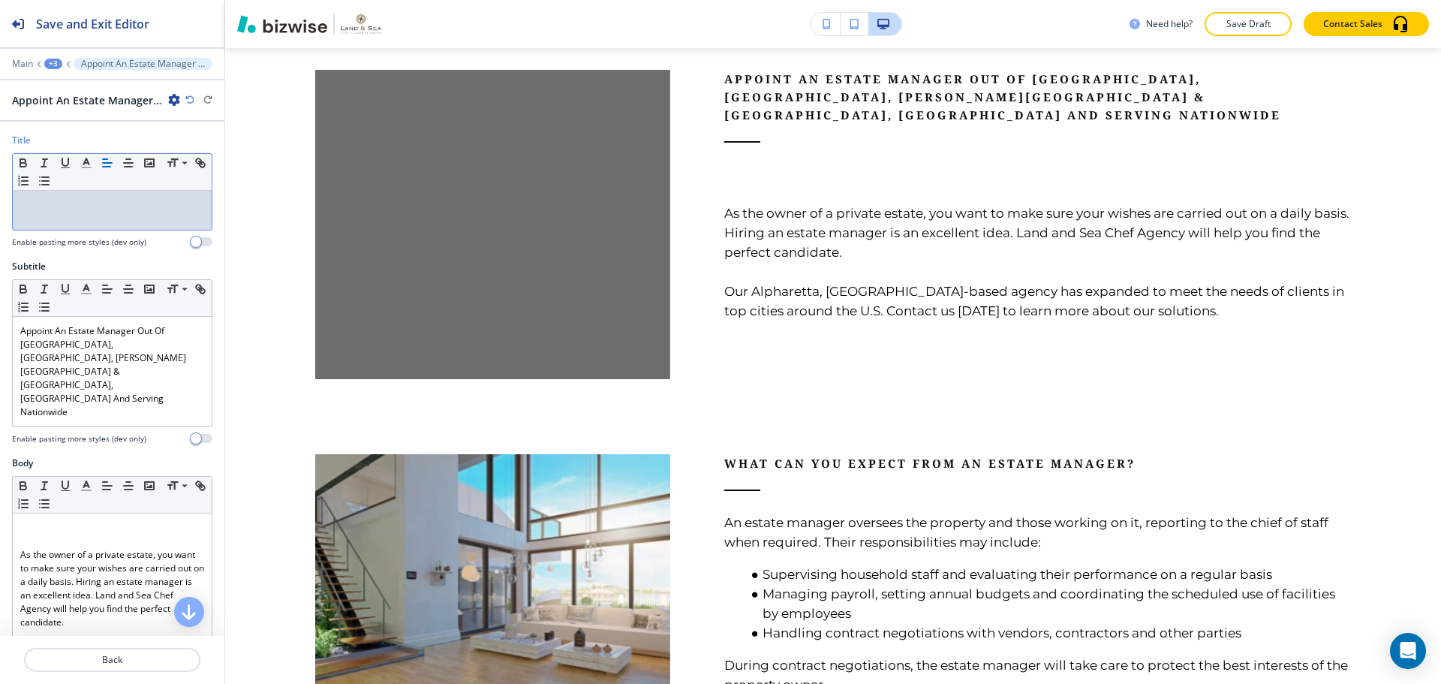
paste div
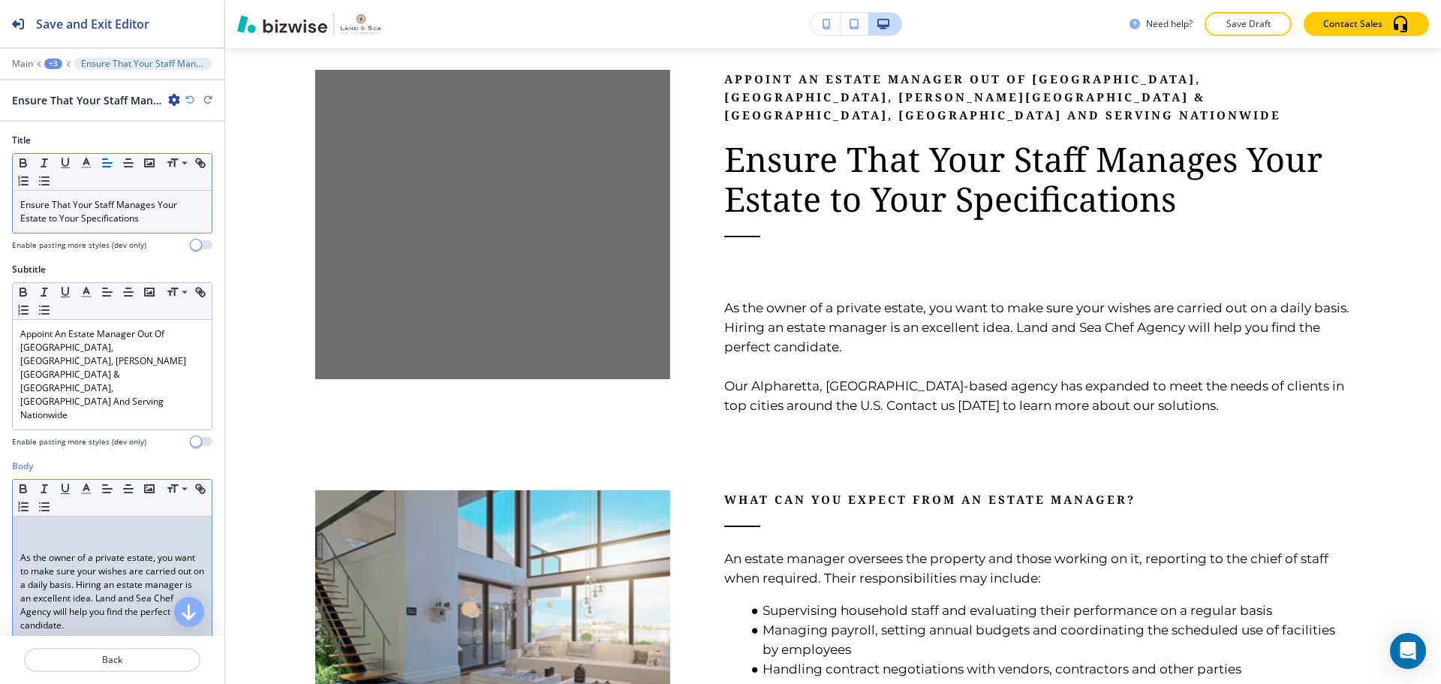
click at [77, 524] on p at bounding box center [112, 531] width 184 height 14
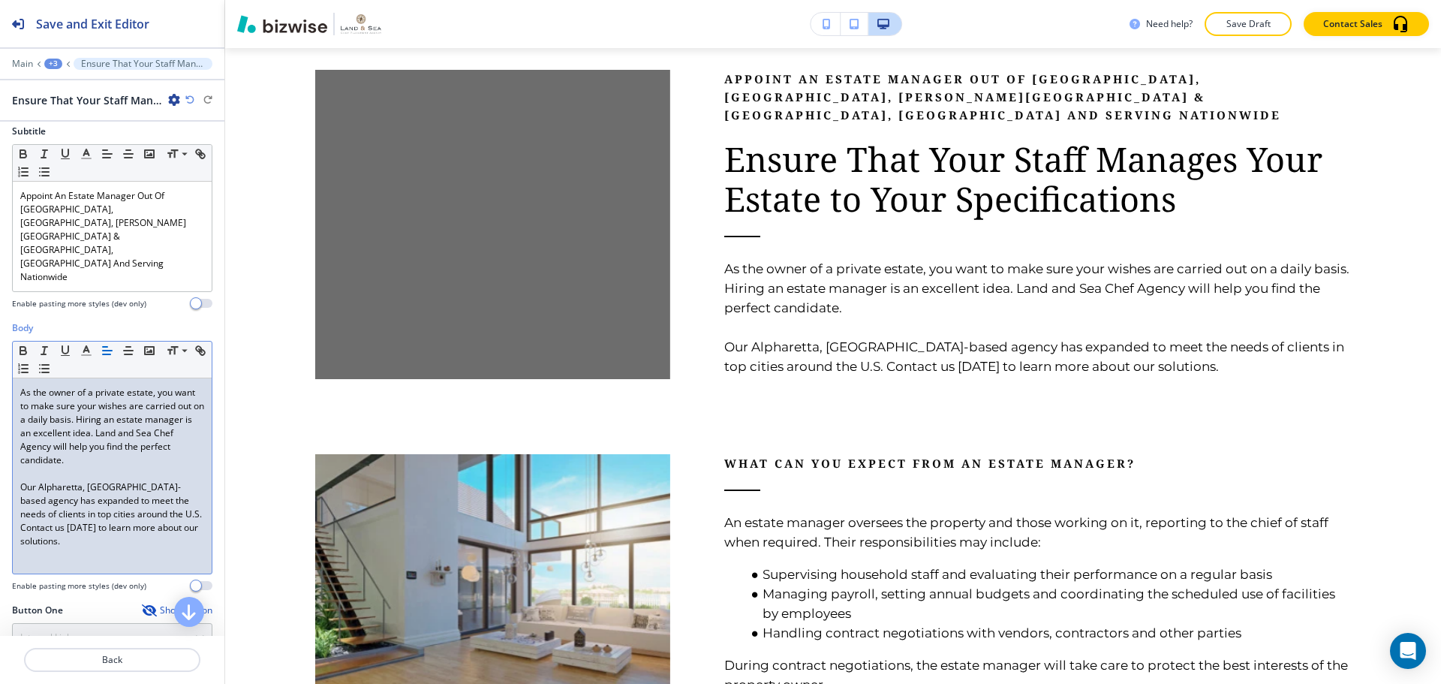
scroll to position [150, 0]
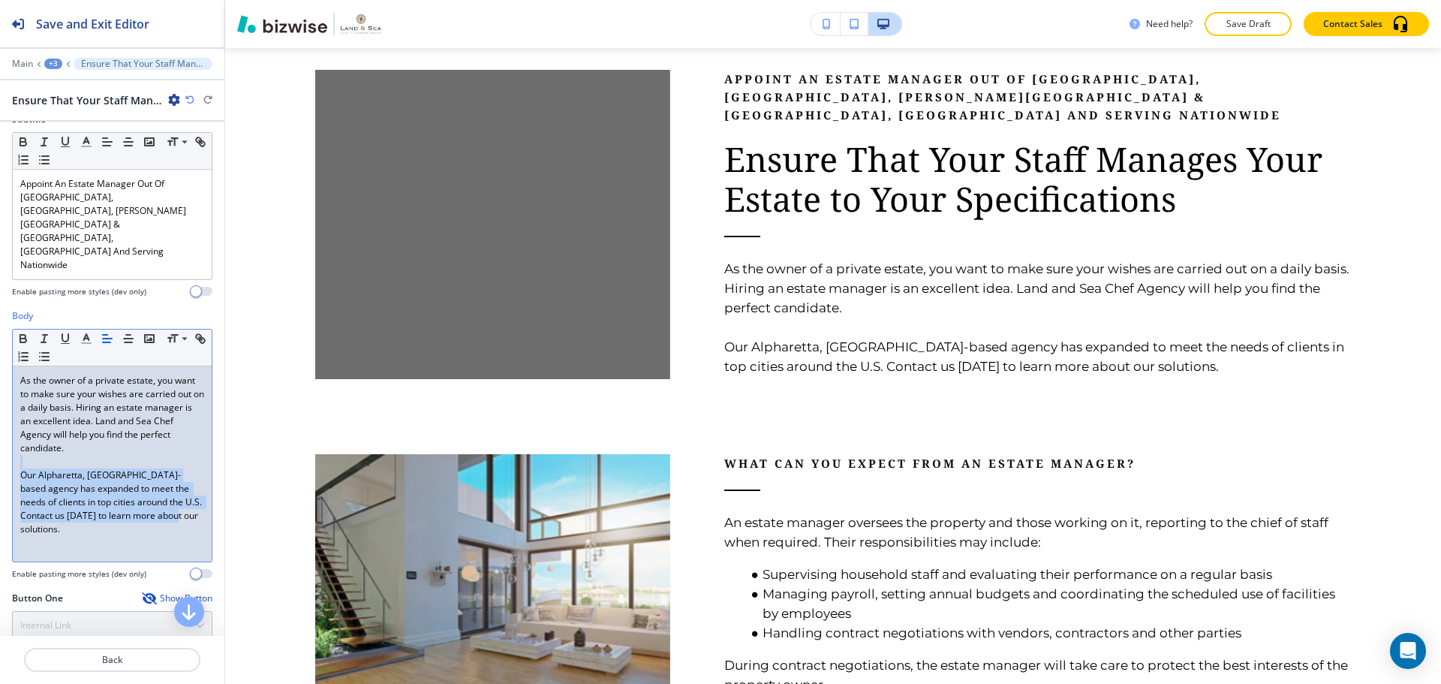
drag, startPoint x: 23, startPoint y: 405, endPoint x: 214, endPoint y: 525, distance: 225.3
click at [214, 525] on div "Title Small Normal Large Huge Ensure That Your Staff Manages Your Estate to You…" at bounding box center [112, 379] width 224 height 514
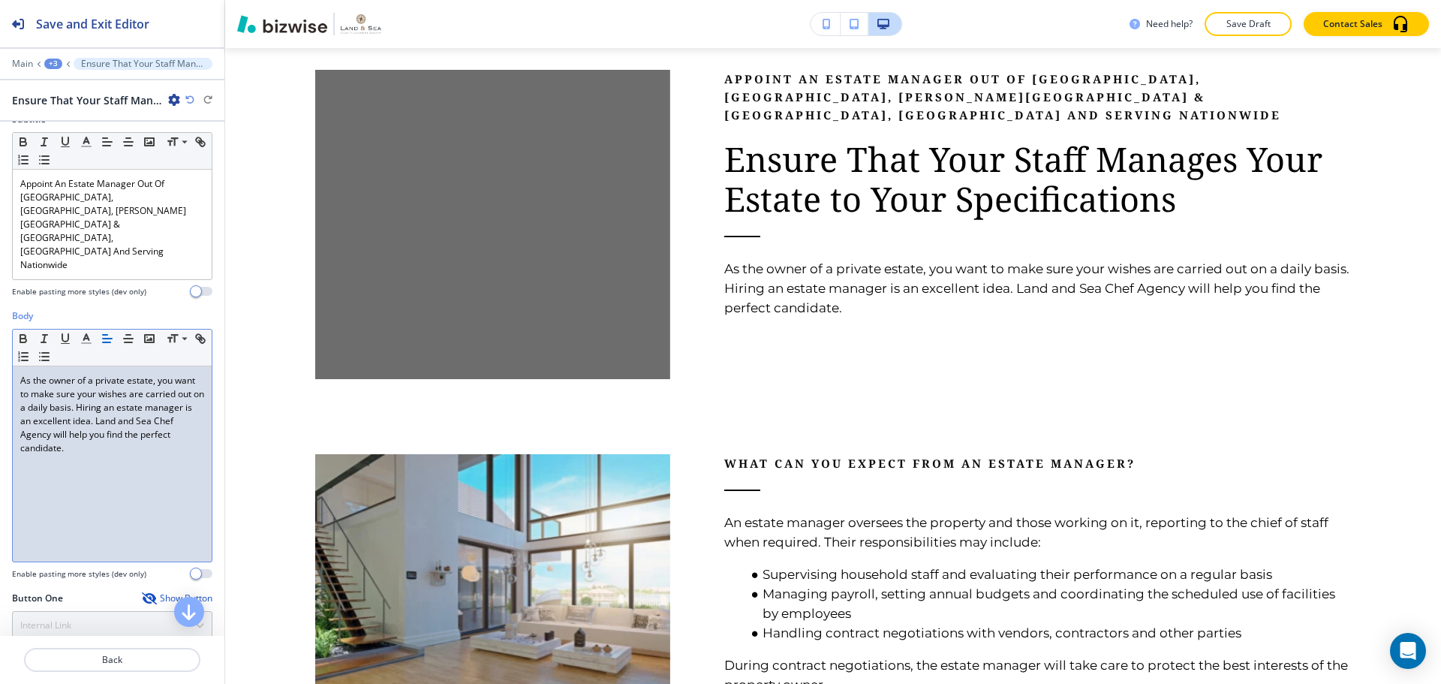
scroll to position [75, 0]
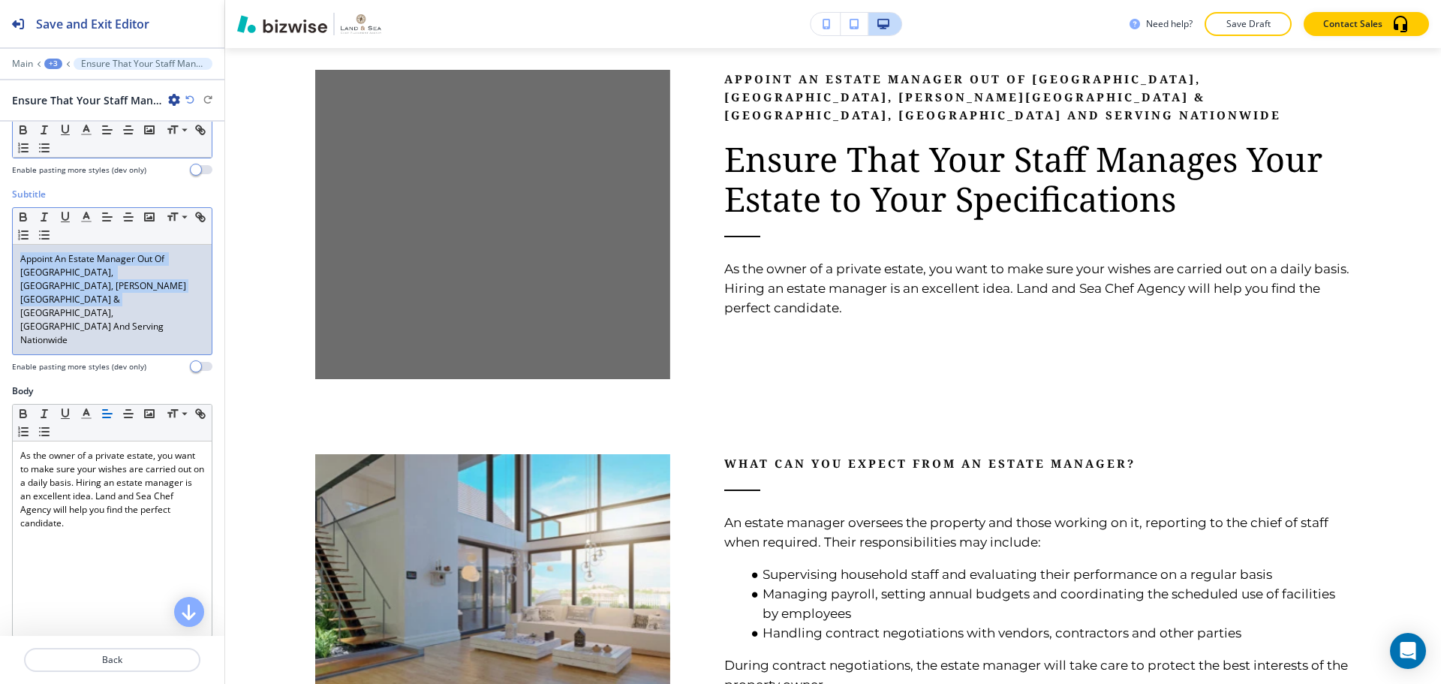
drag, startPoint x: 187, startPoint y: 283, endPoint x: 16, endPoint y: 251, distance: 174.1
click at [16, 251] on div "Appoint An Estate Manager Out Of [GEOGRAPHIC_DATA], [GEOGRAPHIC_DATA], [PERSON_…" at bounding box center [112, 300] width 199 height 110
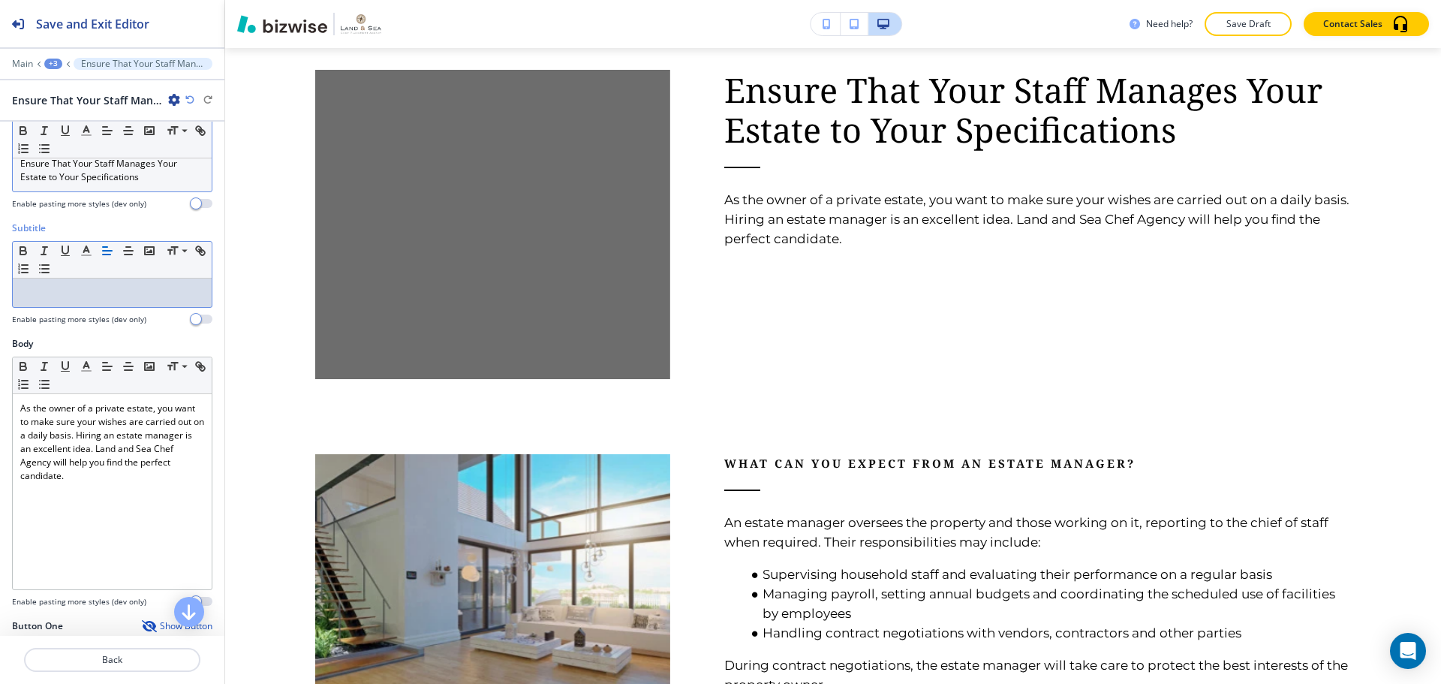
scroll to position [0, 0]
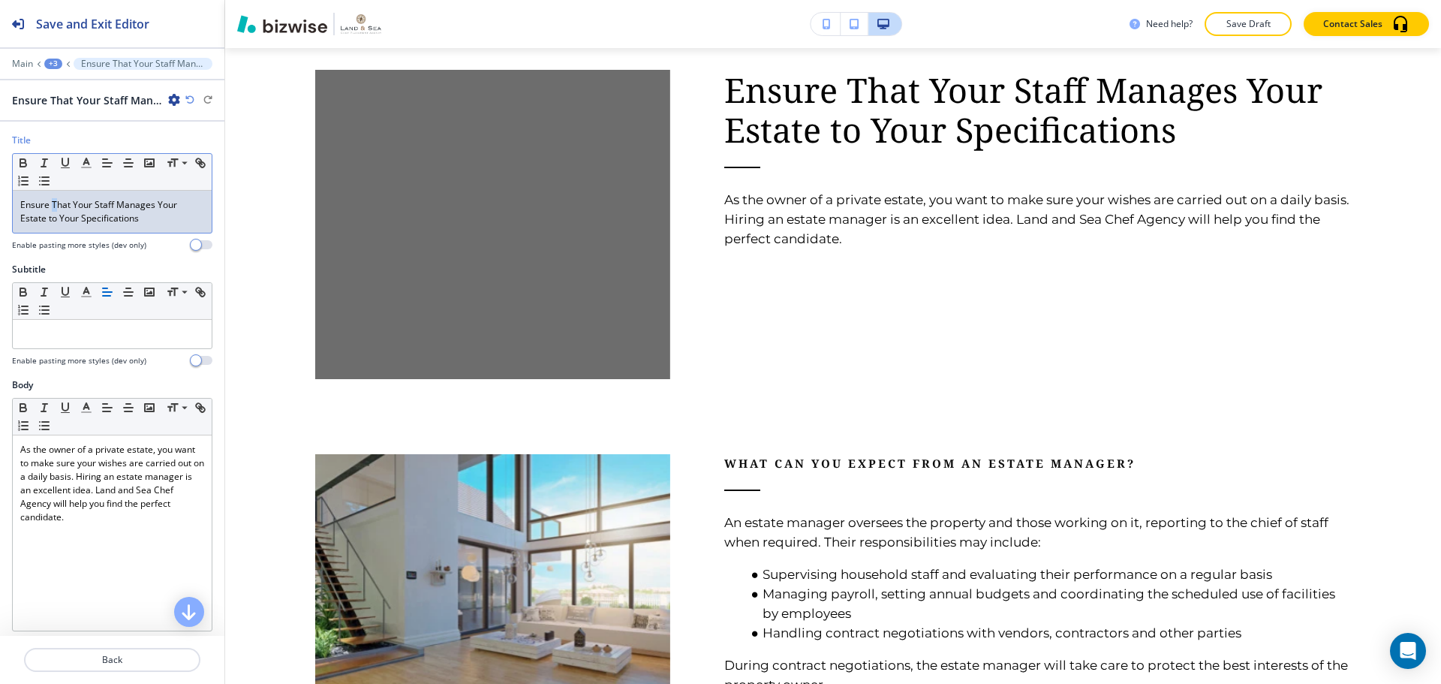
click at [56, 205] on p "Ensure That Your Staff Manages Your Estate to Your Specifications" at bounding box center [112, 211] width 184 height 27
click at [74, 207] on p "Ensure that Your Staff Manages Your Estate to Your Specifications" at bounding box center [112, 211] width 184 height 27
click at [96, 208] on p "Ensure that your Staff Manages Your Estate to Your Specifications" at bounding box center [112, 211] width 184 height 27
drag, startPoint x: 113, startPoint y: 205, endPoint x: 120, endPoint y: 208, distance: 8.1
click at [120, 208] on p "Ensure that your staff Manages Your Estate to Your Specifications" at bounding box center [112, 211] width 184 height 27
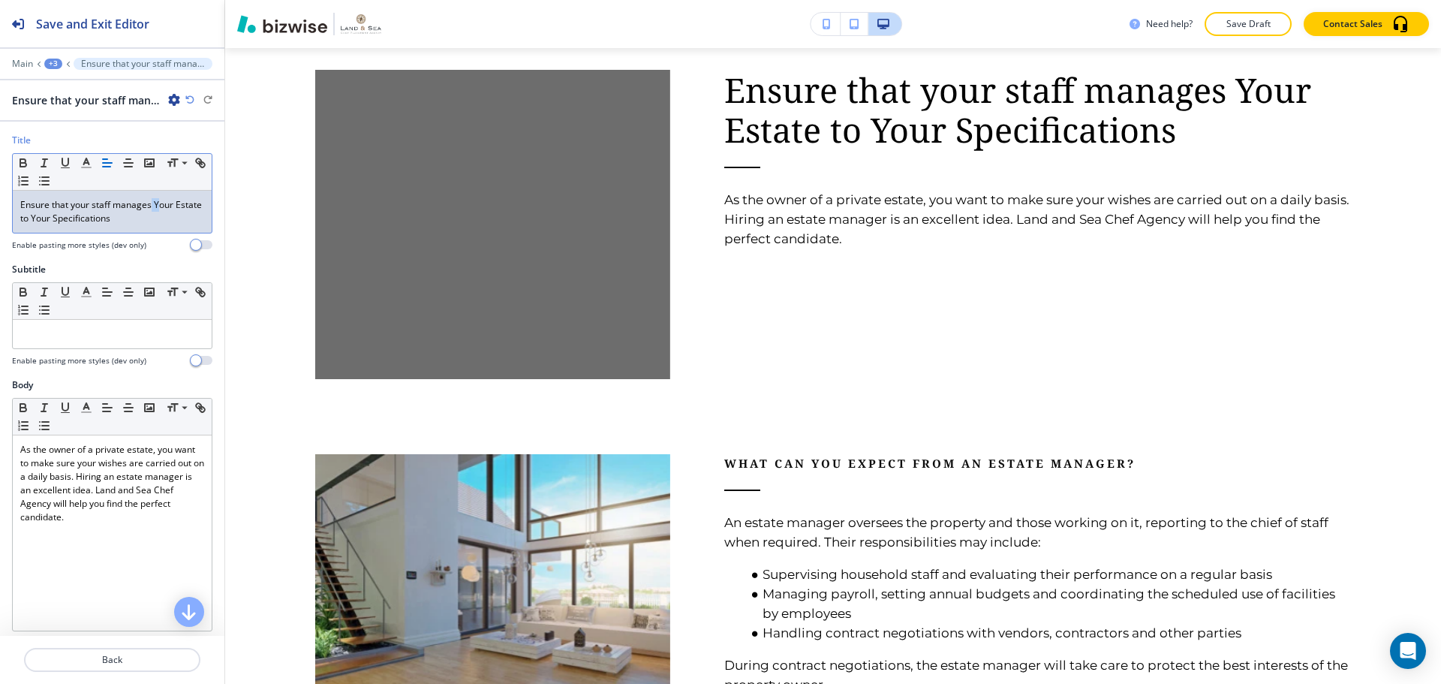
click at [158, 207] on p "Ensure that your staff manages Your Estate to Your Specifications" at bounding box center [112, 211] width 184 height 27
click at [21, 221] on p "Ensure that your staff manages your Estate to Your Specifications" at bounding box center [112, 211] width 184 height 27
click at [65, 219] on p "Ensure that your staff manages your estate to Your Specifications" at bounding box center [112, 211] width 184 height 27
click at [84, 222] on p "Ensure that your staff manages your estate to your Specifications" at bounding box center [112, 211] width 184 height 27
click at [162, 219] on p "Ensure that your staff manages your estate to your specifications" at bounding box center [112, 211] width 184 height 27
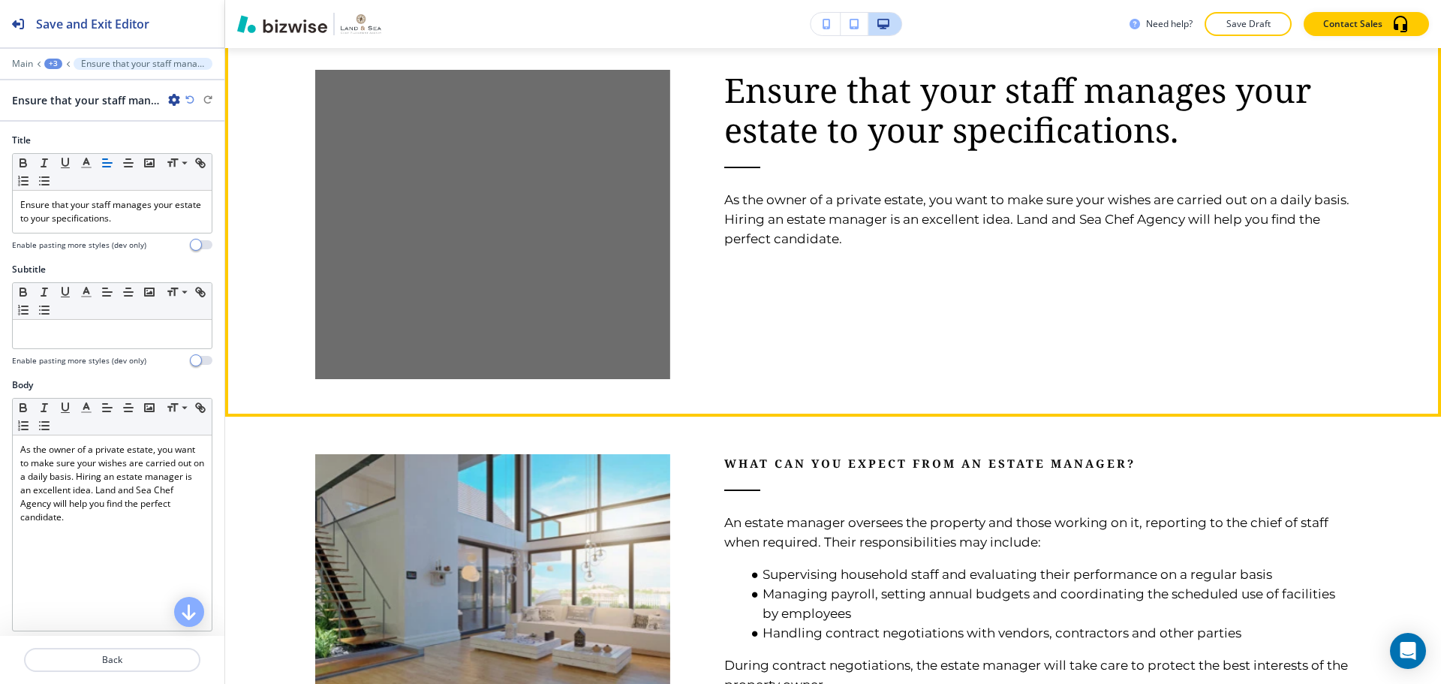
click at [276, 26] on button "Edit This Section" at bounding box center [284, 15] width 101 height 23
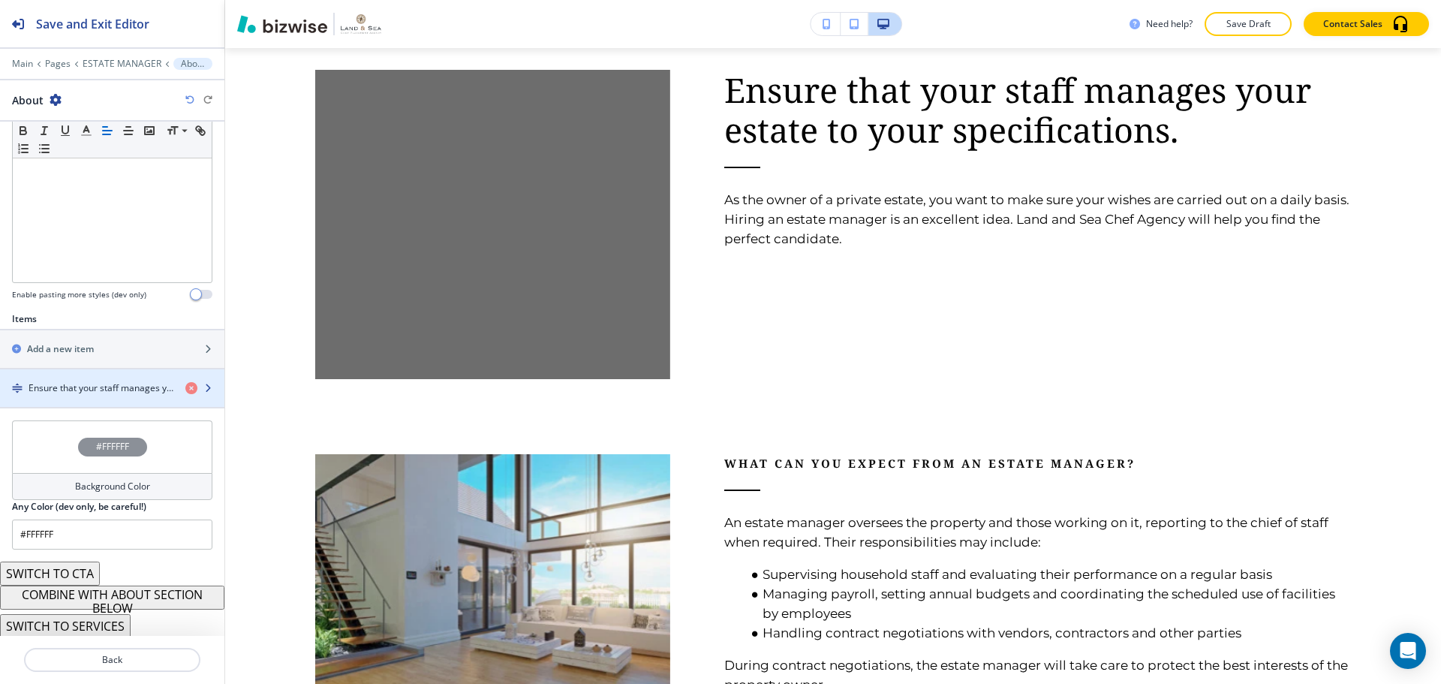
scroll to position [348, 0]
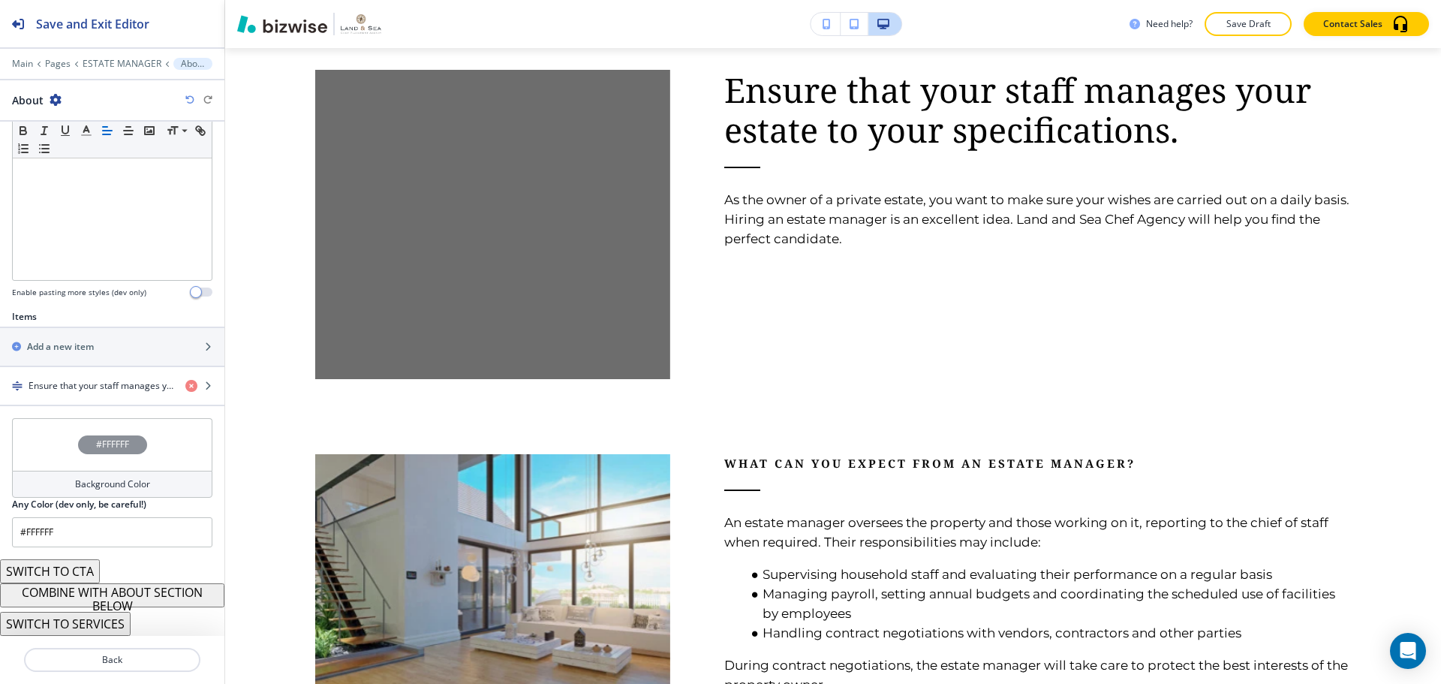
click at [149, 589] on button "COMBINE WITH ABOUT SECTION BELOW" at bounding box center [112, 595] width 224 height 24
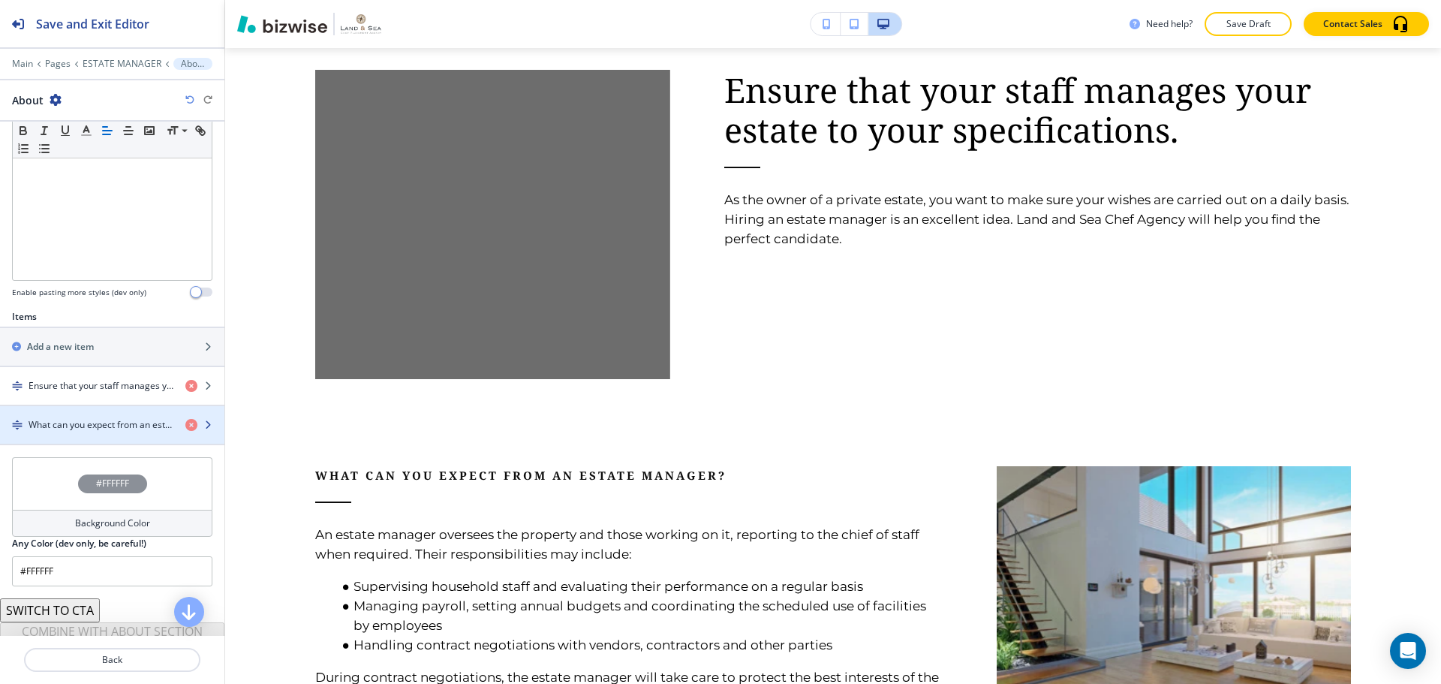
click at [80, 434] on div "button" at bounding box center [112, 438] width 224 height 12
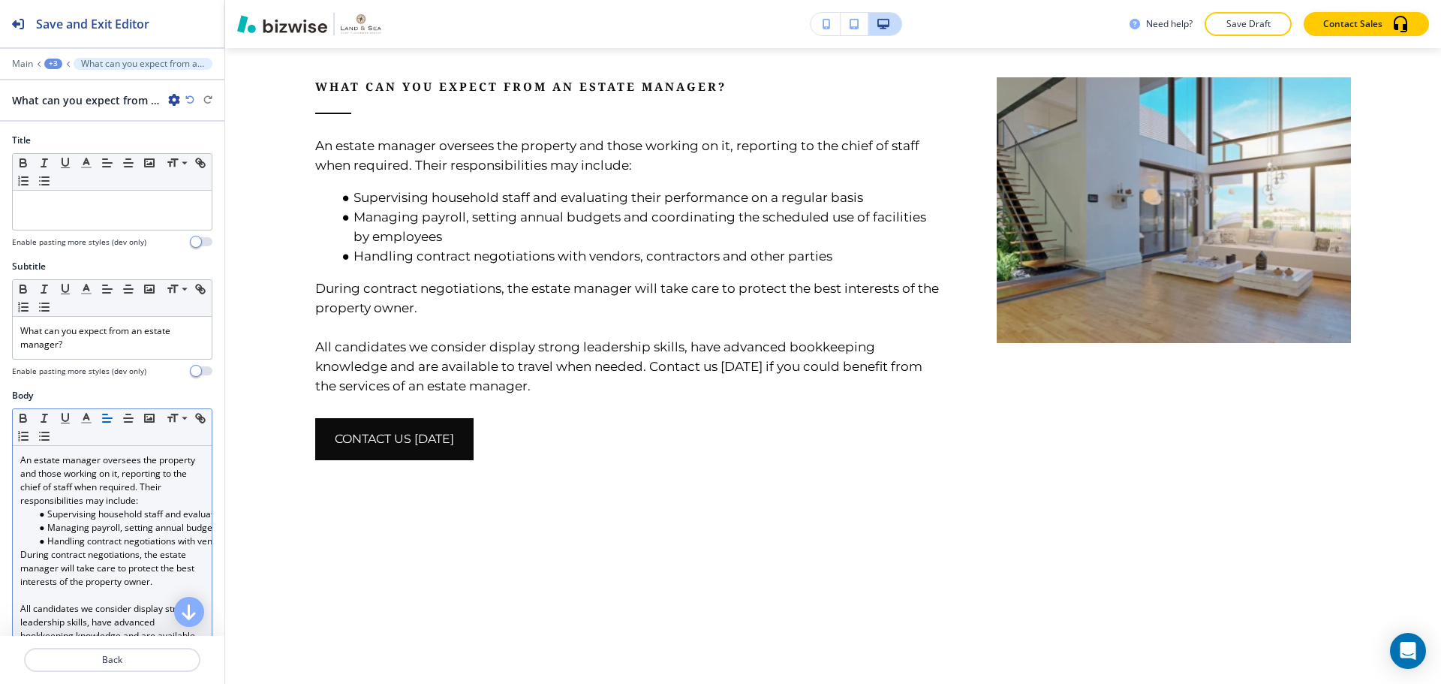
scroll to position [1286, 0]
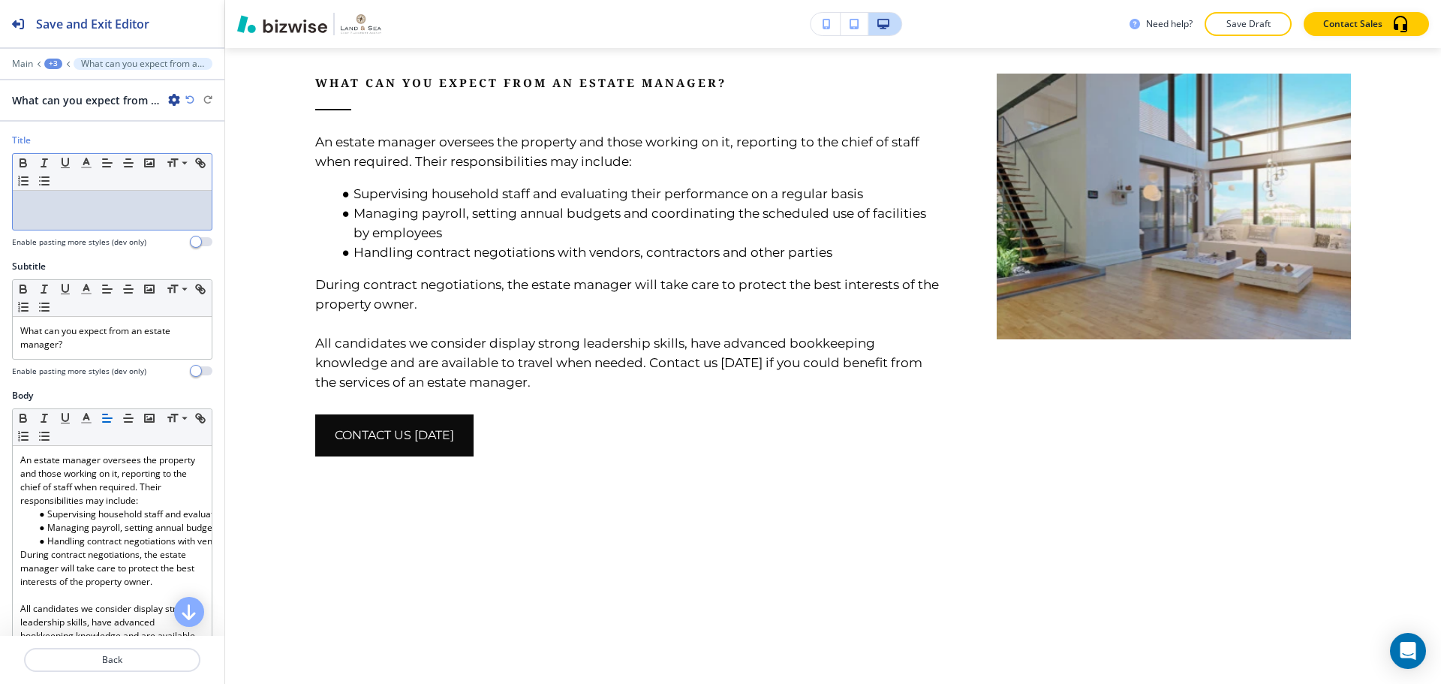
click at [67, 218] on div at bounding box center [112, 210] width 199 height 39
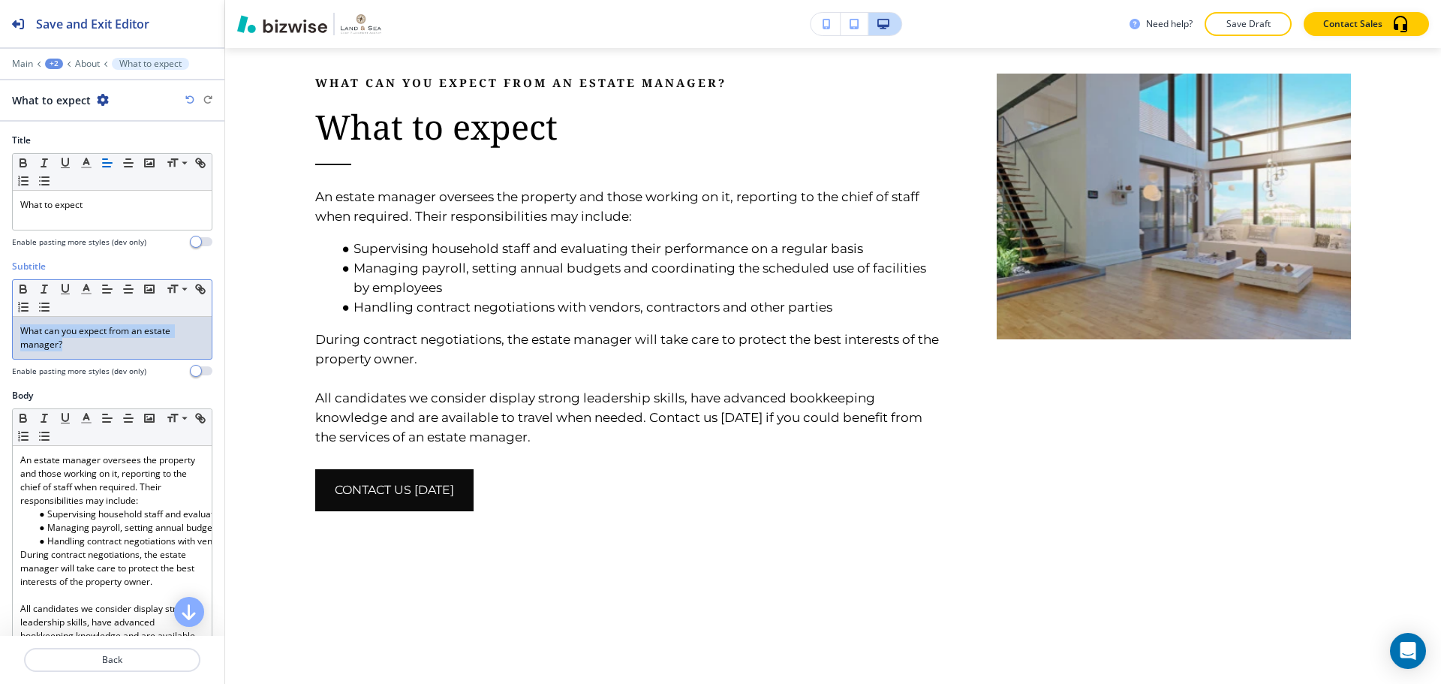
drag, startPoint x: 86, startPoint y: 355, endPoint x: 14, endPoint y: 336, distance: 75.4
click at [14, 336] on div "What can you expect from an estate manager?" at bounding box center [112, 338] width 199 height 42
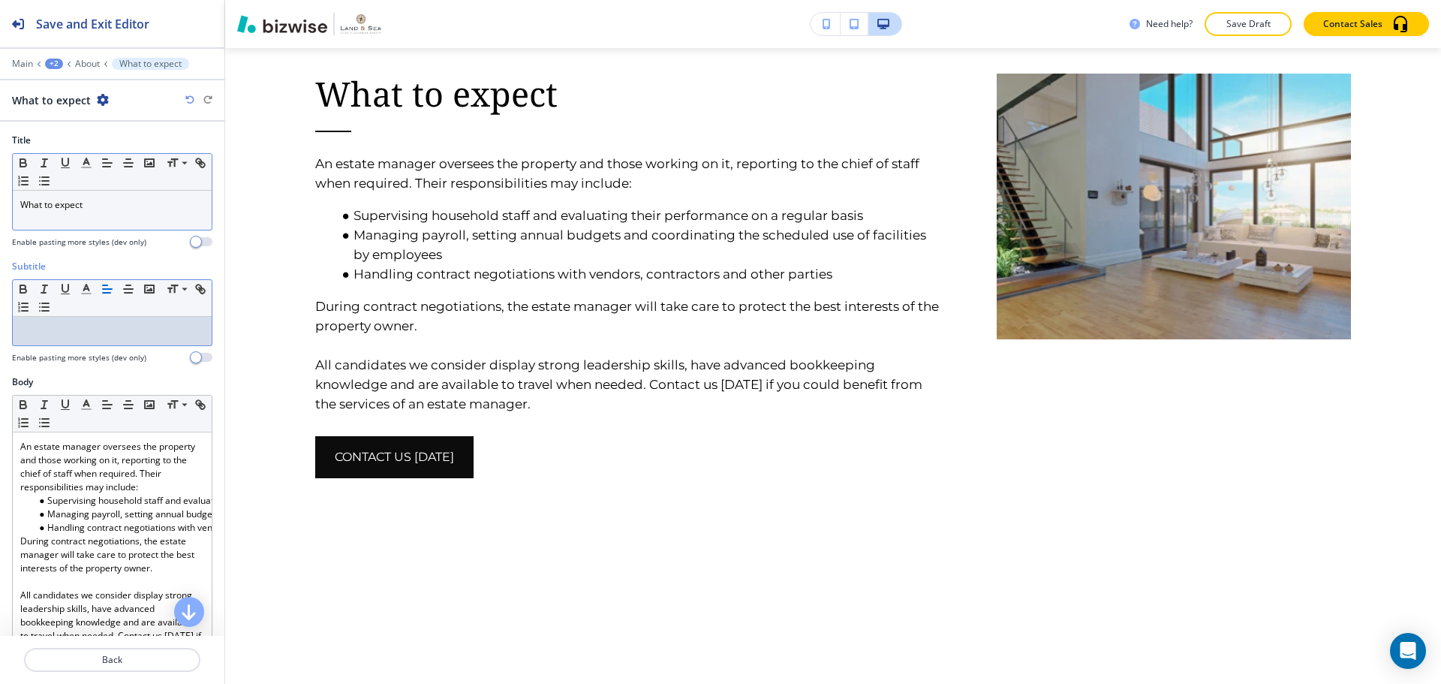
click at [116, 206] on p "What to expect" at bounding box center [112, 205] width 184 height 14
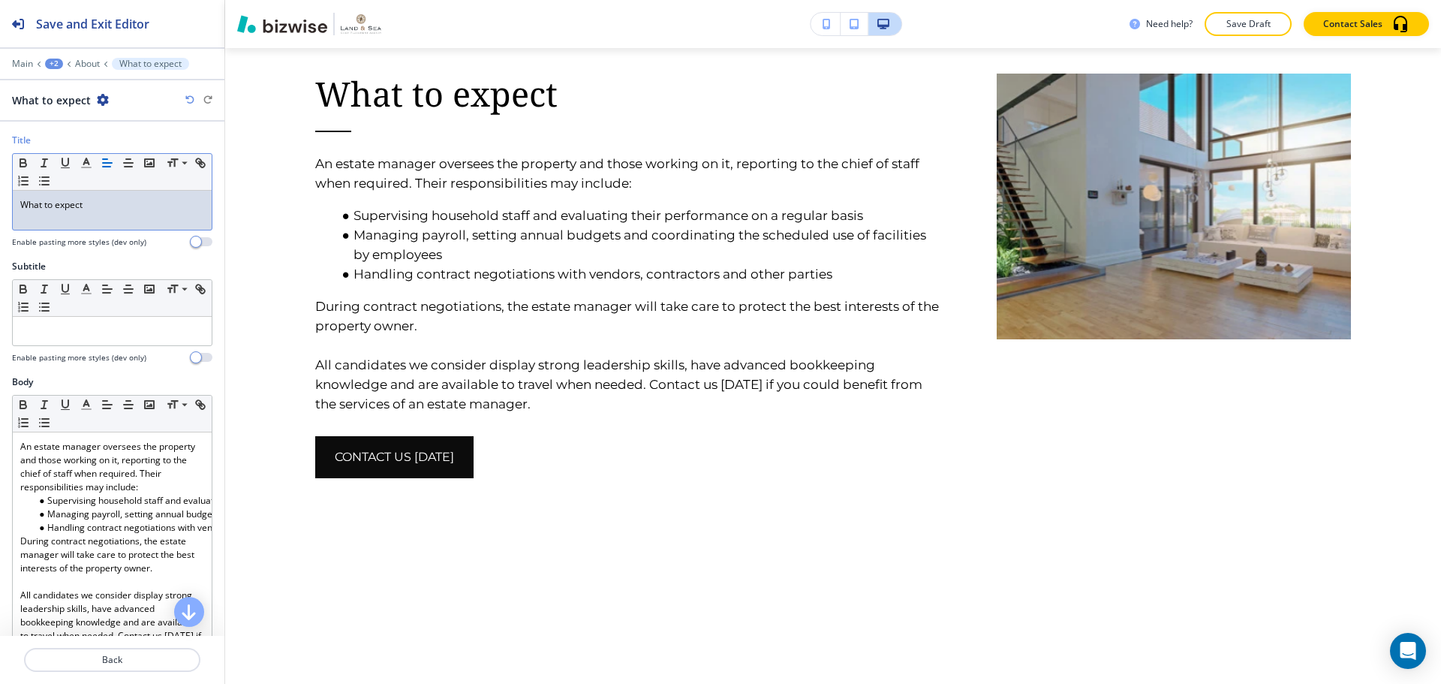
drag, startPoint x: 46, startPoint y: 204, endPoint x: 54, endPoint y: 208, distance: 9.1
click at [47, 204] on p "What to expect" at bounding box center [112, 205] width 184 height 14
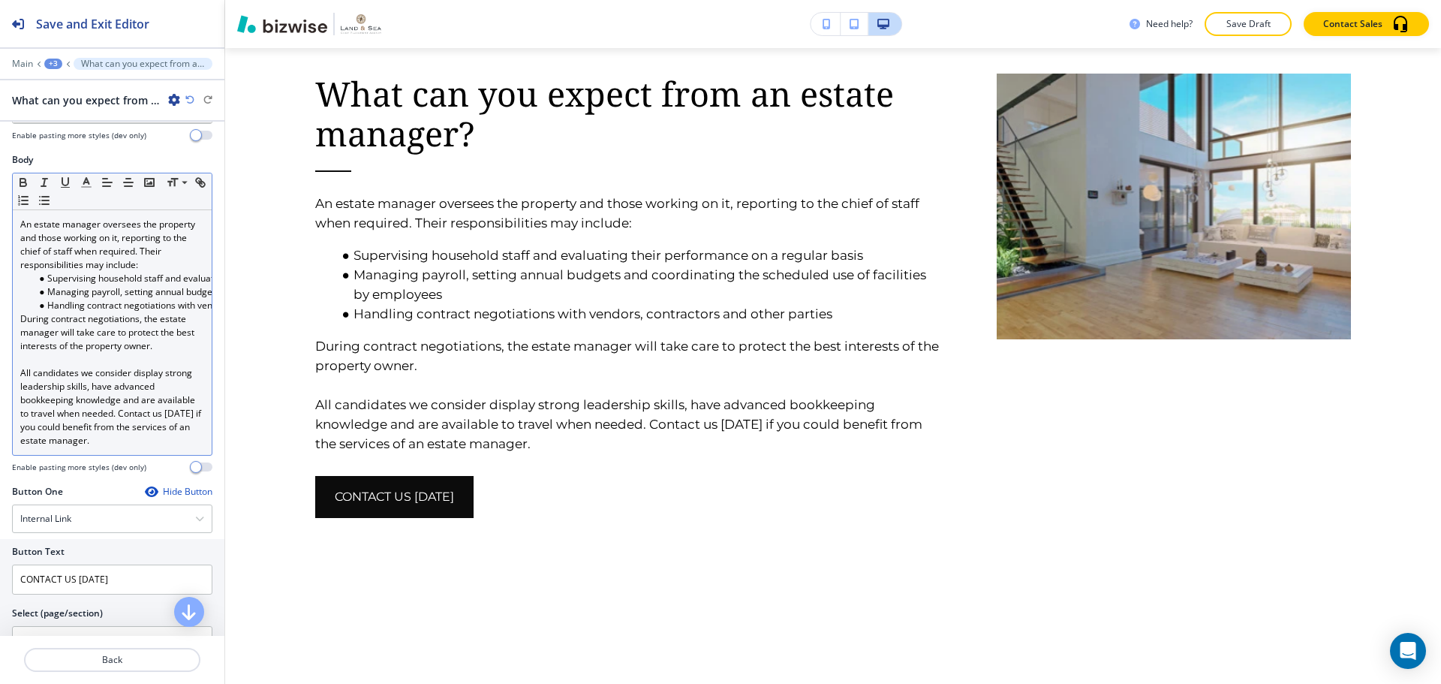
scroll to position [300, 0]
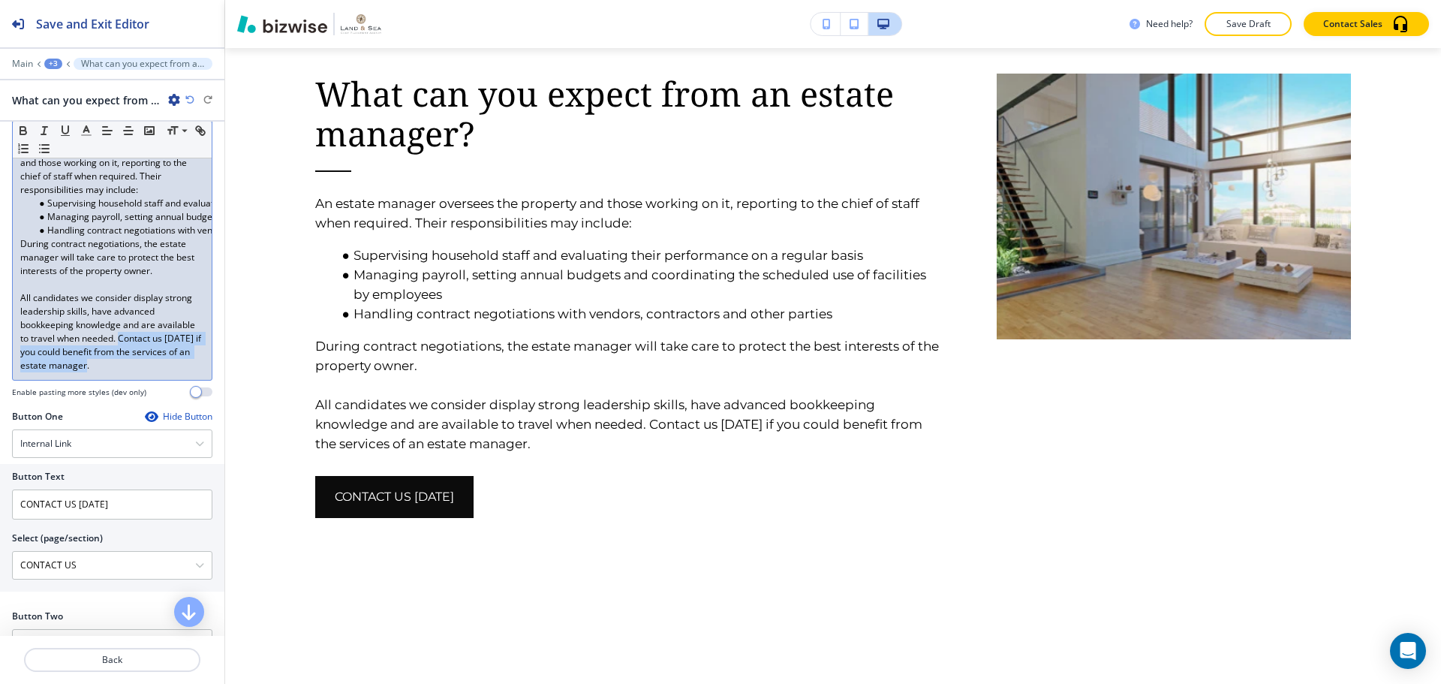
drag, startPoint x: 158, startPoint y: 351, endPoint x: 167, endPoint y: 381, distance: 31.3
click at [167, 372] on p "All candidates we consider display strong leadership skills, have advanced book…" at bounding box center [112, 331] width 184 height 81
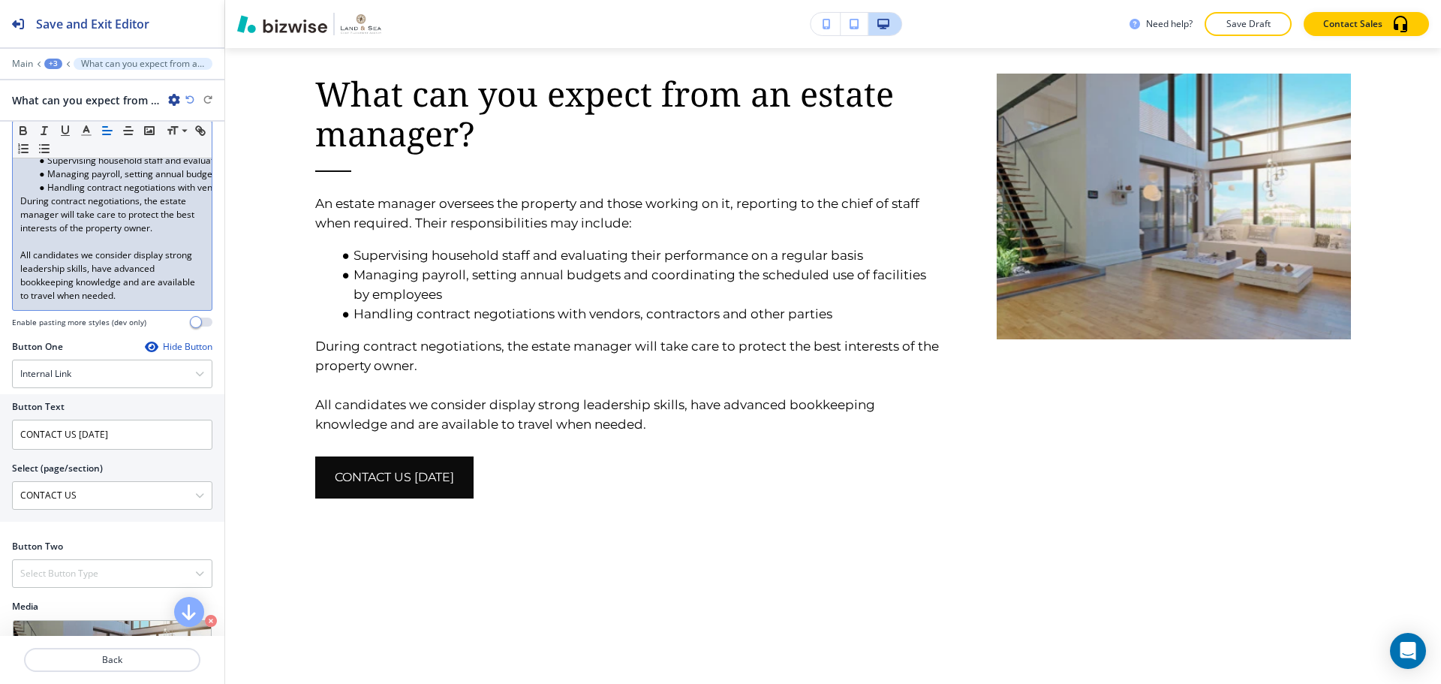
scroll to position [375, 0]
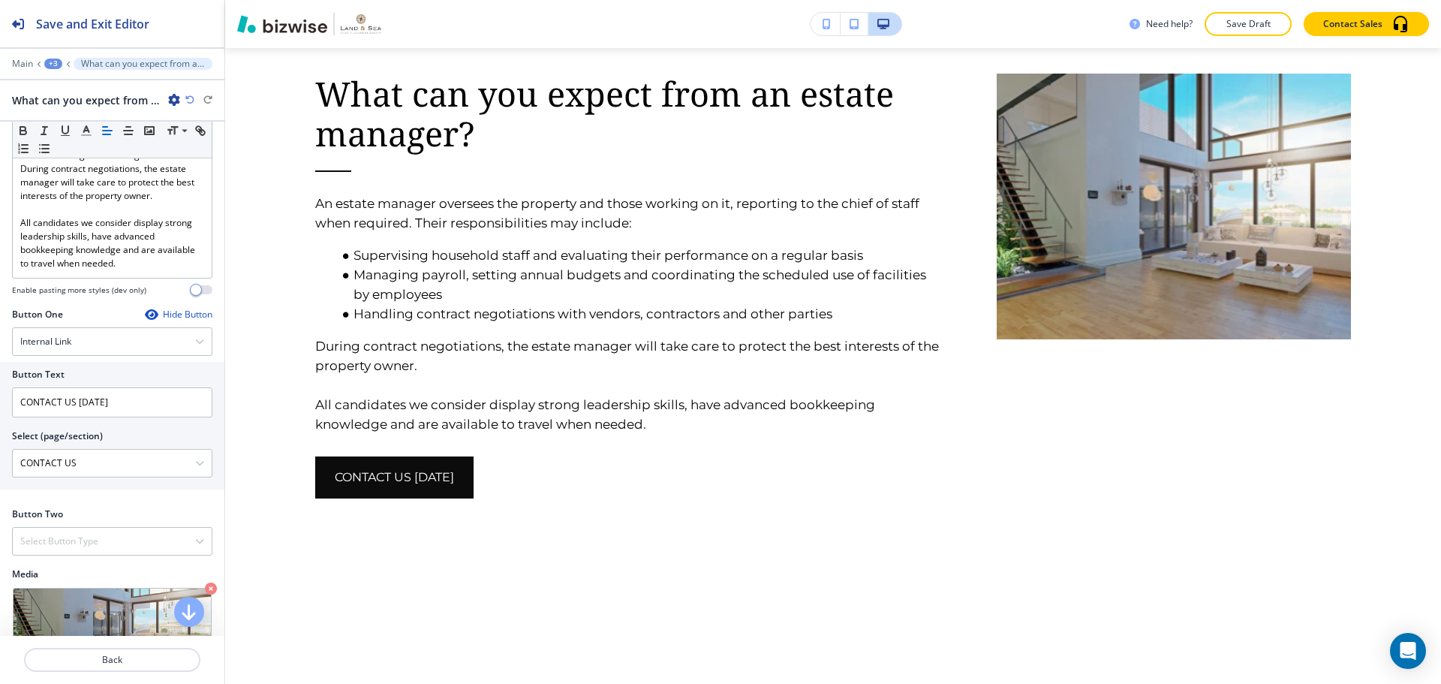
click at [158, 320] on div "Hide Button" at bounding box center [179, 314] width 68 height 12
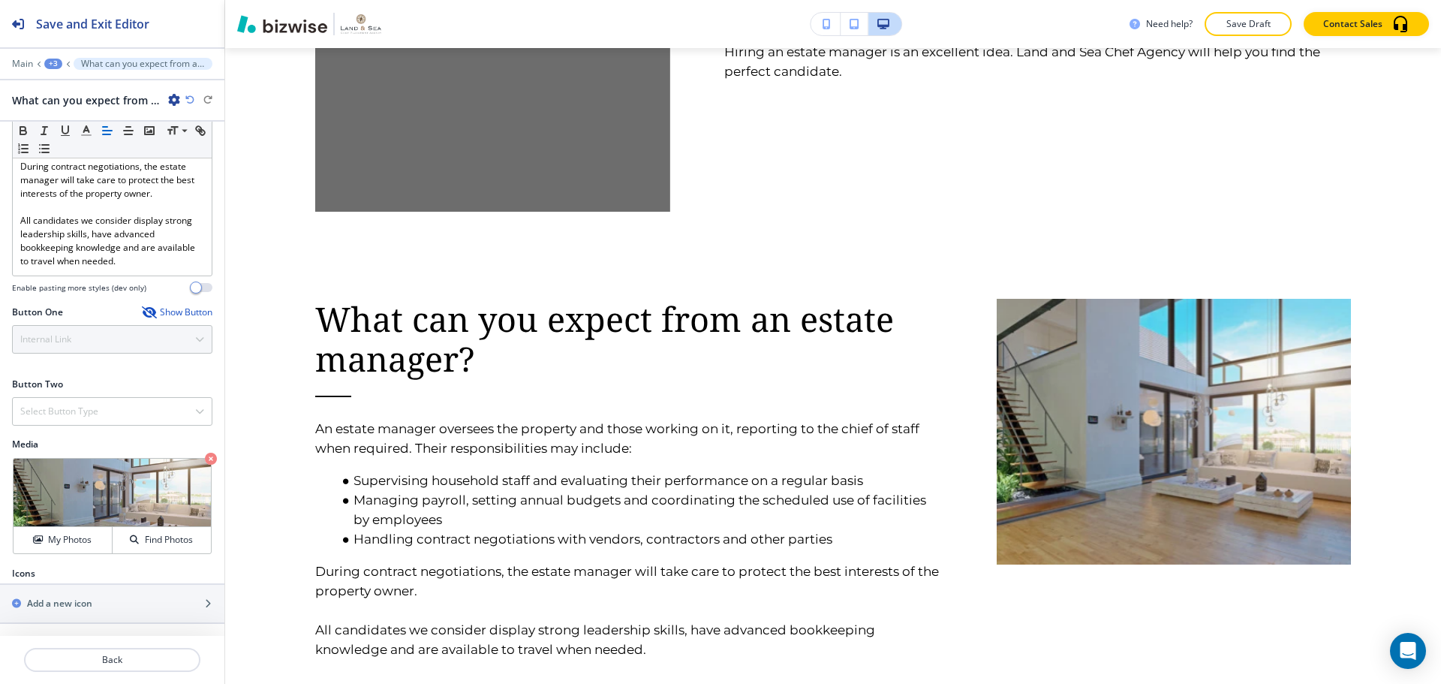
scroll to position [402, 0]
click at [205, 457] on icon "button" at bounding box center [211, 459] width 12 height 12
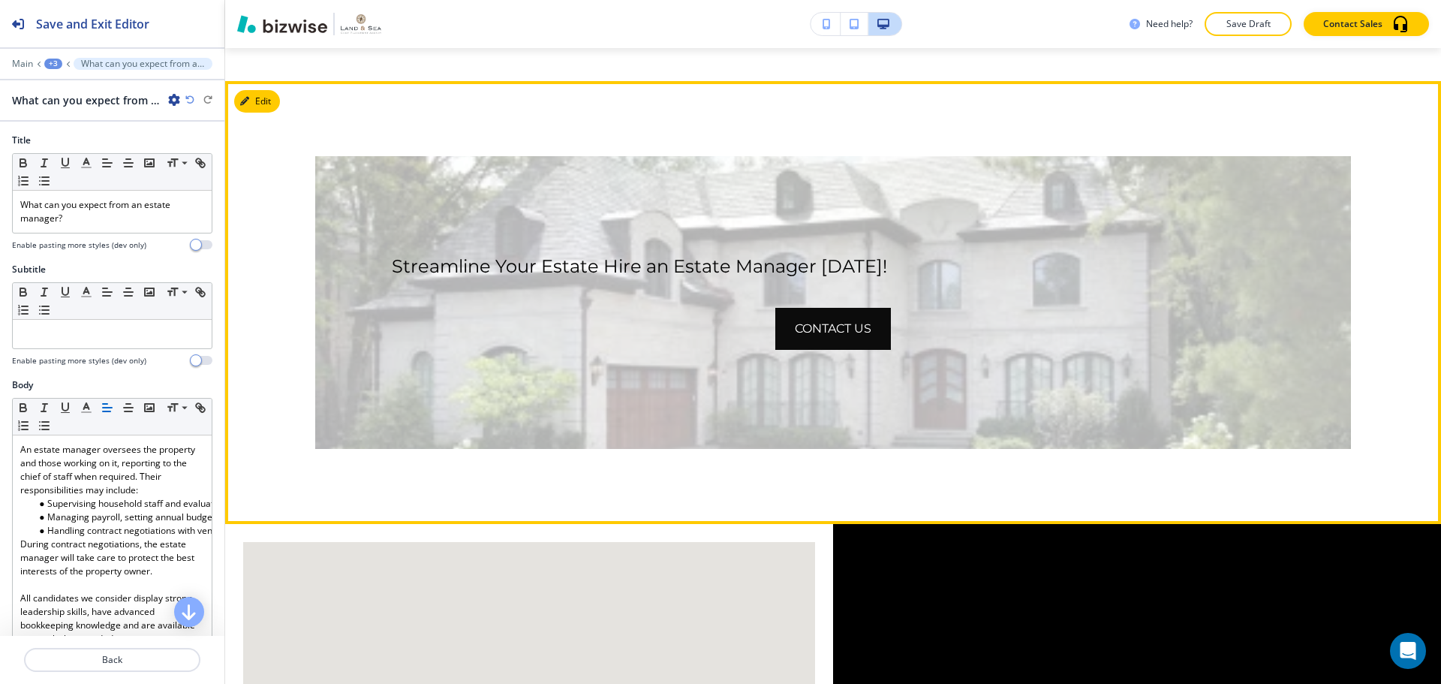
scroll to position [1737, 0]
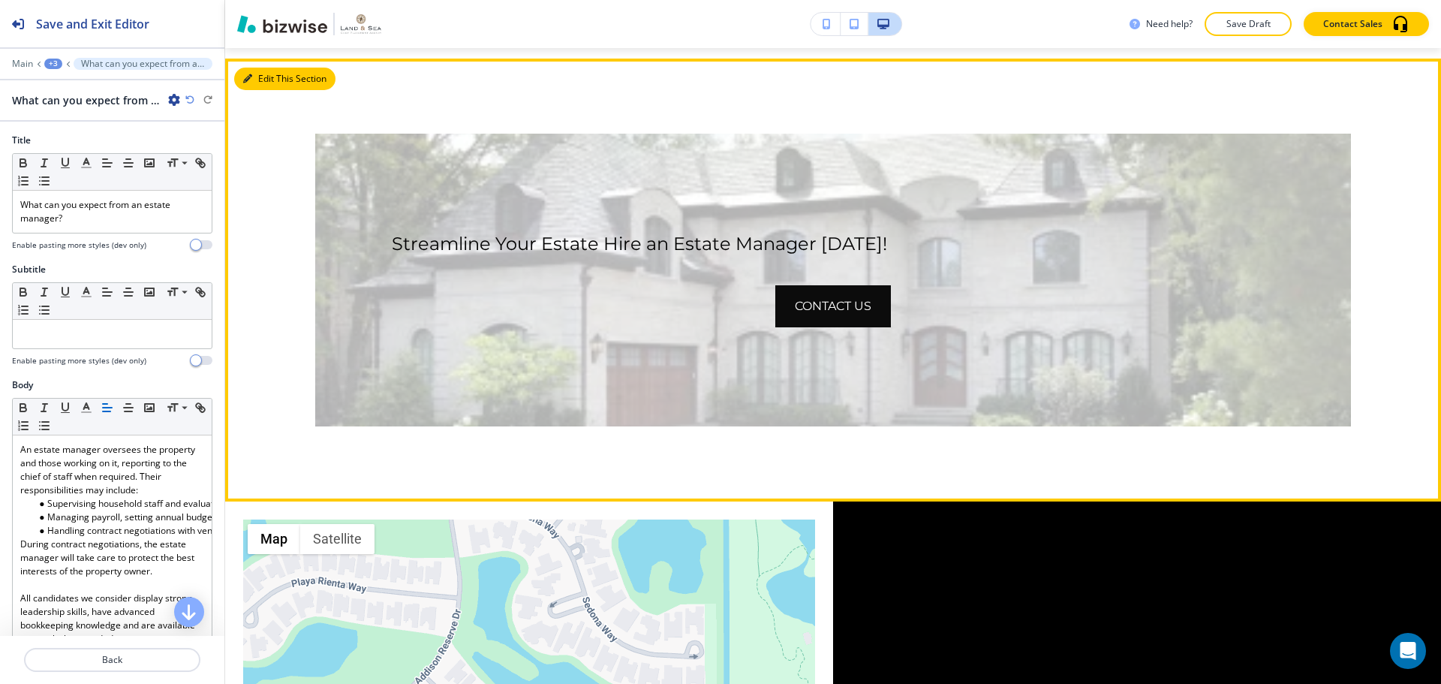
click at [258, 90] on button "Edit This Section" at bounding box center [284, 79] width 101 height 23
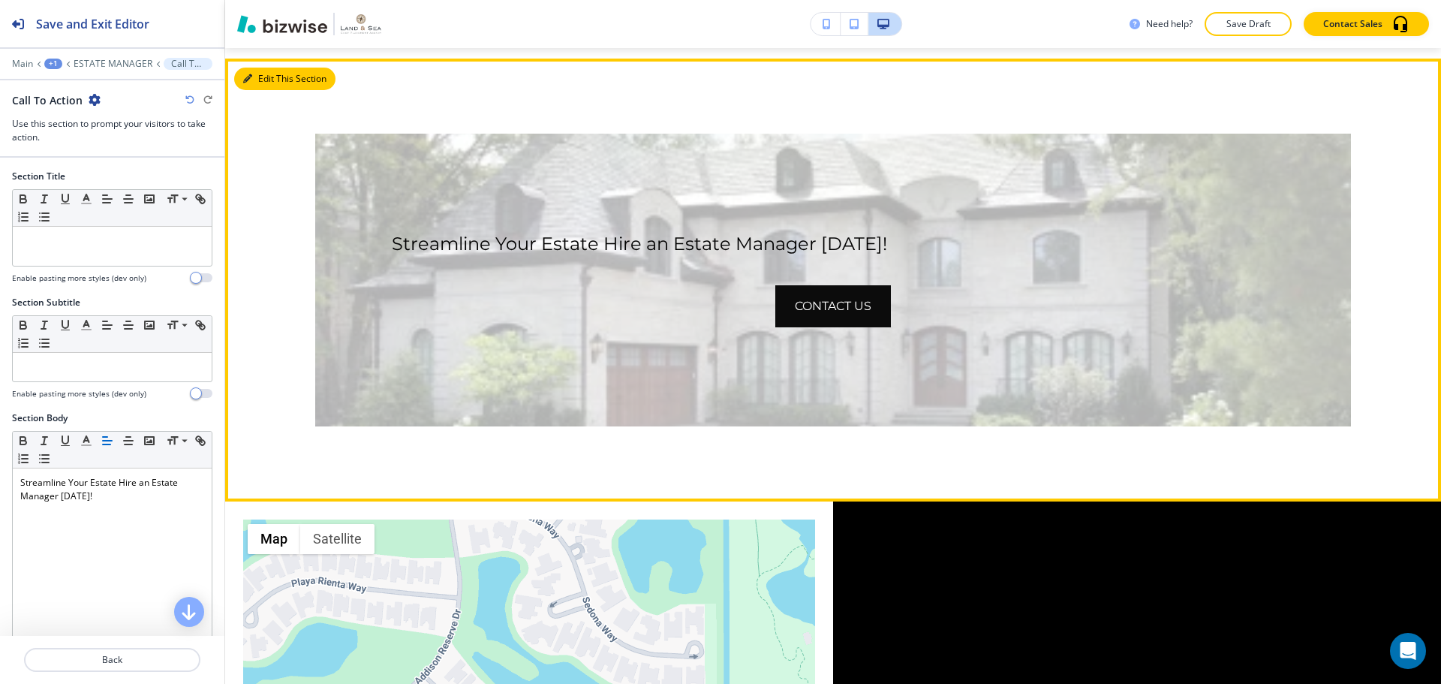
scroll to position [1797, 0]
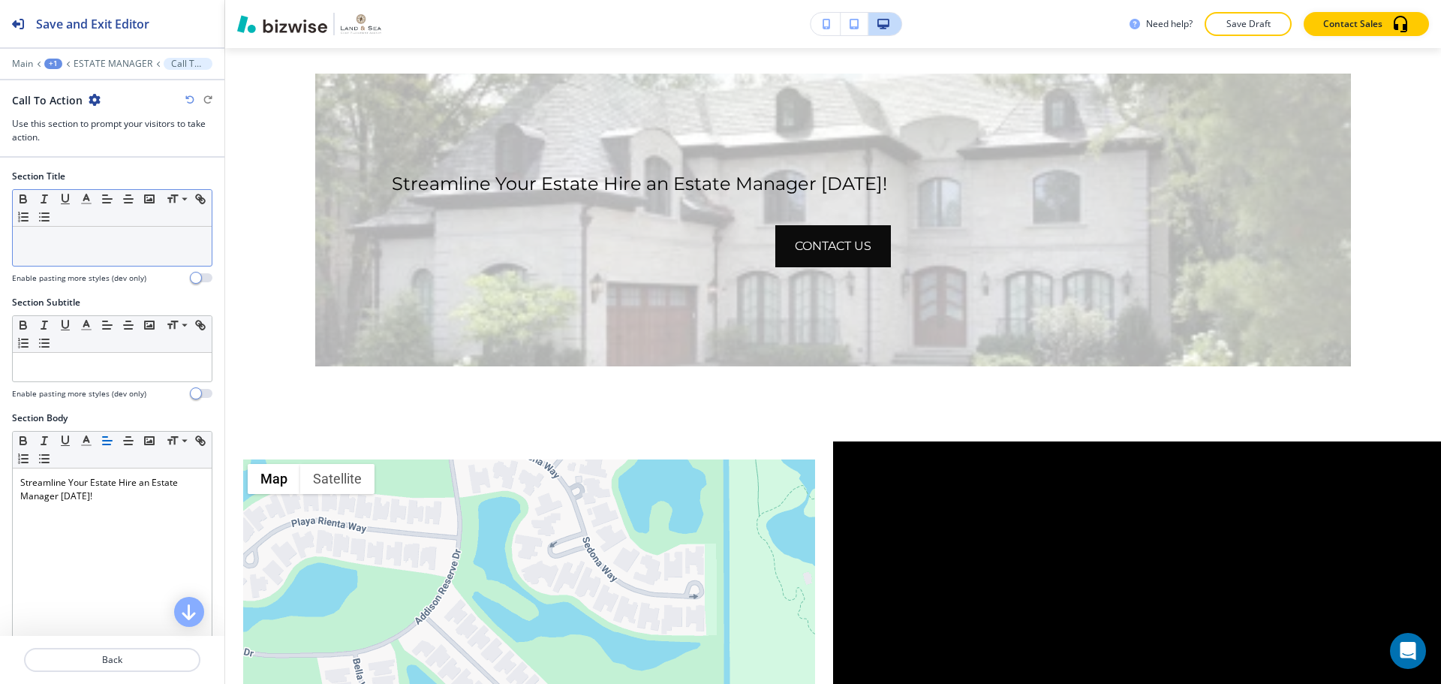
click at [136, 234] on p at bounding box center [112, 241] width 184 height 14
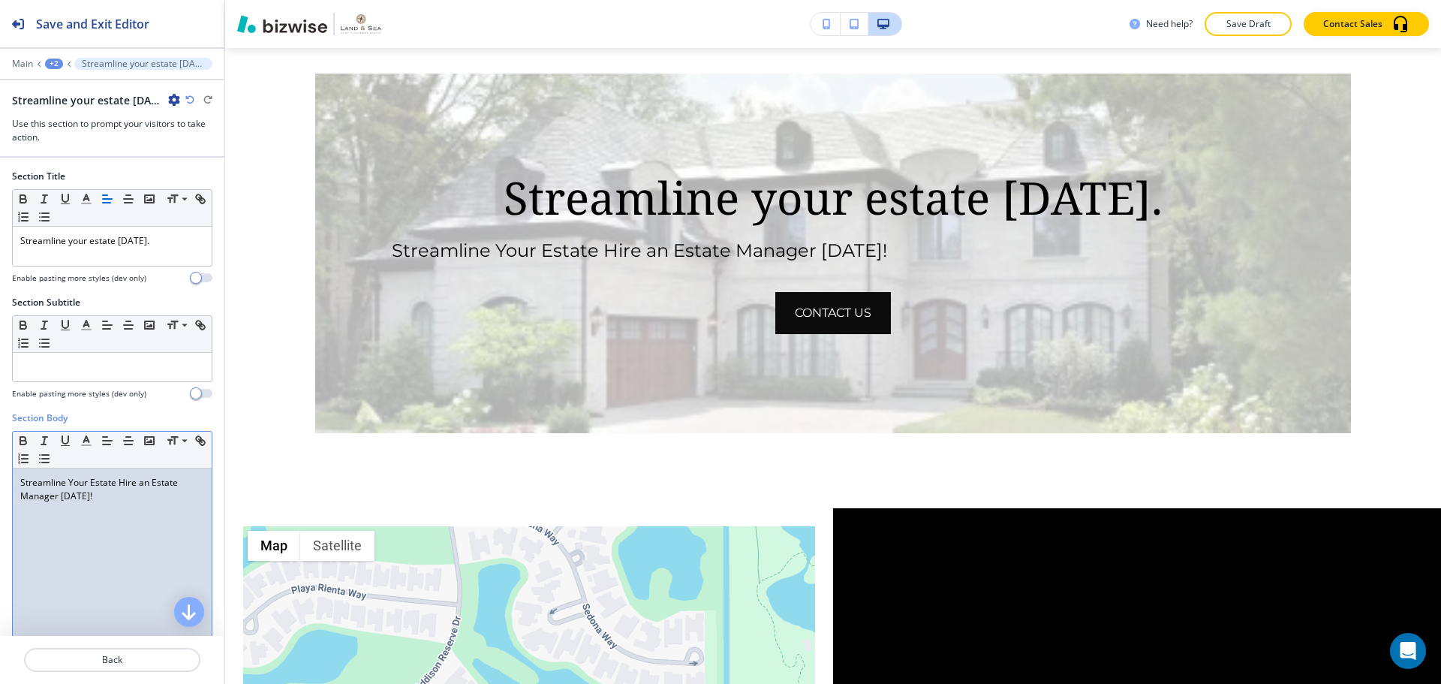
click at [101, 487] on p "Streamline Your Estate Hire an Estate Manager [DATE]!" at bounding box center [112, 489] width 184 height 27
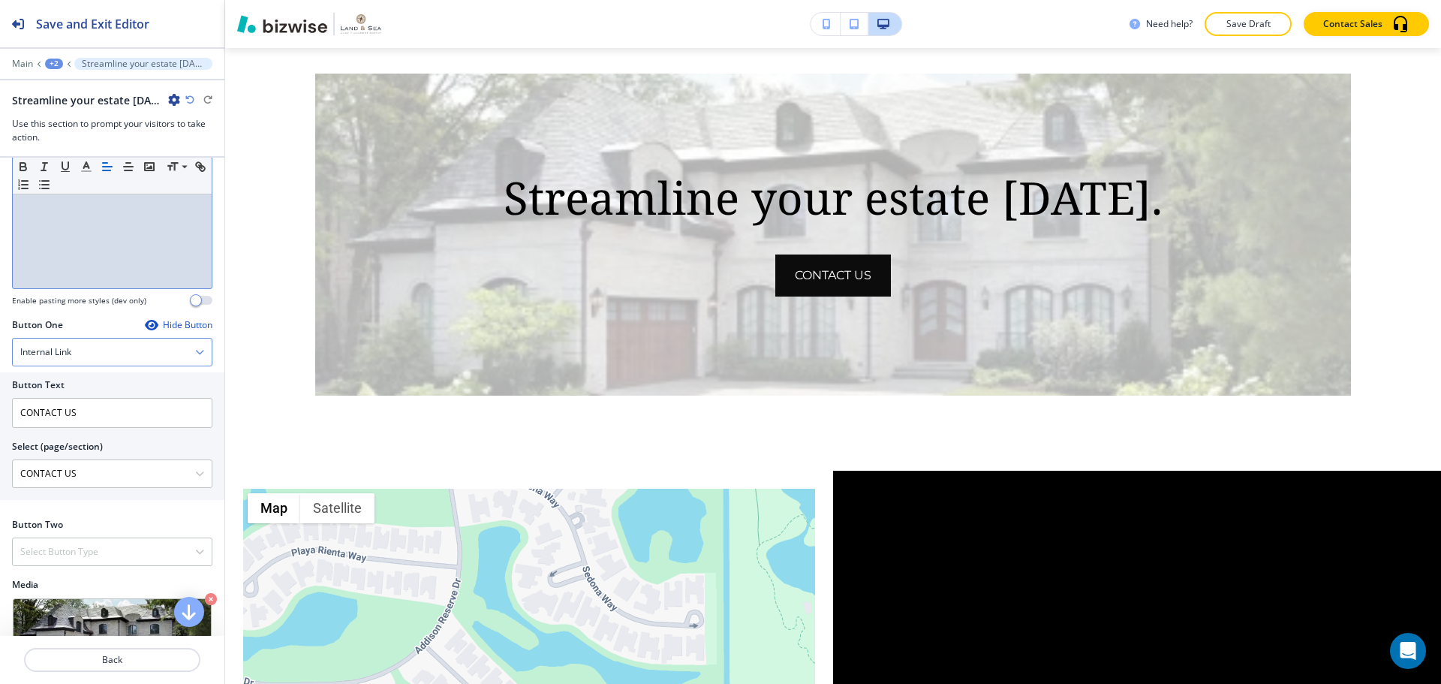
scroll to position [450, 0]
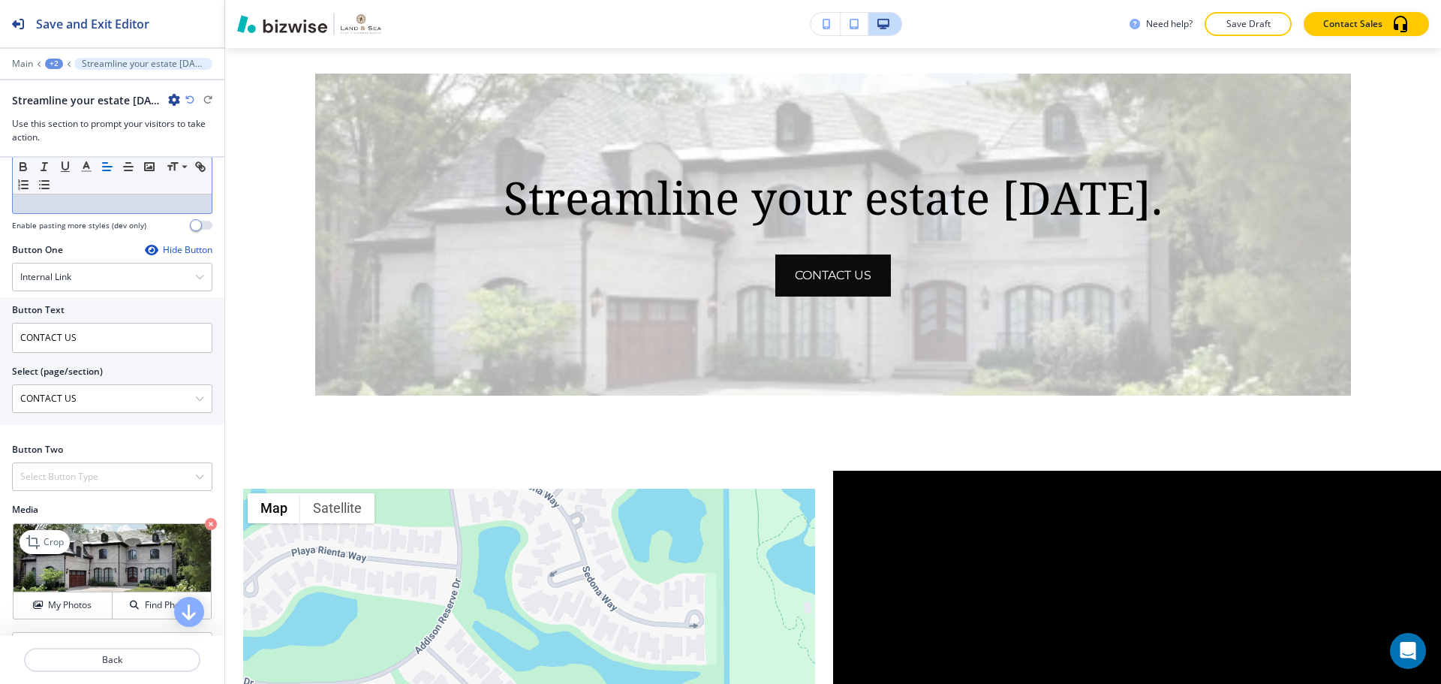
click at [205, 526] on icon "button" at bounding box center [211, 524] width 12 height 12
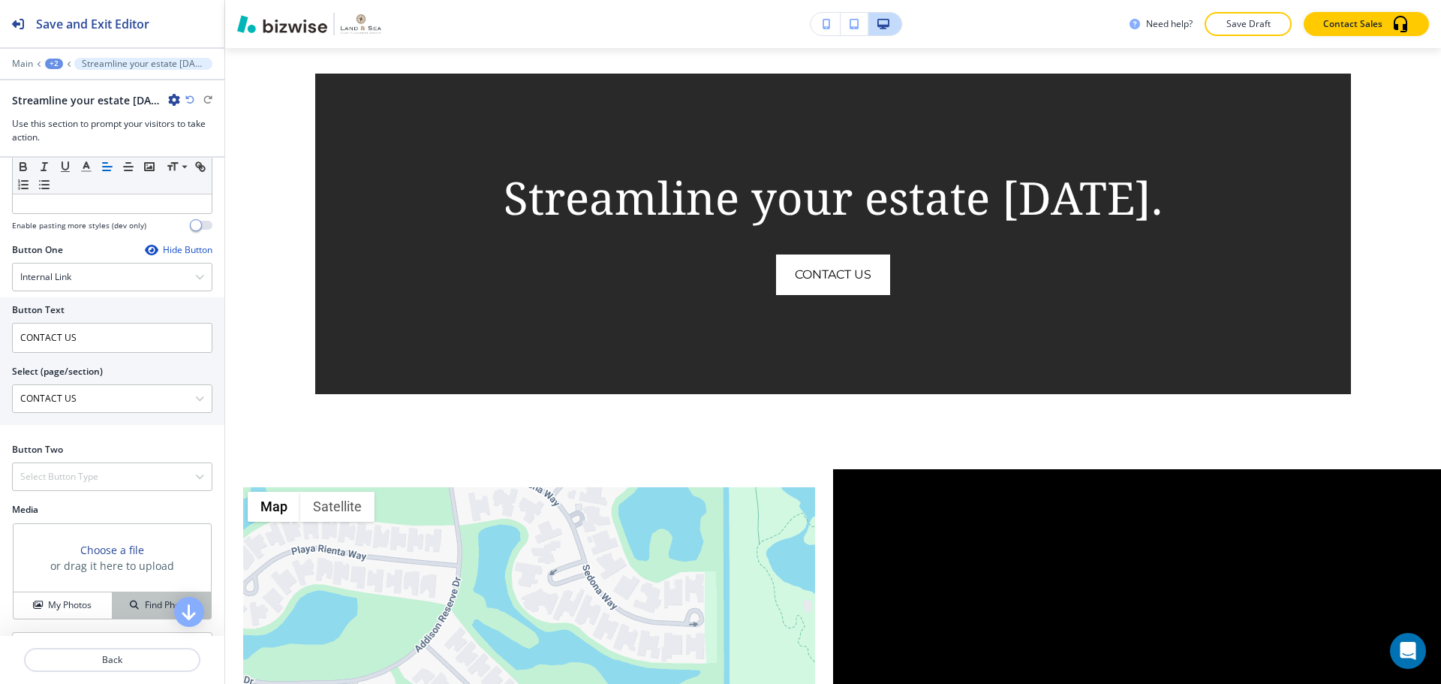
click at [148, 600] on h4 "Find Photos" at bounding box center [169, 605] width 48 height 14
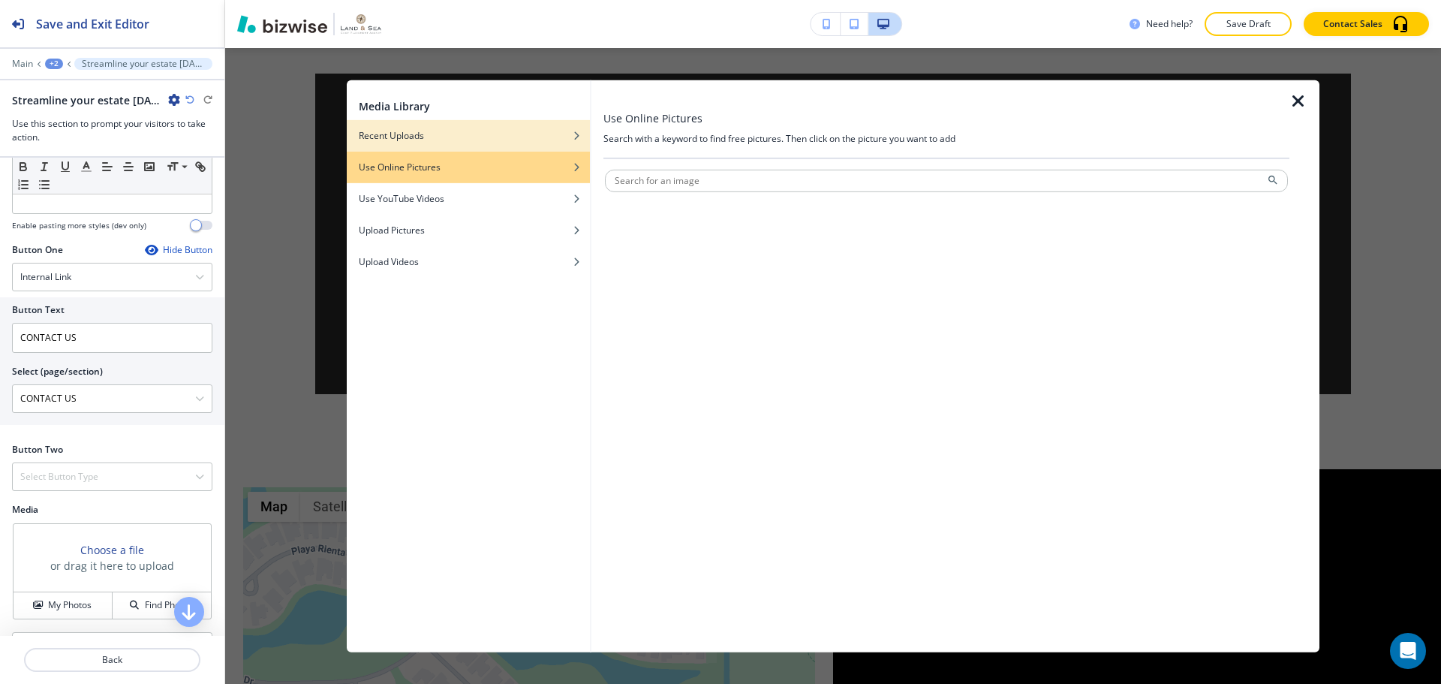
click at [492, 140] on div "Recent Uploads" at bounding box center [468, 135] width 243 height 14
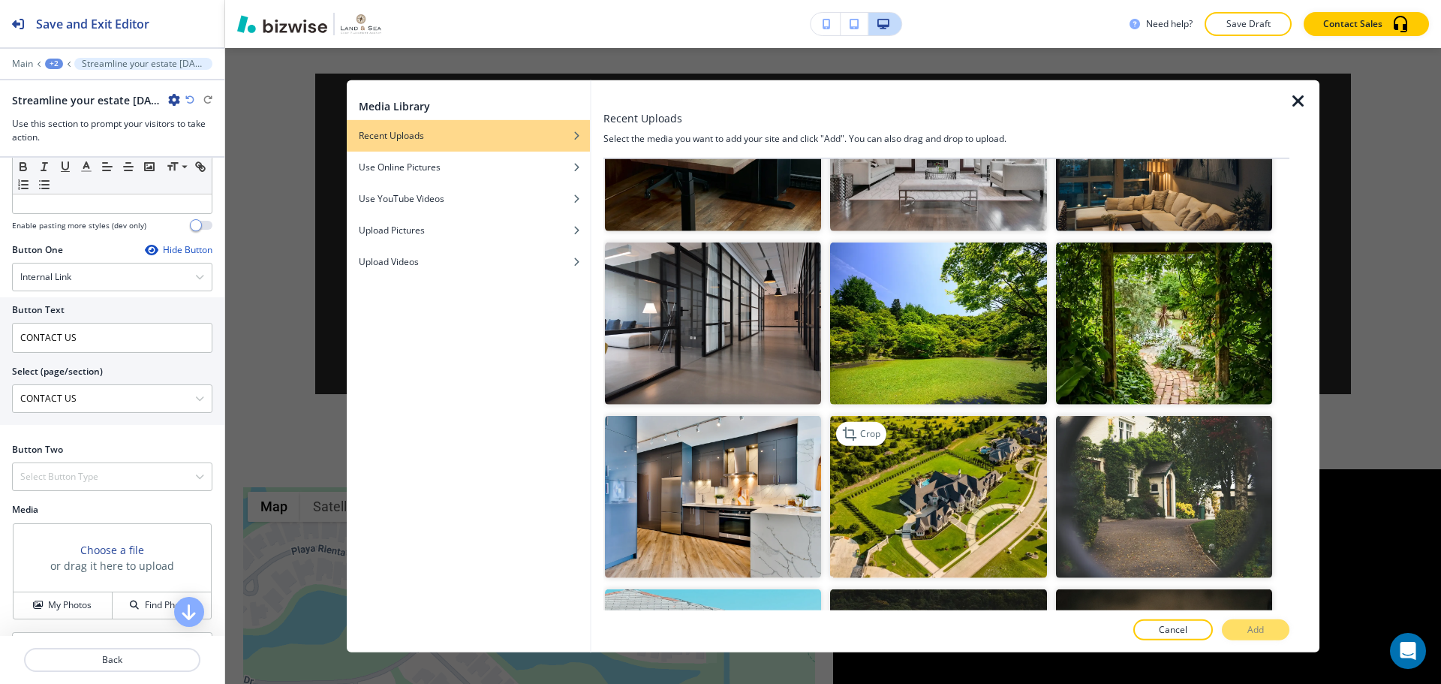
scroll to position [976, 0]
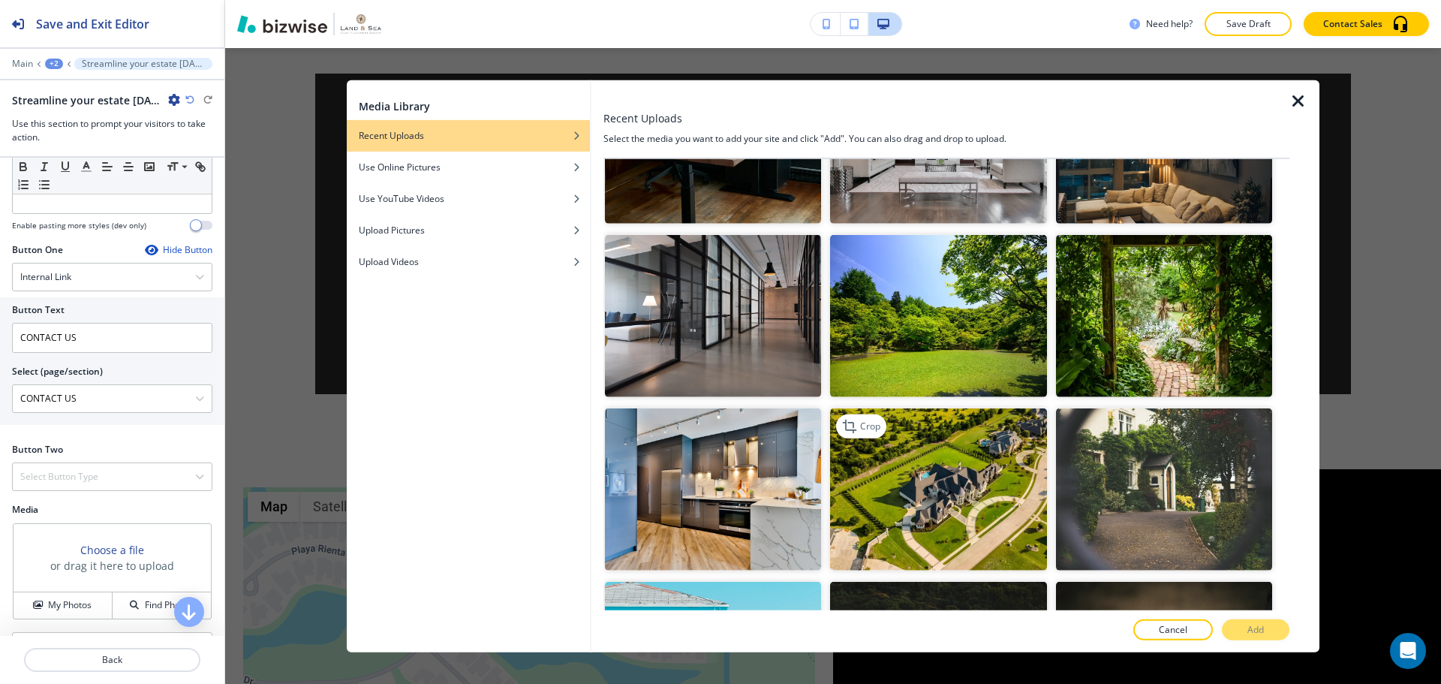
click at [965, 471] on img "button" at bounding box center [938, 489] width 216 height 162
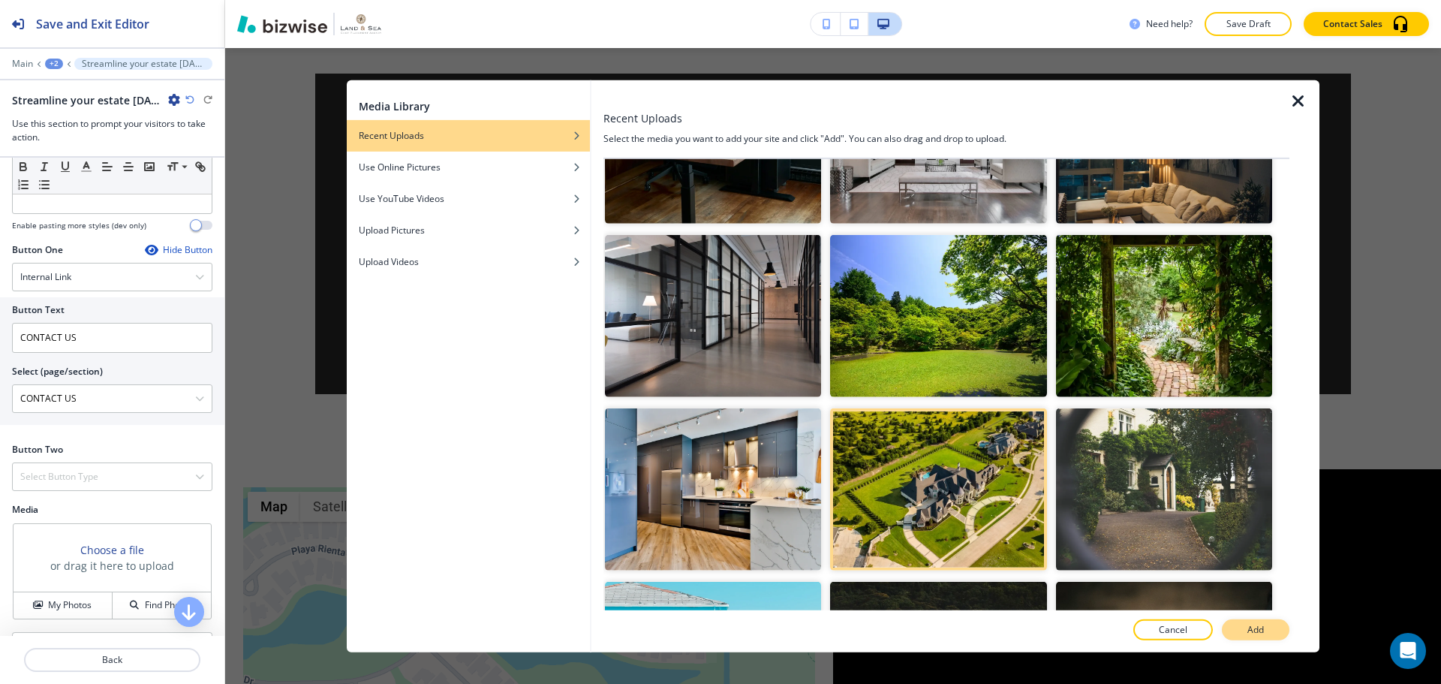
click at [1269, 630] on button "Add" at bounding box center [1256, 629] width 68 height 21
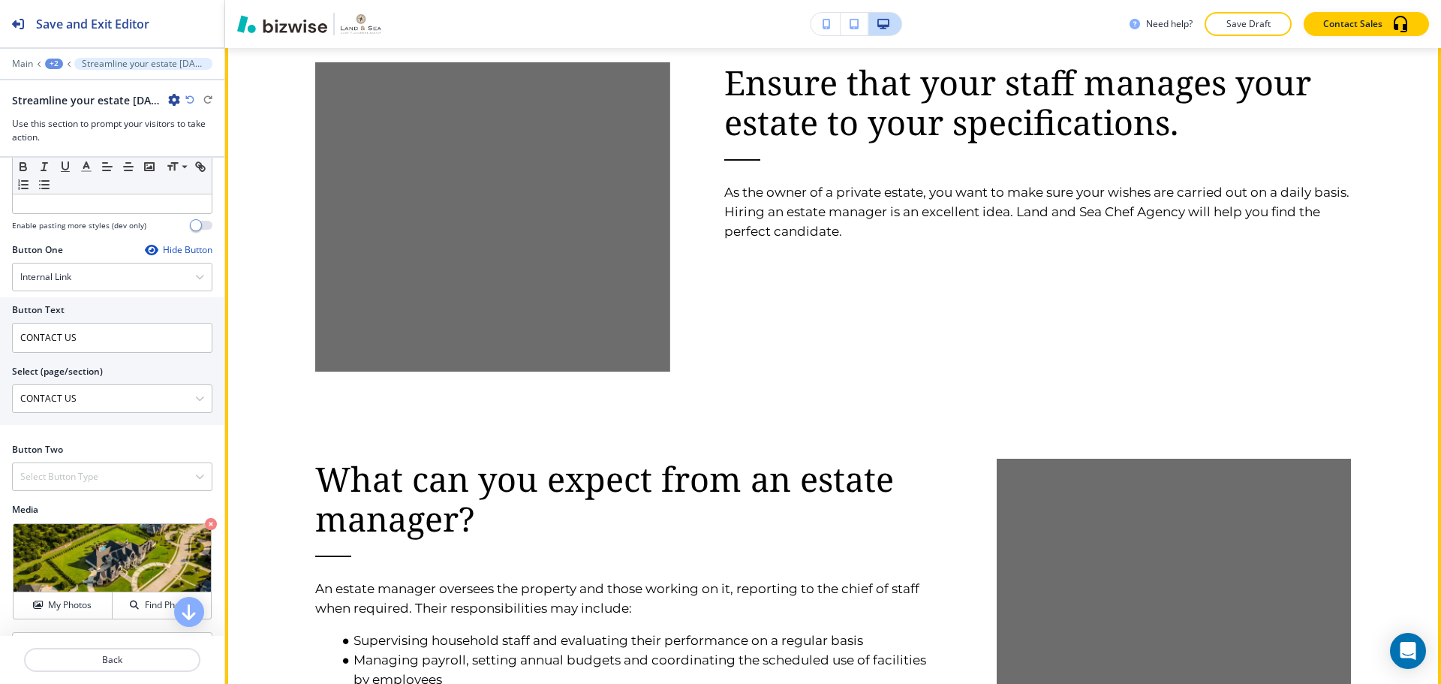
scroll to position [746, 0]
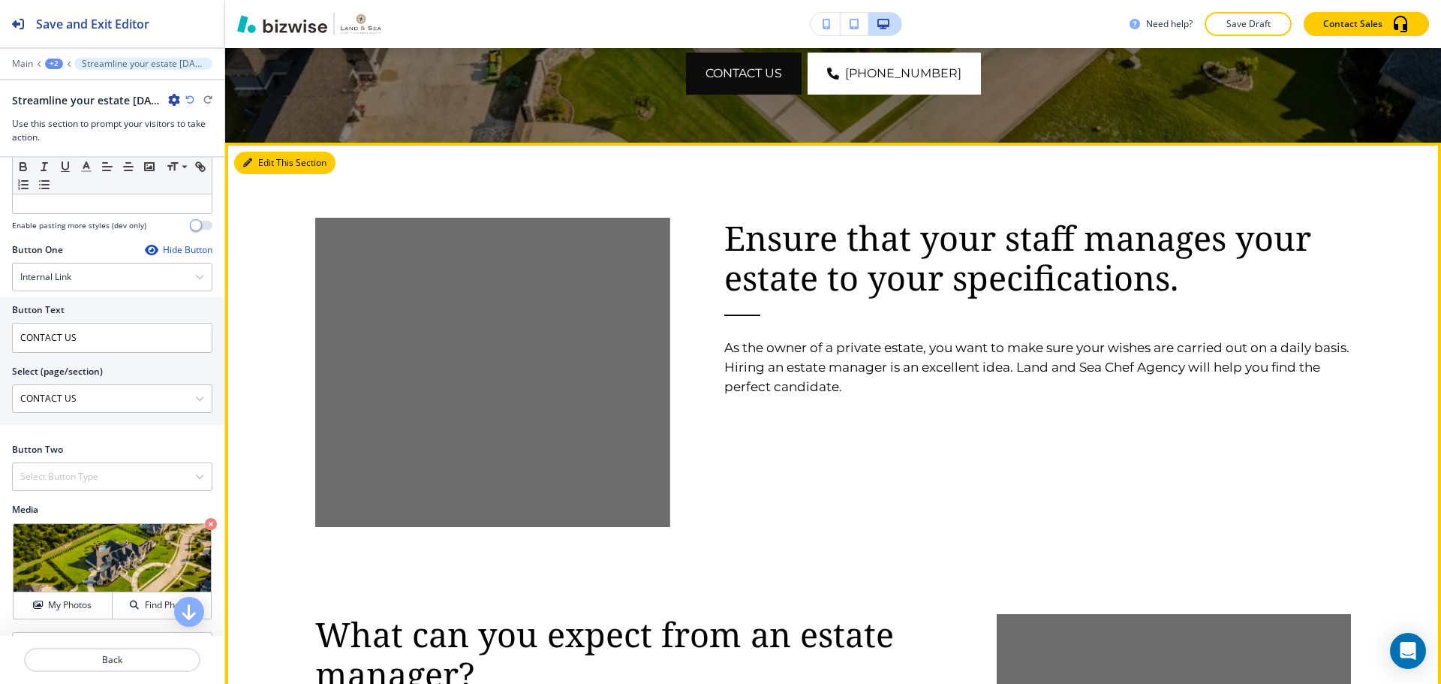
click at [275, 174] on button "Edit This Section" at bounding box center [284, 163] width 101 height 23
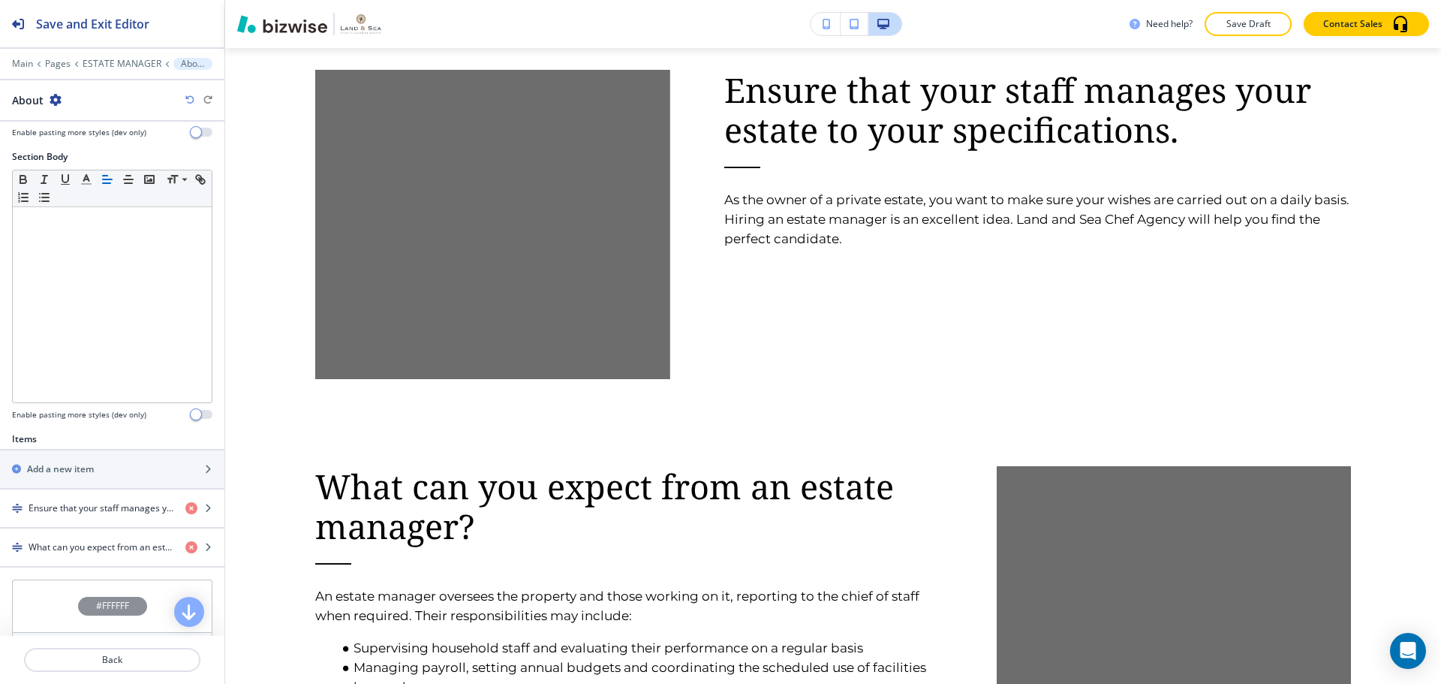
scroll to position [300, 0]
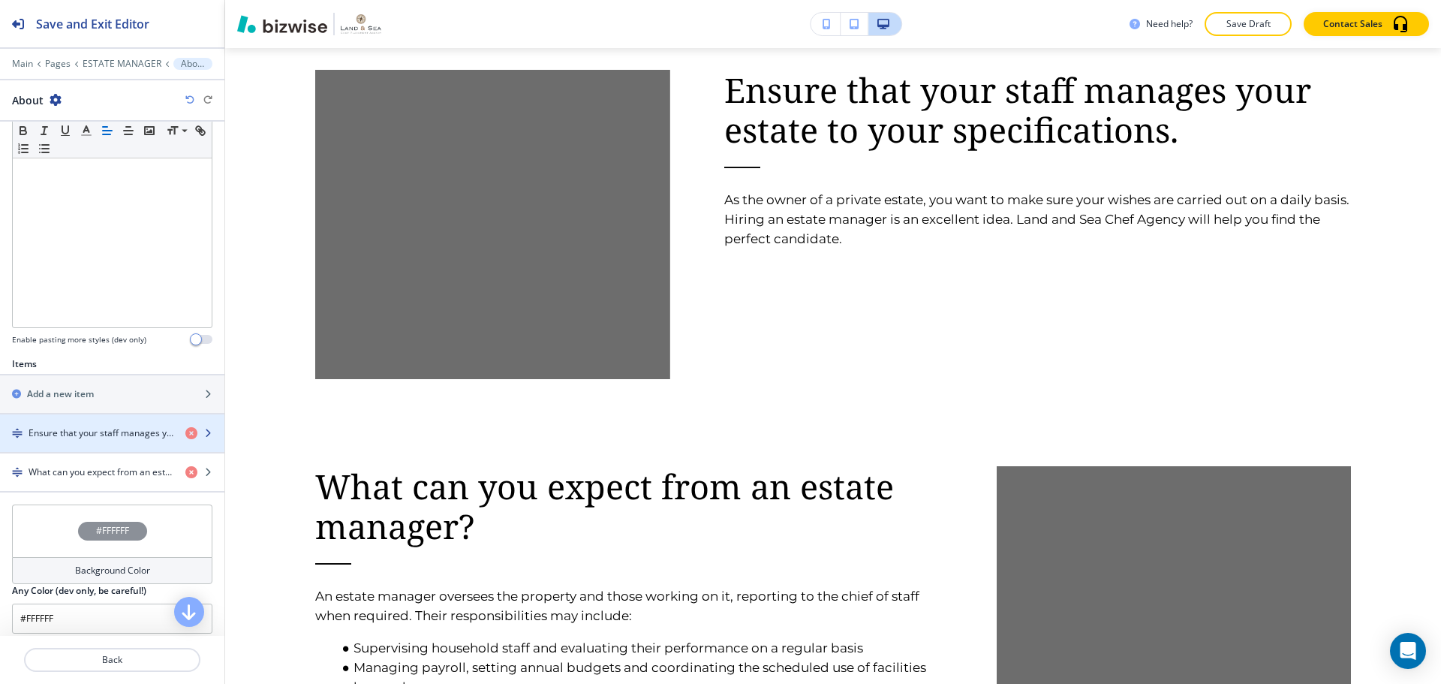
click at [85, 427] on h4 "Ensure that your staff manages your estate to your specifications." at bounding box center [101, 433] width 145 height 14
click at [83, 428] on h4 "Ensure that your staff manages your estate to your specifications." at bounding box center [101, 433] width 145 height 14
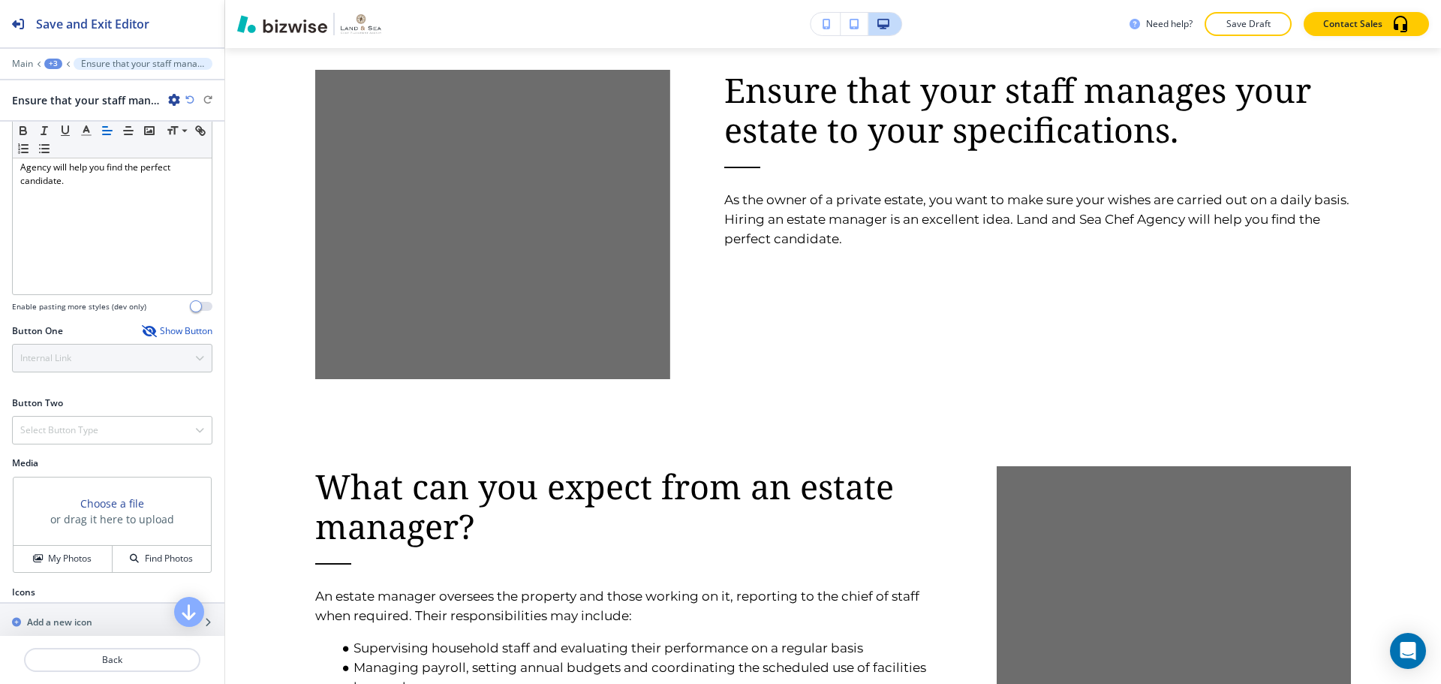
scroll to position [355, 0]
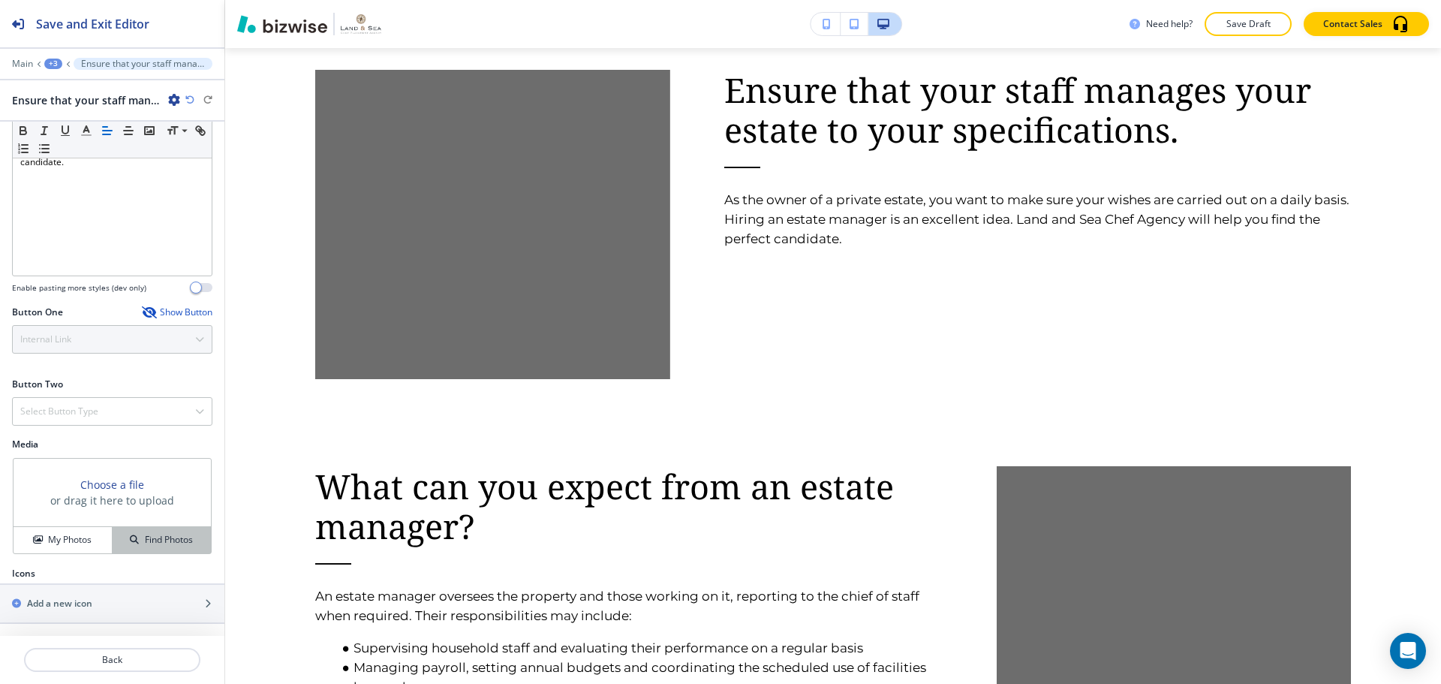
click at [150, 538] on h4 "Find Photos" at bounding box center [169, 540] width 48 height 14
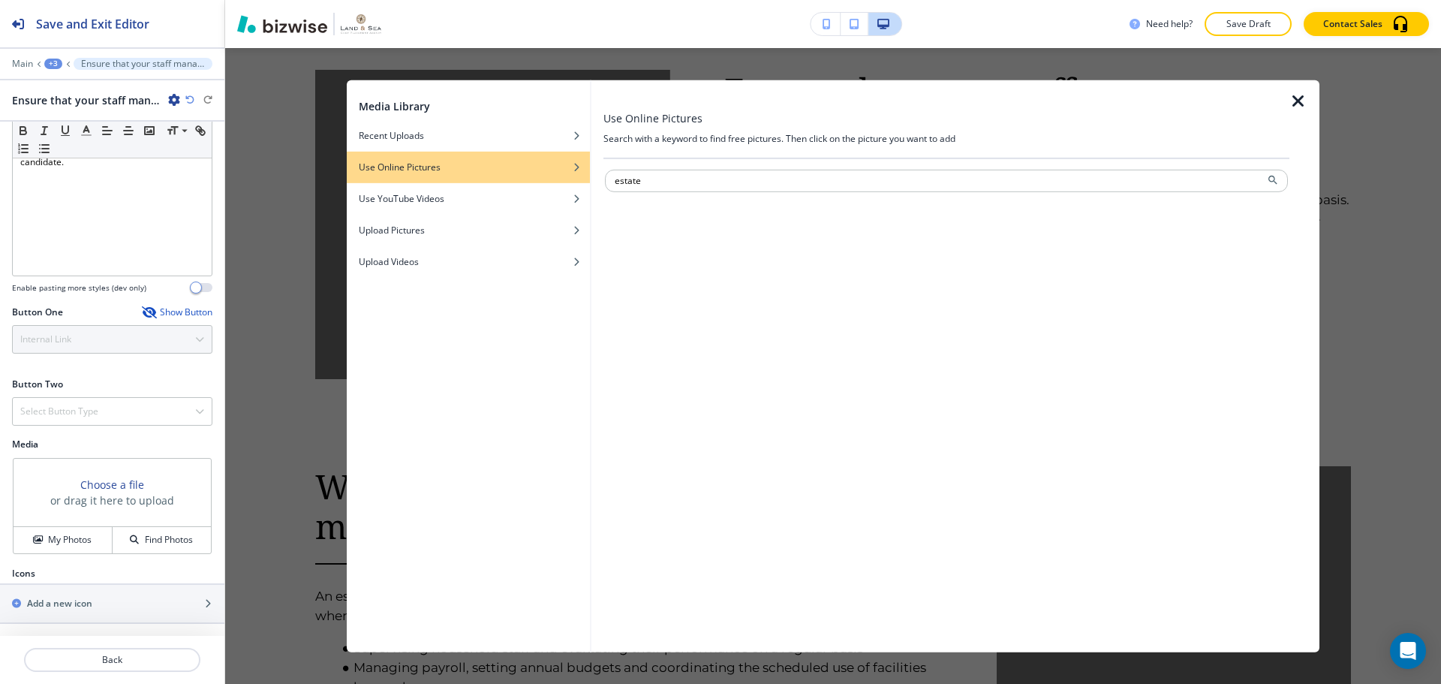
type input "estate"
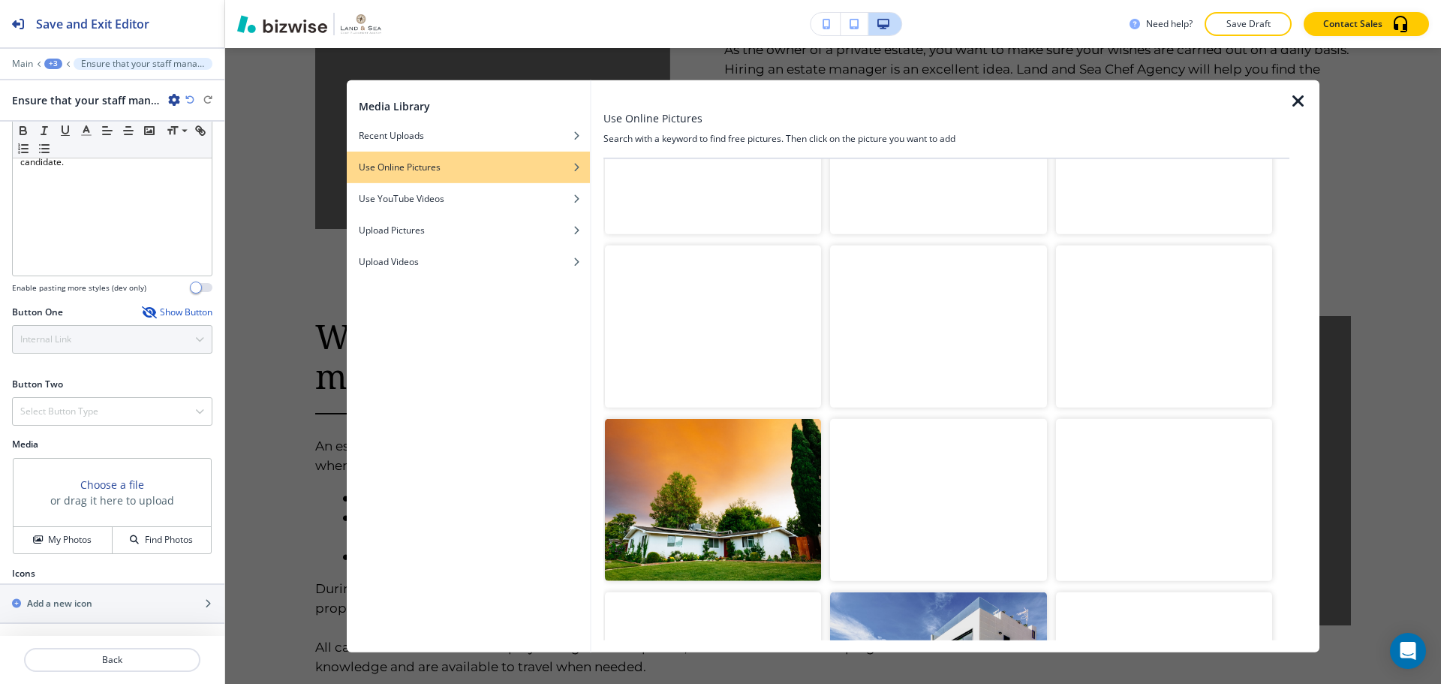
scroll to position [1876, 0]
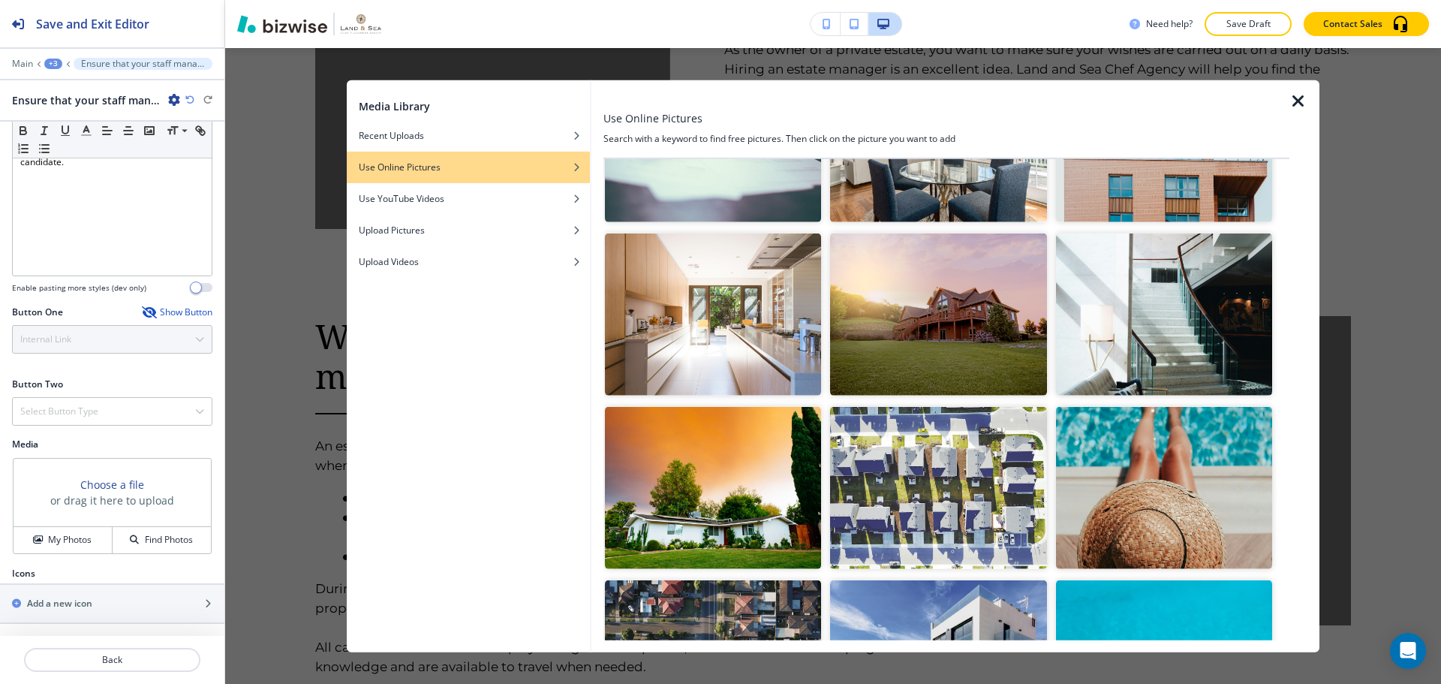
click at [1157, 320] on img "button" at bounding box center [1164, 314] width 216 height 162
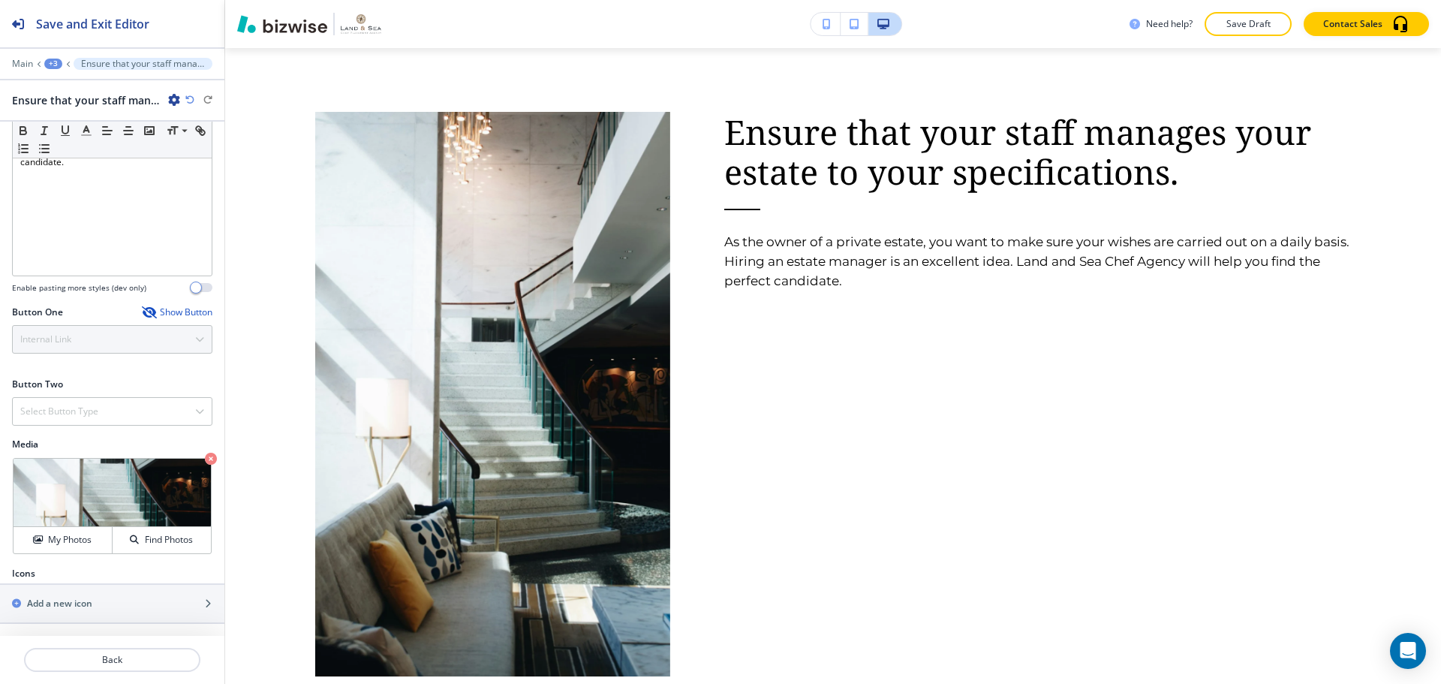
scroll to position [819, 0]
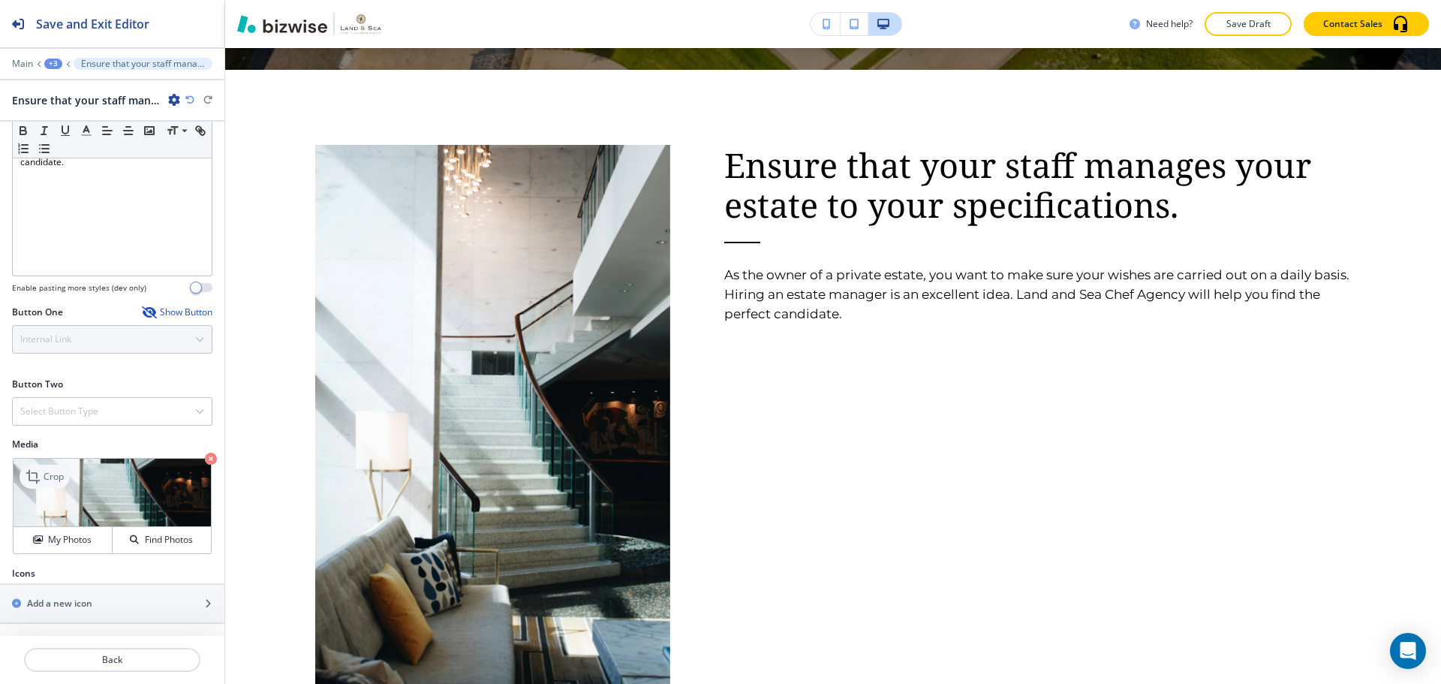
click at [65, 470] on div "Crop" at bounding box center [45, 477] width 50 height 24
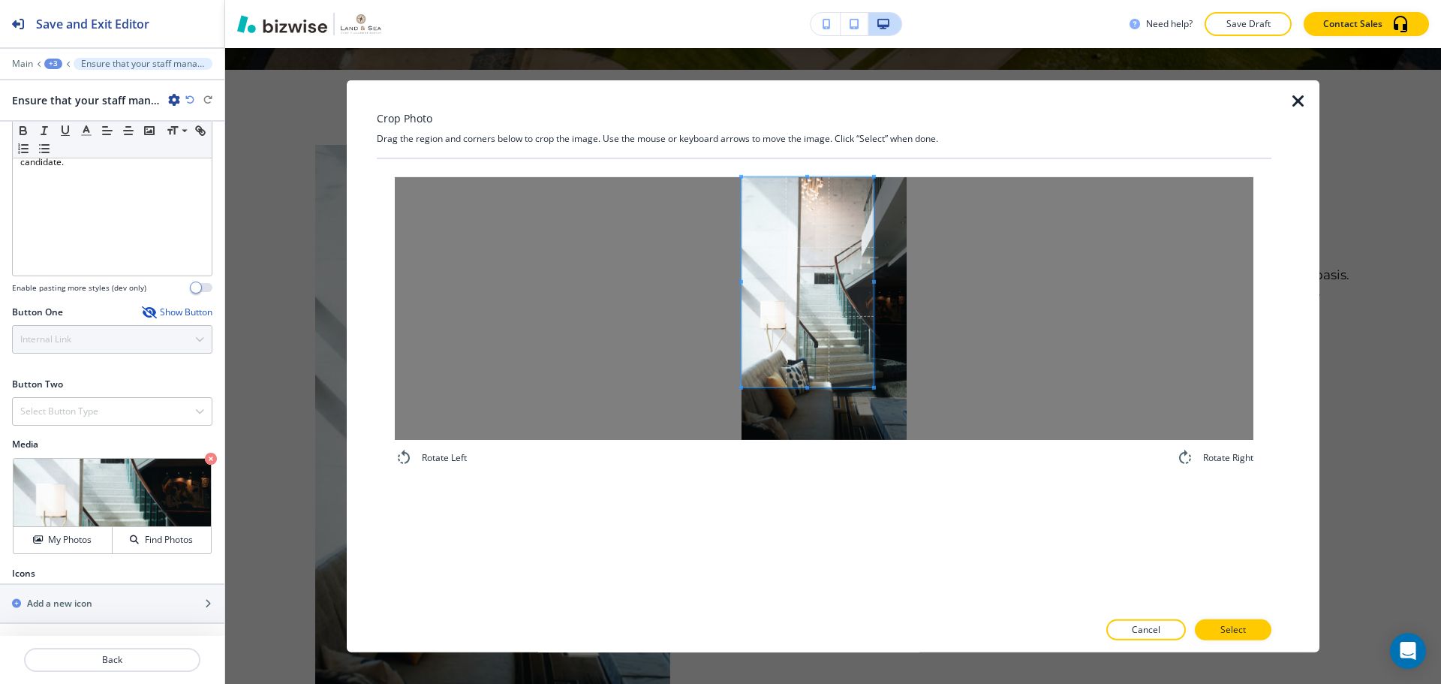
click at [772, 304] on span at bounding box center [808, 281] width 132 height 210
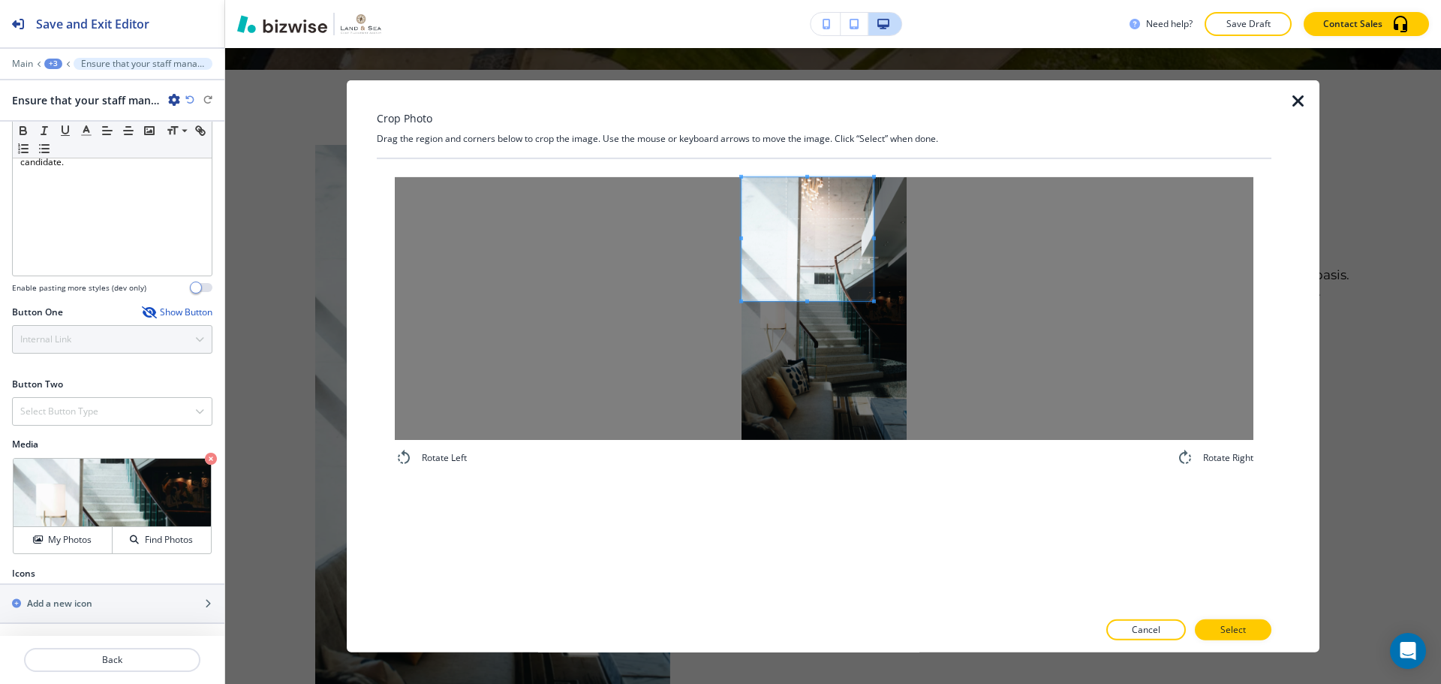
click at [789, 302] on span at bounding box center [808, 301] width 132 height 4
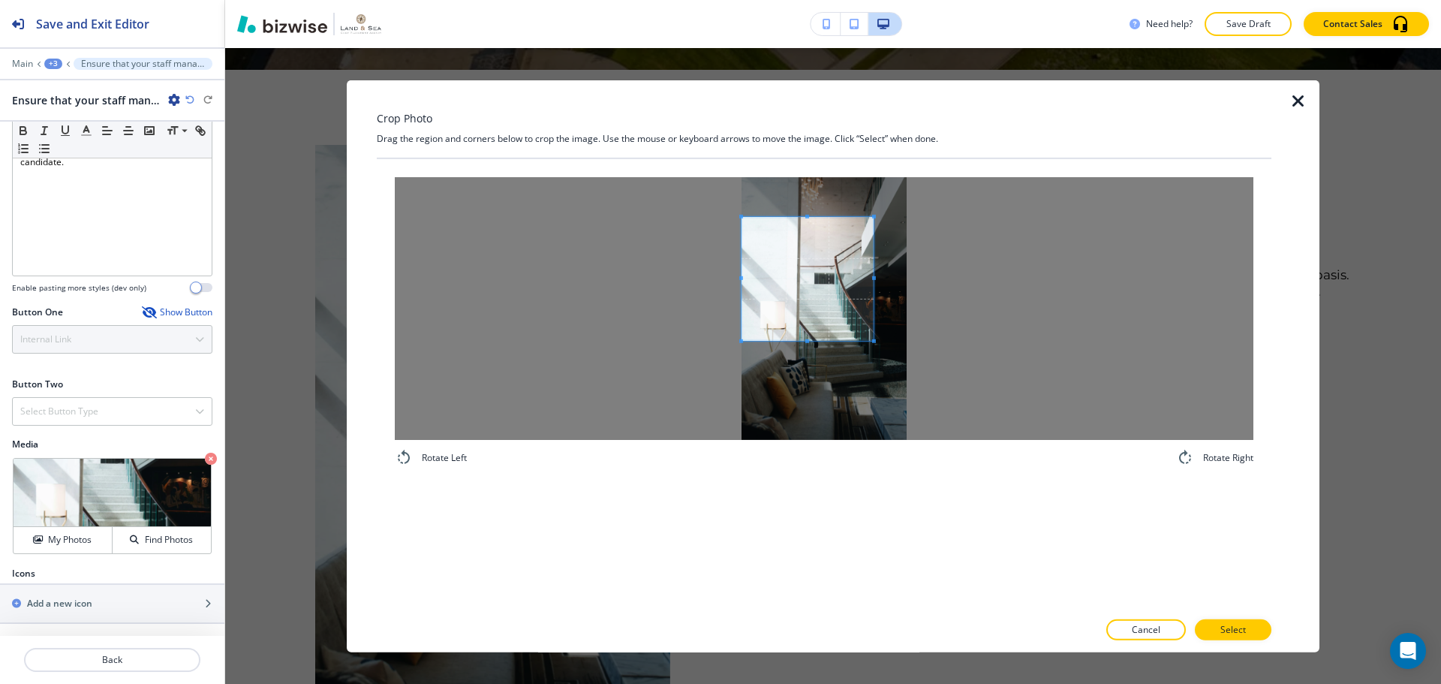
click at [829, 302] on span at bounding box center [808, 278] width 132 height 124
click at [797, 167] on div "Rotate Left Rotate Right" at bounding box center [824, 321] width 895 height 326
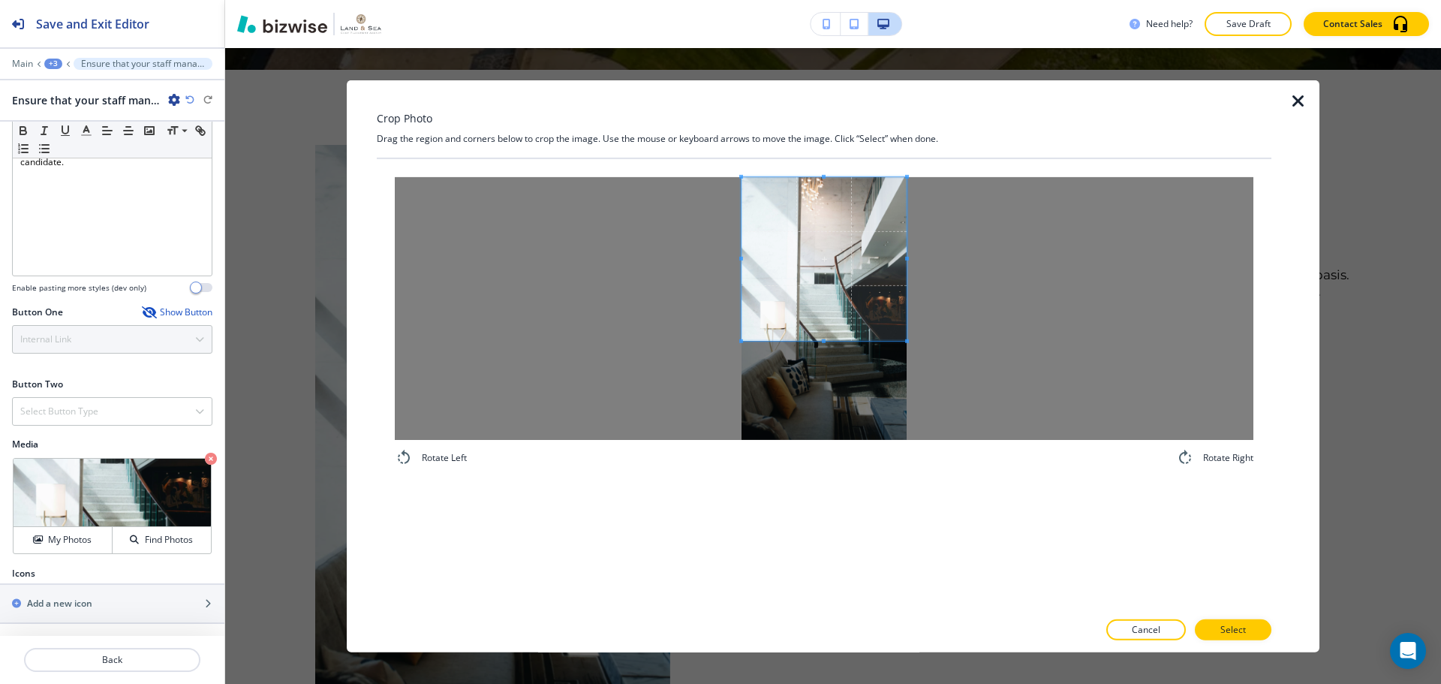
click at [955, 261] on div at bounding box center [824, 307] width 859 height 263
click at [815, 304] on div at bounding box center [824, 240] width 165 height 128
click at [820, 267] on span at bounding box center [824, 270] width 165 height 128
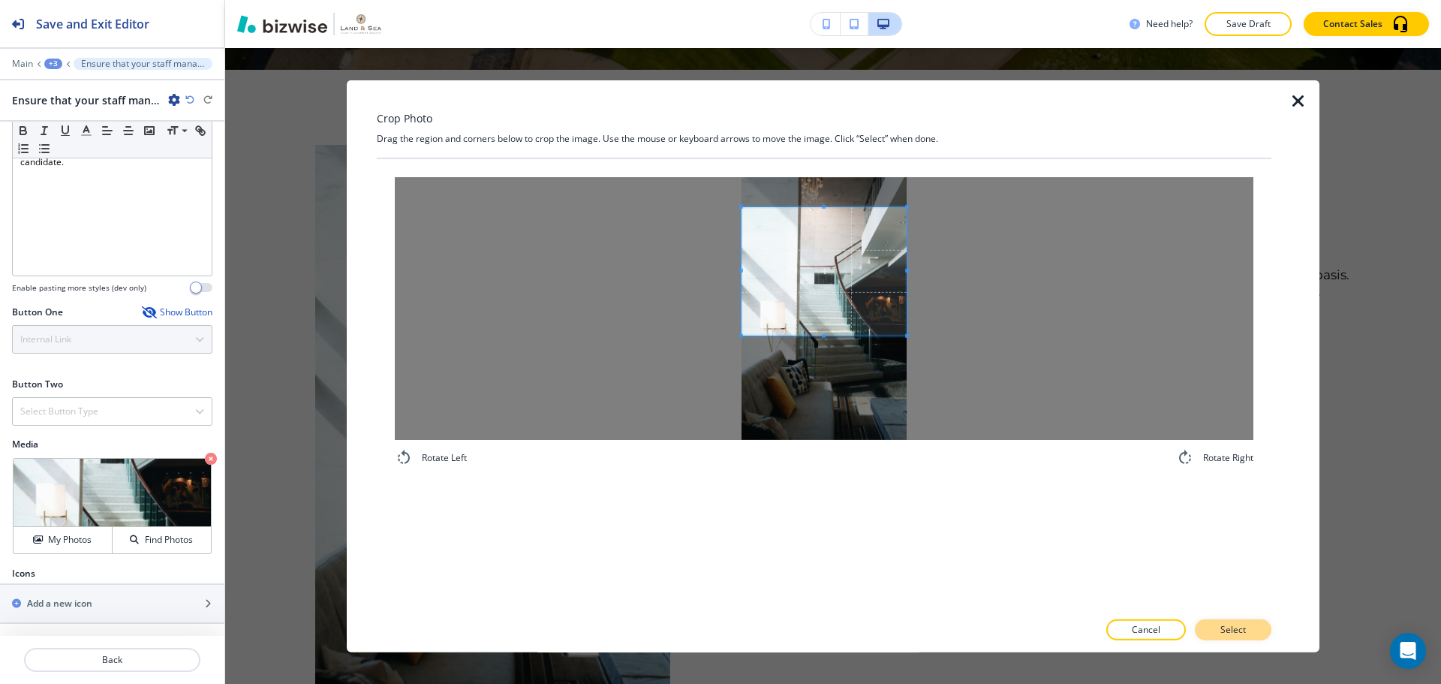
click at [1229, 622] on button "Select" at bounding box center [1233, 629] width 77 height 21
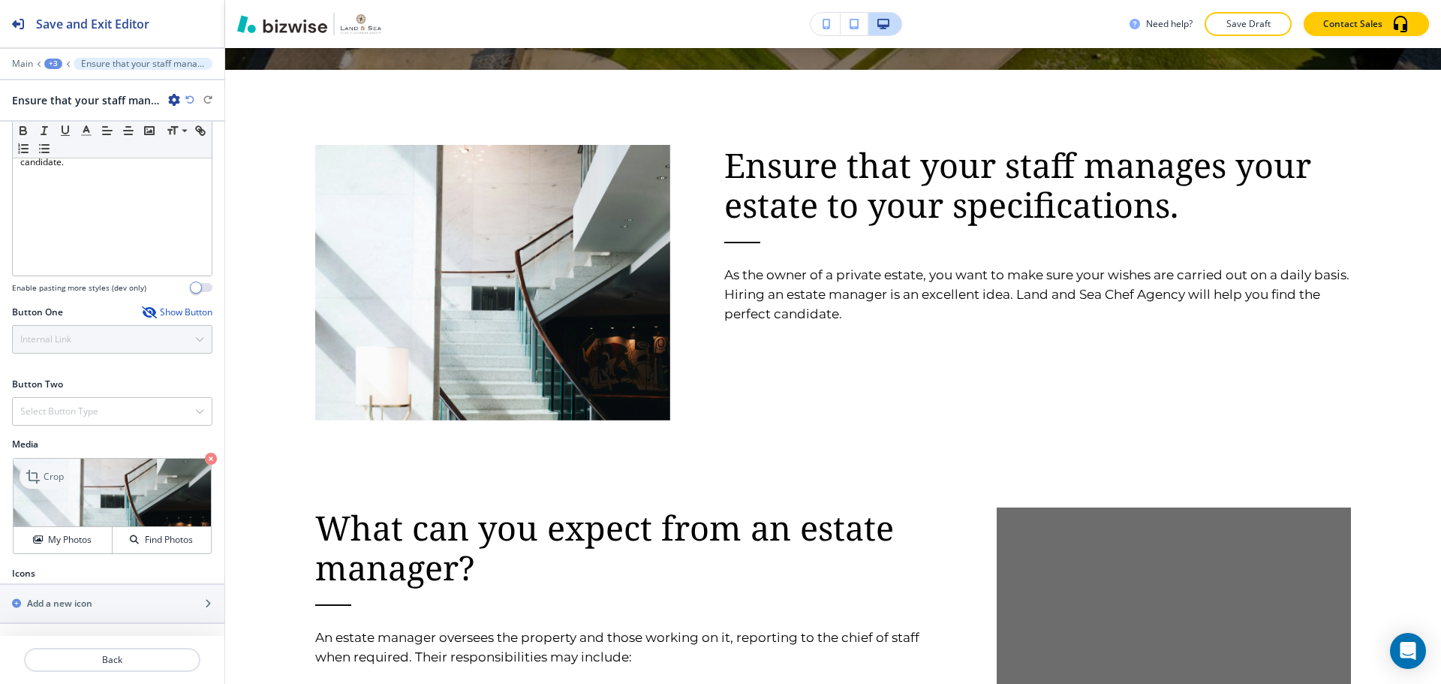
click at [53, 478] on p "Crop" at bounding box center [54, 477] width 20 height 14
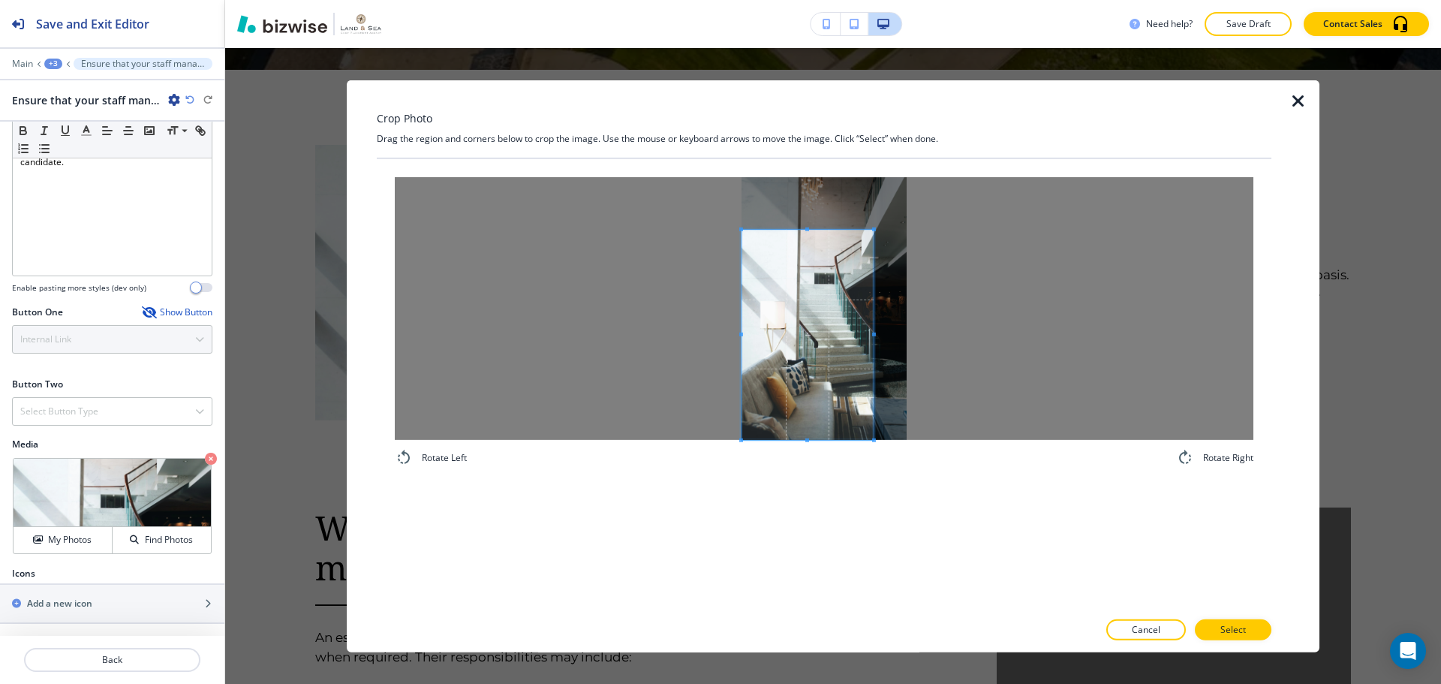
click at [822, 385] on span at bounding box center [808, 334] width 132 height 210
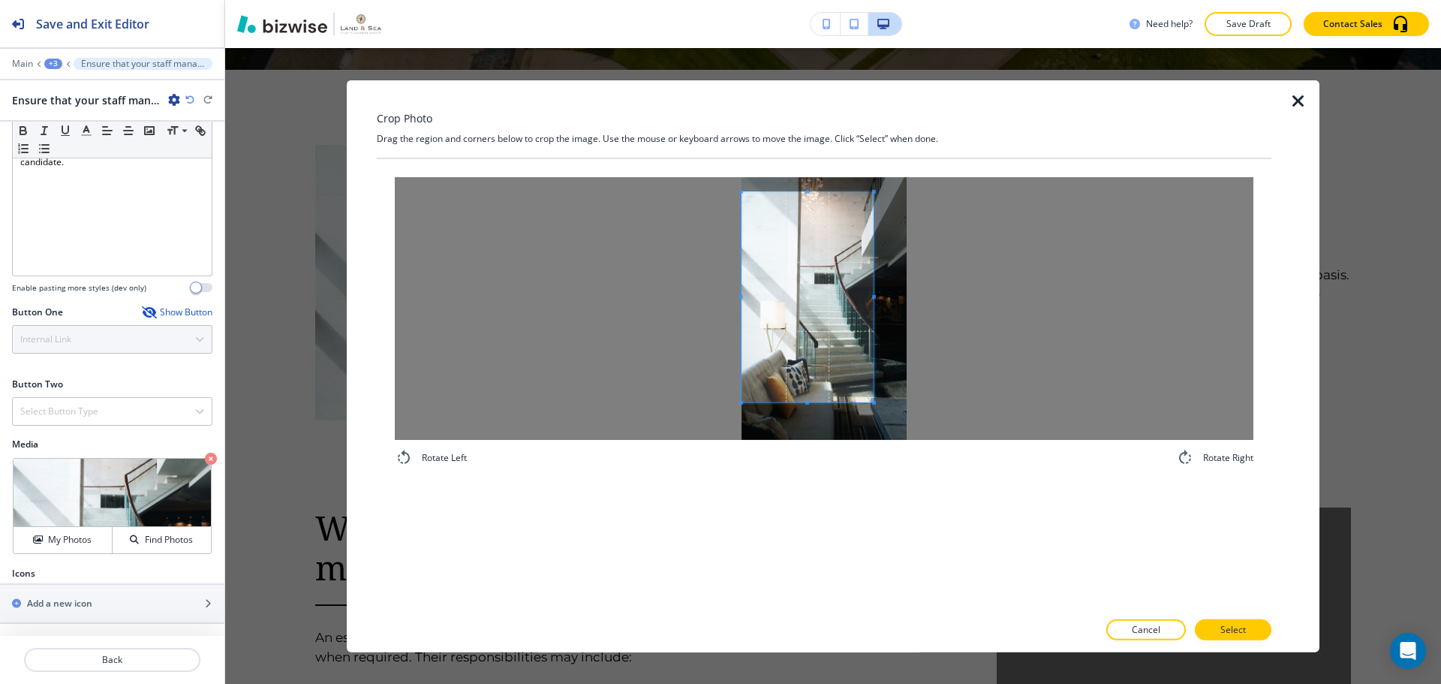
click at [802, 283] on span at bounding box center [808, 296] width 132 height 210
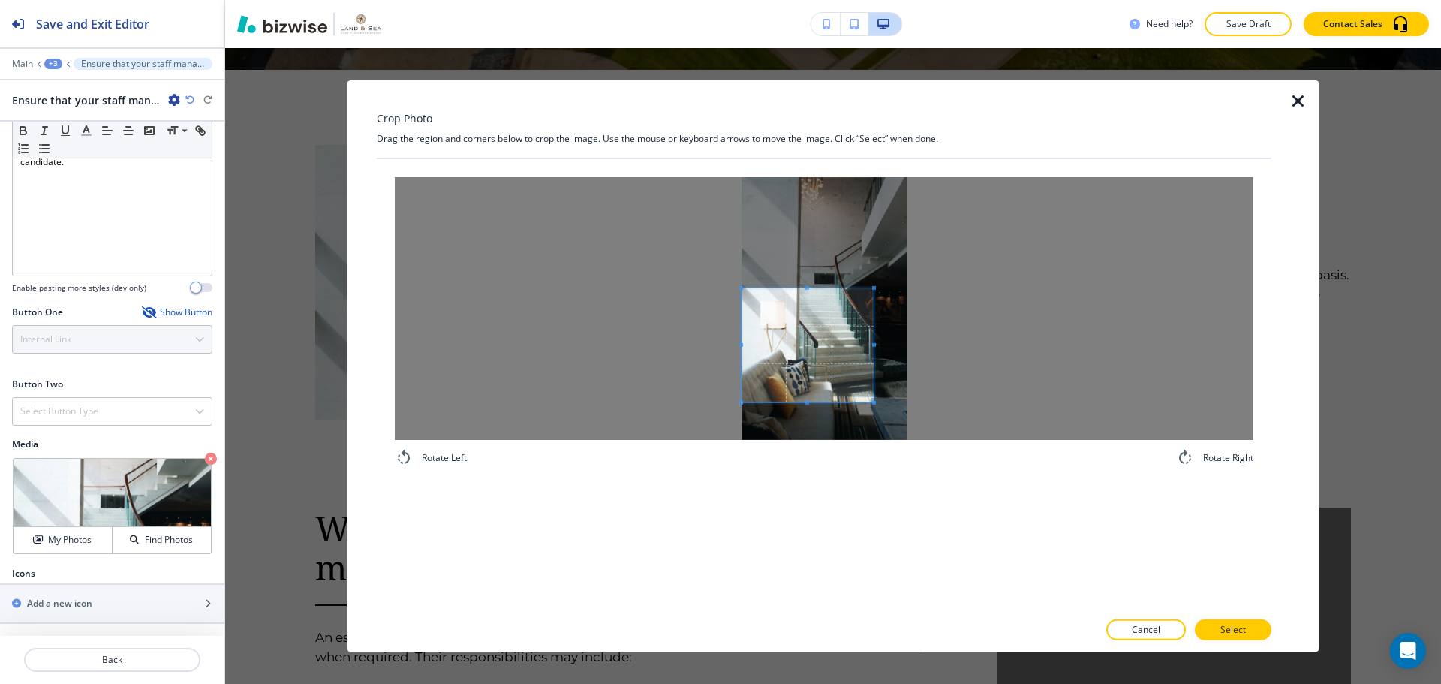
click at [781, 296] on div at bounding box center [808, 344] width 132 height 114
click at [963, 353] on div at bounding box center [824, 307] width 859 height 263
click at [1255, 627] on button "Select" at bounding box center [1233, 629] width 77 height 21
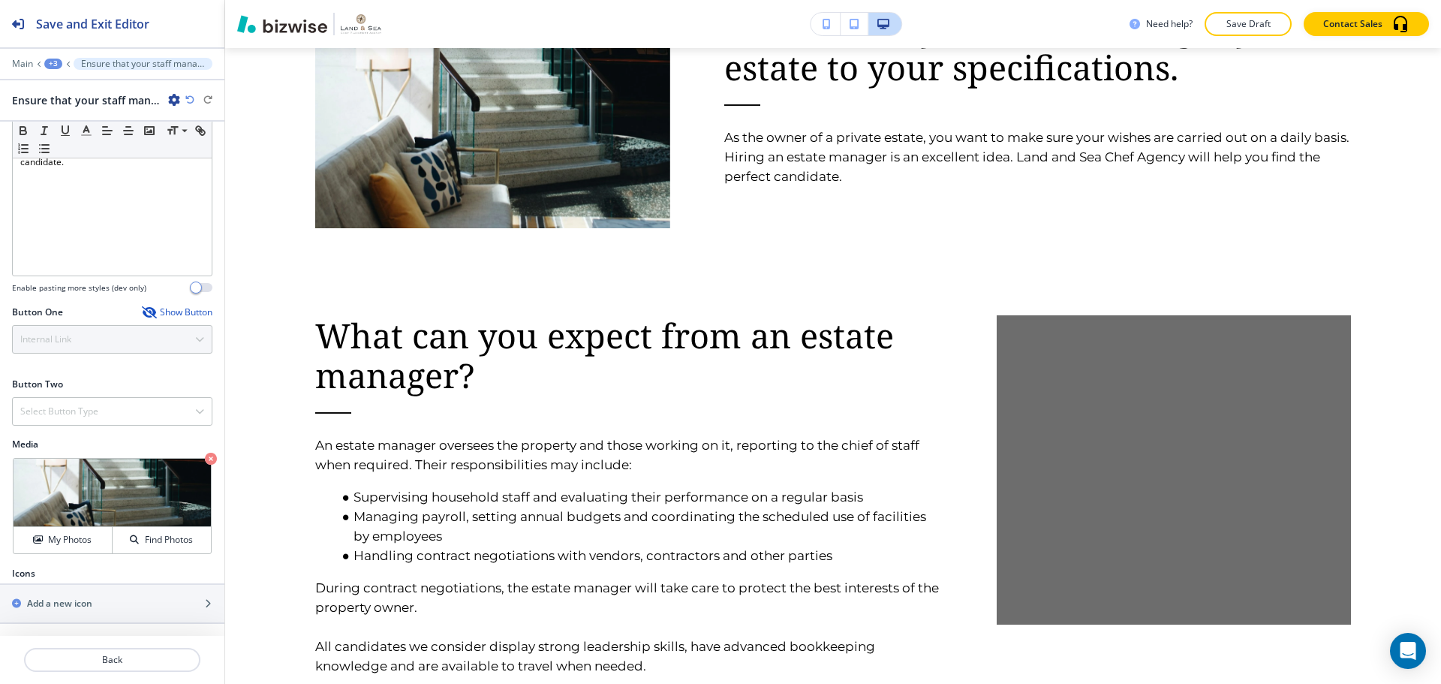
scroll to position [969, 0]
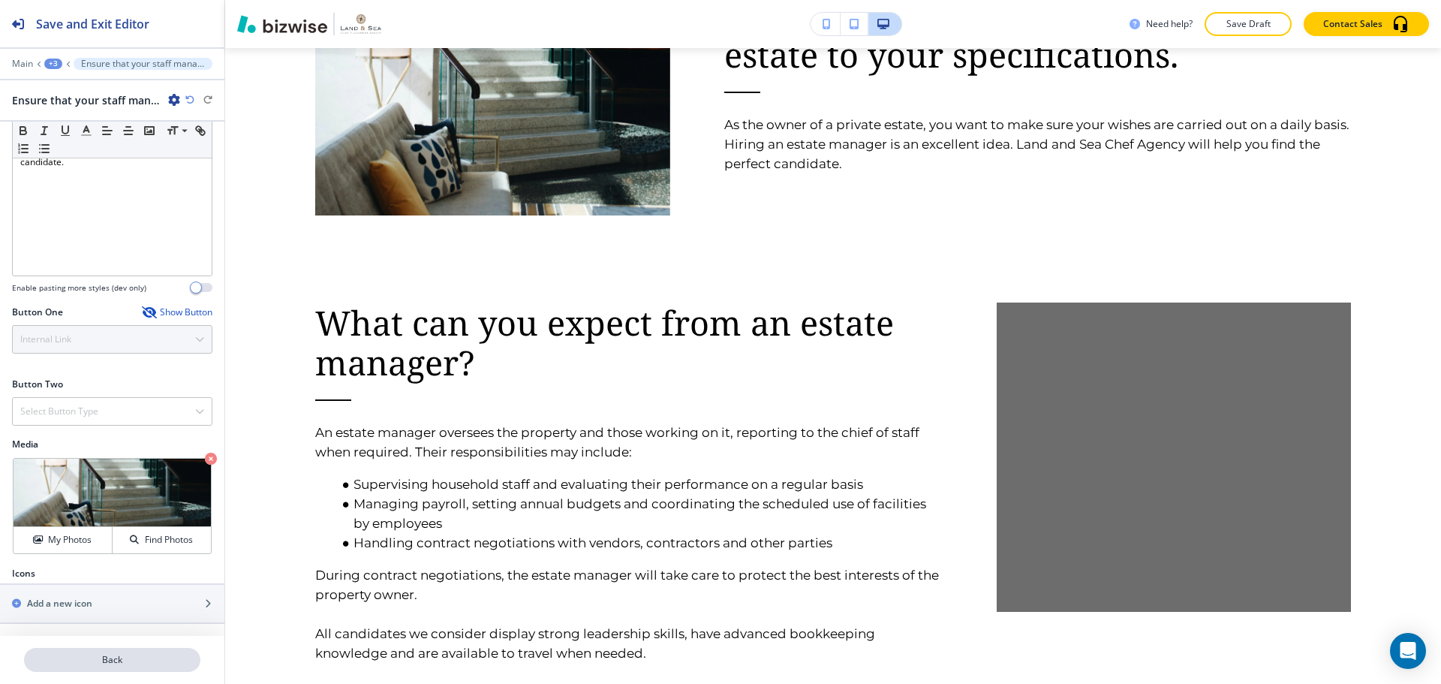
click at [174, 664] on p "Back" at bounding box center [112, 660] width 173 height 14
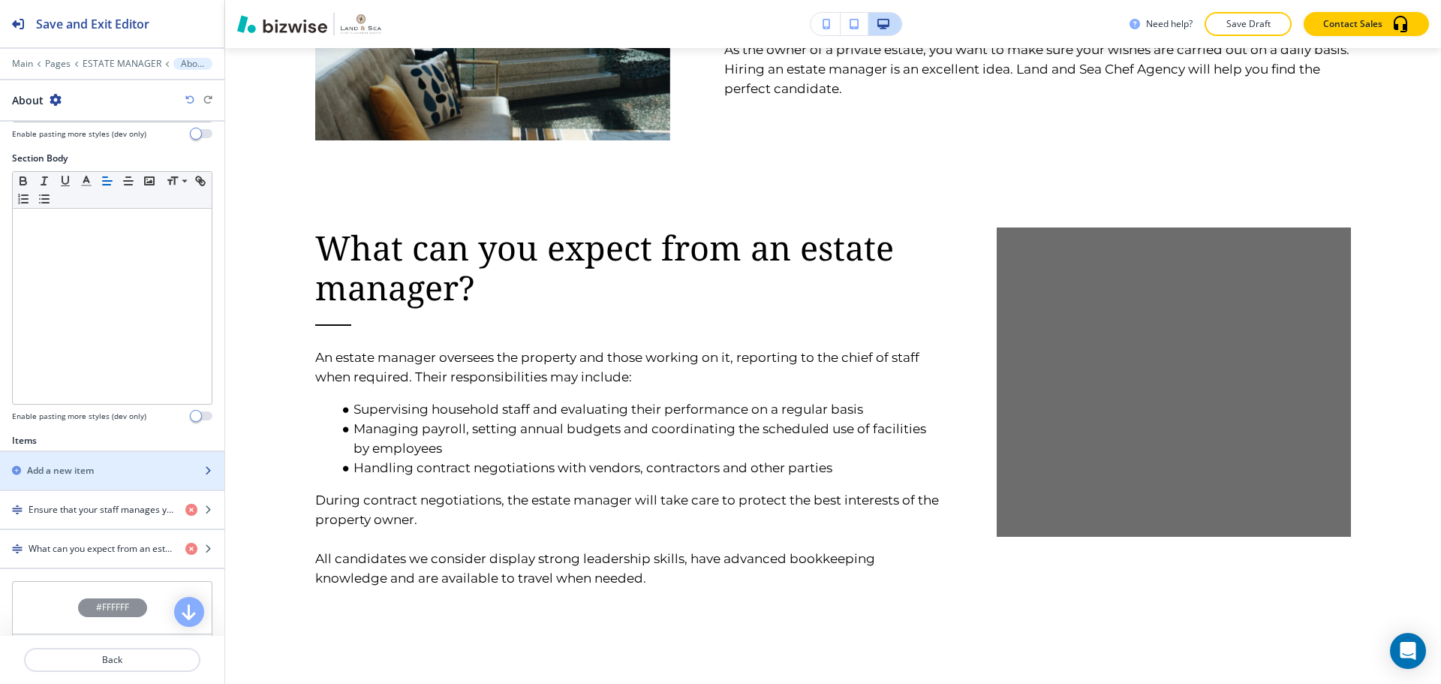
scroll to position [225, 0]
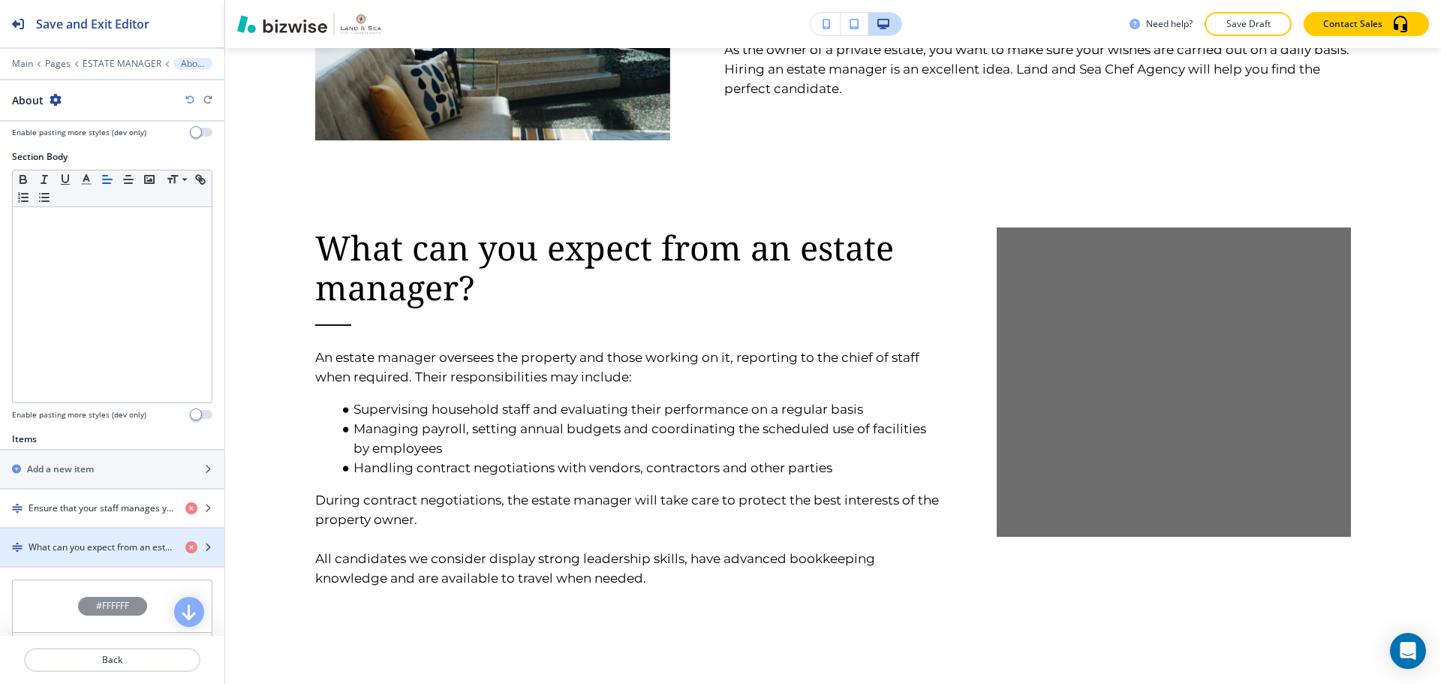
click at [118, 549] on h4 "What can you expect from an estate manager?" at bounding box center [101, 547] width 145 height 14
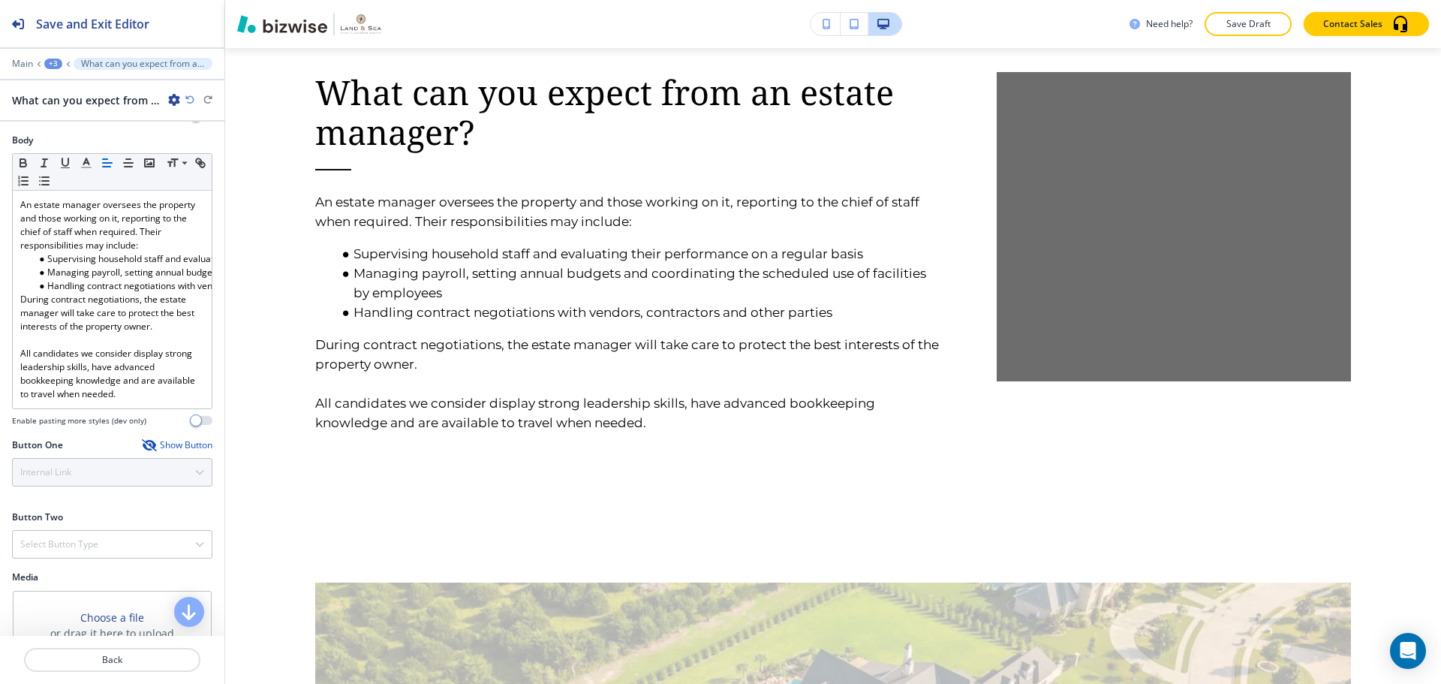
scroll to position [375, 0]
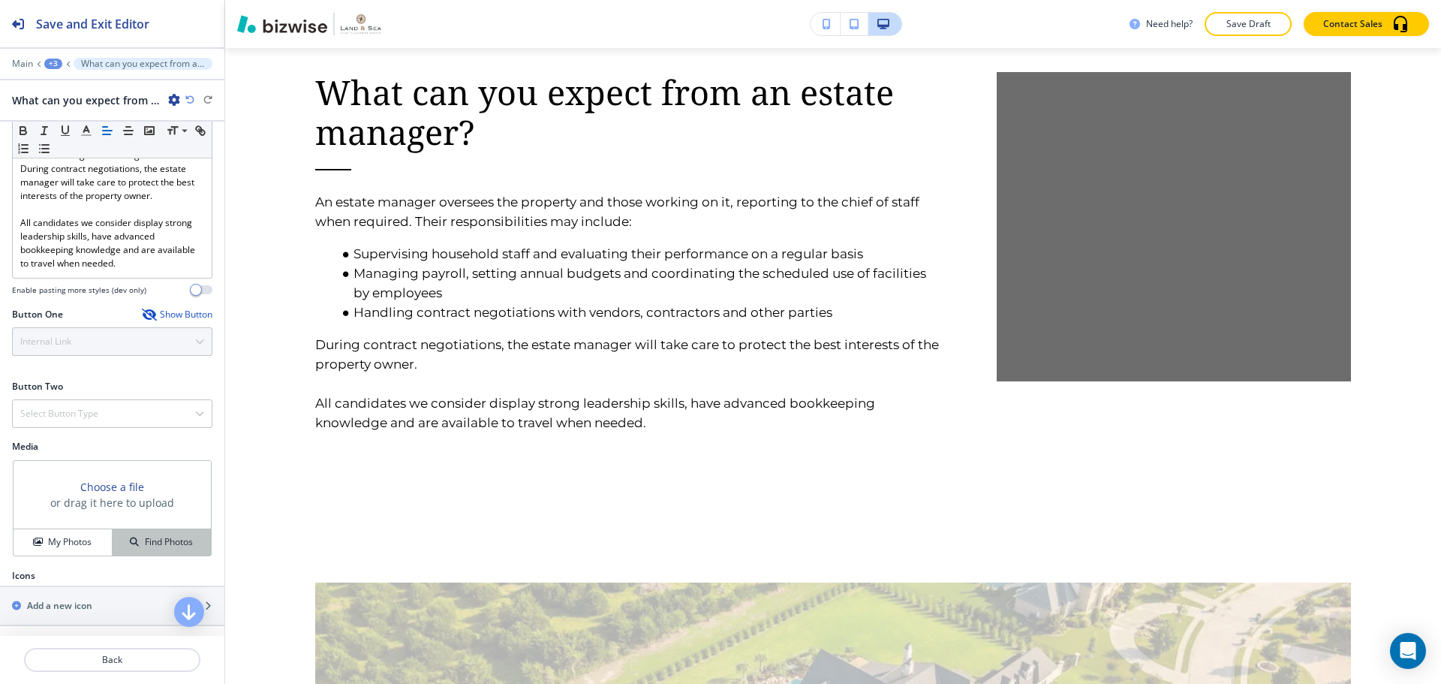
click at [130, 546] on icon "button" at bounding box center [134, 541] width 9 height 9
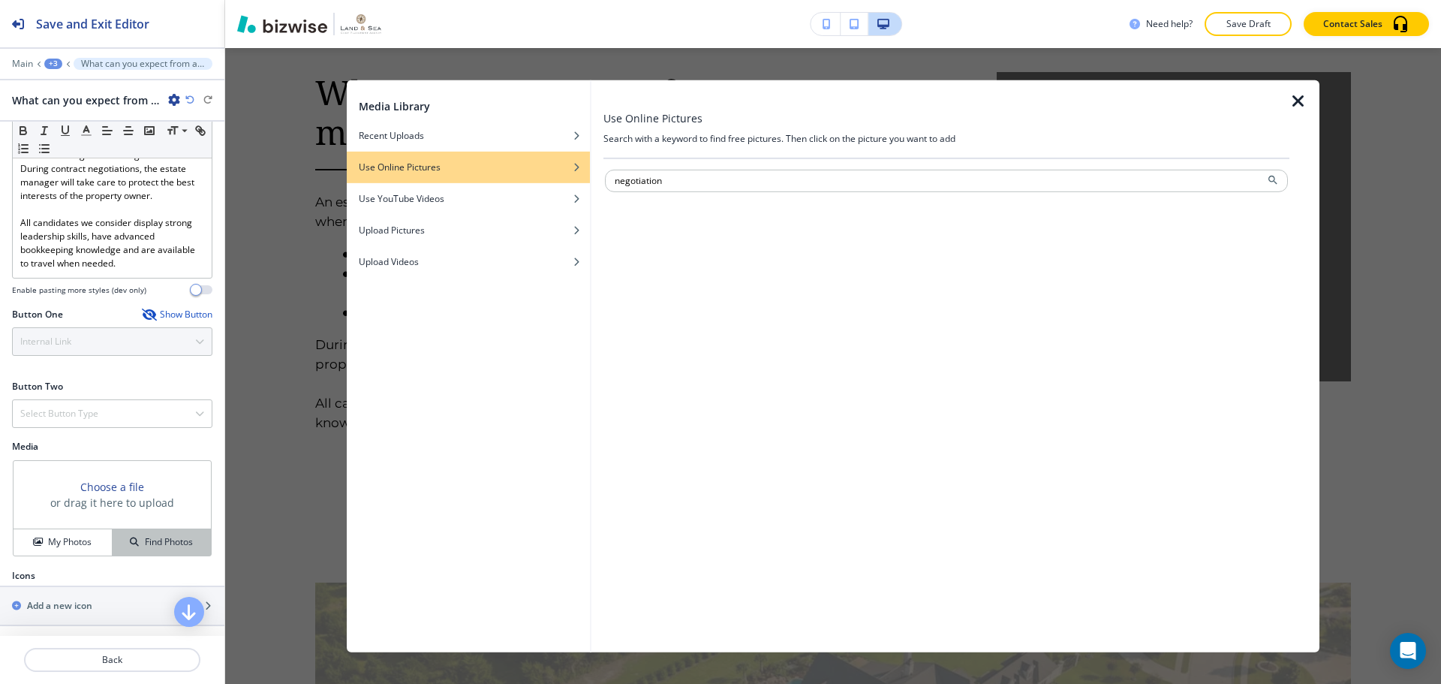
type input "negotiation"
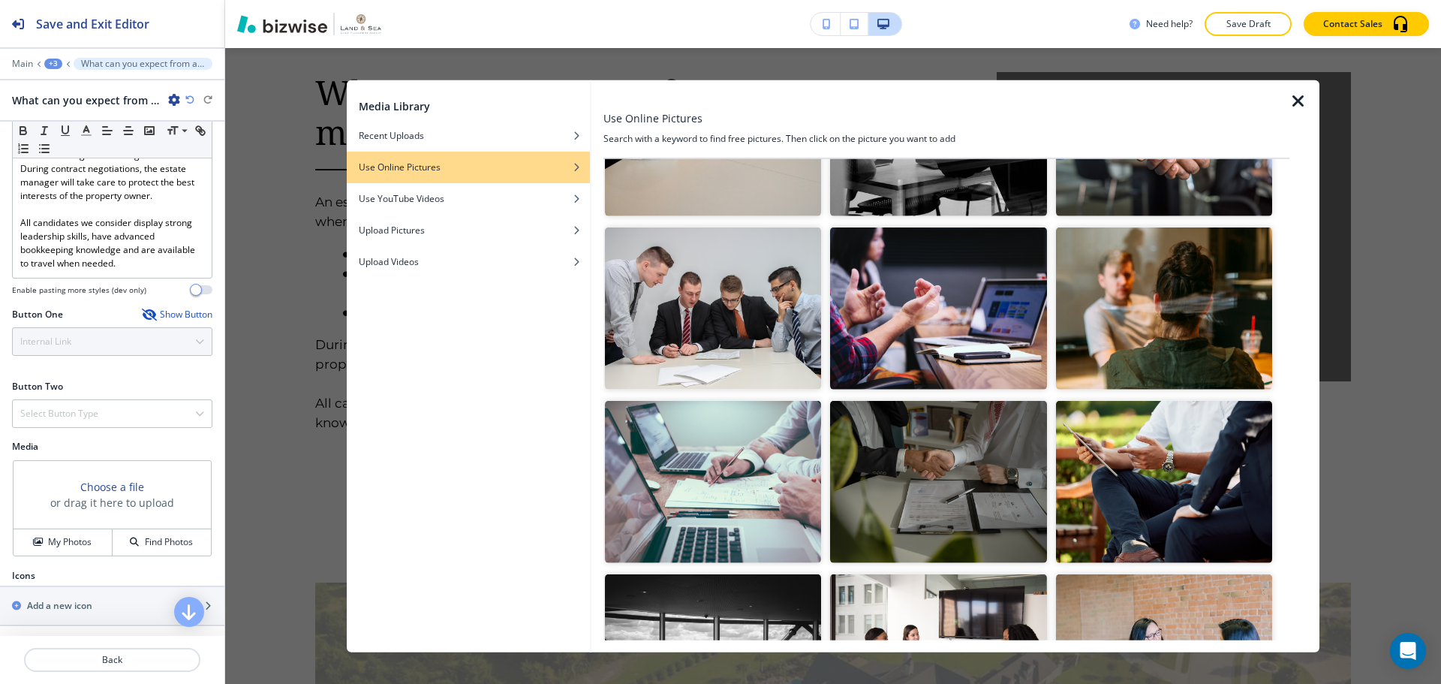
scroll to position [150, 0]
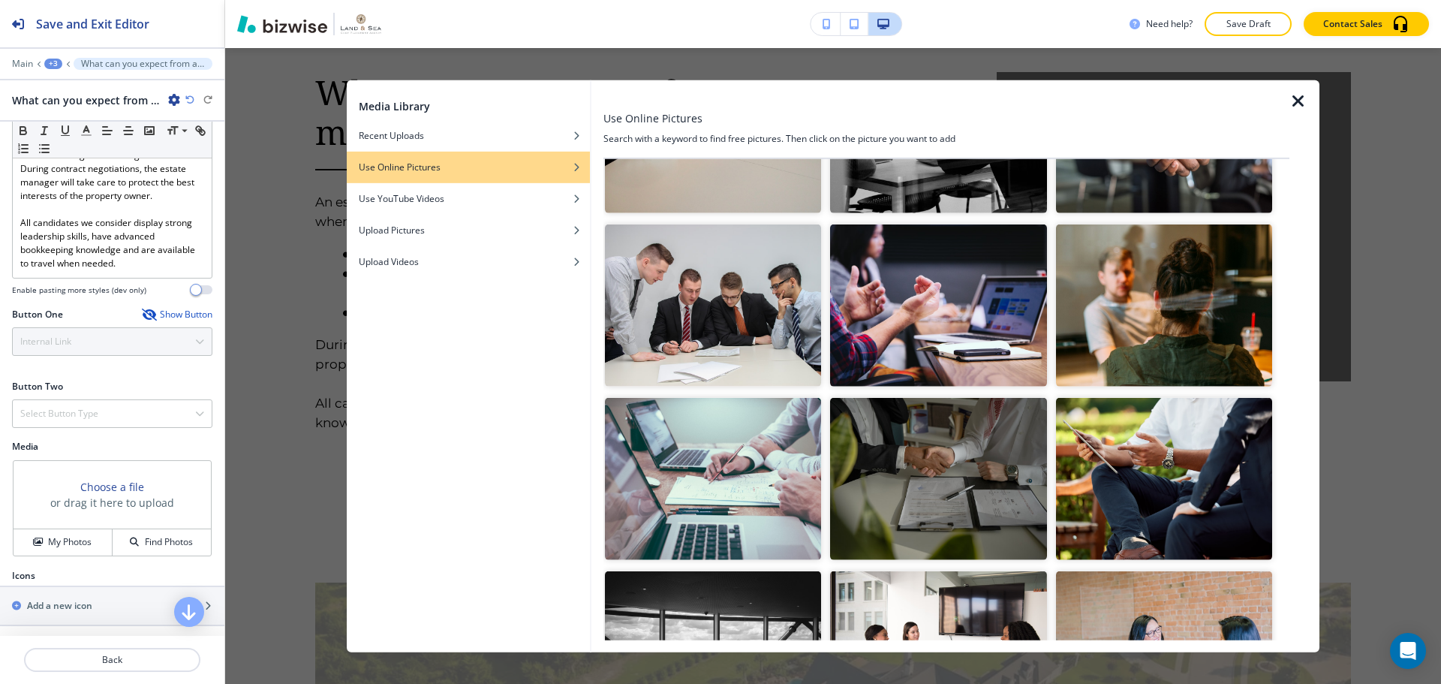
click at [725, 504] on img "button" at bounding box center [713, 479] width 216 height 162
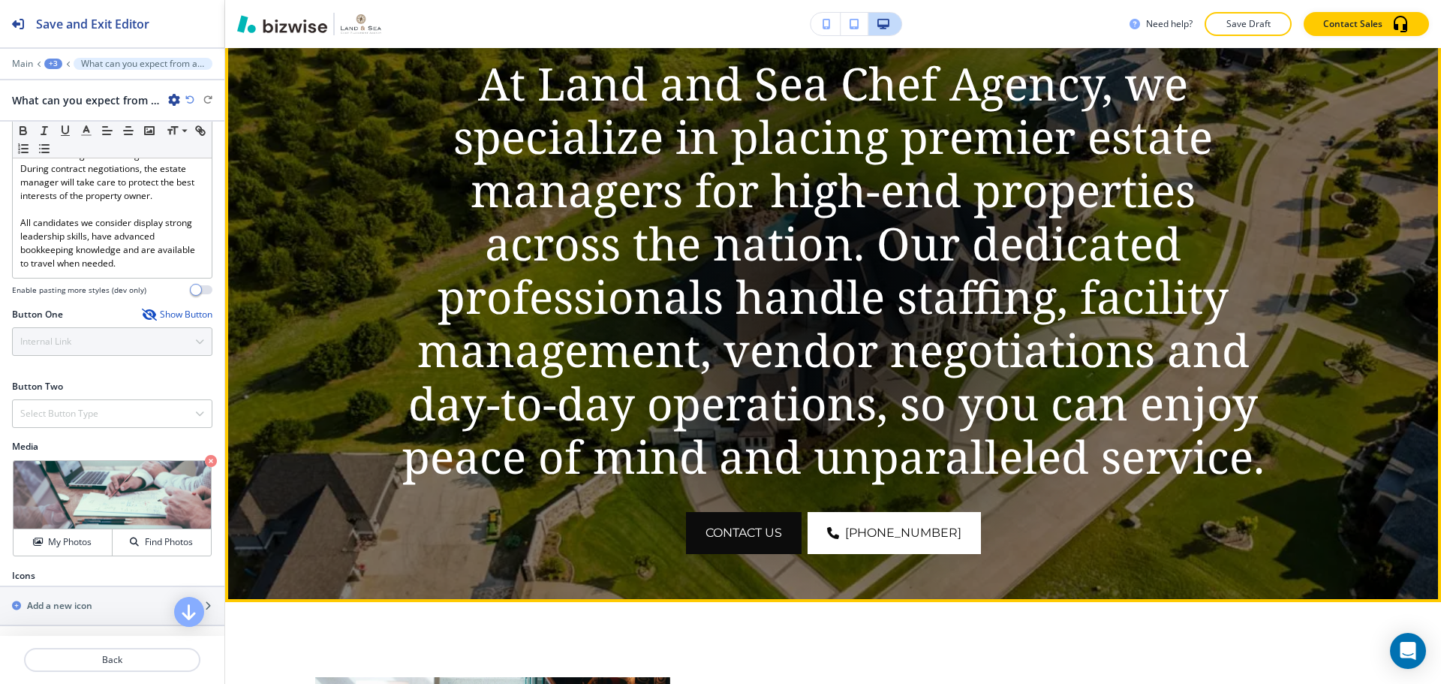
scroll to position [132, 0]
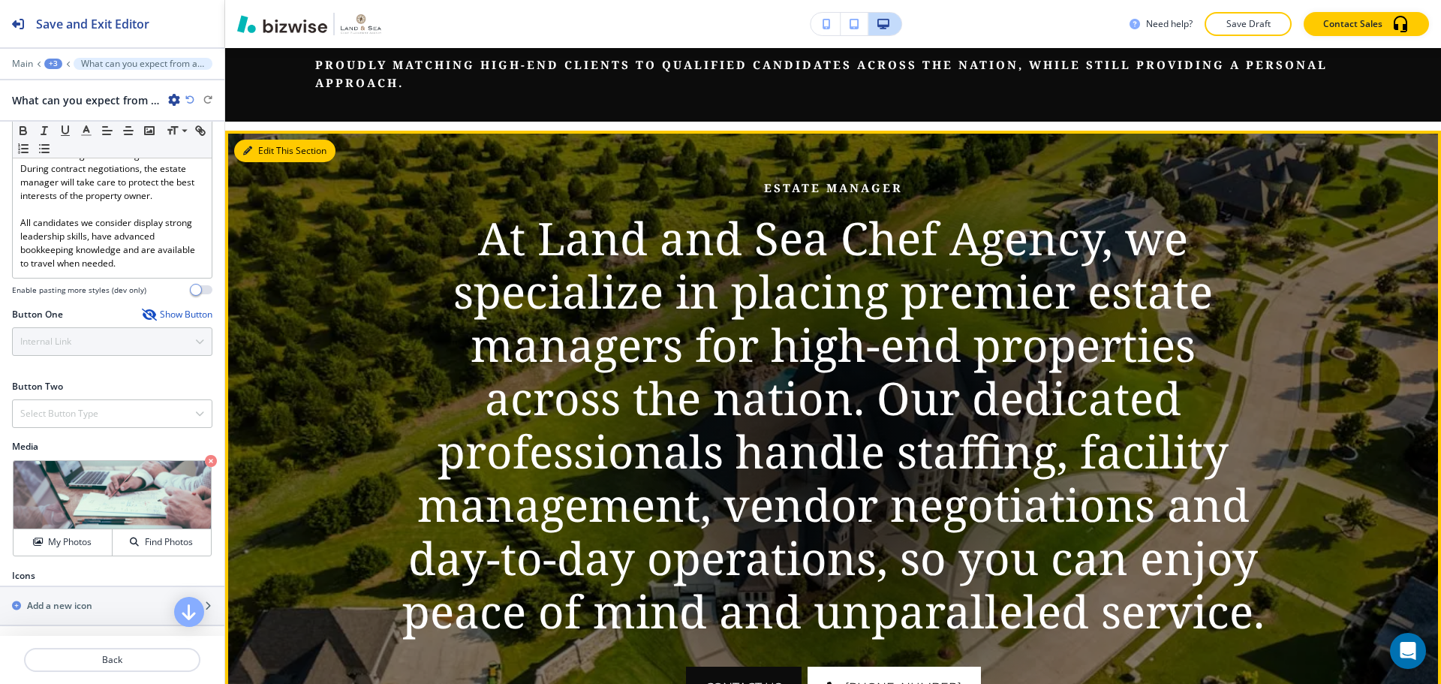
click at [270, 150] on button "Edit This Section" at bounding box center [284, 151] width 101 height 23
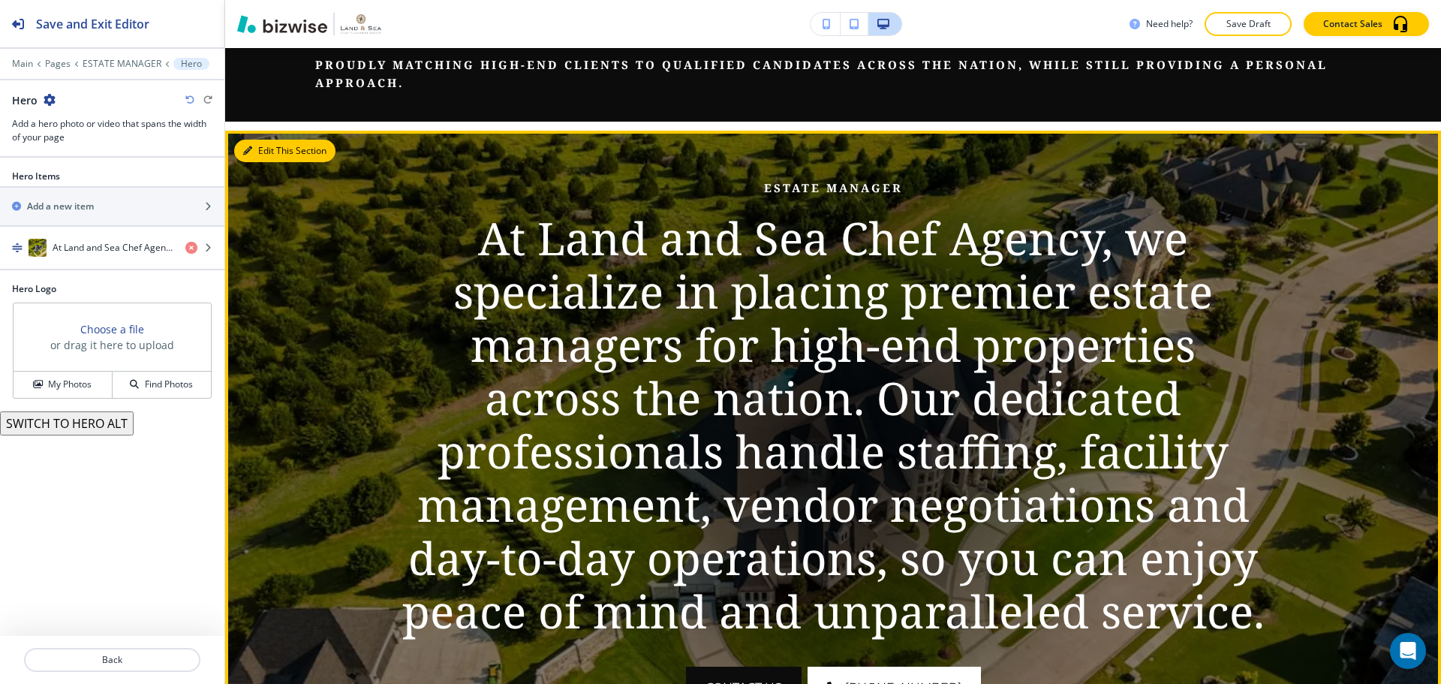
scroll to position [215, 0]
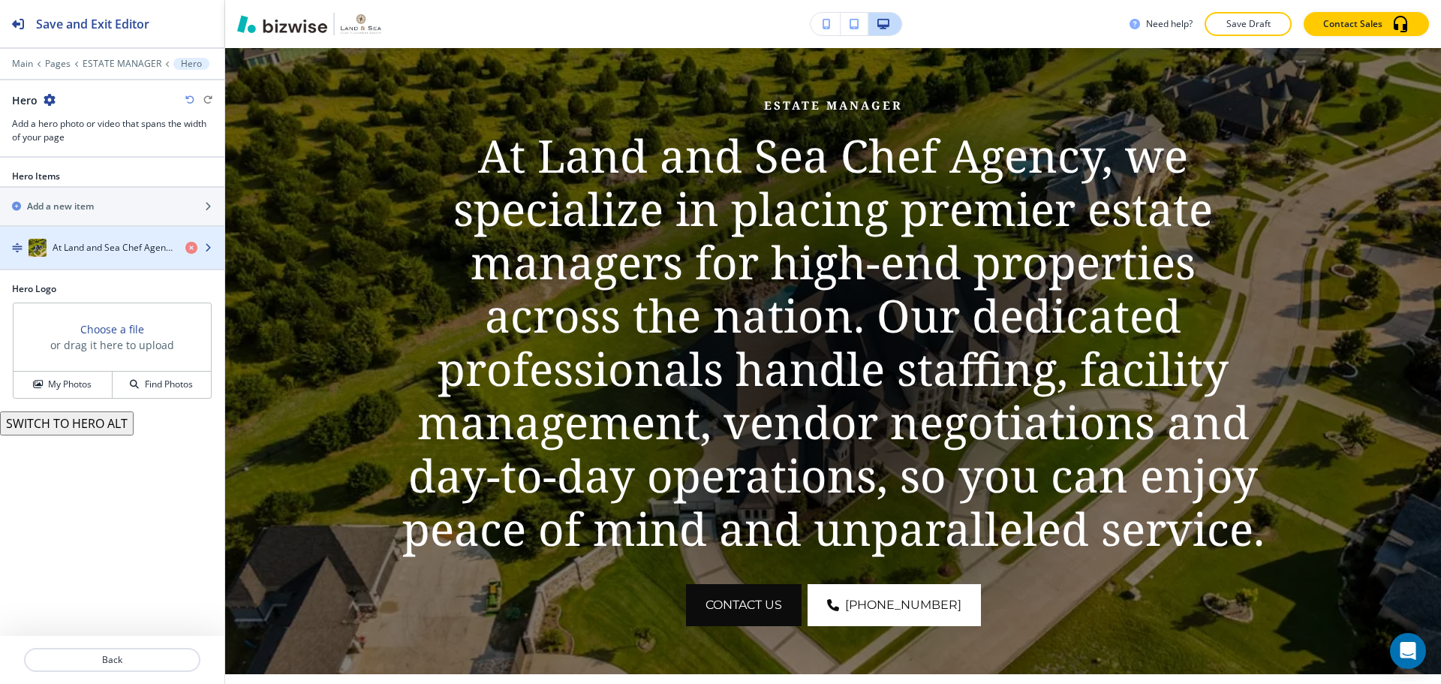
click at [96, 241] on h4 "At Land and Sea Chef Agency, we specialize in placing premier estate managers f…" at bounding box center [113, 248] width 121 height 14
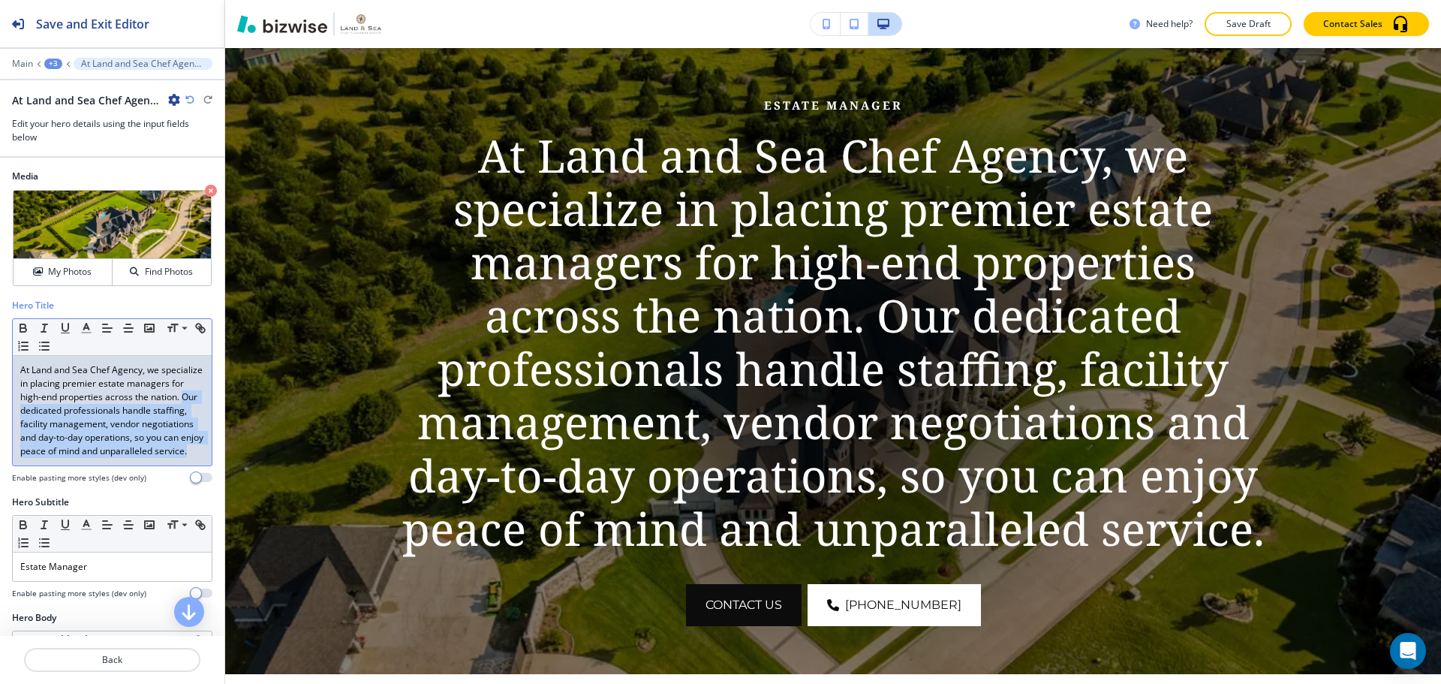
drag, startPoint x: 71, startPoint y: 411, endPoint x: 179, endPoint y: 463, distance: 119.5
click at [179, 458] on p "At Land and Sea Chef Agency, we specialize in placing premier estate managers f…" at bounding box center [112, 410] width 184 height 95
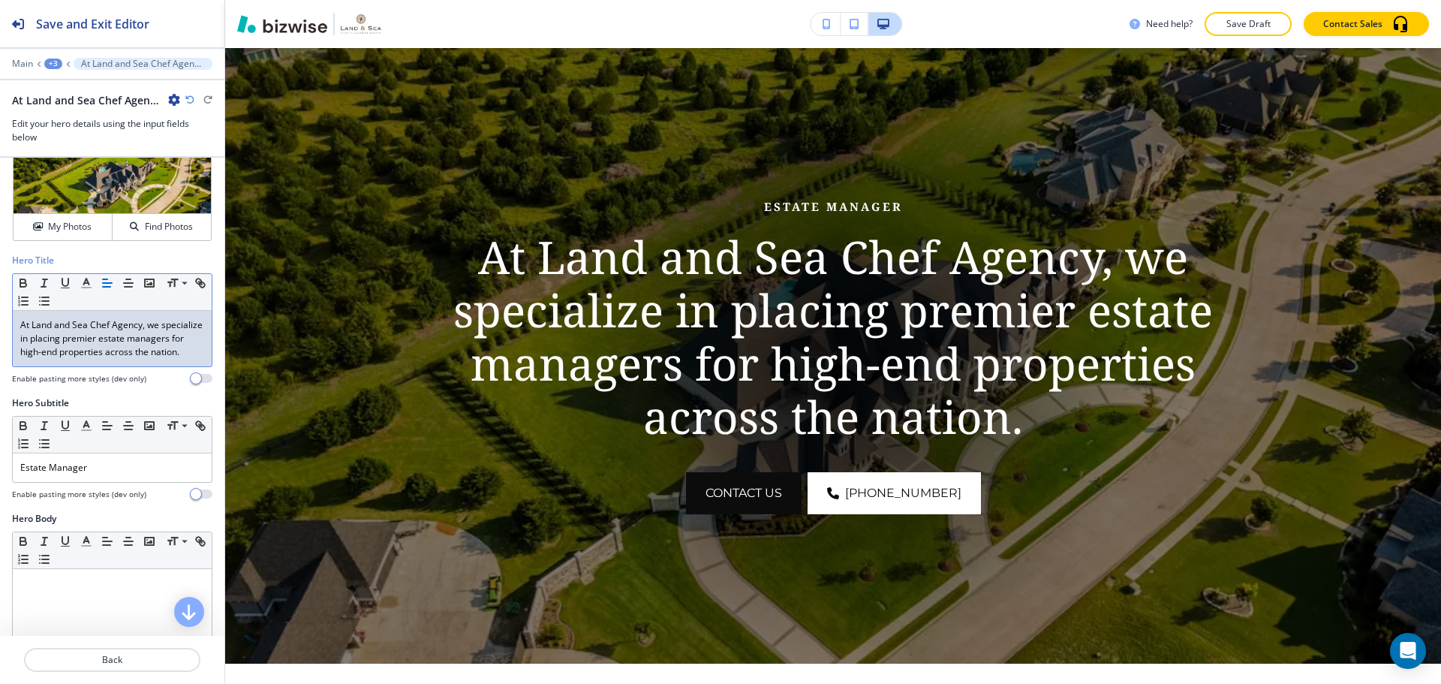
scroll to position [75, 0]
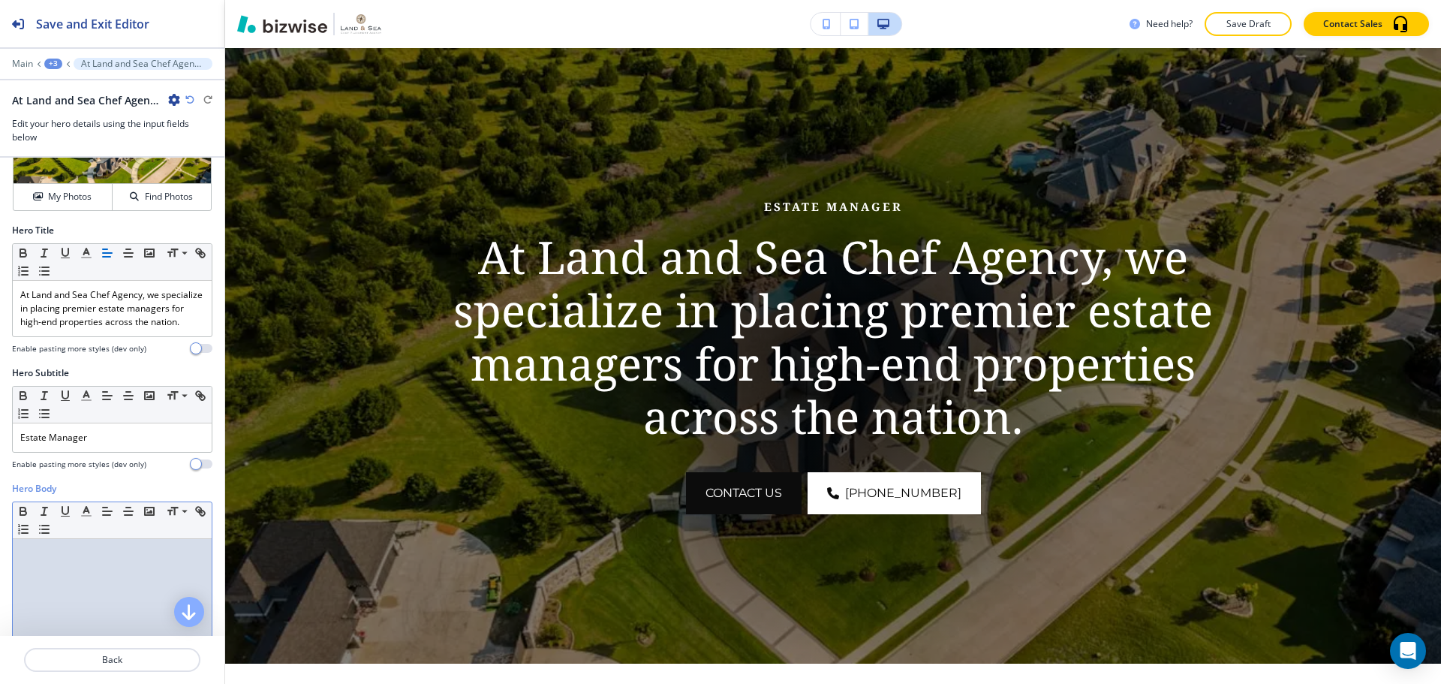
click at [64, 560] on p at bounding box center [112, 553] width 184 height 14
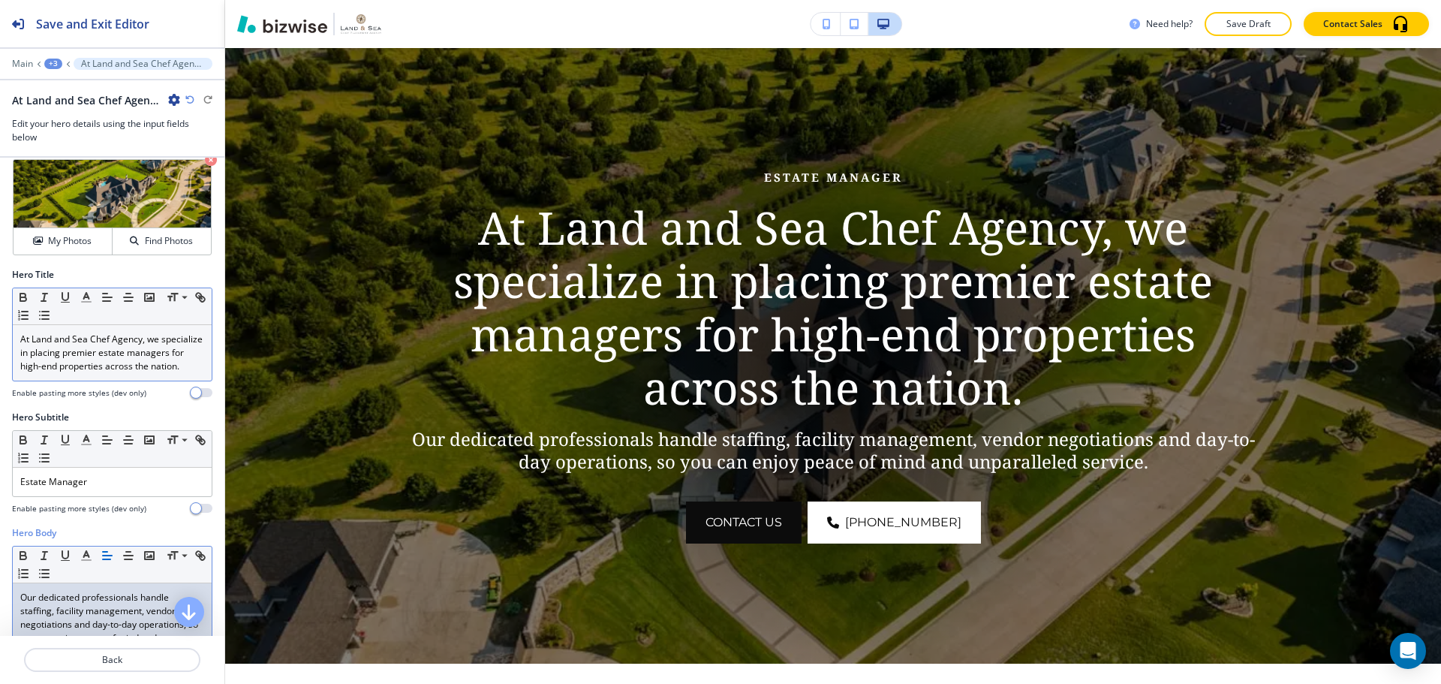
scroll to position [29, 0]
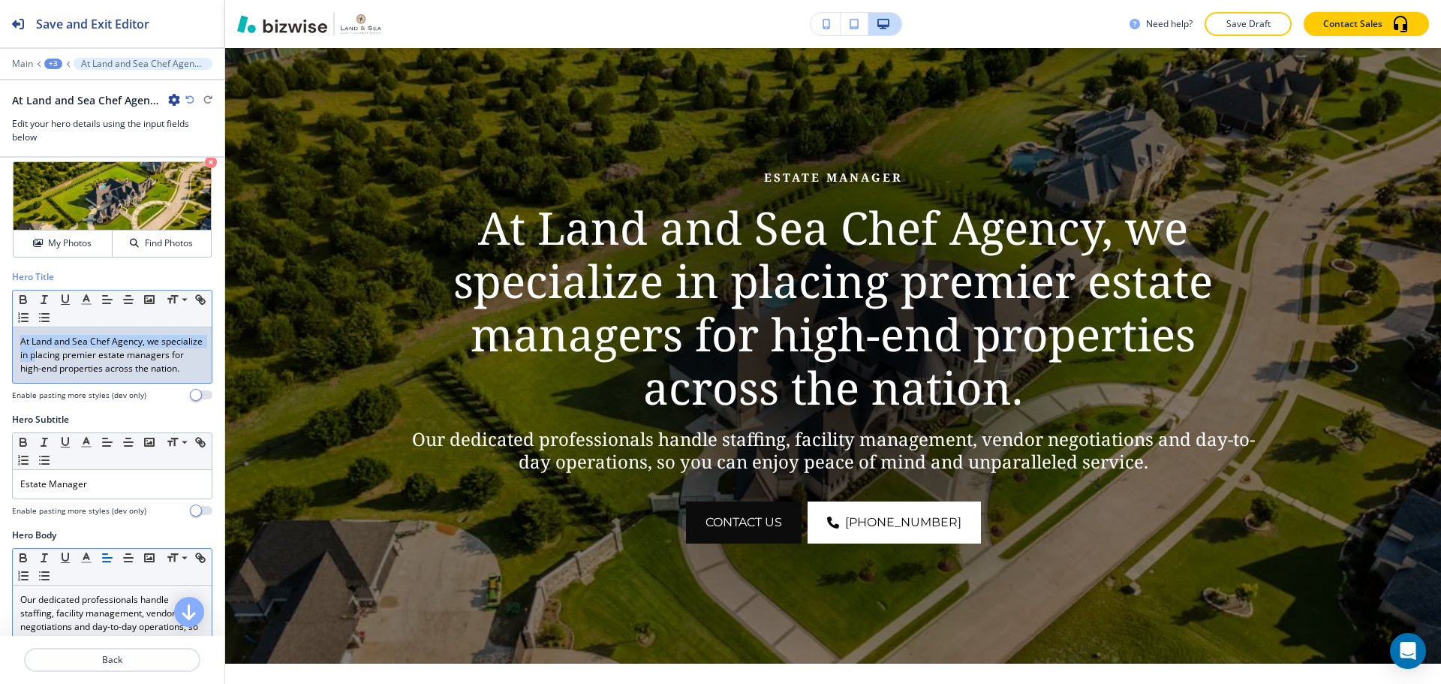
drag, startPoint x: 17, startPoint y: 337, endPoint x: 76, endPoint y: 357, distance: 62.0
click at [76, 357] on div "At Land and Sea Chef Agency, we specialize in placing premier estate managers f…" at bounding box center [112, 355] width 199 height 56
click at [107, 359] on p "At Land and Sea Chef Agency, we specialize in placing premier estate managers f…" at bounding box center [112, 355] width 184 height 41
drag, startPoint x: 109, startPoint y: 352, endPoint x: 0, endPoint y: 329, distance: 111.1
click at [0, 329] on div "Hero Title Small Normal Large Huge At Land and Sea Chef Agency, we specialize i…" at bounding box center [112, 341] width 224 height 143
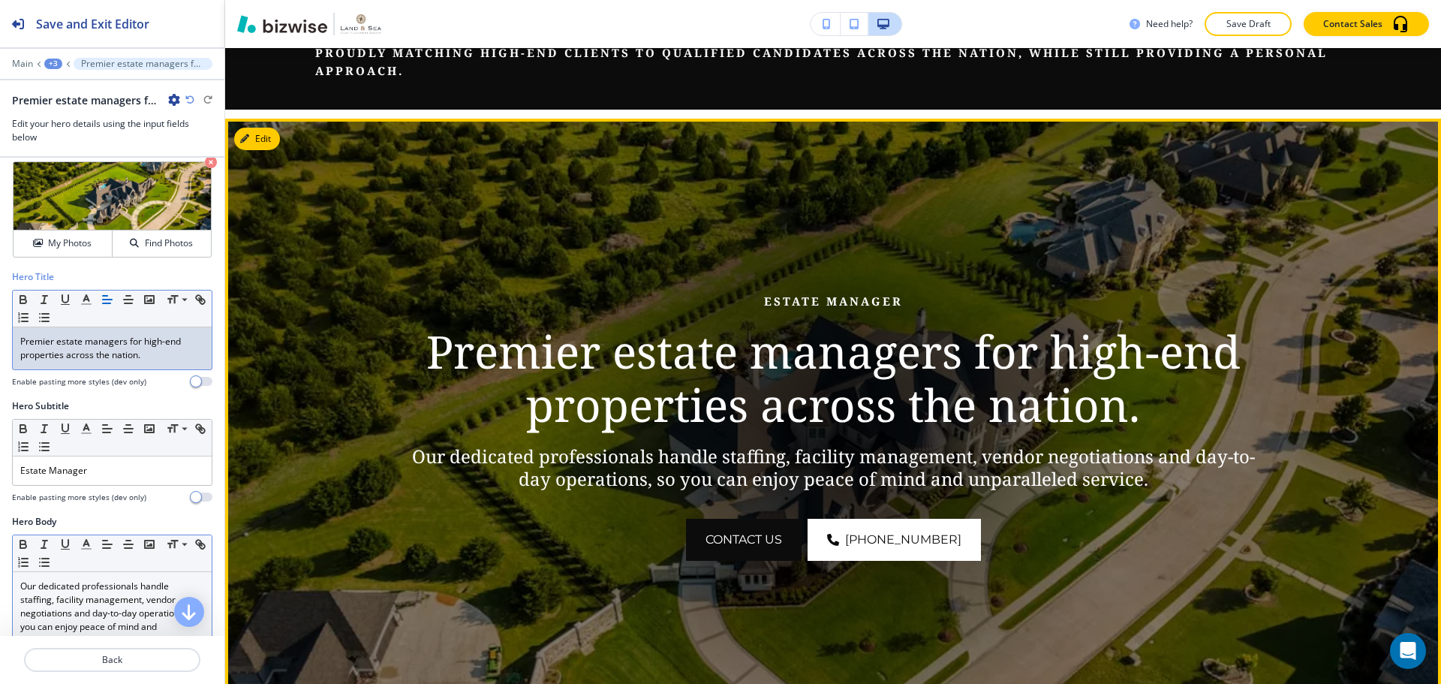
scroll to position [0, 0]
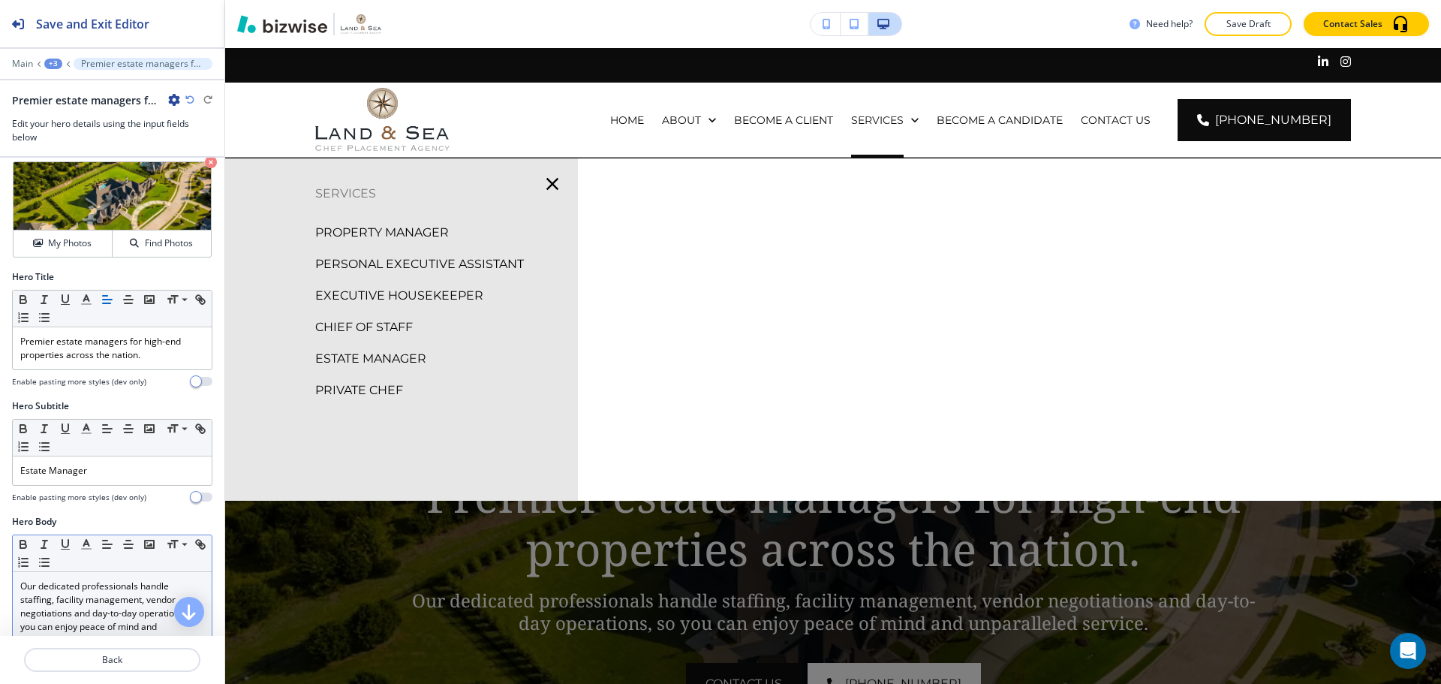
click at [366, 394] on p "PRIVATE CHEF" at bounding box center [359, 390] width 88 height 23
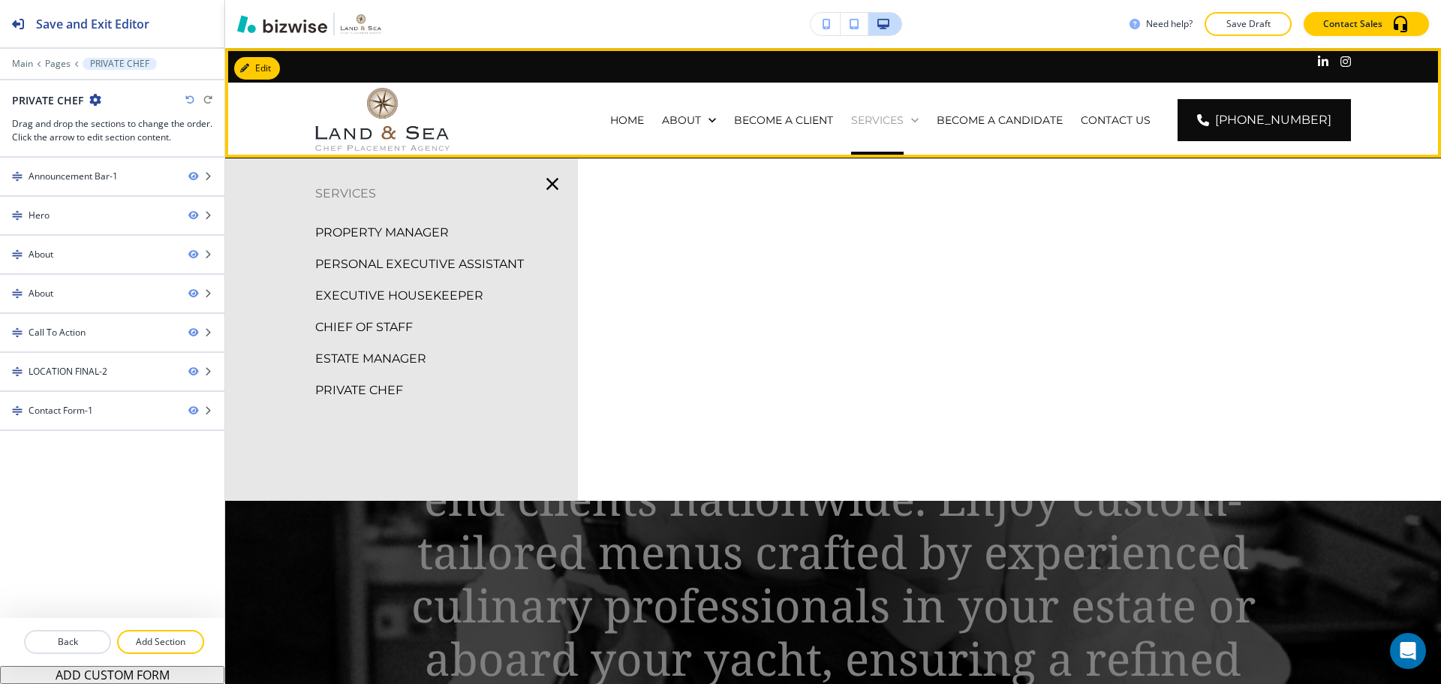
click at [885, 125] on p "SERVICES" at bounding box center [877, 120] width 53 height 15
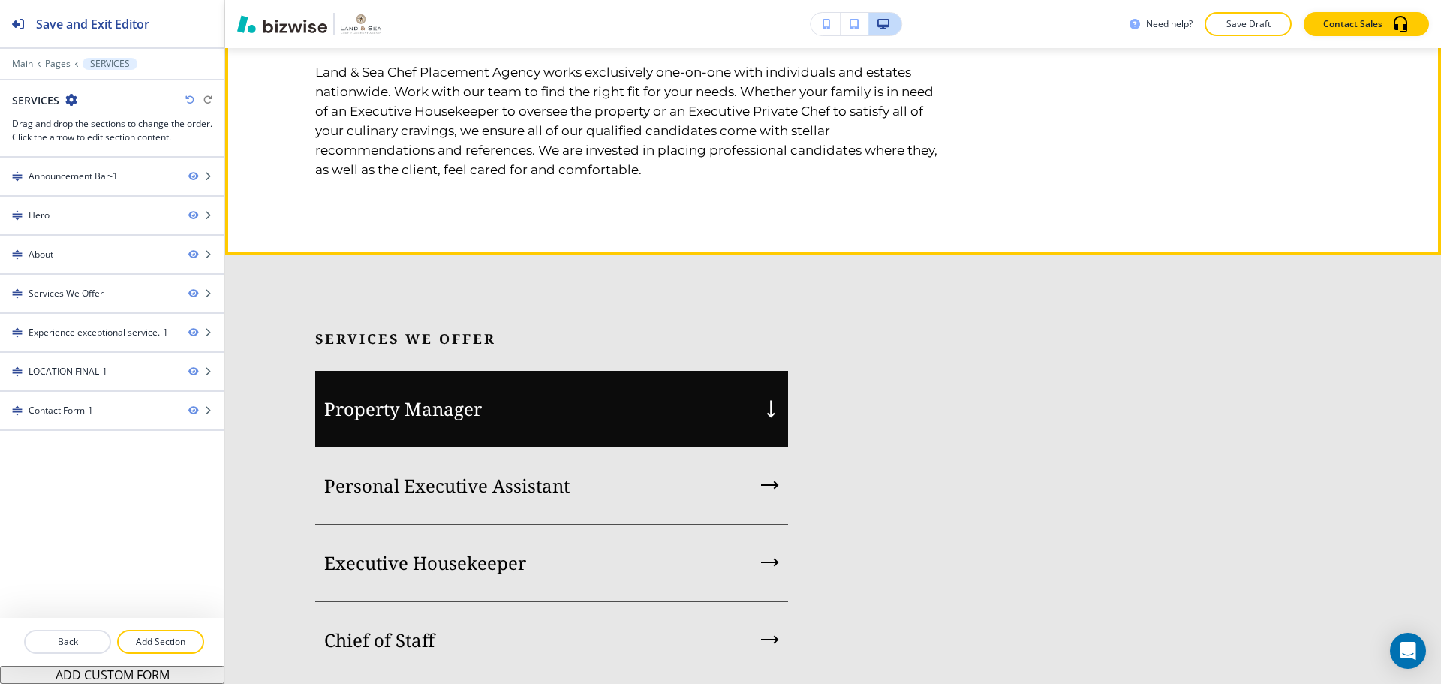
scroll to position [1651, 0]
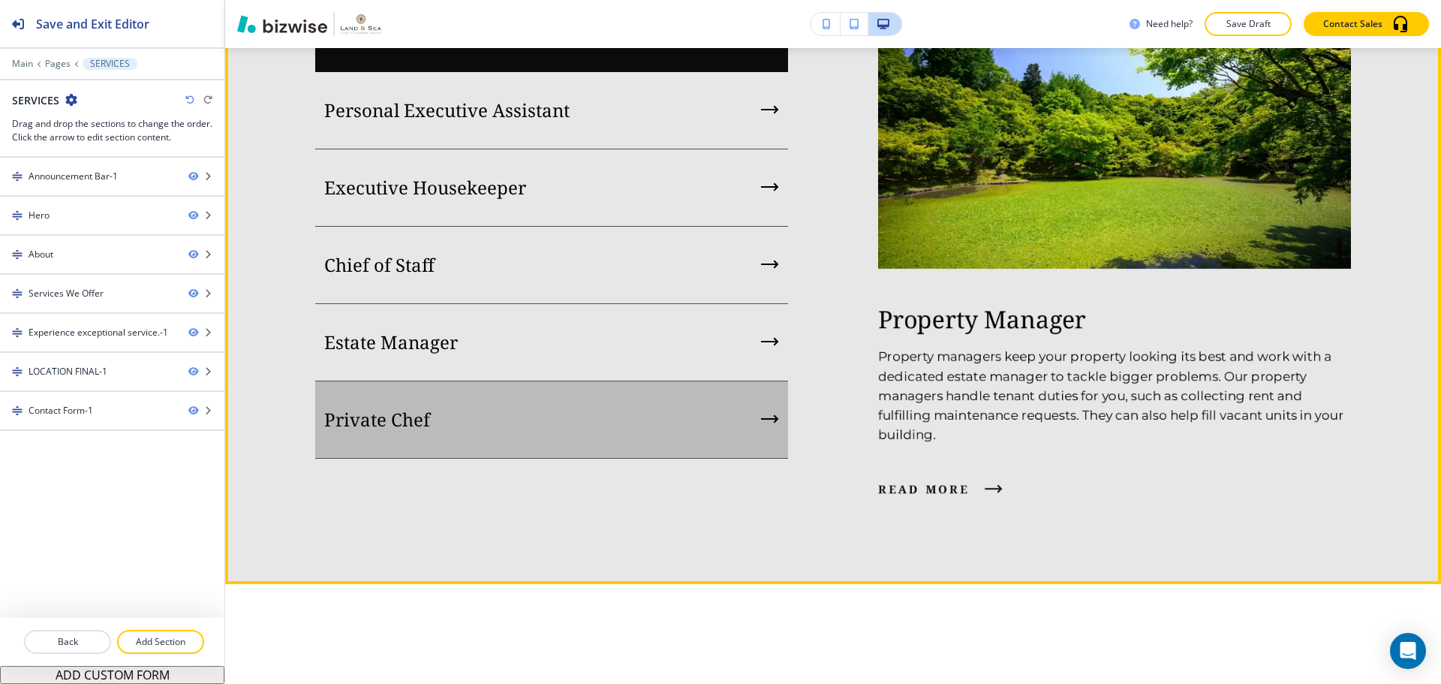
click at [670, 459] on div "Private Chef" at bounding box center [551, 419] width 473 height 77
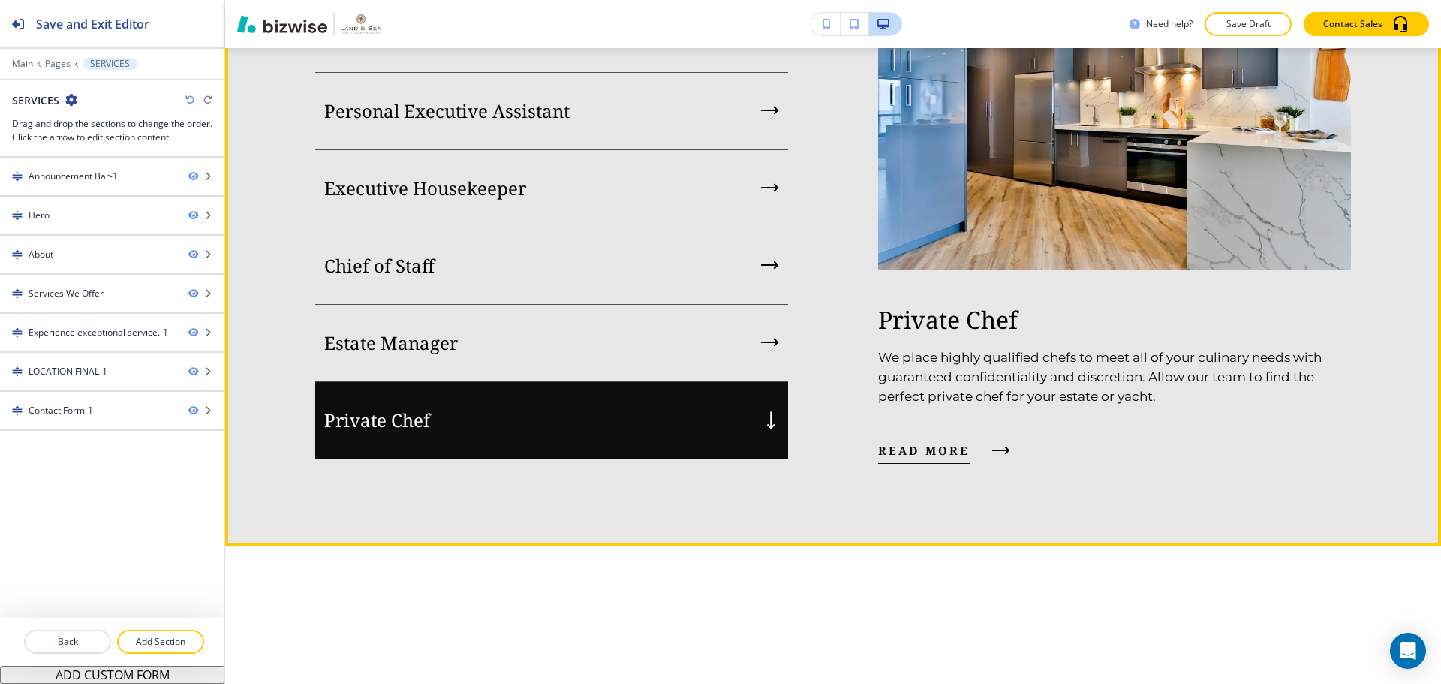
click at [927, 459] on span "read more" at bounding box center [924, 450] width 92 height 18
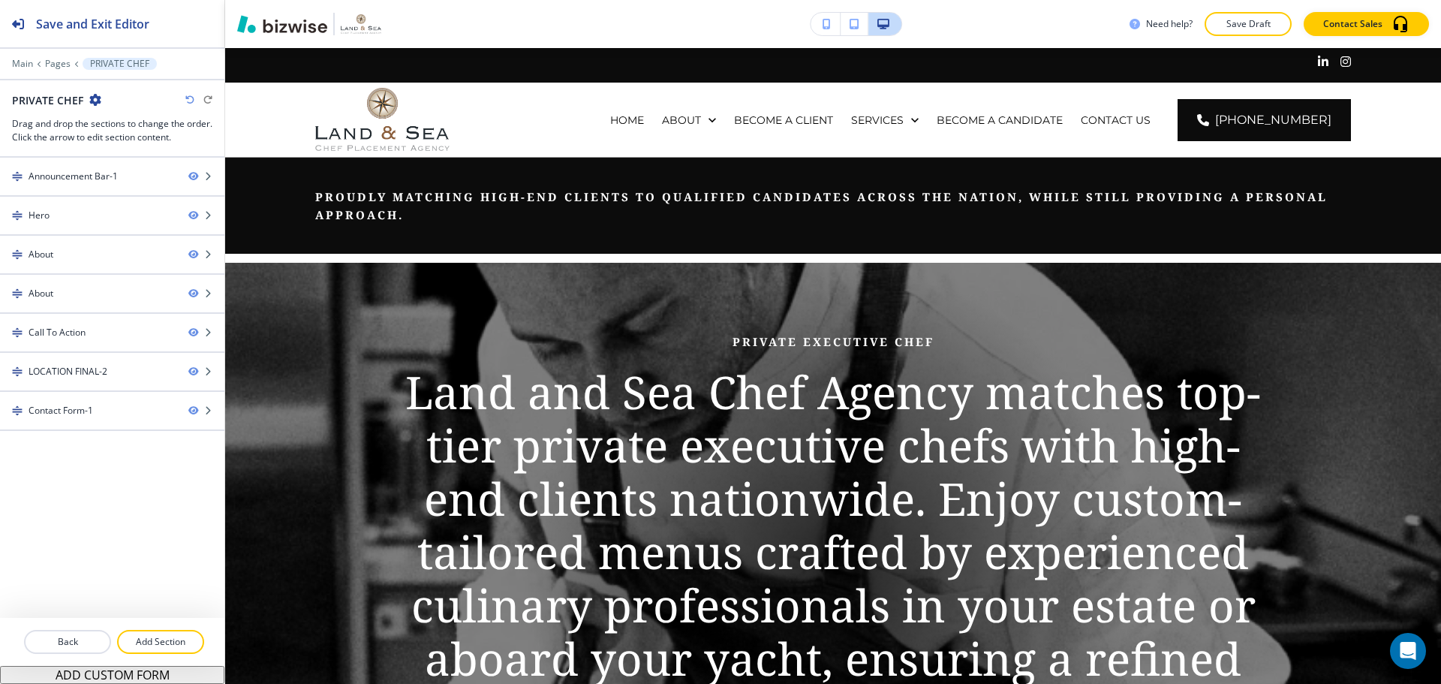
click at [261, 278] on img at bounding box center [833, 570] width 1216 height 615
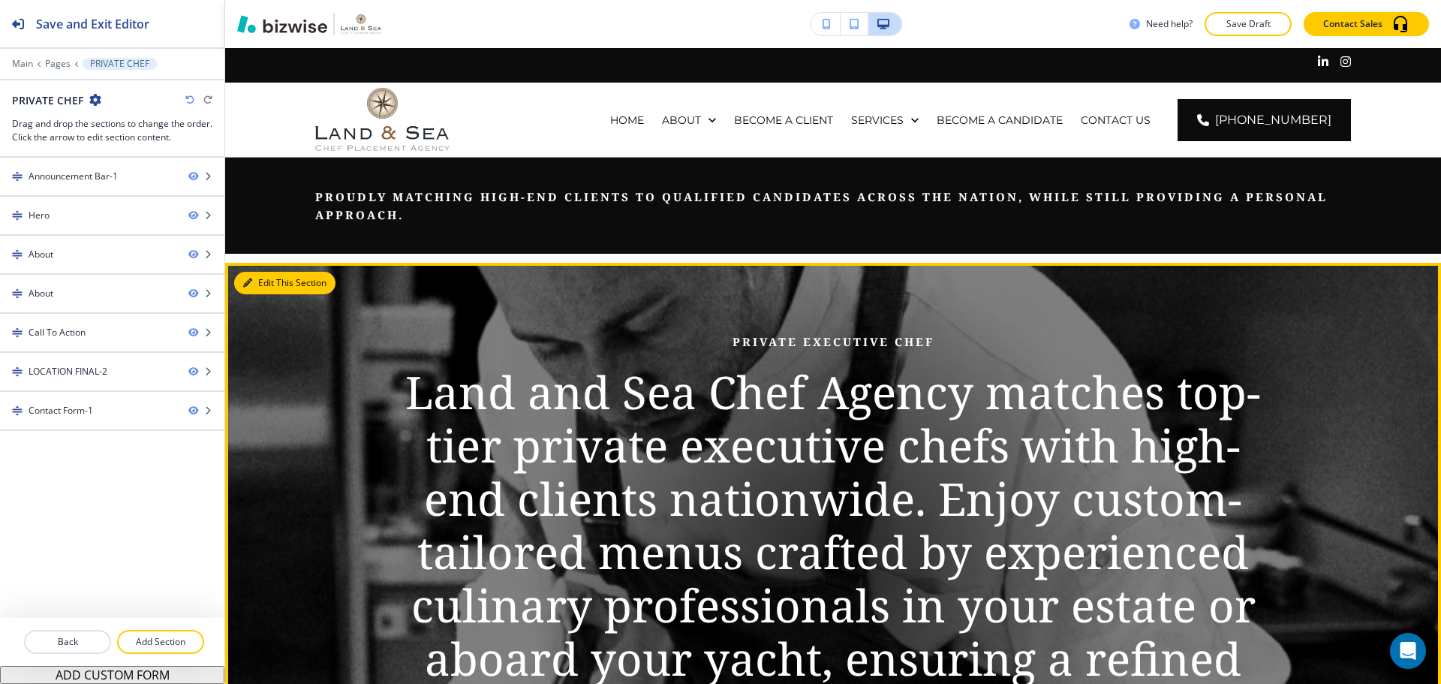
click at [255, 278] on button "Edit This Section" at bounding box center [284, 283] width 101 height 23
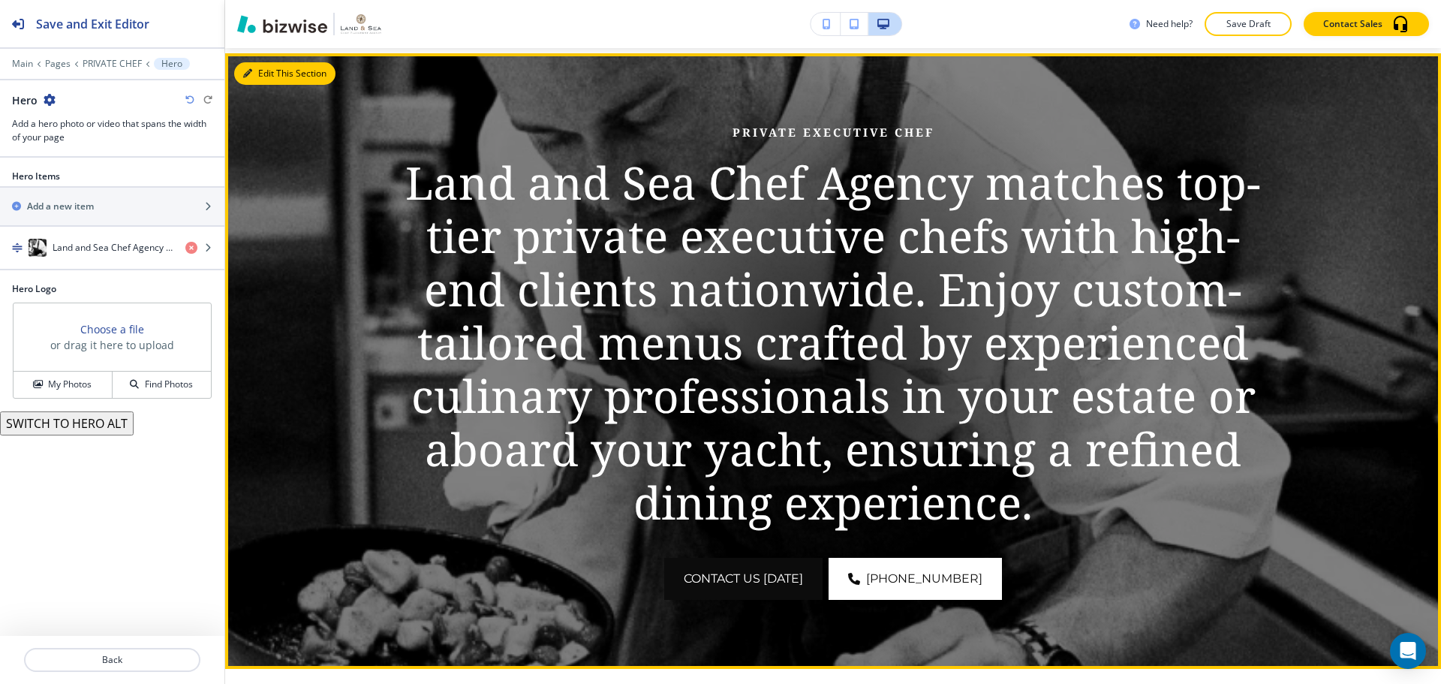
scroll to position [215, 0]
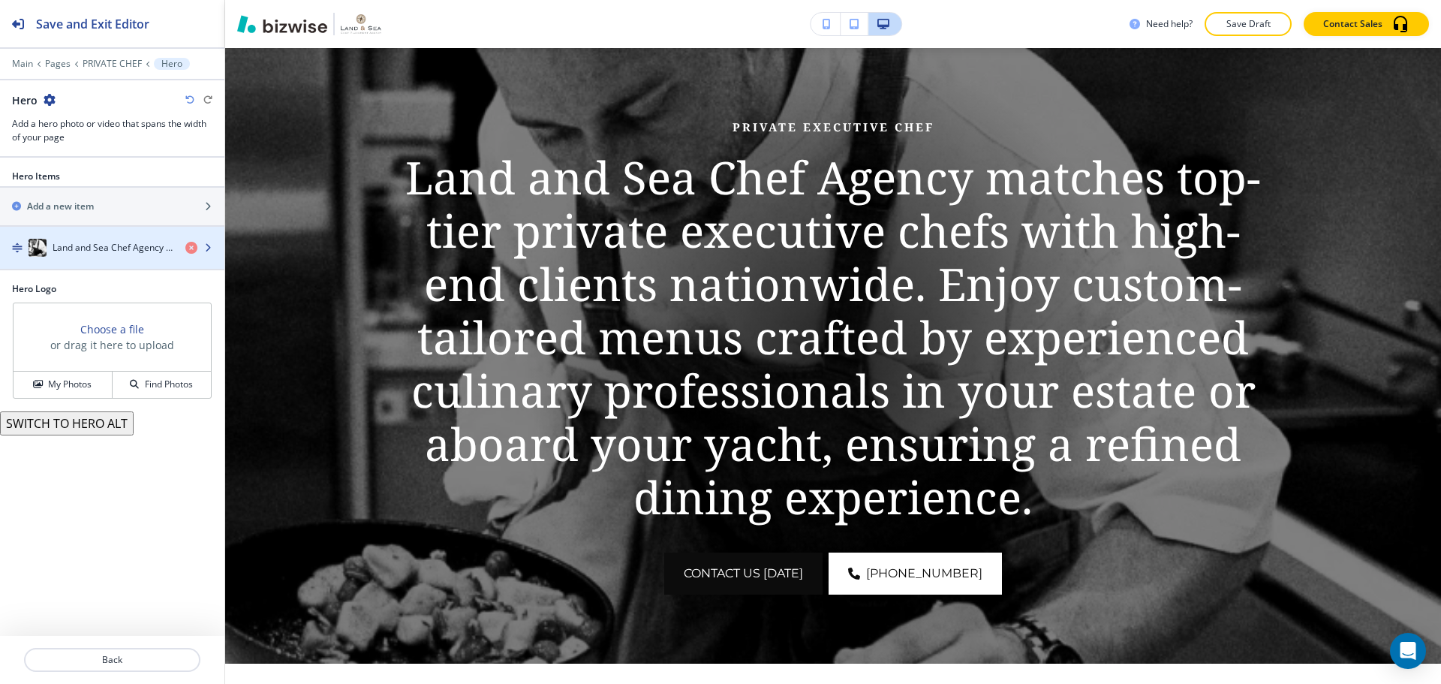
click at [114, 259] on div "button" at bounding box center [112, 263] width 224 height 12
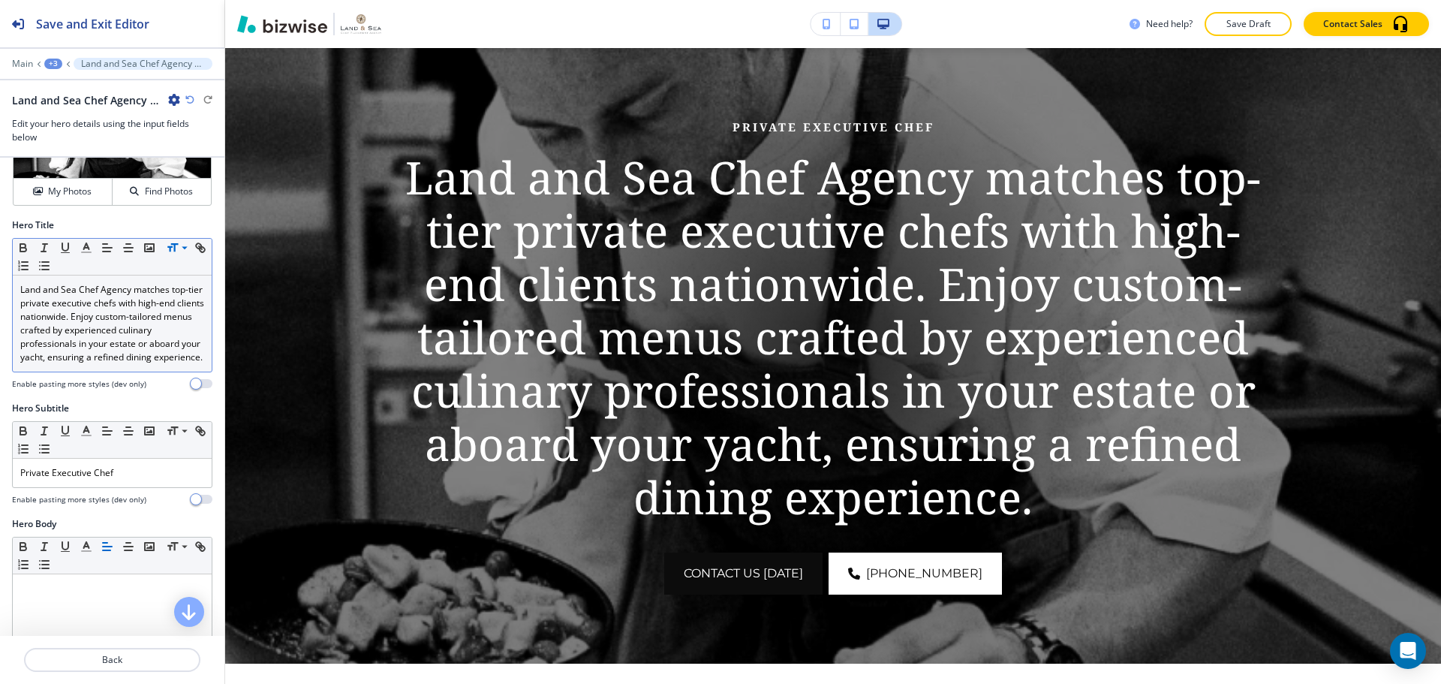
scroll to position [0, 0]
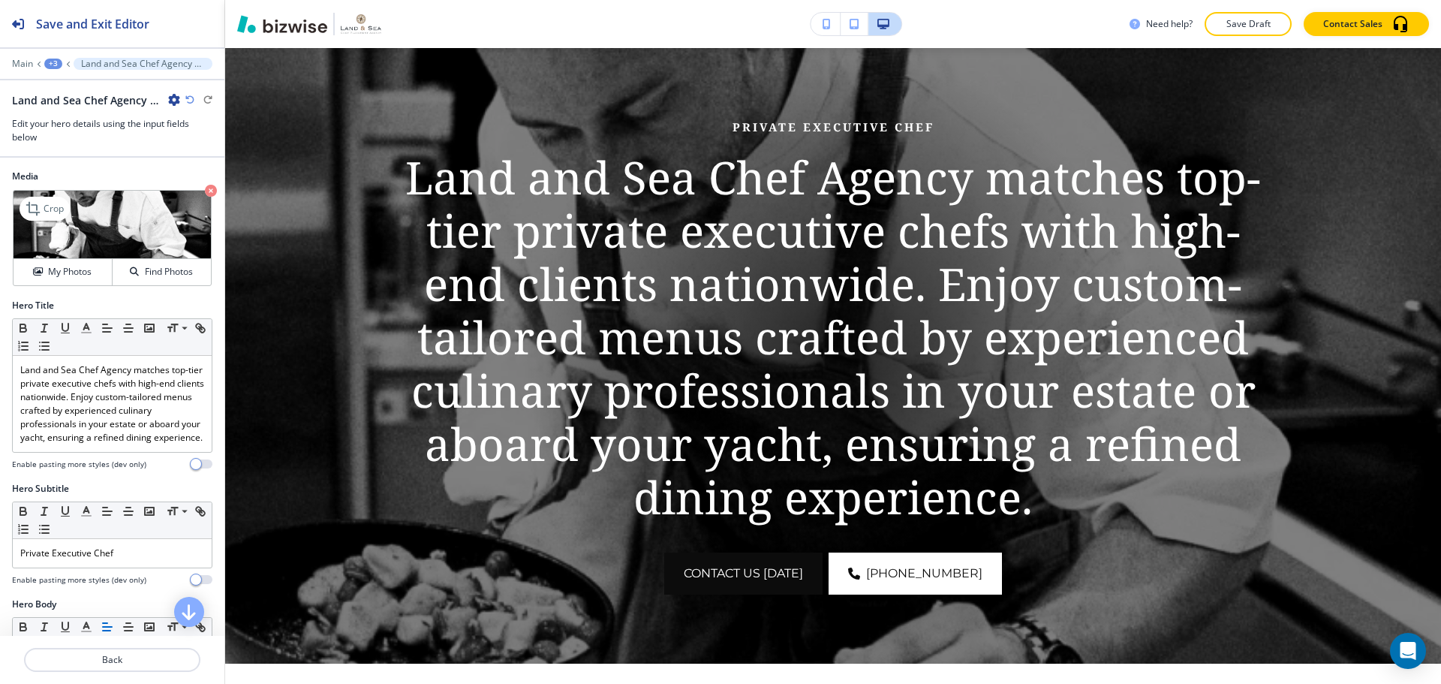
click at [205, 188] on icon "button" at bounding box center [211, 191] width 12 height 12
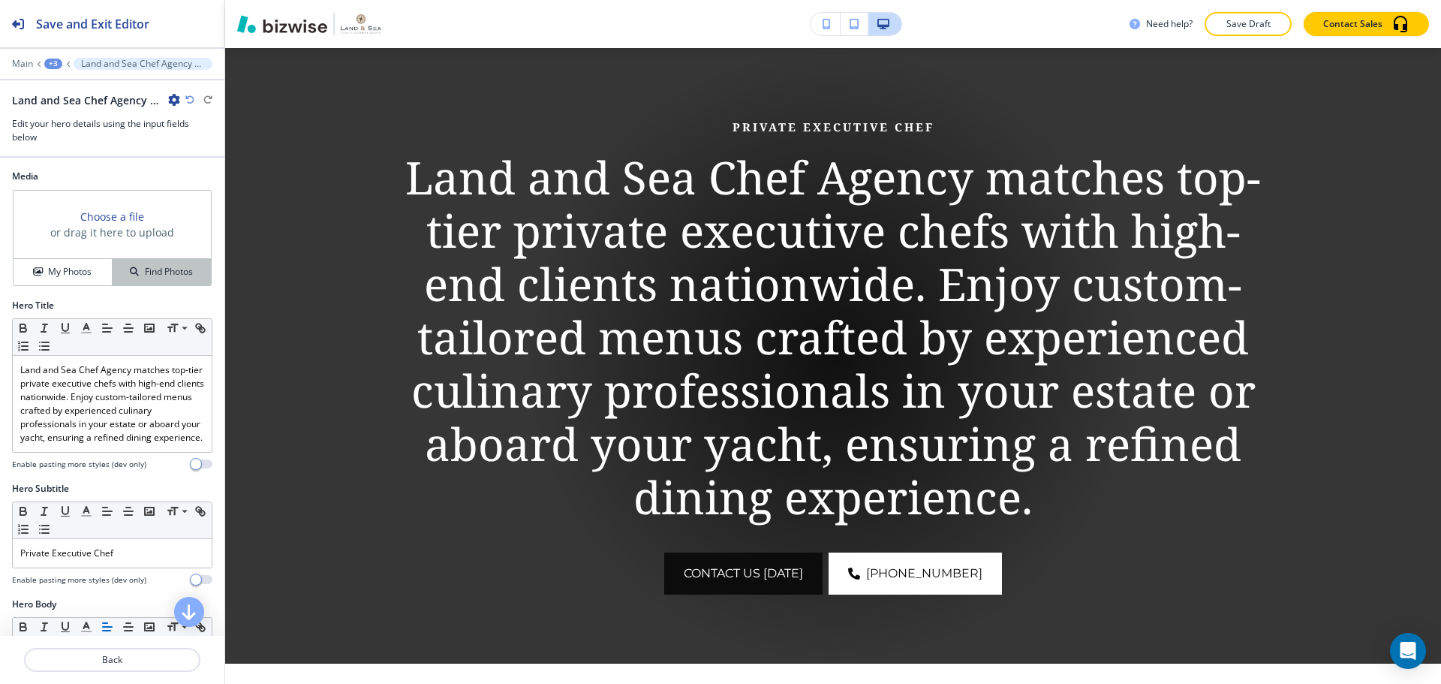
click at [176, 264] on button "Find Photos" at bounding box center [162, 272] width 98 height 26
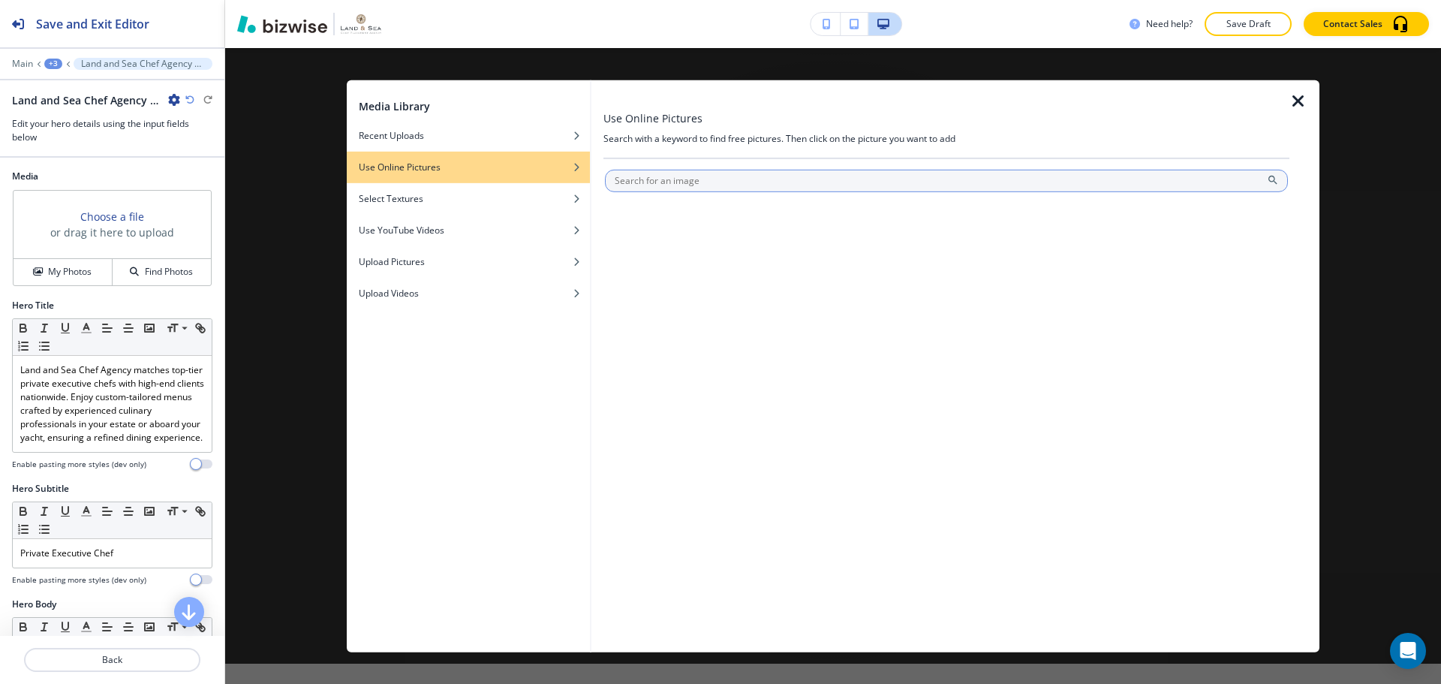
click at [697, 184] on input "text" at bounding box center [946, 180] width 683 height 23
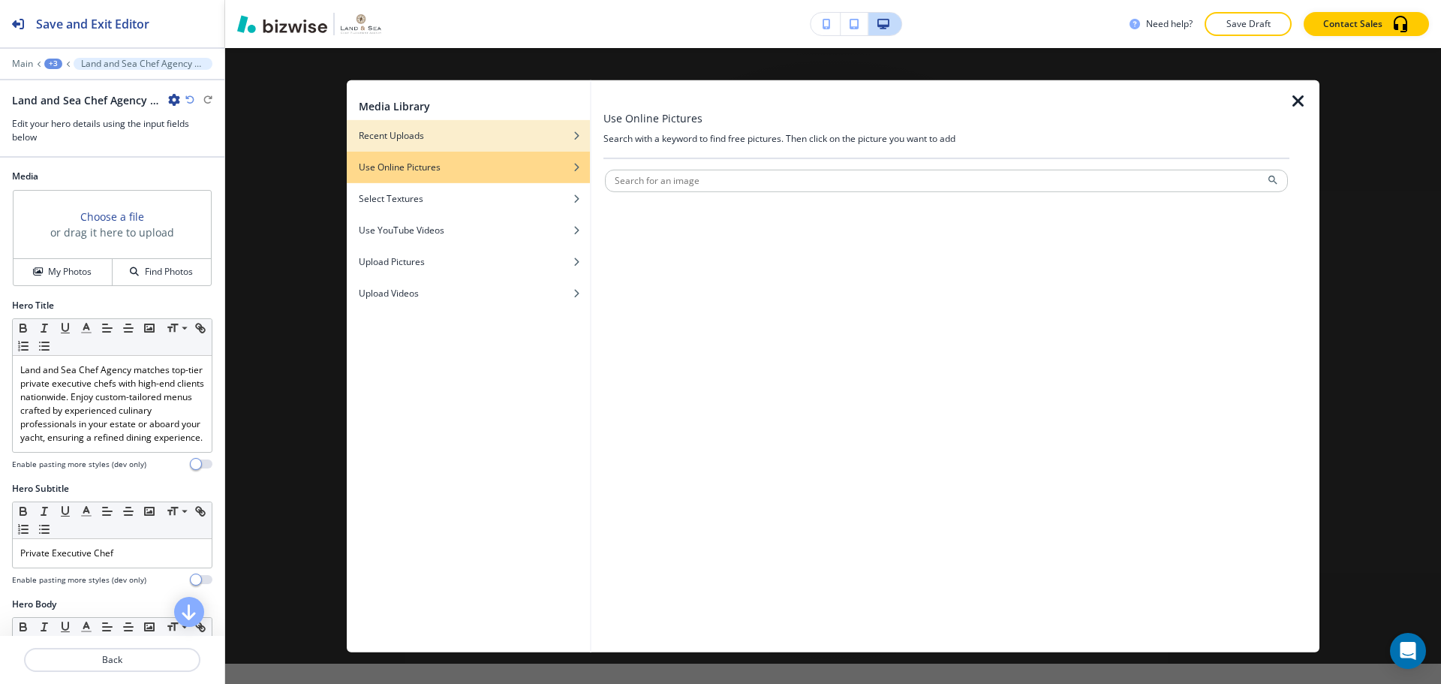
click at [432, 144] on div "button" at bounding box center [468, 146] width 243 height 9
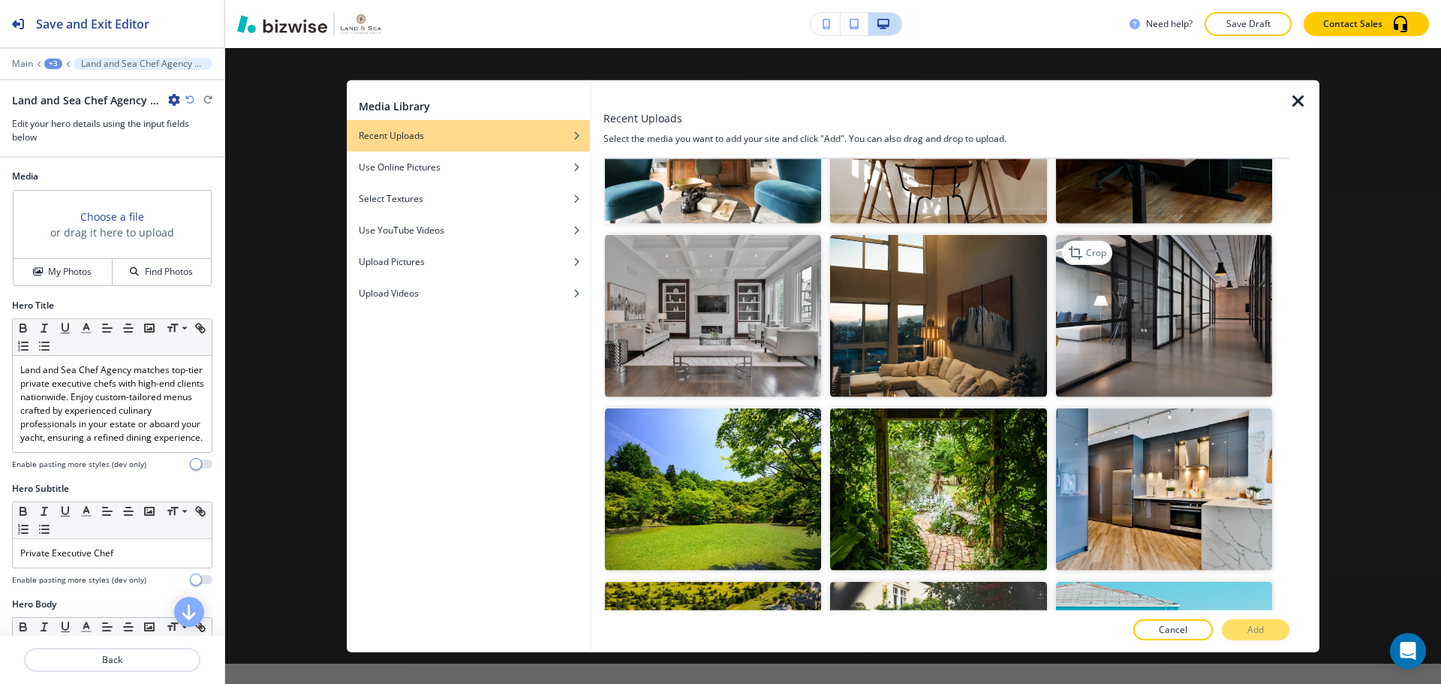
scroll to position [1051, 0]
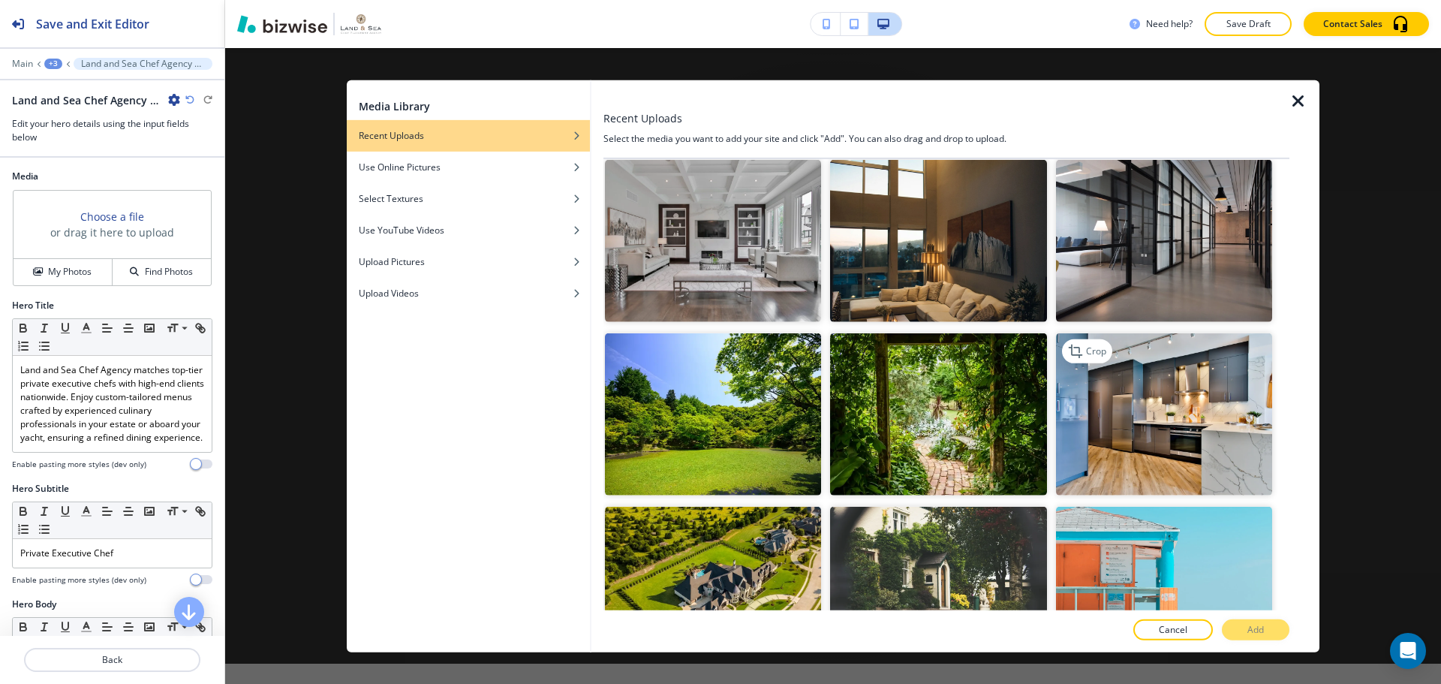
click at [1162, 406] on img "button" at bounding box center [1164, 414] width 216 height 162
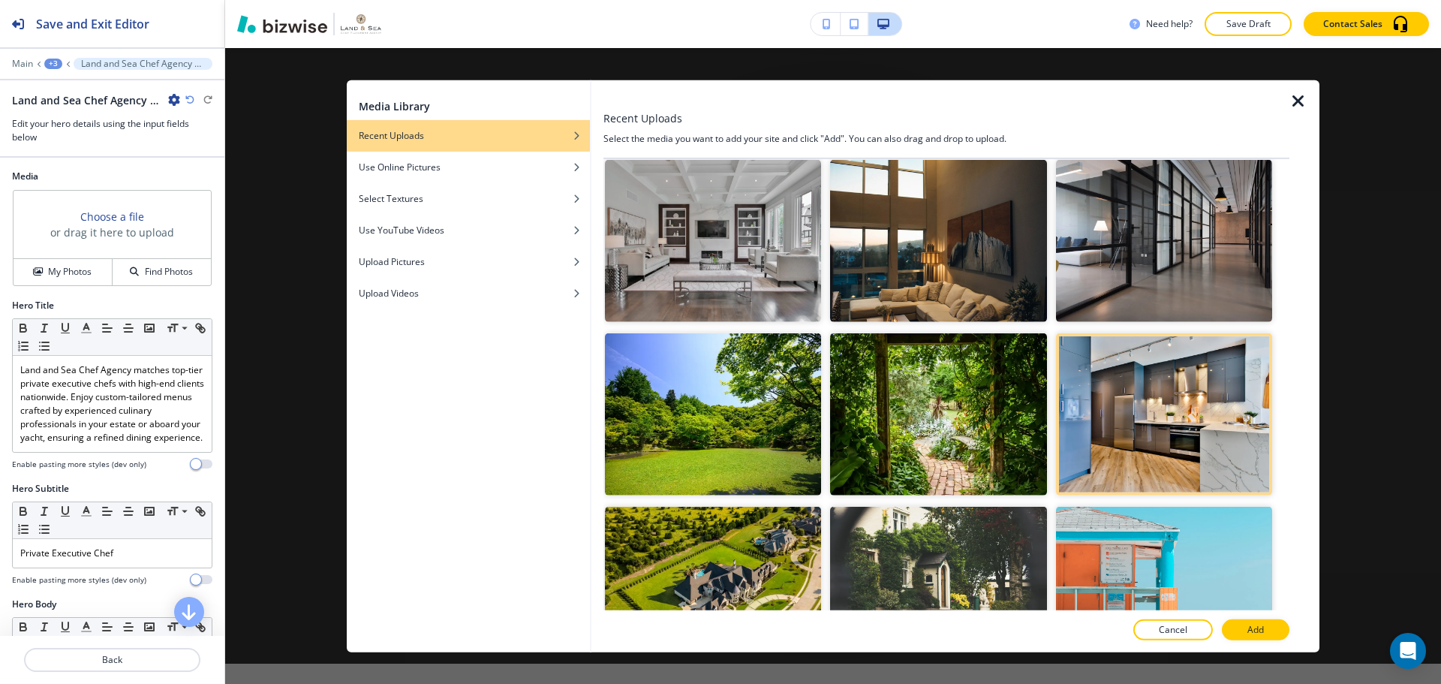
click at [1280, 634] on button "Add" at bounding box center [1256, 629] width 68 height 21
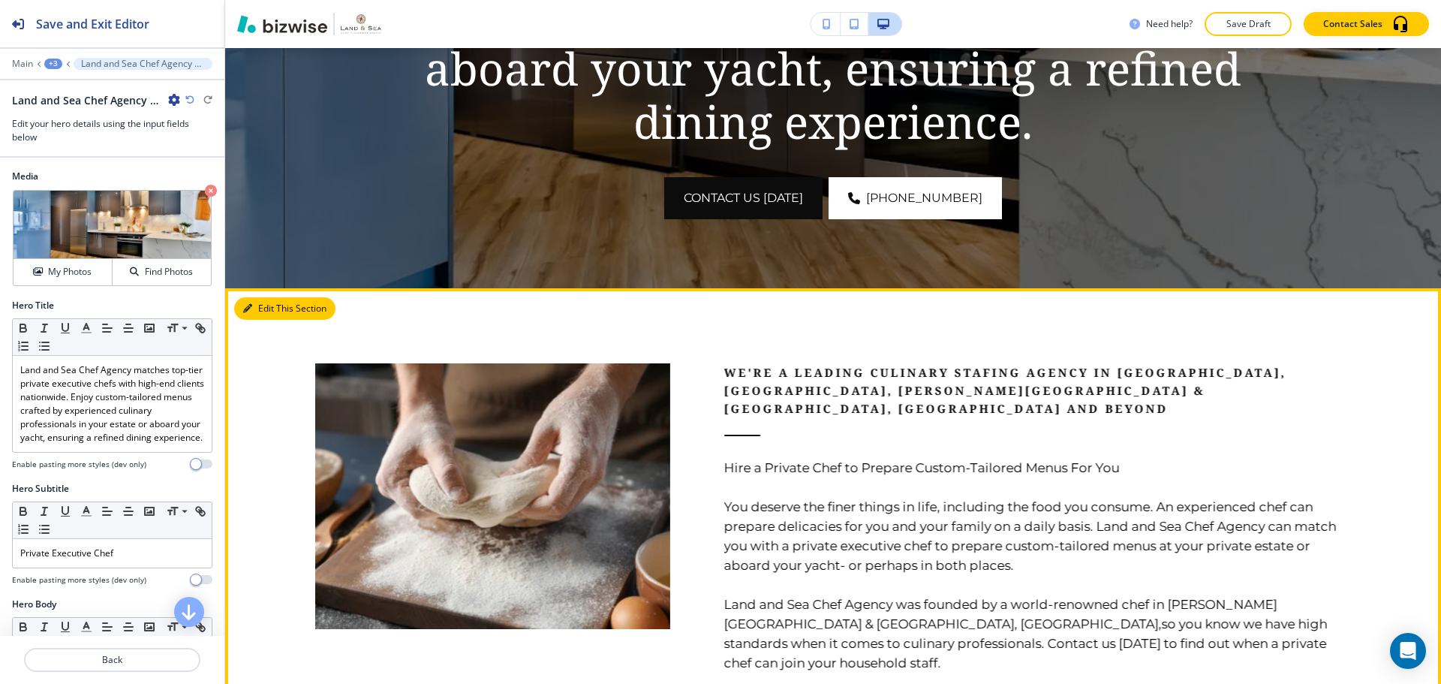
click at [266, 311] on button "Edit This Section" at bounding box center [284, 308] width 101 height 23
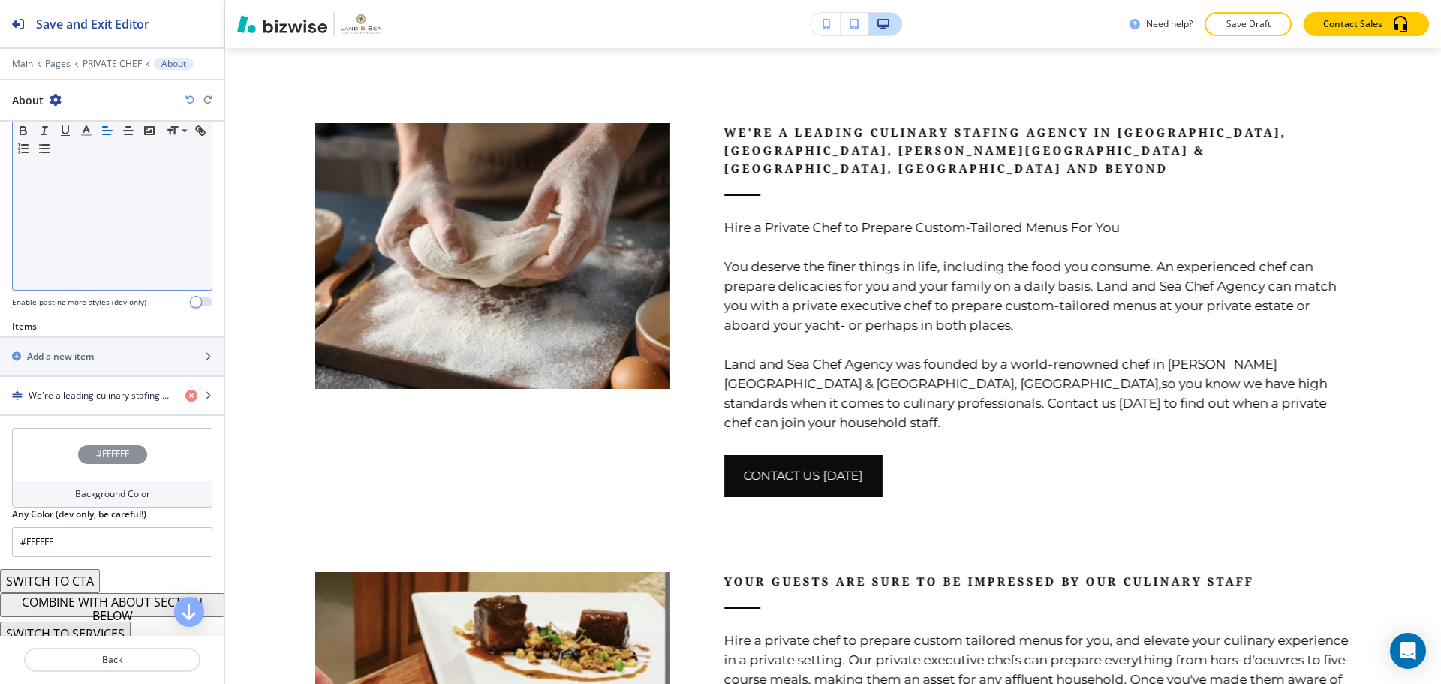
scroll to position [348, 0]
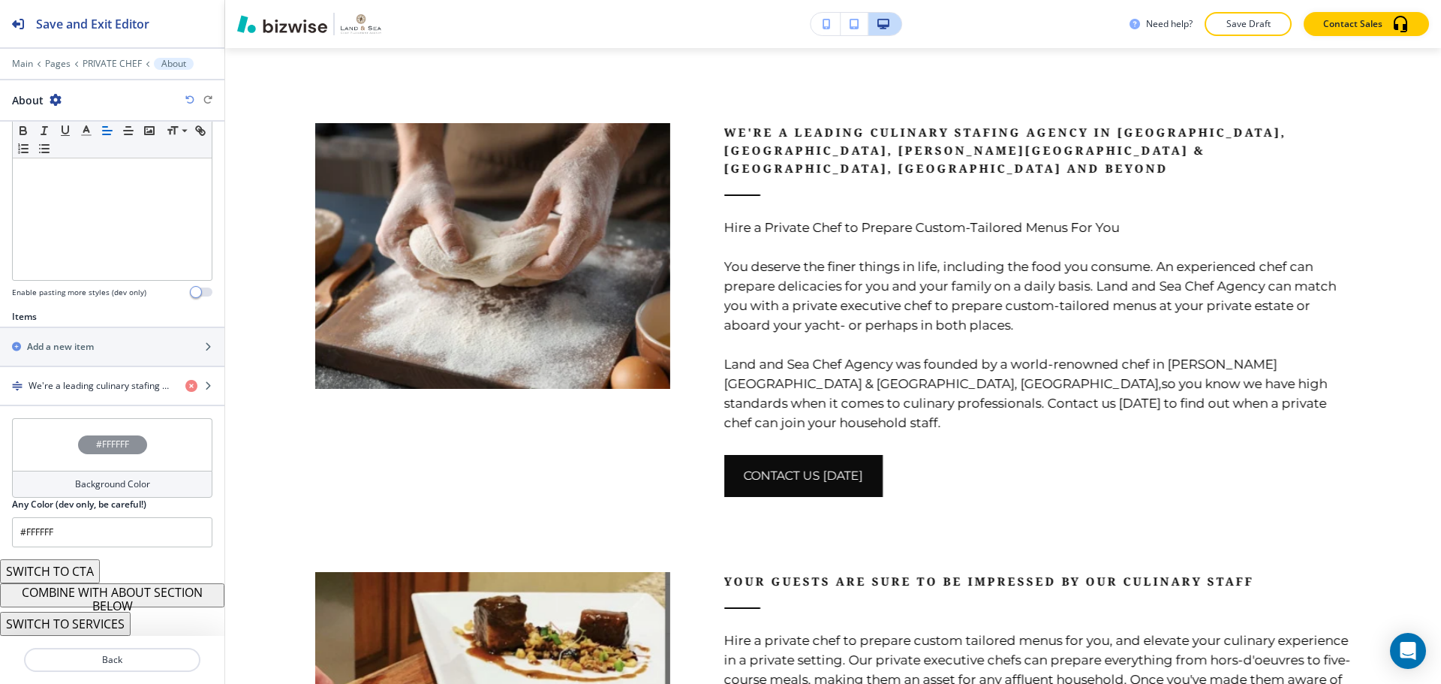
click at [144, 591] on button "COMBINE WITH ABOUT SECTION BELOW" at bounding box center [112, 595] width 224 height 24
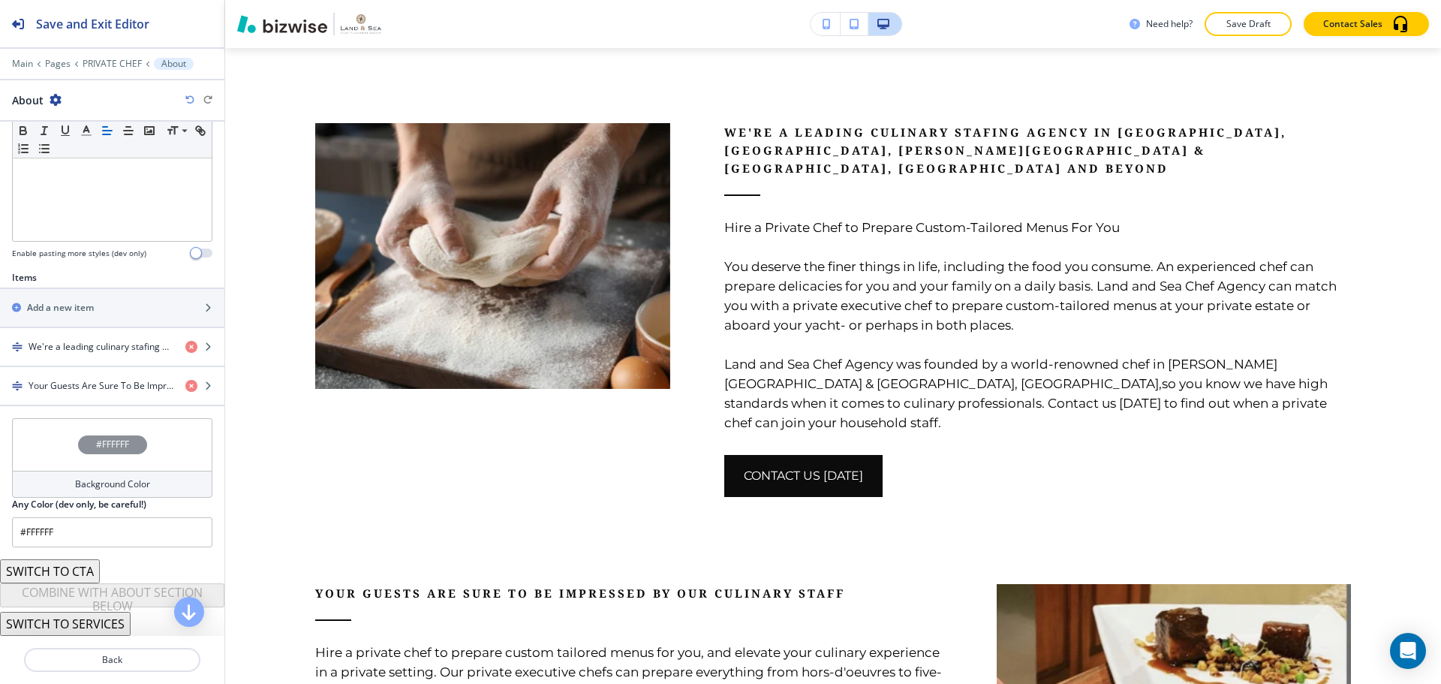
scroll to position [236, 0]
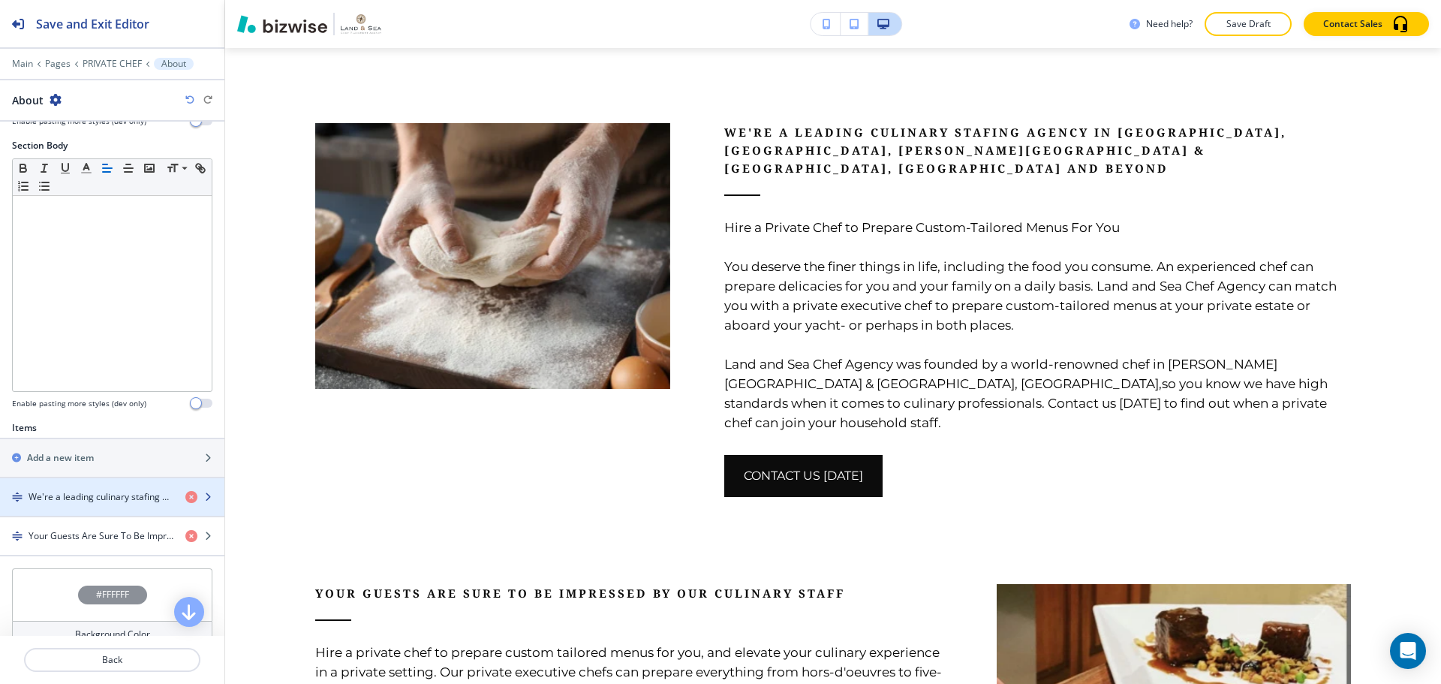
click at [100, 484] on div "button" at bounding box center [112, 484] width 224 height 12
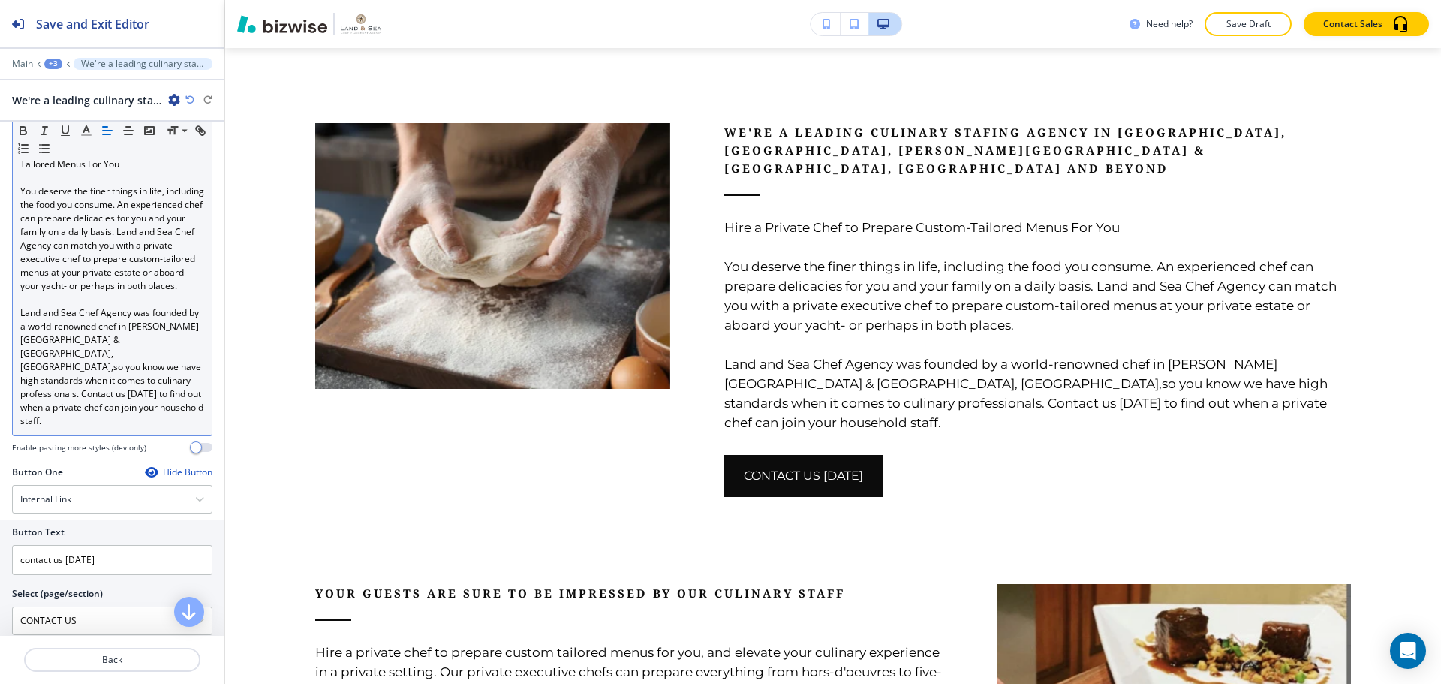
scroll to position [375, 0]
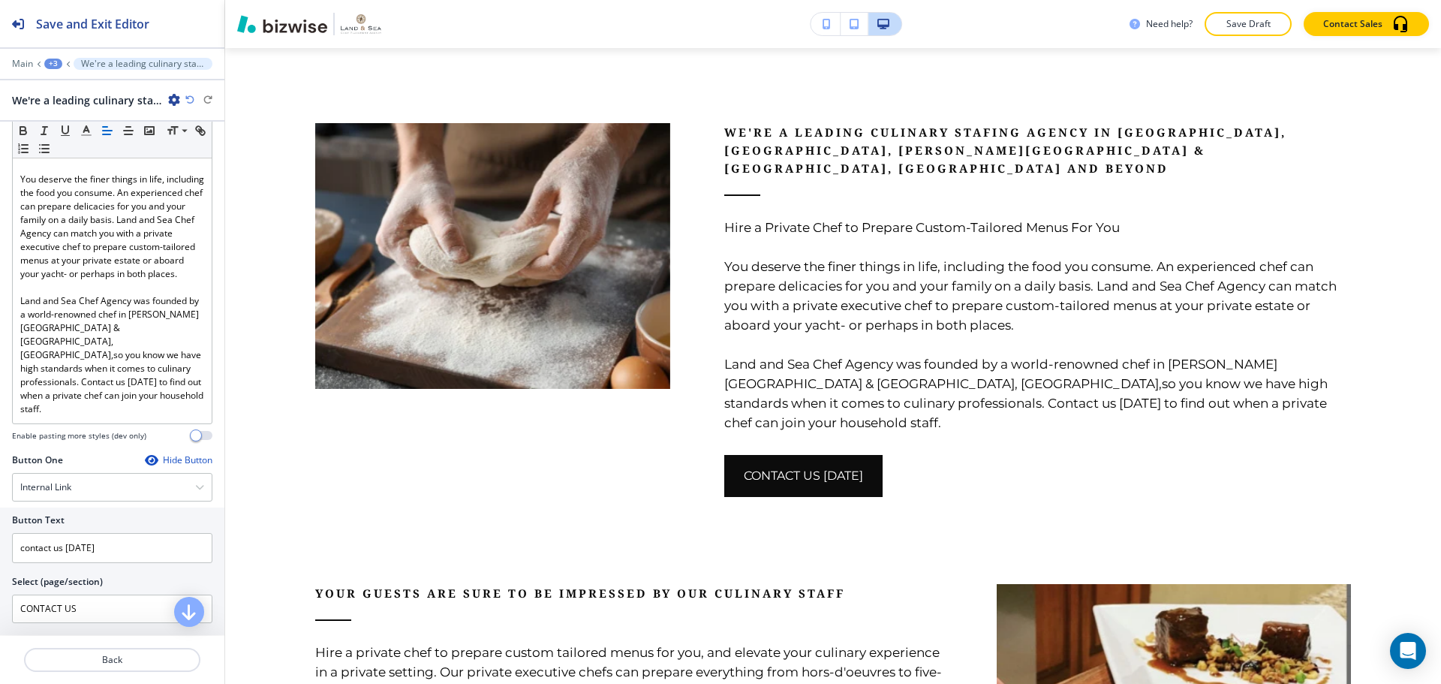
click at [153, 454] on div "Hide Button" at bounding box center [179, 460] width 68 height 12
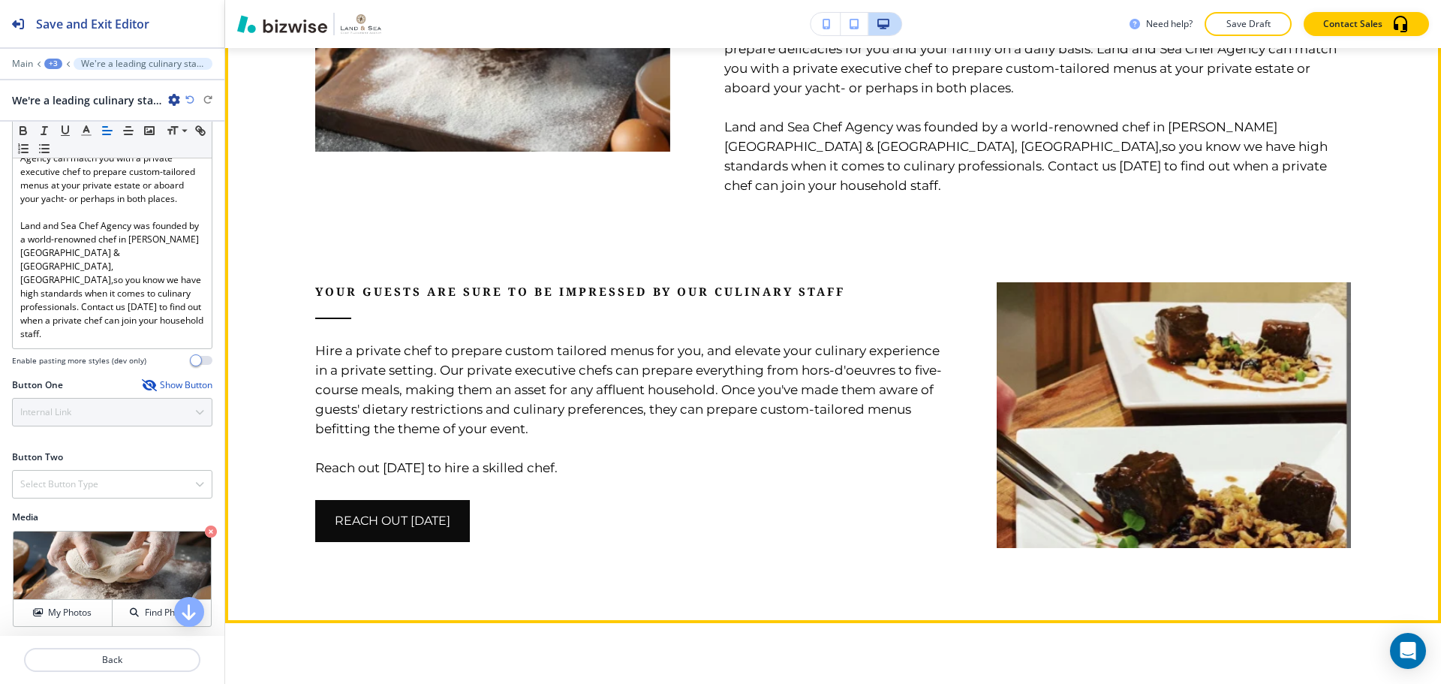
scroll to position [1055, 0]
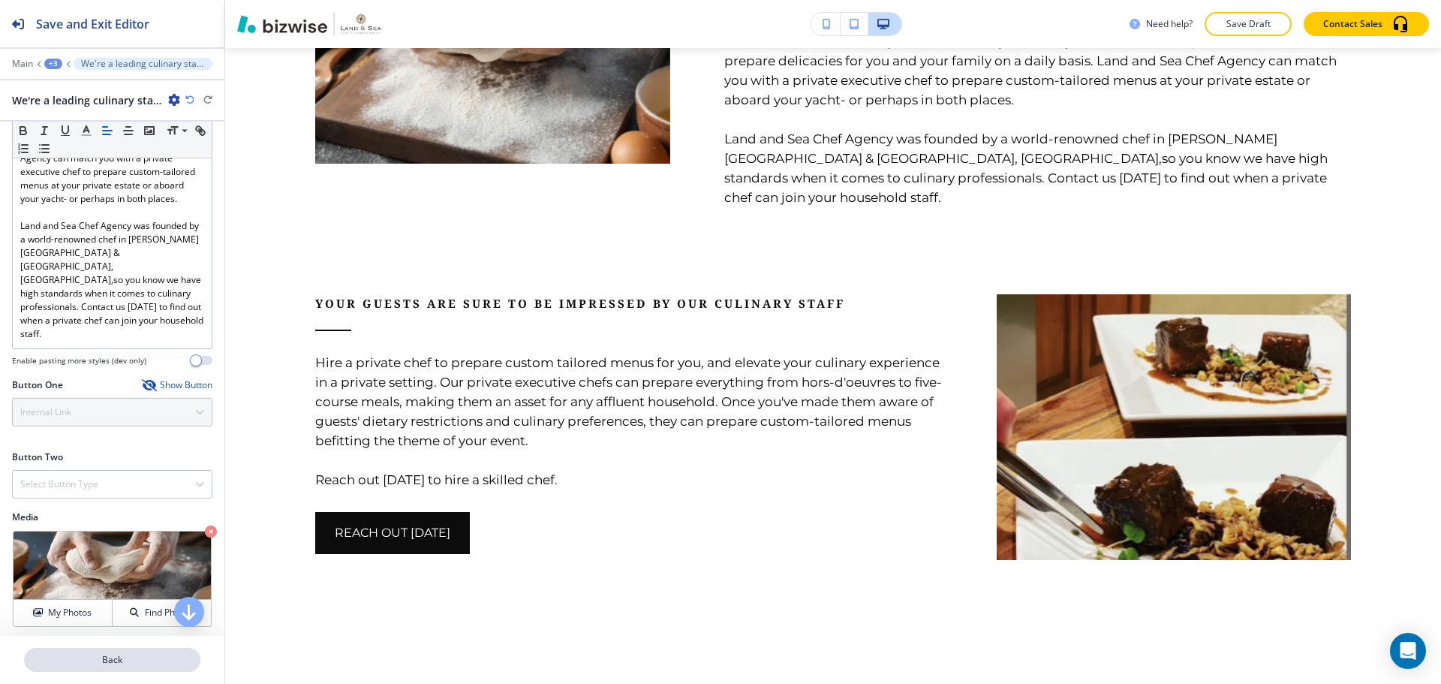
click at [144, 655] on p "Back" at bounding box center [112, 660] width 173 height 14
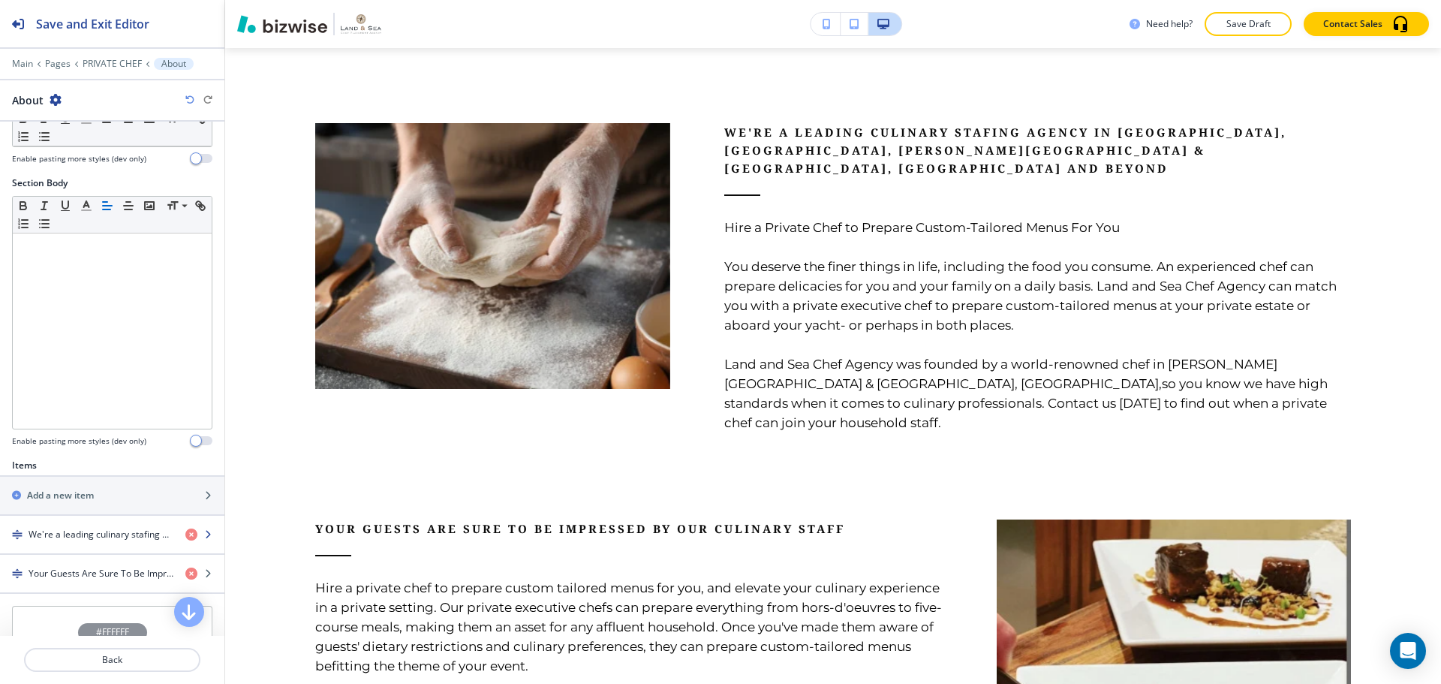
scroll to position [225, 0]
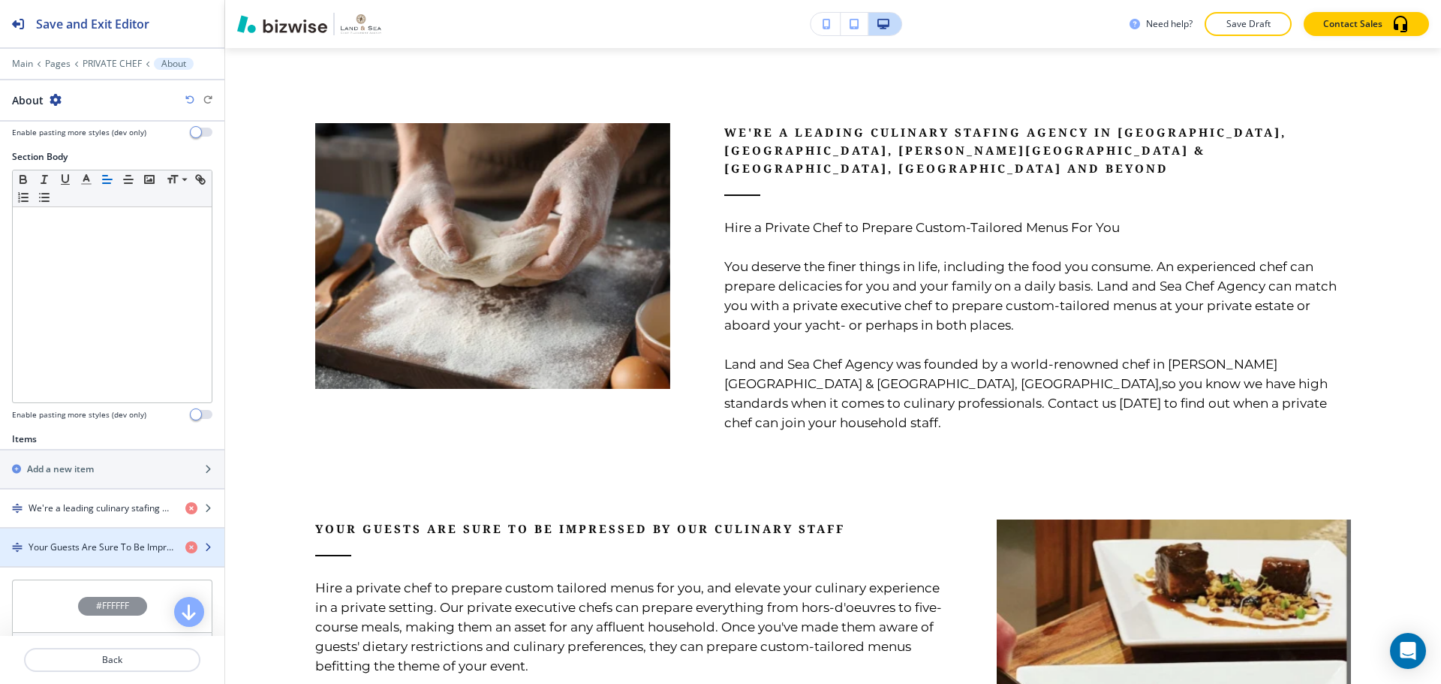
click at [104, 547] on h4 "Your Guests Are Sure To Be Impressed By Our Culinary Staff" at bounding box center [101, 547] width 145 height 14
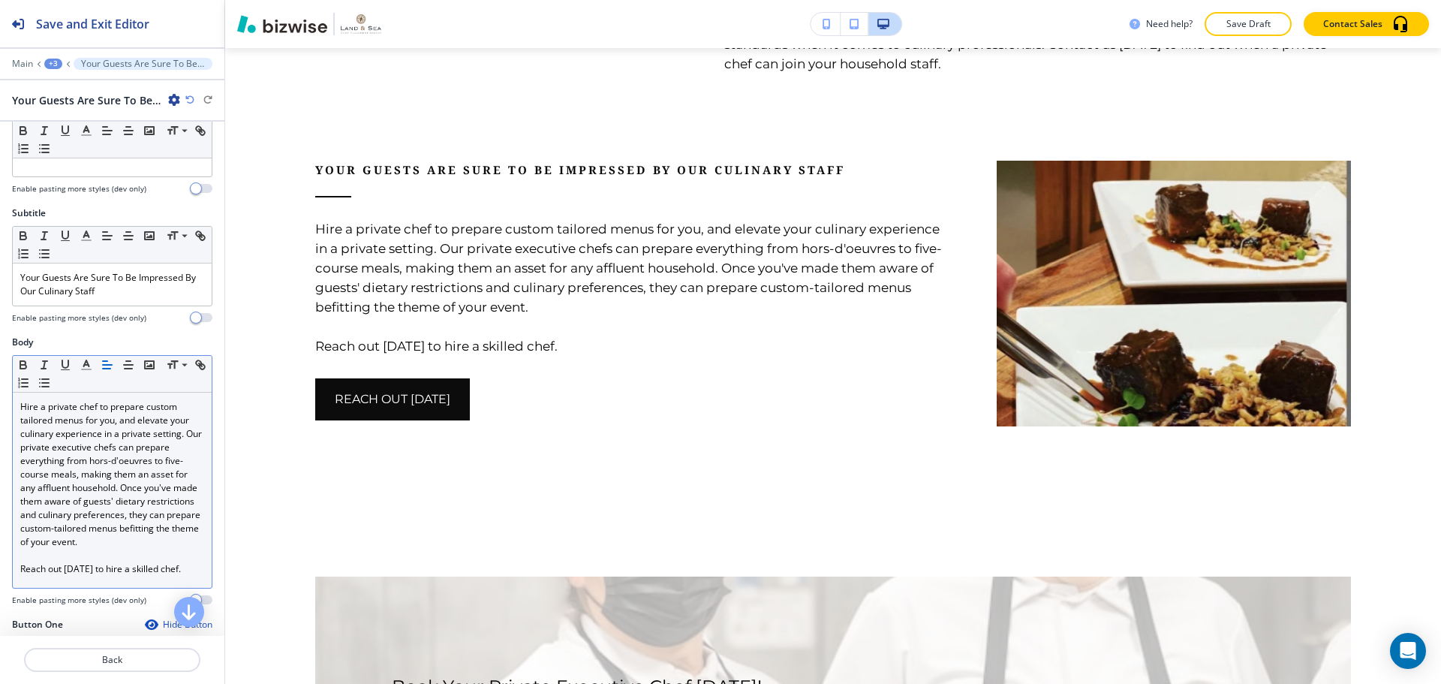
scroll to position [300, 0]
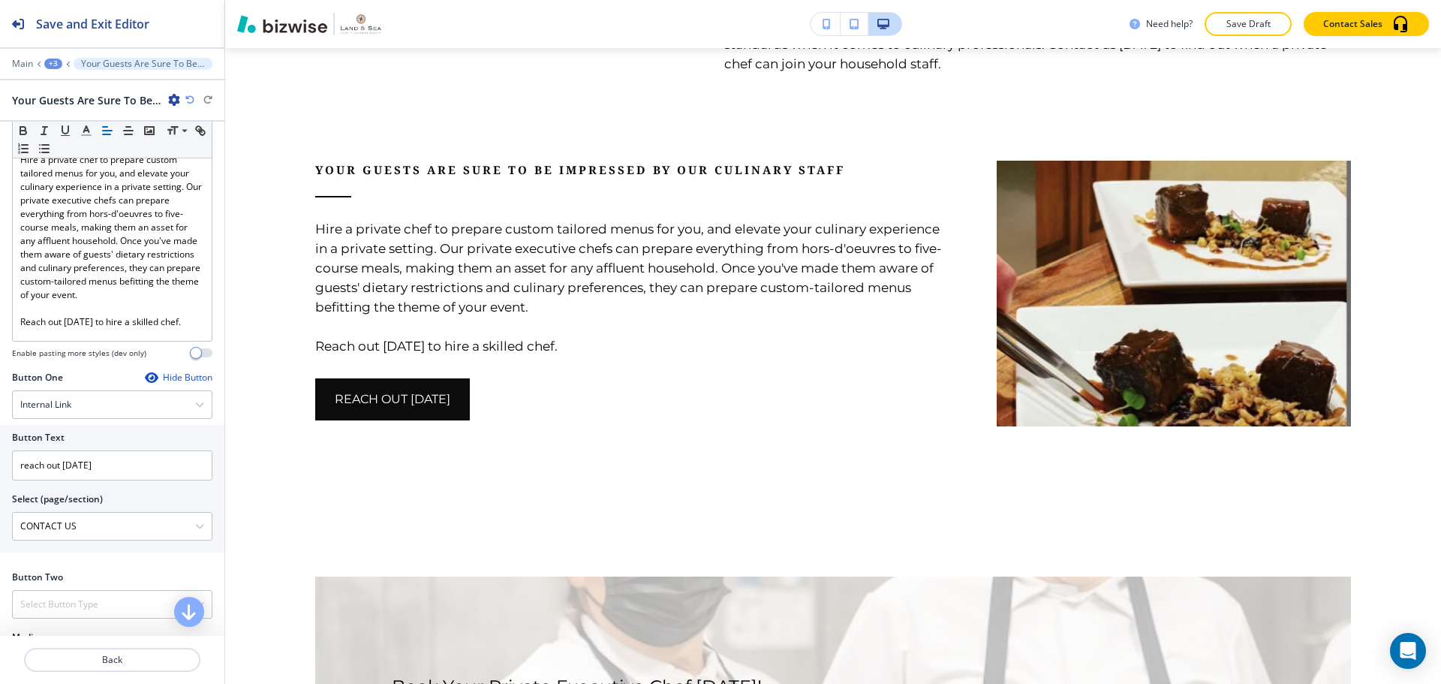
click at [160, 379] on div "Hide Button" at bounding box center [179, 378] width 68 height 12
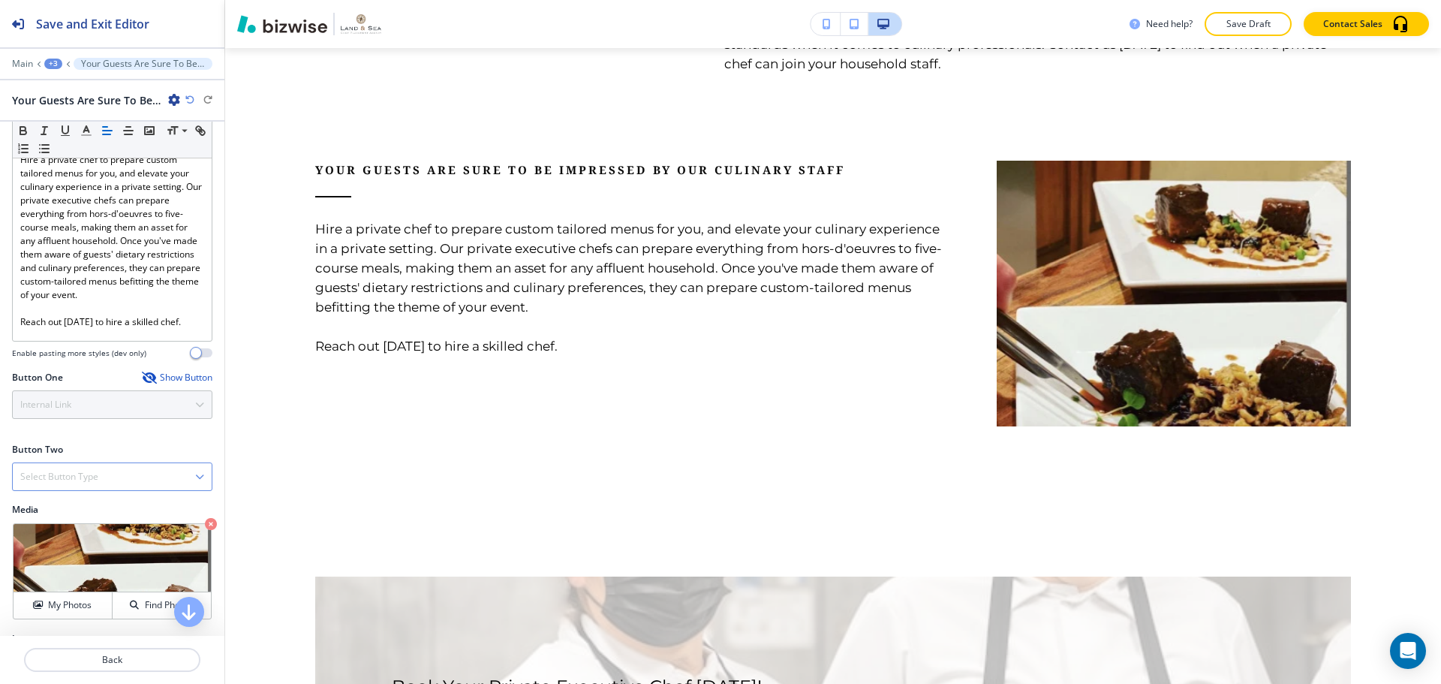
scroll to position [366, 0]
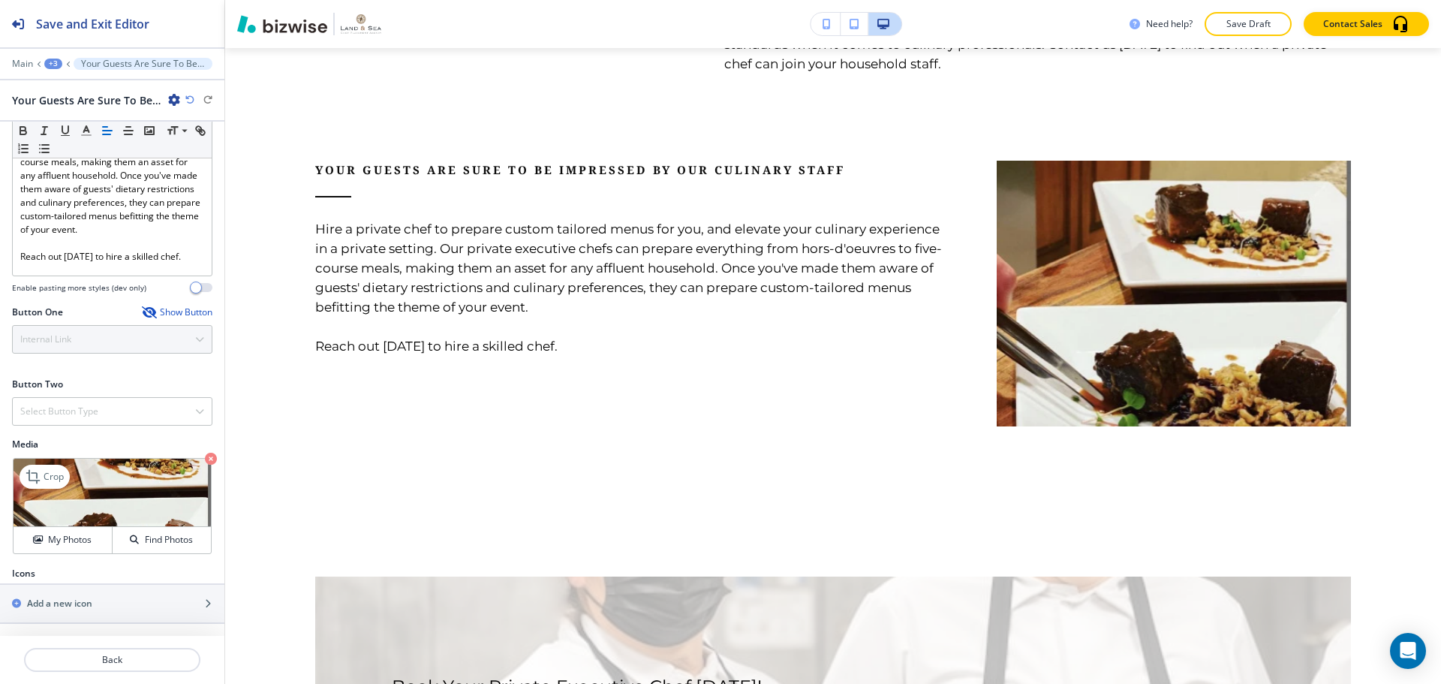
click at [205, 461] on icon "button" at bounding box center [211, 459] width 12 height 12
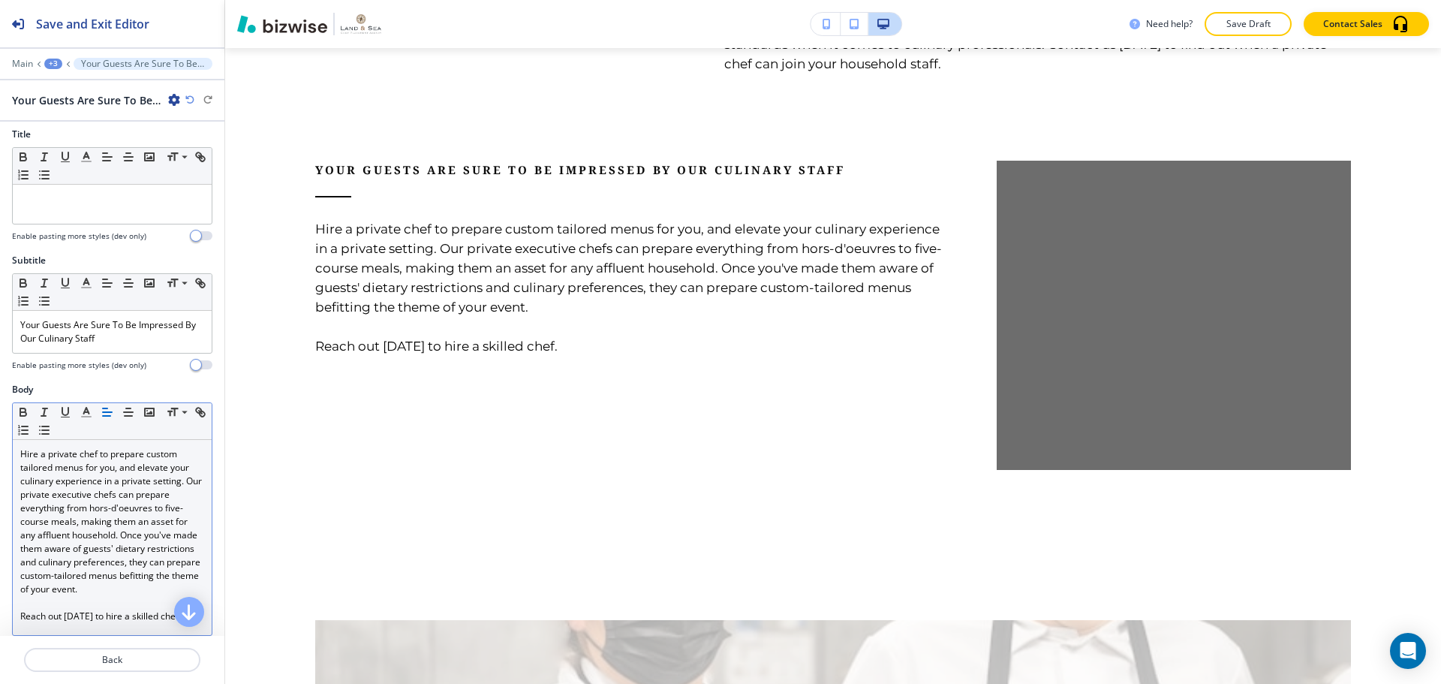
scroll to position [0, 0]
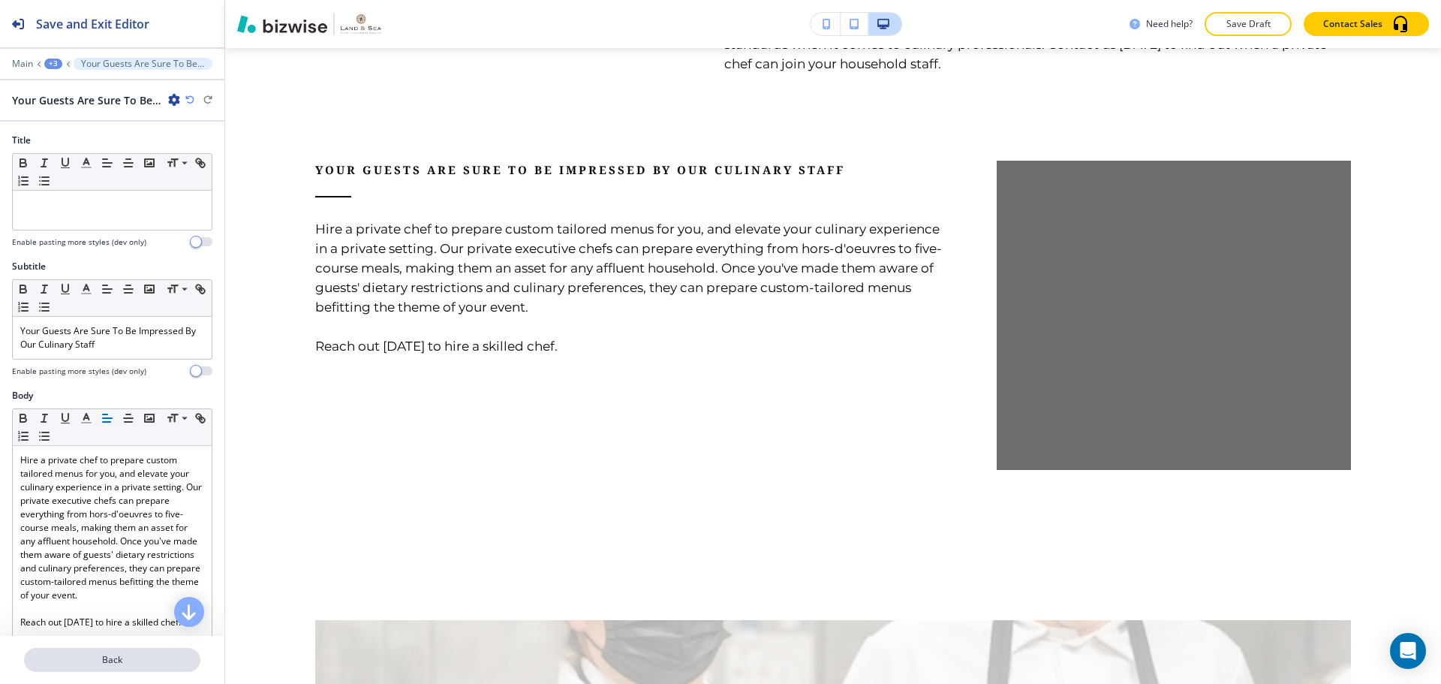
click at [83, 664] on p "Back" at bounding box center [112, 660] width 173 height 14
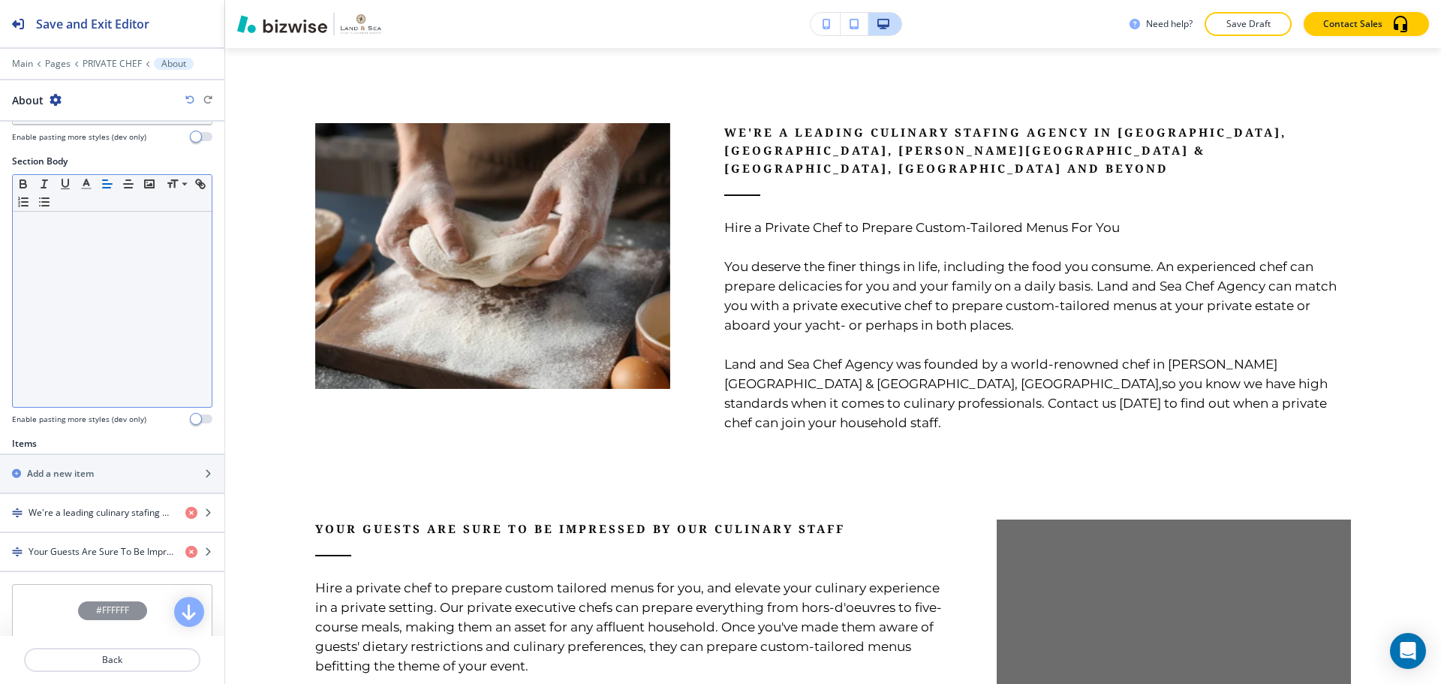
scroll to position [225, 0]
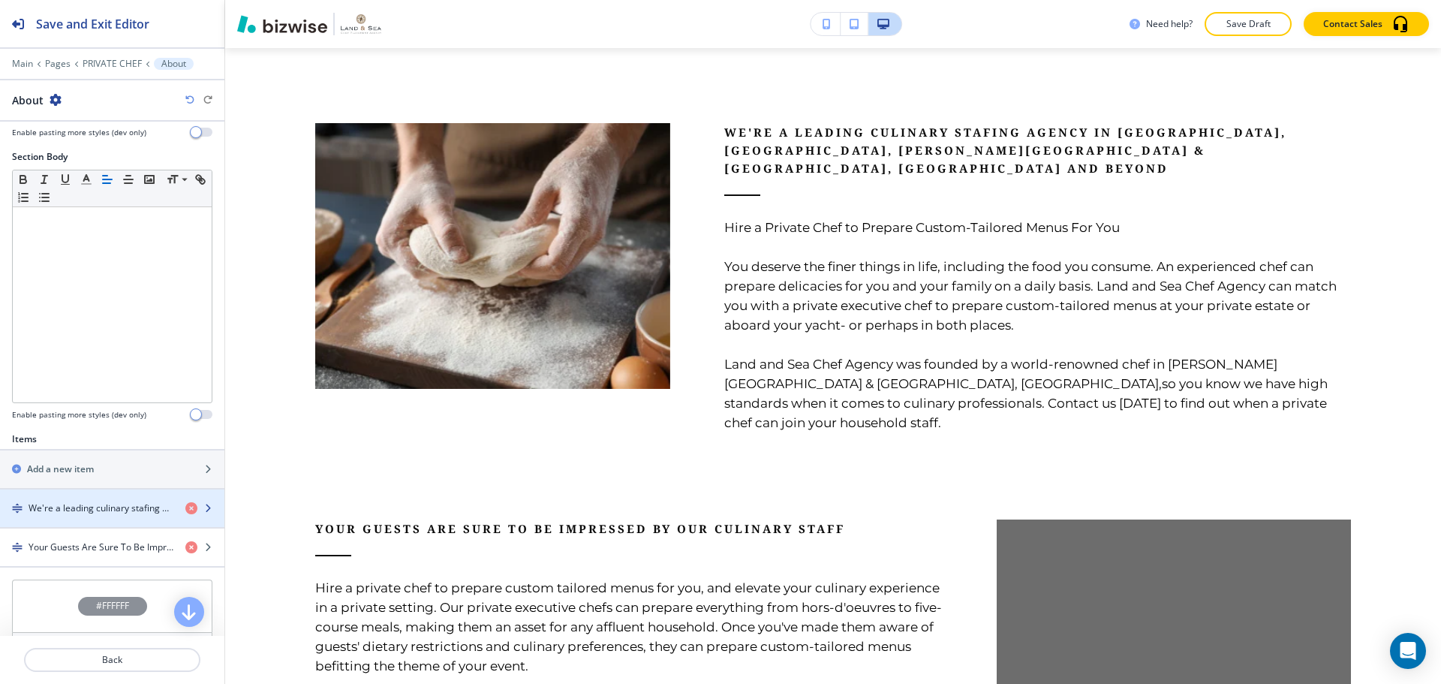
click at [107, 510] on h4 "We're a leading culinary stafing agency in [GEOGRAPHIC_DATA], [GEOGRAPHIC_DATA]…" at bounding box center [101, 508] width 145 height 14
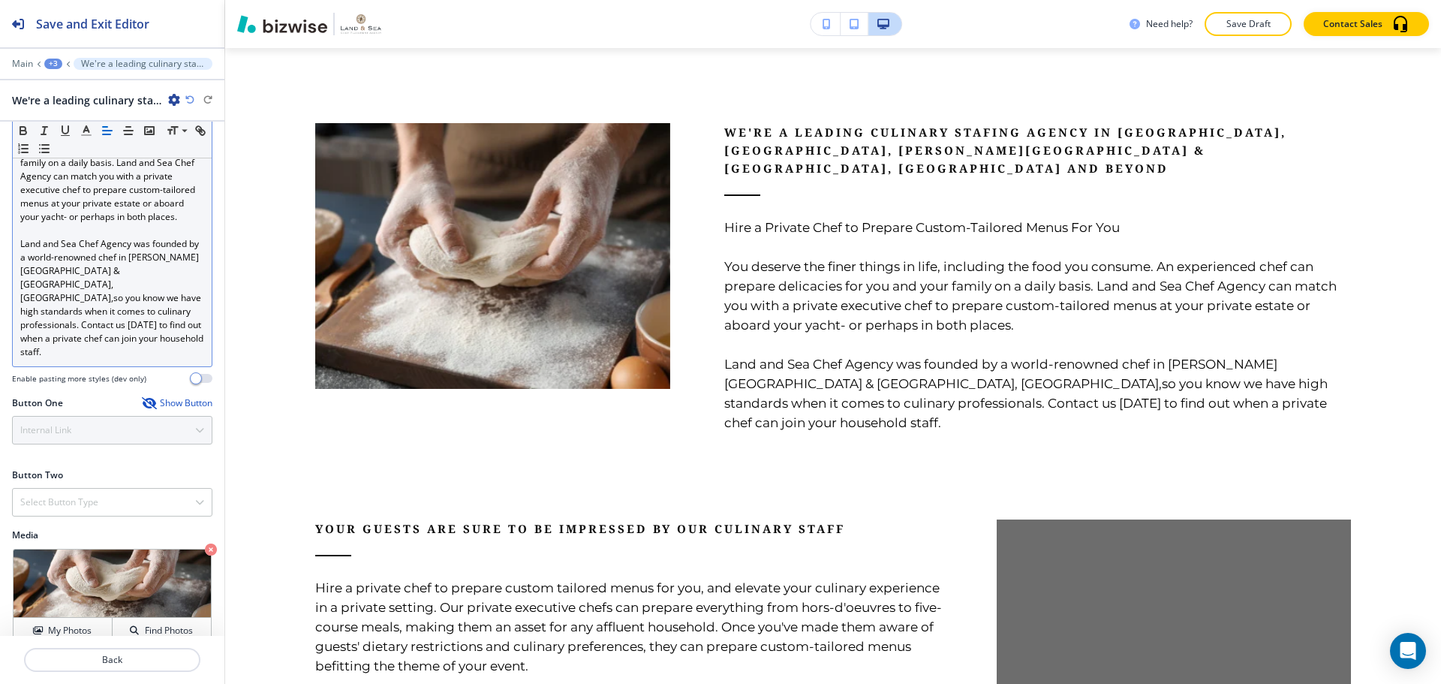
scroll to position [469, 0]
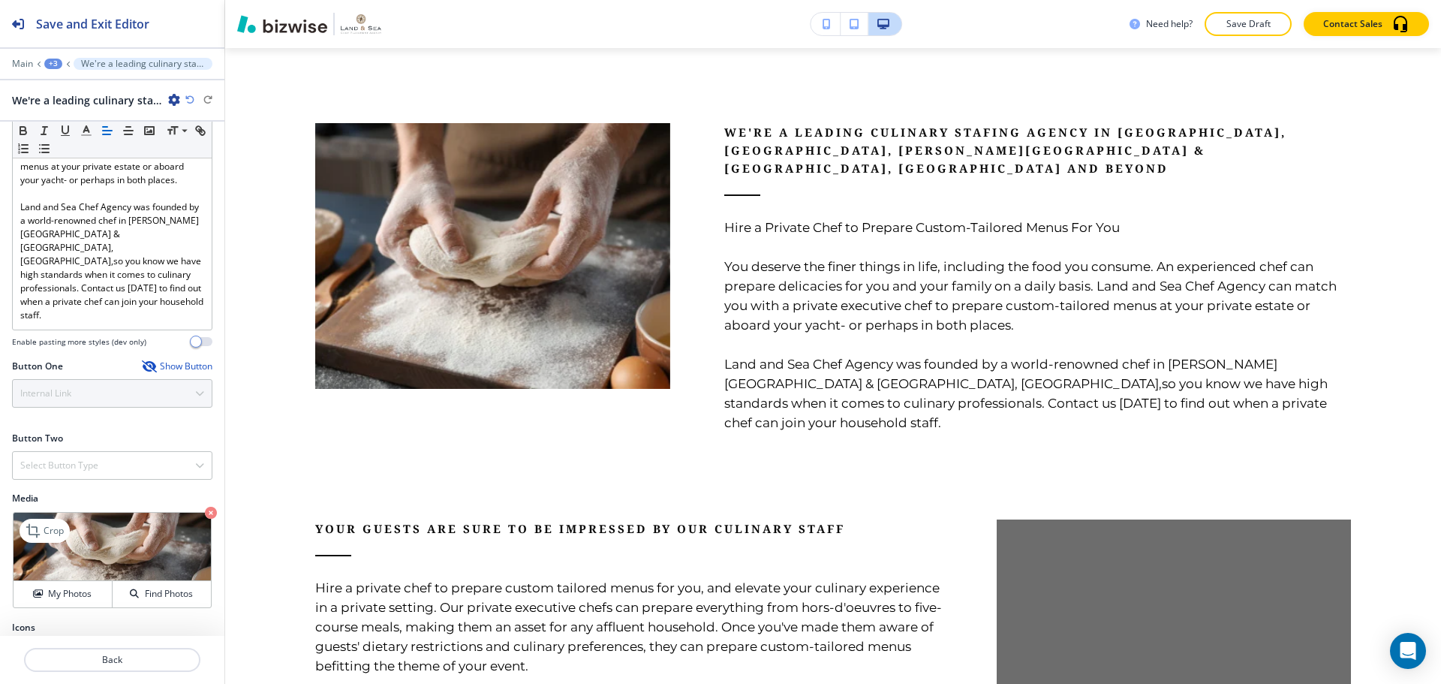
click at [205, 507] on icon "button" at bounding box center [211, 513] width 12 height 12
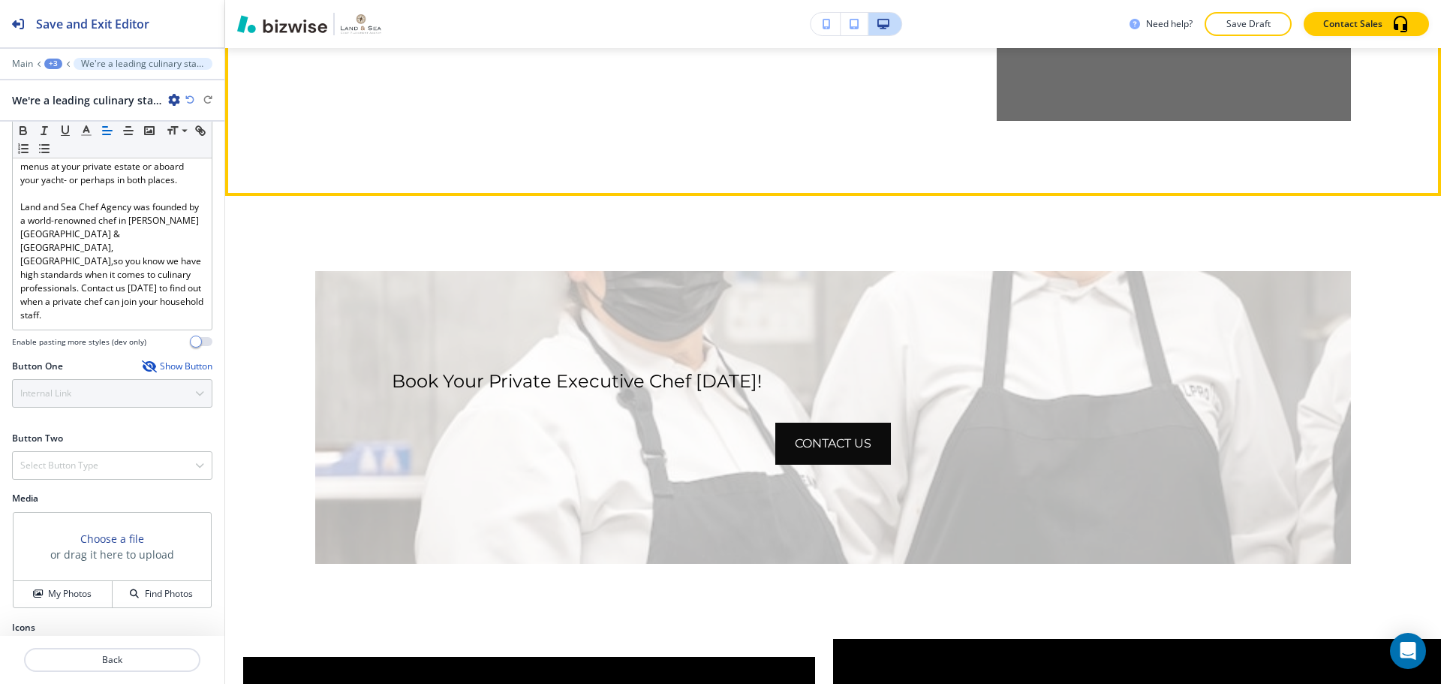
scroll to position [1581, 0]
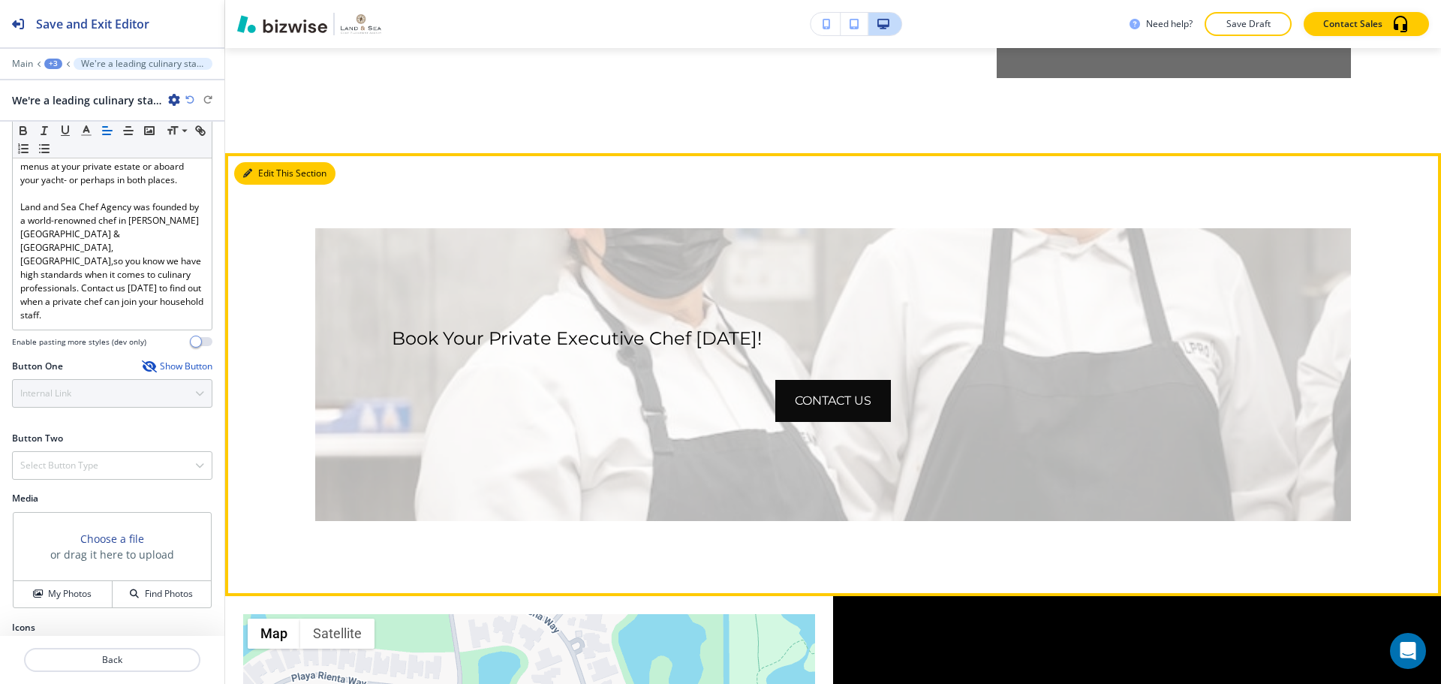
click at [272, 164] on button "Edit This Section" at bounding box center [284, 173] width 101 height 23
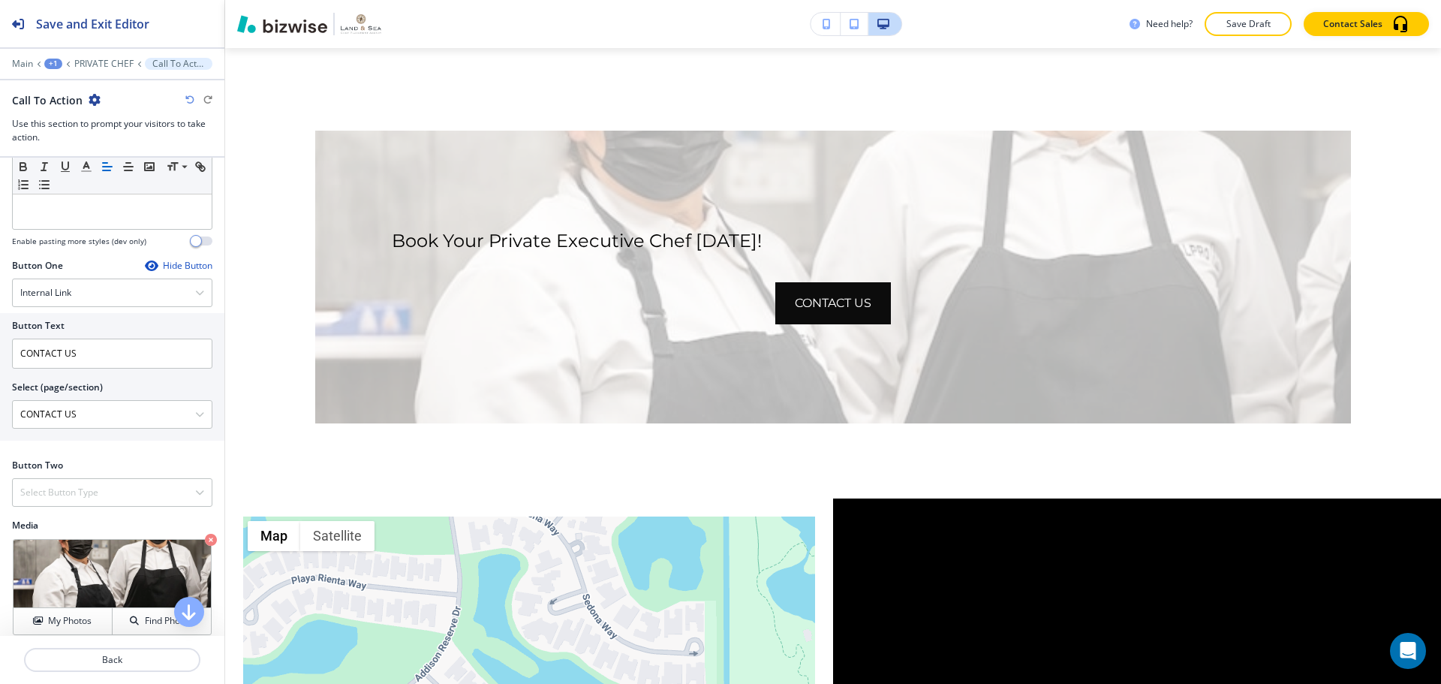
scroll to position [450, 0]
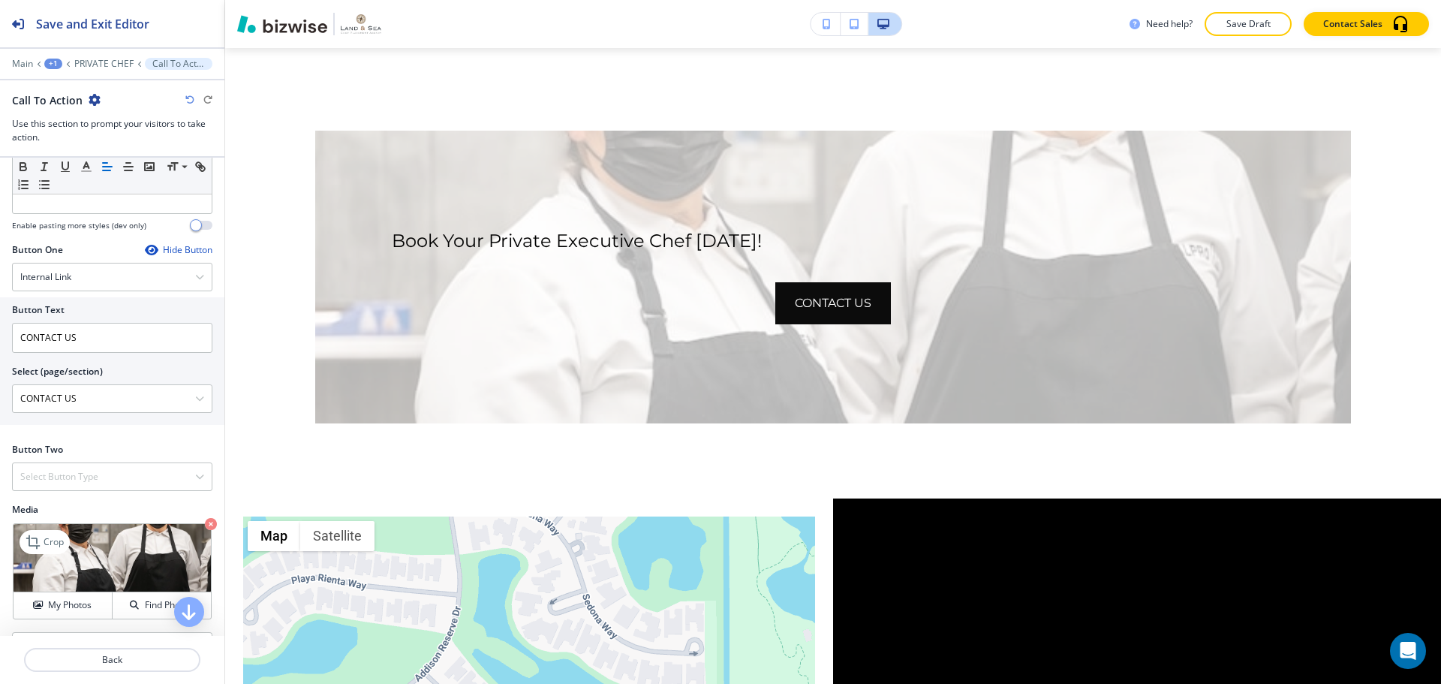
click at [205, 528] on icon "button" at bounding box center [211, 524] width 12 height 12
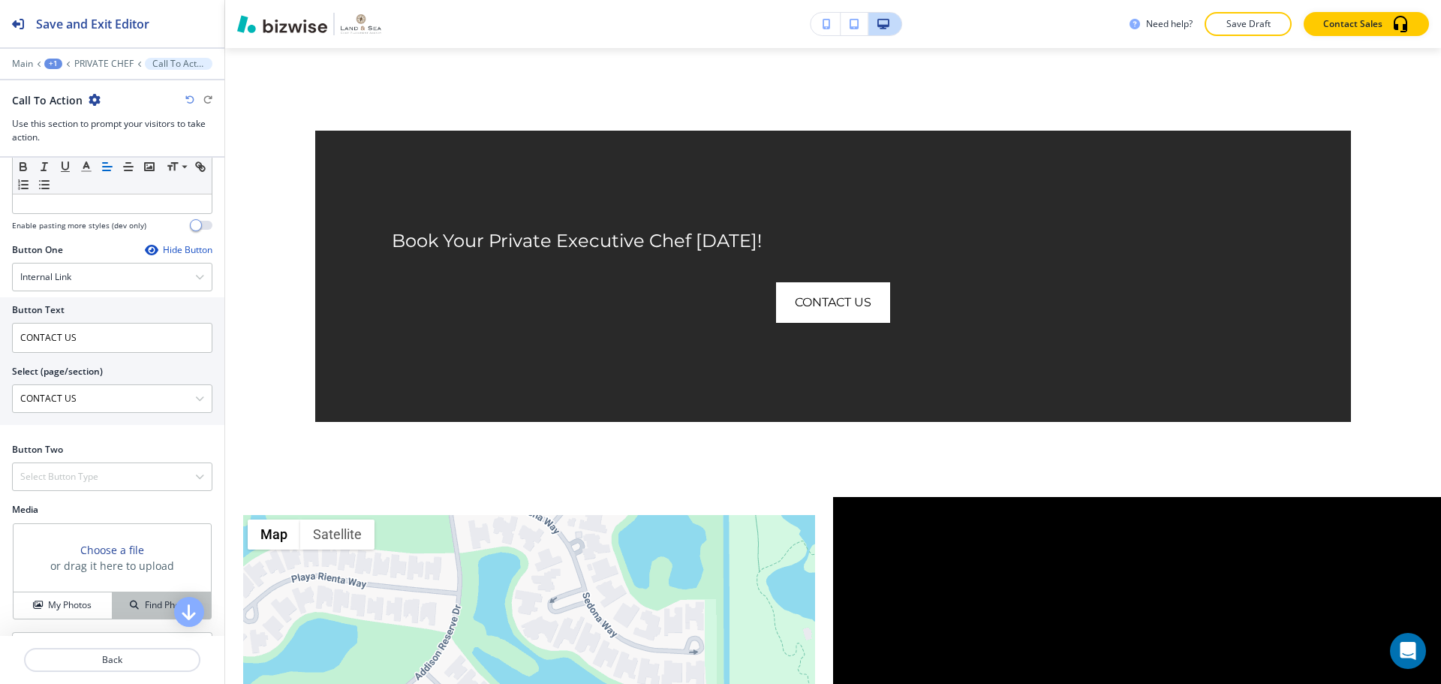
click at [145, 601] on h4 "Find Photos" at bounding box center [169, 605] width 48 height 14
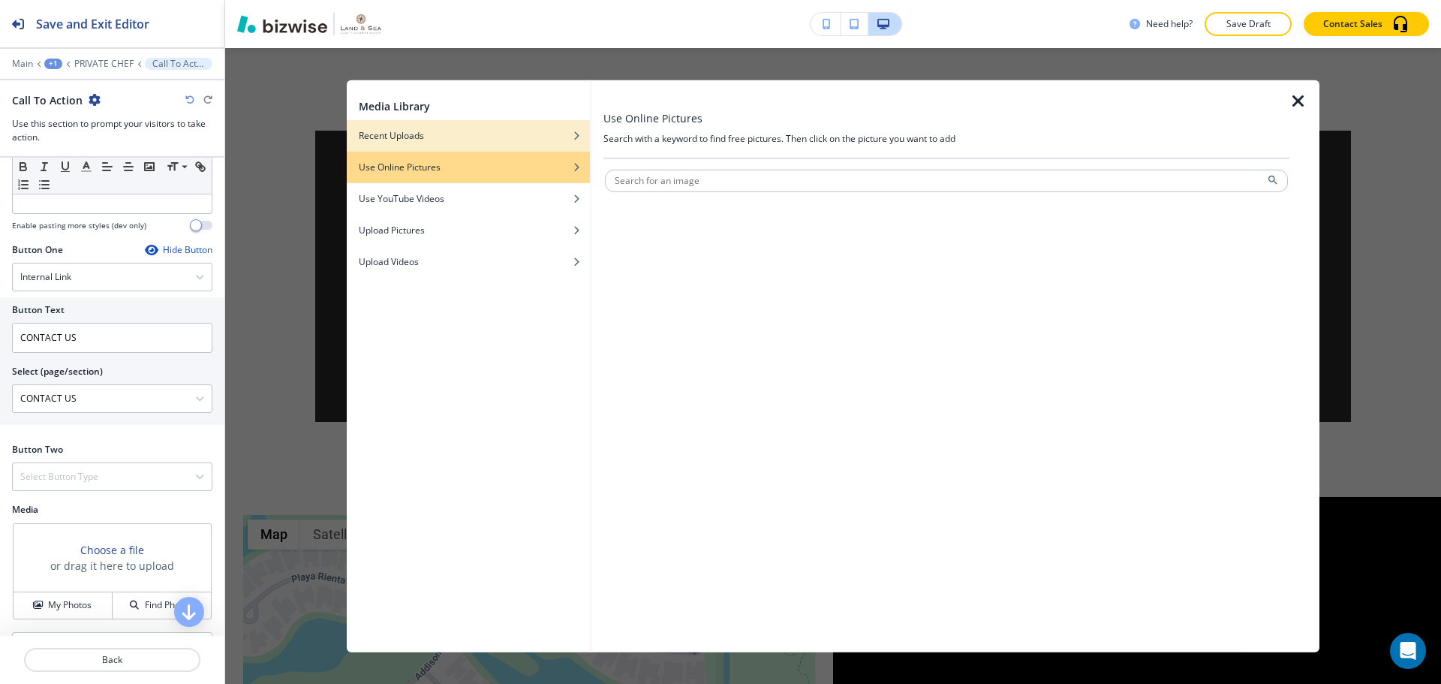
click at [457, 143] on div "button" at bounding box center [468, 146] width 243 height 9
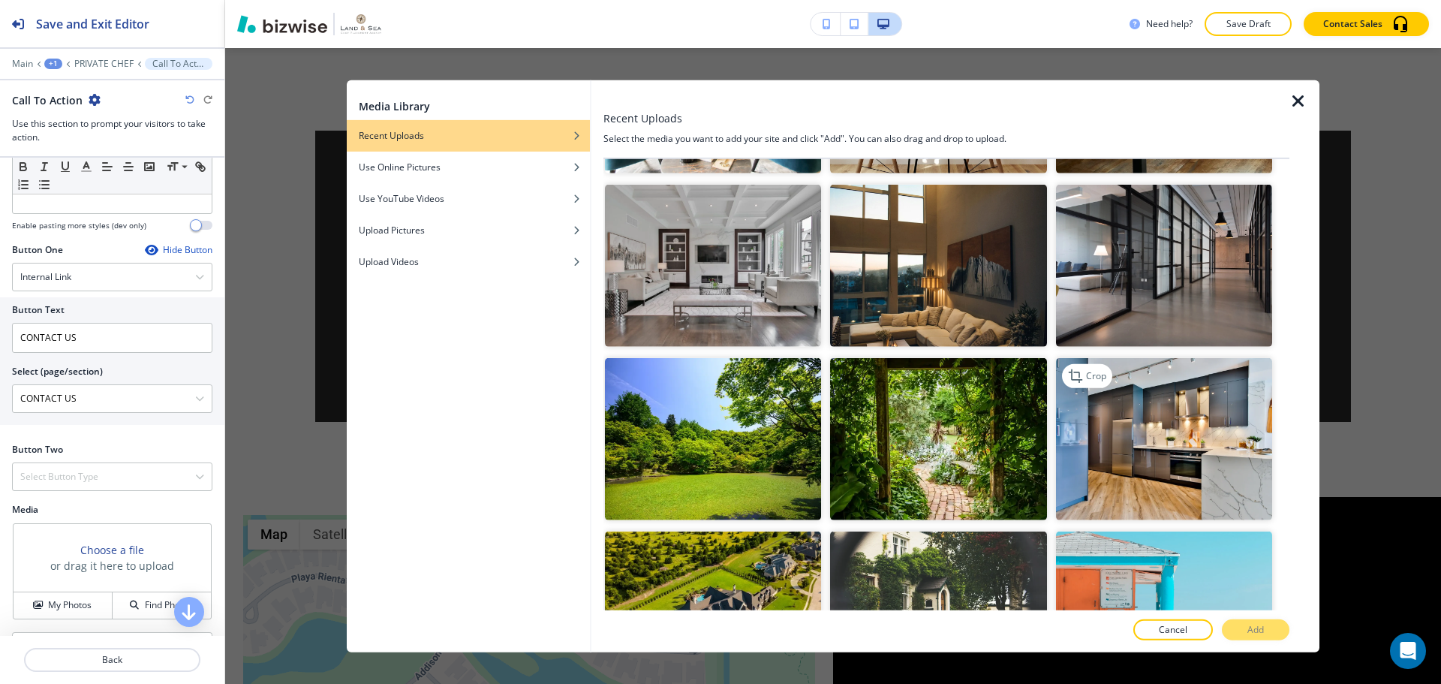
scroll to position [1051, 0]
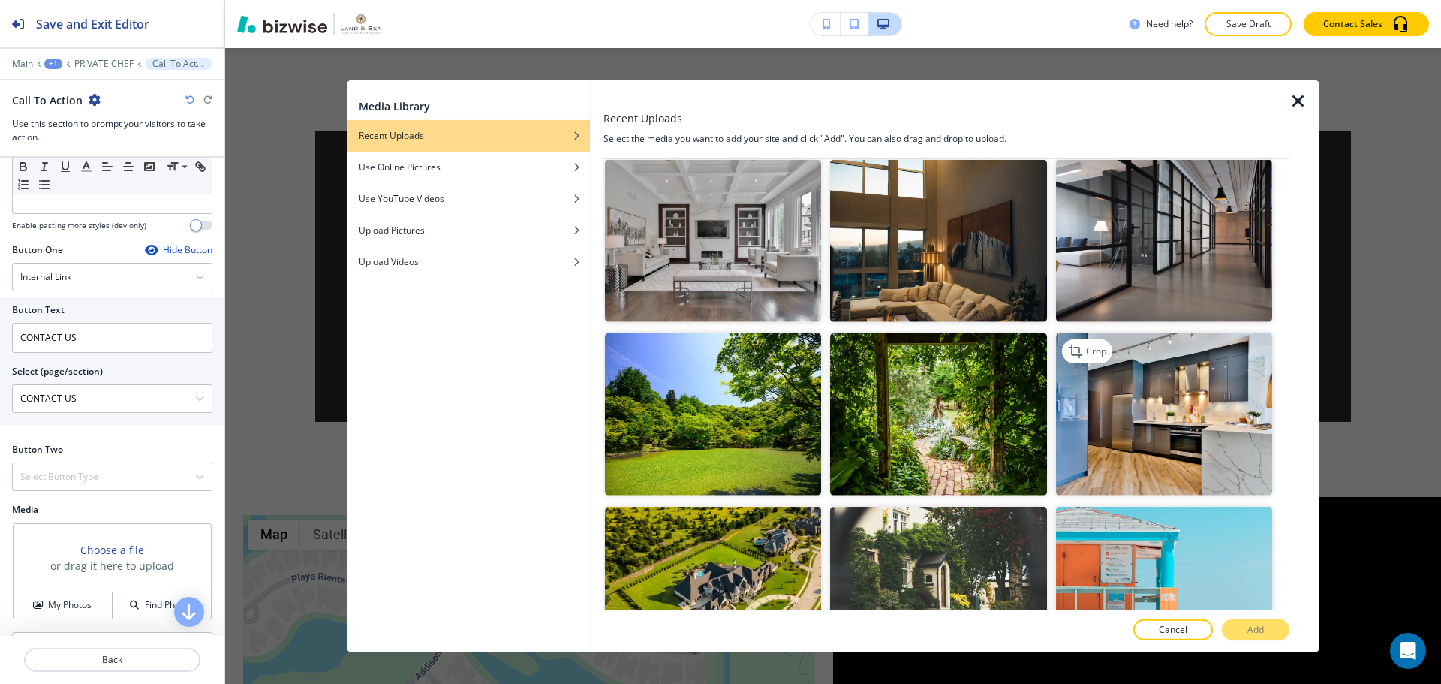
click at [1157, 417] on img "button" at bounding box center [1164, 414] width 216 height 162
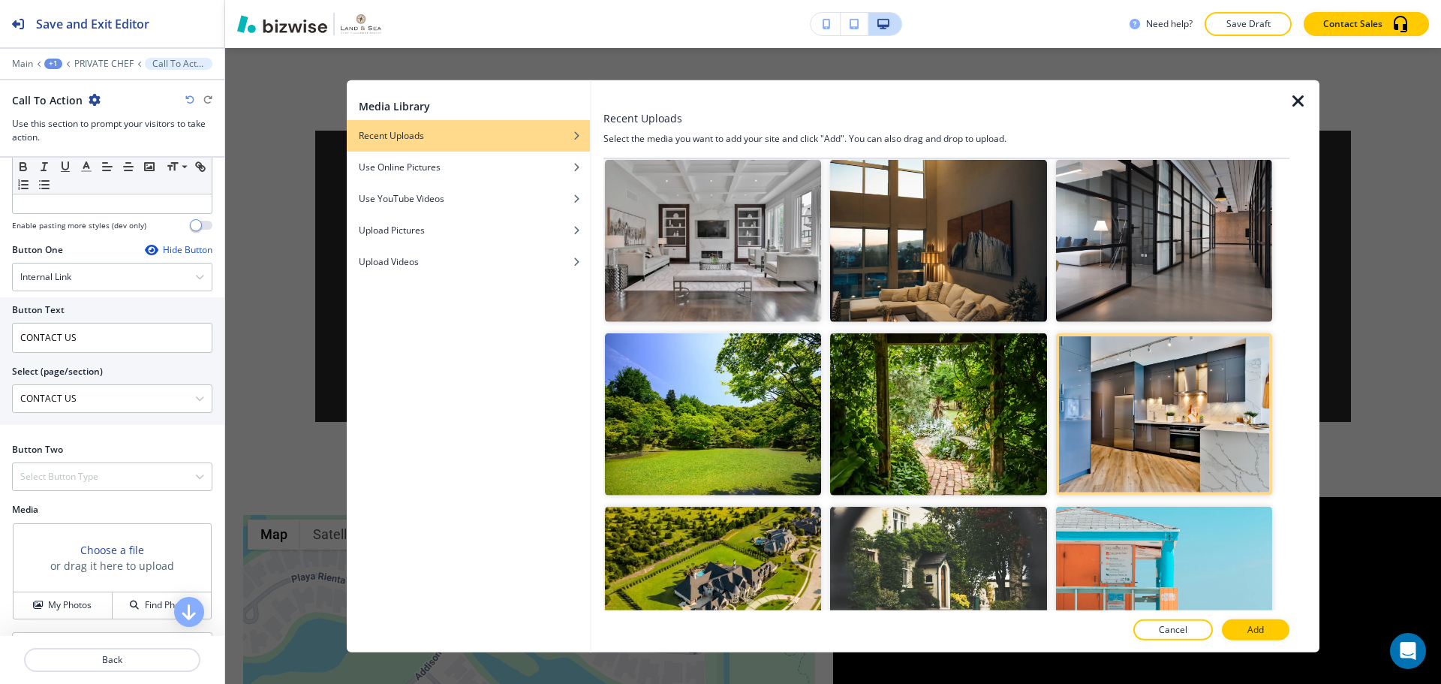
click at [1262, 632] on p "Add" at bounding box center [1255, 630] width 17 height 14
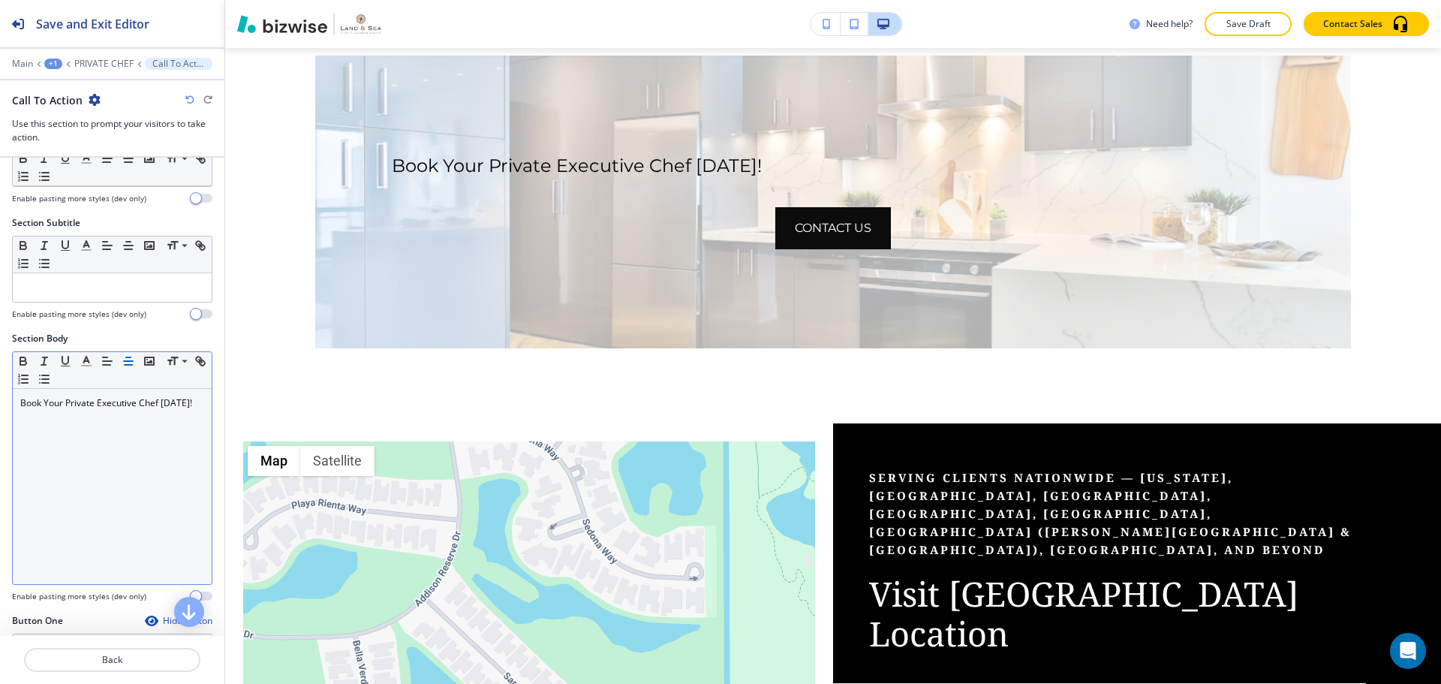
scroll to position [75, 0]
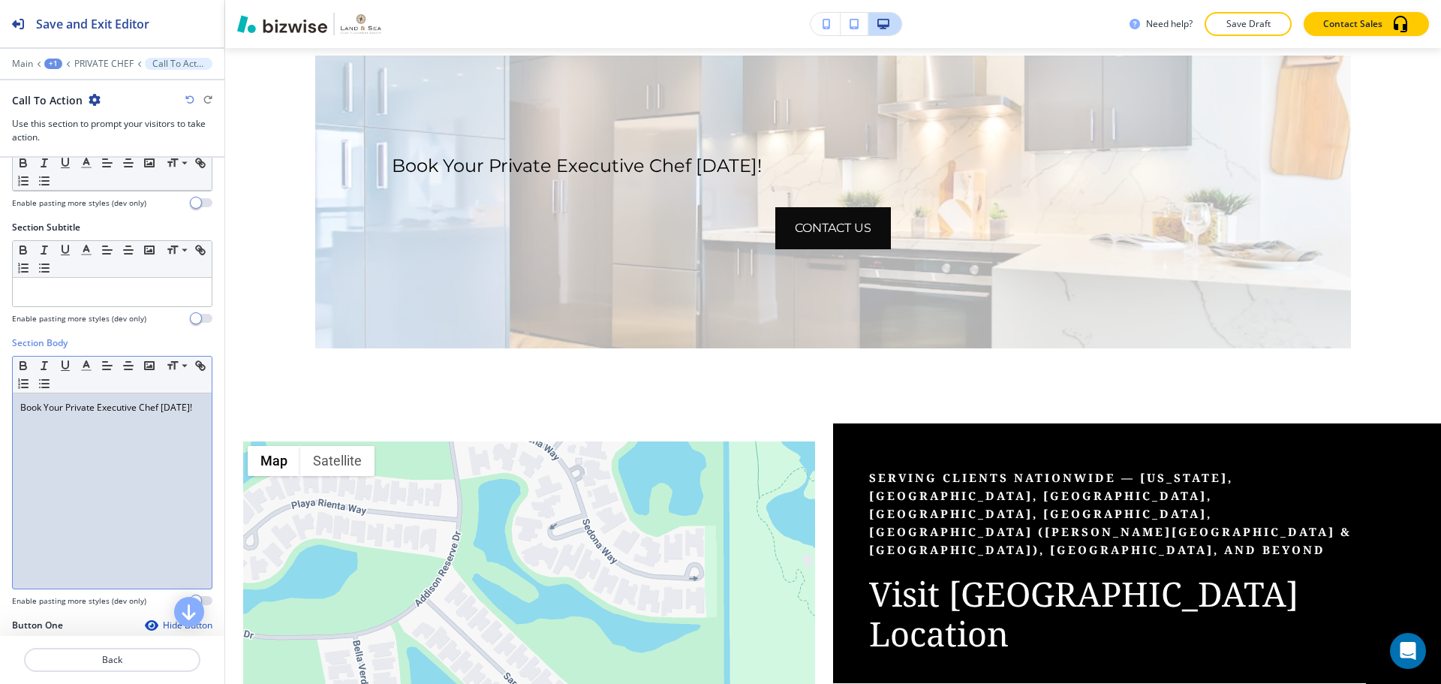
click at [130, 402] on p "Book Your Private Executive Chef [DATE]!" at bounding box center [112, 408] width 184 height 14
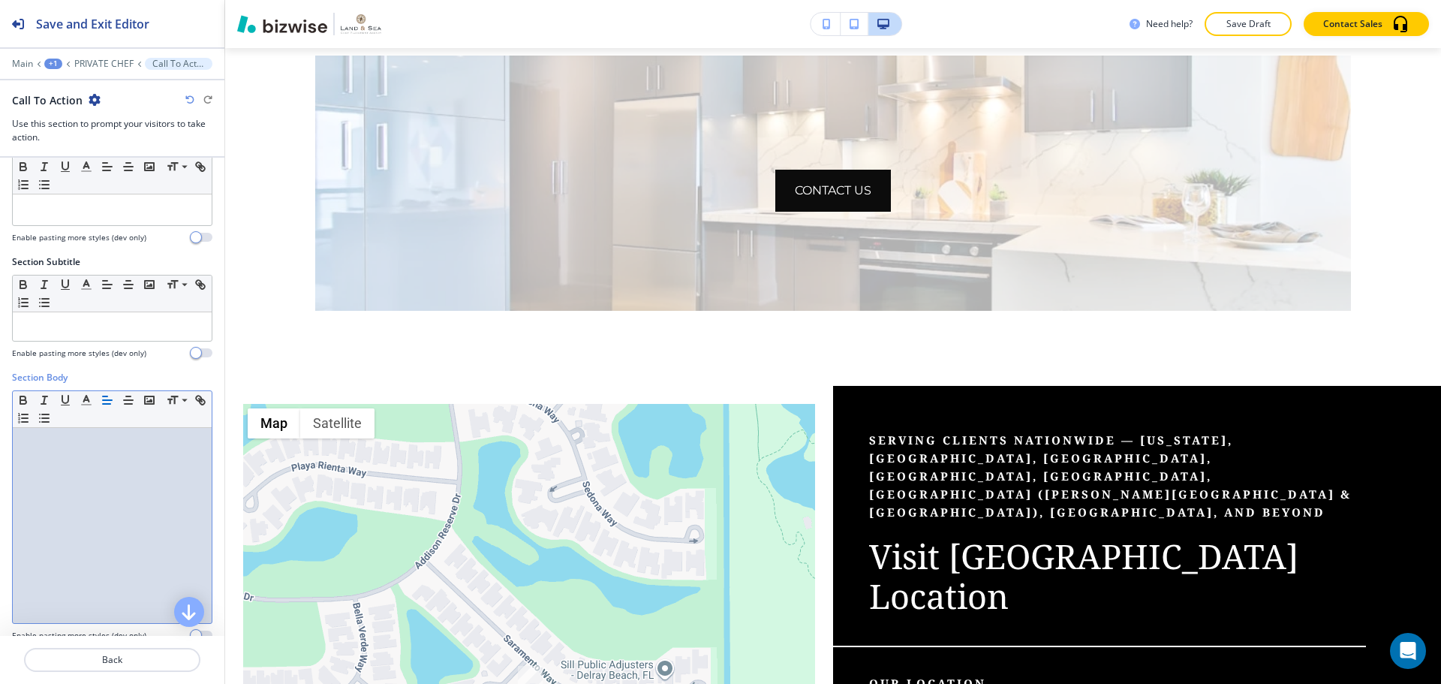
scroll to position [0, 0]
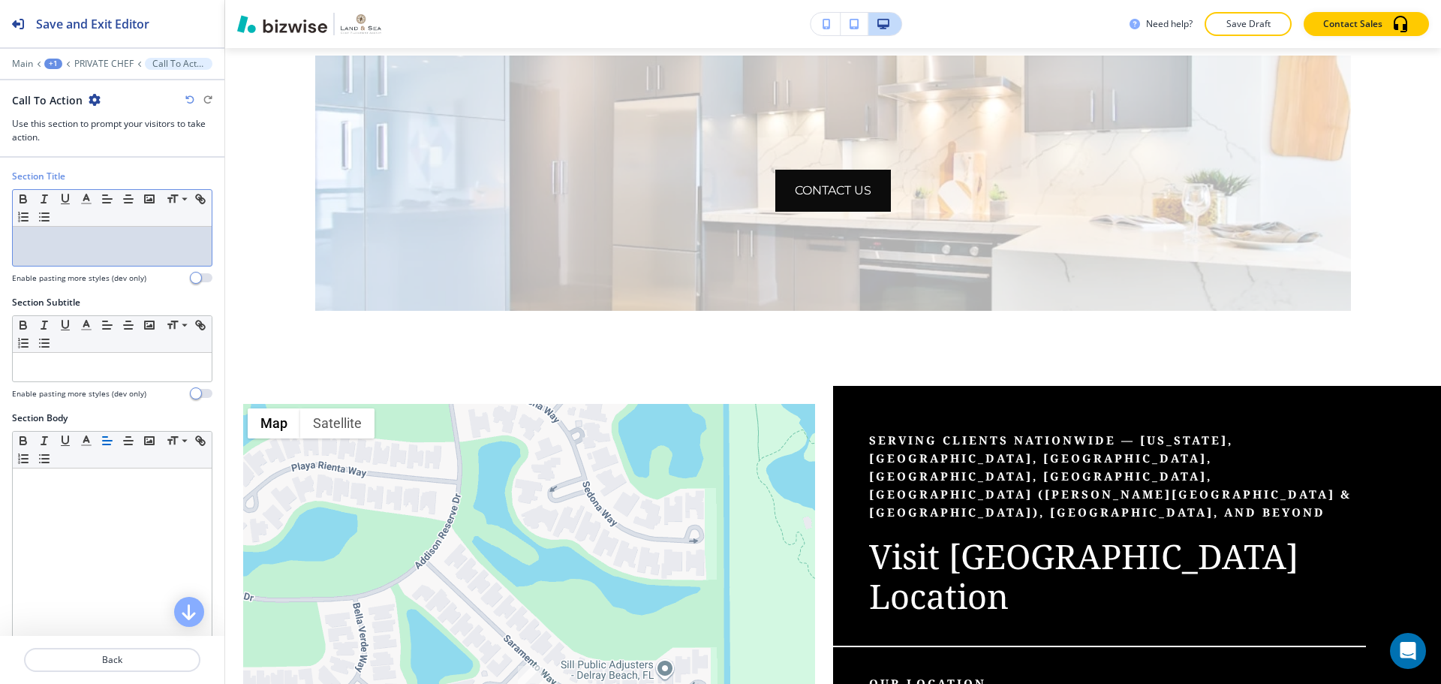
click at [80, 236] on p at bounding box center [112, 241] width 184 height 14
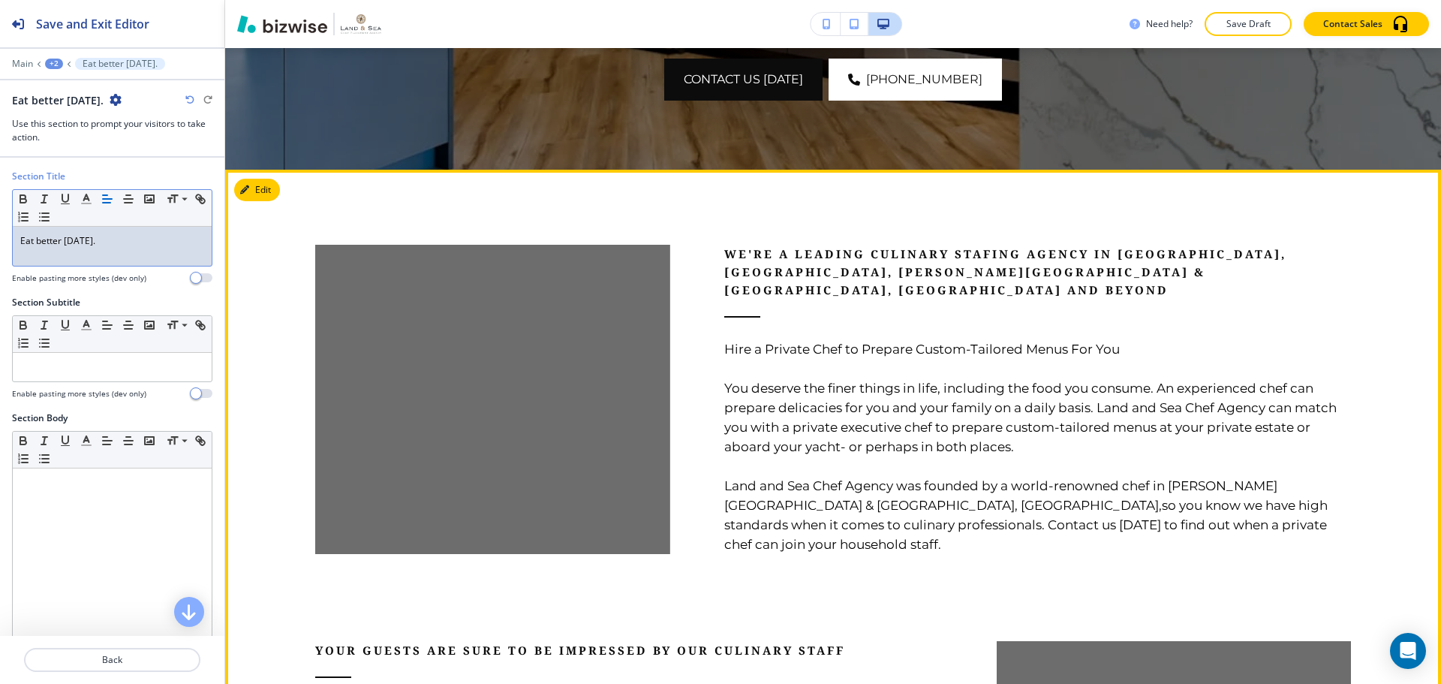
scroll to position [703, 0]
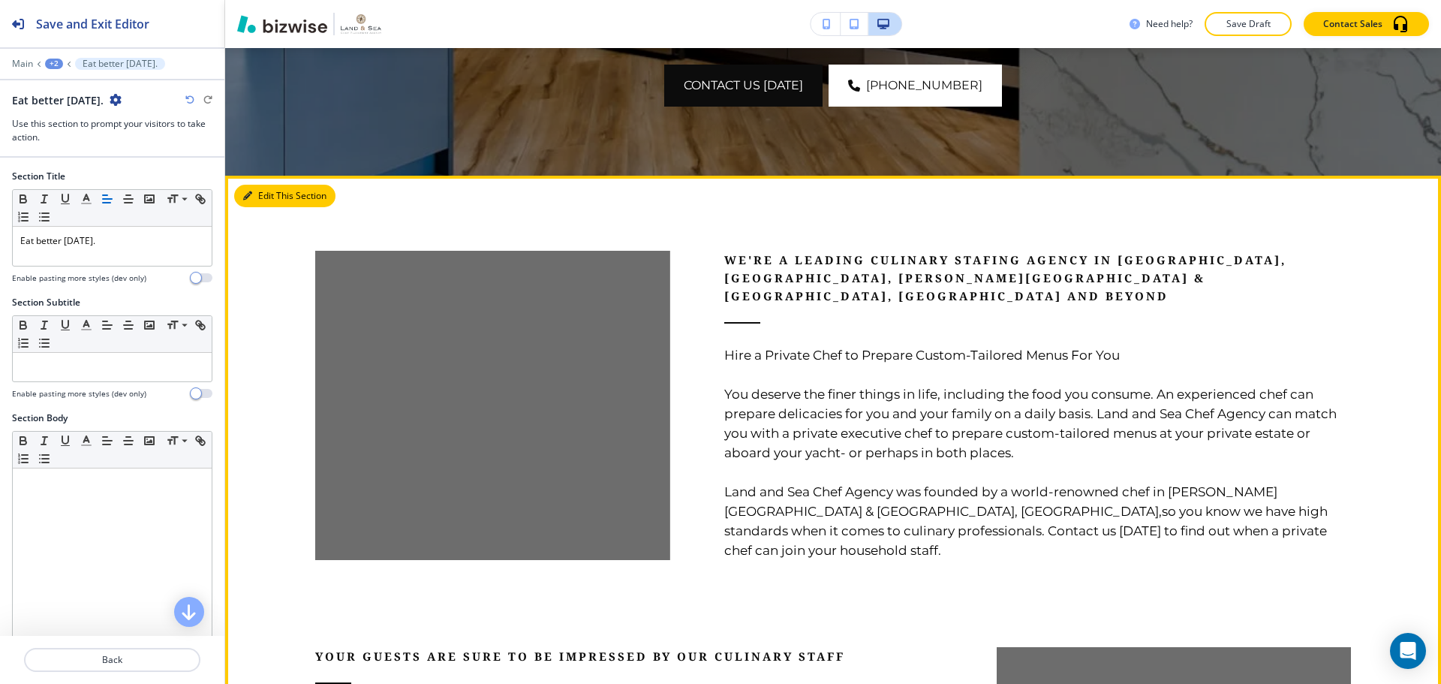
click at [258, 197] on button "Edit This Section" at bounding box center [284, 196] width 101 height 23
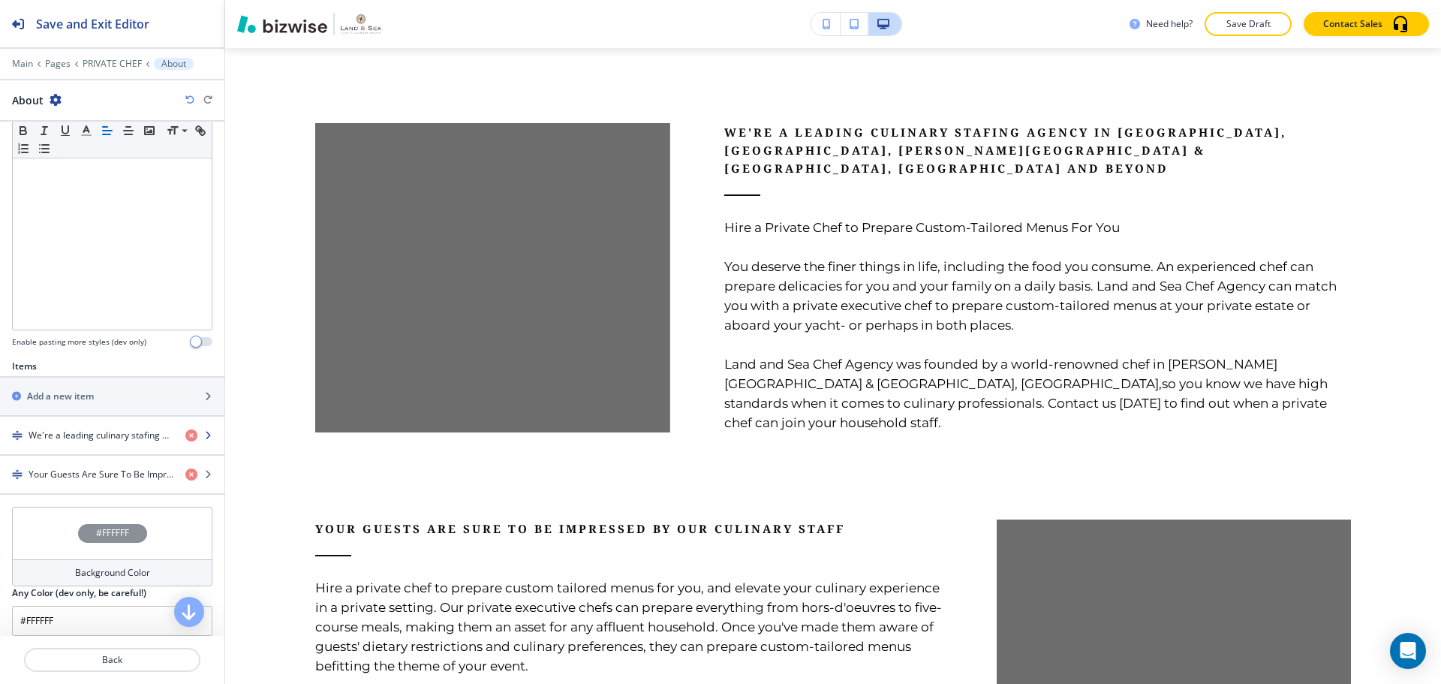
scroll to position [300, 0]
click at [89, 444] on div "button" at bounding box center [112, 446] width 224 height 12
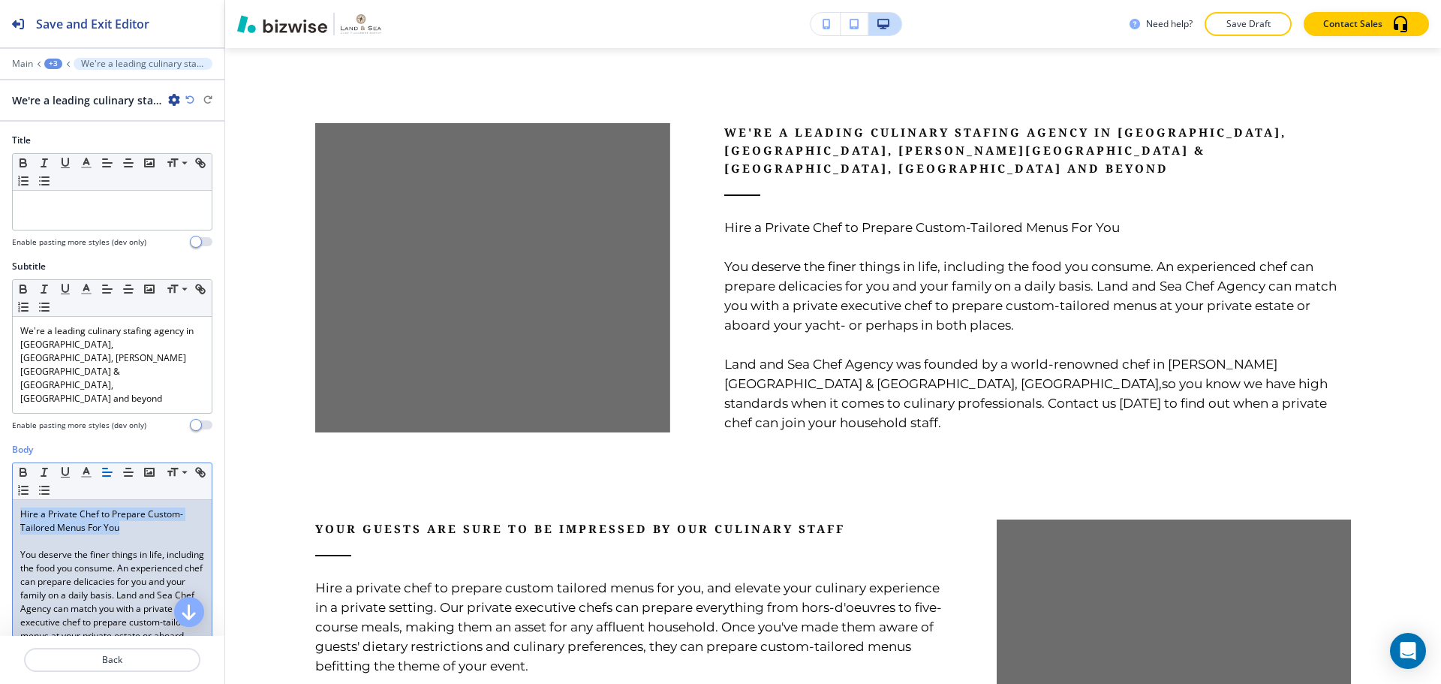
drag, startPoint x: 17, startPoint y: 473, endPoint x: 131, endPoint y: 486, distance: 114.9
click at [131, 500] on div "Hire a Private Chef to Prepare Custom-Tailored Menus For You You deserve the fi…" at bounding box center [112, 649] width 199 height 299
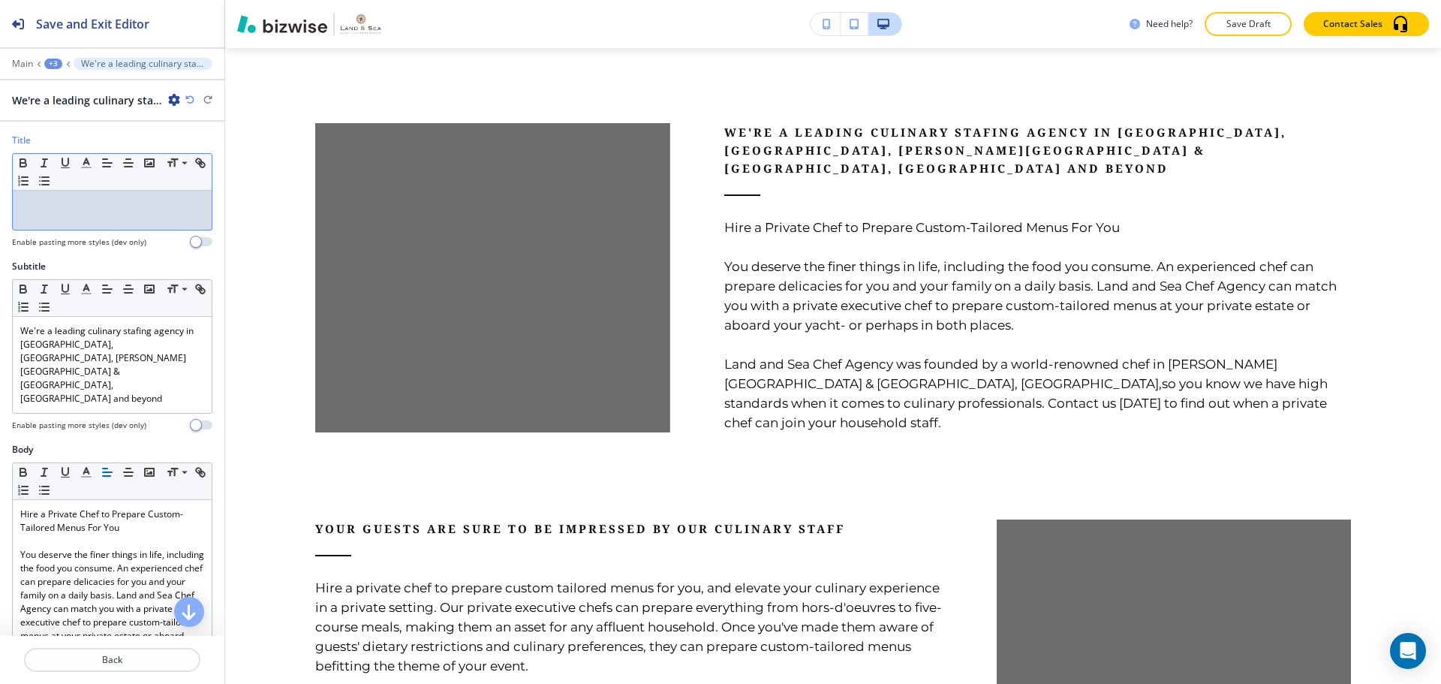
click at [68, 217] on div at bounding box center [112, 210] width 199 height 39
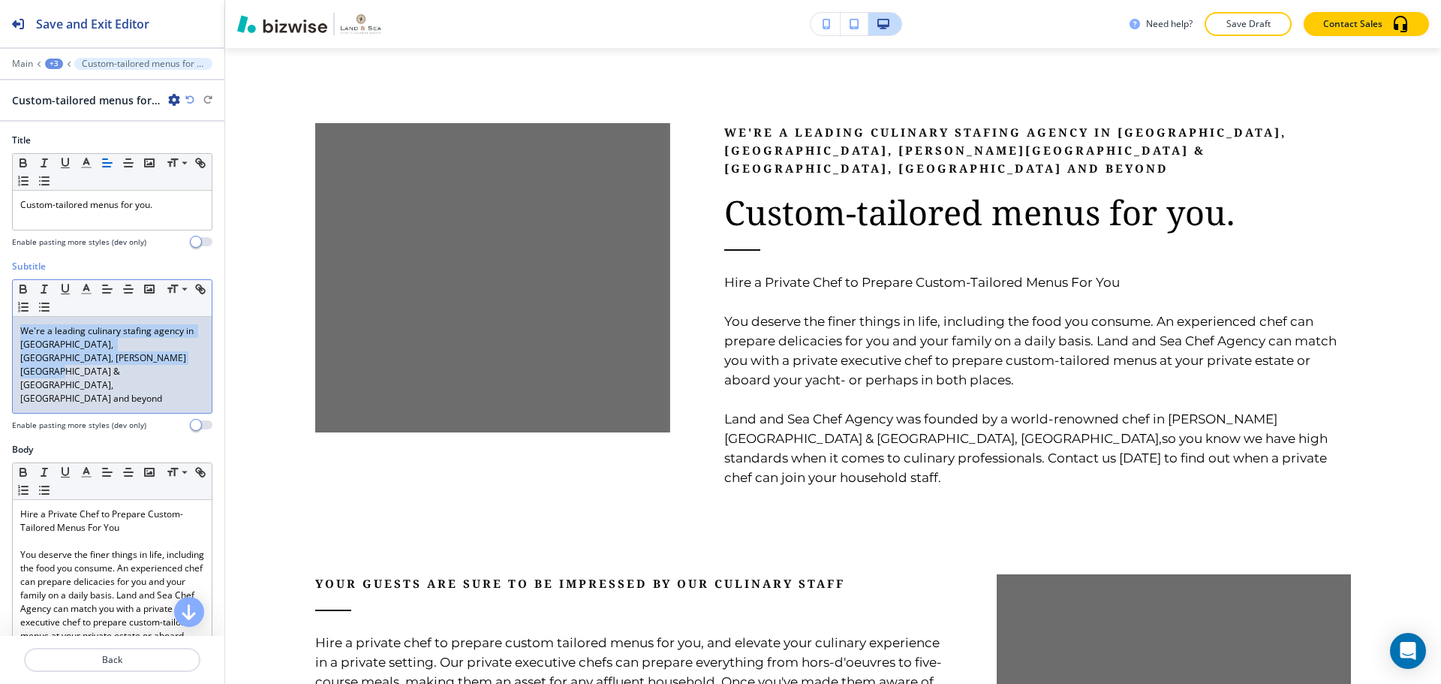
drag, startPoint x: 145, startPoint y: 358, endPoint x: 9, endPoint y: 335, distance: 137.8
click at [9, 335] on div "Subtitle Small Normal Large Huge We're a leading culinary stafing agency in [GE…" at bounding box center [112, 351] width 224 height 183
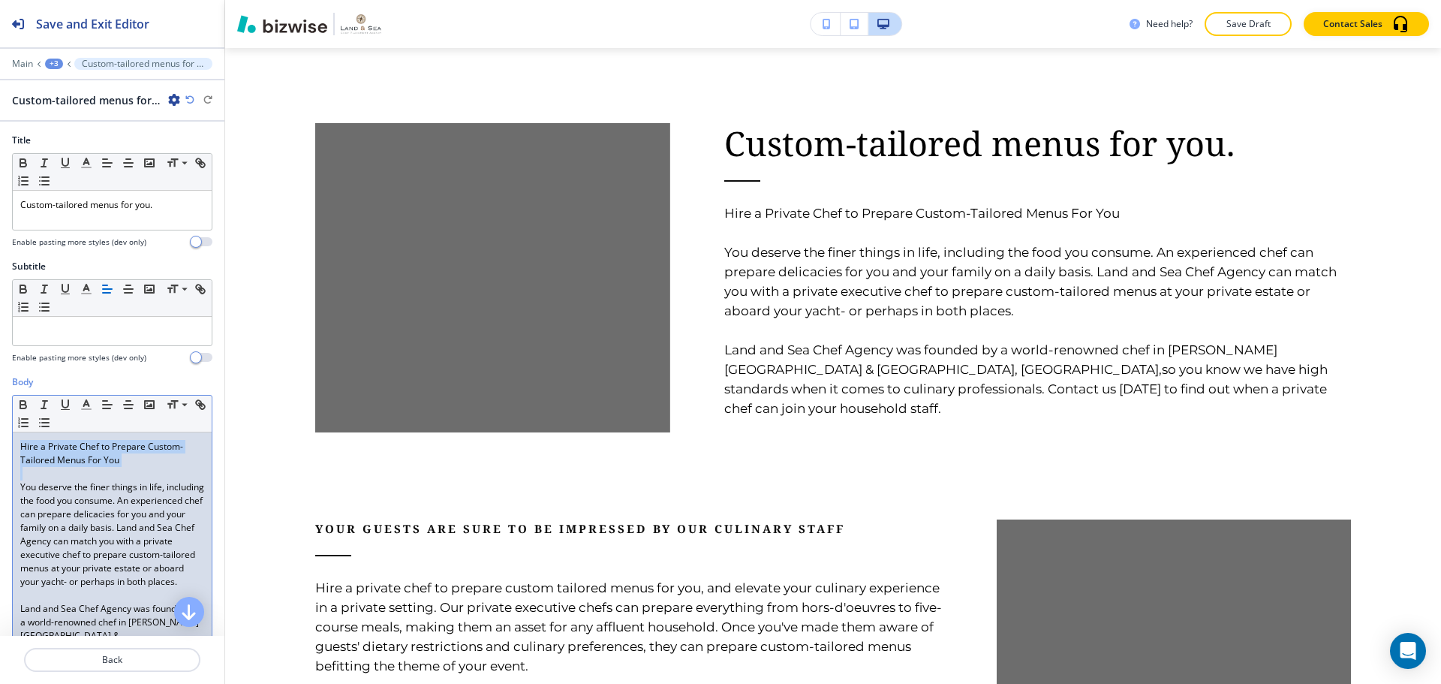
drag, startPoint x: 21, startPoint y: 445, endPoint x: 171, endPoint y: 474, distance: 152.8
click at [171, 474] on div "Hire a Private Chef to Prepare Custom-Tailored Menus For You You deserve the fi…" at bounding box center [112, 581] width 199 height 299
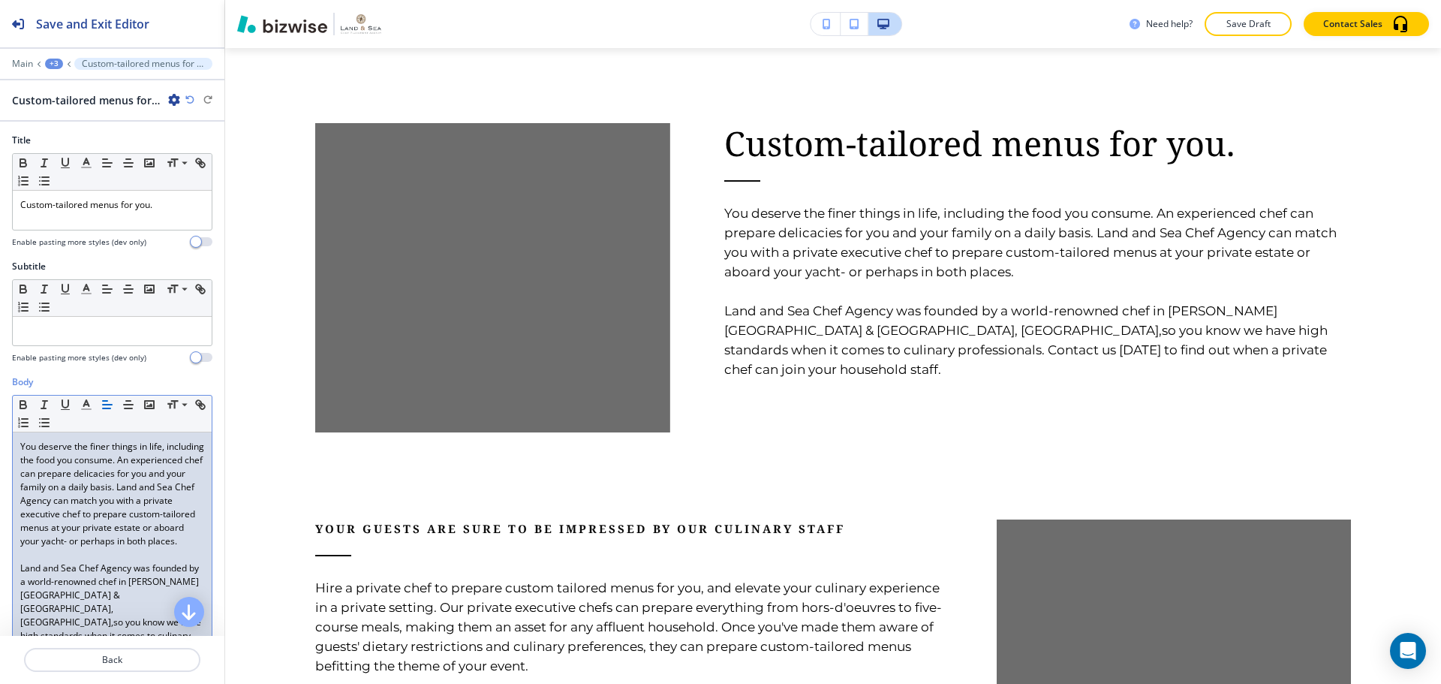
click at [170, 543] on p "You deserve the finer things in life, including the food you consume. An experi…" at bounding box center [112, 494] width 184 height 108
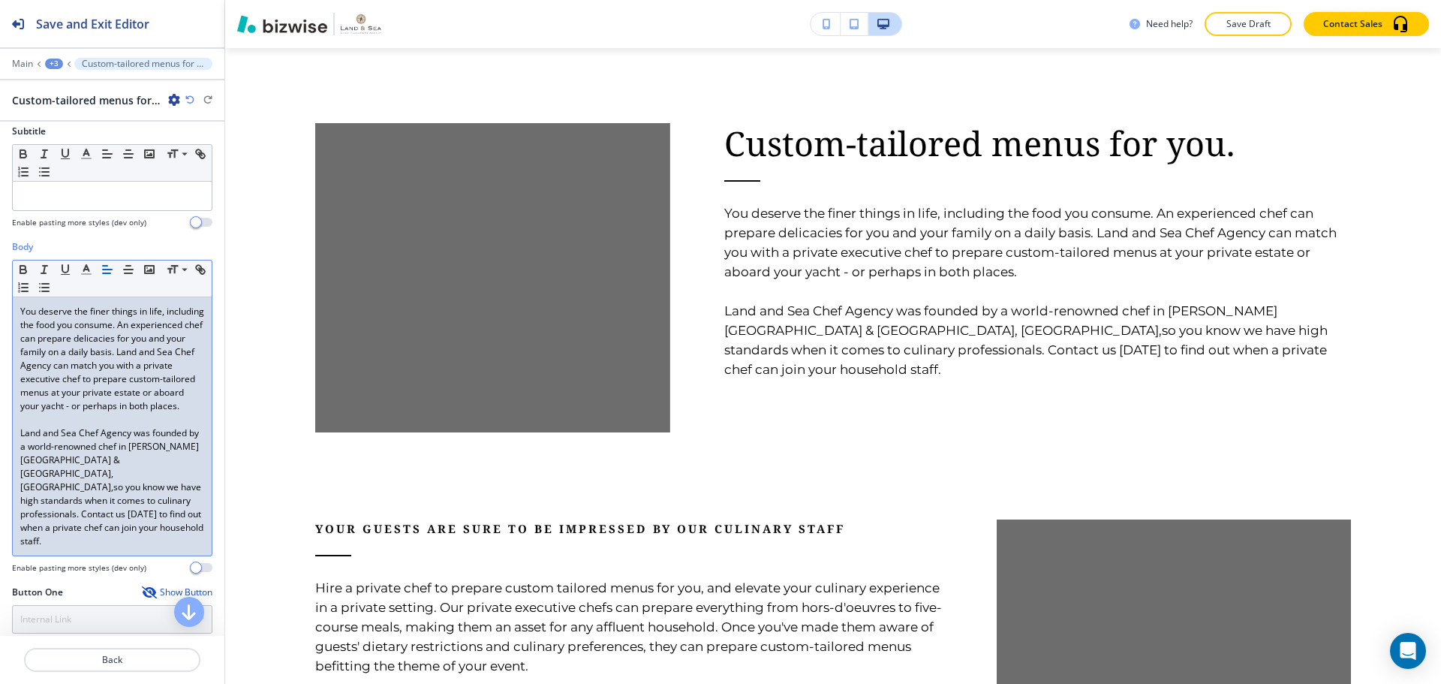
scroll to position [150, 0]
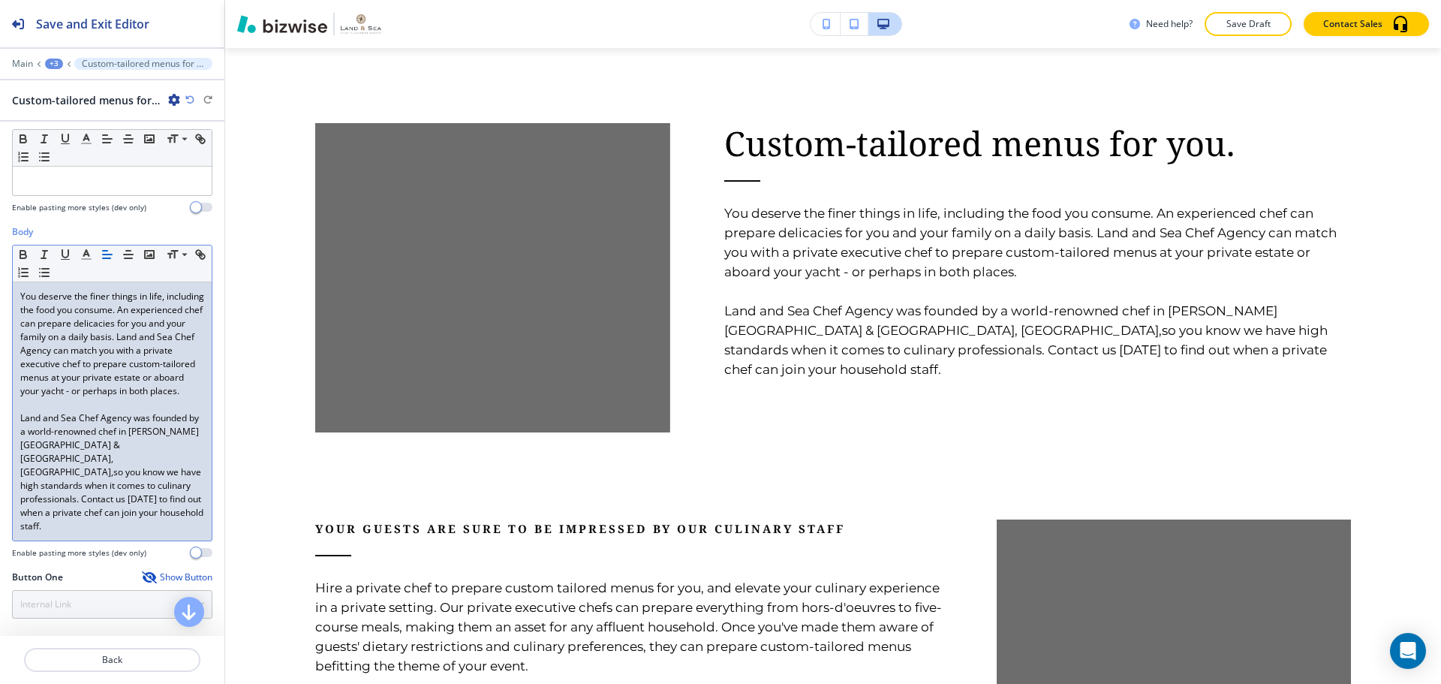
click at [124, 460] on p "Land and Sea Chef Agency was founded by a world-renowned chef in [PERSON_NAME][…" at bounding box center [112, 472] width 184 height 122
drag, startPoint x: 125, startPoint y: 486, endPoint x: 197, endPoint y: 517, distance: 78.6
click at [197, 517] on div "You deserve the finer things in life, including the food you consume. An experi…" at bounding box center [112, 411] width 199 height 258
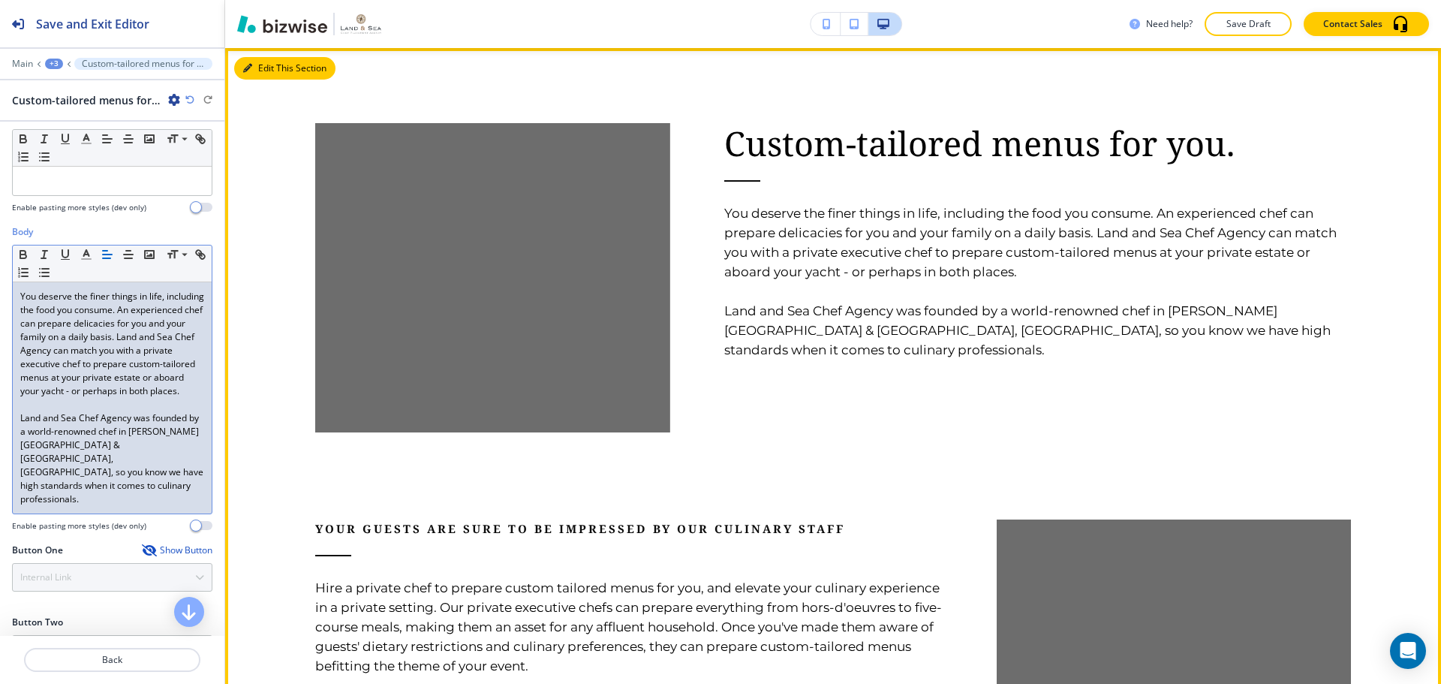
click at [251, 71] on icon "button" at bounding box center [247, 68] width 9 height 9
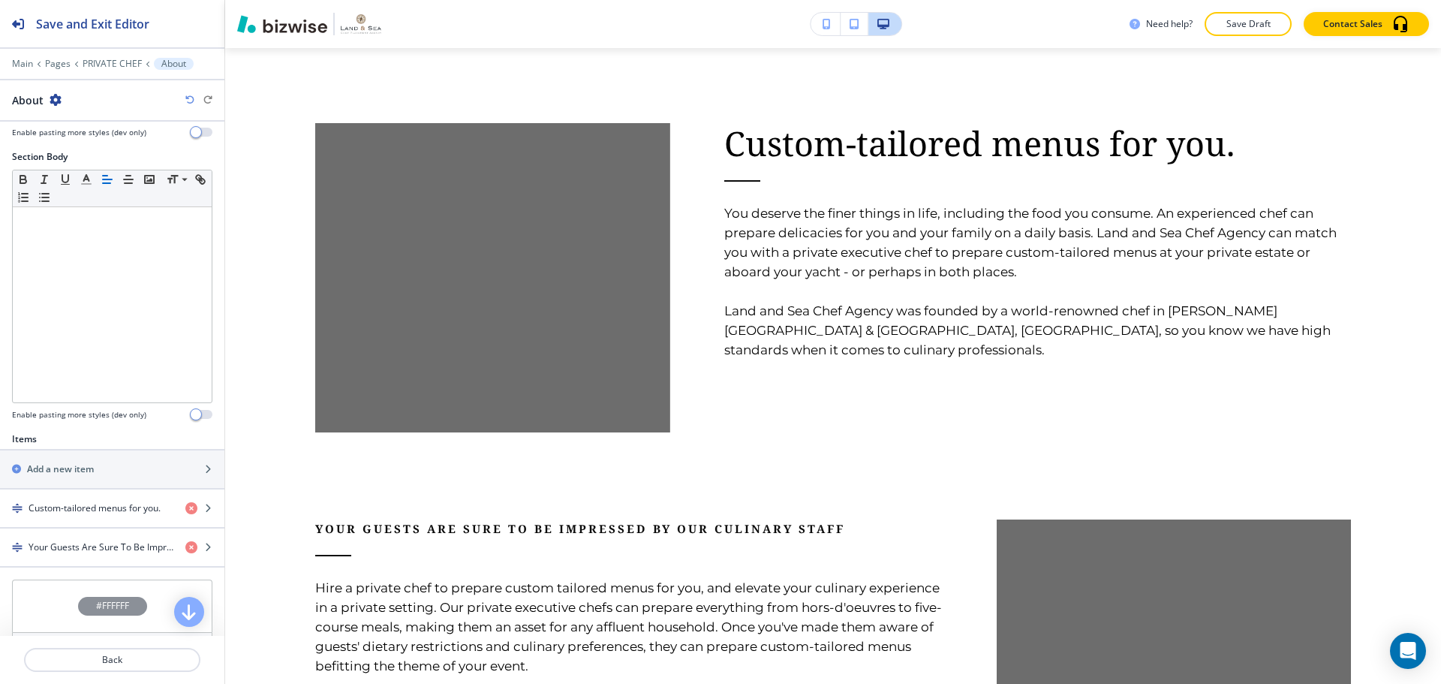
scroll to position [300, 0]
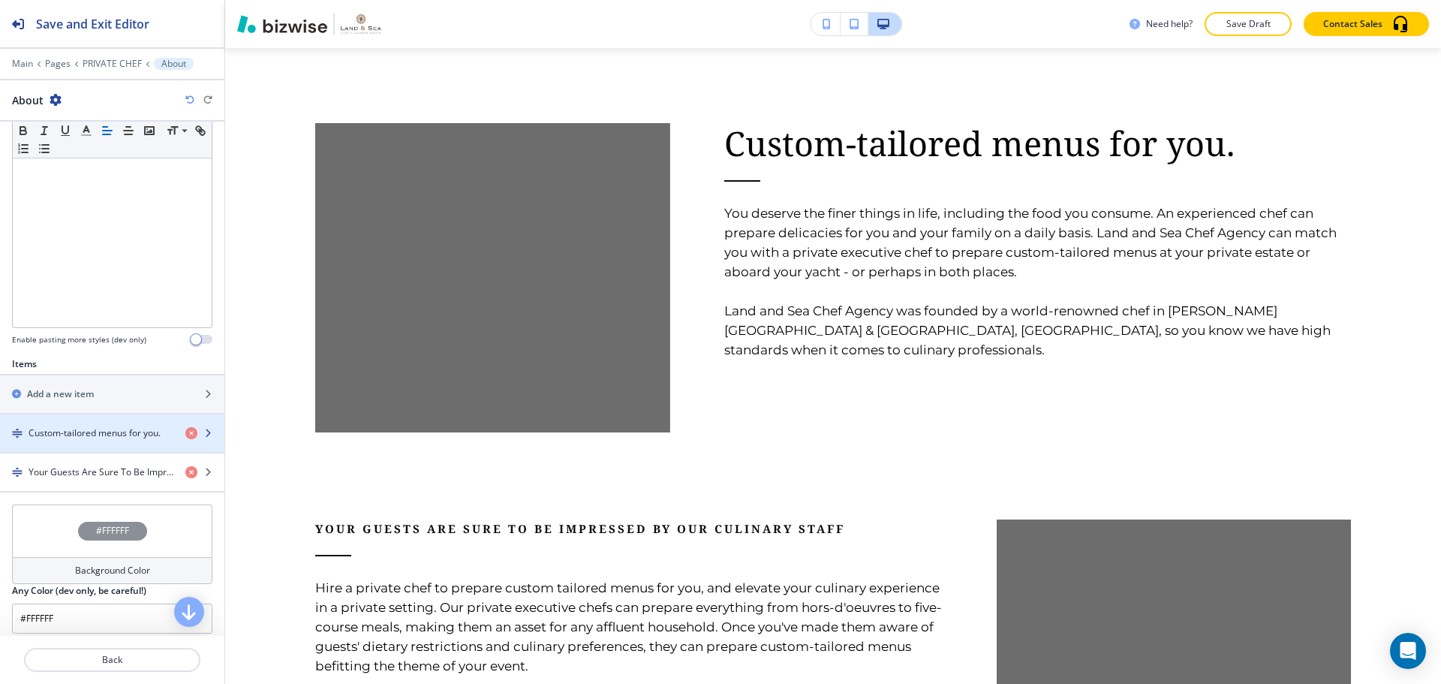
click at [113, 442] on div "button" at bounding box center [112, 446] width 224 height 12
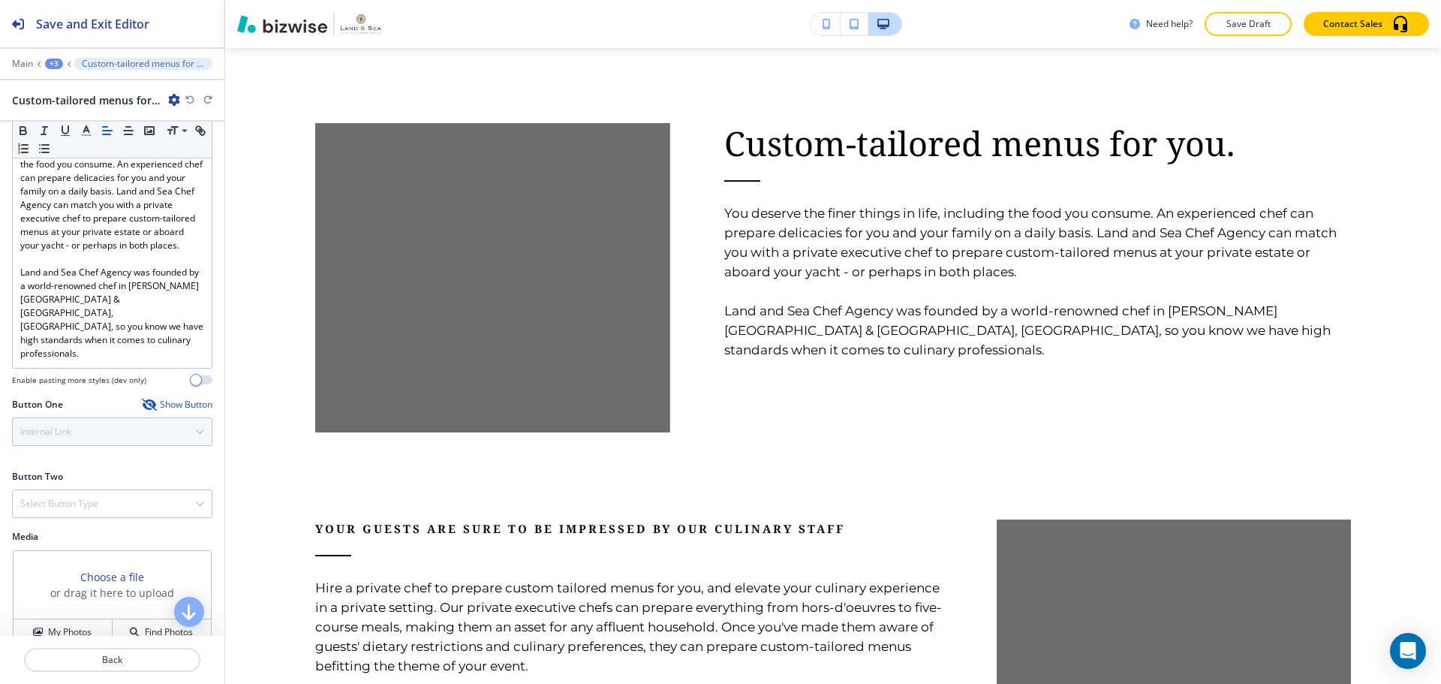
scroll to position [375, 0]
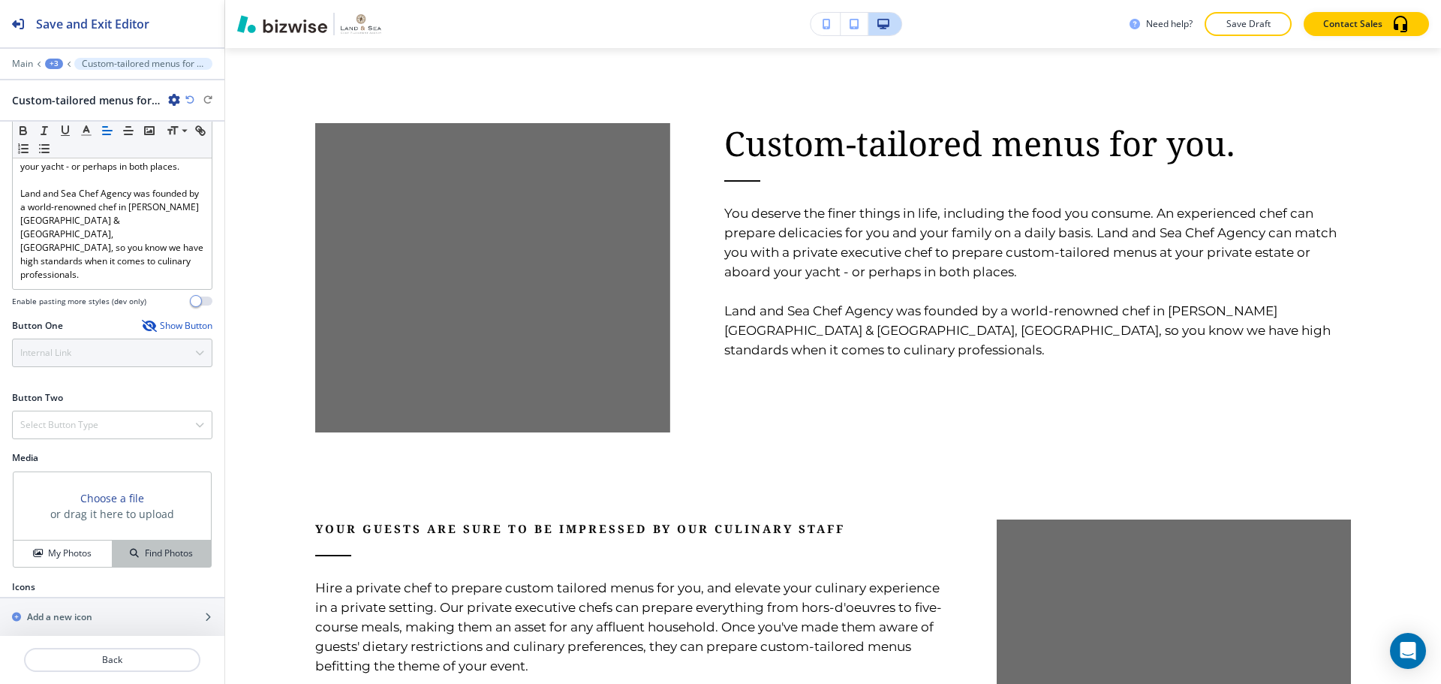
drag, startPoint x: 125, startPoint y: 557, endPoint x: 133, endPoint y: 544, distance: 15.2
click at [125, 556] on div "Media Choose a file or drag it here to upload My Photos Find Photos" at bounding box center [112, 515] width 224 height 129
click at [133, 546] on div "Find Photos" at bounding box center [162, 553] width 98 height 14
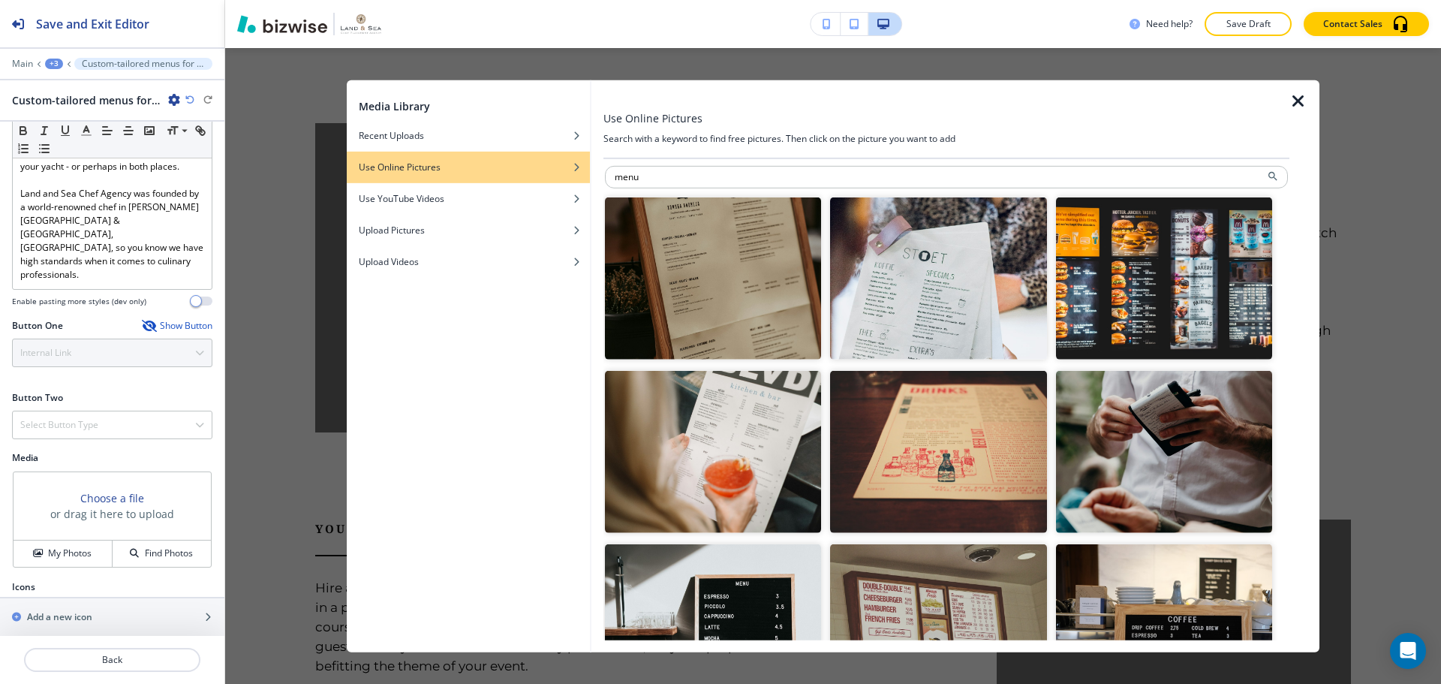
scroll to position [0, 0]
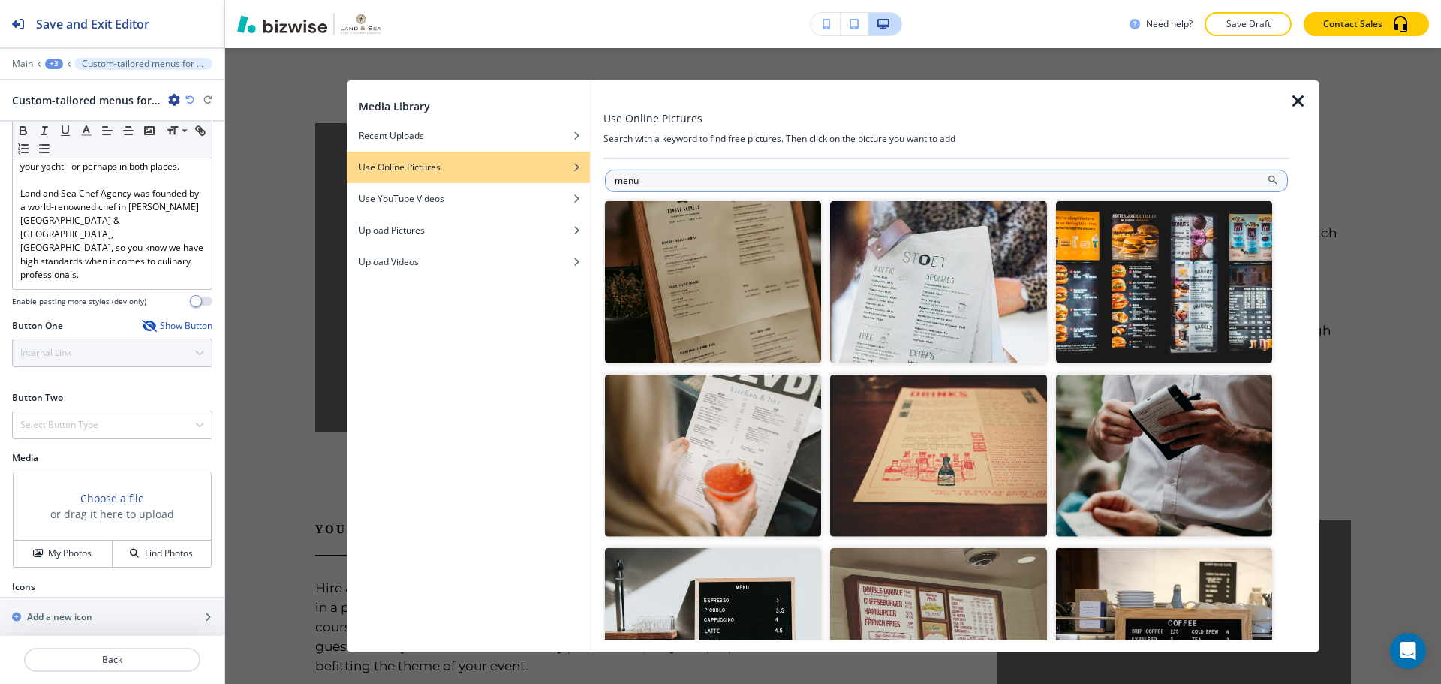
click at [860, 182] on input "menu" at bounding box center [946, 180] width 683 height 23
click at [860, 183] on input "menu" at bounding box center [946, 180] width 683 height 23
type input "dish"
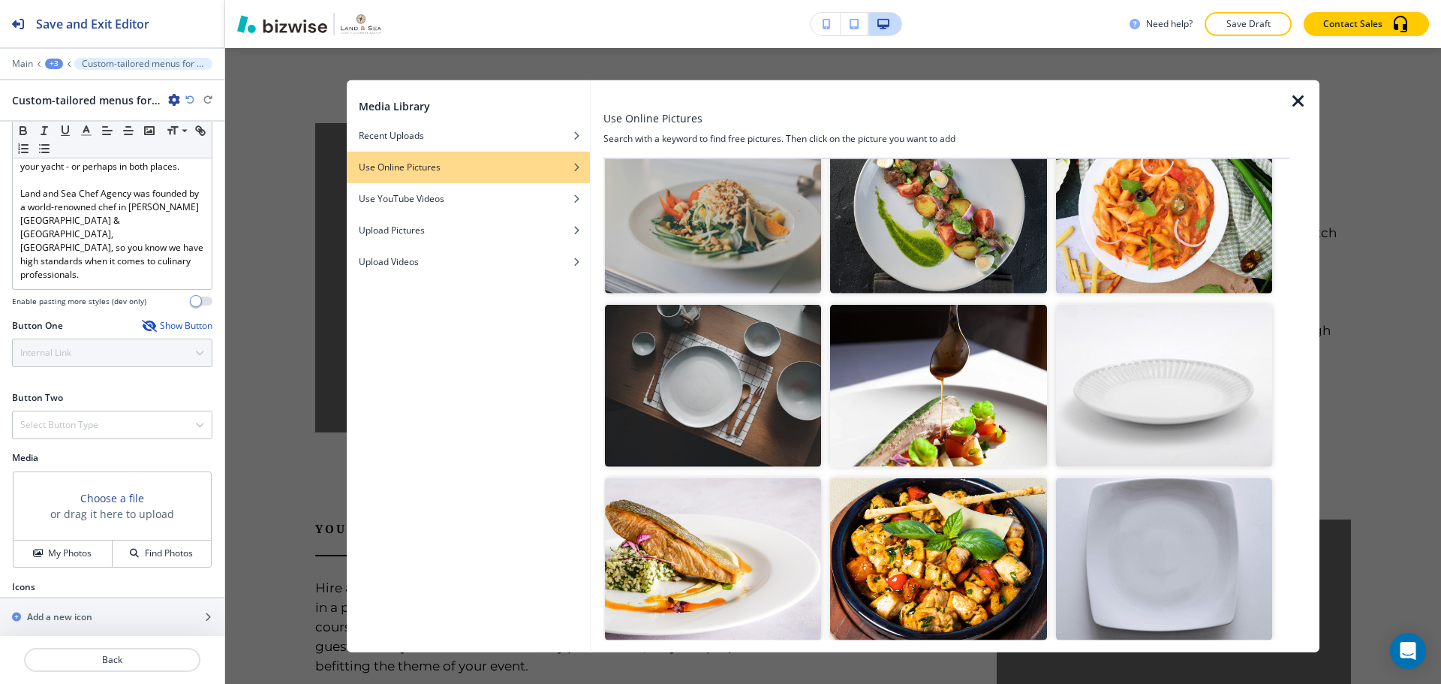
scroll to position [1126, 0]
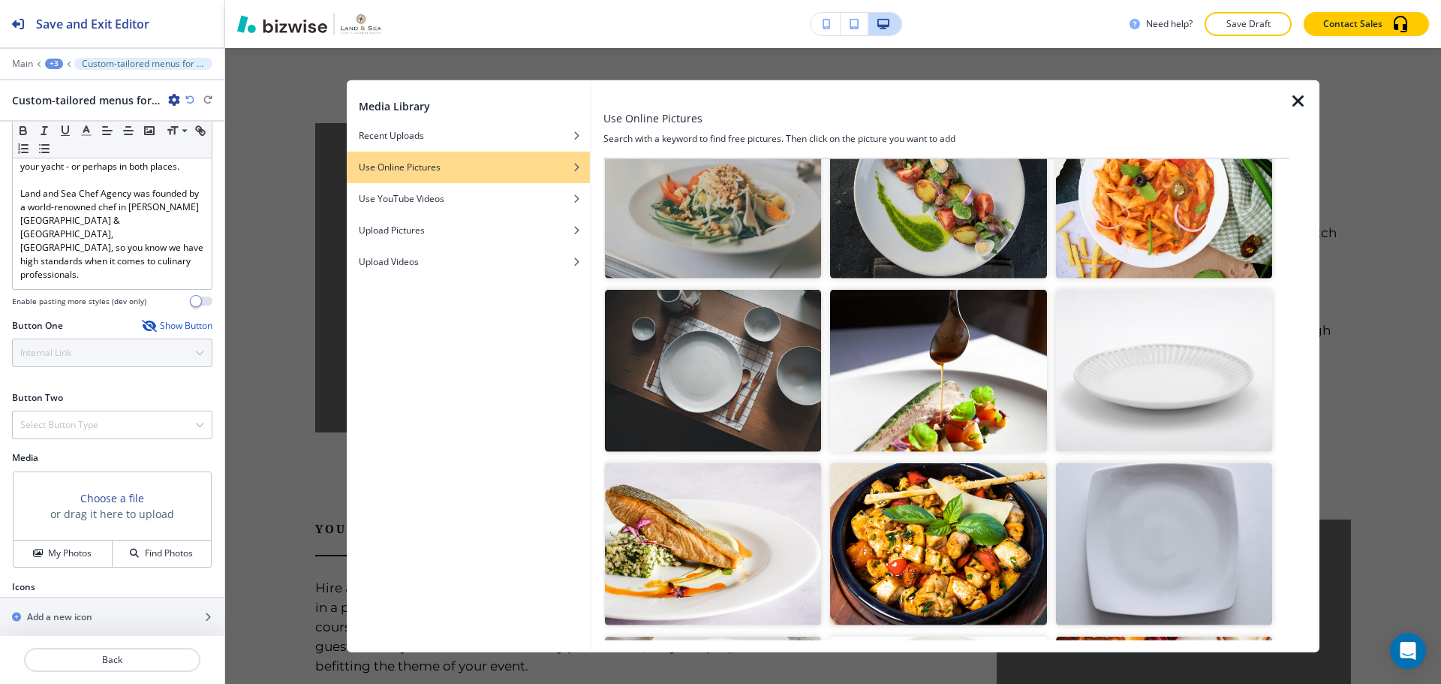
click at [921, 389] on img "button" at bounding box center [938, 371] width 216 height 162
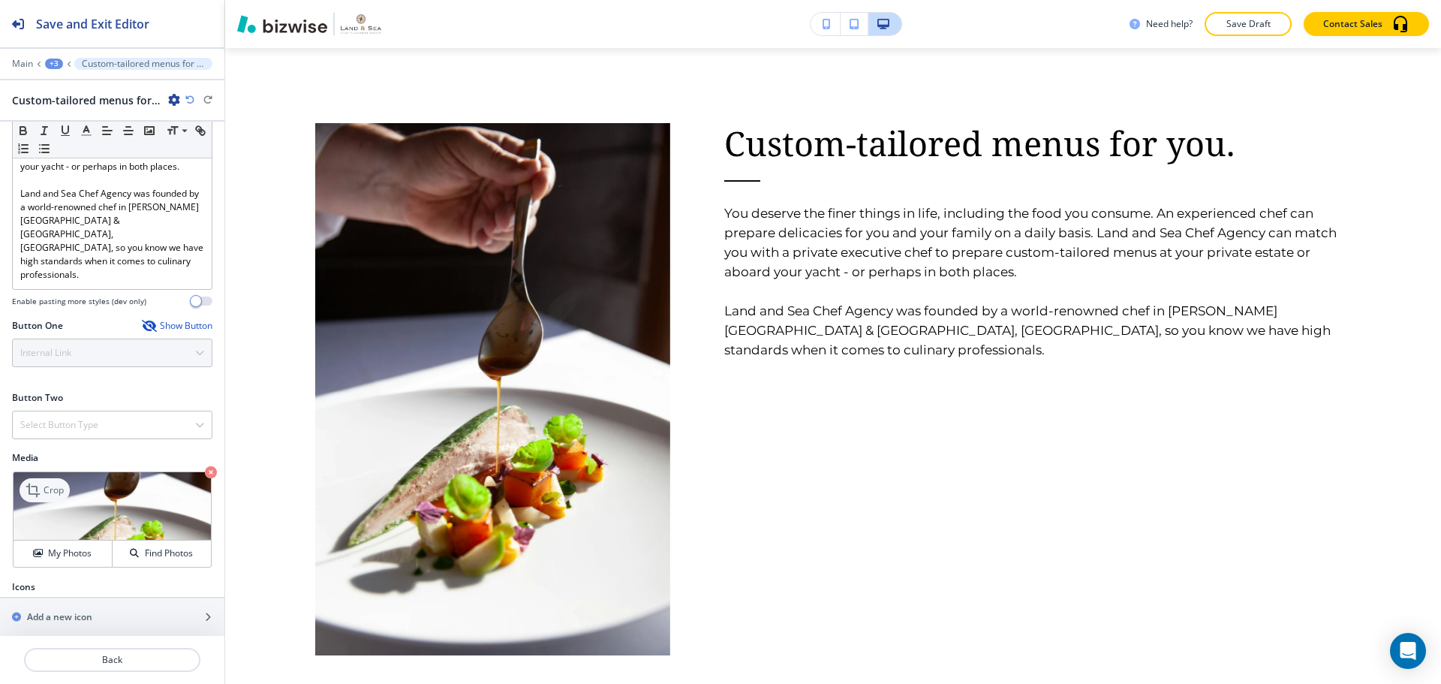
click at [40, 481] on icon at bounding box center [35, 490] width 18 height 18
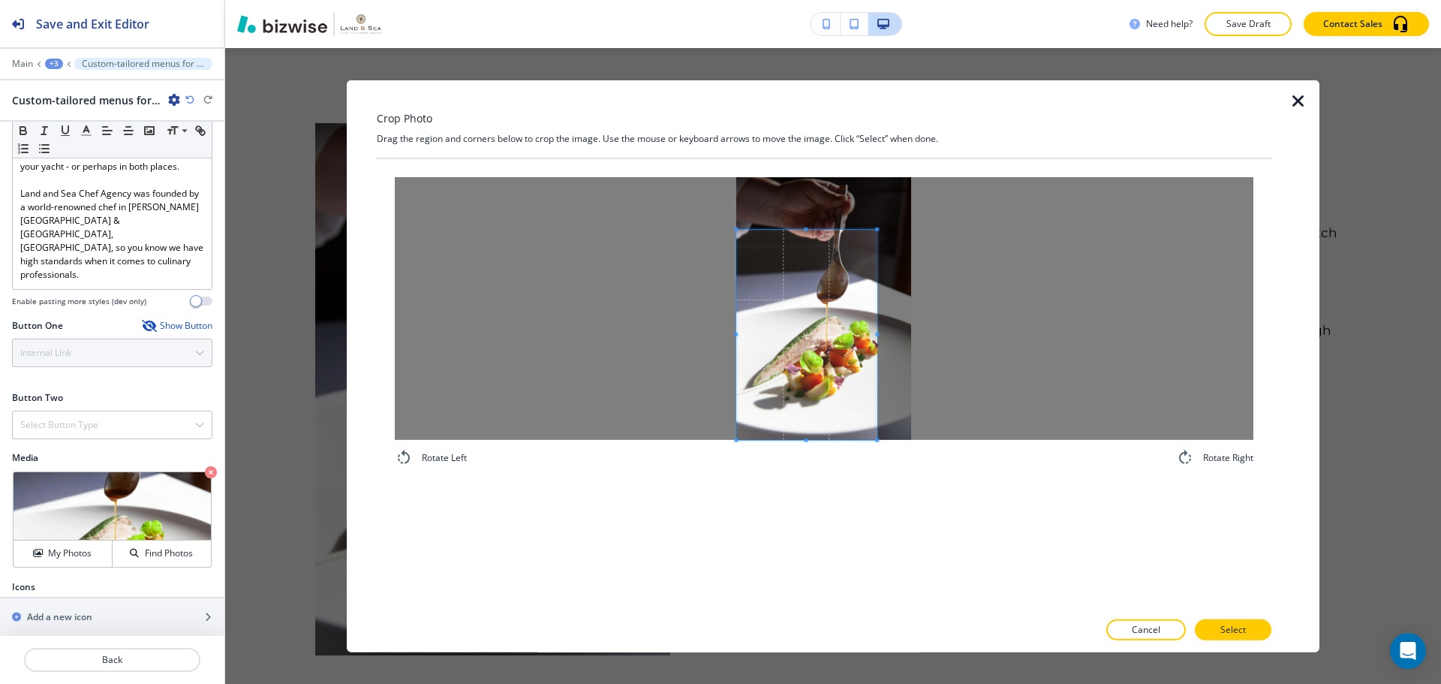
click at [761, 432] on span at bounding box center [806, 334] width 140 height 210
click at [1057, 345] on div at bounding box center [824, 307] width 859 height 263
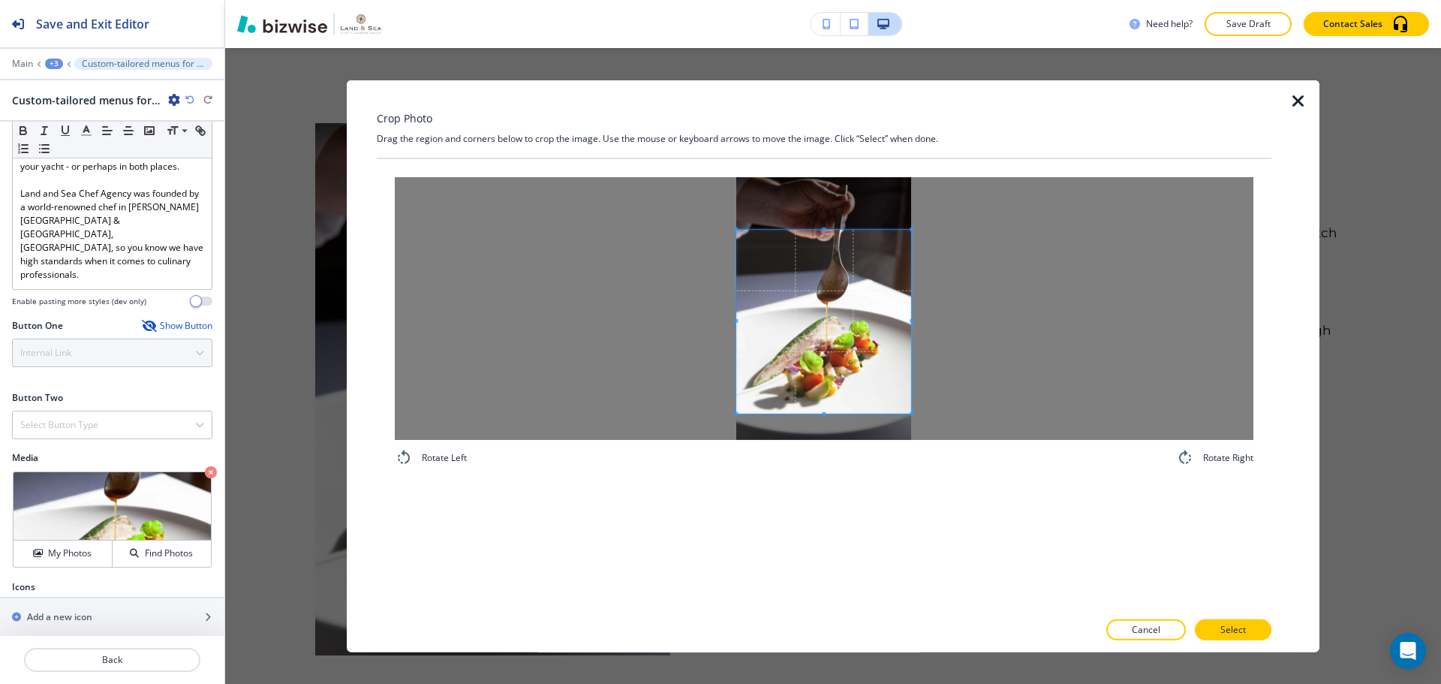
click at [827, 411] on div at bounding box center [823, 321] width 175 height 184
click at [1244, 624] on p "Select" at bounding box center [1233, 630] width 26 height 14
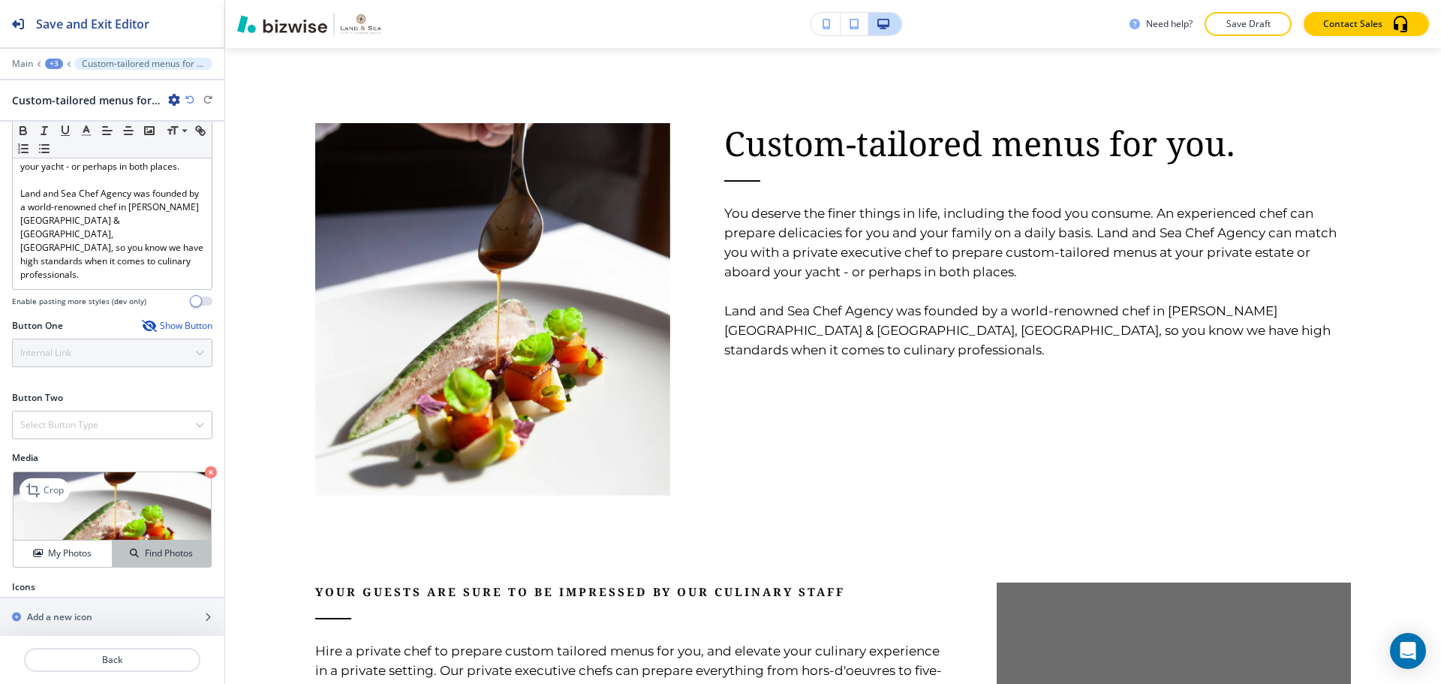
click at [125, 540] on button "Find Photos" at bounding box center [162, 553] width 98 height 26
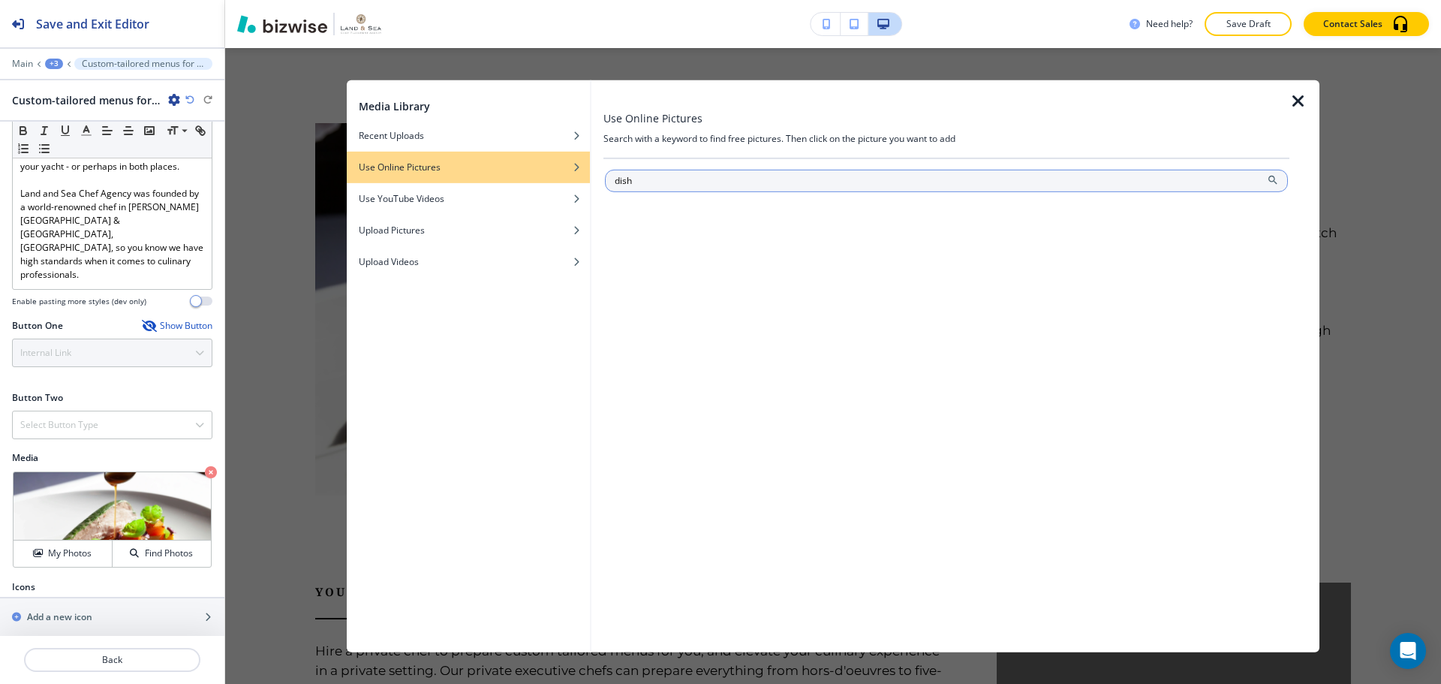
type input "dish"
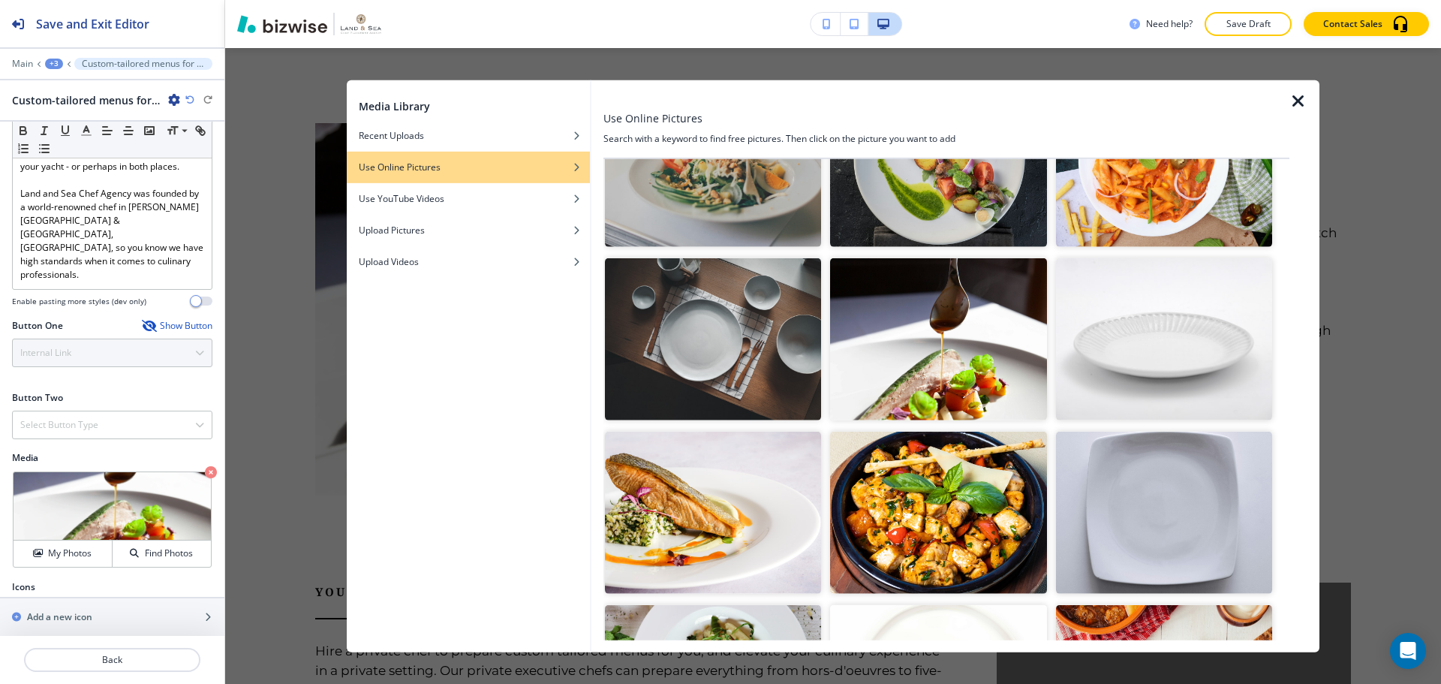
scroll to position [1126, 0]
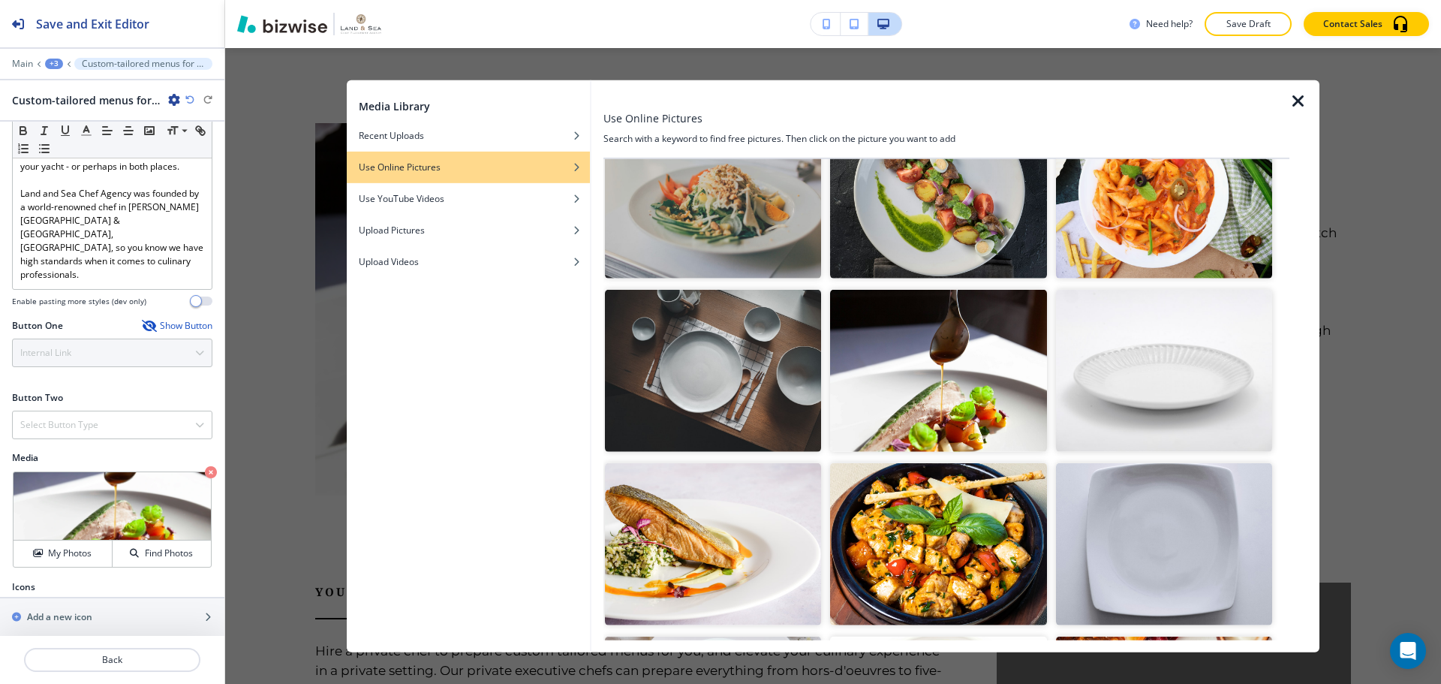
click at [718, 342] on img "button" at bounding box center [713, 371] width 216 height 162
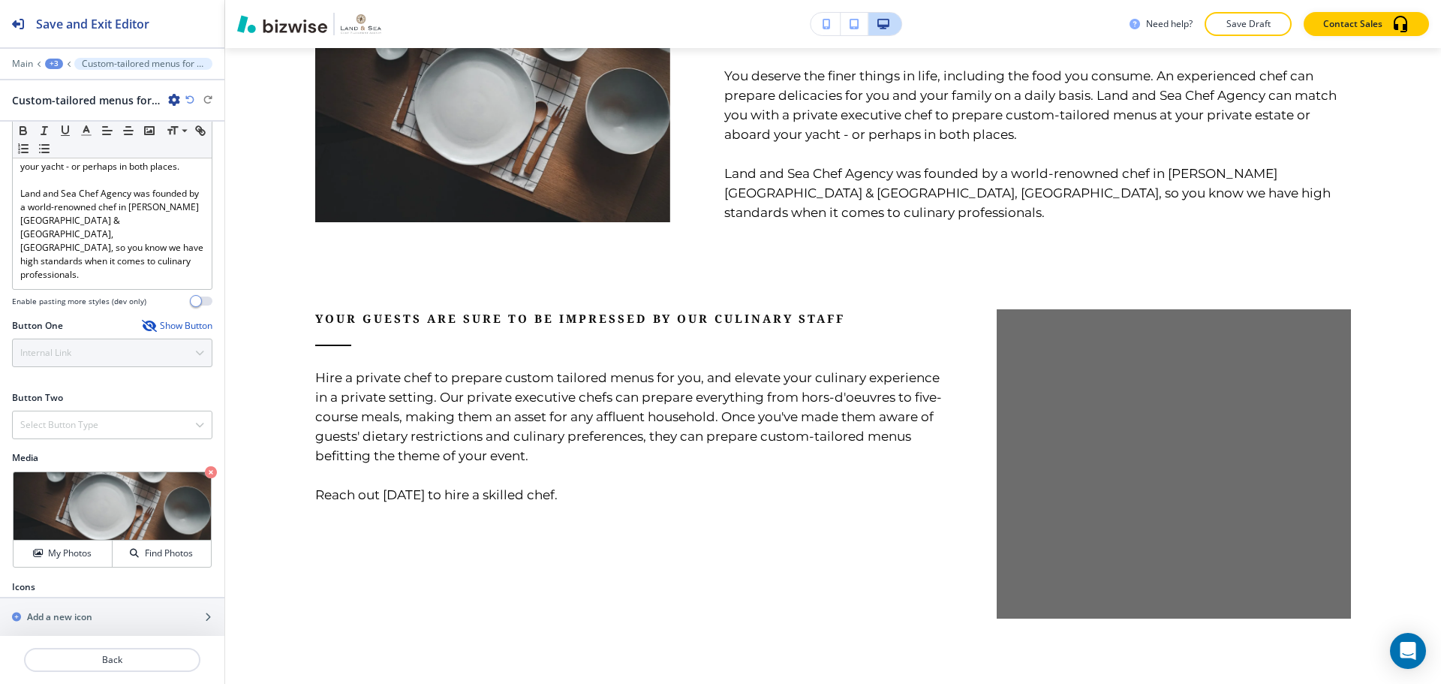
scroll to position [980, 0]
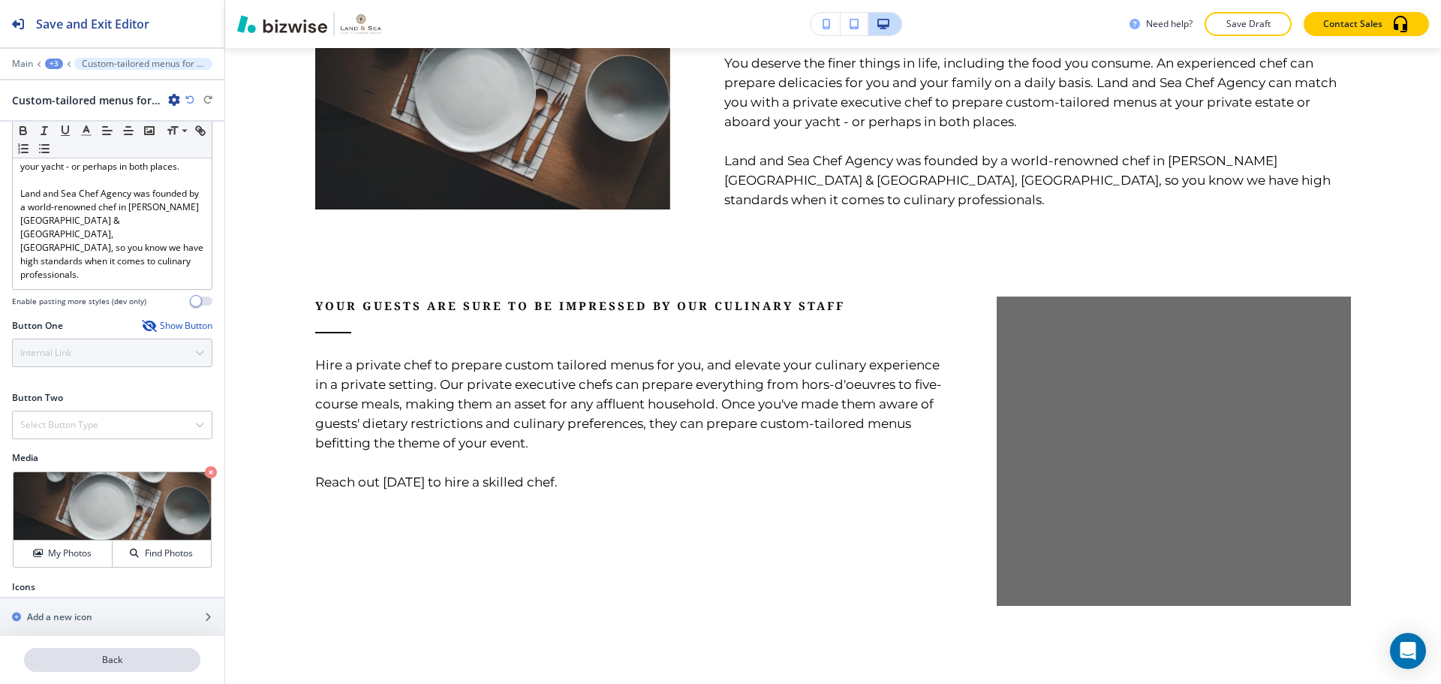
click at [137, 657] on p "Back" at bounding box center [112, 660] width 173 height 14
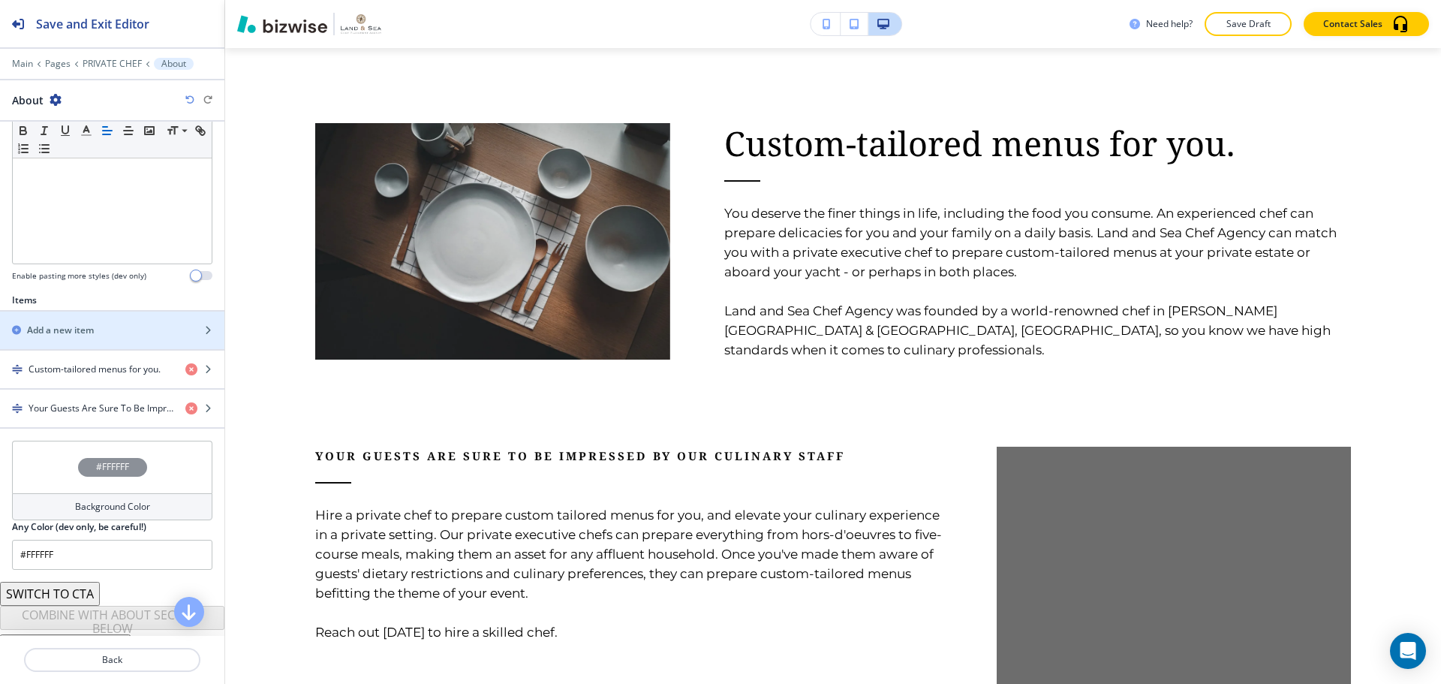
scroll to position [375, 0]
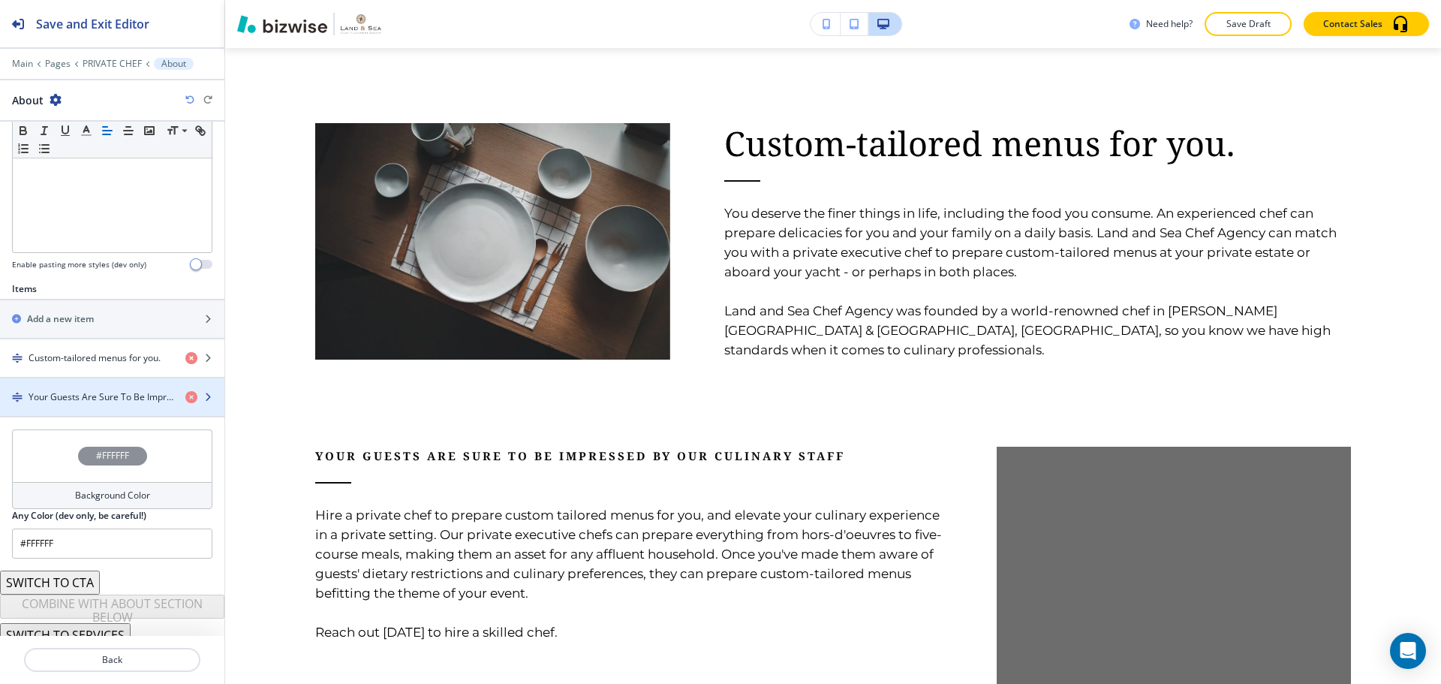
click at [101, 407] on div "button" at bounding box center [112, 410] width 224 height 12
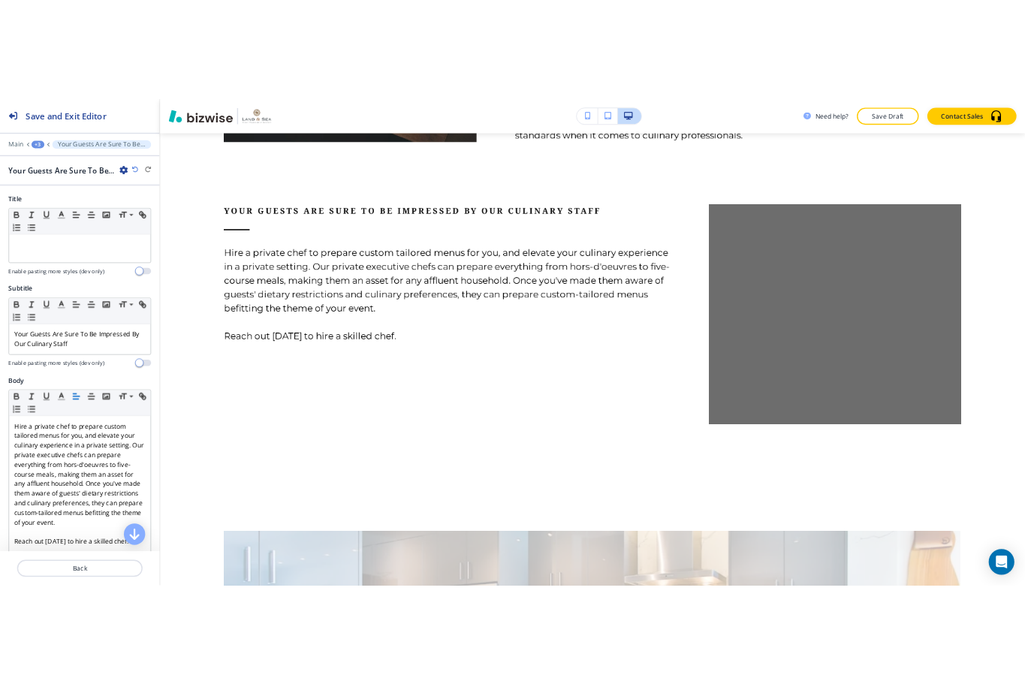
scroll to position [1151, 0]
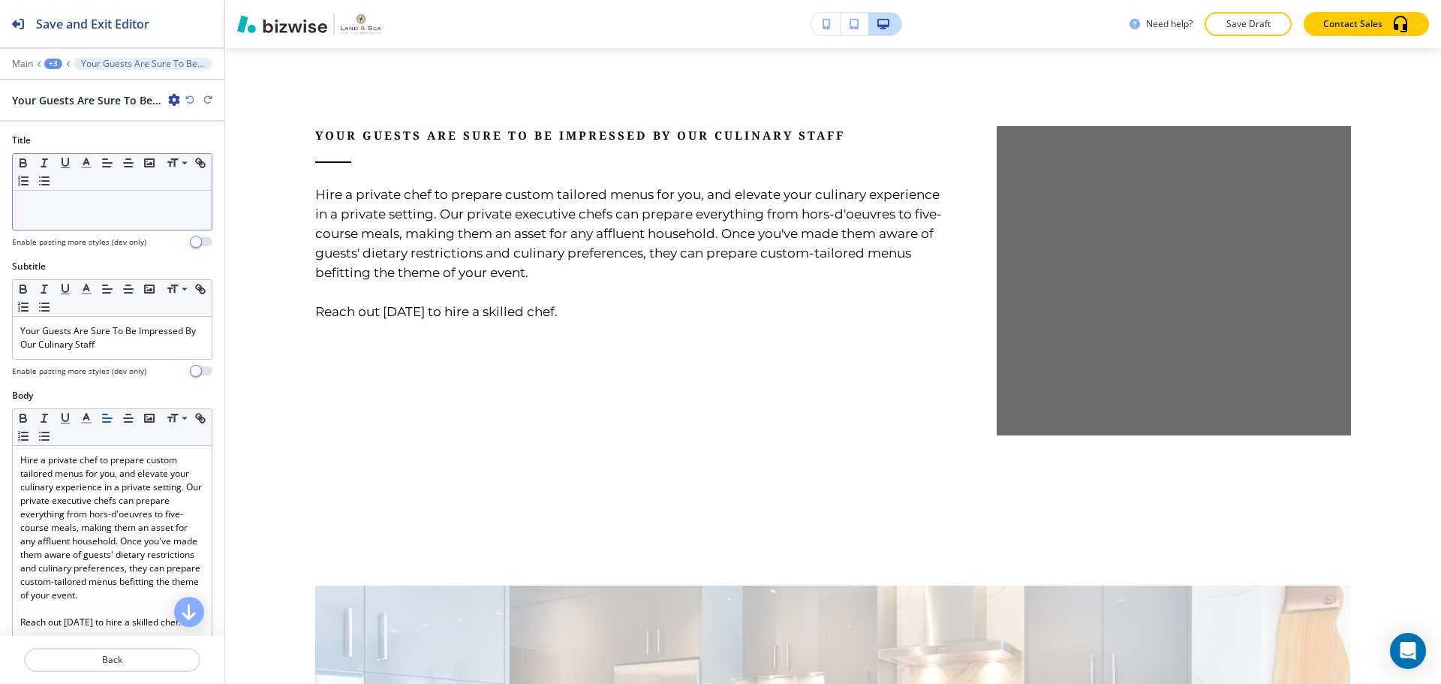
click at [60, 206] on p at bounding box center [112, 205] width 184 height 14
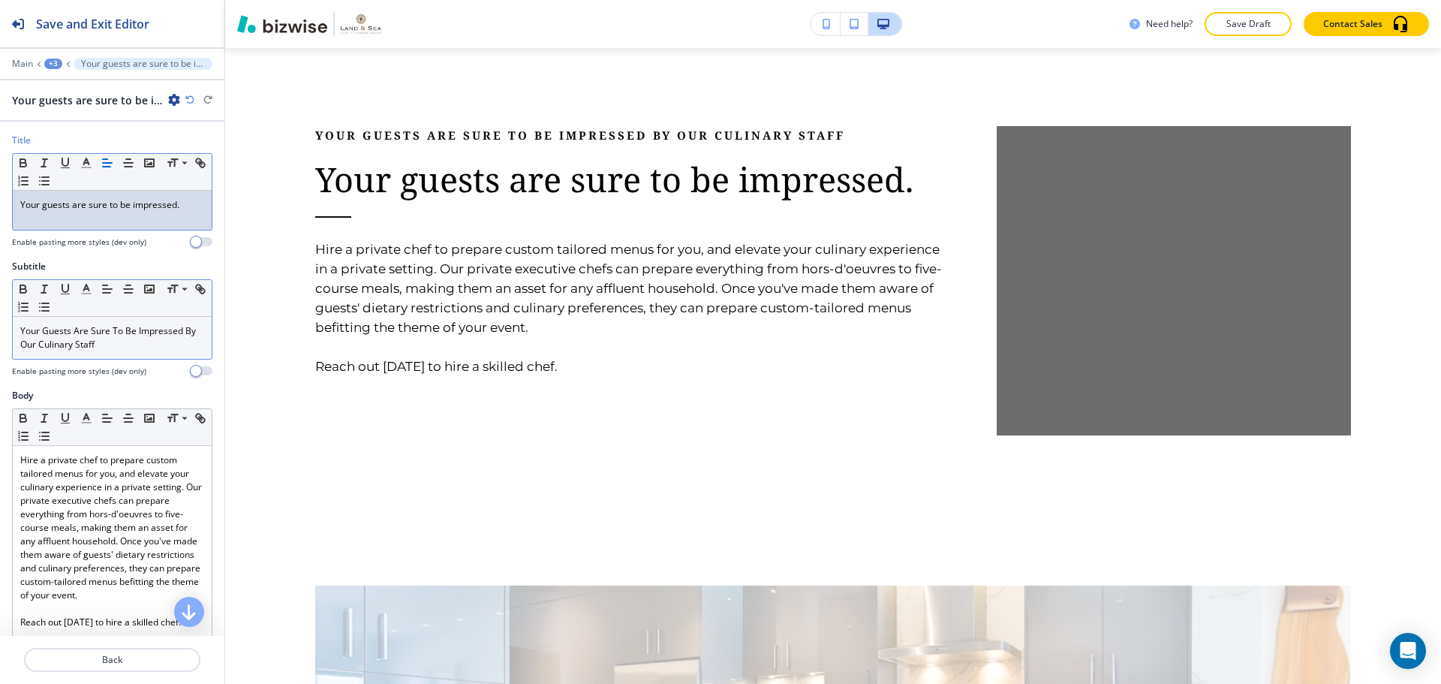
click at [134, 339] on p "Your Guests Are Sure To Be Impressed By Our Culinary Staff" at bounding box center [112, 337] width 184 height 27
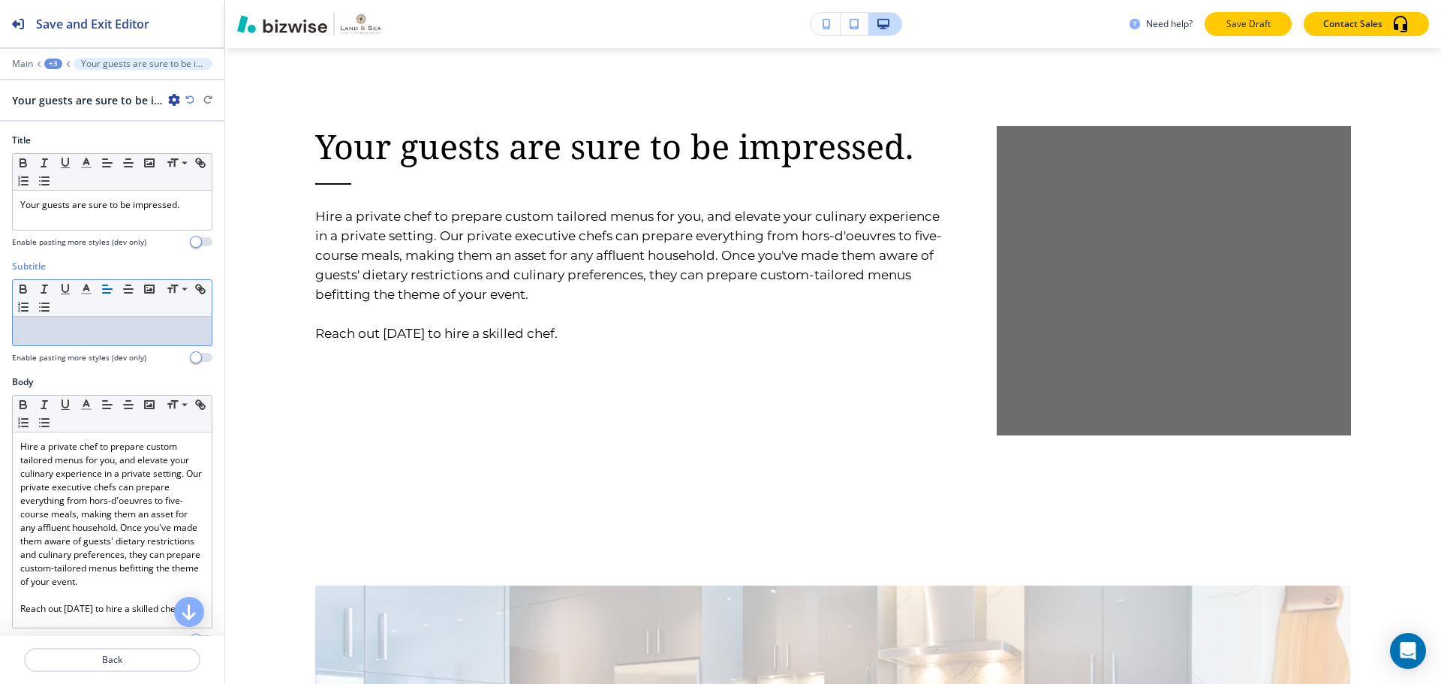
click at [1229, 23] on p "Save Draft" at bounding box center [1248, 24] width 48 height 14
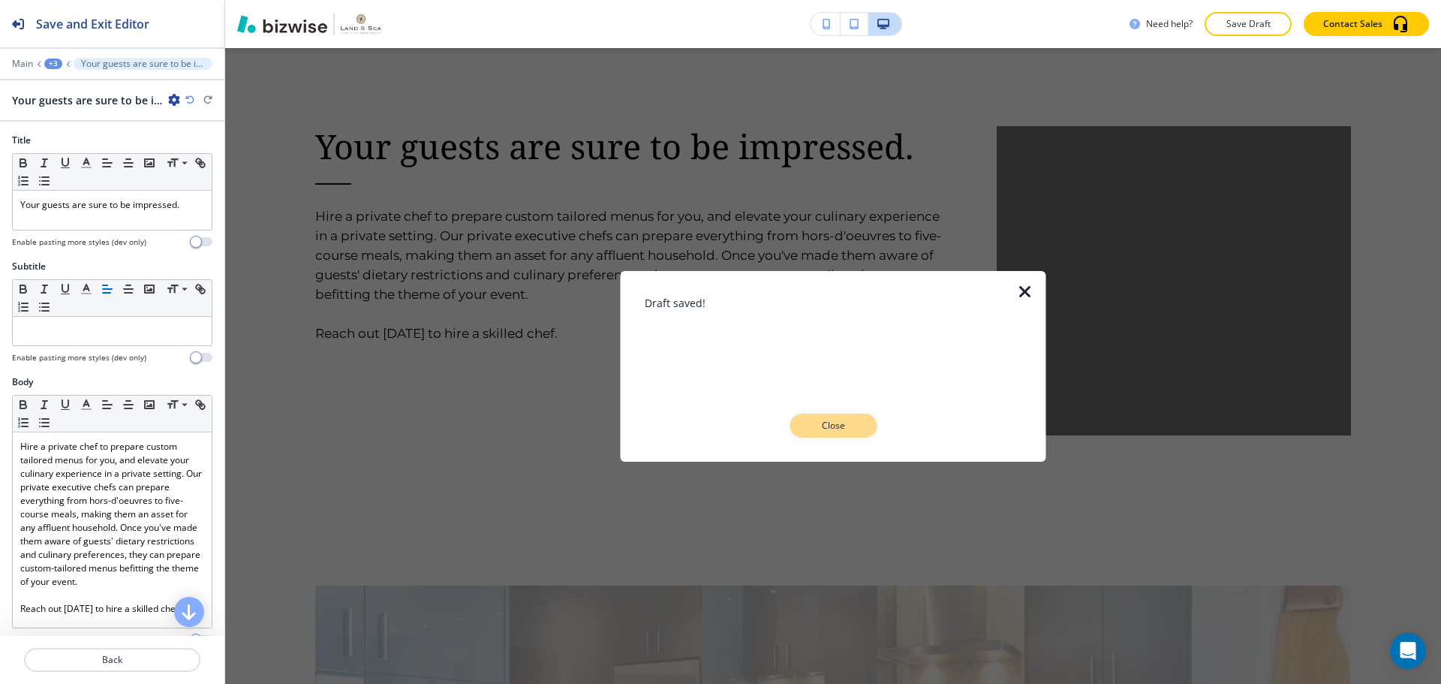
click at [823, 420] on p "Close" at bounding box center [833, 426] width 48 height 14
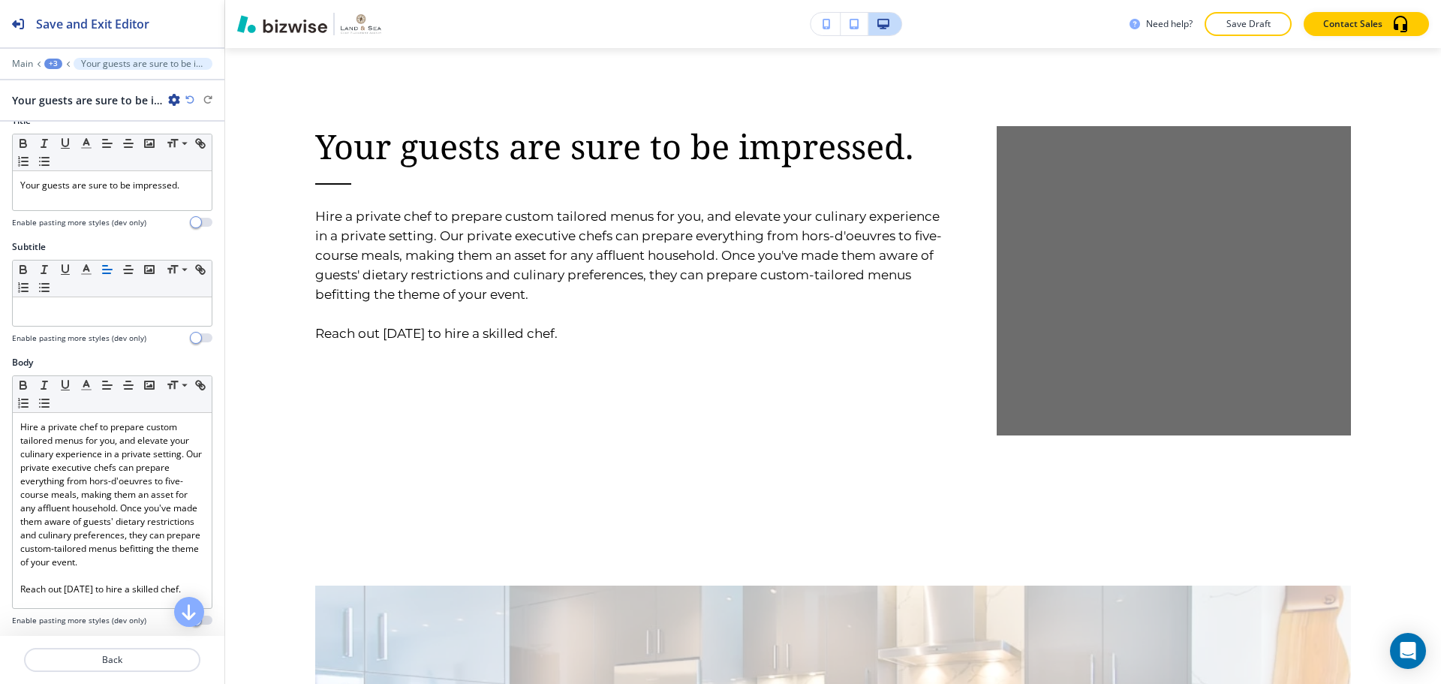
scroll to position [150, 0]
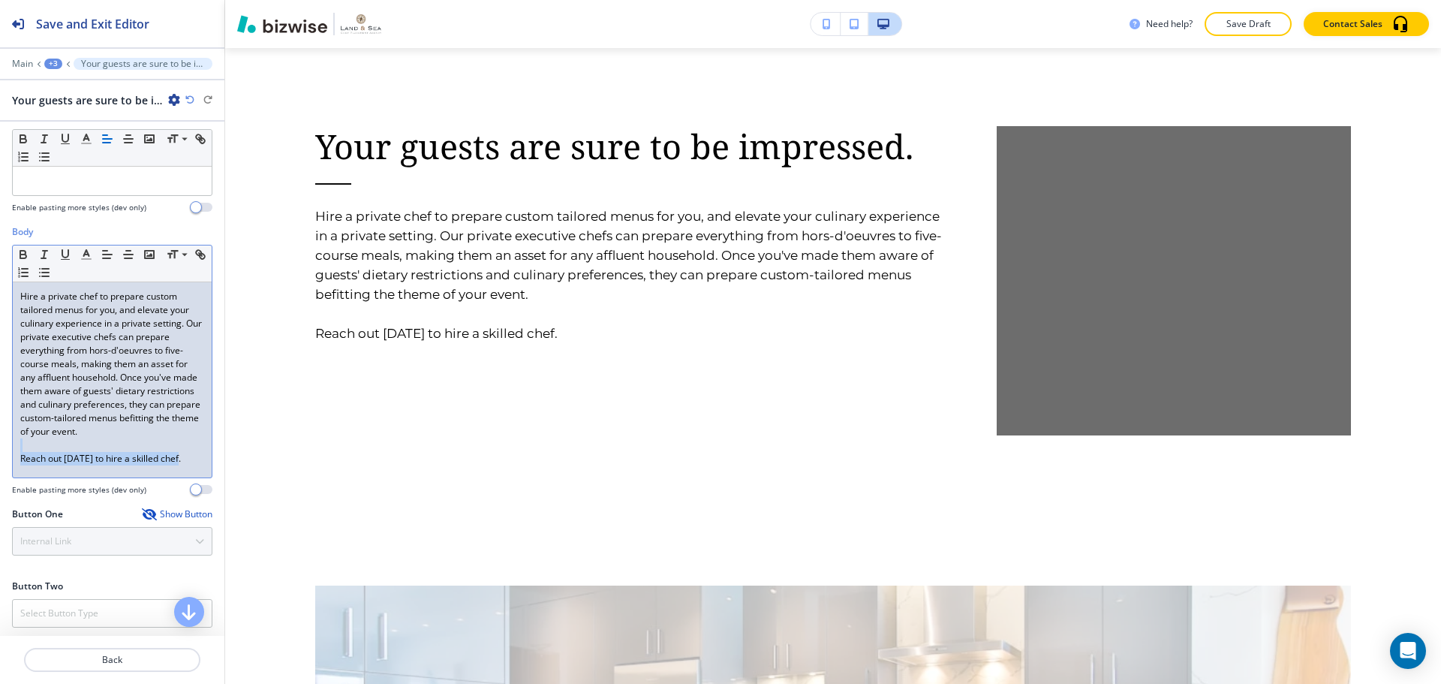
drag, startPoint x: 185, startPoint y: 456, endPoint x: 30, endPoint y: 447, distance: 154.9
click at [30, 447] on div "Hire a private chef to prepare custom tailored menus for you, and elevate your …" at bounding box center [112, 379] width 199 height 195
click at [21, 338] on p "Hire a private chef to prepare custom tailored menus for you, and elevate your …" at bounding box center [112, 364] width 184 height 149
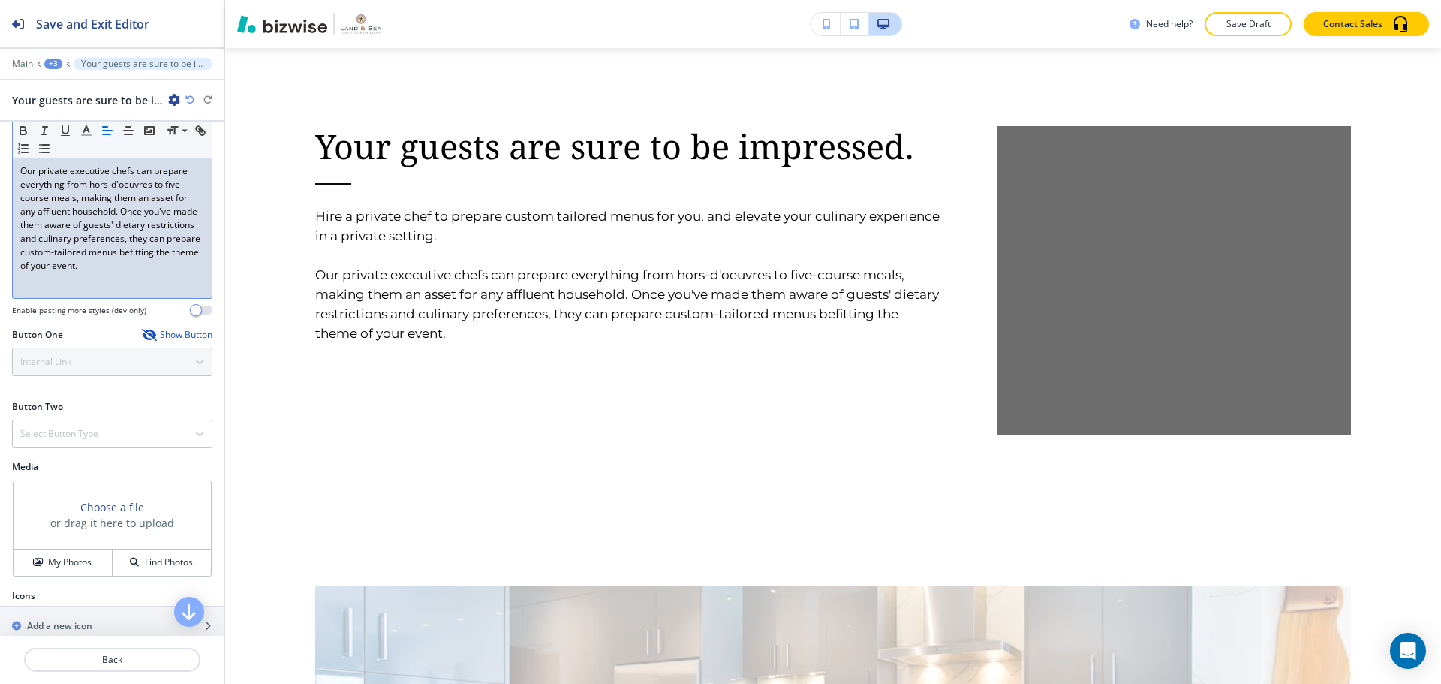
scroll to position [352, 0]
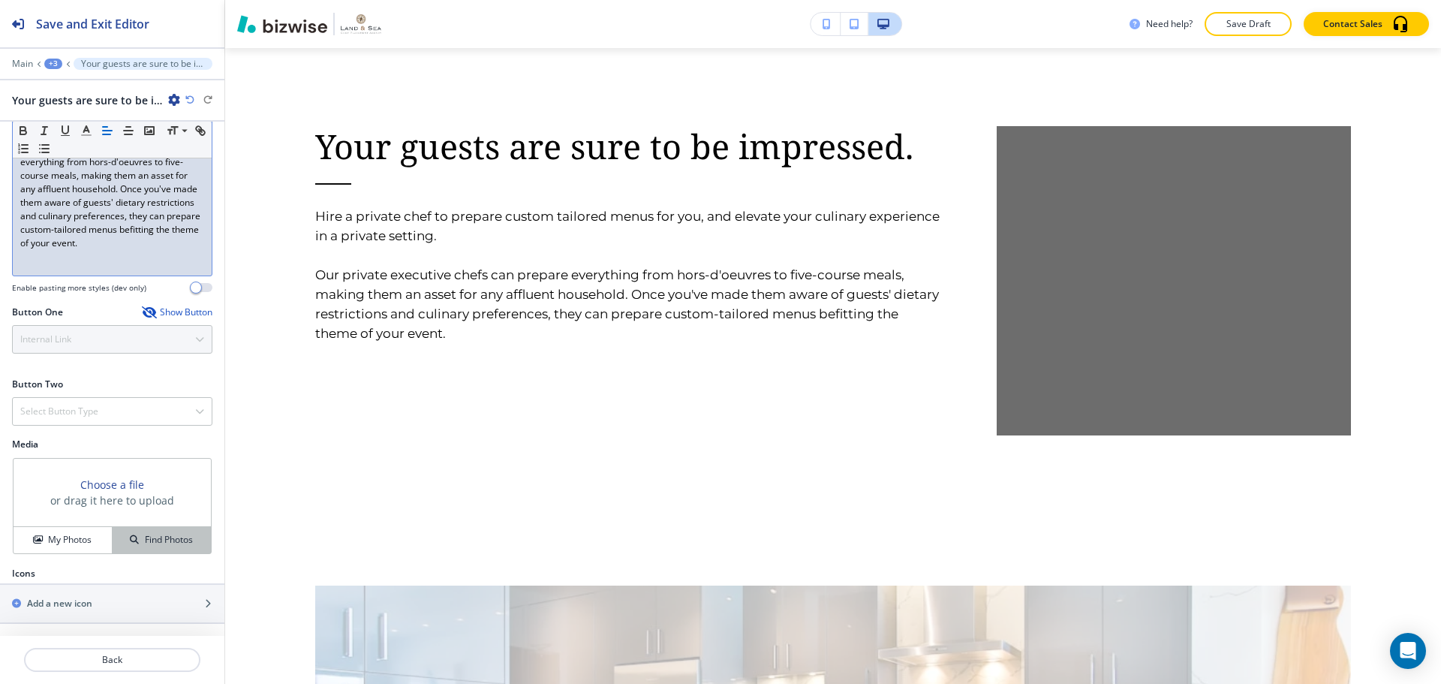
click at [128, 529] on button "Find Photos" at bounding box center [162, 540] width 98 height 26
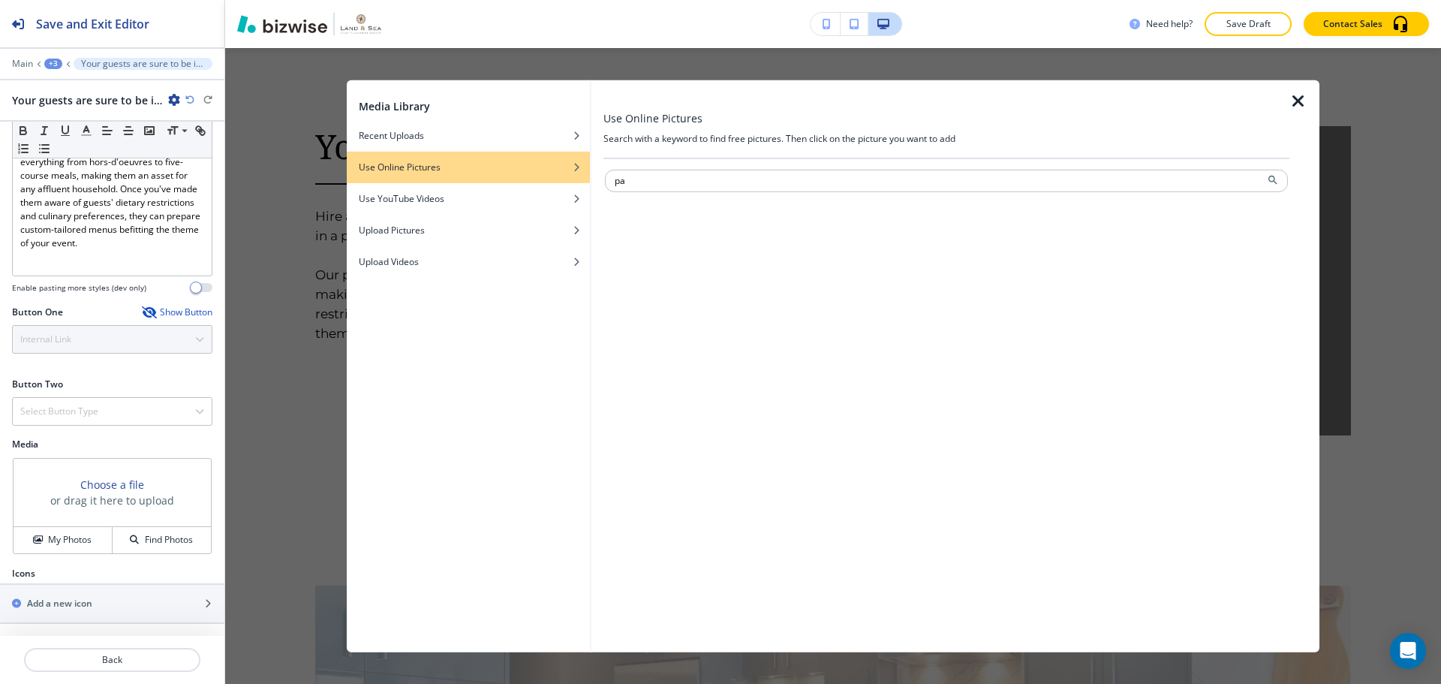
type input "p"
click at [531, 126] on div "button" at bounding box center [468, 123] width 243 height 9
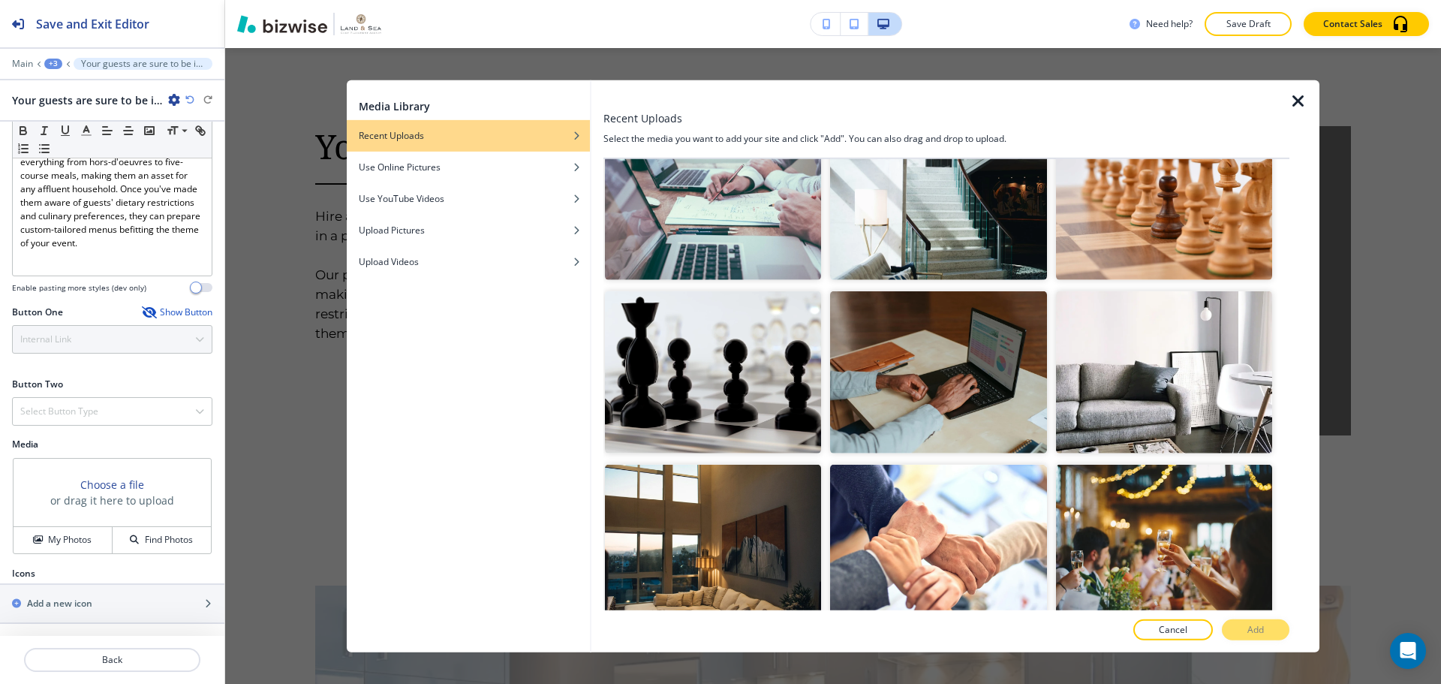
scroll to position [300, 0]
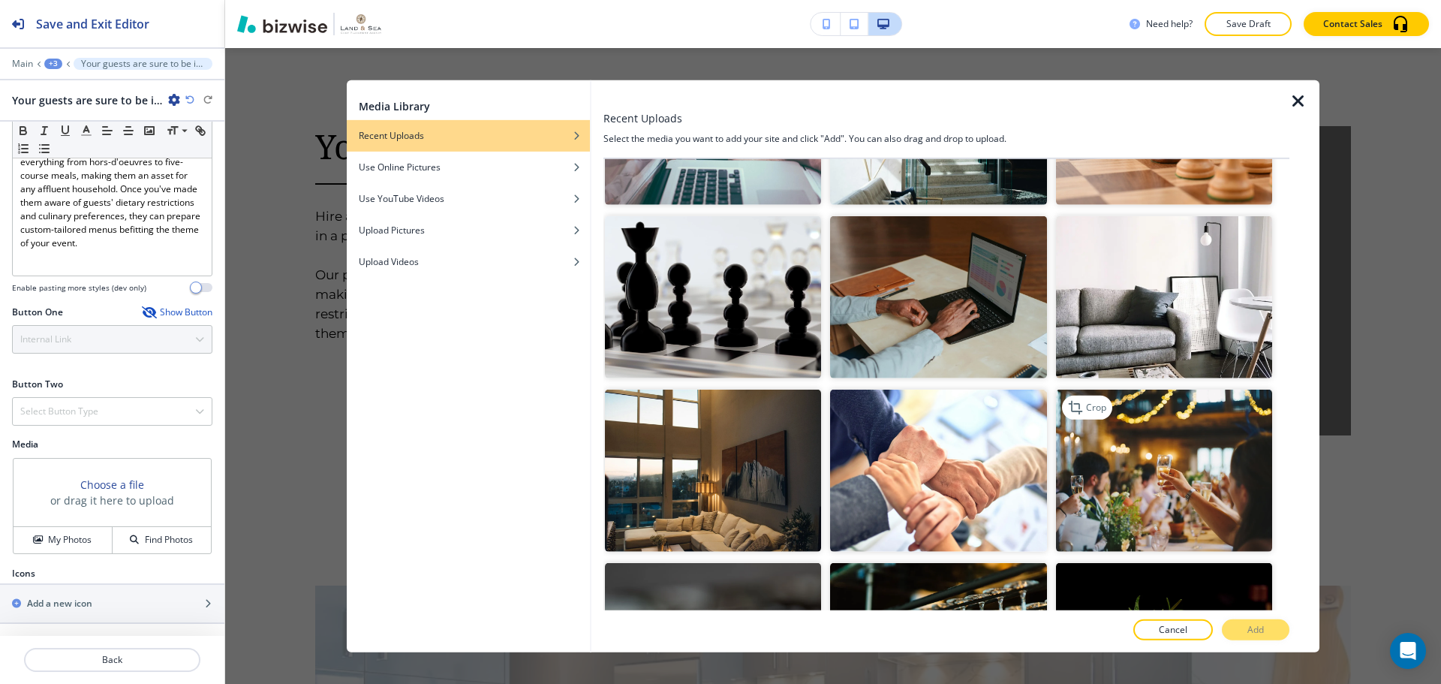
click at [1157, 453] on img "button" at bounding box center [1164, 471] width 216 height 162
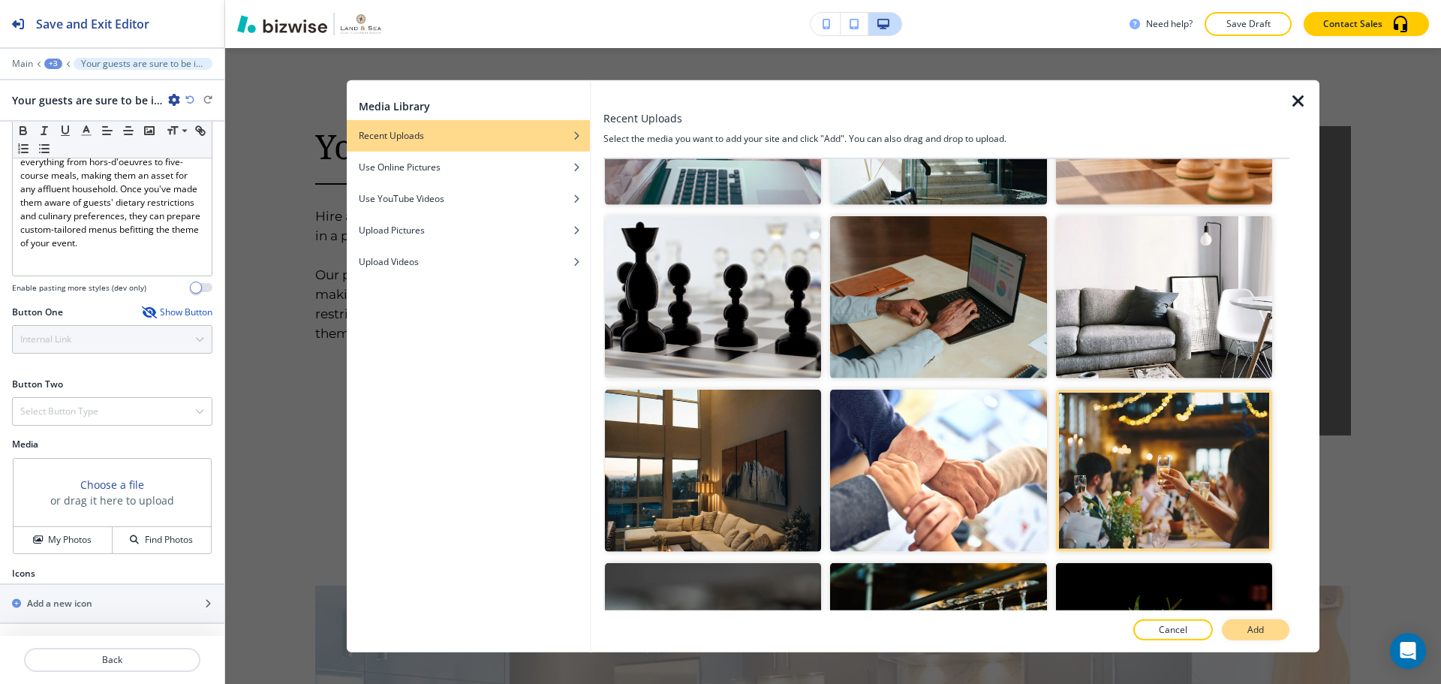
click at [1259, 627] on p "Add" at bounding box center [1255, 630] width 17 height 14
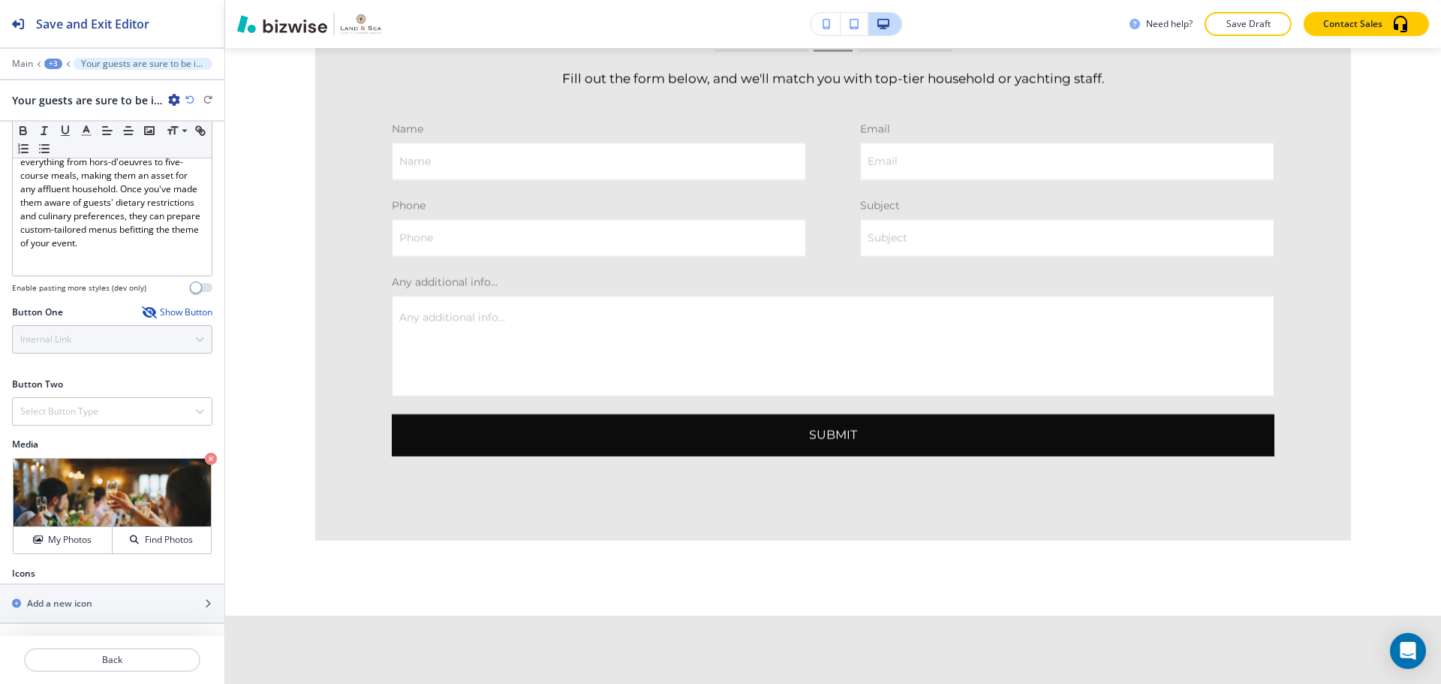
scroll to position [3102, 0]
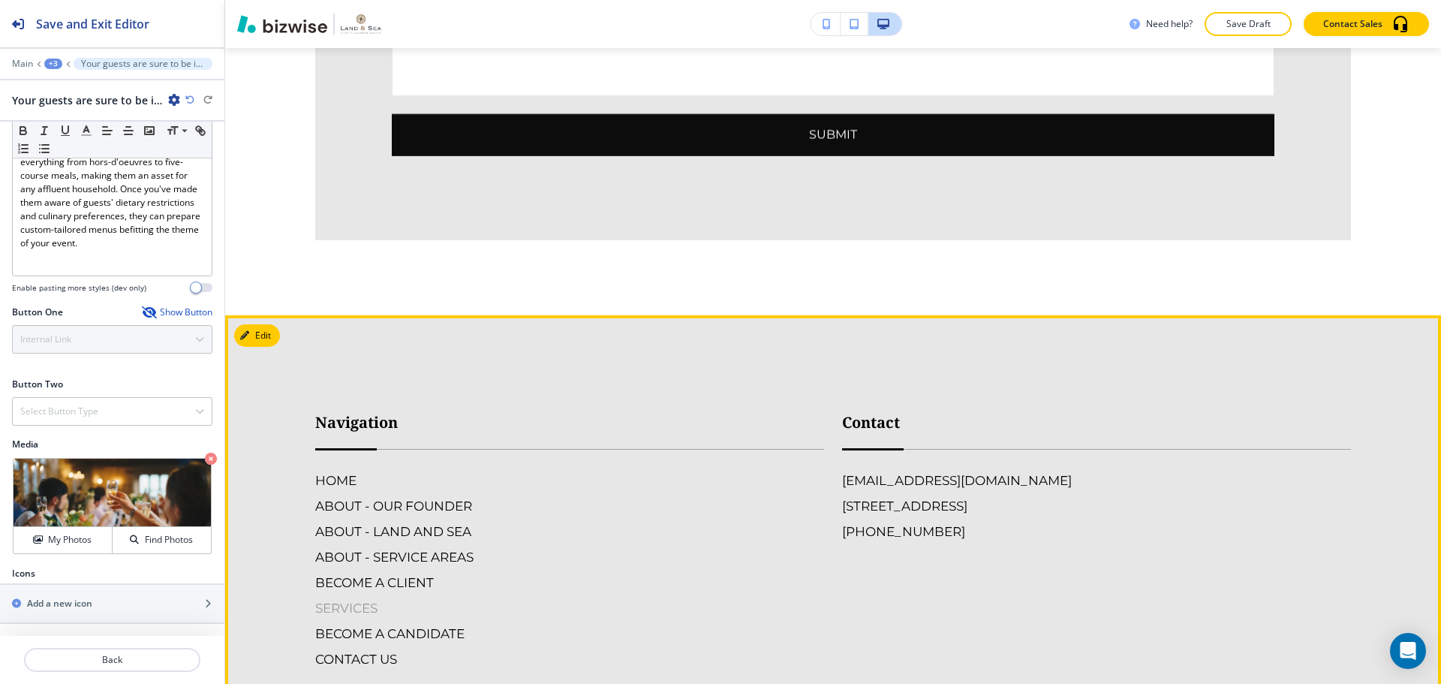
click at [382, 598] on h6 "SERVICES" at bounding box center [569, 608] width 509 height 20
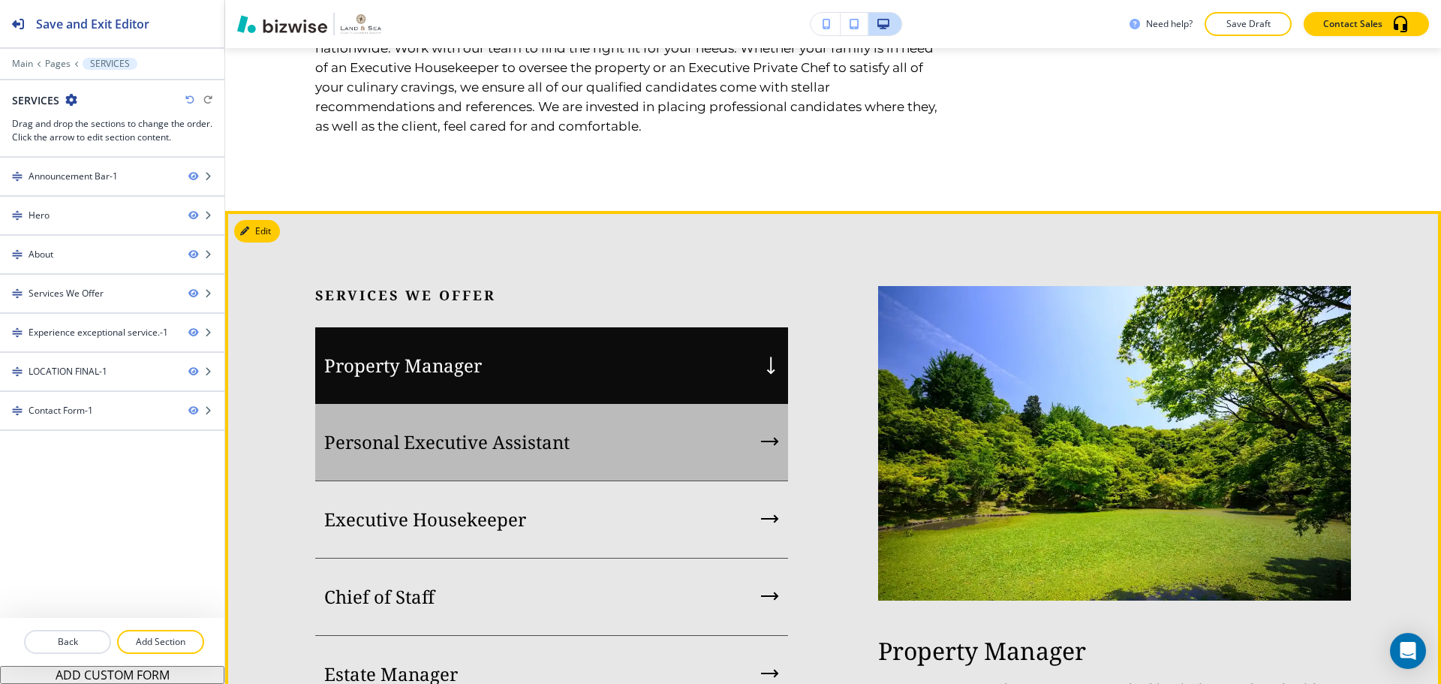
scroll to position [1501, 0]
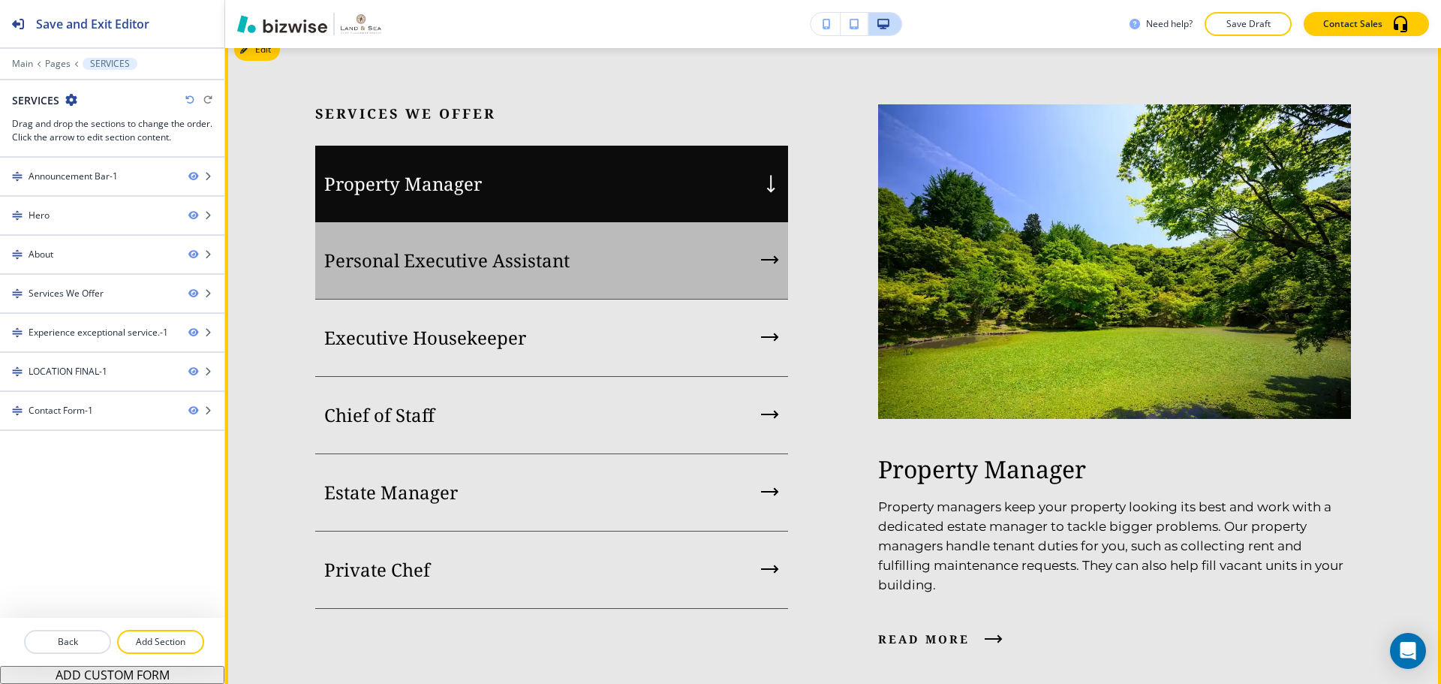
click at [596, 299] on div "Personal Executive Assistant" at bounding box center [551, 260] width 473 height 77
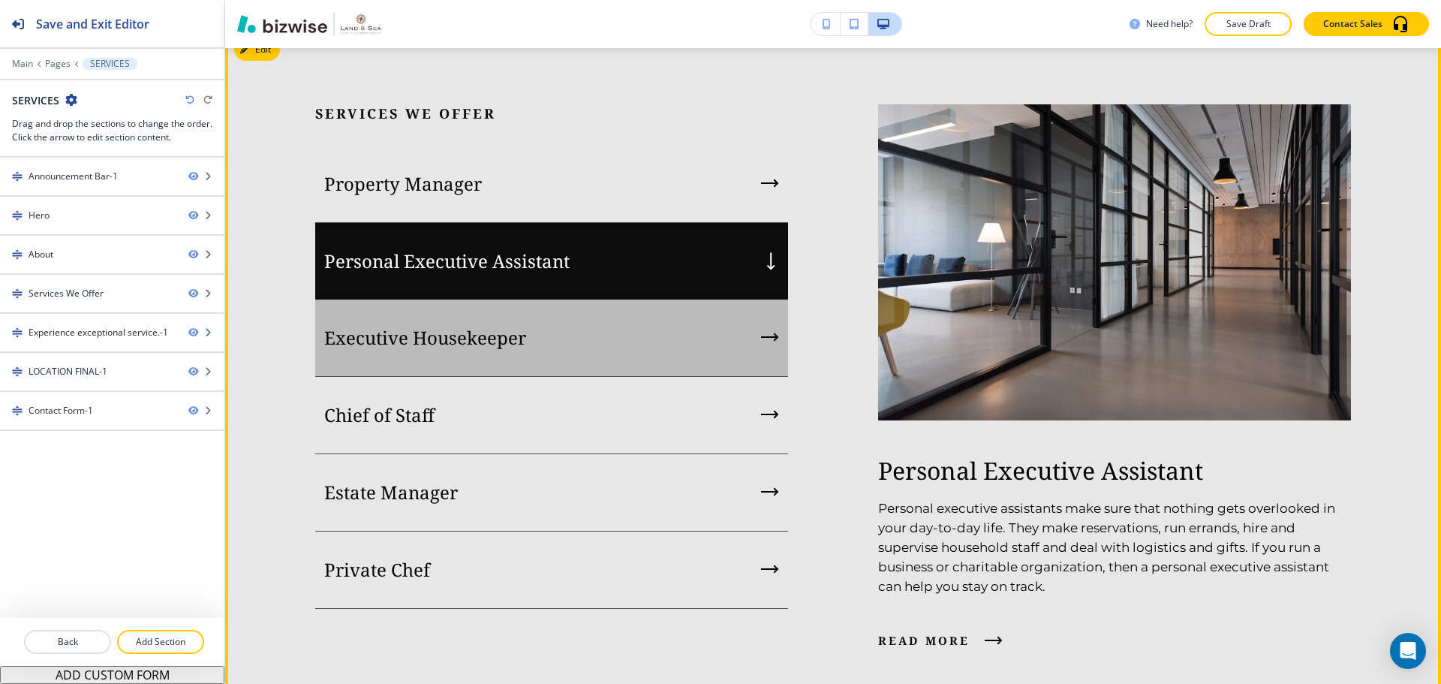
click at [633, 377] on div "Executive Housekeeper" at bounding box center [551, 337] width 473 height 77
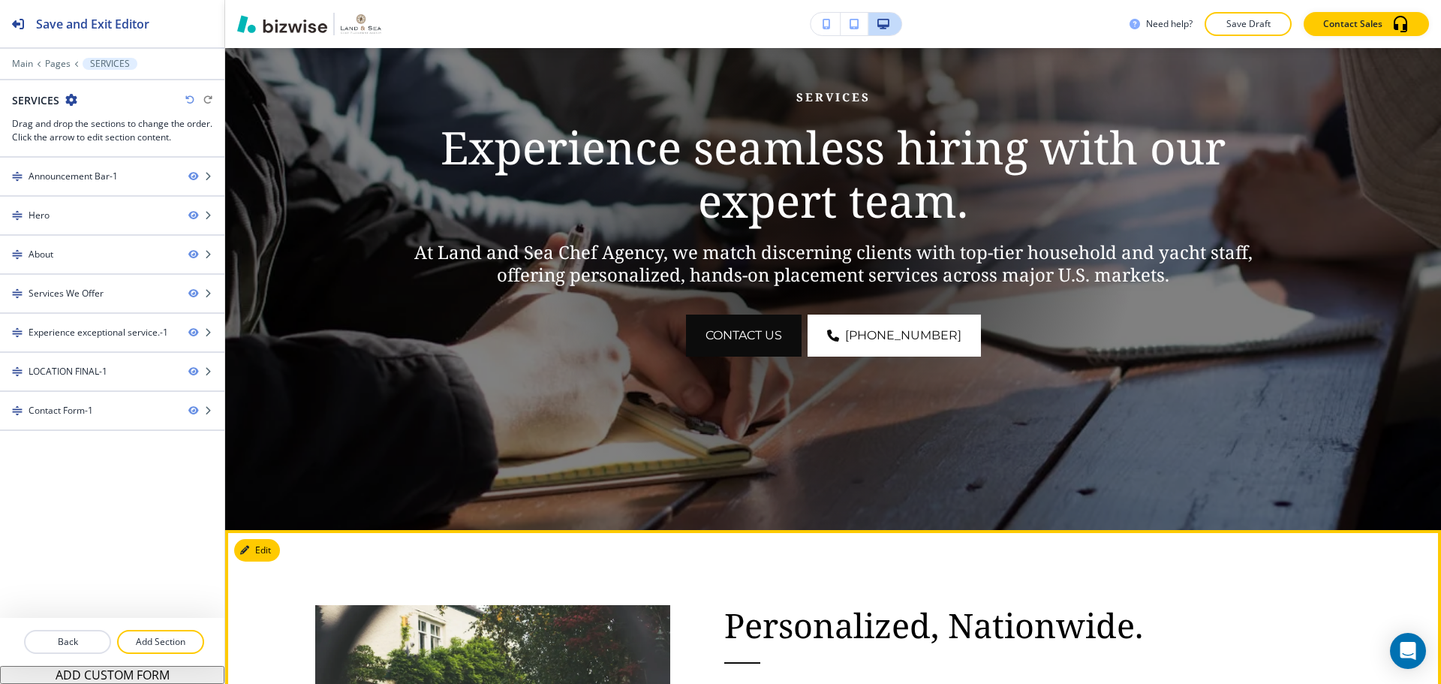
scroll to position [0, 0]
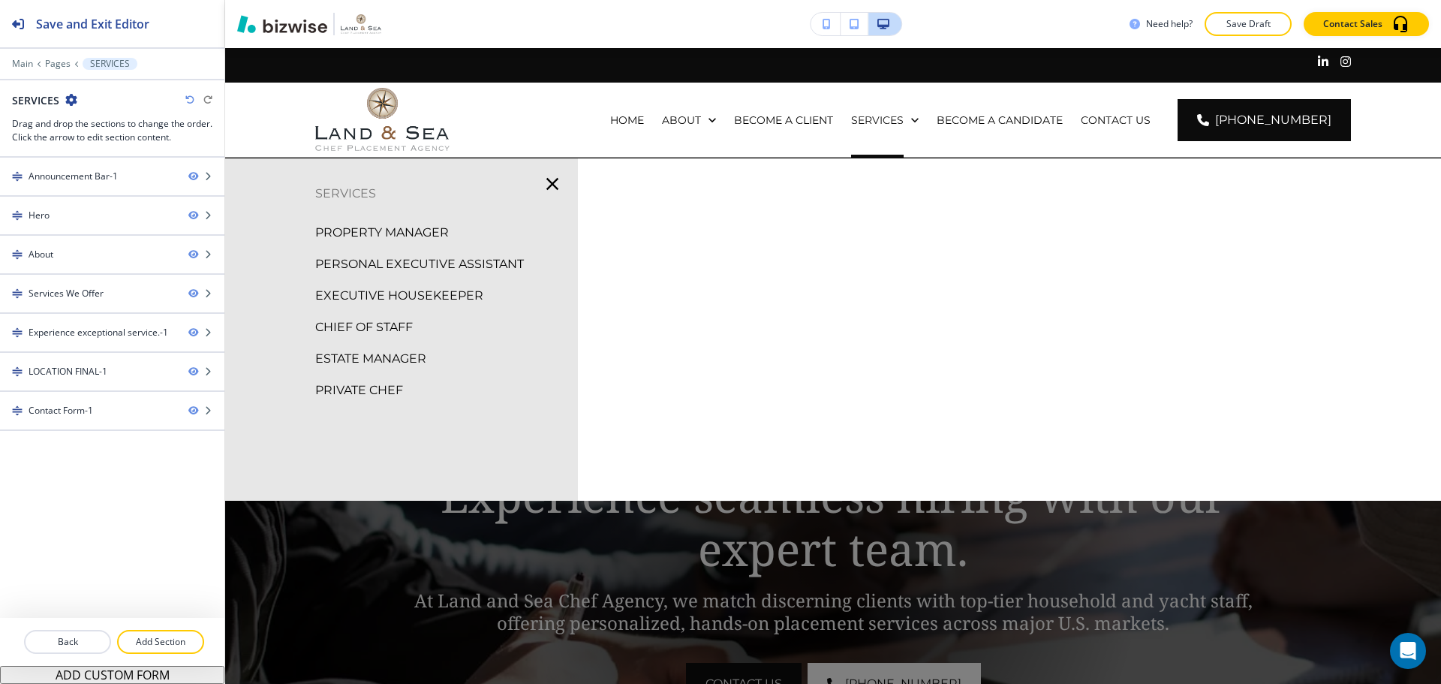
click at [366, 233] on p "PROPERTY MANAGER" at bounding box center [382, 232] width 134 height 23
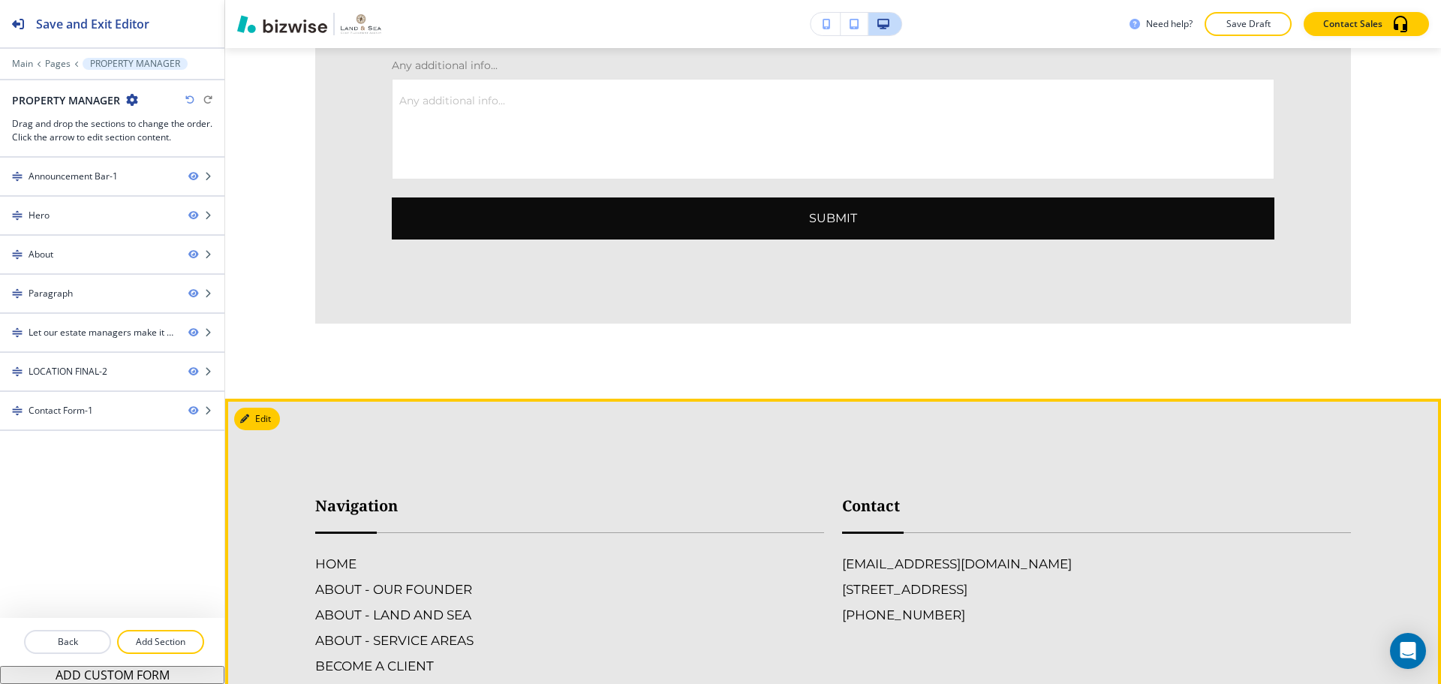
scroll to position [3828, 0]
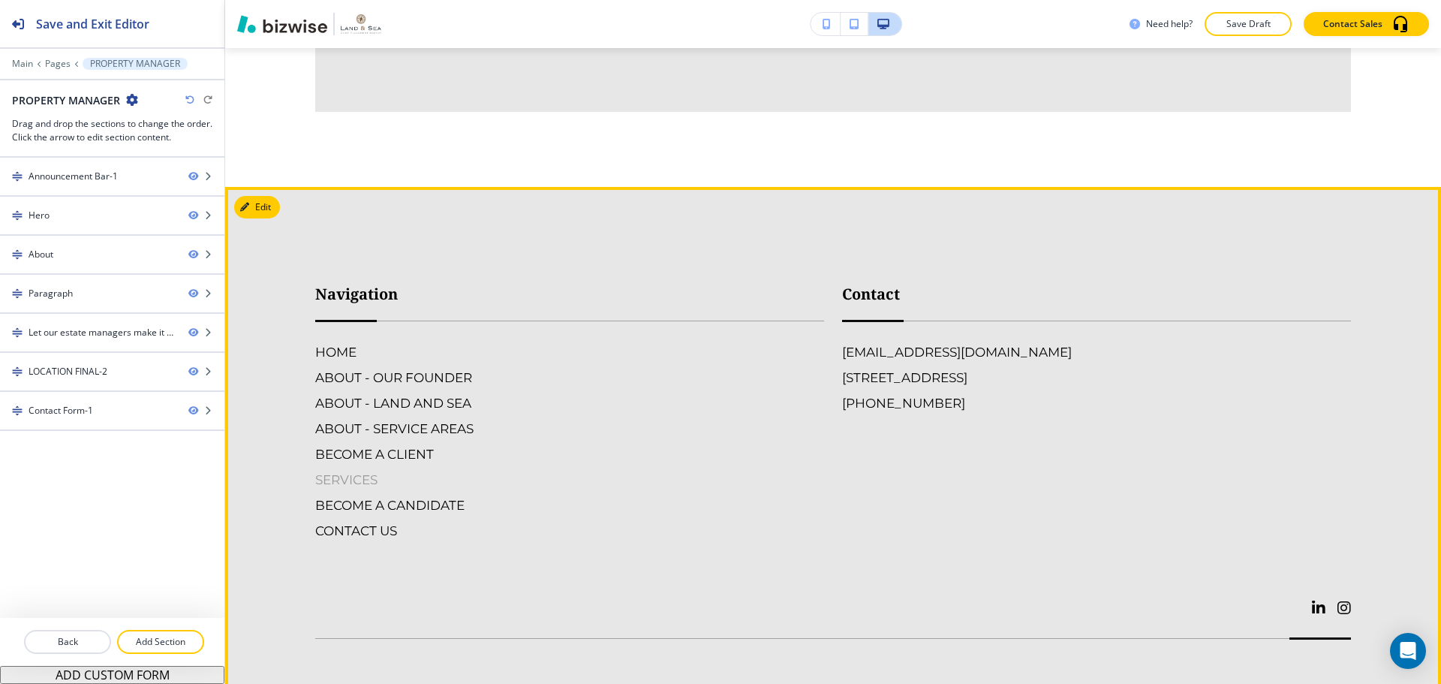
click at [348, 470] on h6 "SERVICES" at bounding box center [569, 480] width 509 height 20
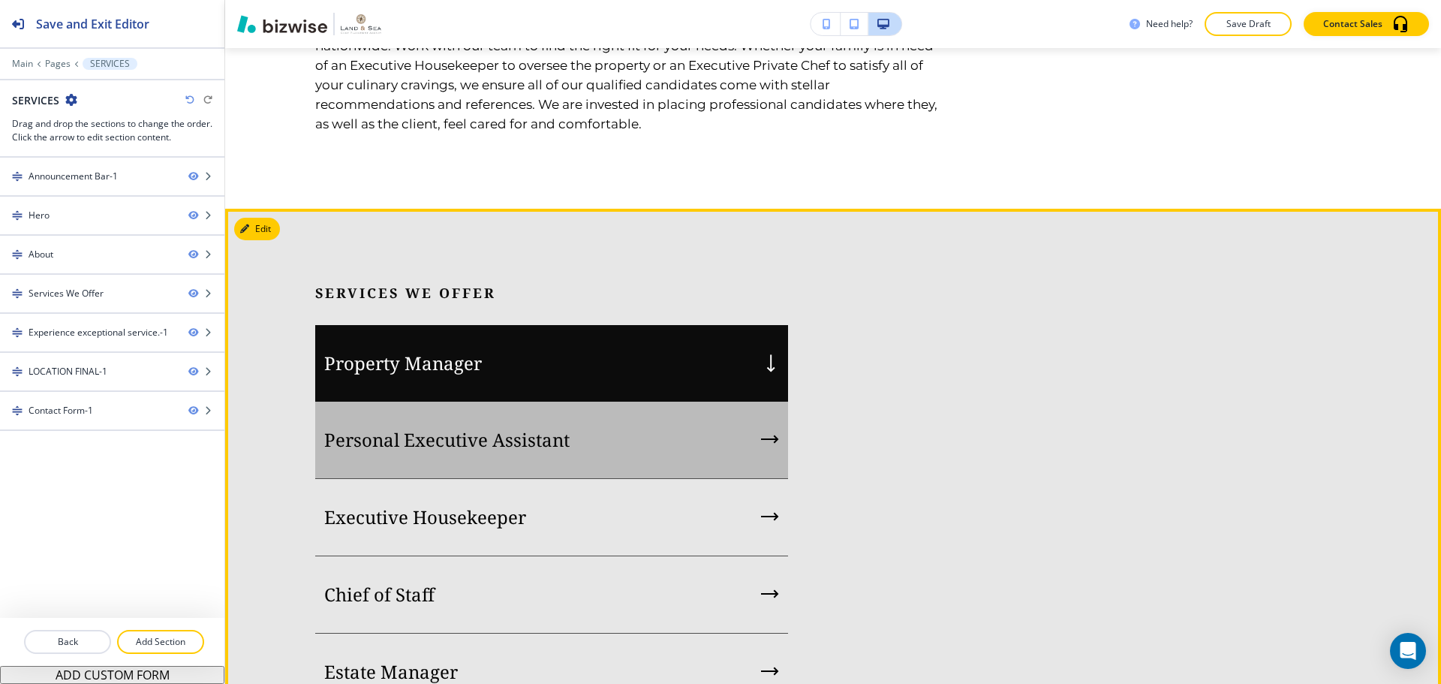
scroll to position [1426, 0]
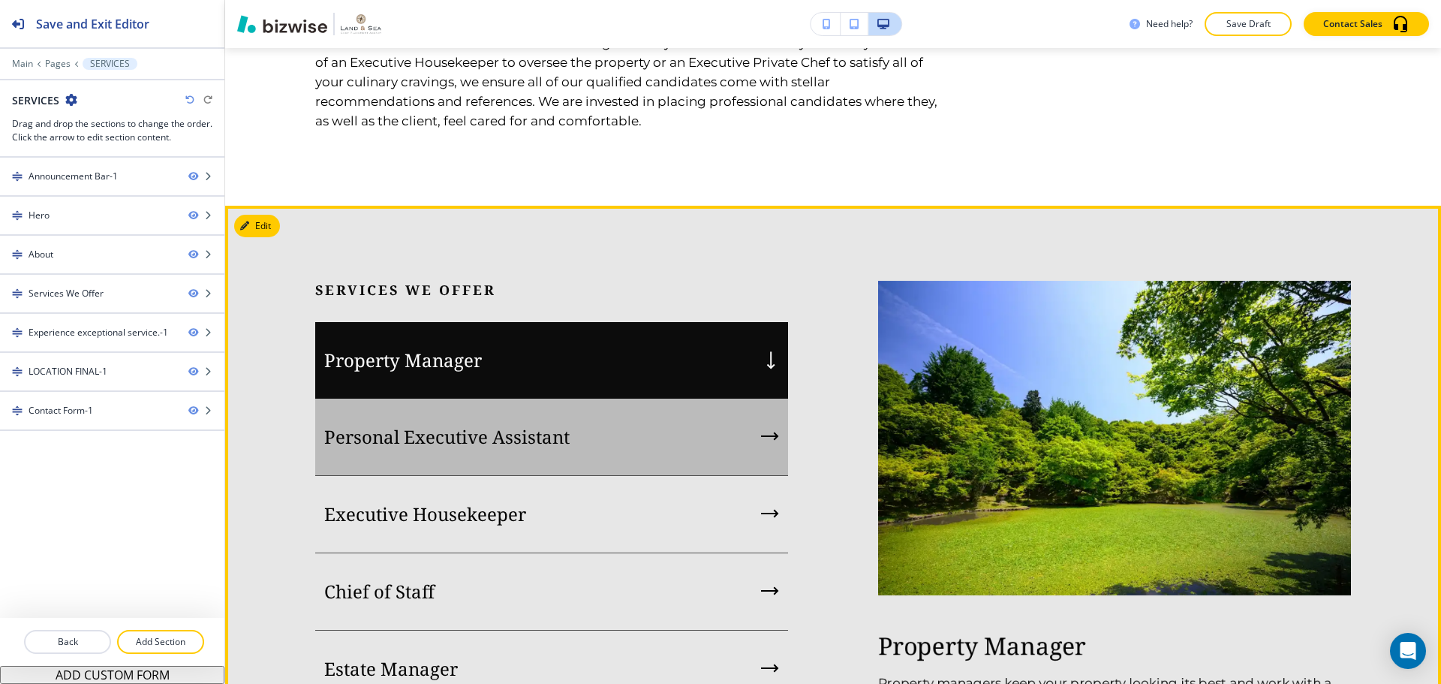
click at [539, 463] on div "Personal Executive Assistant" at bounding box center [551, 437] width 473 height 77
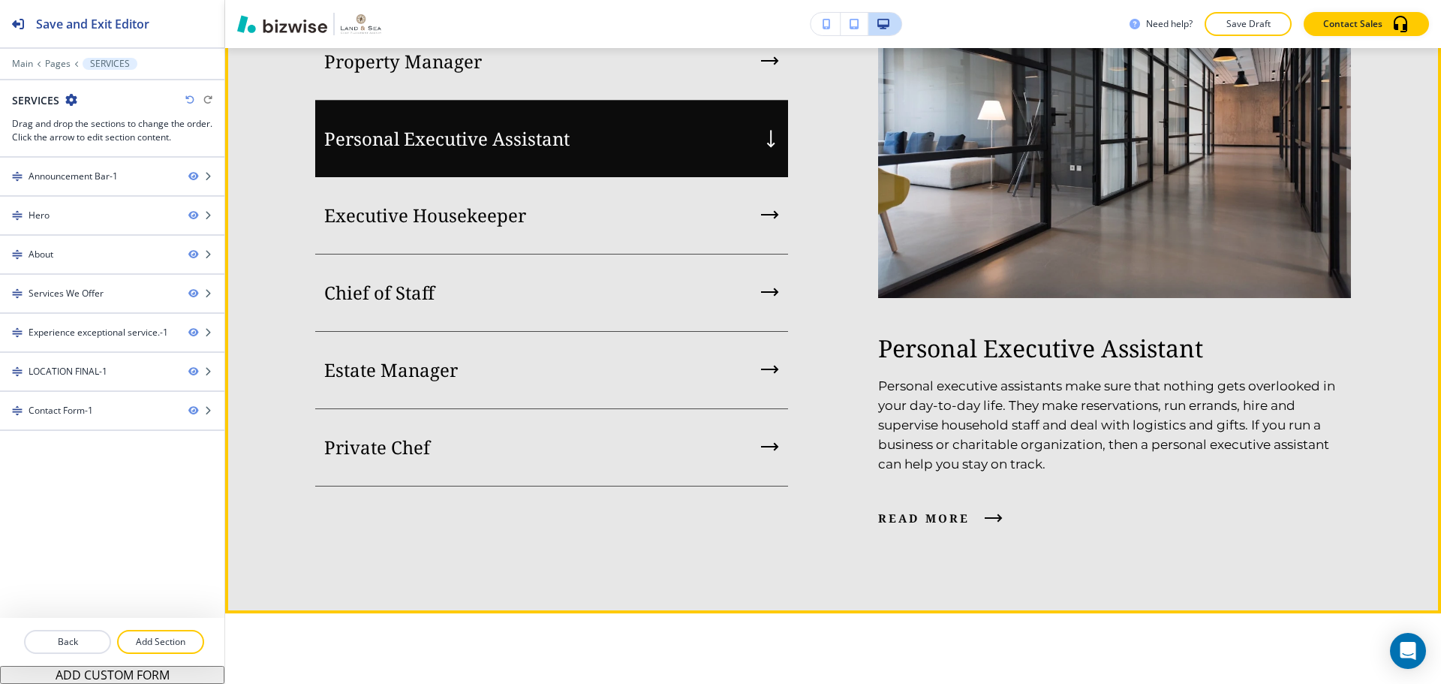
scroll to position [1726, 0]
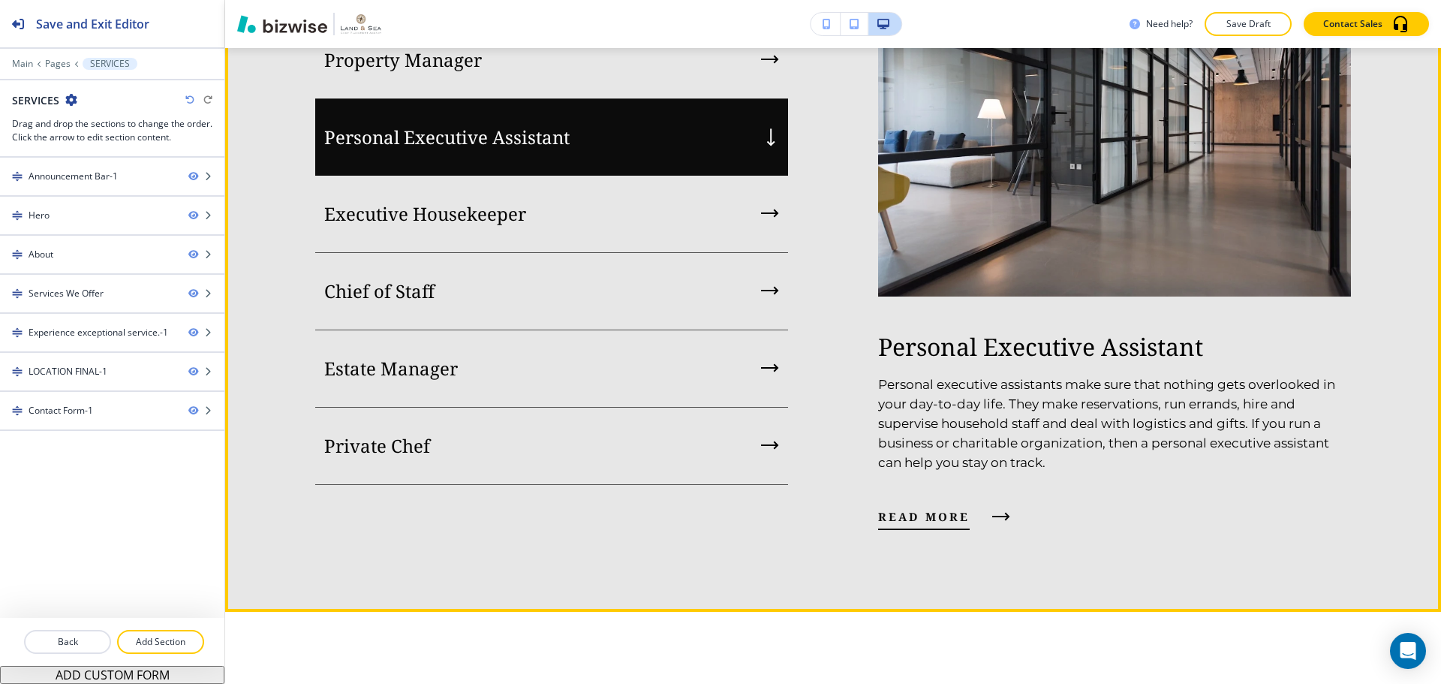
click at [920, 498] on button "read more" at bounding box center [940, 516] width 125 height 41
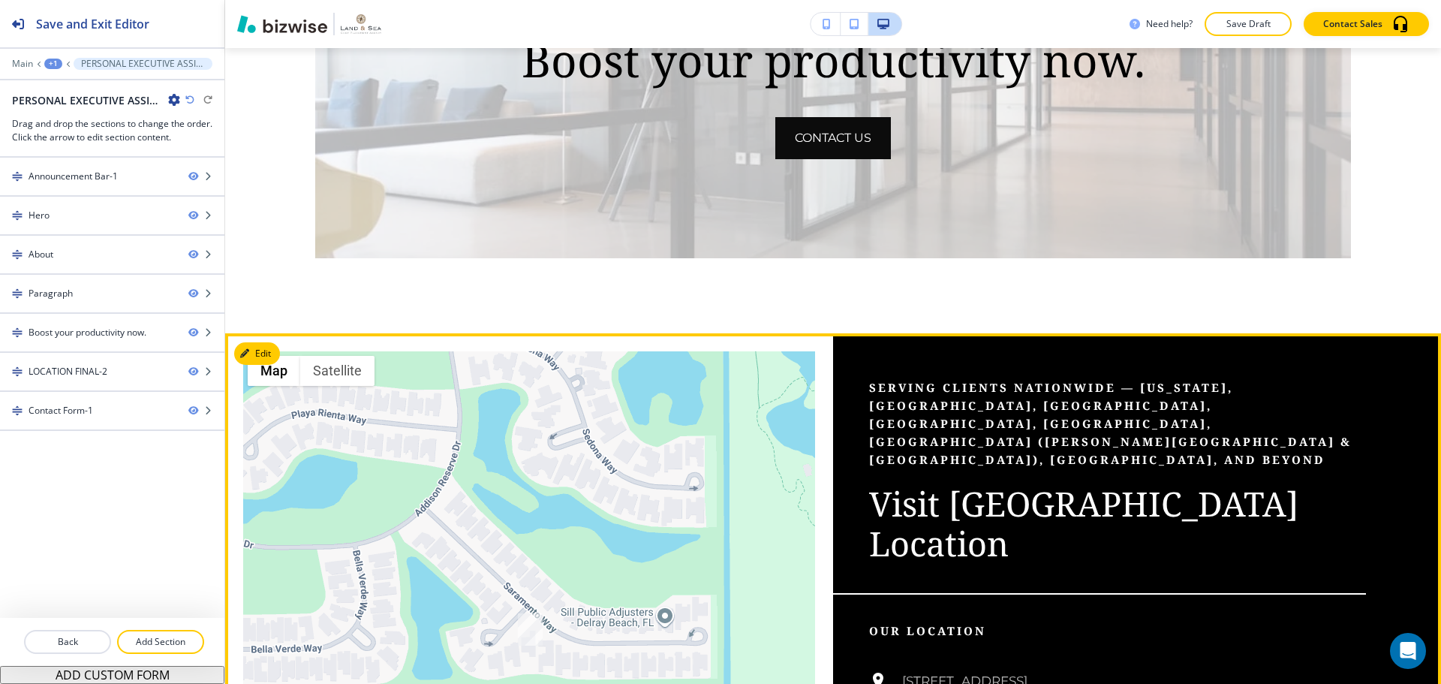
scroll to position [2402, 0]
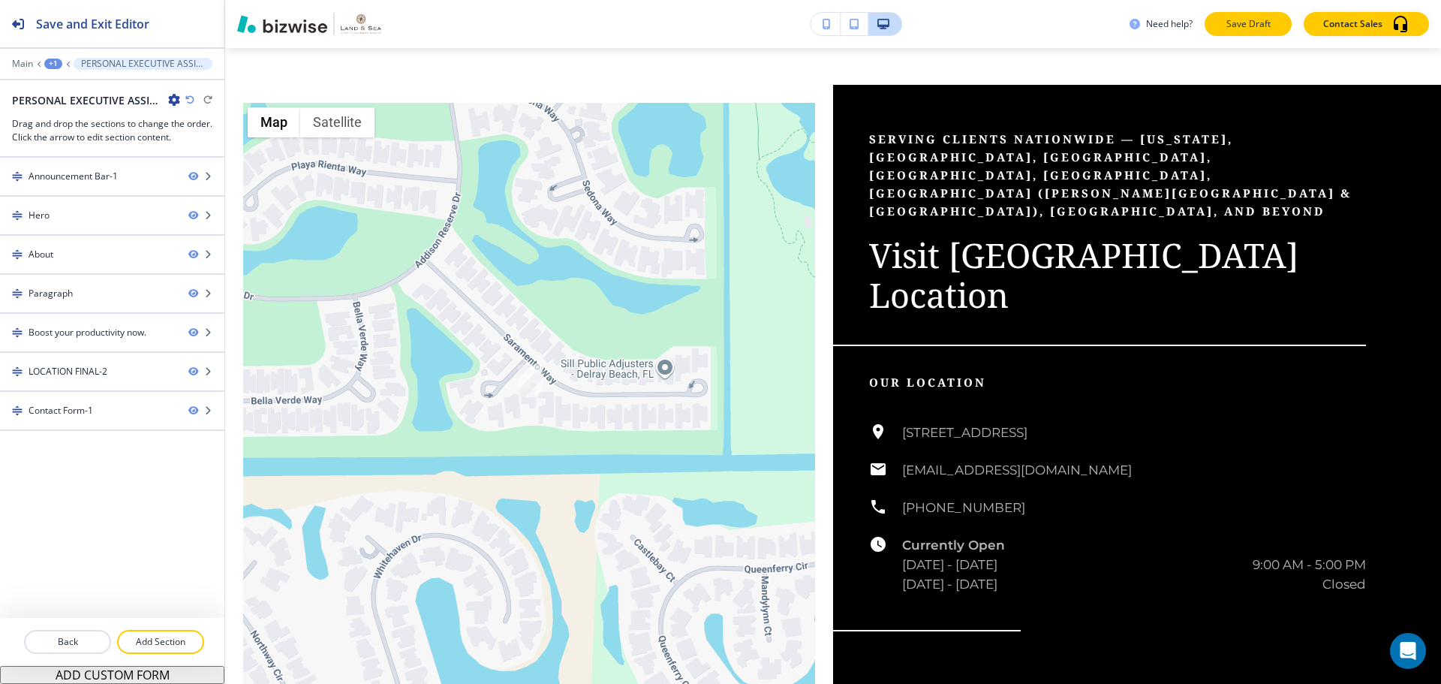
click at [1252, 25] on p "Save Draft" at bounding box center [1248, 24] width 48 height 14
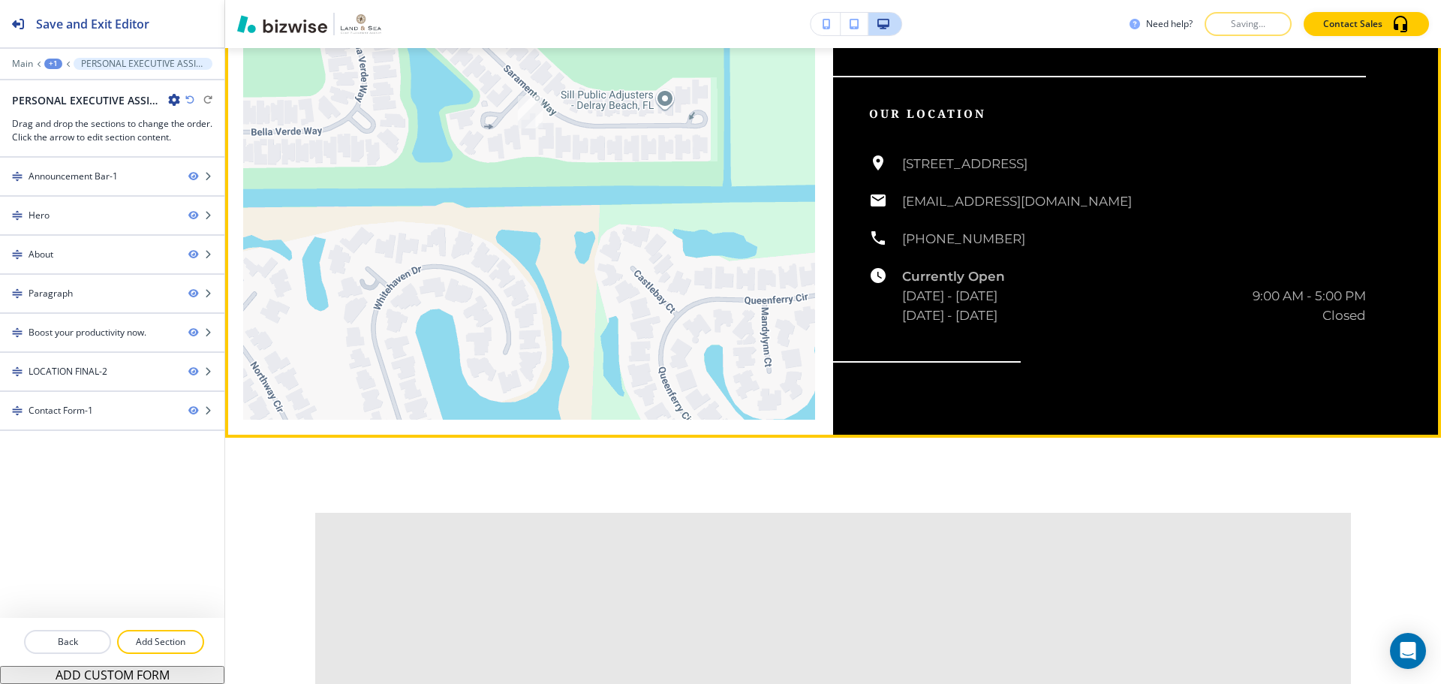
scroll to position [2702, 0]
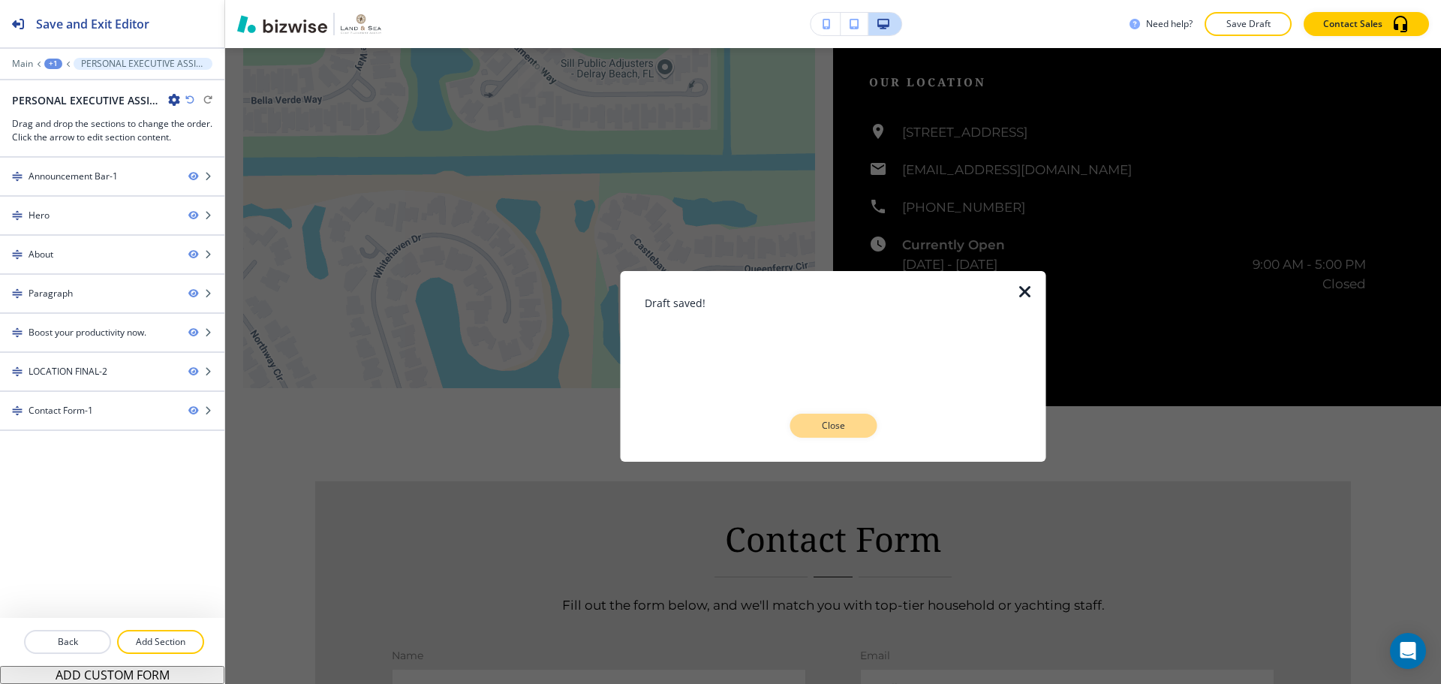
click at [857, 423] on button "Close" at bounding box center [833, 426] width 87 height 24
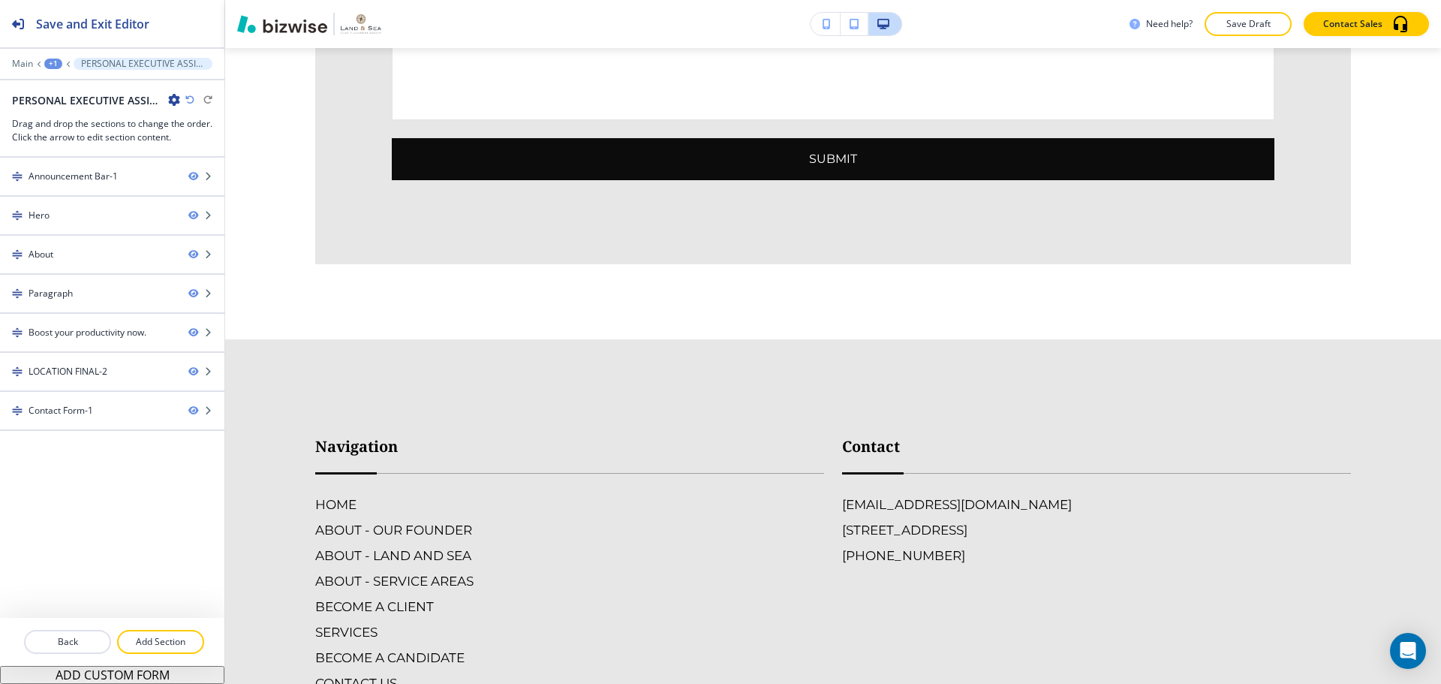
scroll to position [3603, 0]
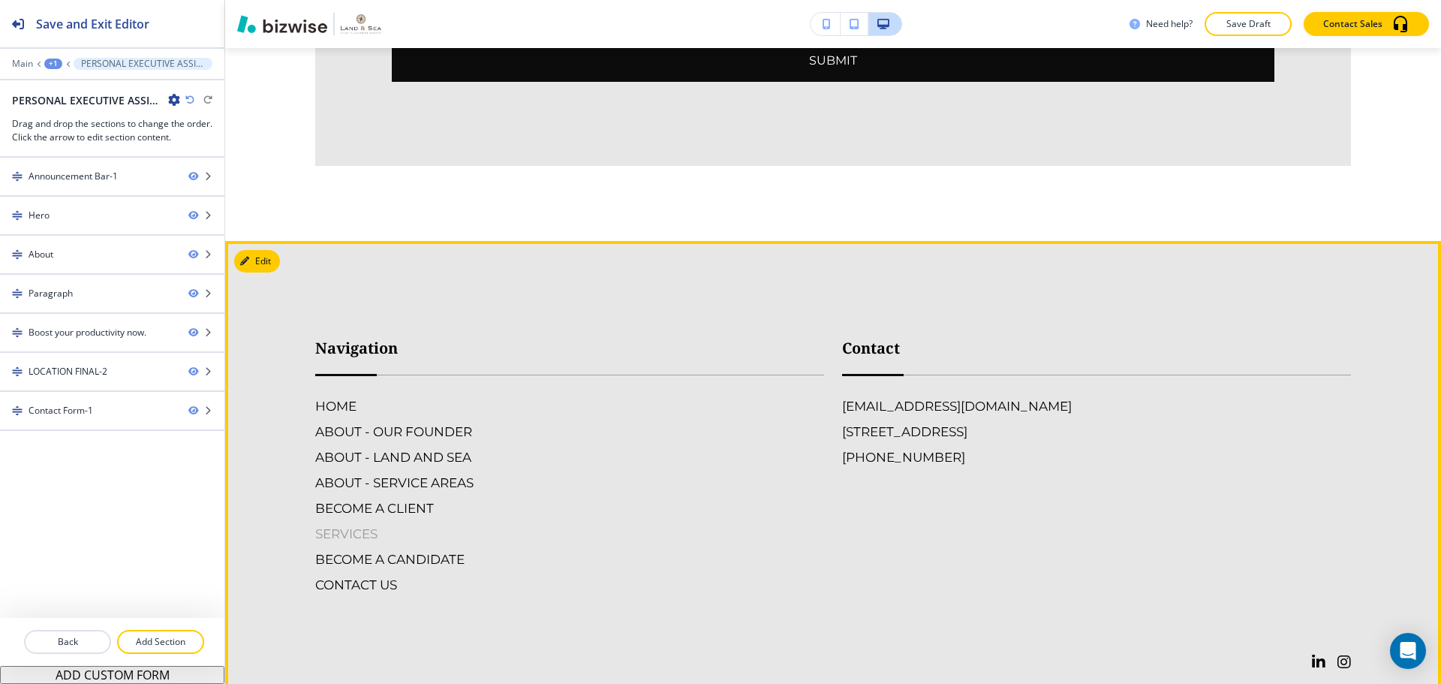
click at [355, 537] on h6 "SERVICES" at bounding box center [569, 534] width 509 height 20
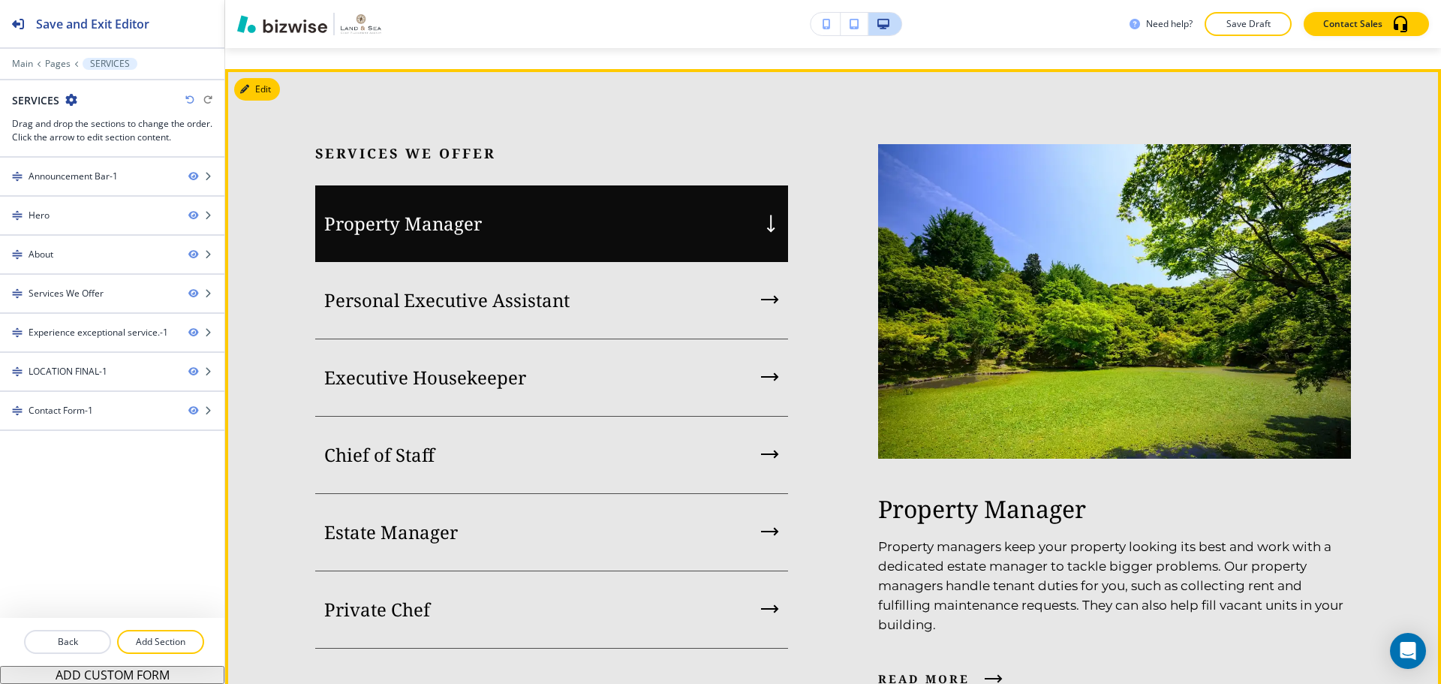
scroll to position [1576, 0]
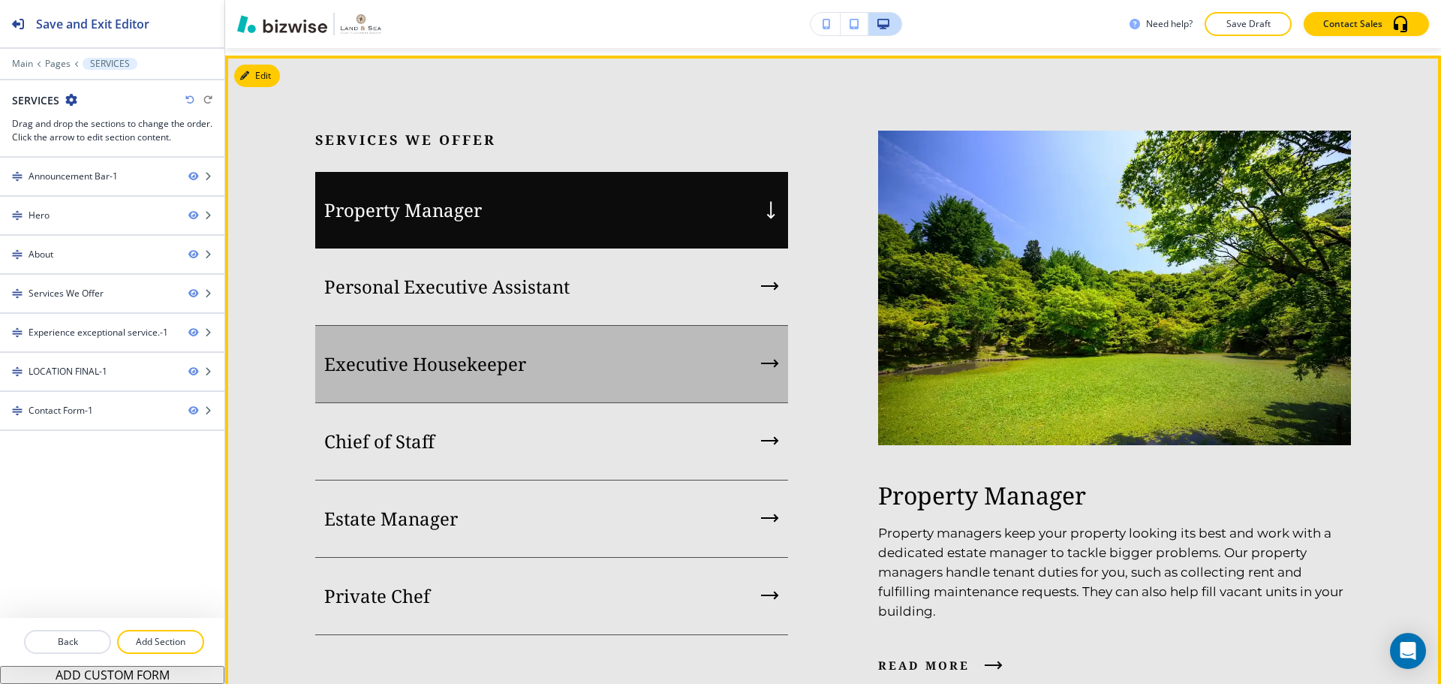
click at [610, 373] on div "Executive Housekeeper" at bounding box center [551, 364] width 473 height 77
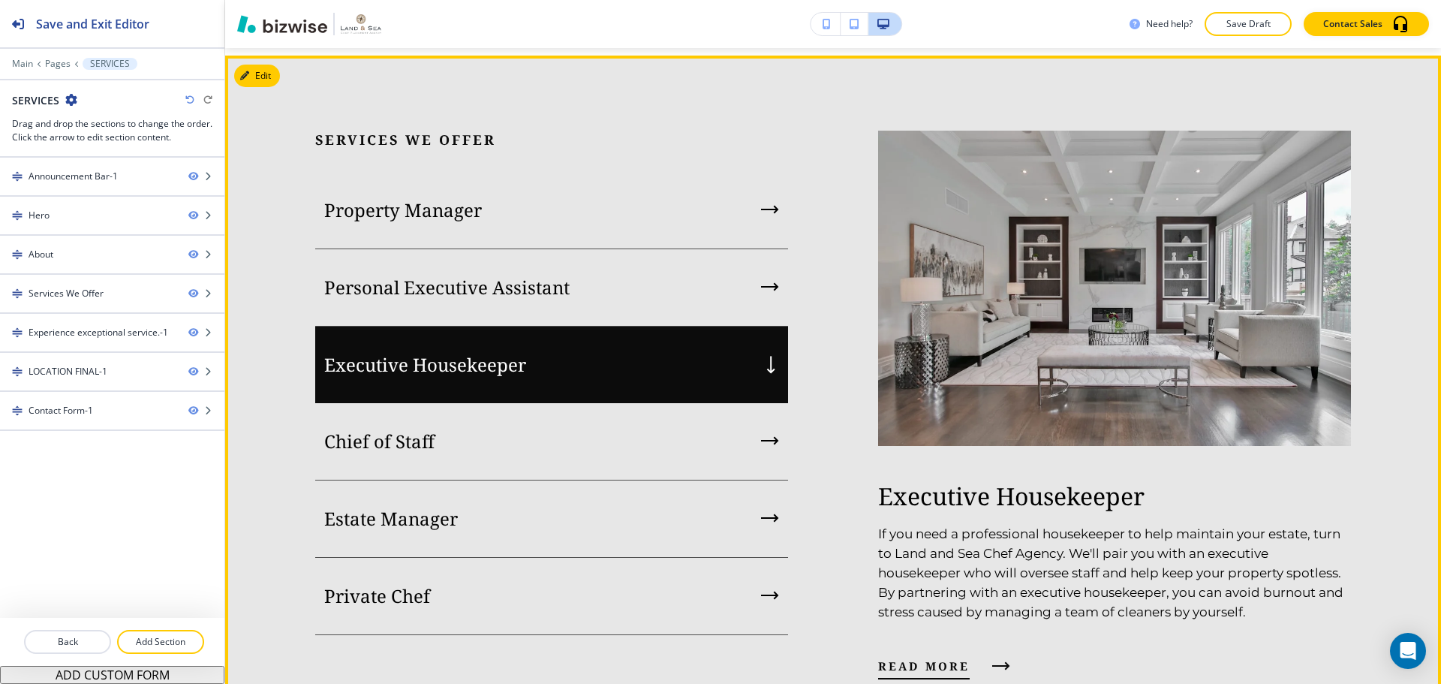
click at [954, 657] on span "read more" at bounding box center [924, 666] width 92 height 18
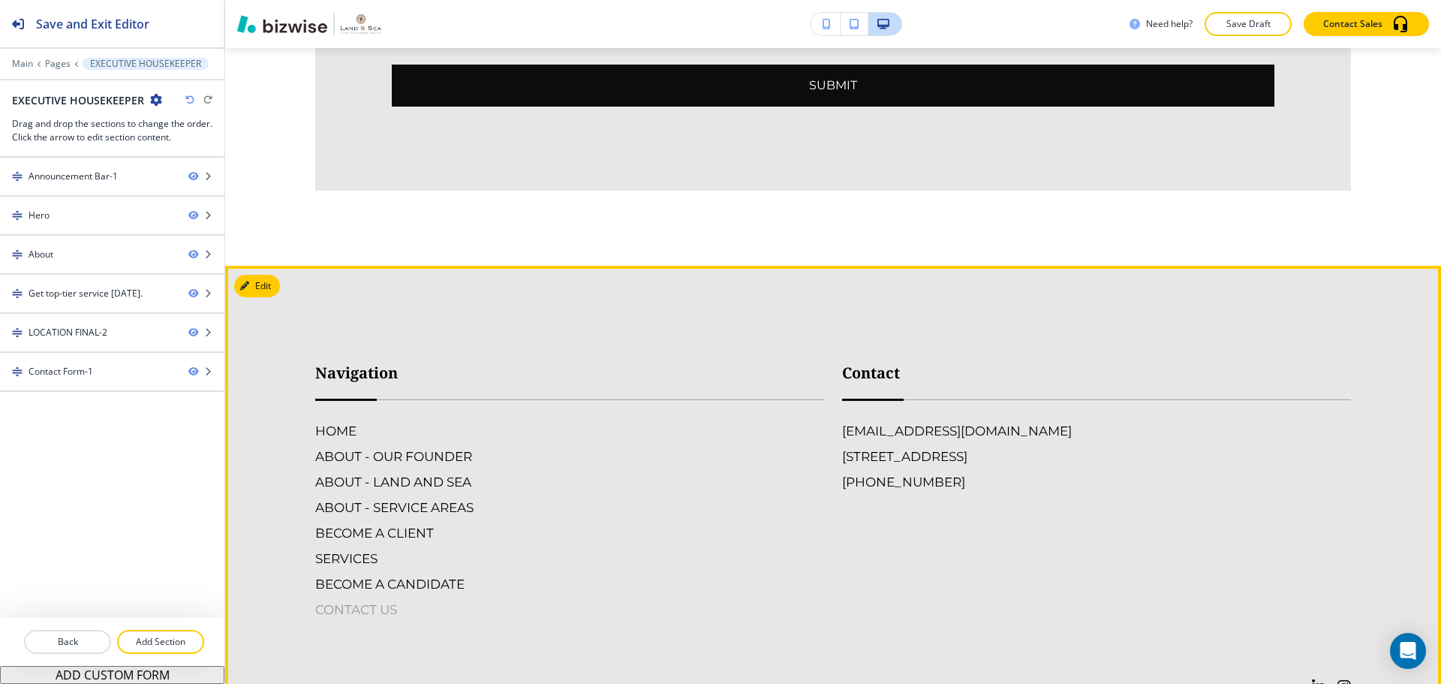
scroll to position [3303, 0]
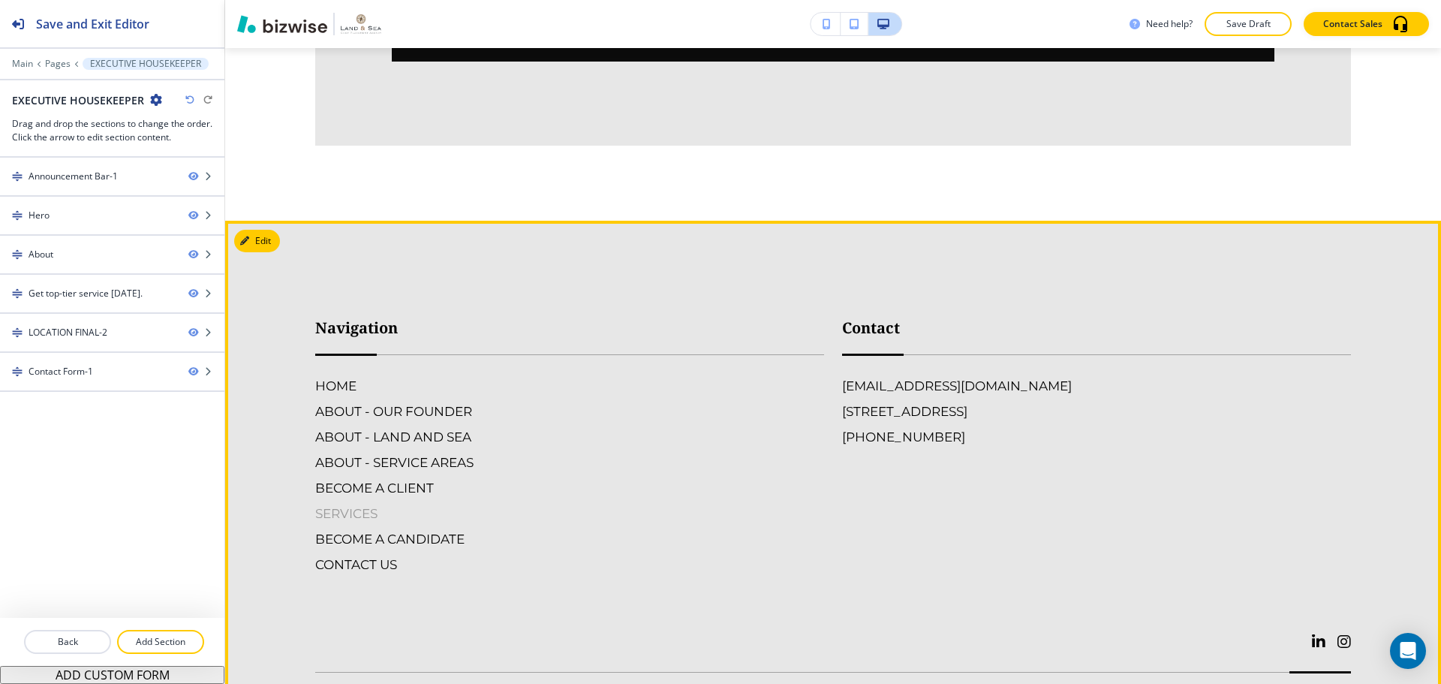
click at [375, 504] on h6 "SERVICES" at bounding box center [569, 514] width 509 height 20
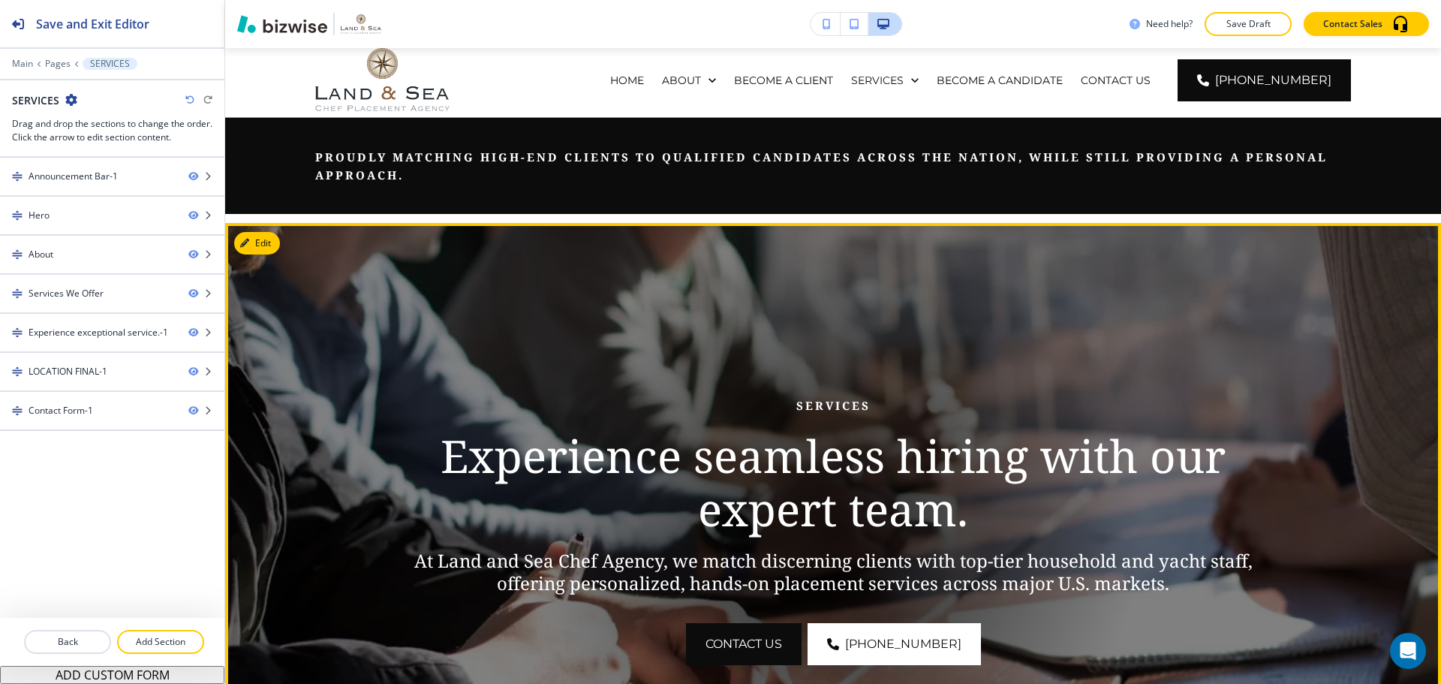
scroll to position [0, 0]
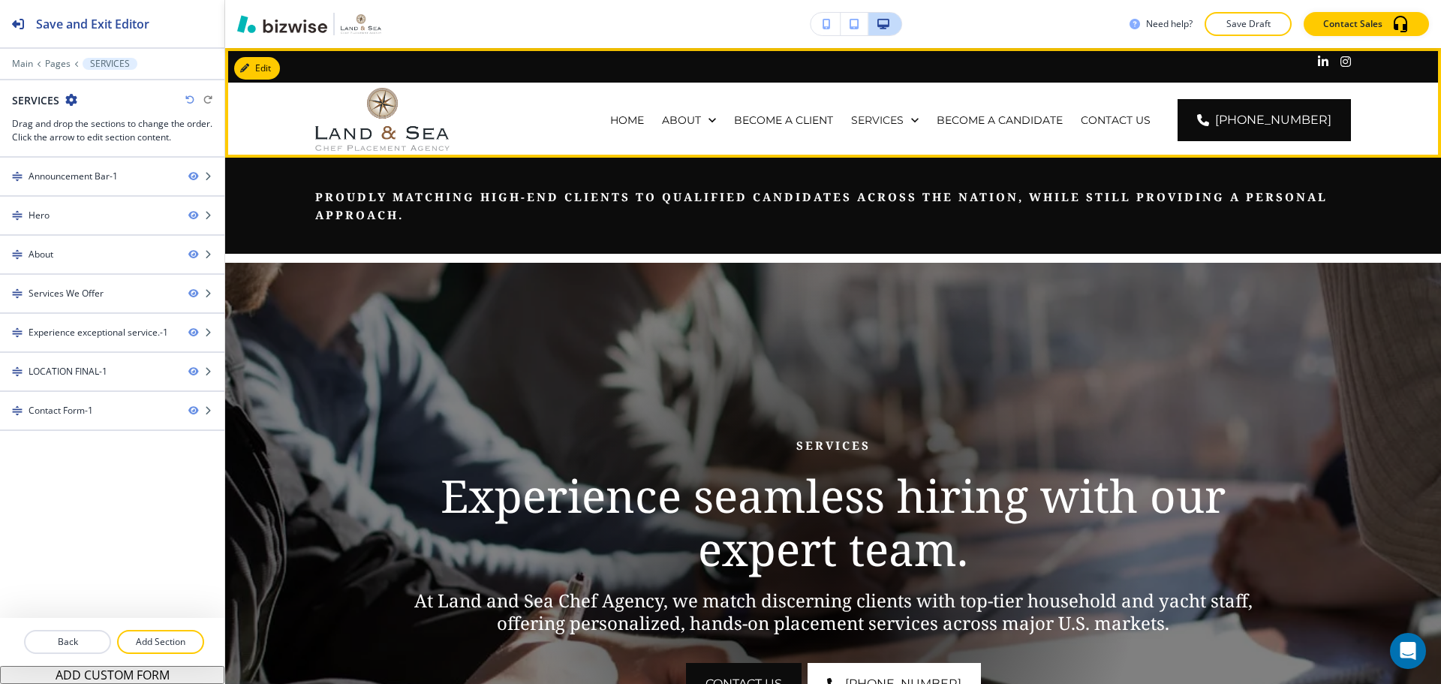
click at [891, 133] on div "SERVICES" at bounding box center [885, 120] width 86 height 75
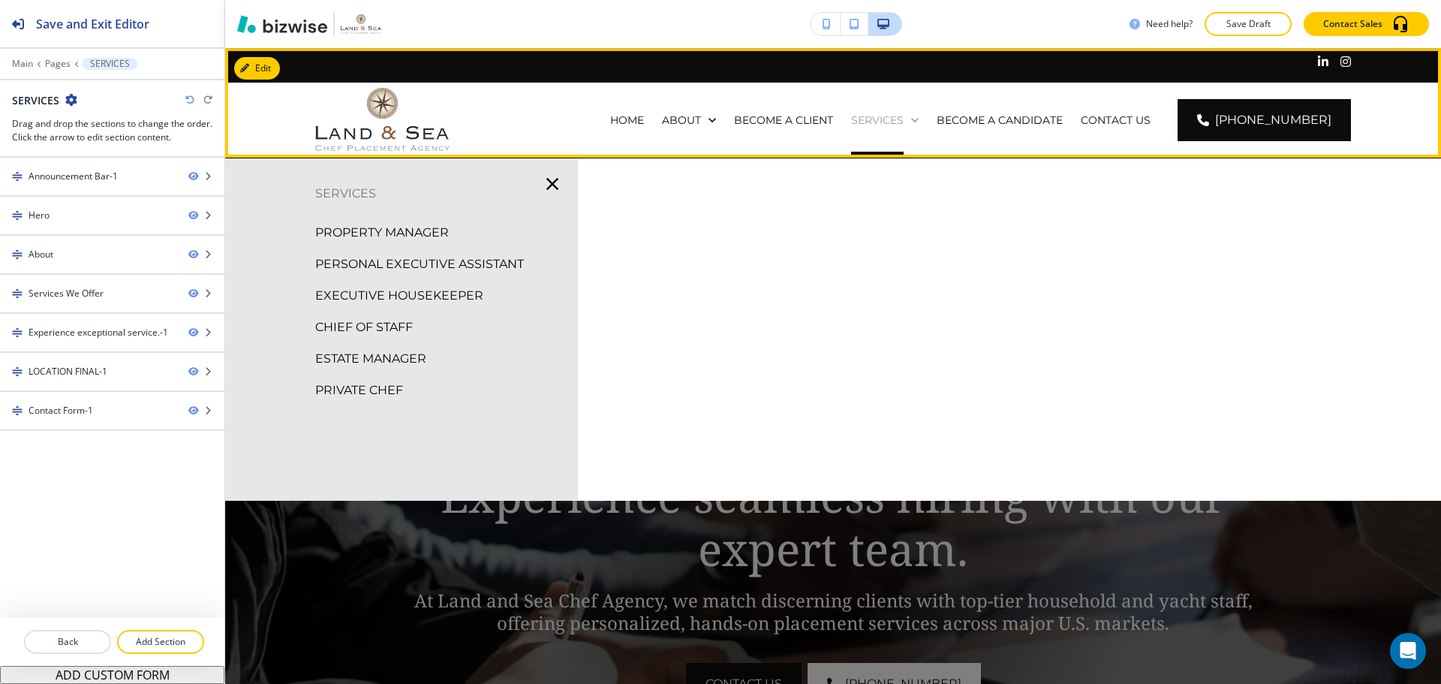
click at [900, 120] on p "SERVICES" at bounding box center [877, 120] width 53 height 15
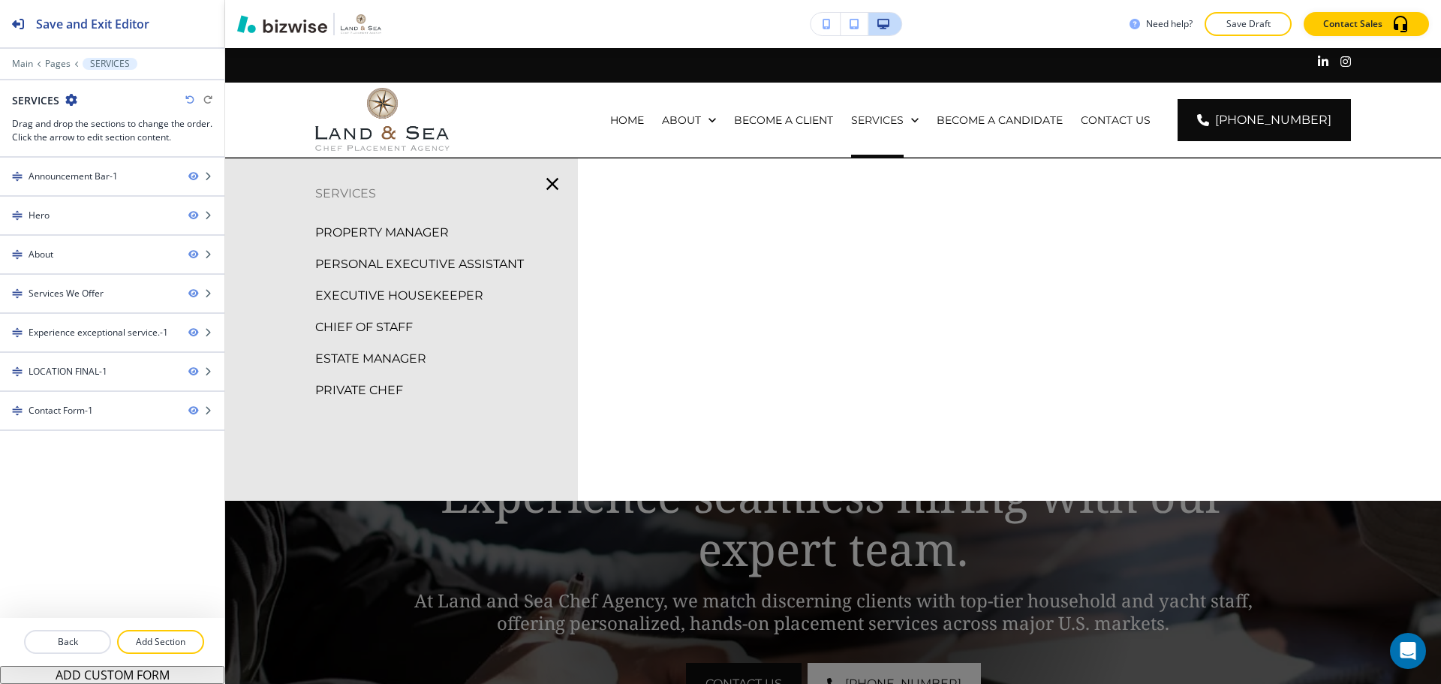
click at [393, 325] on p "CHIEF OF STAFF" at bounding box center [364, 327] width 98 height 23
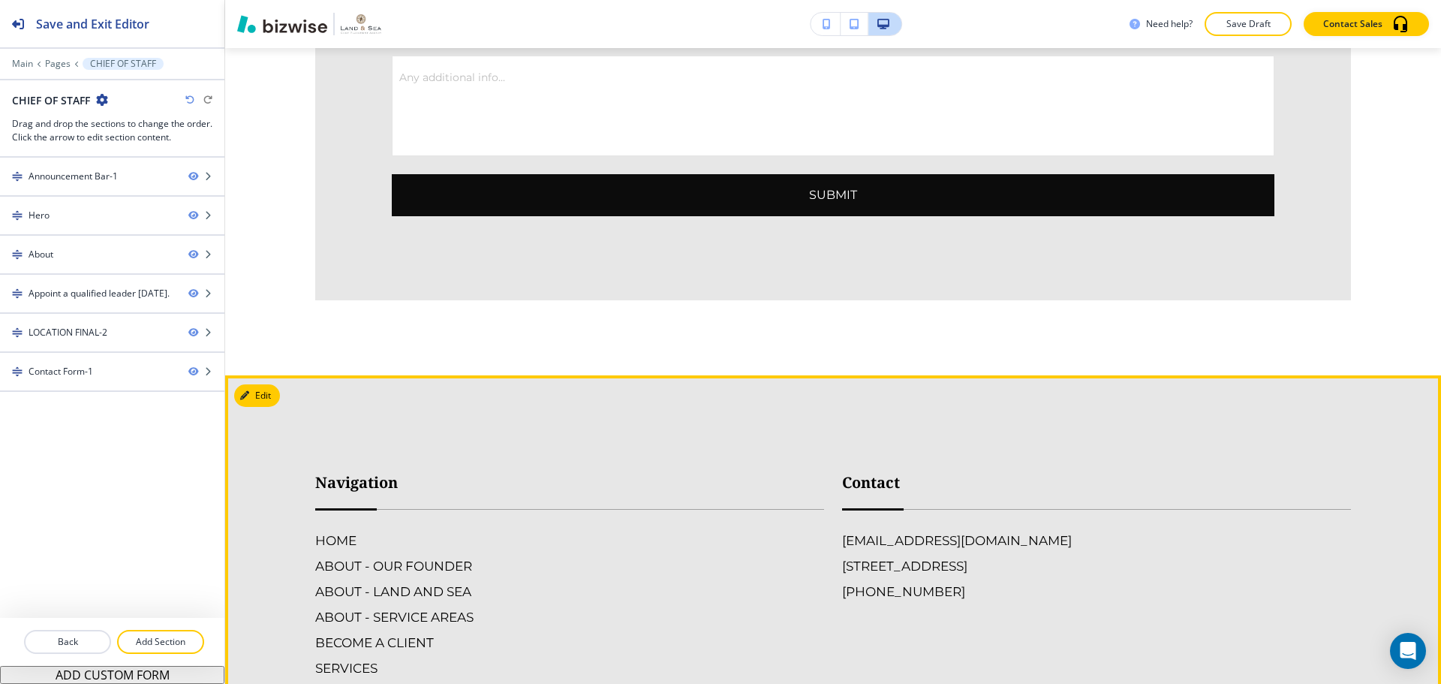
scroll to position [3303, 0]
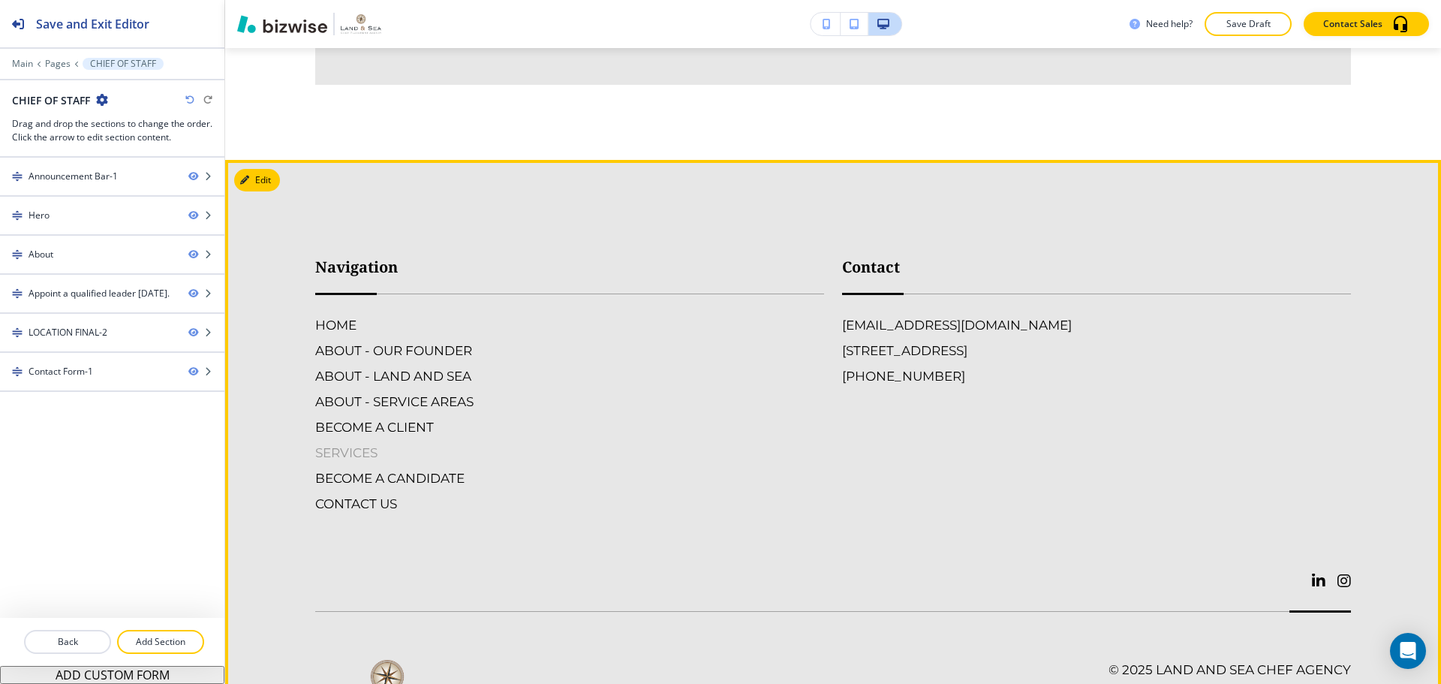
click at [362, 443] on h6 "SERVICES" at bounding box center [569, 453] width 509 height 20
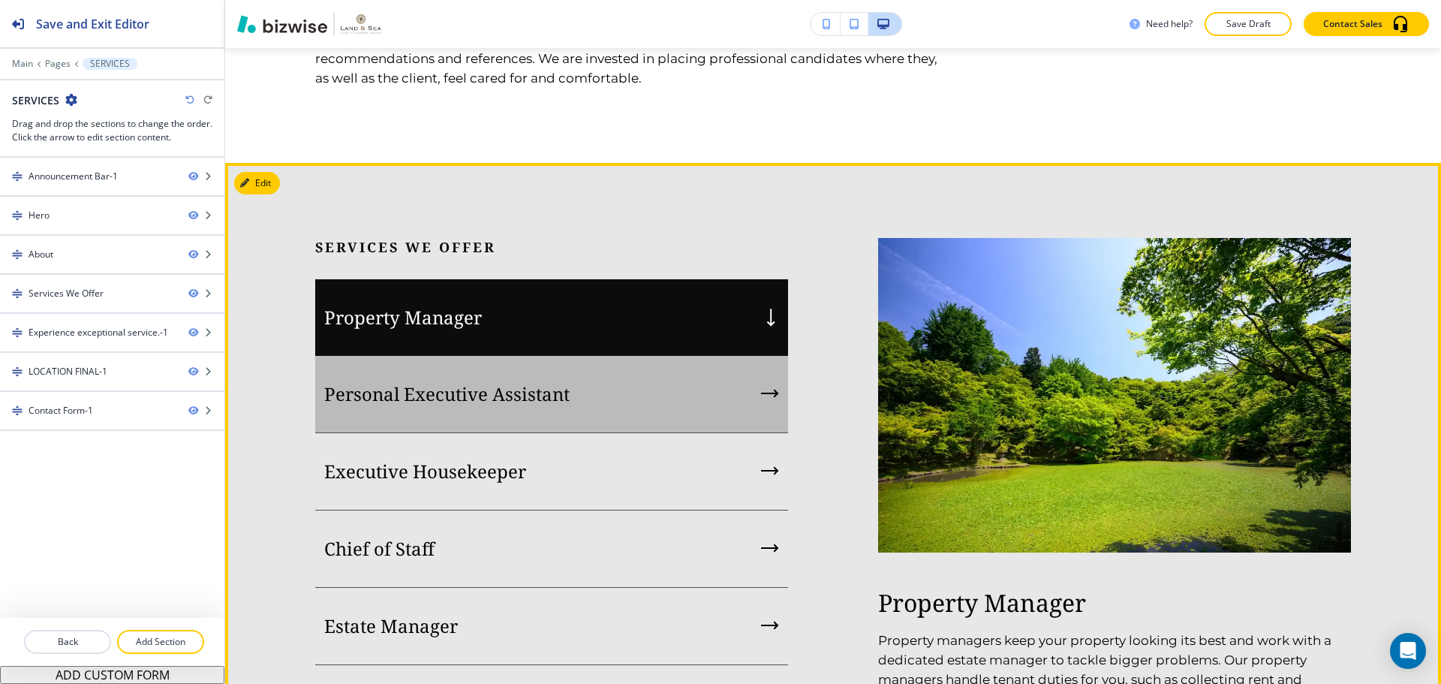
scroll to position [1576, 0]
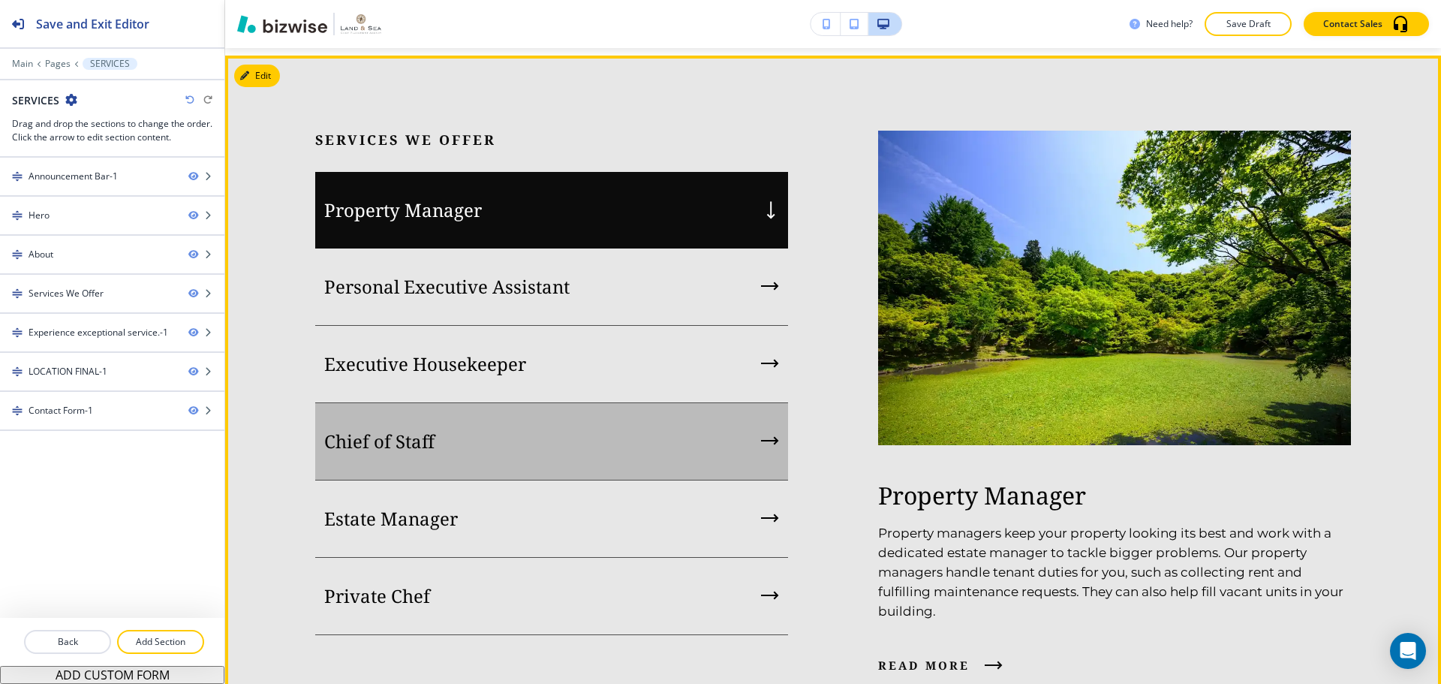
click at [474, 502] on div "Estate Manager" at bounding box center [551, 518] width 473 height 77
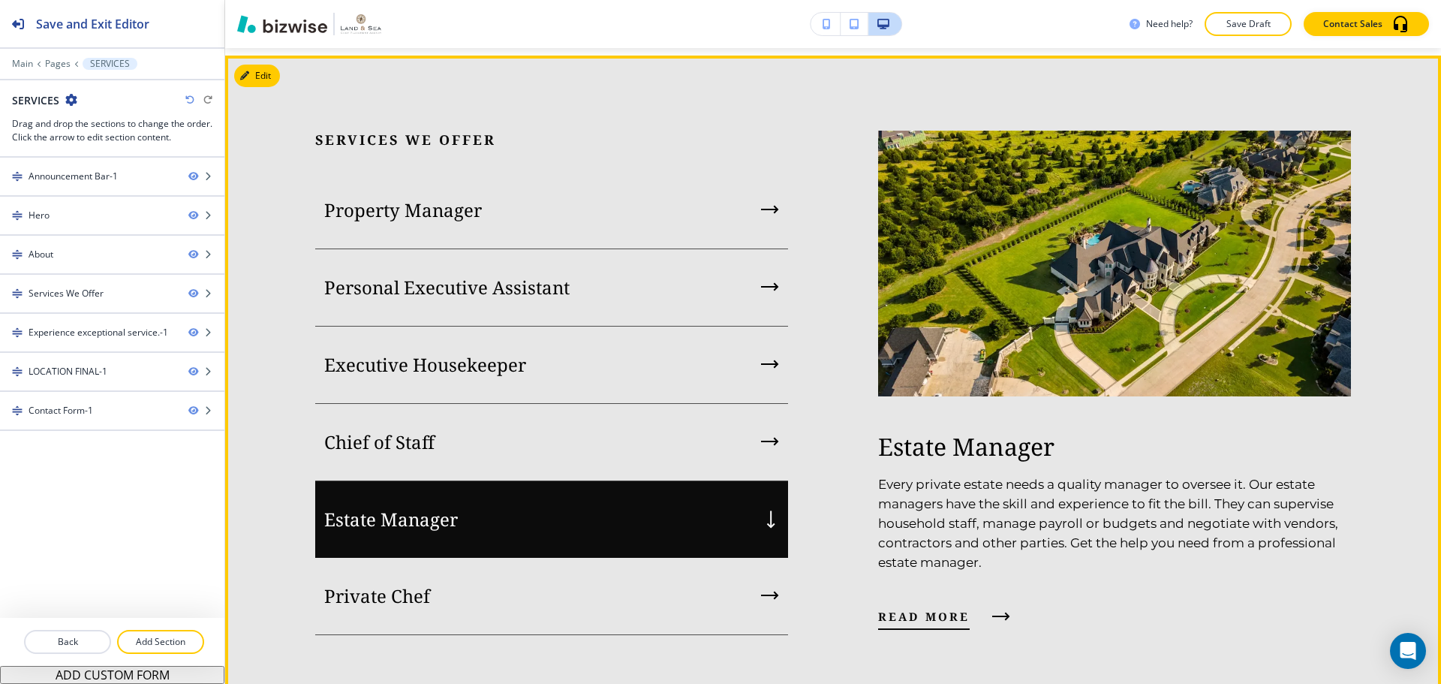
click at [958, 609] on span "read more" at bounding box center [924, 616] width 92 height 18
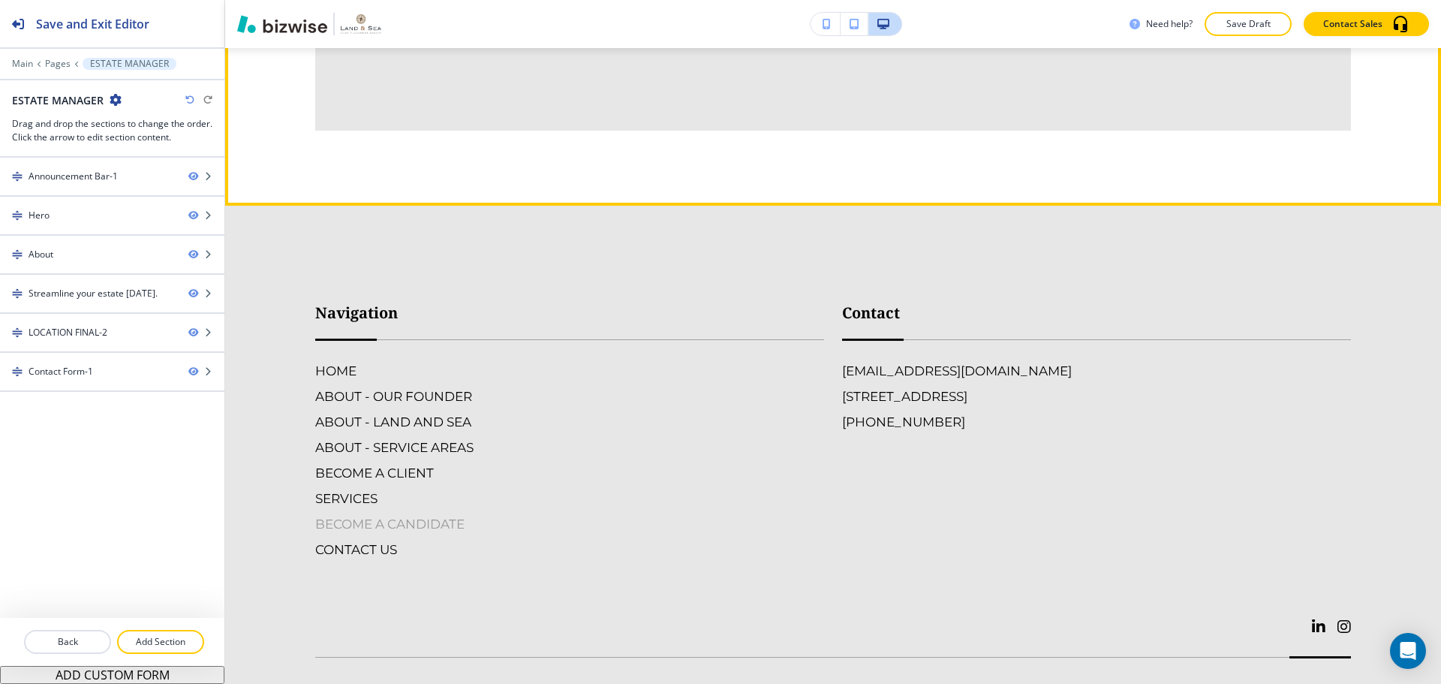
scroll to position [3378, 0]
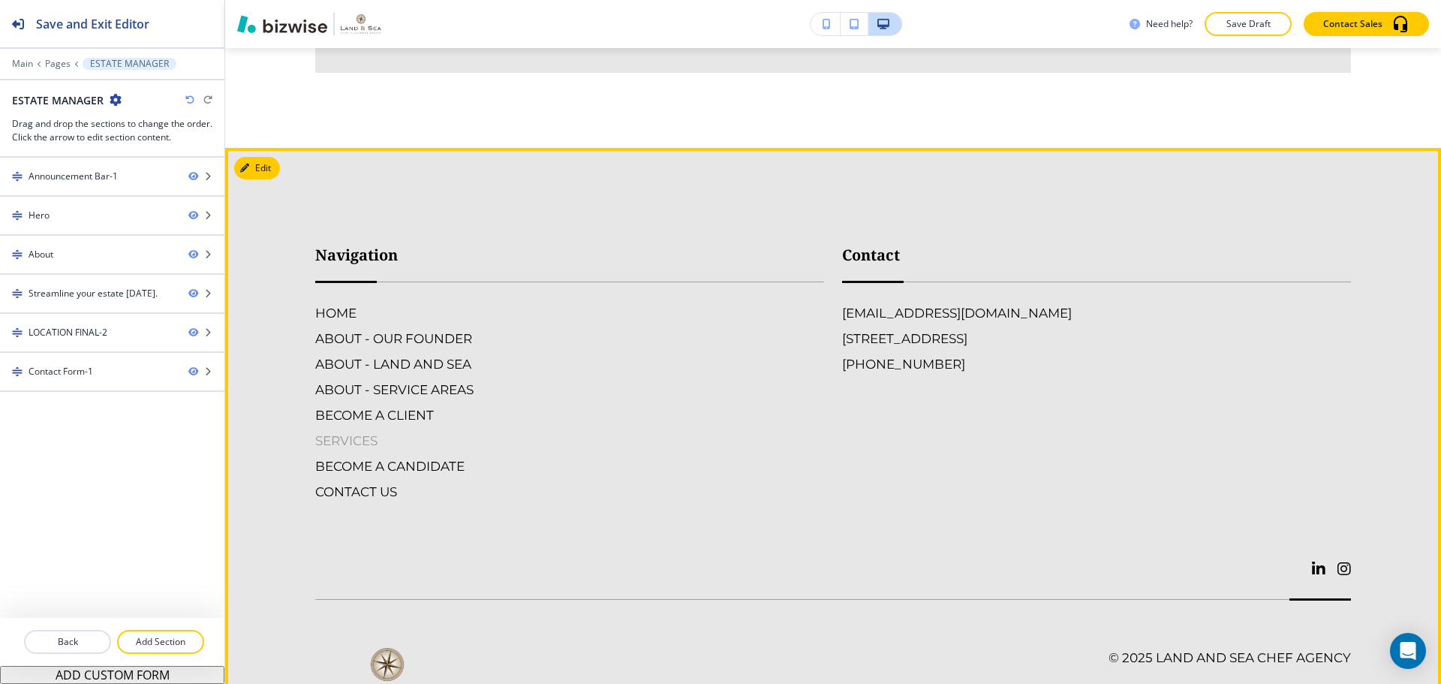
click at [357, 431] on h6 "SERVICES" at bounding box center [569, 441] width 509 height 20
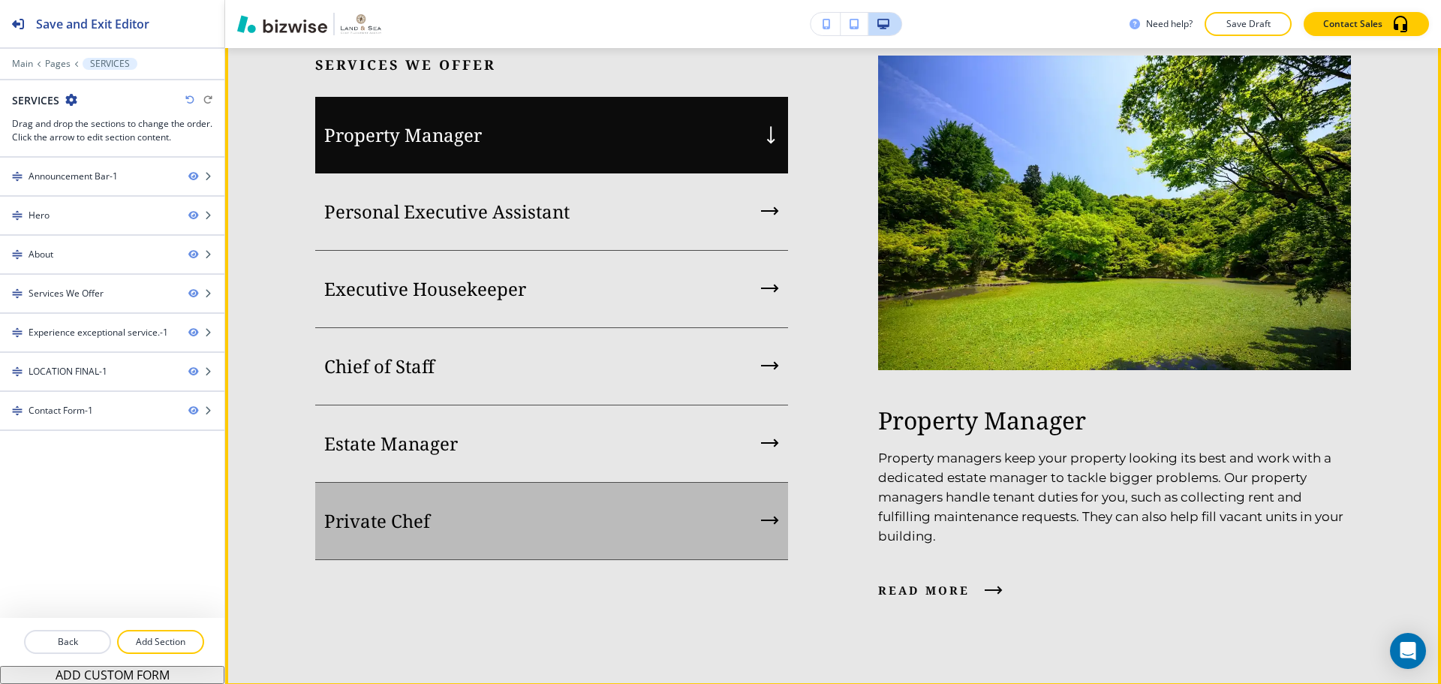
scroll to position [1726, 0]
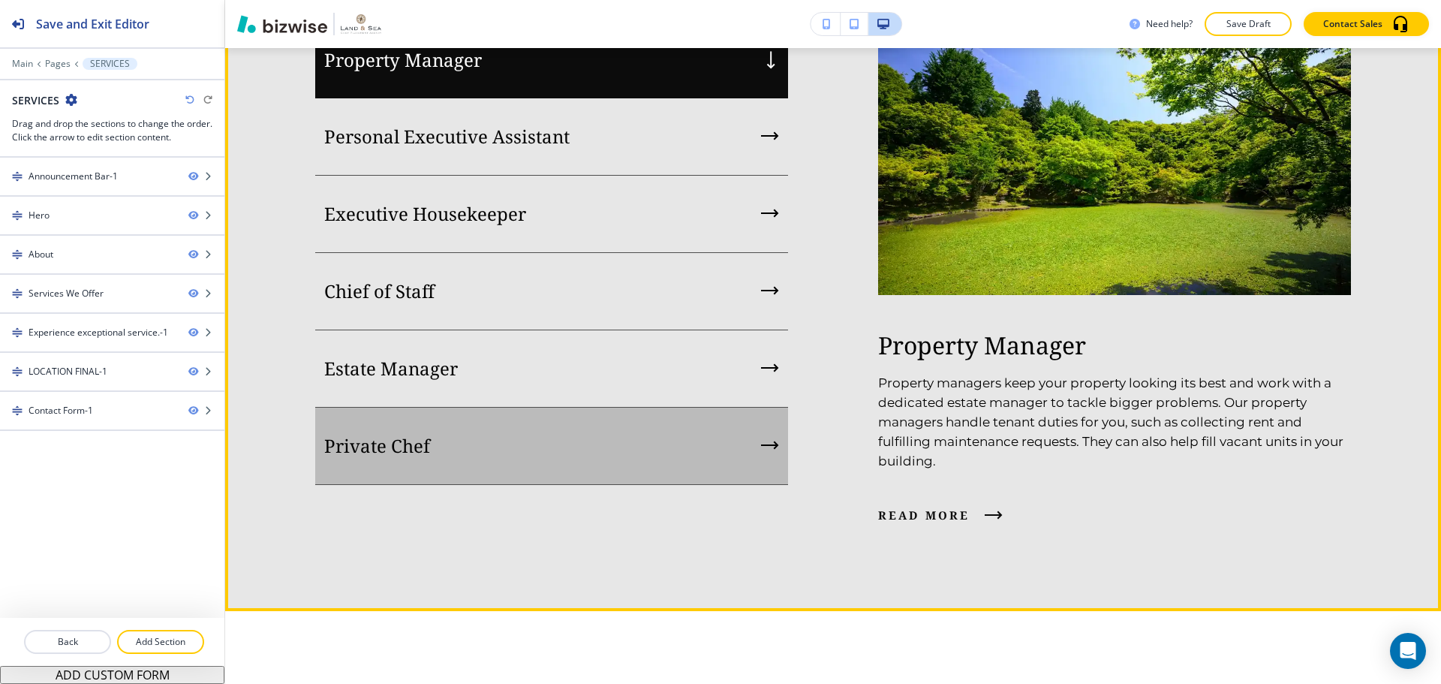
click at [635, 459] on div "Private Chef" at bounding box center [551, 446] width 473 height 77
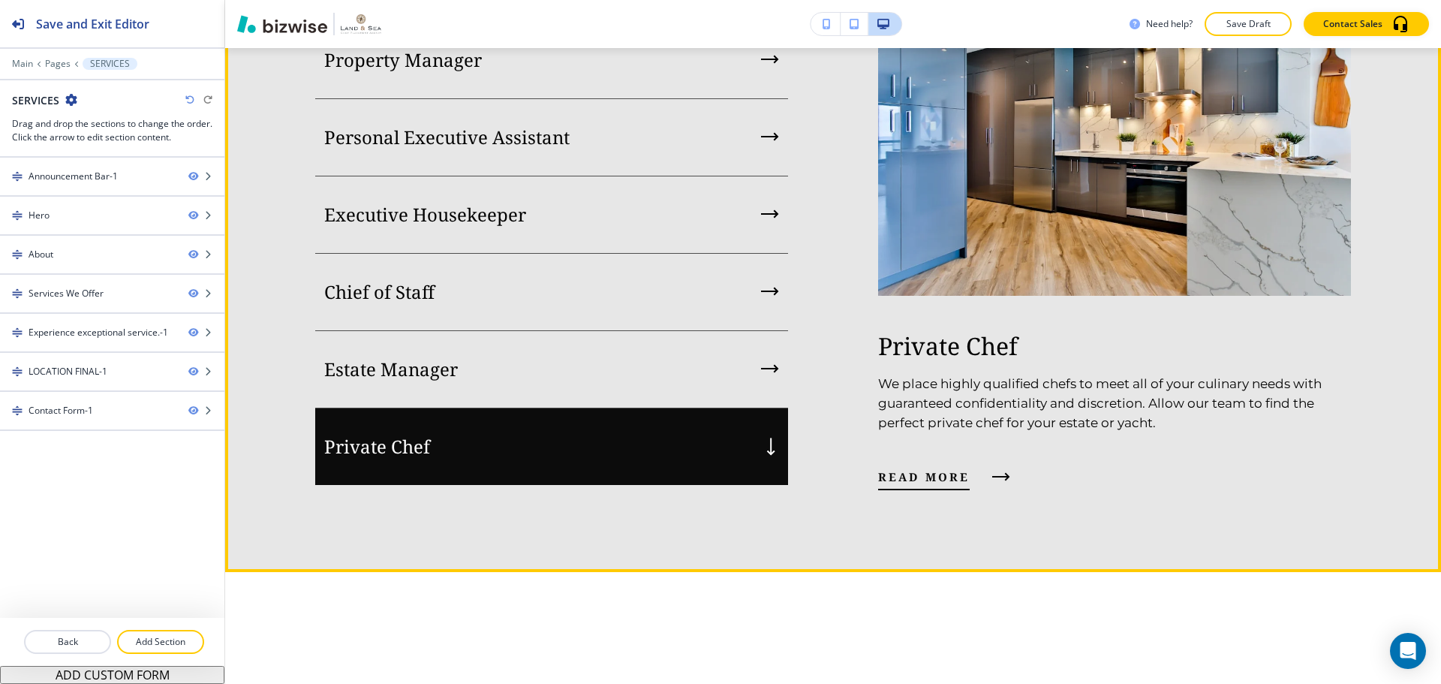
click at [949, 475] on span "read more" at bounding box center [924, 477] width 92 height 18
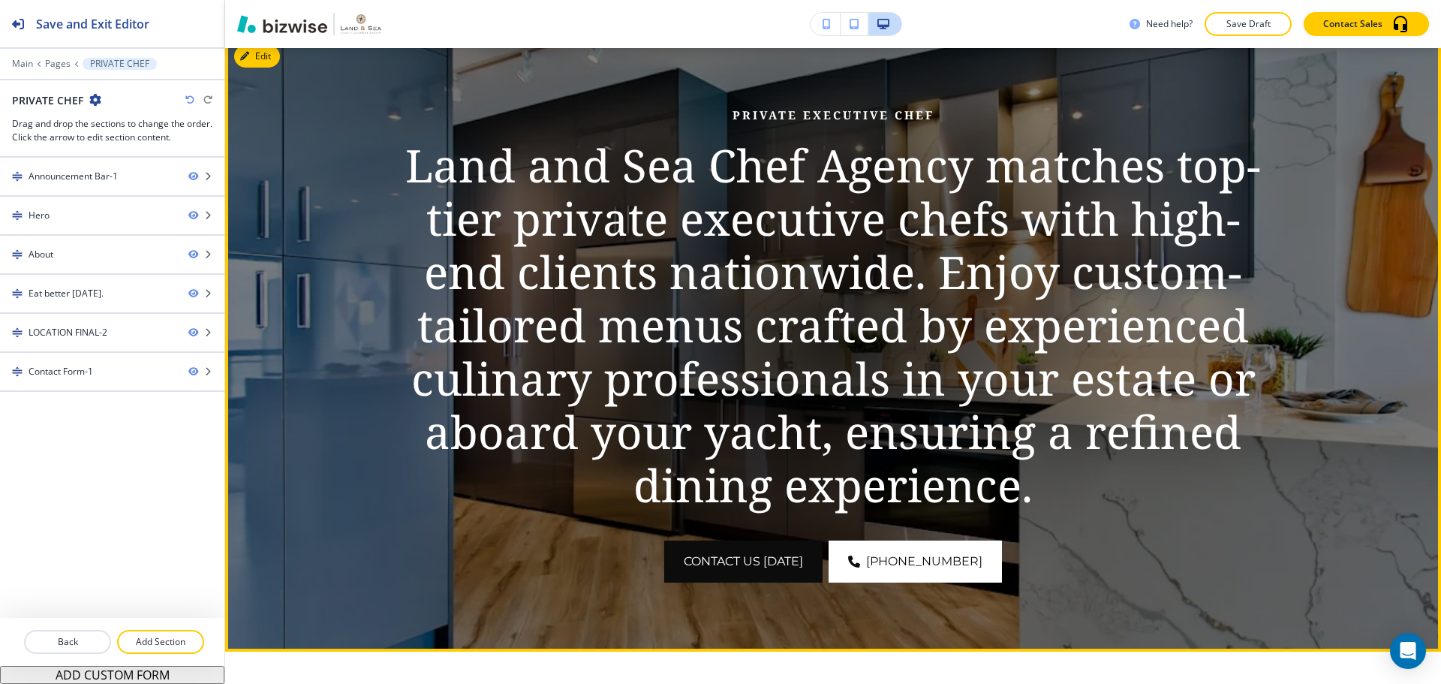
scroll to position [225, 0]
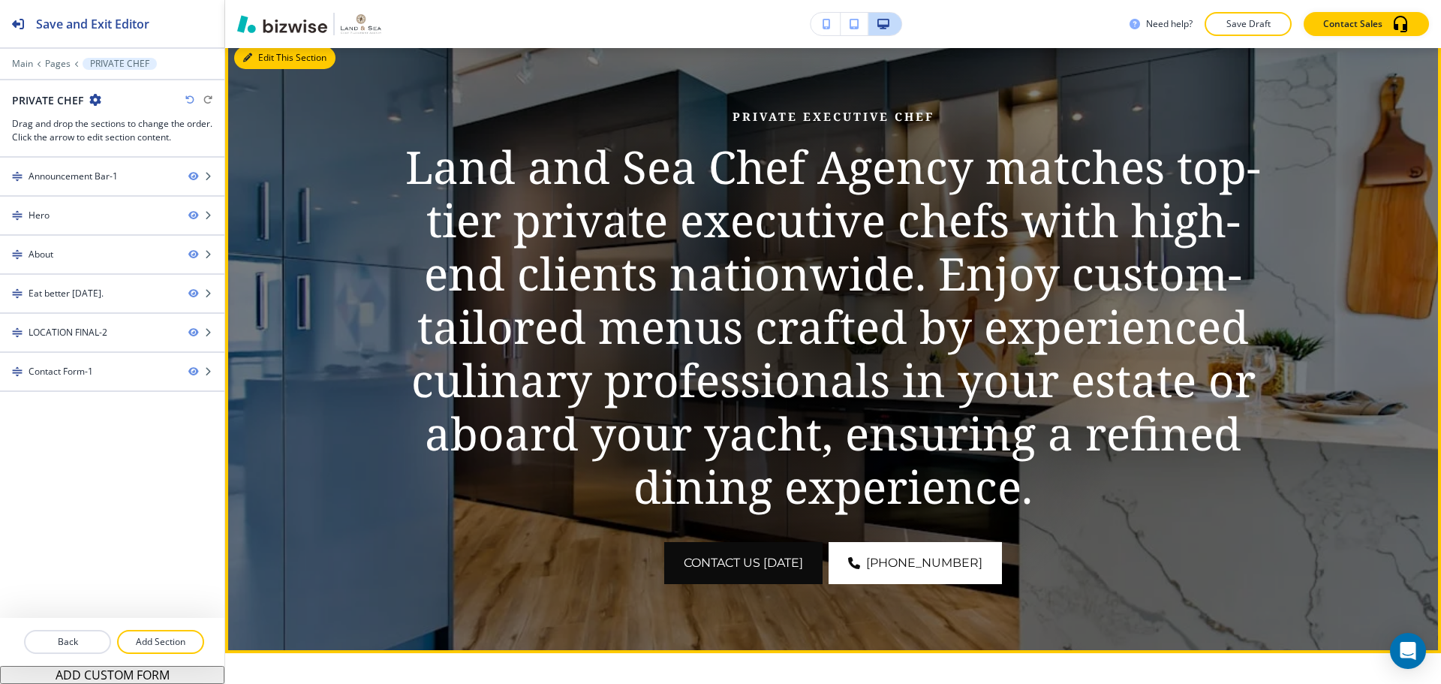
click at [267, 59] on button "Edit This Section" at bounding box center [284, 58] width 101 height 23
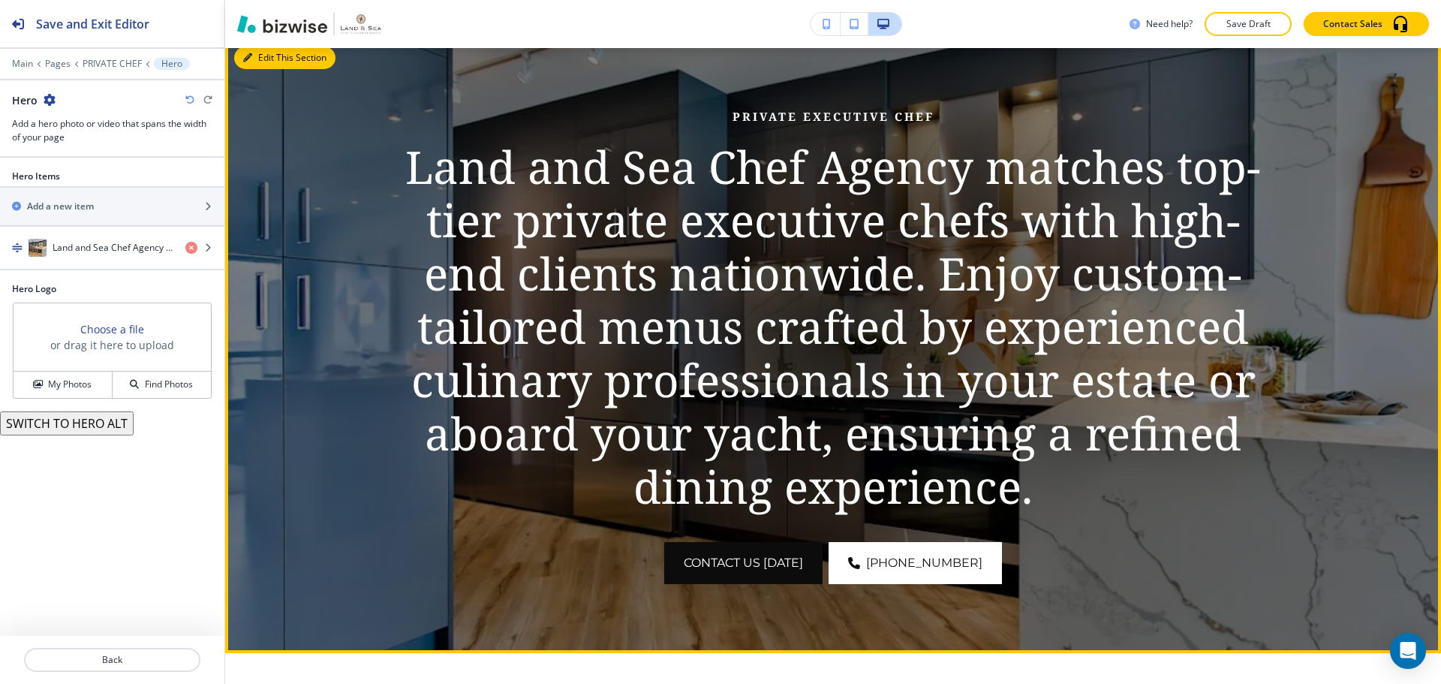
scroll to position [215, 0]
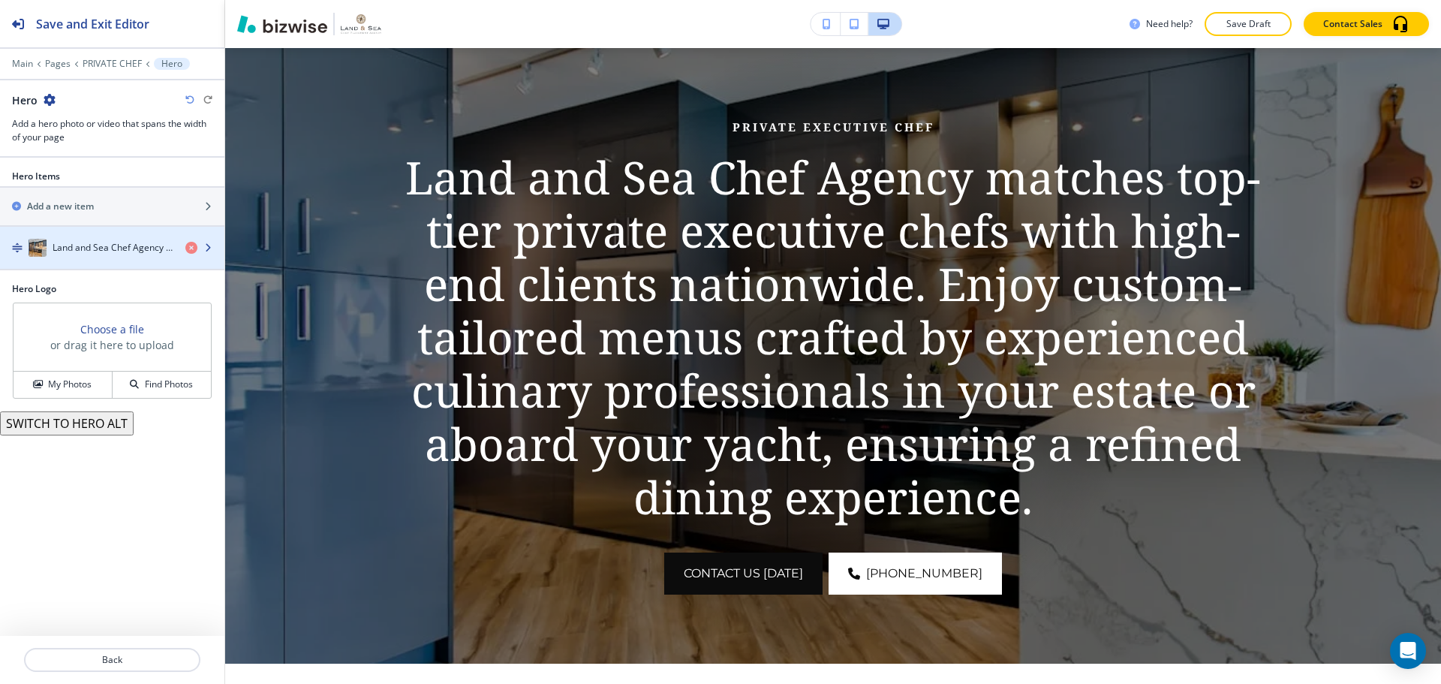
click at [107, 236] on div "button" at bounding box center [112, 233] width 224 height 12
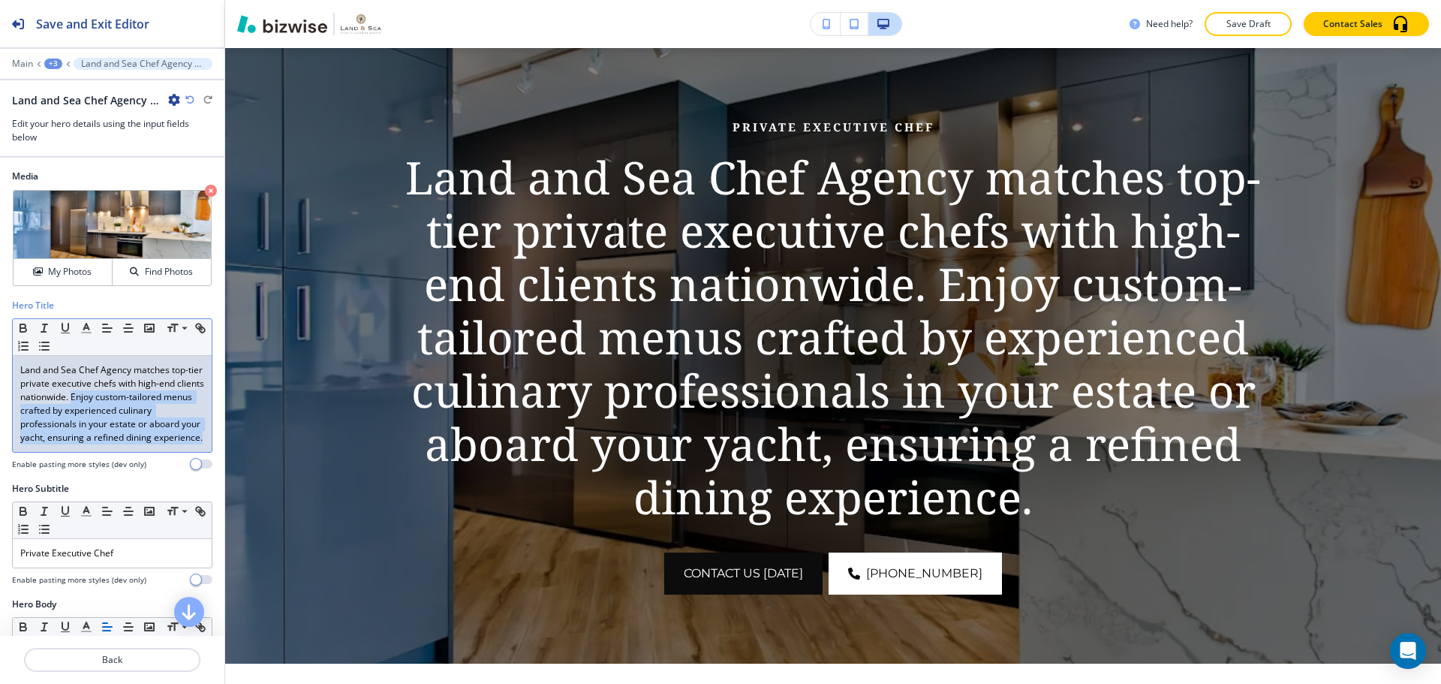
drag, startPoint x: 102, startPoint y: 398, endPoint x: 180, endPoint y: 462, distance: 100.8
click at [180, 452] on div "Land and Sea Chef Agency matches top-tier private executive chefs with high-end…" at bounding box center [112, 404] width 199 height 96
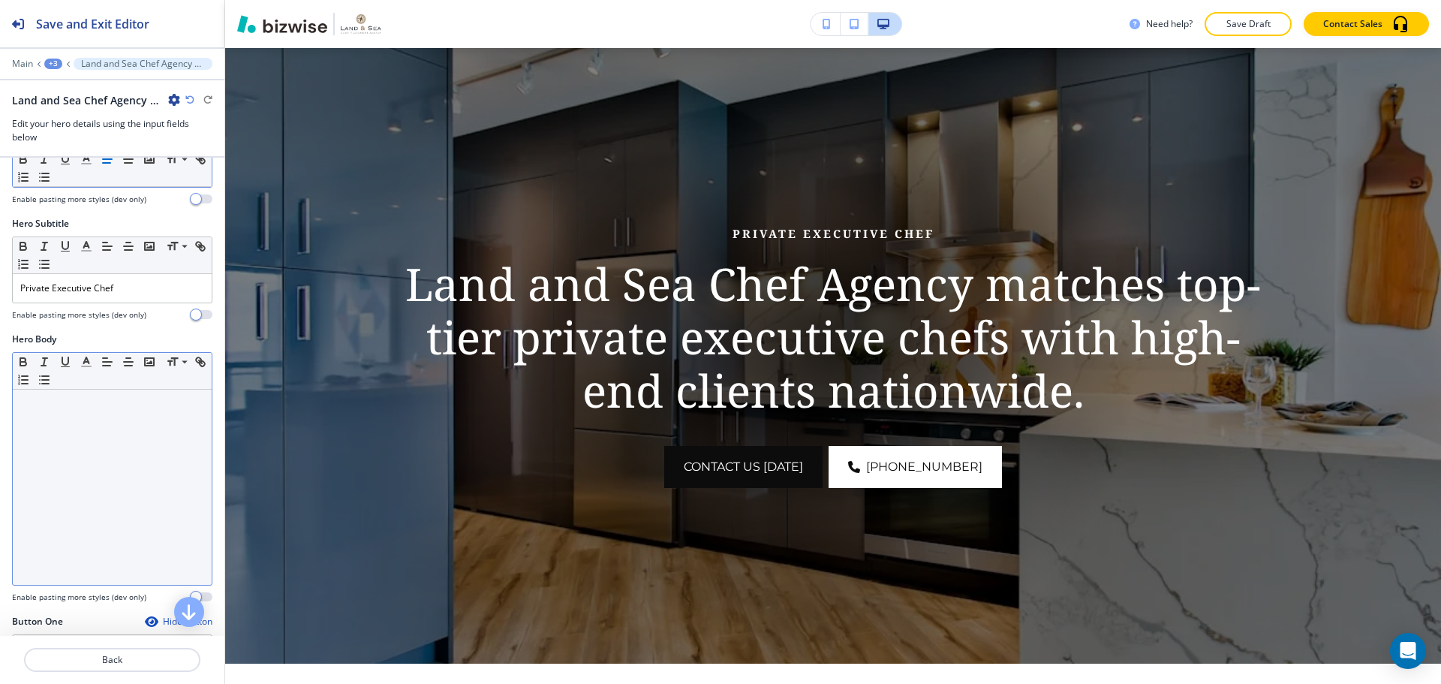
scroll to position [225, 0]
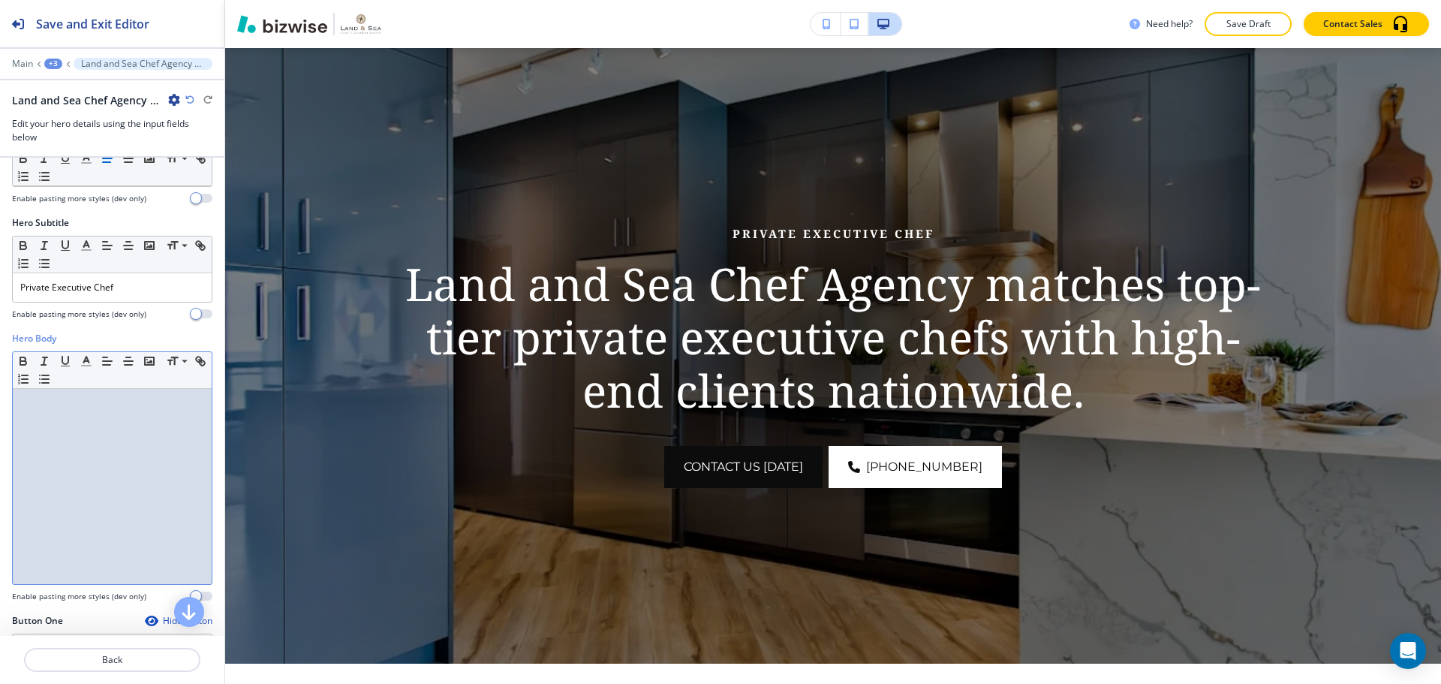
click at [156, 489] on div at bounding box center [112, 486] width 199 height 195
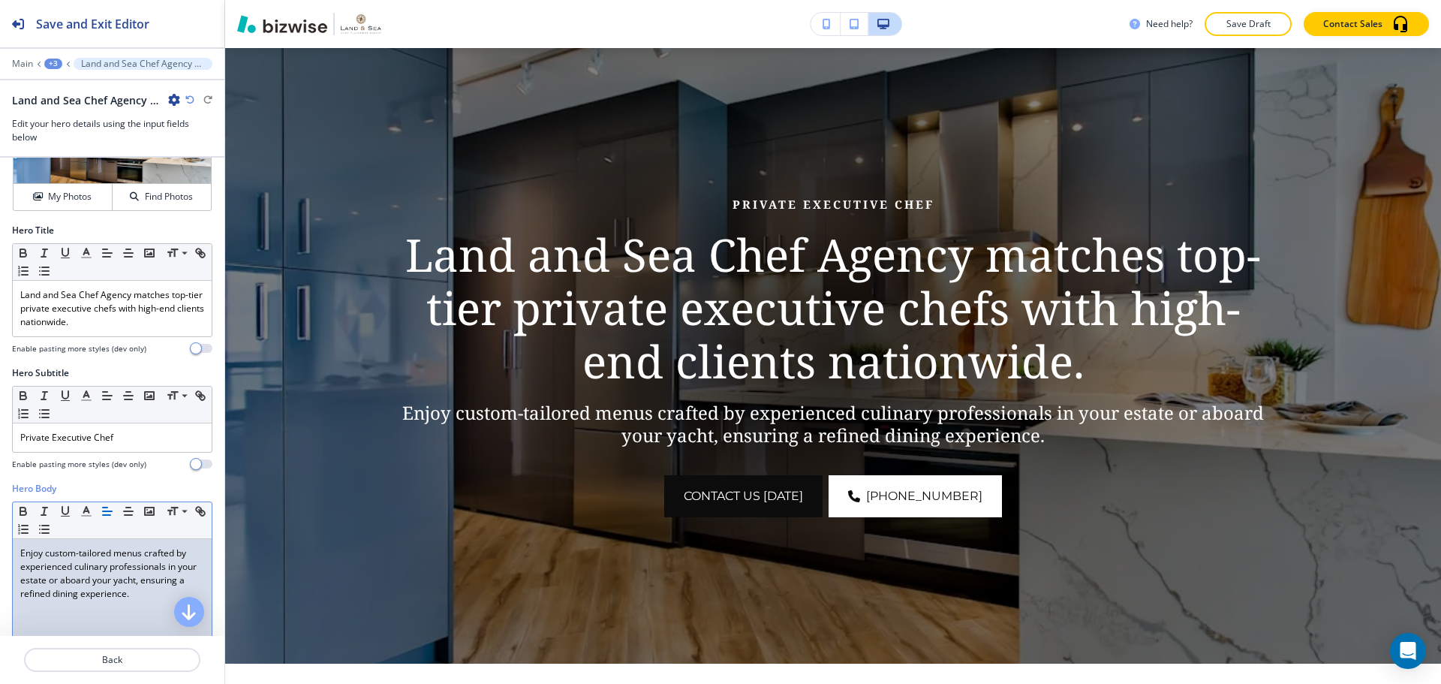
scroll to position [0, 0]
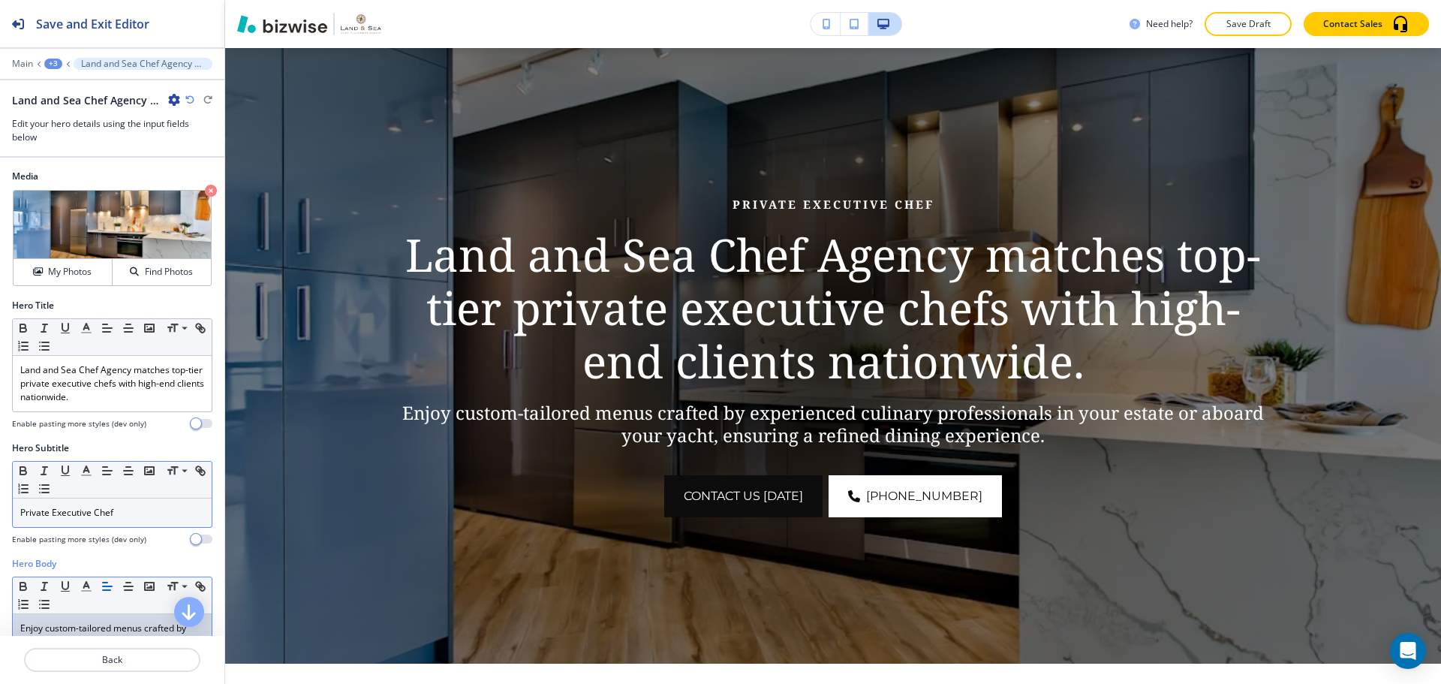
click at [76, 509] on p "Private Executive Chef" at bounding box center [112, 513] width 184 height 14
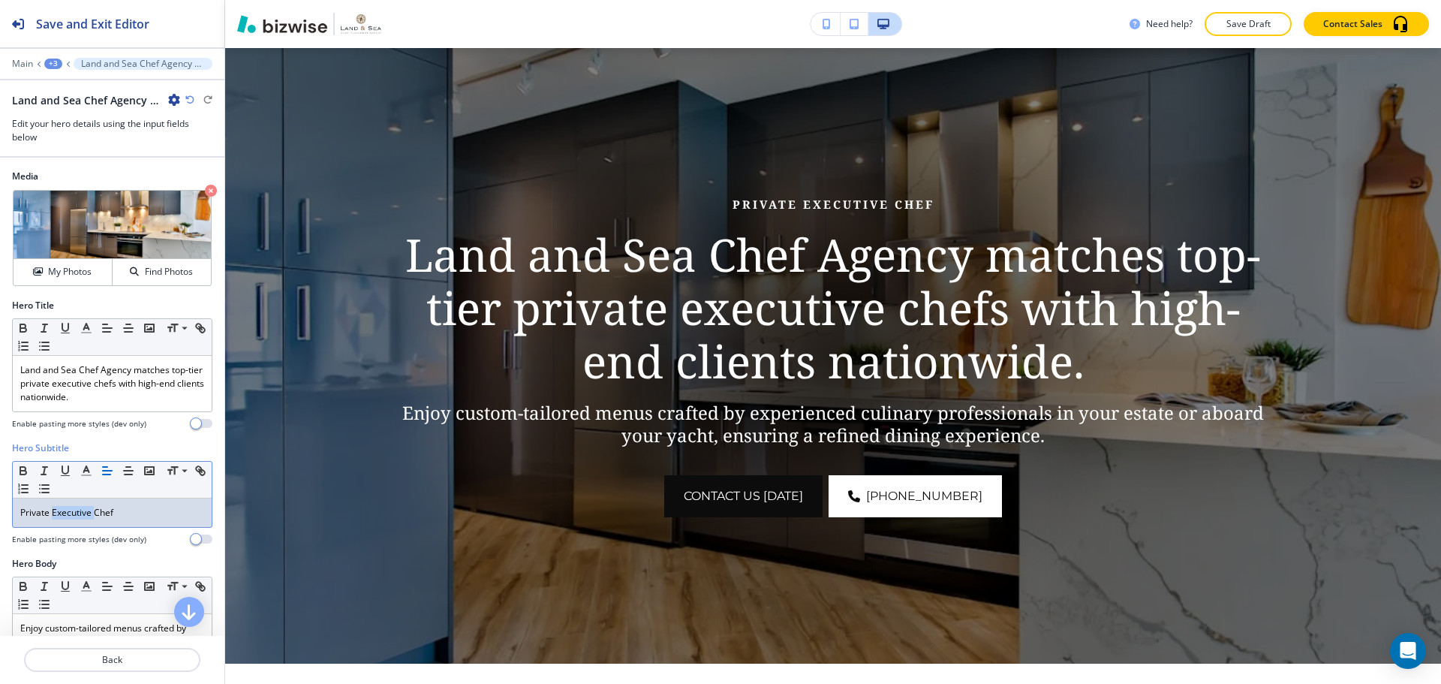
click at [76, 510] on p "Private Executive Chef" at bounding box center [112, 513] width 184 height 14
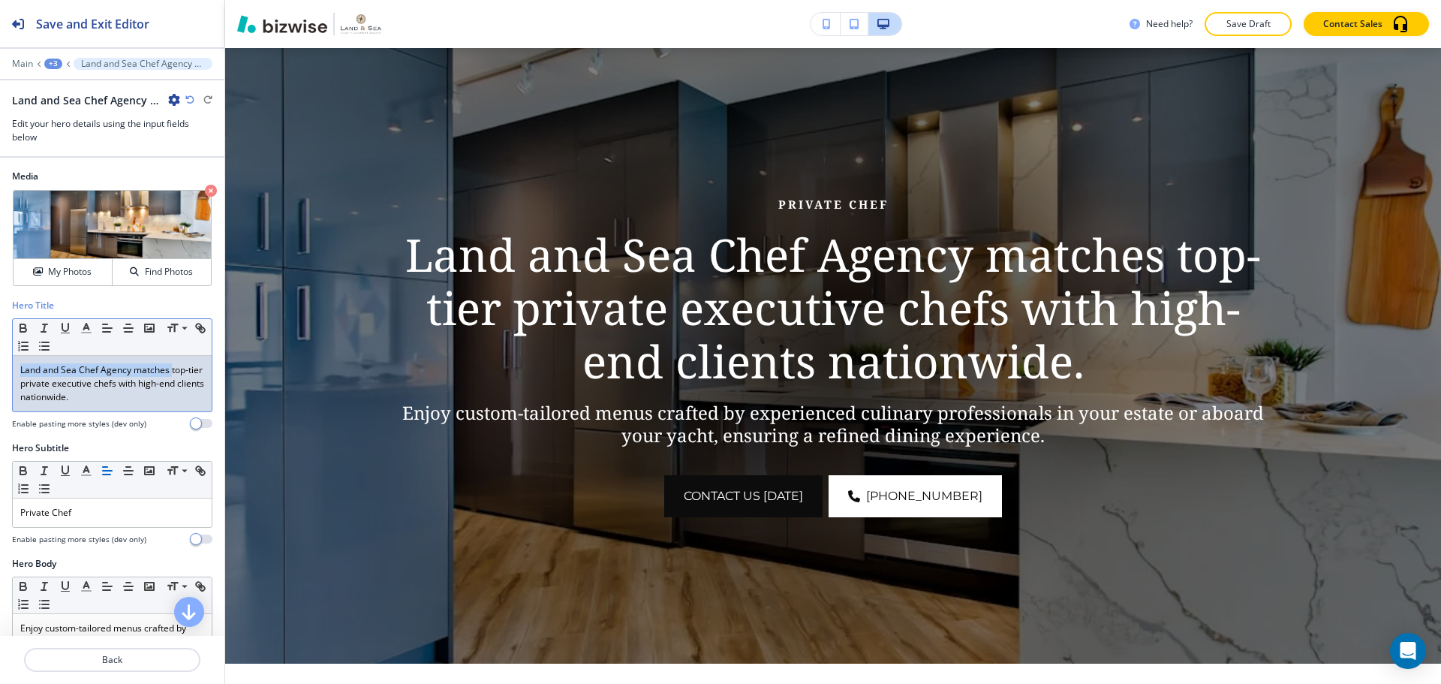
drag, startPoint x: 19, startPoint y: 370, endPoint x: 171, endPoint y: 372, distance: 152.4
click at [171, 372] on div "Land and Sea Chef Agency matches top-tier private executive chefs with high-end…" at bounding box center [112, 384] width 199 height 56
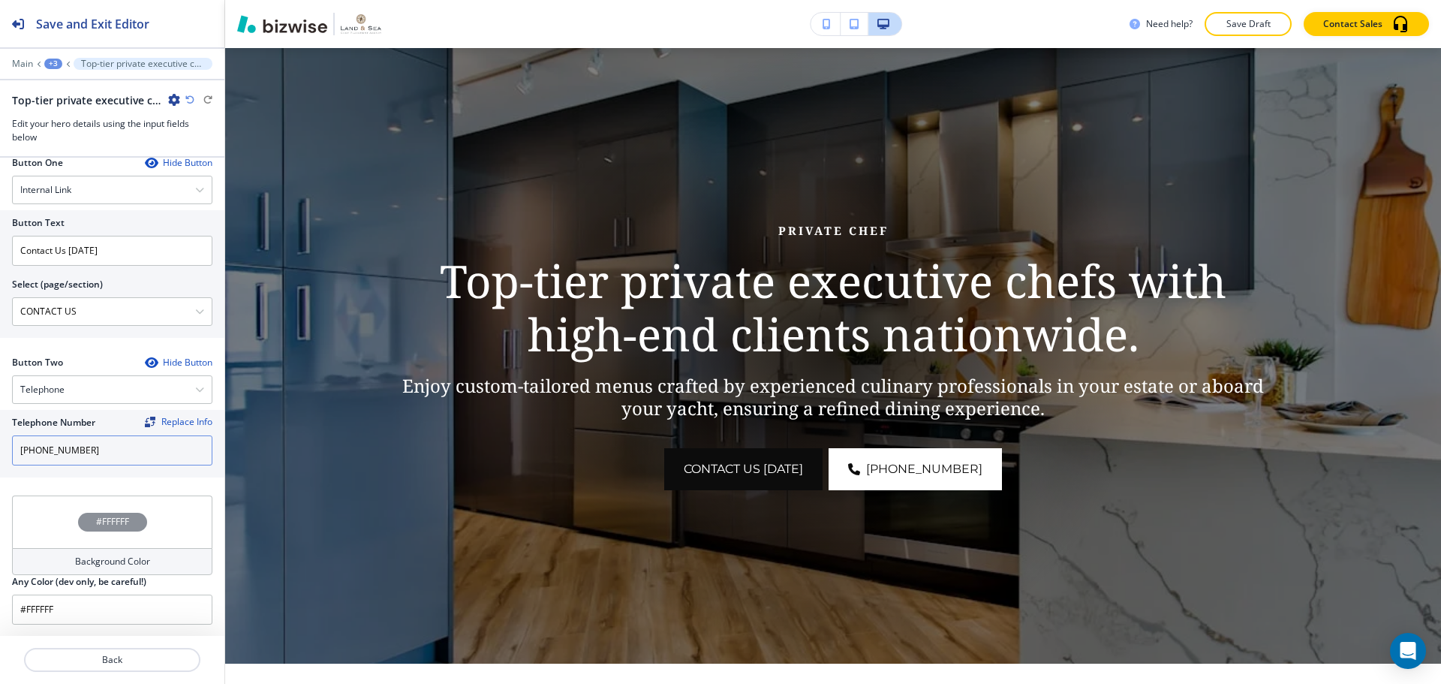
scroll to position [670, 0]
drag, startPoint x: 102, startPoint y: 253, endPoint x: 69, endPoint y: 247, distance: 33.6
click at [69, 246] on input "Contact Us [DATE]" at bounding box center [112, 250] width 200 height 30
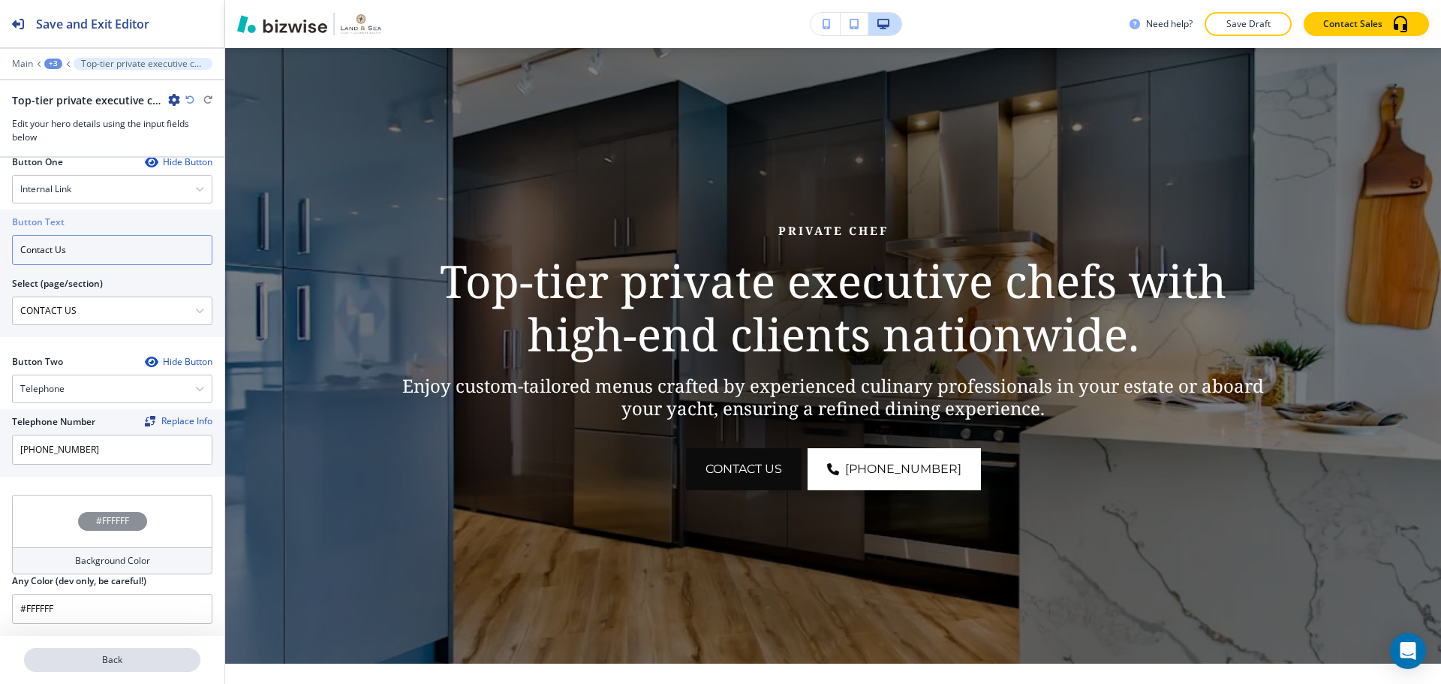
type input "Contact Us"
click at [106, 664] on p "Back" at bounding box center [112, 660] width 173 height 14
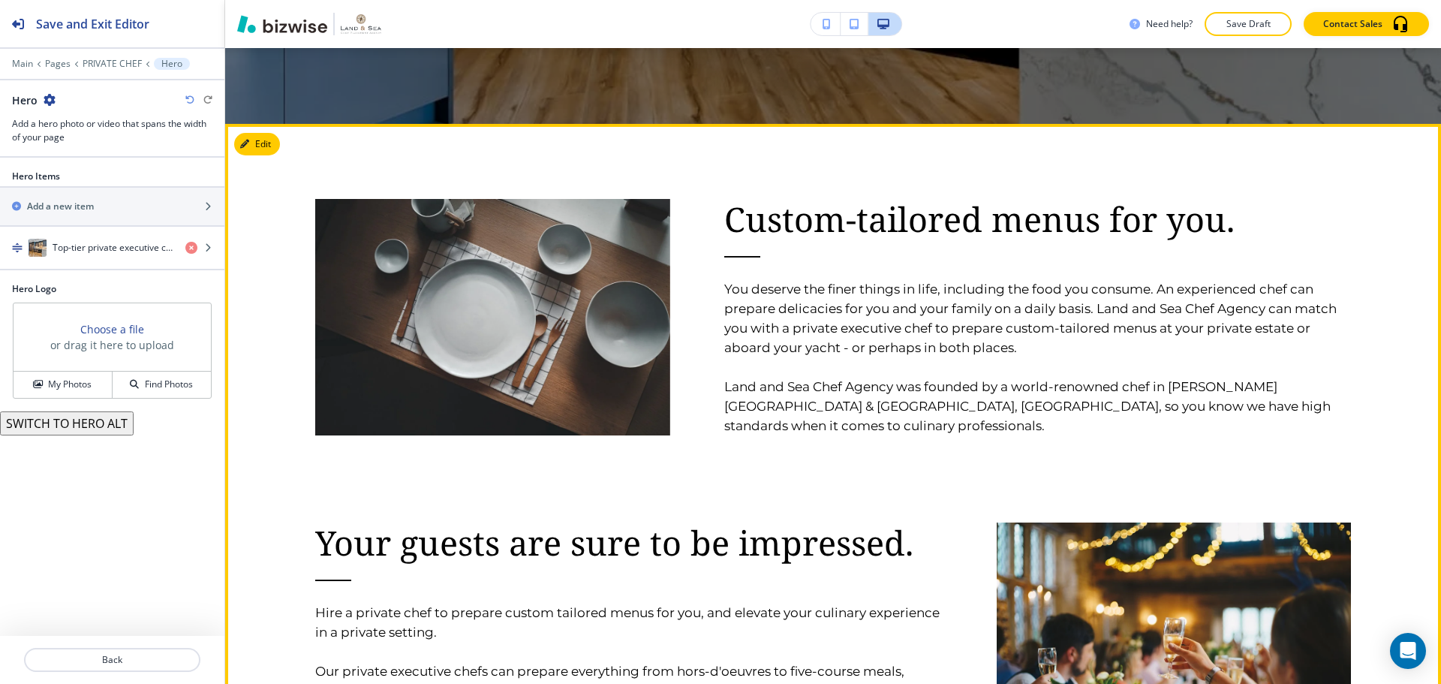
scroll to position [965, 0]
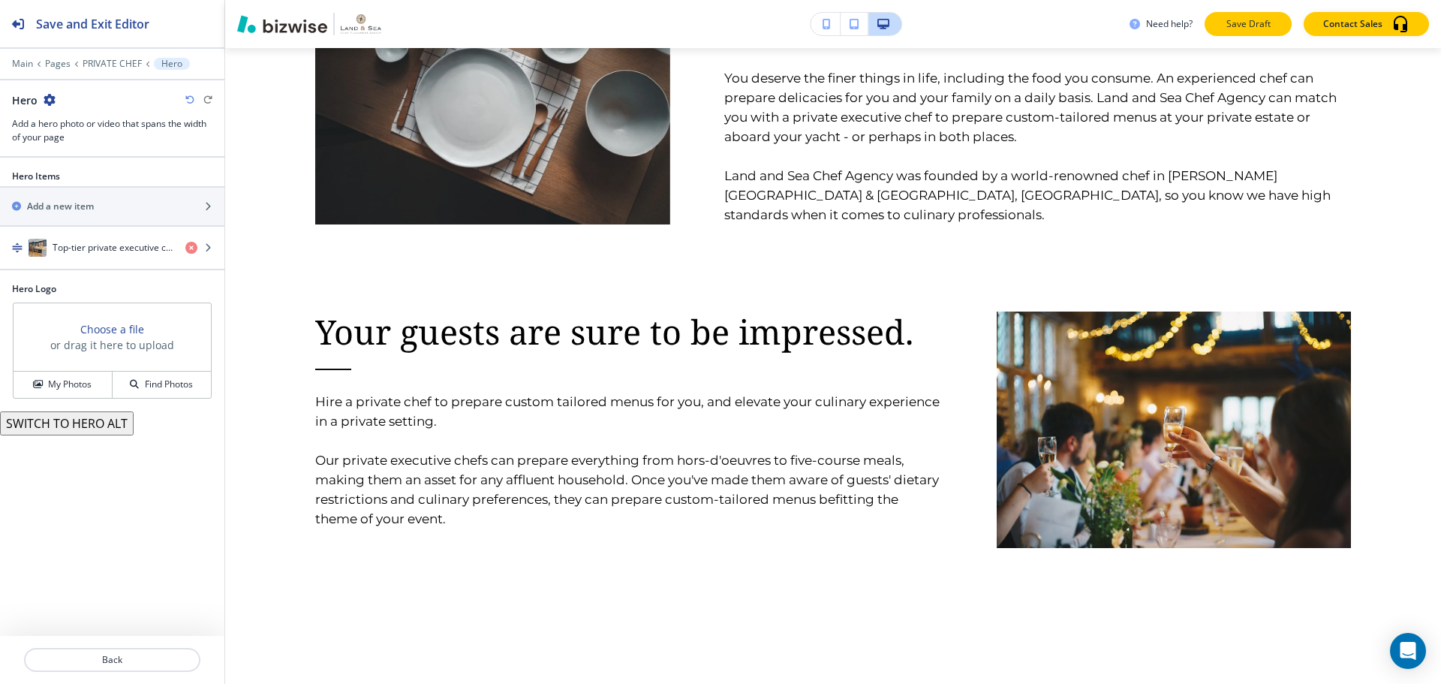
click at [1247, 25] on p "Save Draft" at bounding box center [1248, 24] width 48 height 14
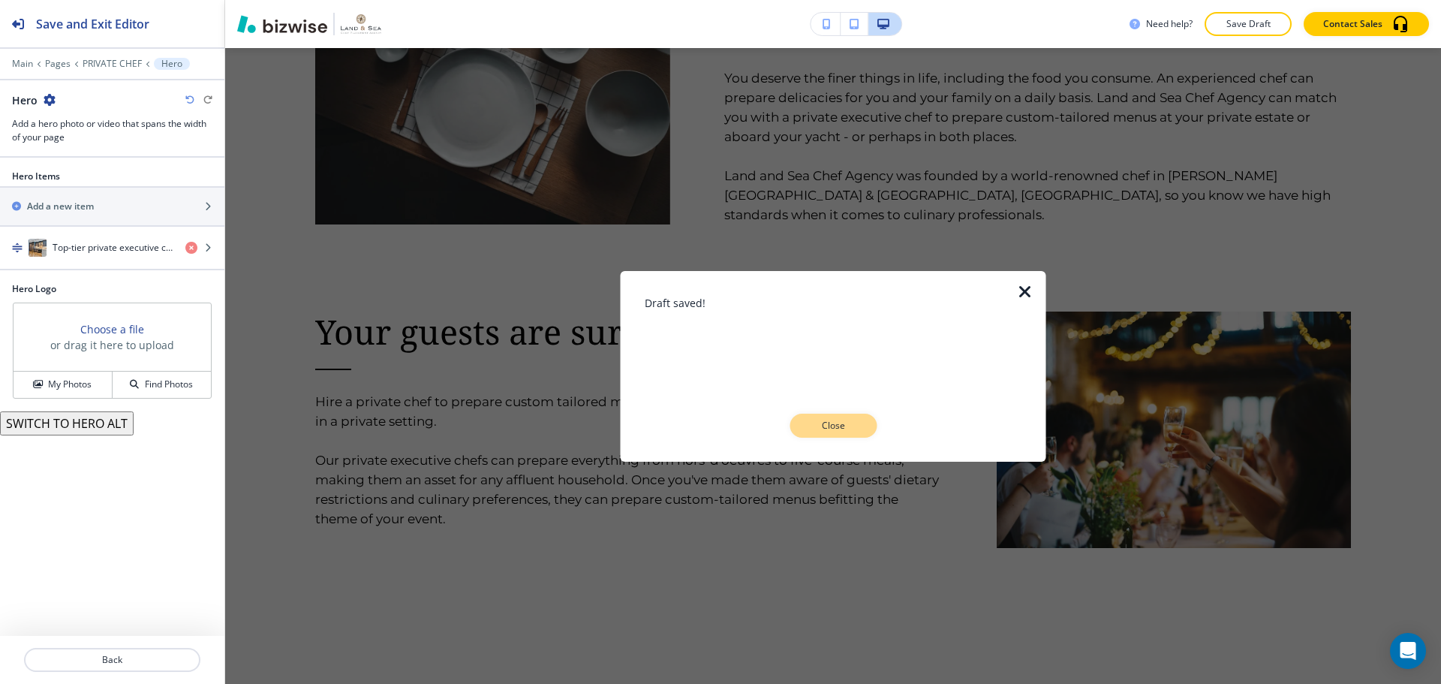
click at [817, 423] on p "Close" at bounding box center [833, 426] width 48 height 14
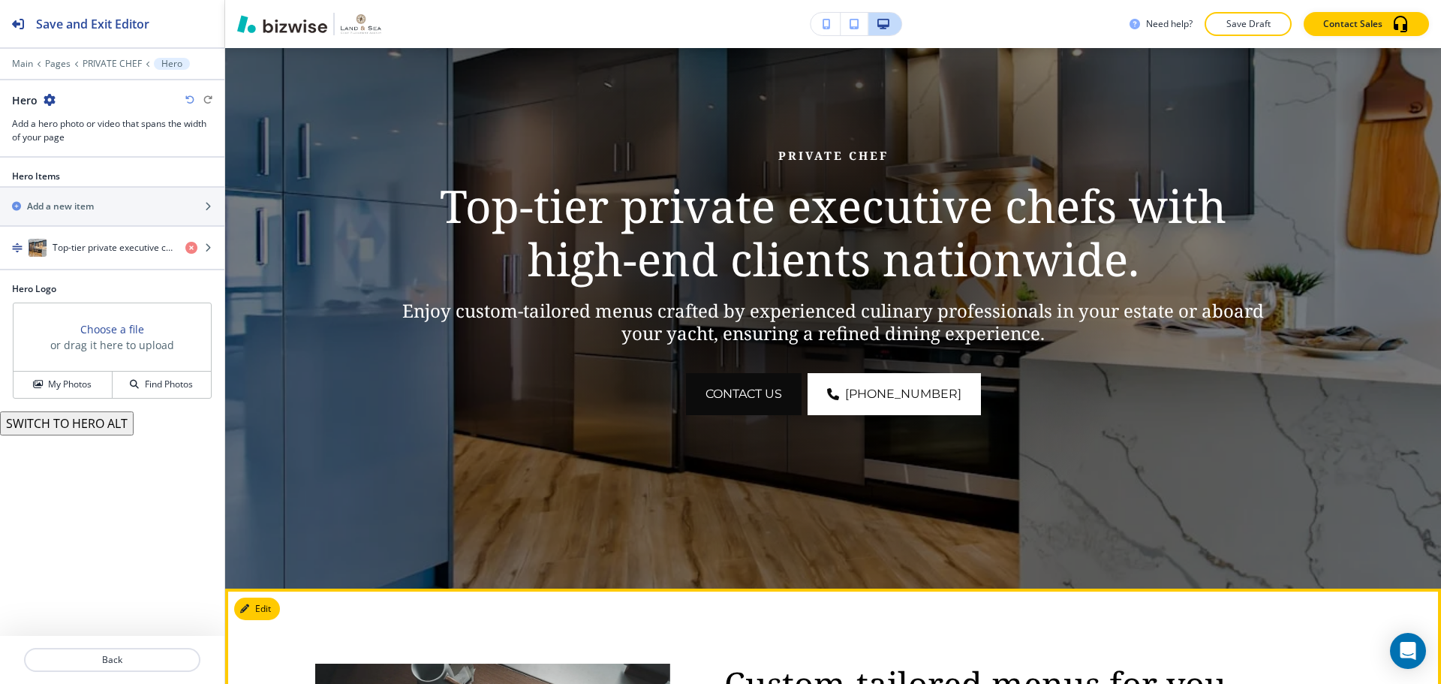
scroll to position [0, 0]
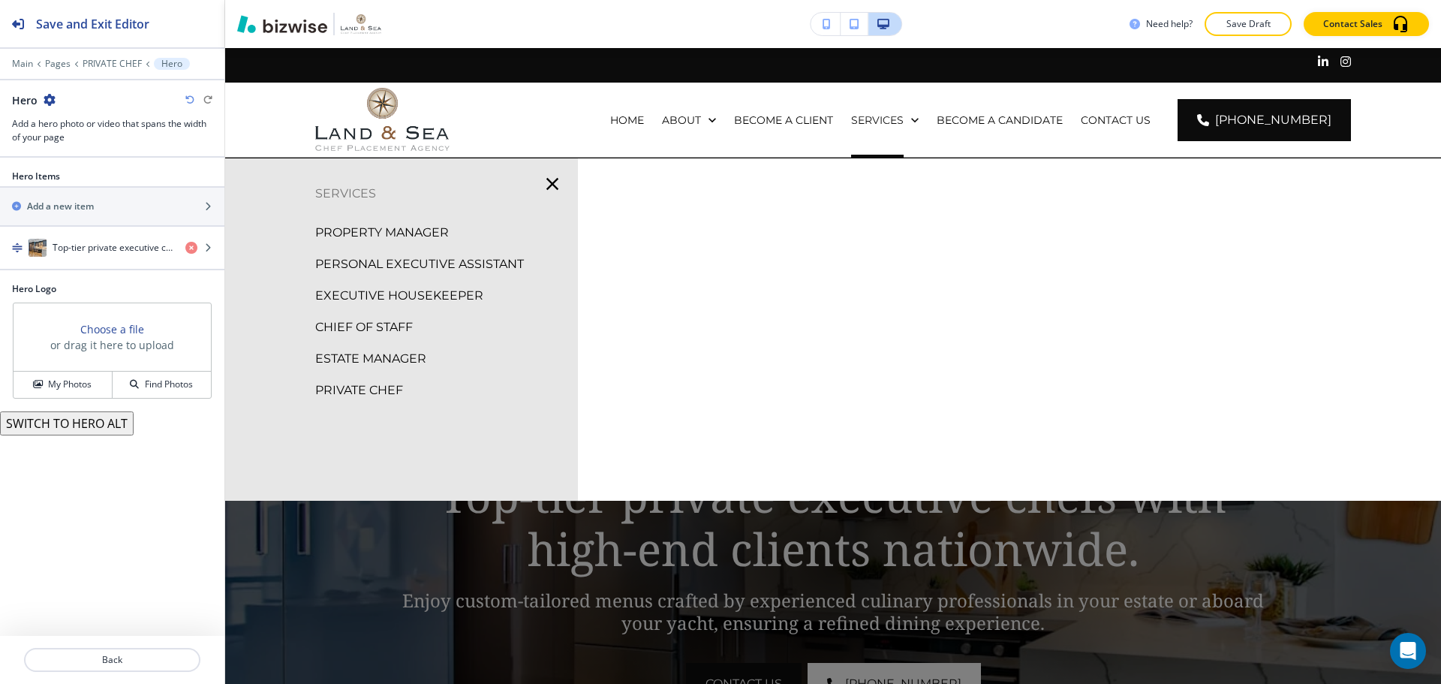
click at [381, 363] on p "ESTATE MANAGER" at bounding box center [370, 359] width 111 height 23
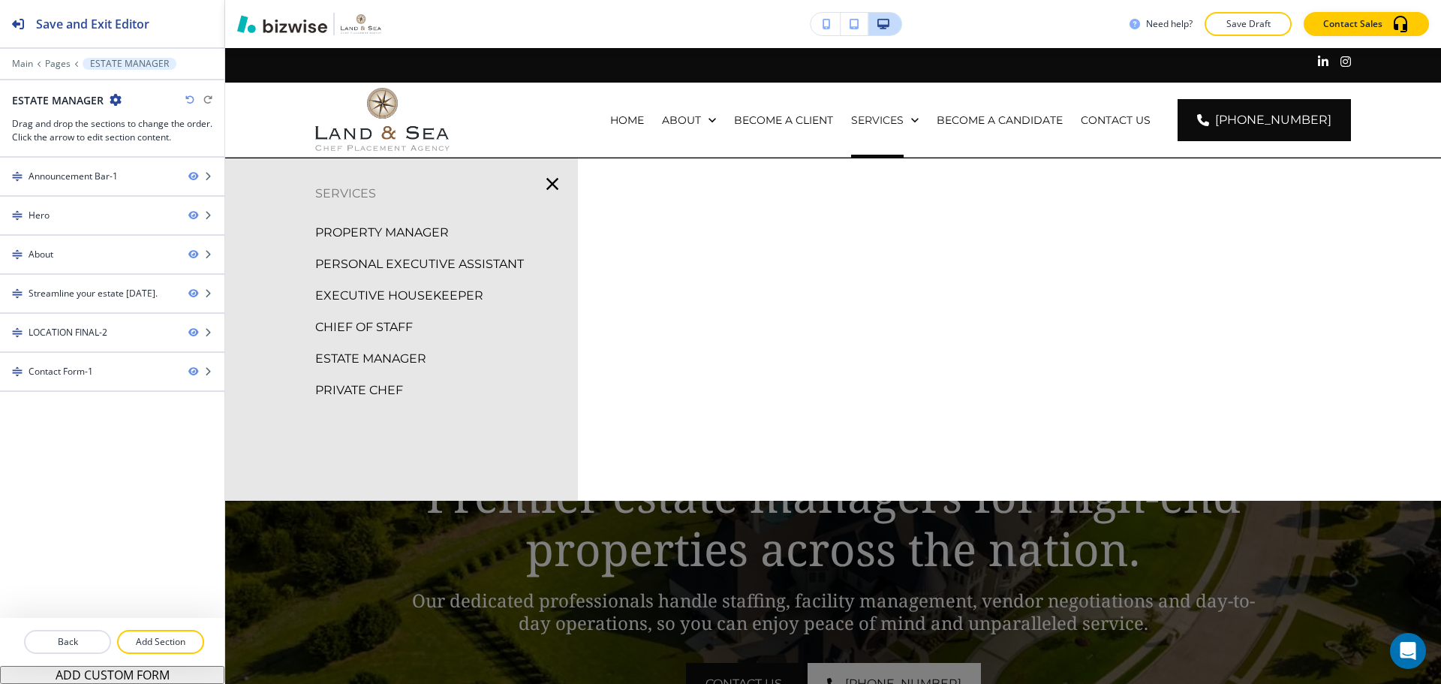
click at [350, 327] on p "CHIEF OF STAFF" at bounding box center [364, 327] width 98 height 23
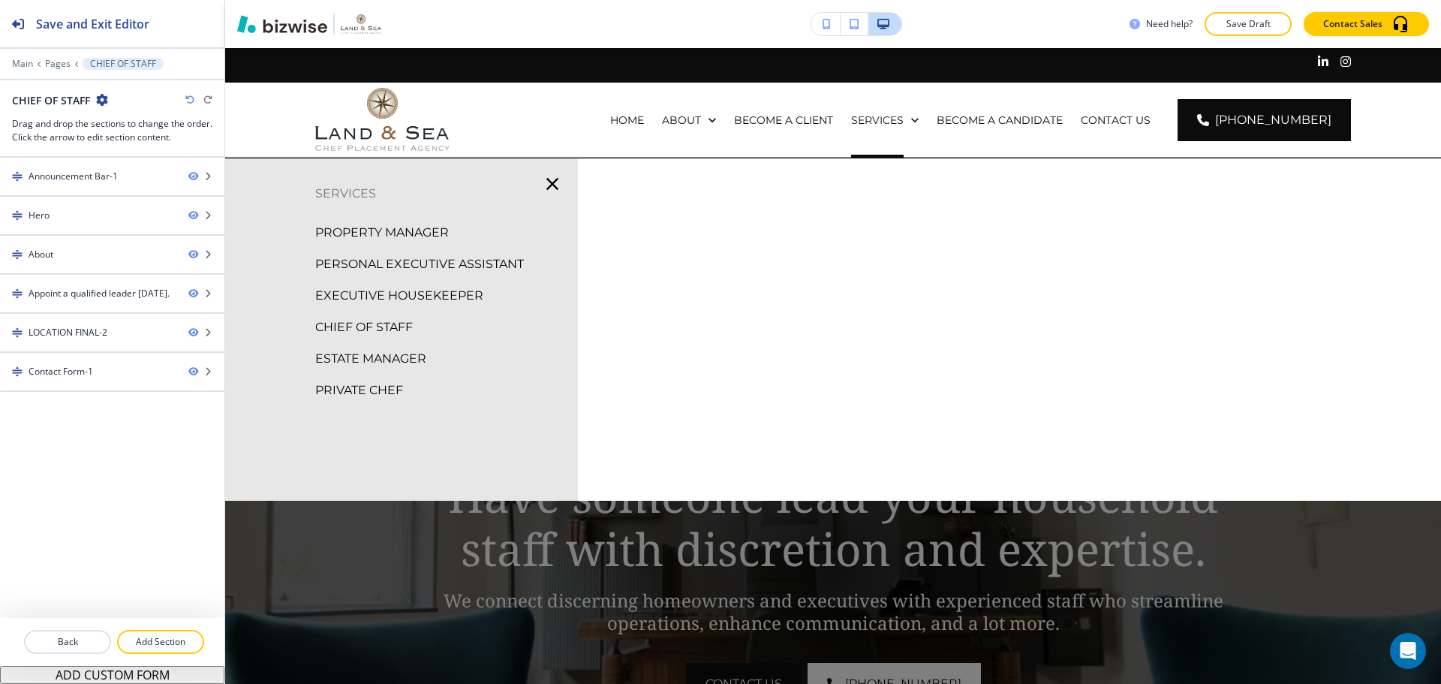
click at [378, 303] on p "EXECUTIVE HOUSEKEEPER" at bounding box center [399, 295] width 168 height 23
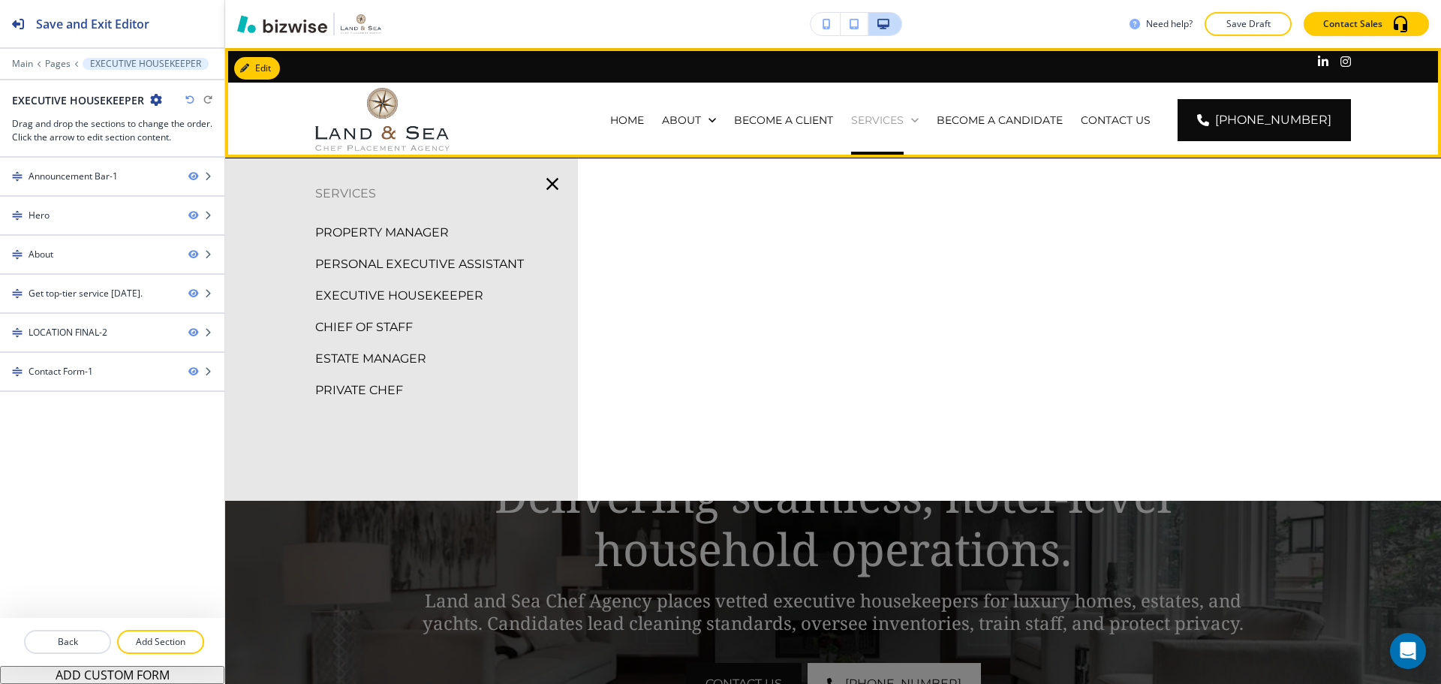
click at [877, 113] on p "SERVICES" at bounding box center [877, 120] width 53 height 15
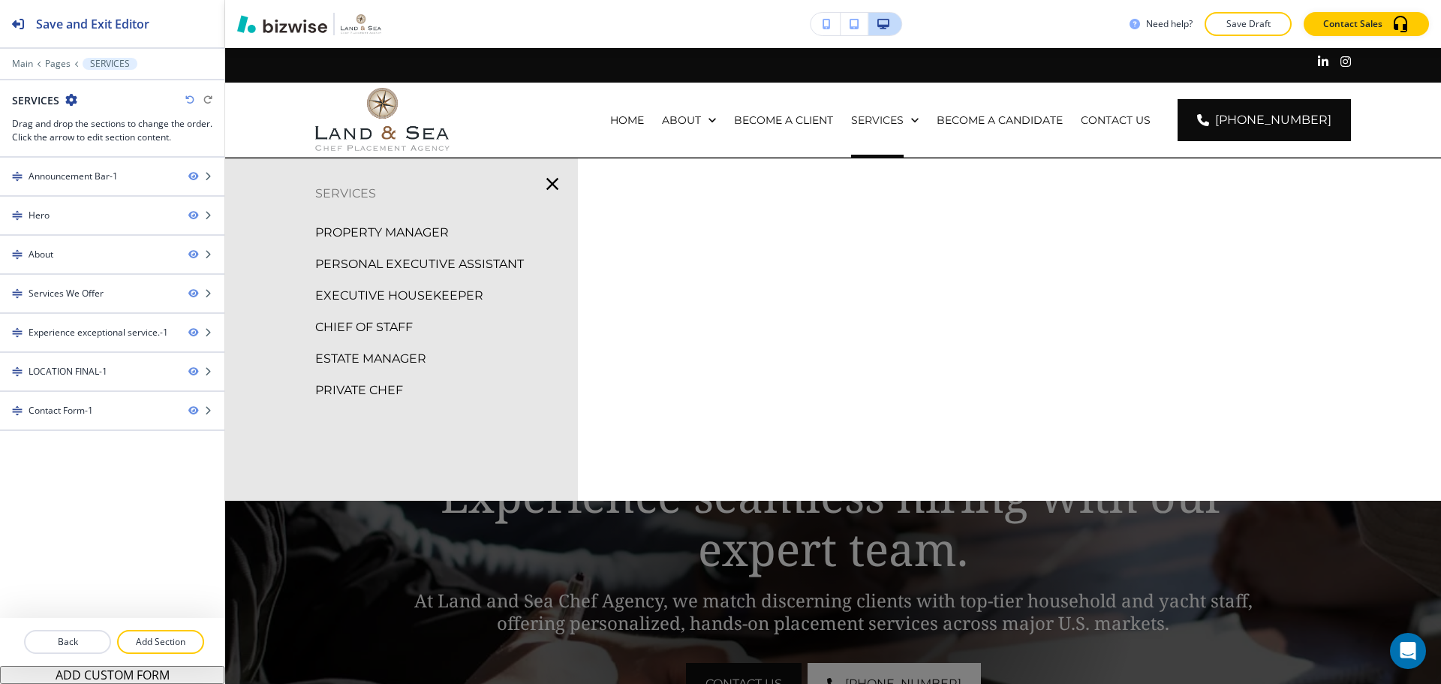
click at [386, 299] on p "EXECUTIVE HOUSEKEEPER" at bounding box center [399, 295] width 168 height 23
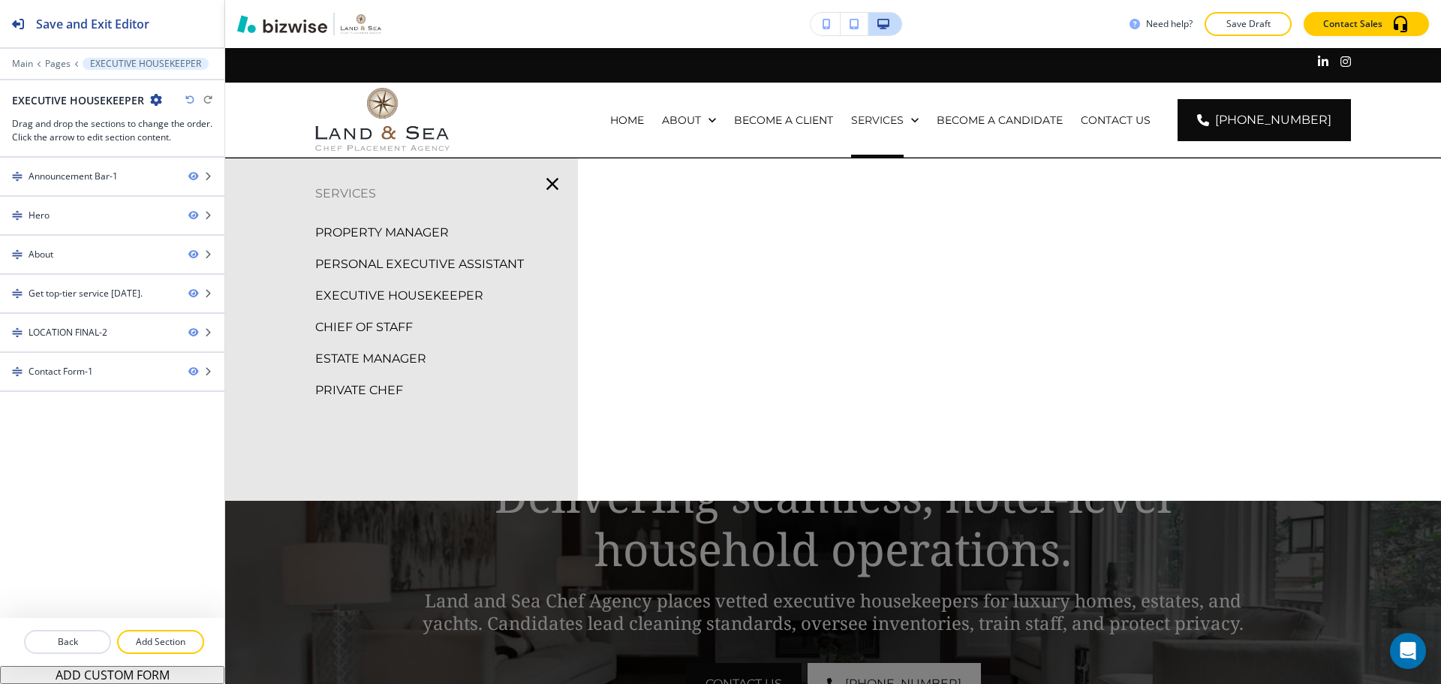
click at [413, 263] on p "PERSONAL EXECUTIVE ASSISTANT" at bounding box center [419, 264] width 209 height 23
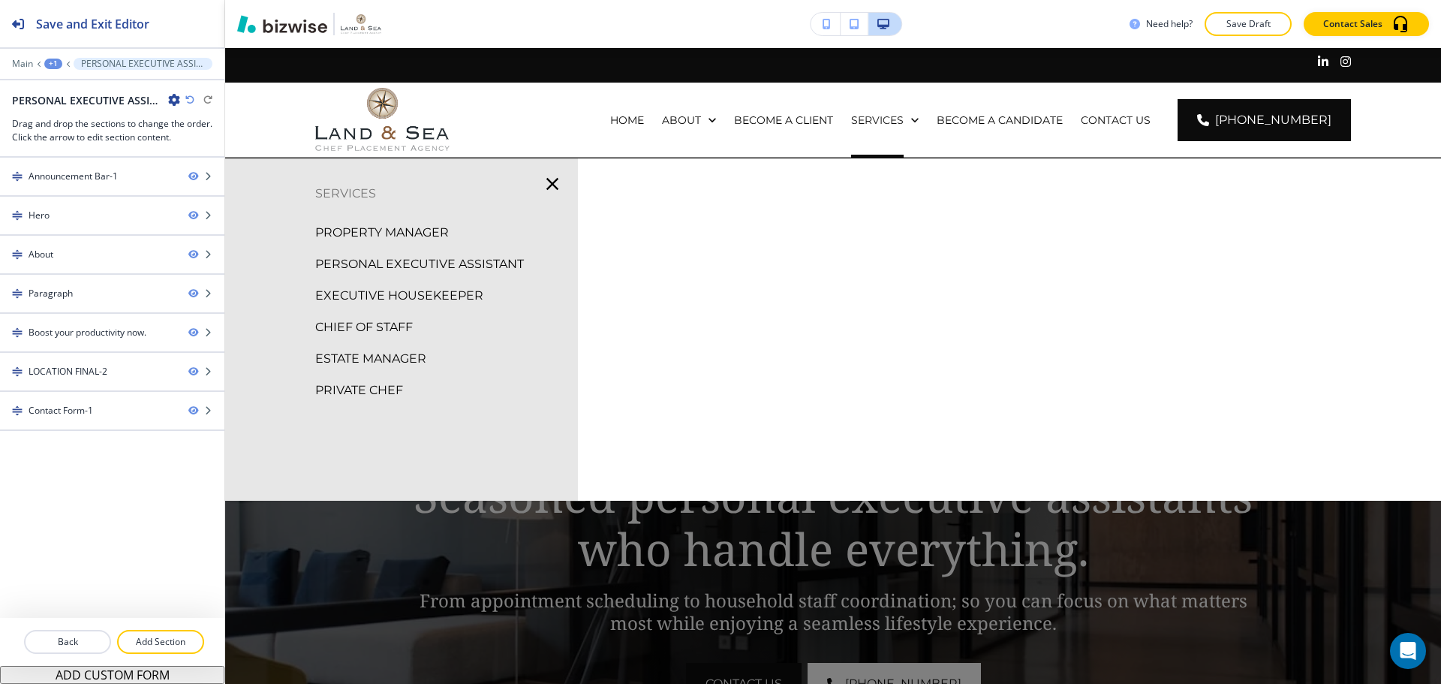
click at [399, 230] on p "PROPERTY MANAGER" at bounding box center [382, 232] width 134 height 23
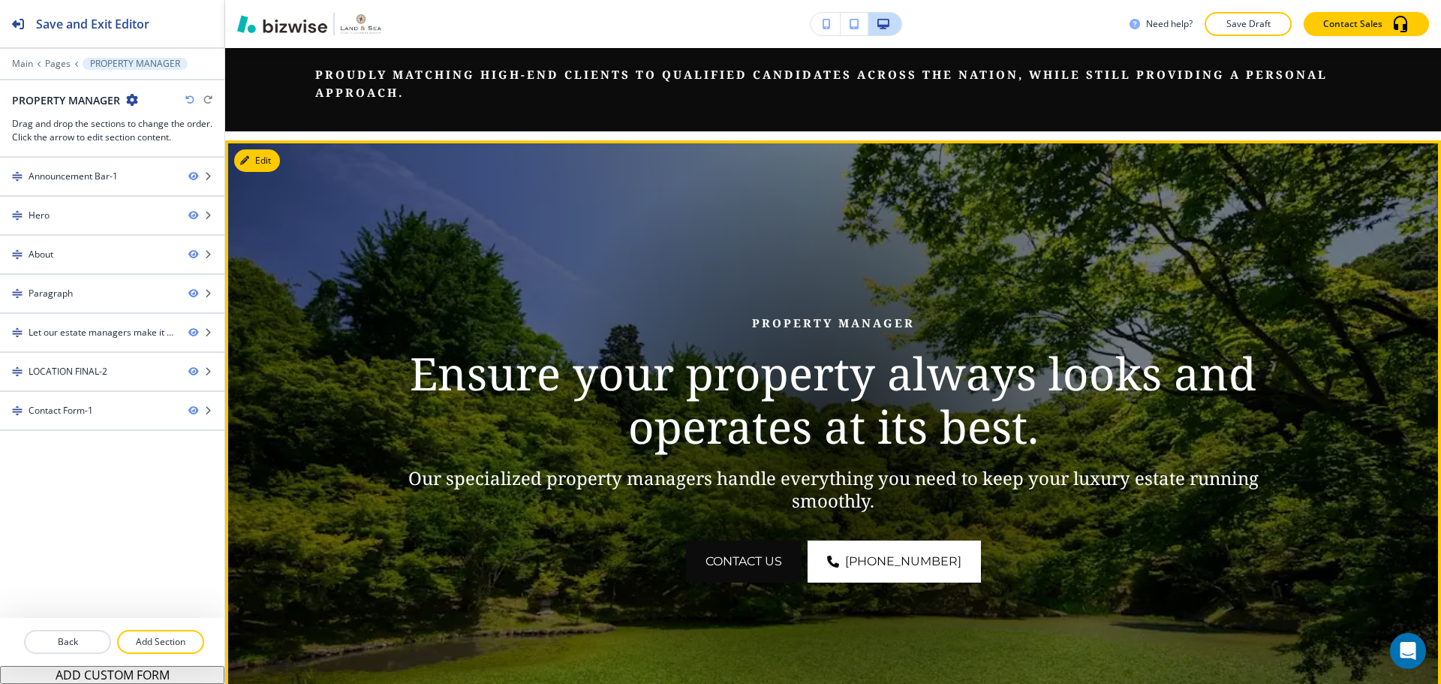
scroll to position [150, 0]
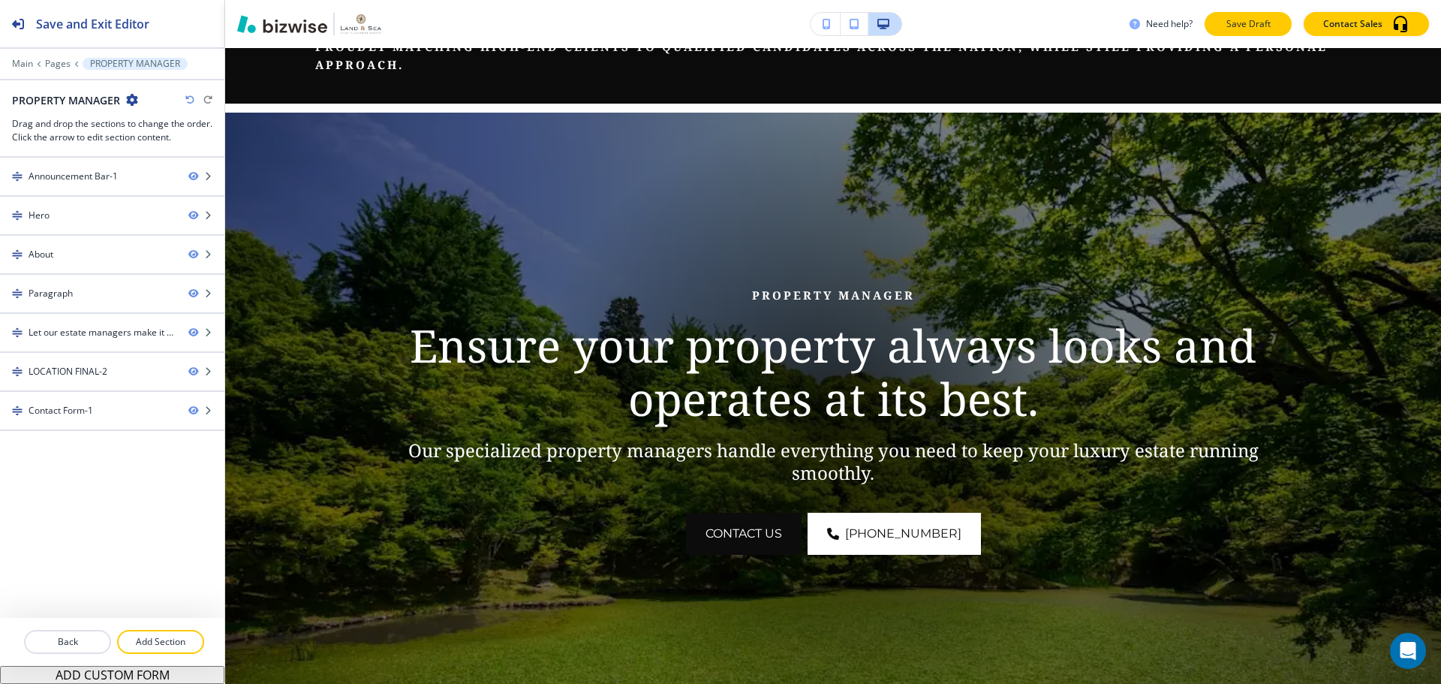
click at [1241, 31] on button "Save Draft" at bounding box center [1248, 24] width 87 height 24
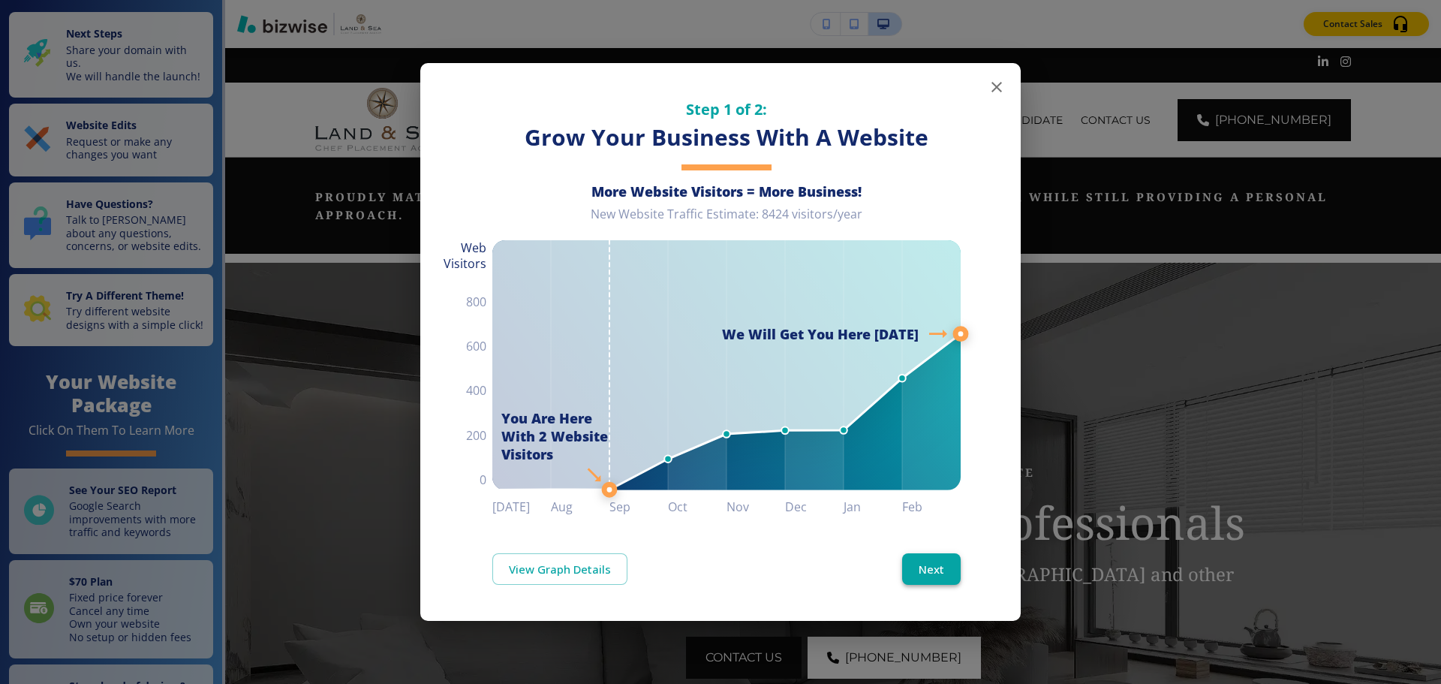
click at [935, 555] on button "Next" at bounding box center [931, 569] width 59 height 32
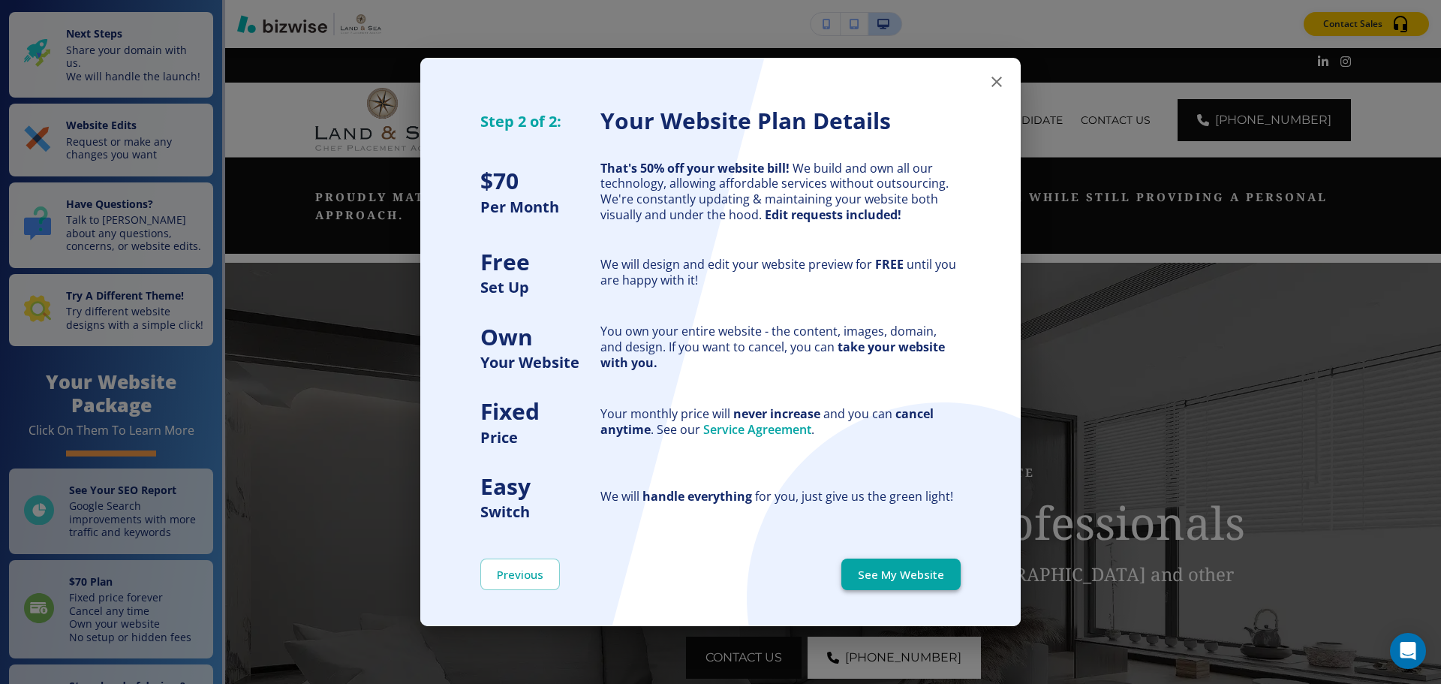
click at [933, 575] on button "See My Website" at bounding box center [900, 574] width 119 height 32
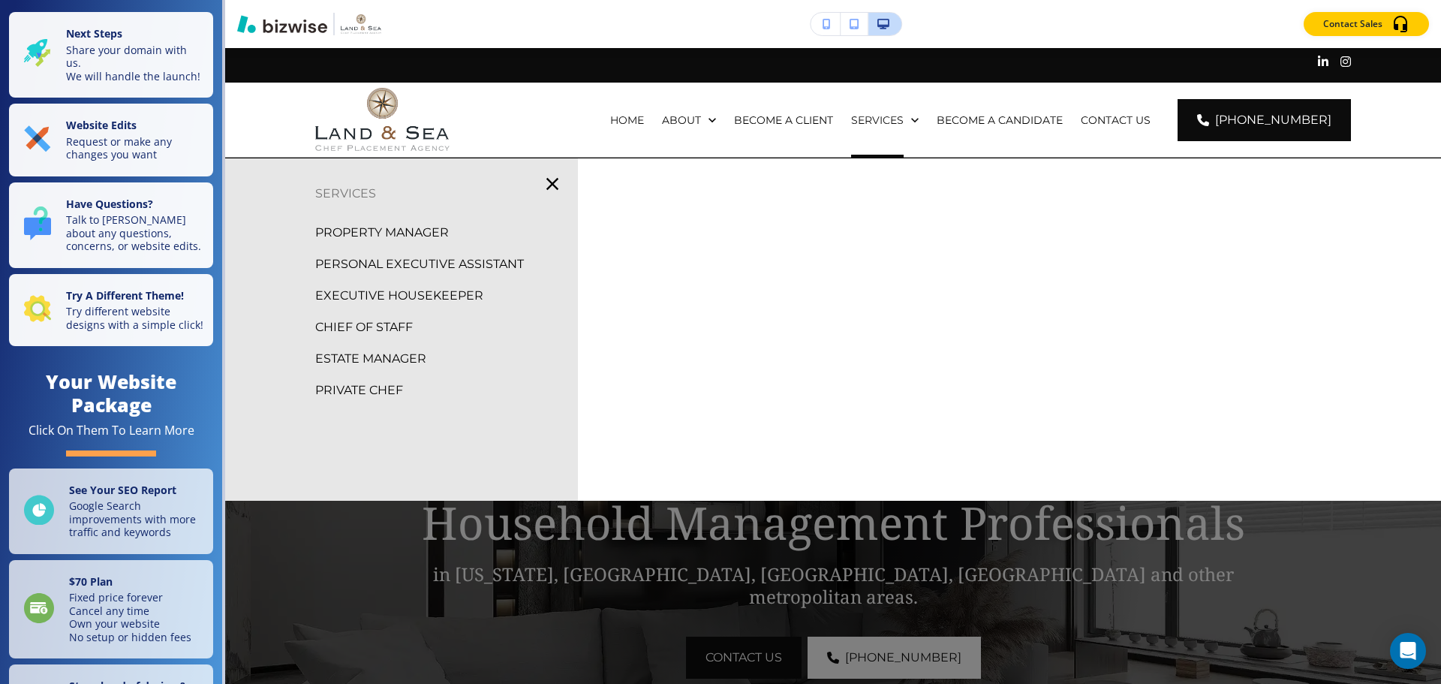
click at [332, 392] on p "PRIVATE CHEF" at bounding box center [359, 390] width 88 height 23
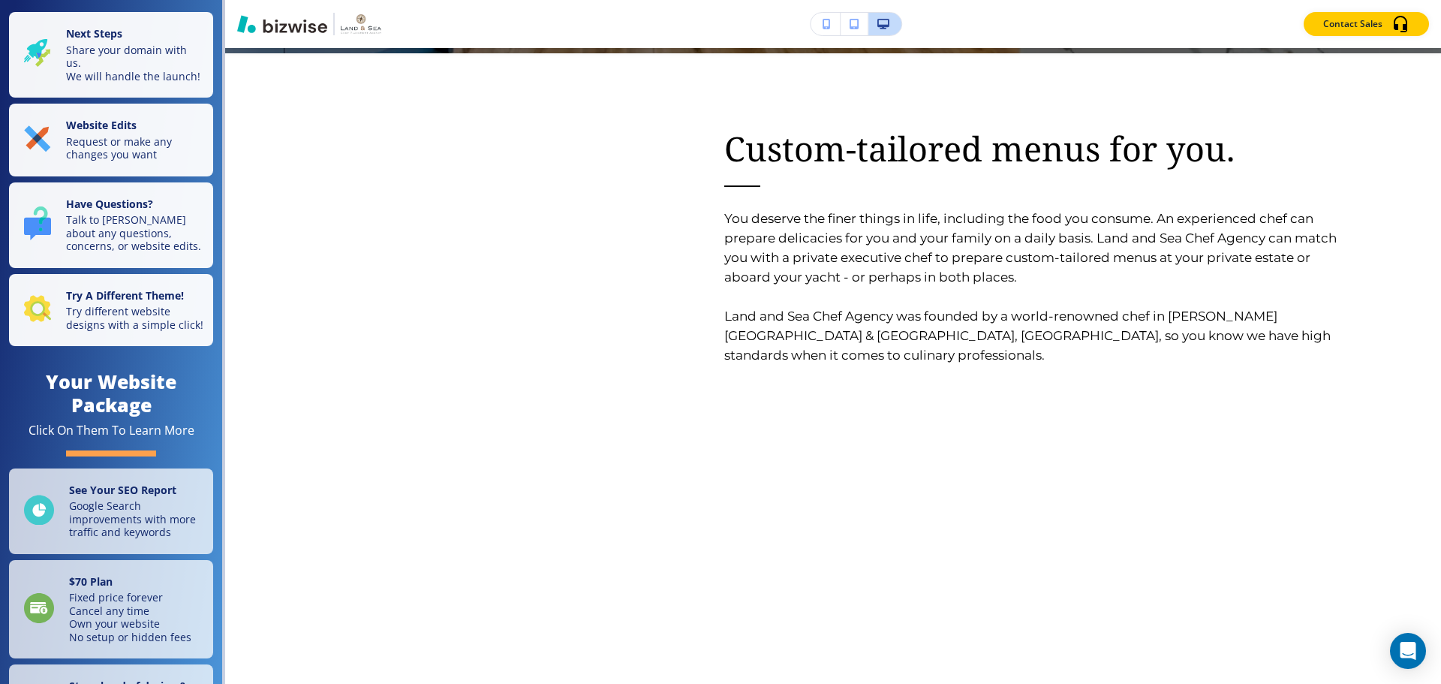
scroll to position [826, 0]
